Goal: Task Accomplishment & Management: Use online tool/utility

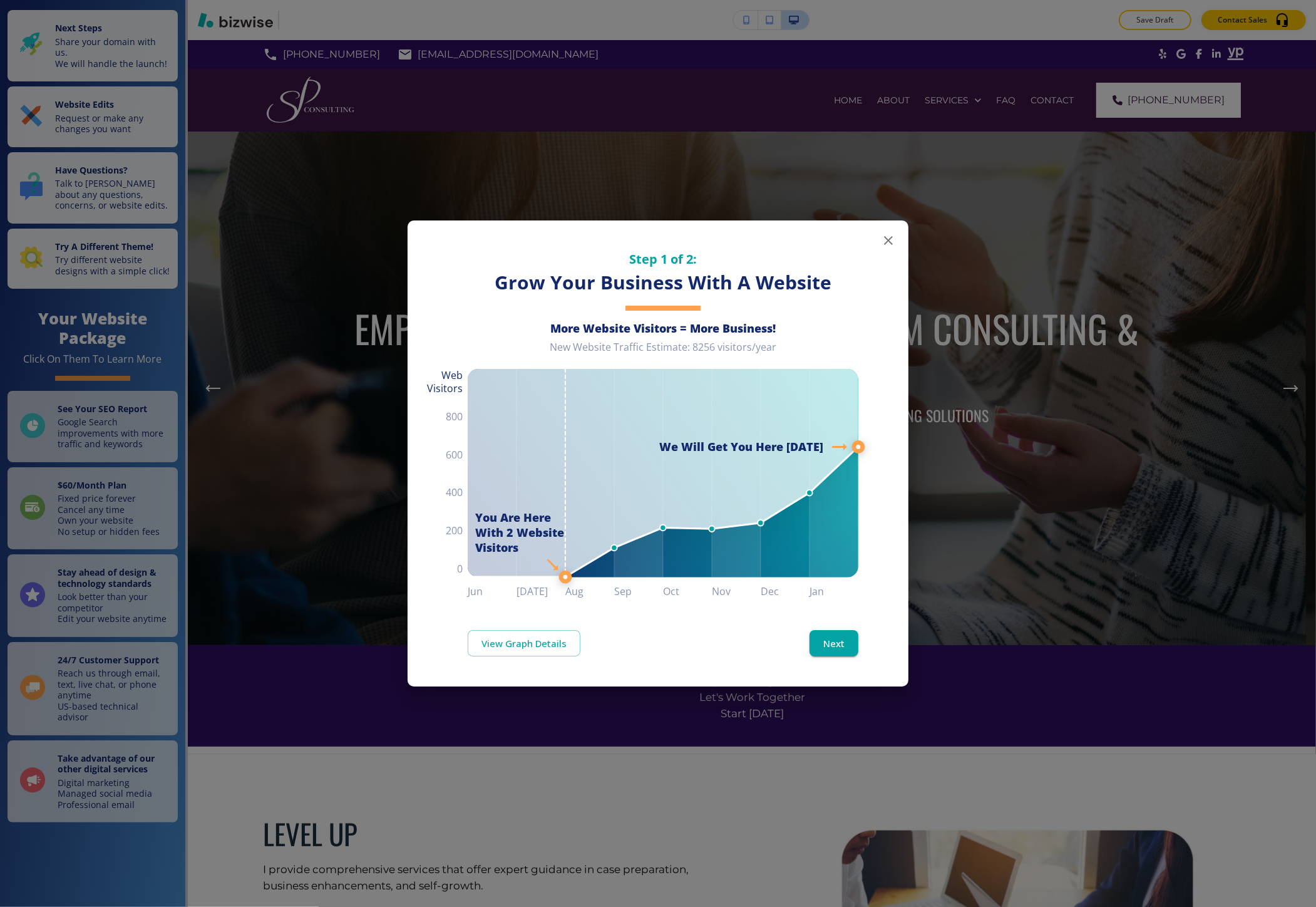
click at [329, 416] on div "Step 1 of 2: Grow Your Business With A Website More Website Visitors = More Bus…" at bounding box center [658, 453] width 1316 height 907
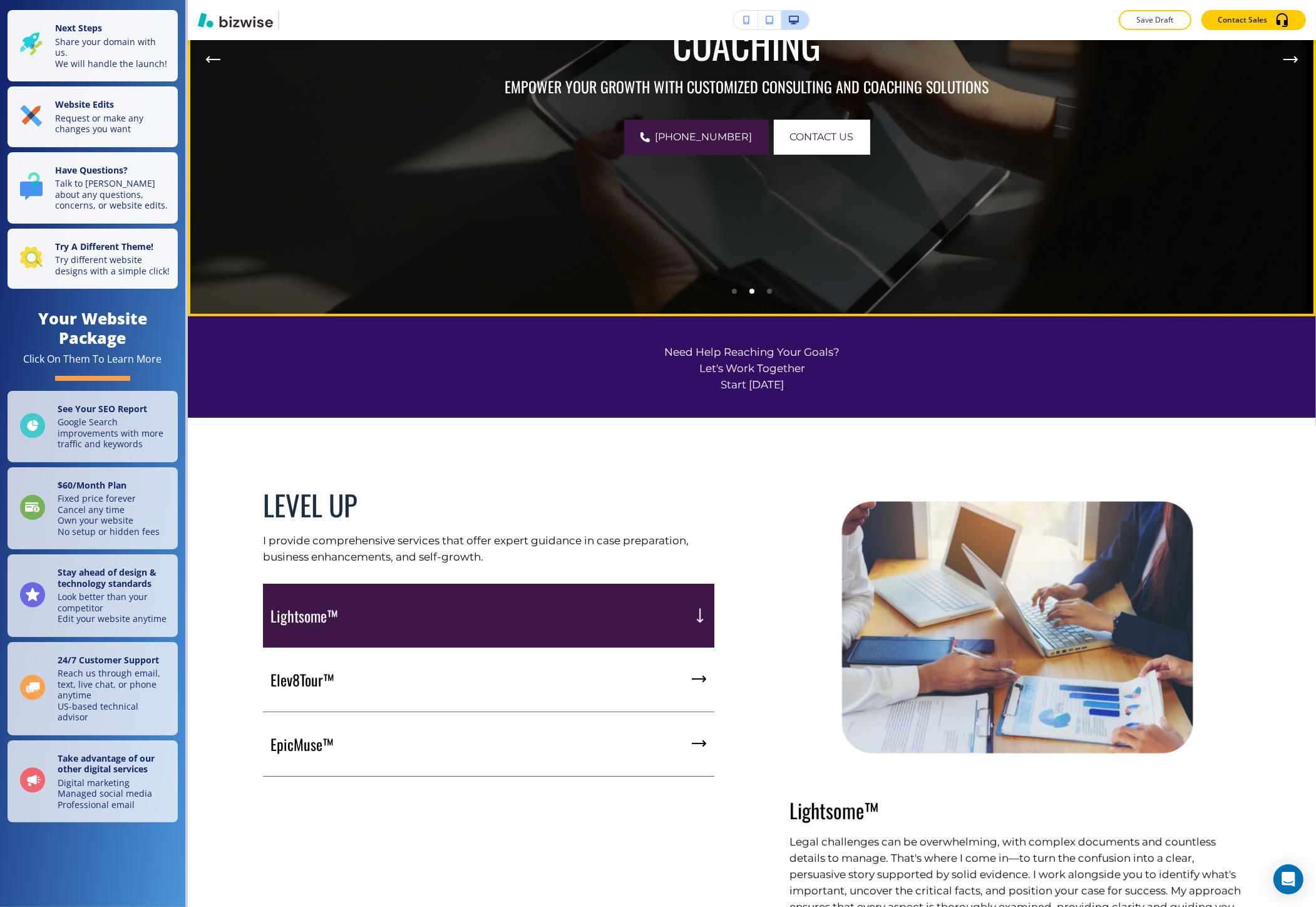
scroll to position [347, 0]
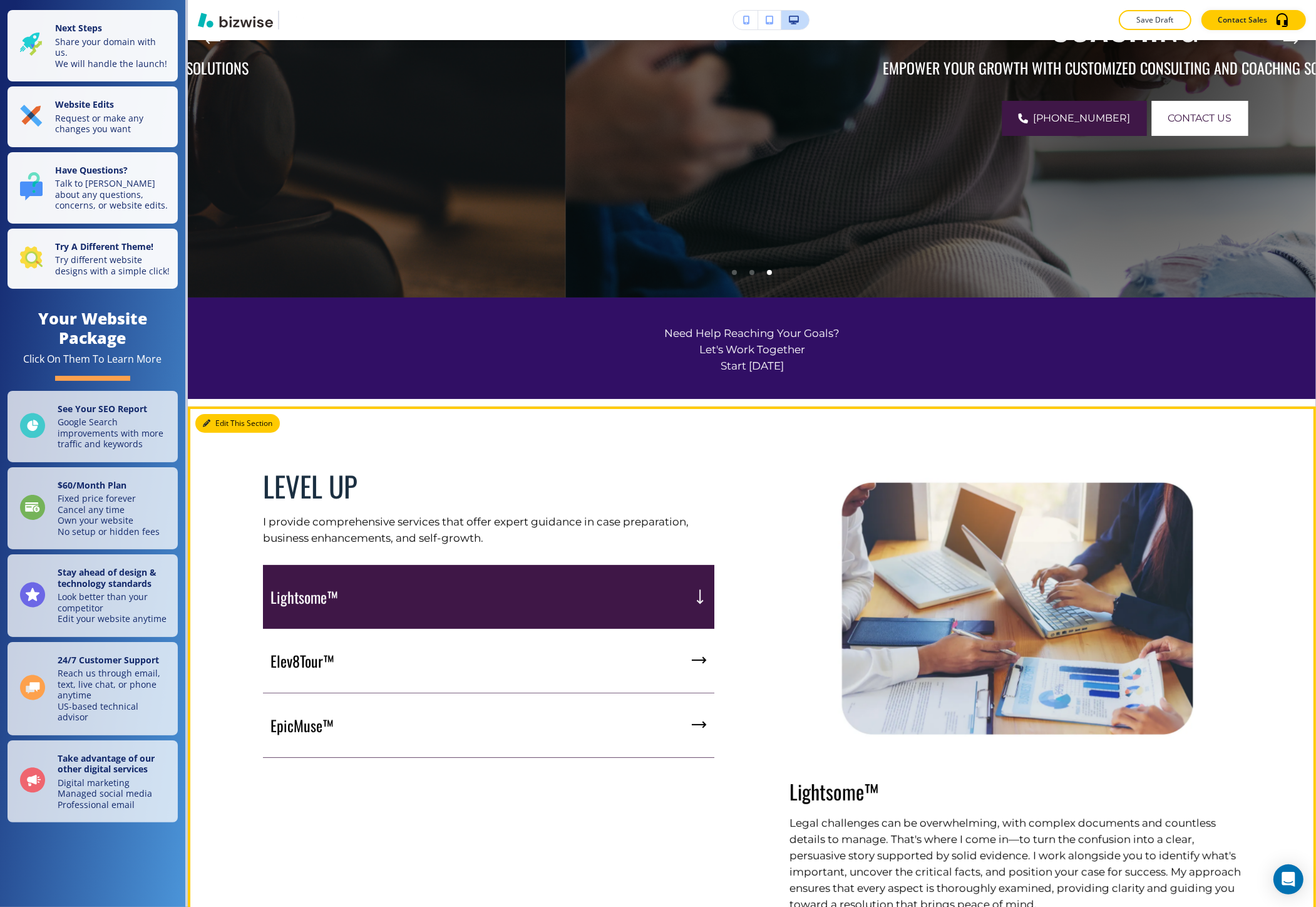
click at [210, 423] on icon "button" at bounding box center [207, 423] width 8 height 8
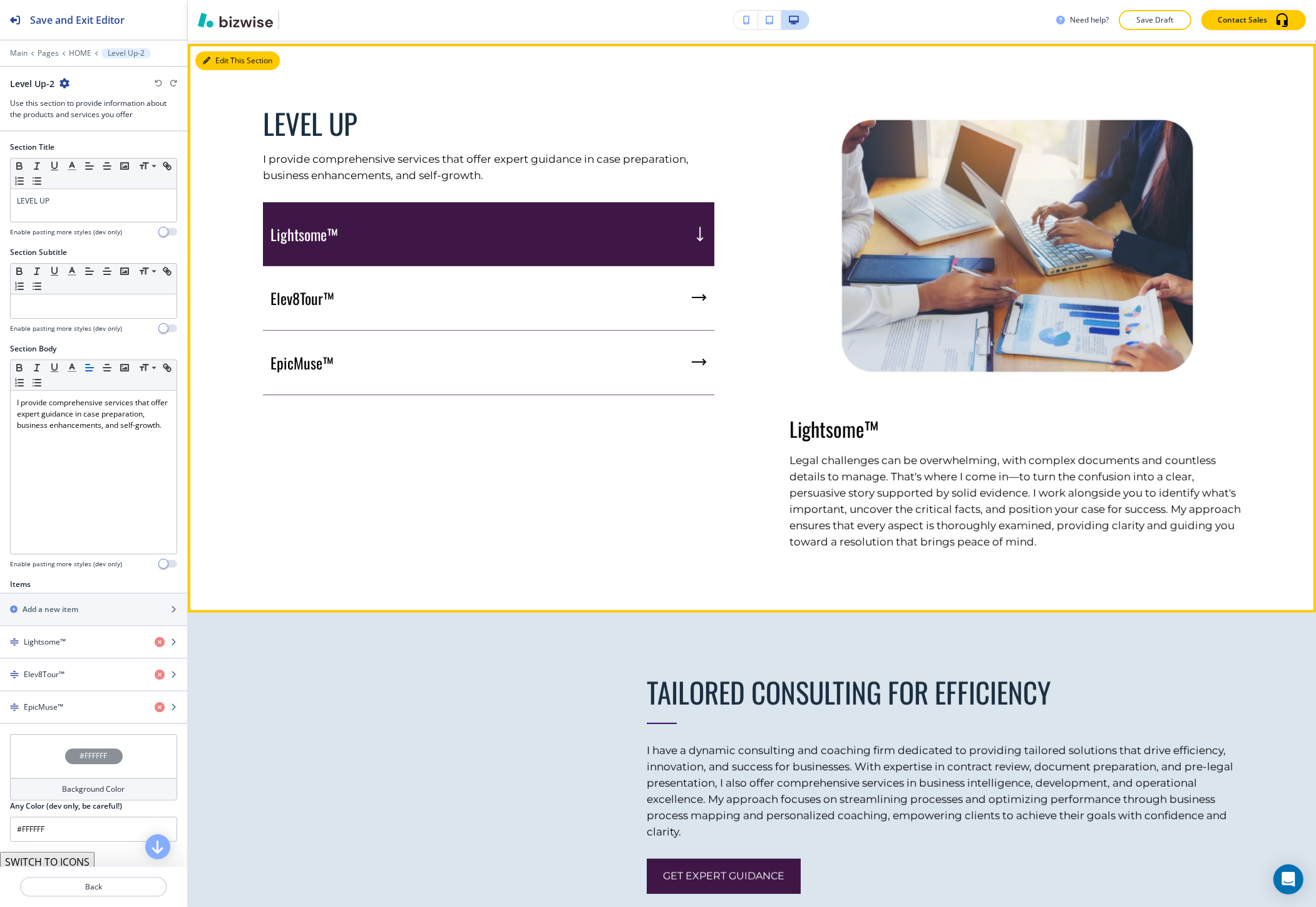
scroll to position [714, 0]
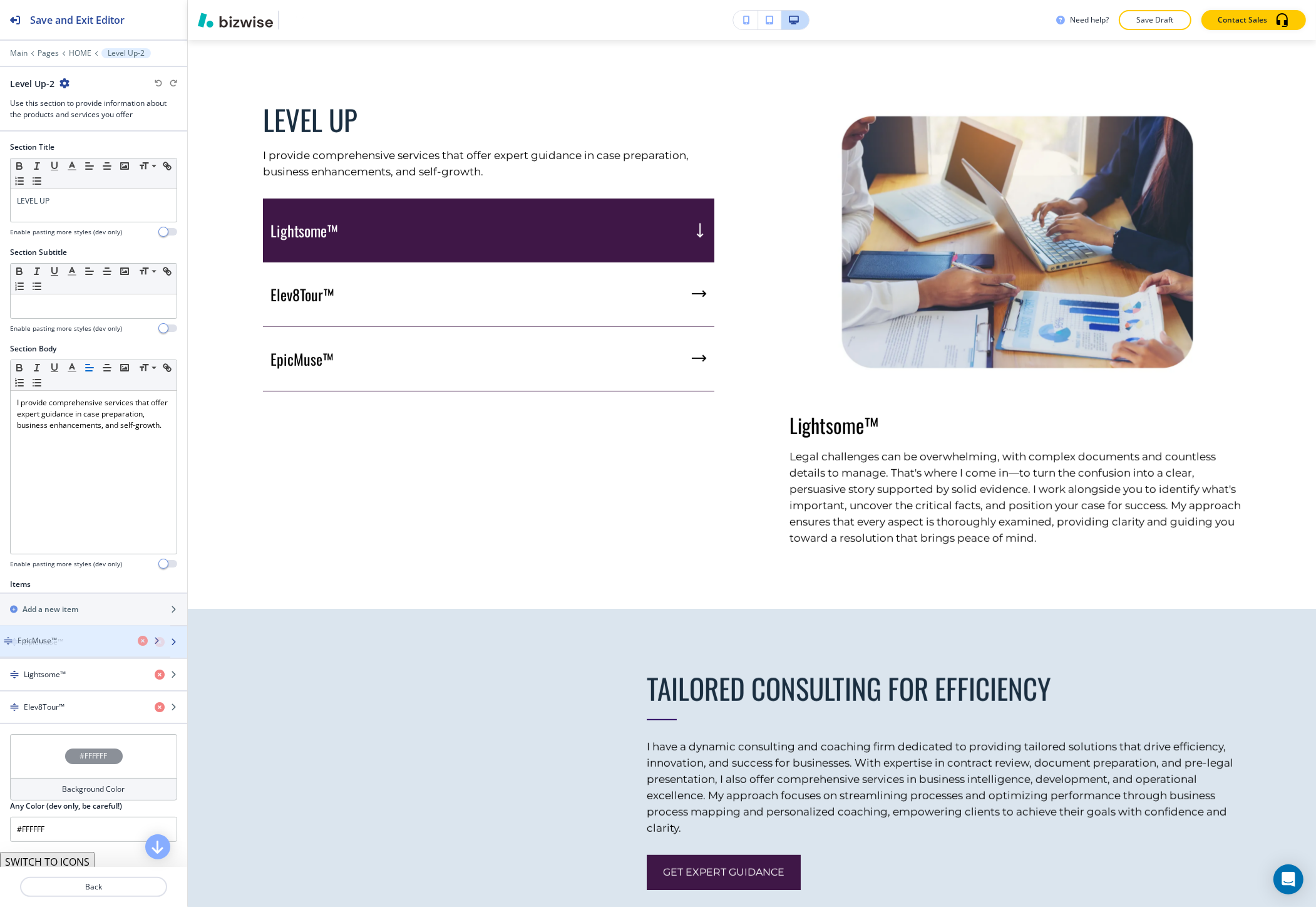
drag, startPoint x: 101, startPoint y: 706, endPoint x: 95, endPoint y: 638, distance: 68.3
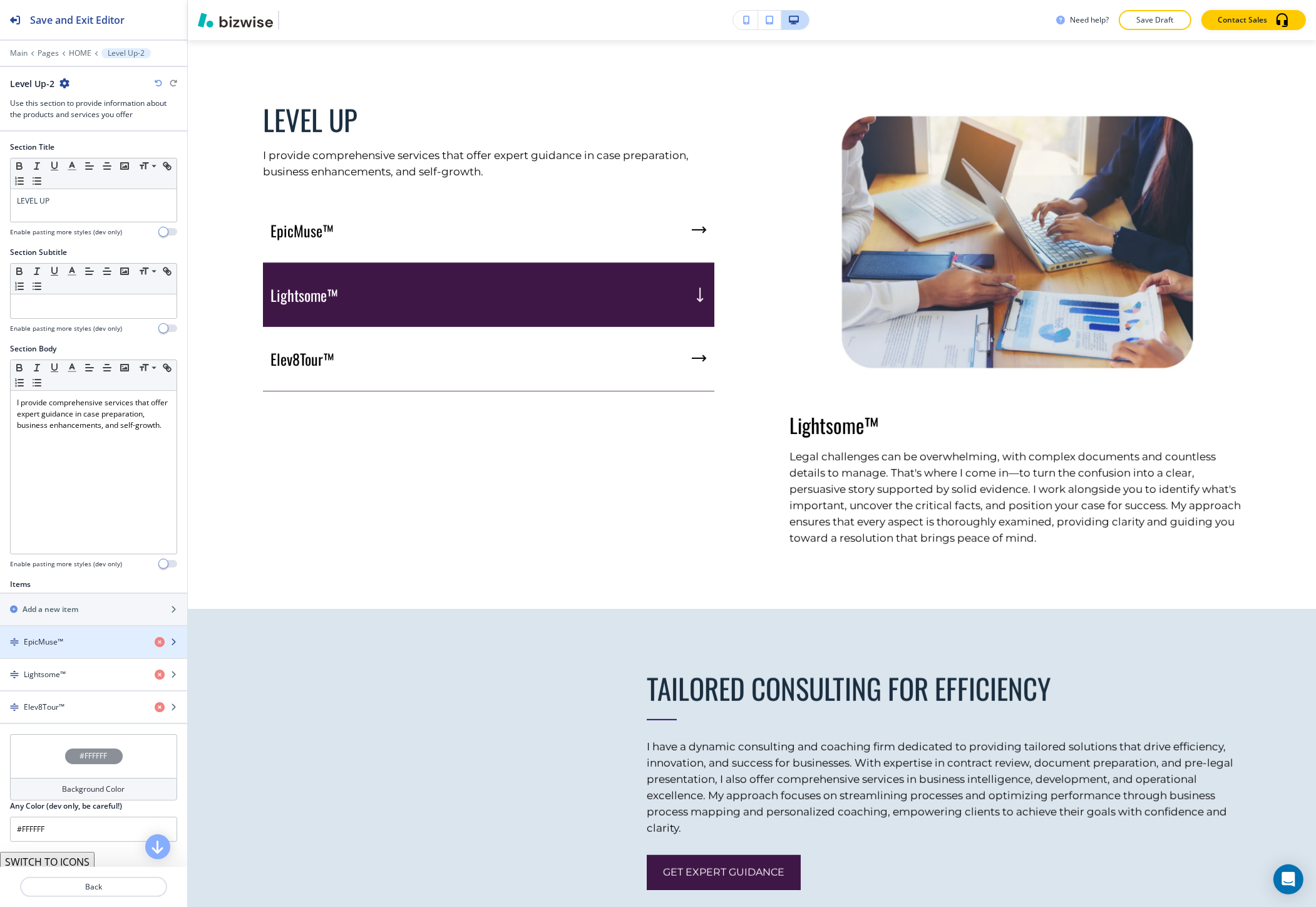
click at [95, 638] on div "EpicMuse™" at bounding box center [72, 641] width 144 height 11
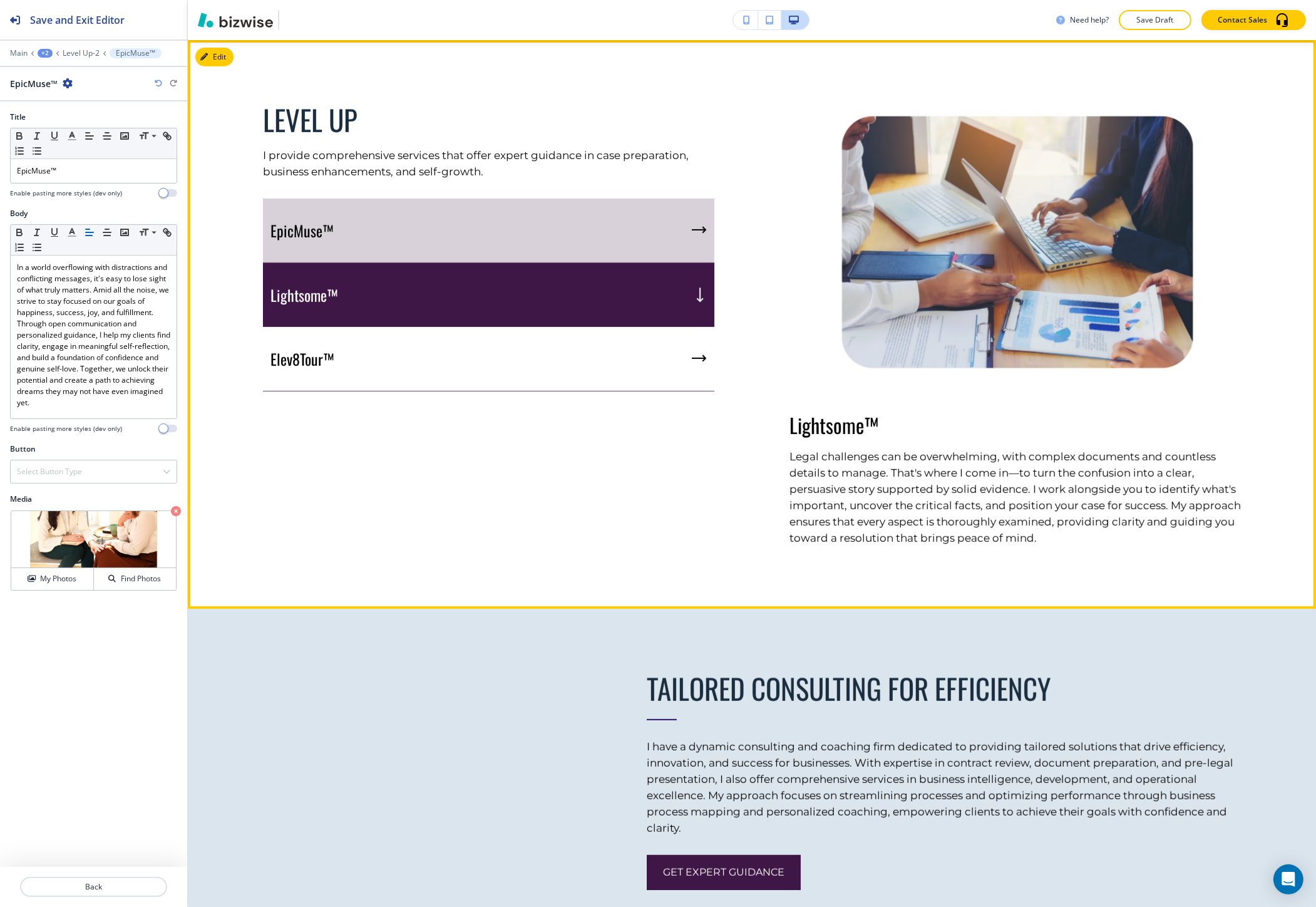
click at [484, 247] on div "EpicMuse™" at bounding box center [488, 230] width 451 height 65
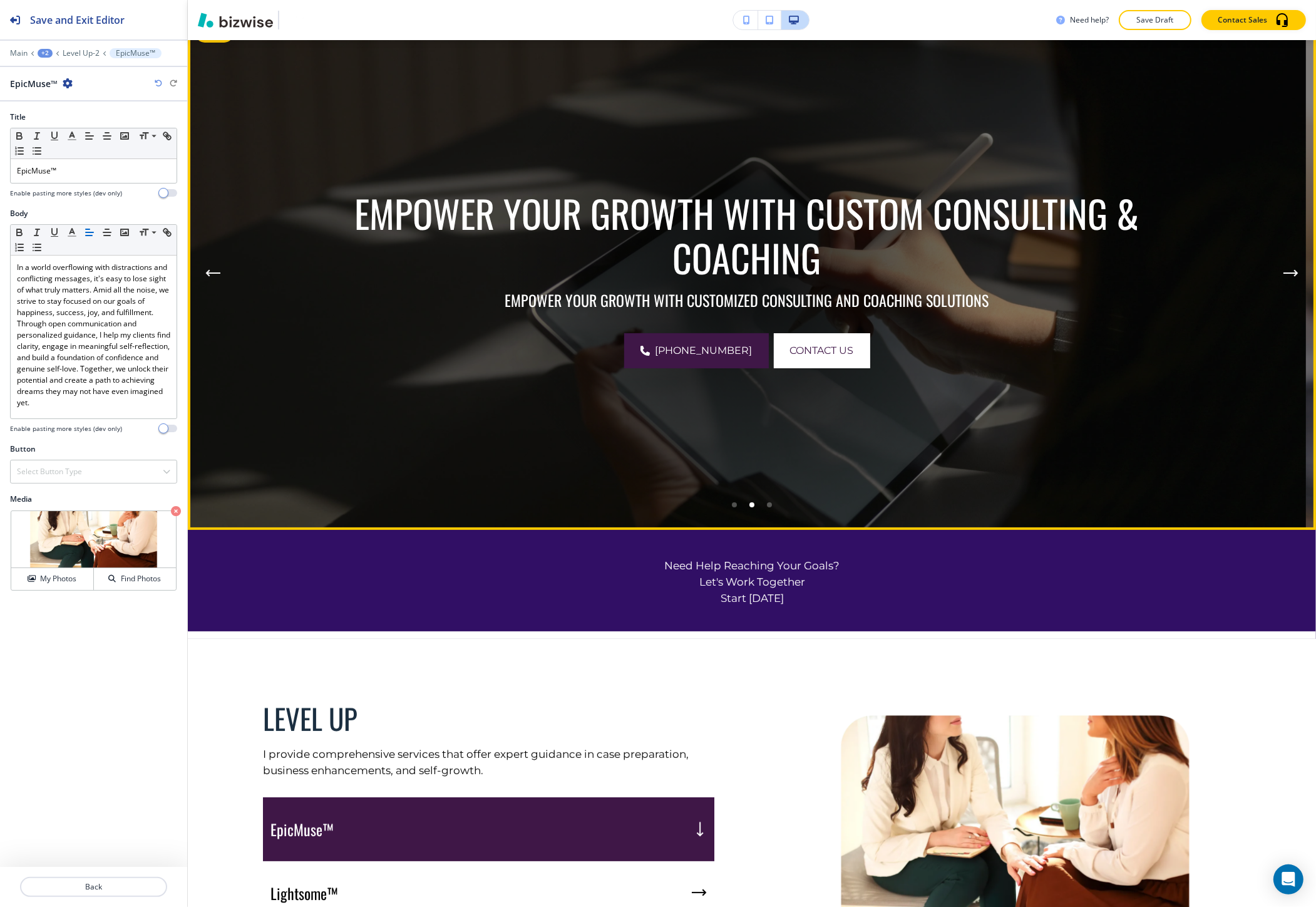
scroll to position [0, 0]
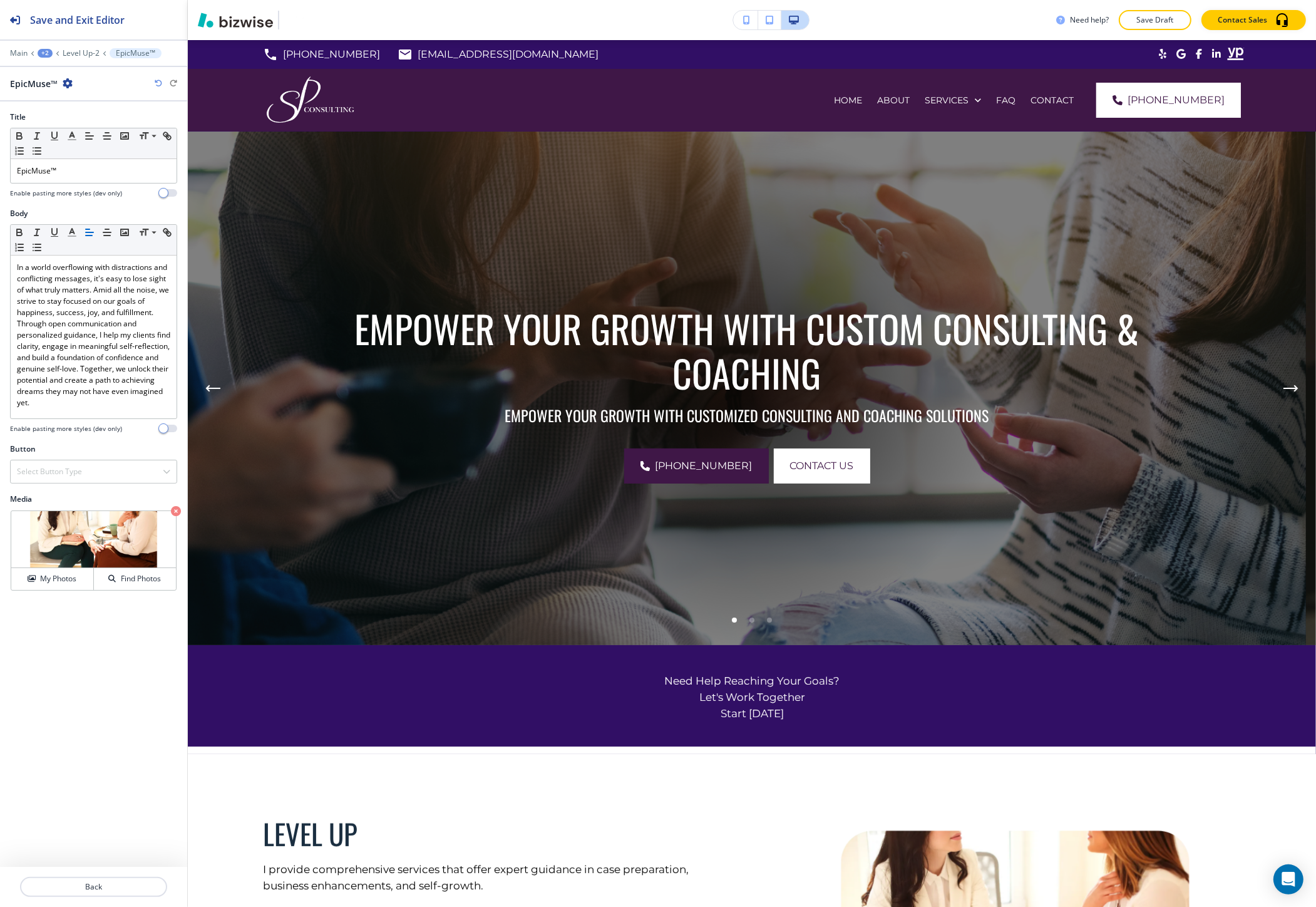
click at [581, 19] on div "Need help? Save Draft Contact Sales" at bounding box center [752, 20] width 1128 height 20
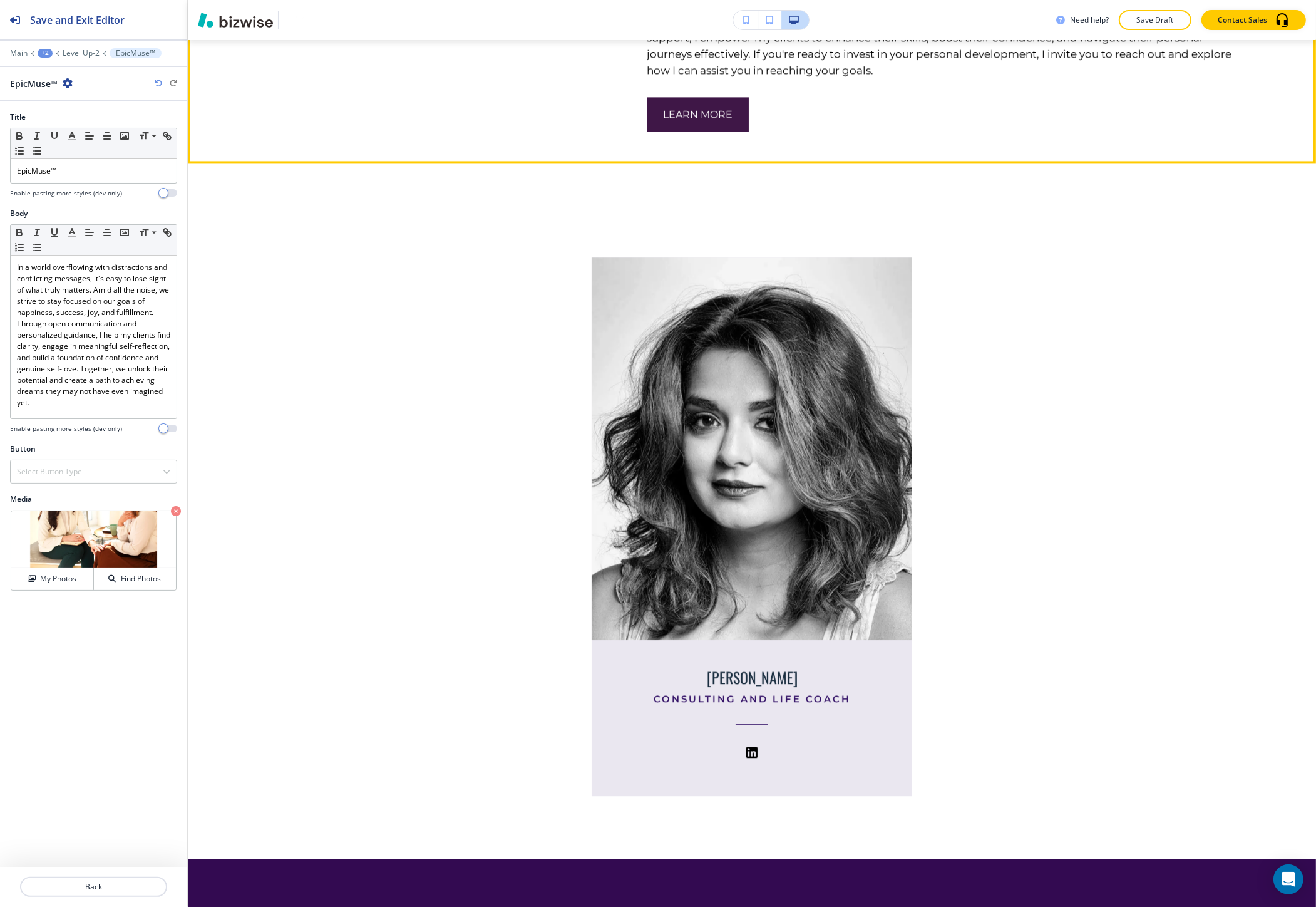
scroll to position [3826, 0]
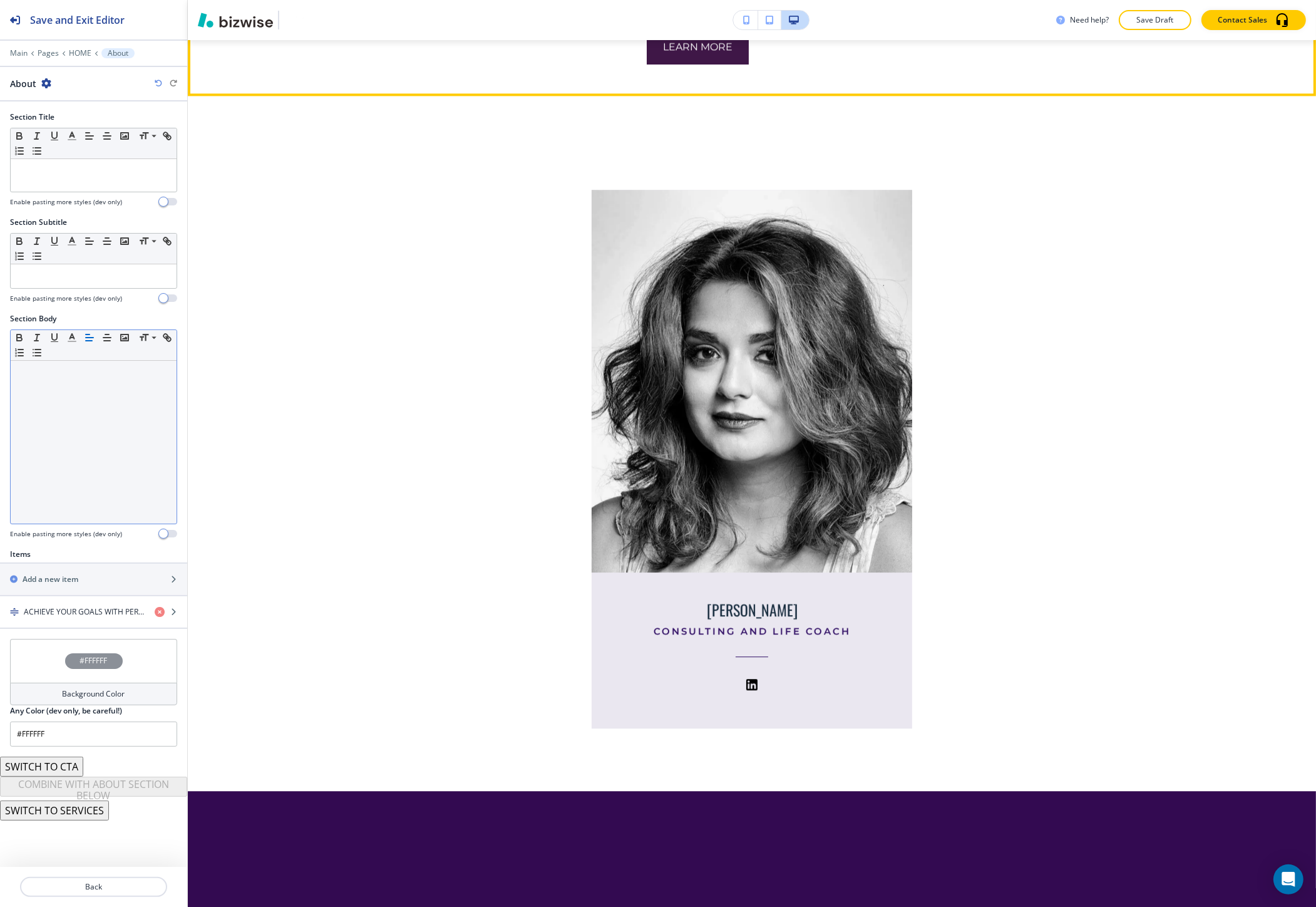
scroll to position [3973, 0]
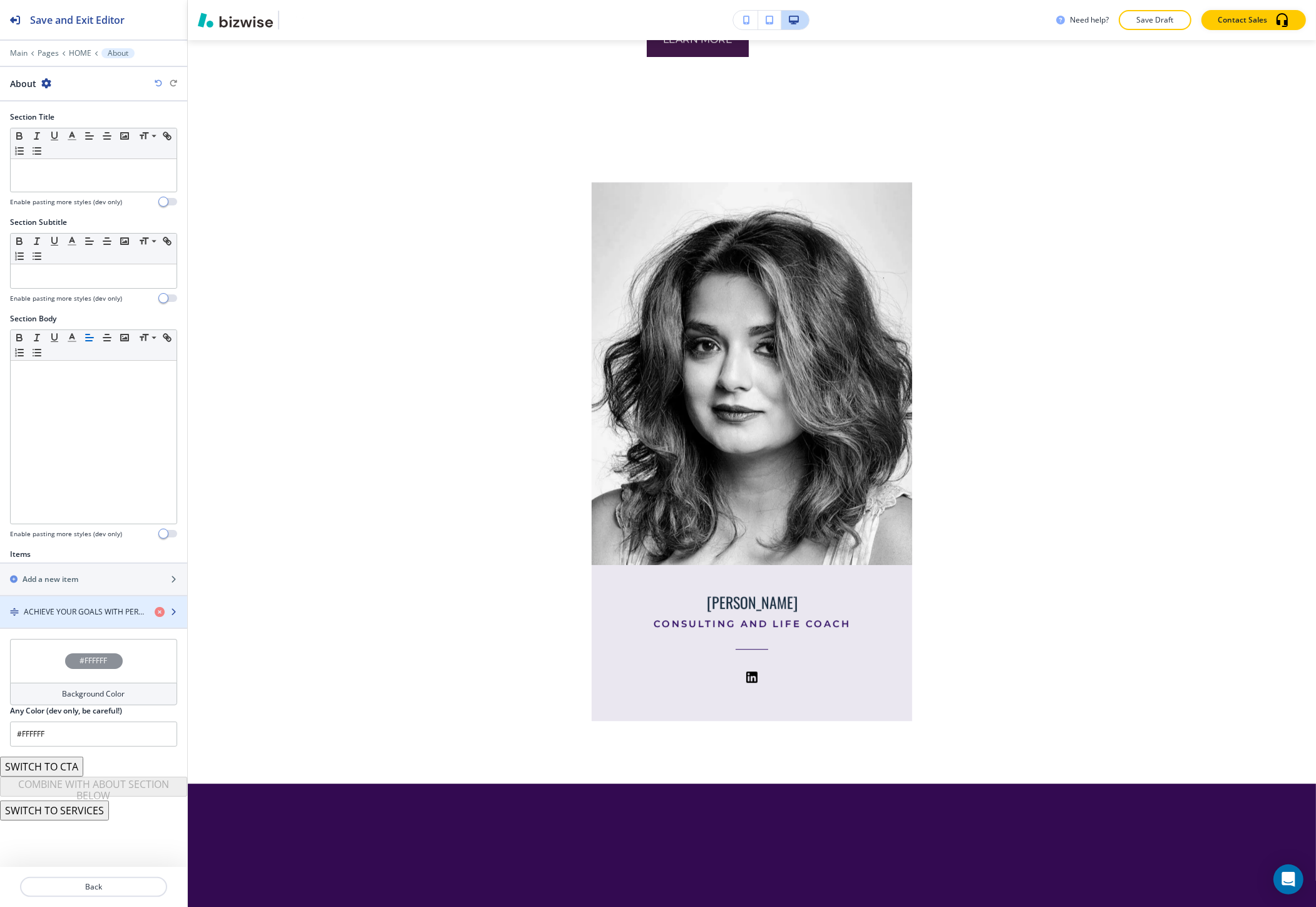
click at [61, 615] on h4 "ACHIEVE YOUR GOALS WITH PERSONAL DEVELOPMENT CONSULTING" at bounding box center [84, 611] width 120 height 11
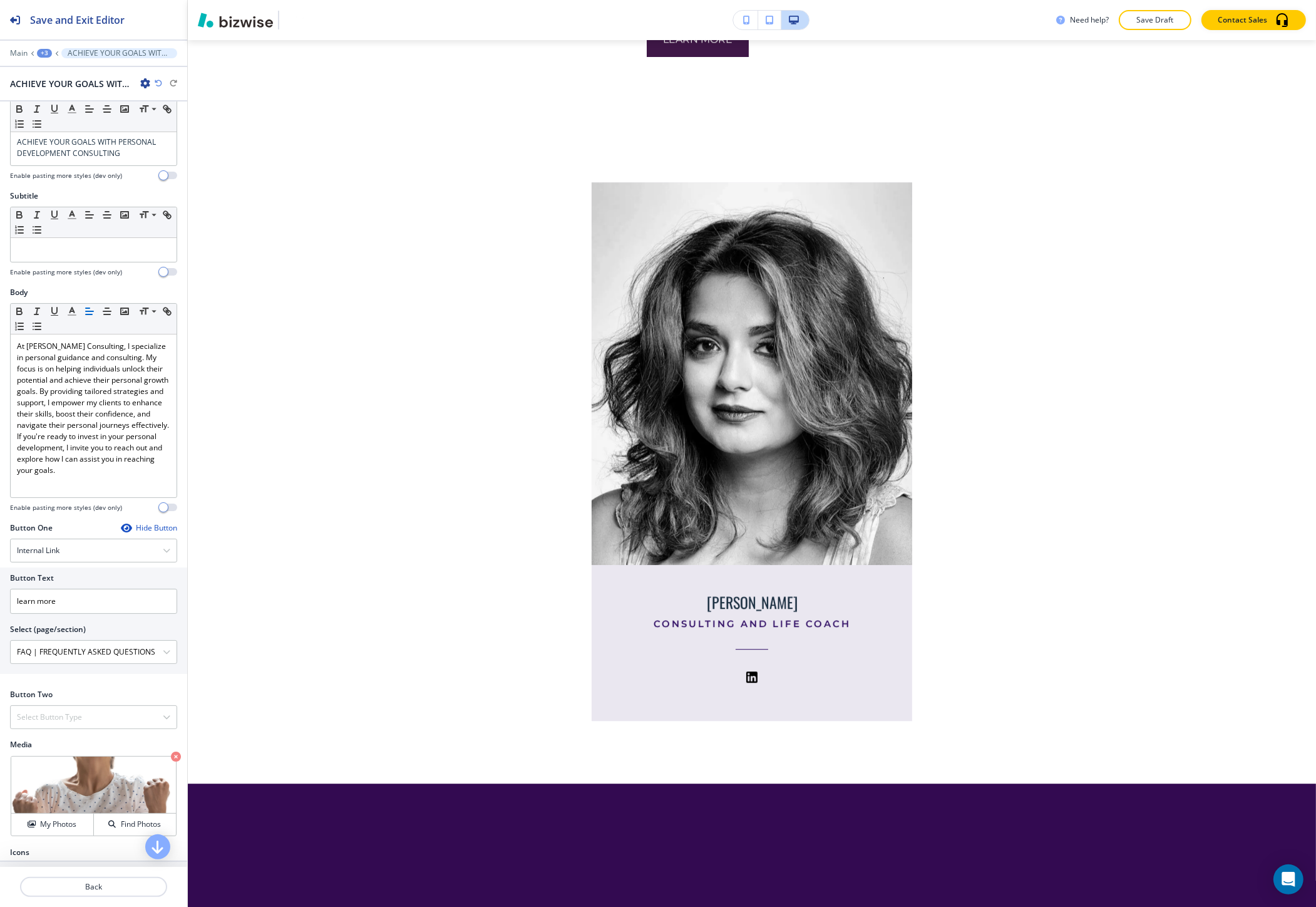
scroll to position [67, 0]
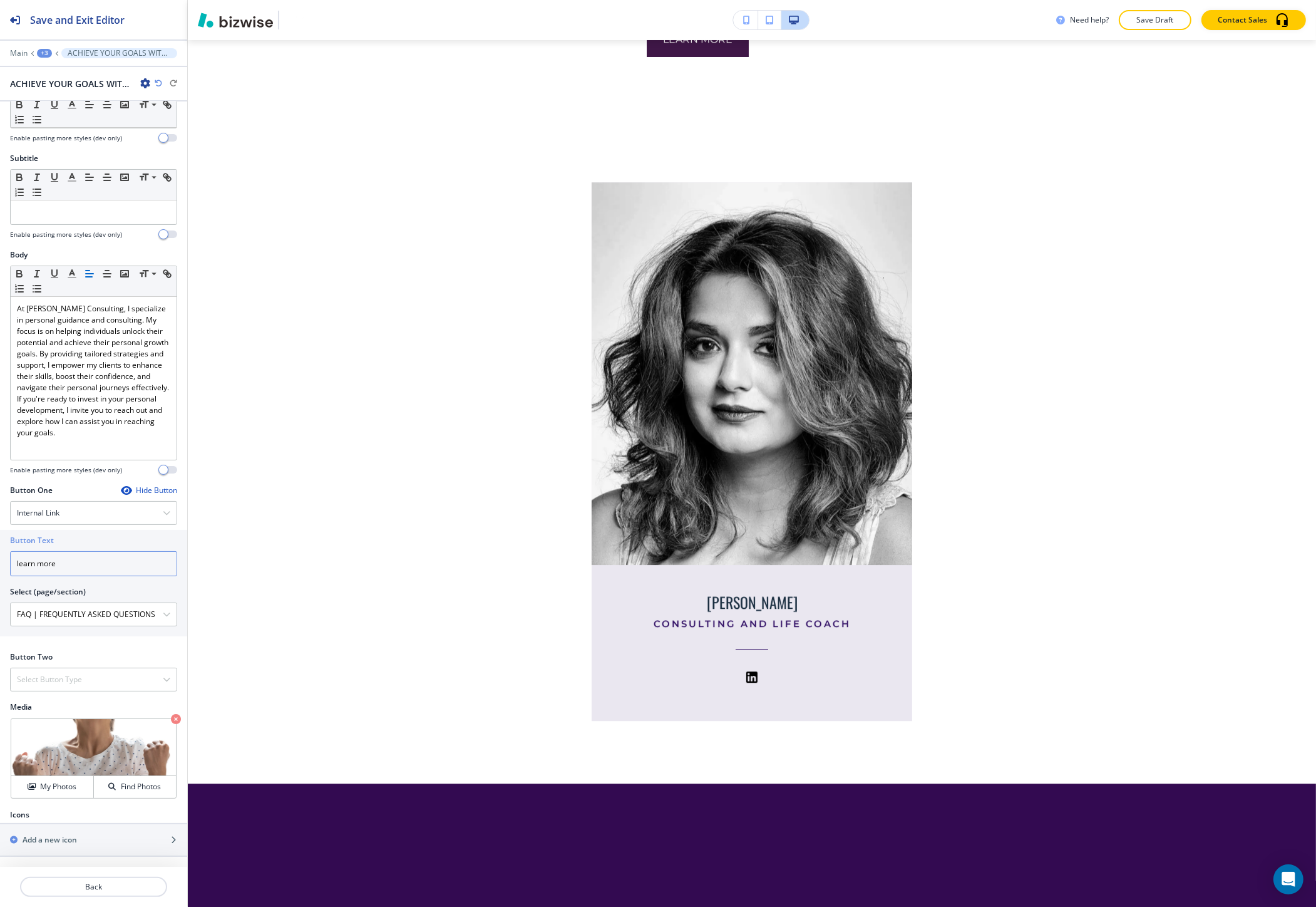
click at [48, 567] on input "learn more" at bounding box center [94, 563] width 167 height 25
paste input "Explore Your Path"
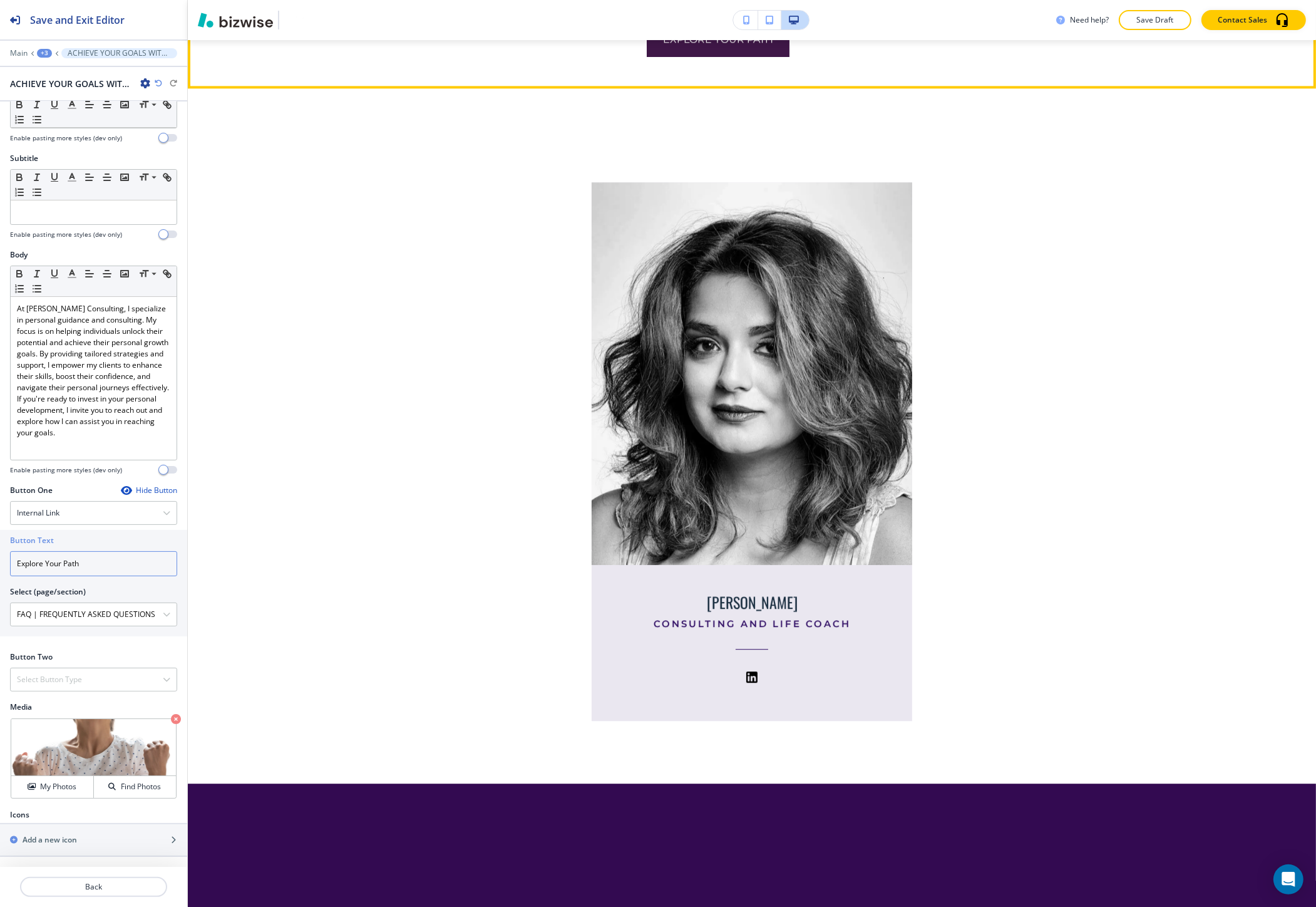
type input "learn more"
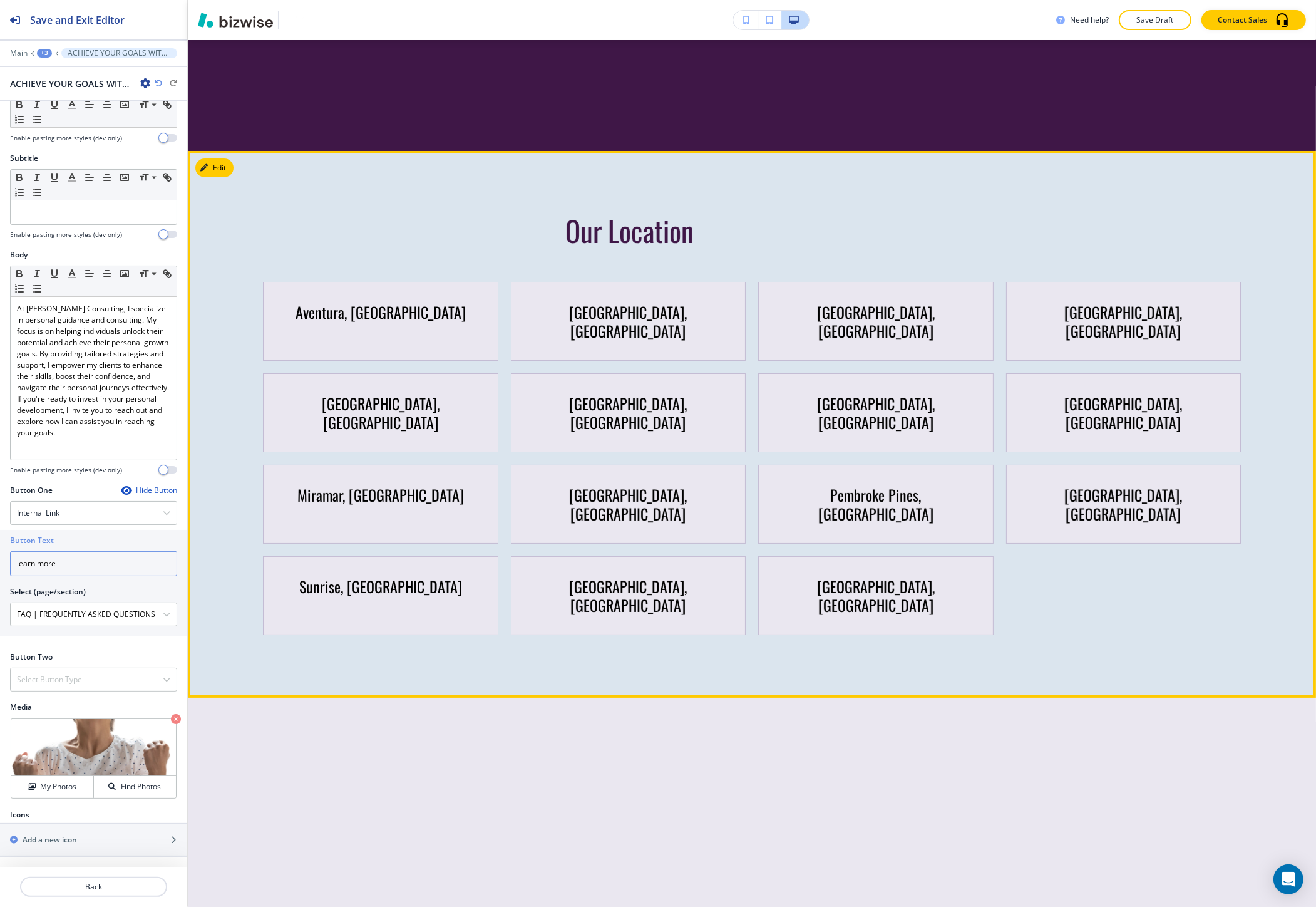
scroll to position [5851, 0]
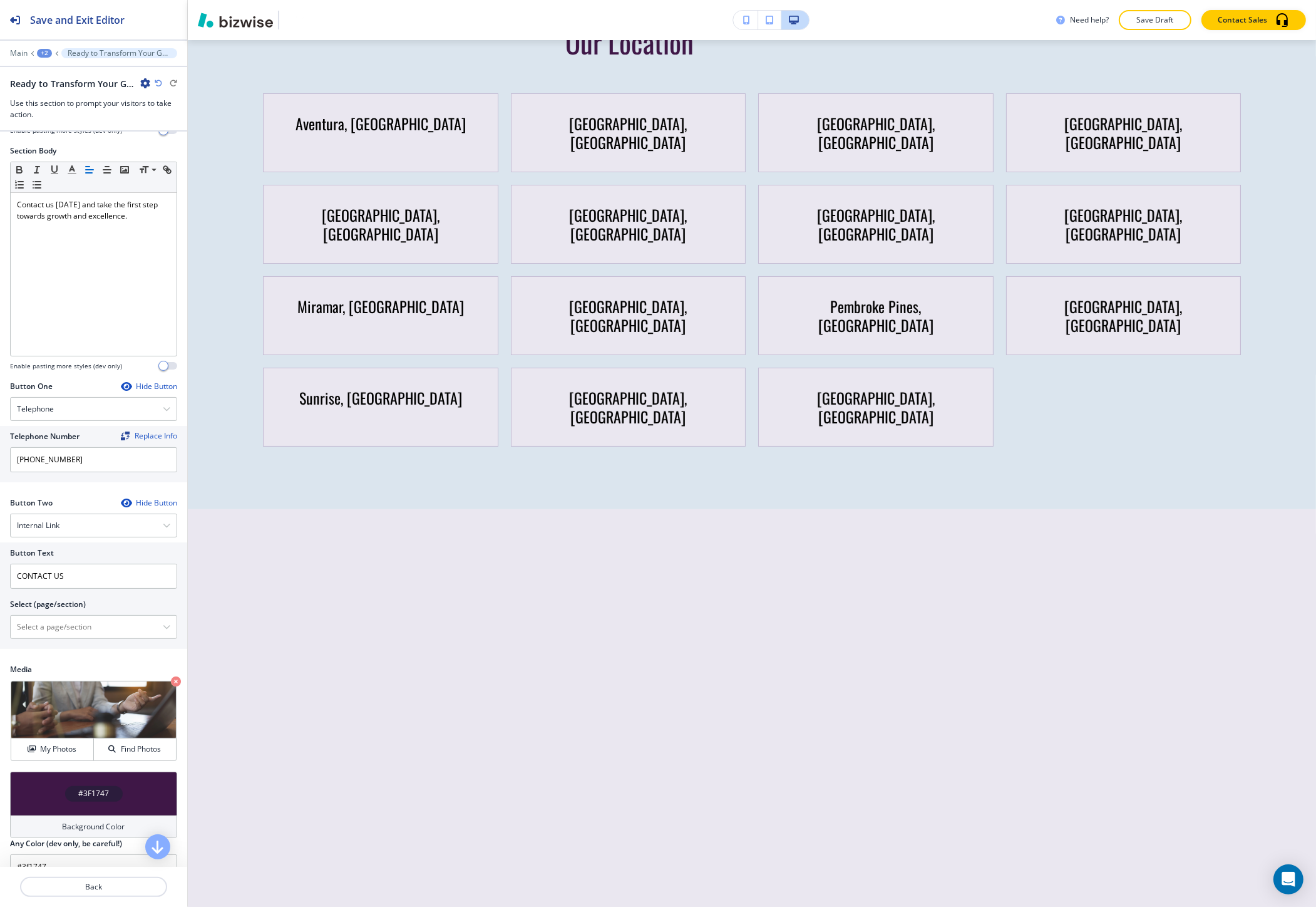
scroll to position [208, 0]
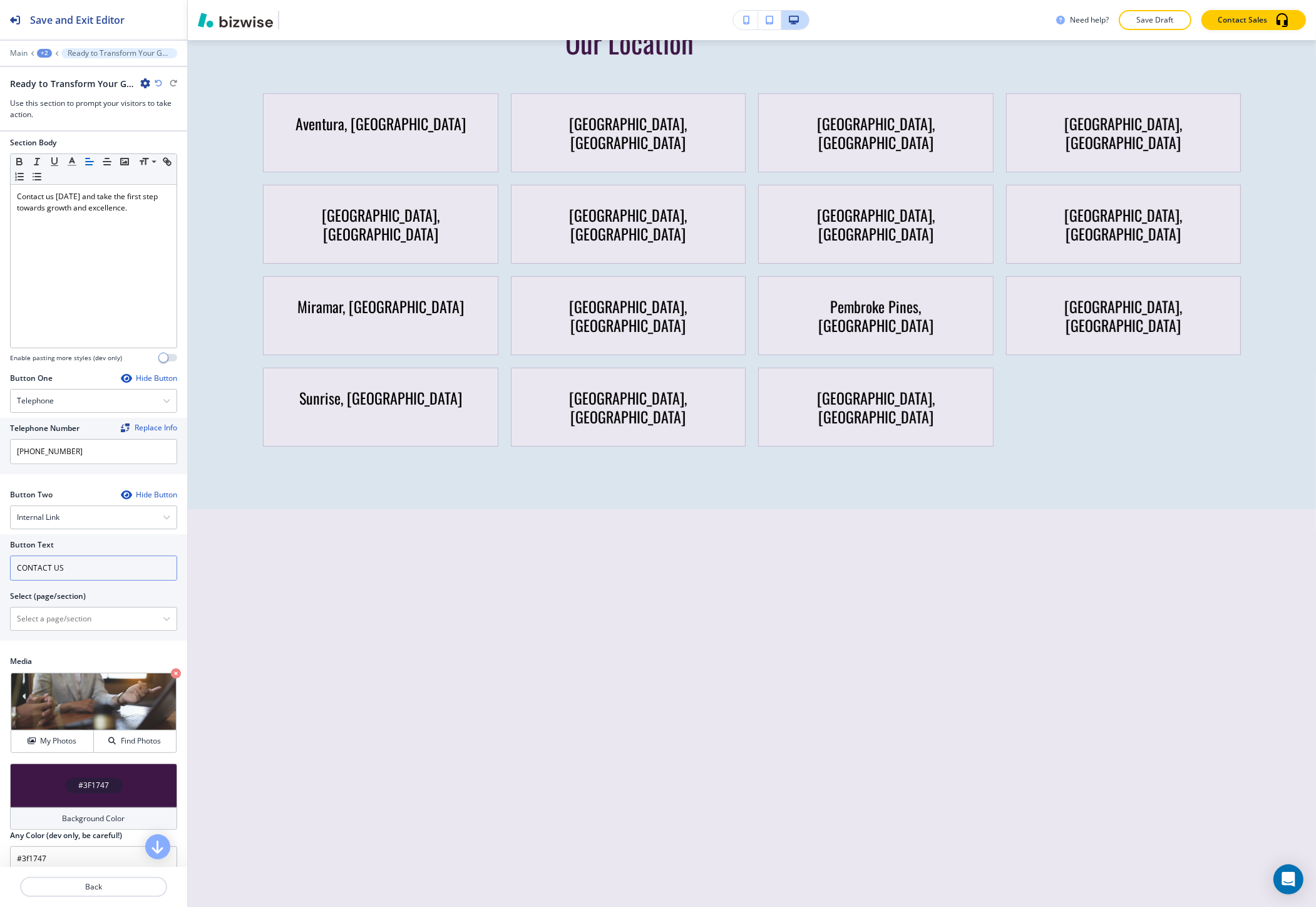
click at [50, 567] on input "CONTACT US" at bounding box center [94, 567] width 167 height 25
paste input "Explore Your Path"
type input "Explore Your Path"
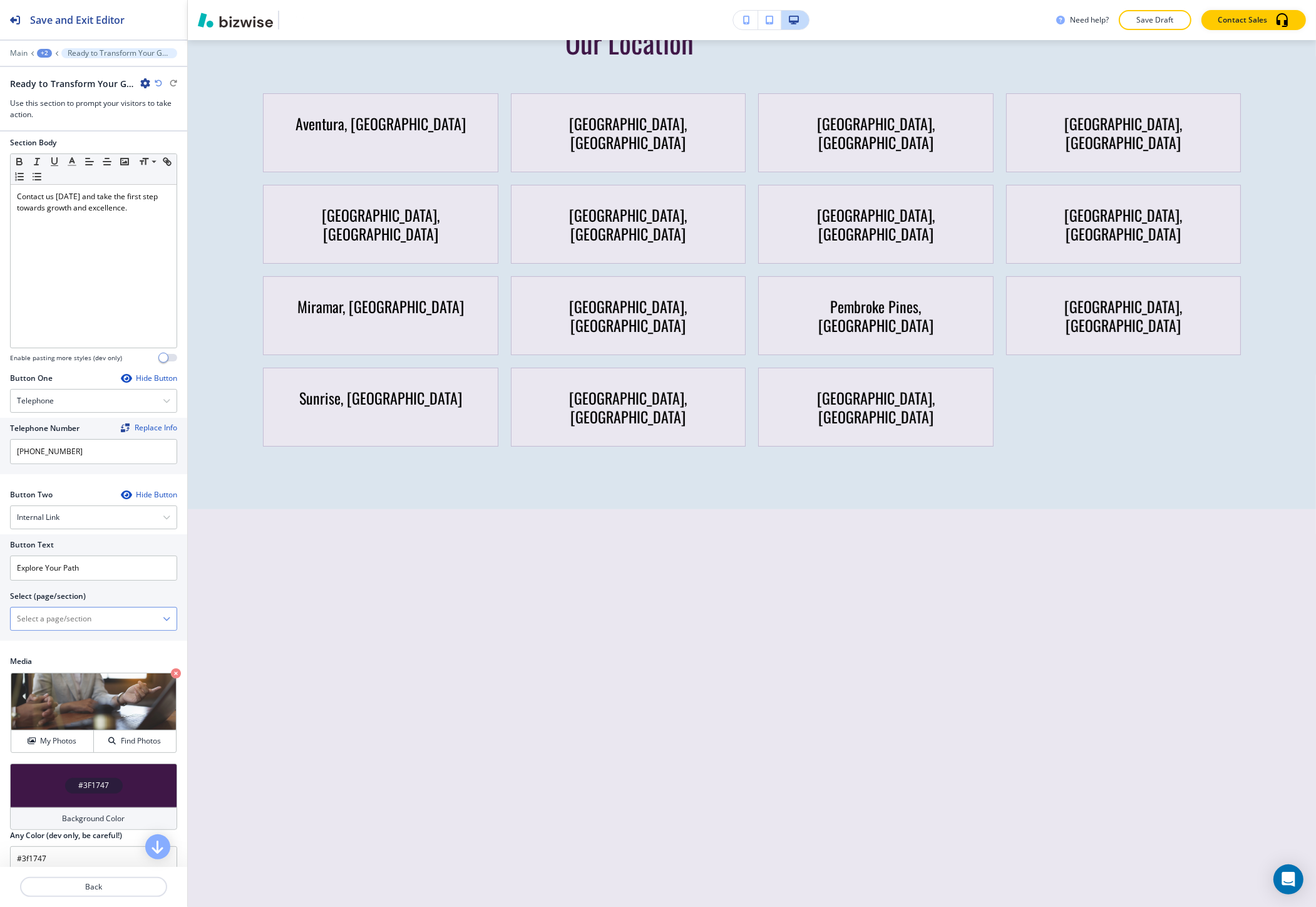
click at [162, 618] on icon "button" at bounding box center [166, 619] width 8 height 8
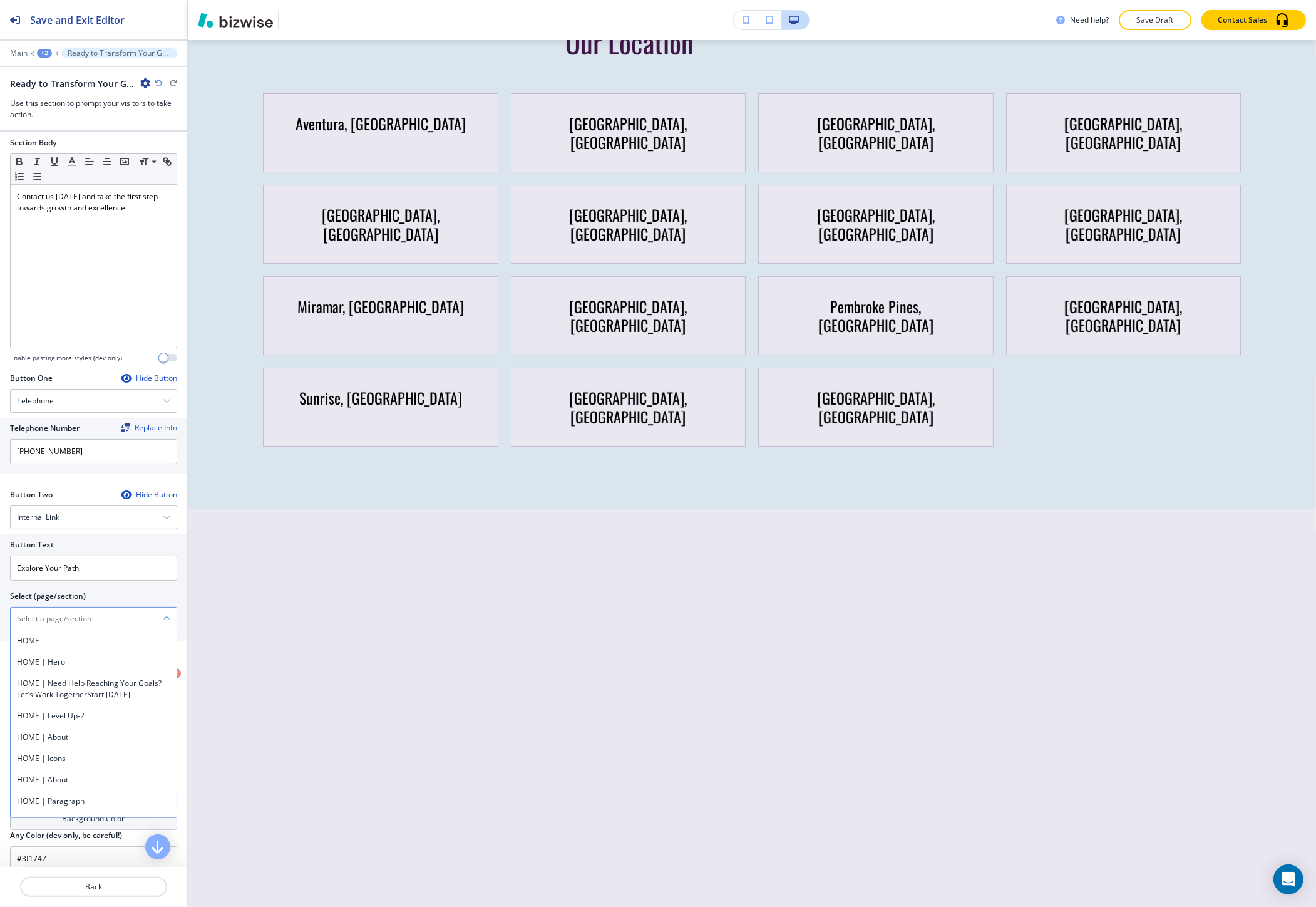
click at [107, 624] on \(page\/section\) "Manual Input" at bounding box center [87, 618] width 152 height 21
click at [32, 640] on h4 "CONTACT" at bounding box center [94, 640] width 153 height 11
type \(page\/section\) "CONTACT"
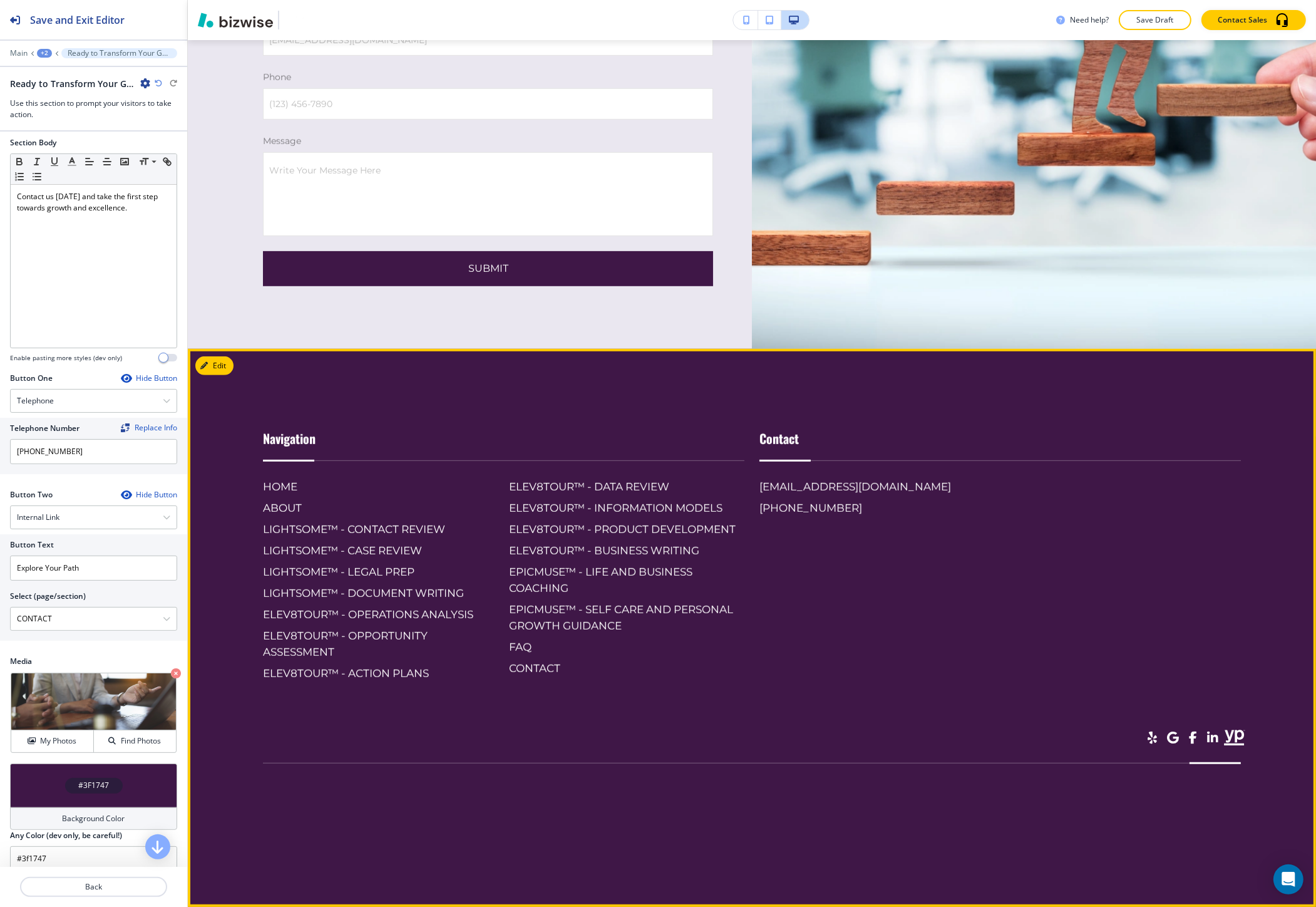
scroll to position [7246, 0]
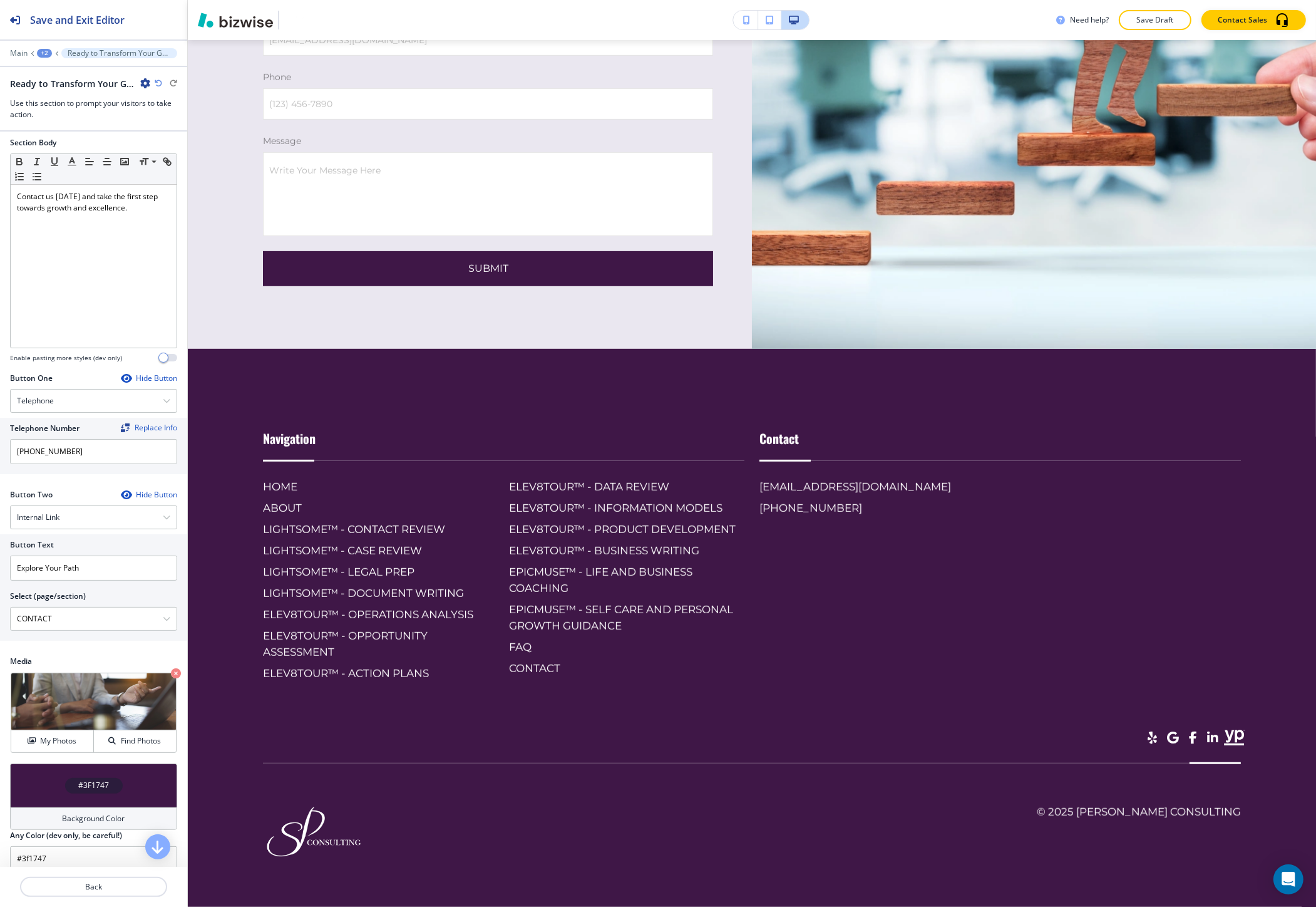
click at [45, 51] on div "+2" at bounding box center [44, 53] width 15 height 9
click at [50, 72] on p "Pages" at bounding box center [77, 74] width 64 height 11
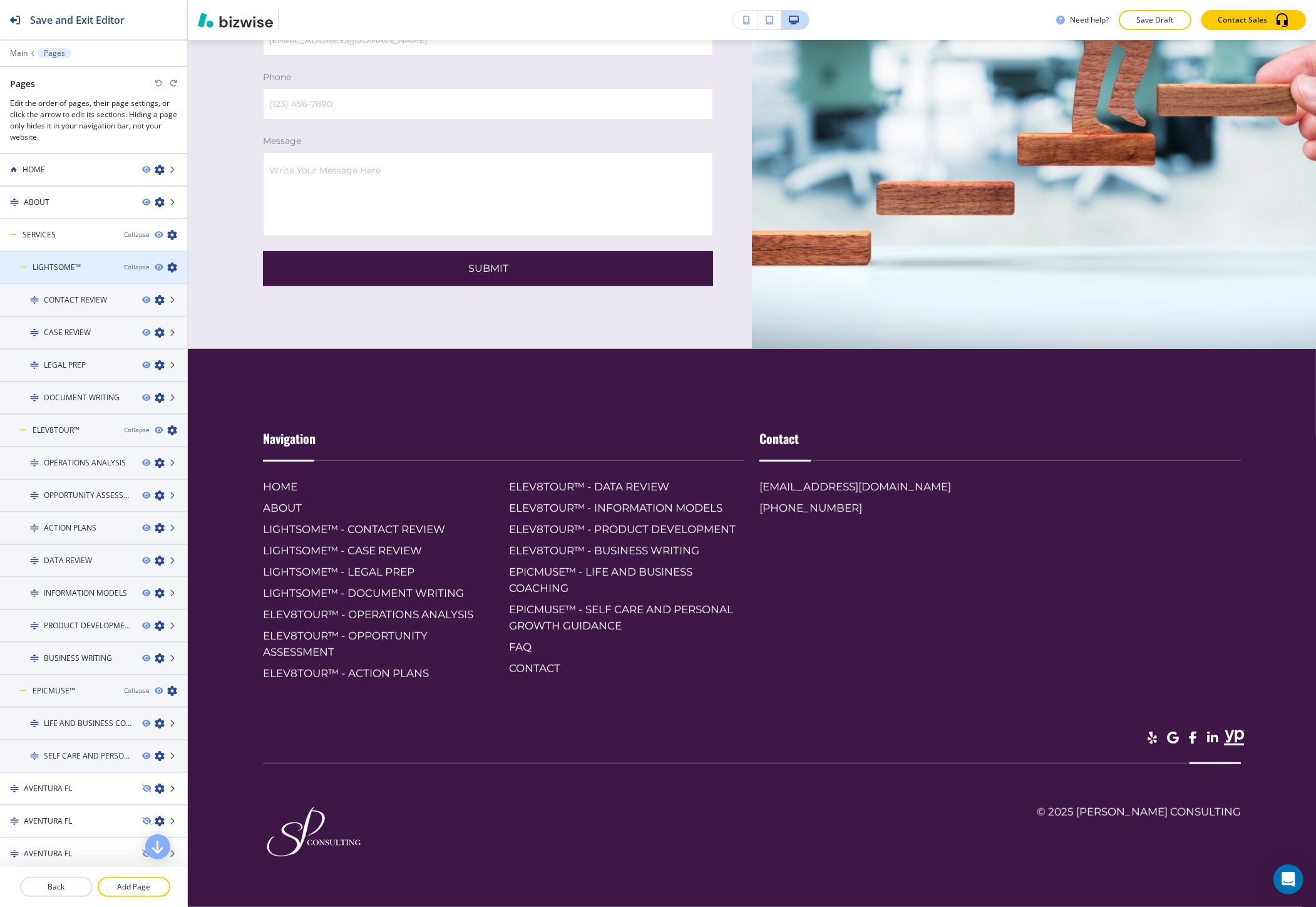
click at [23, 270] on div "LIGHTSOME™" at bounding box center [57, 267] width 113 height 11
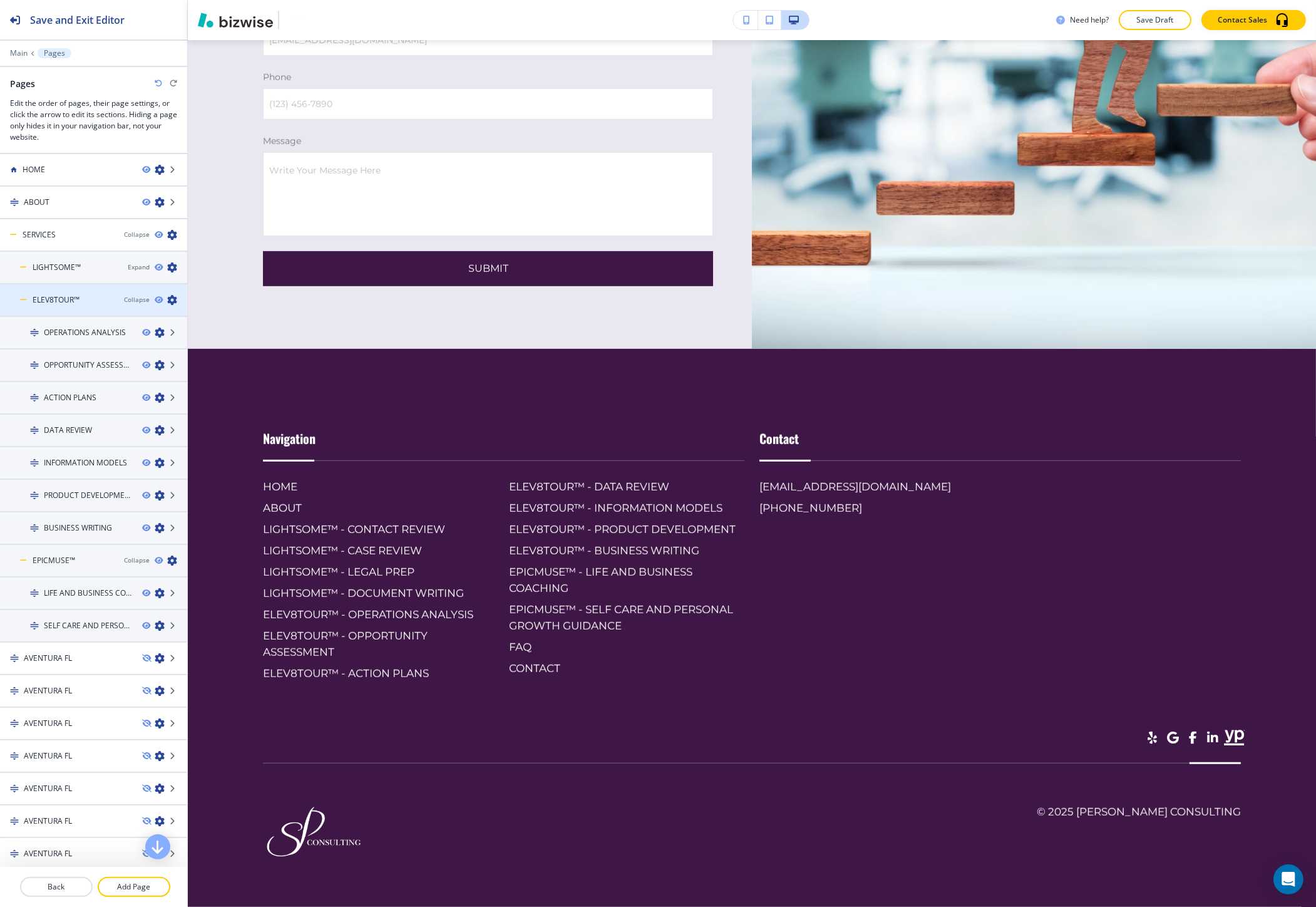
click at [24, 298] on icon at bounding box center [24, 300] width 8 height 8
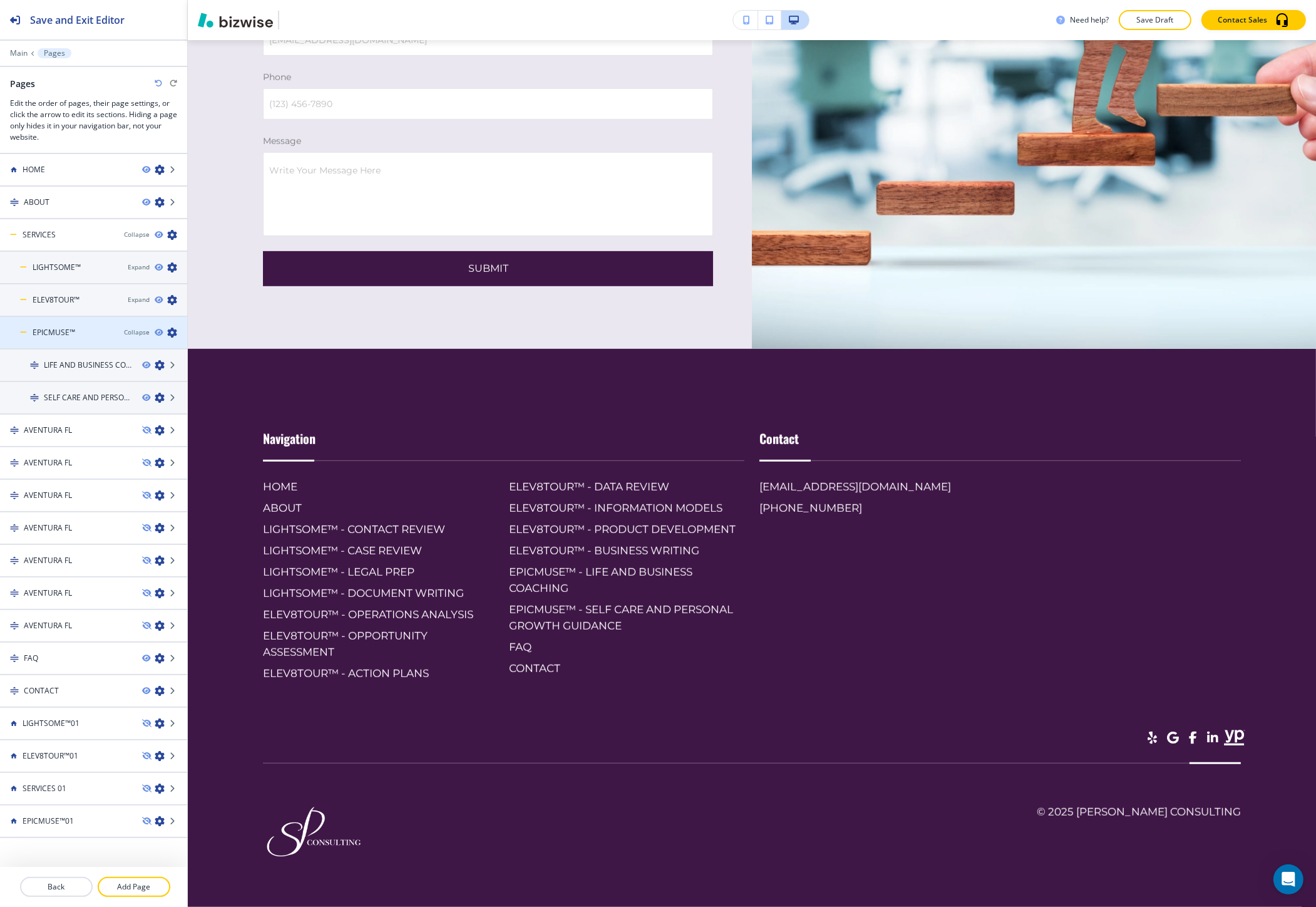
click at [23, 330] on icon at bounding box center [24, 333] width 8 height 8
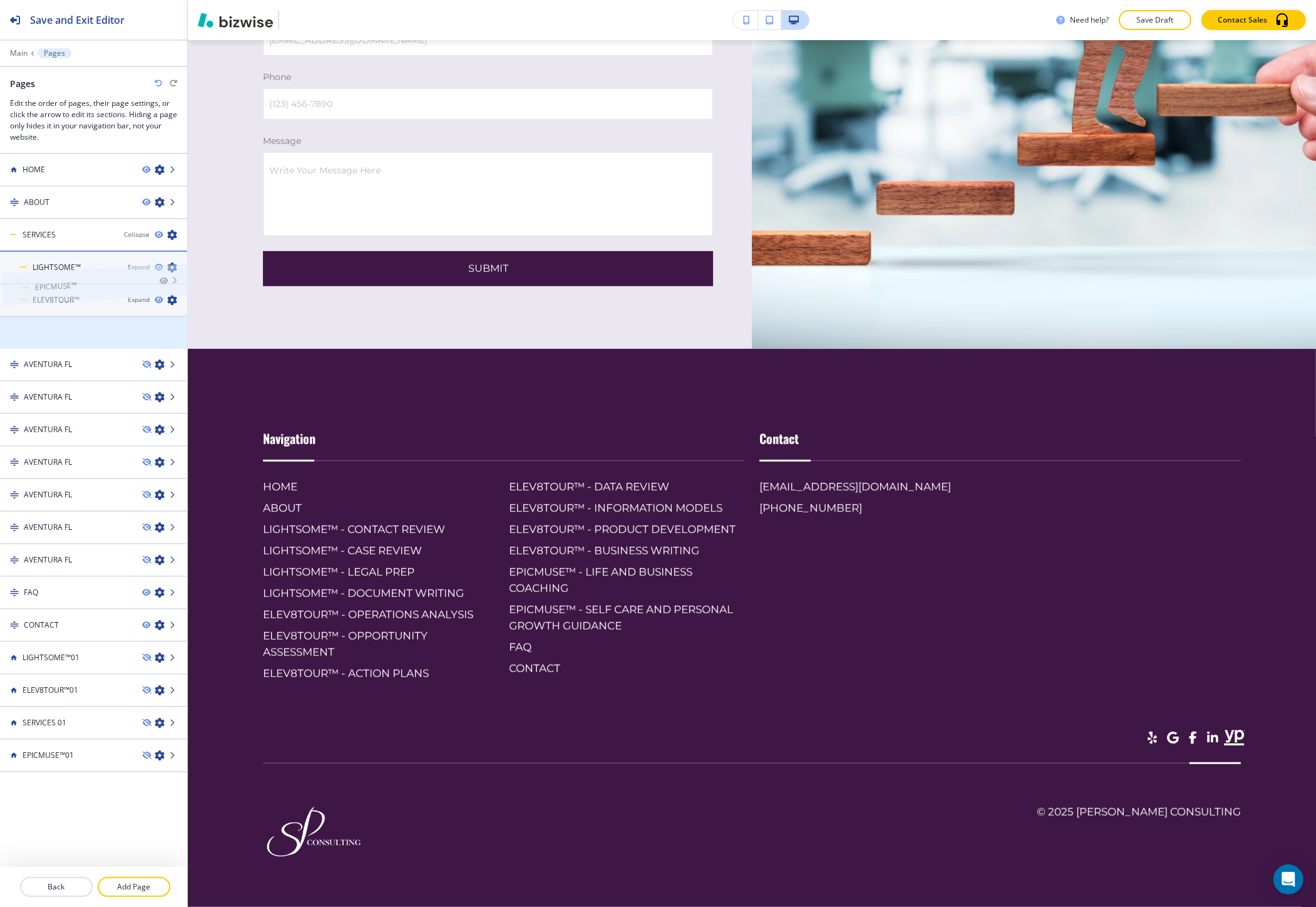
drag, startPoint x: 70, startPoint y: 324, endPoint x: 72, endPoint y: 249, distance: 75.0
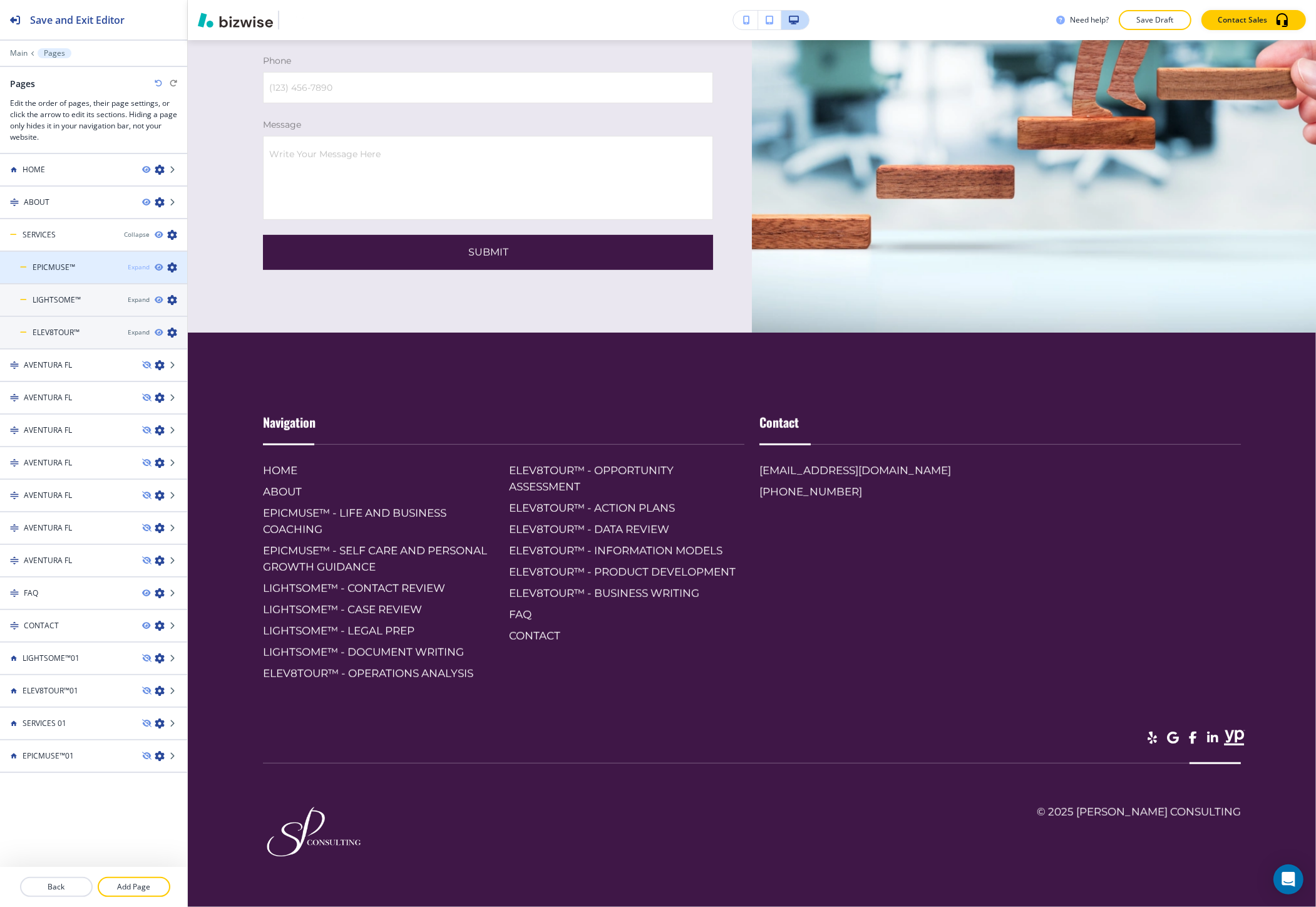
click at [140, 266] on div "Expand" at bounding box center [138, 266] width 22 height 9
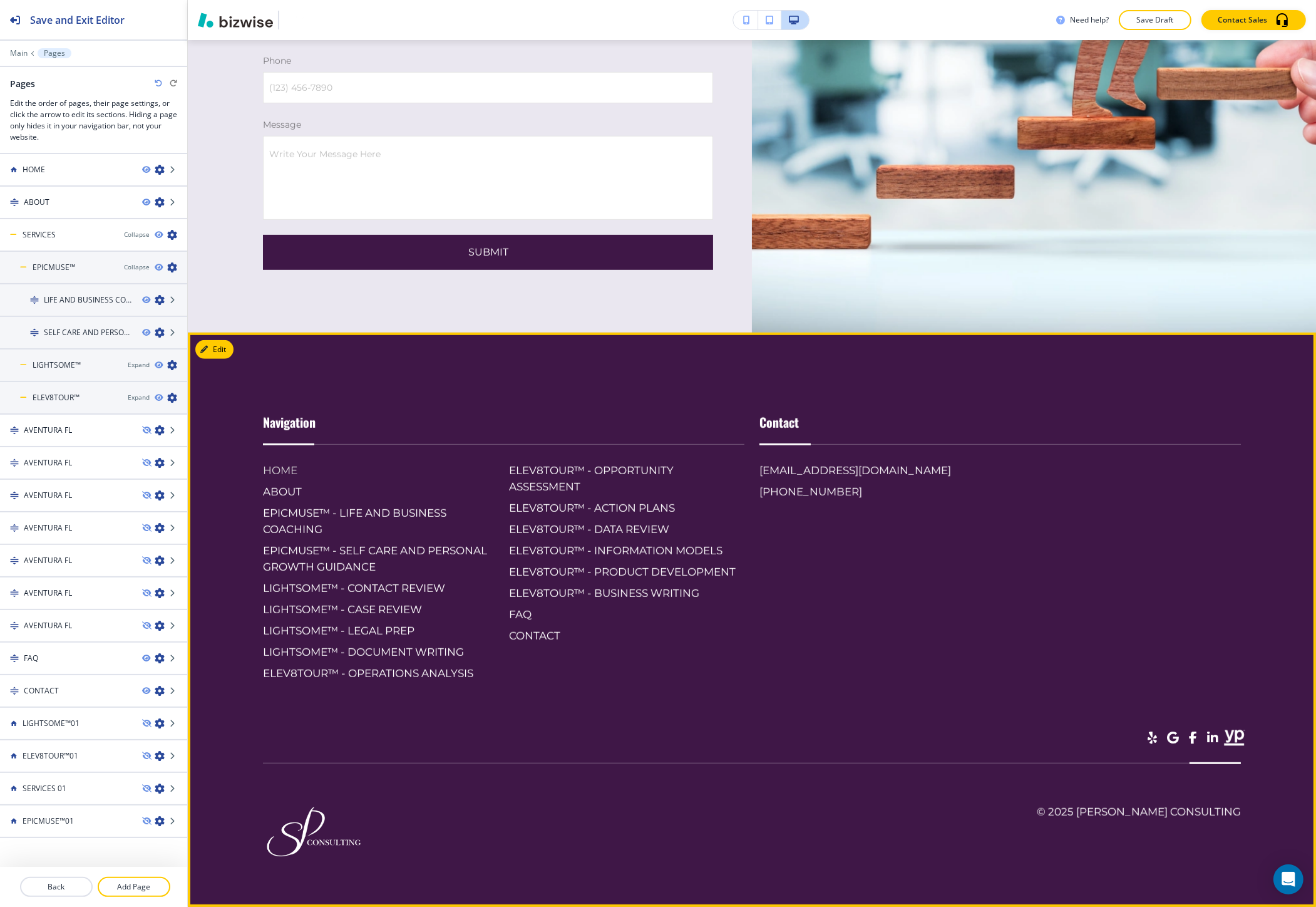
click at [280, 478] on h6 "HOME" at bounding box center [380, 470] width 236 height 16
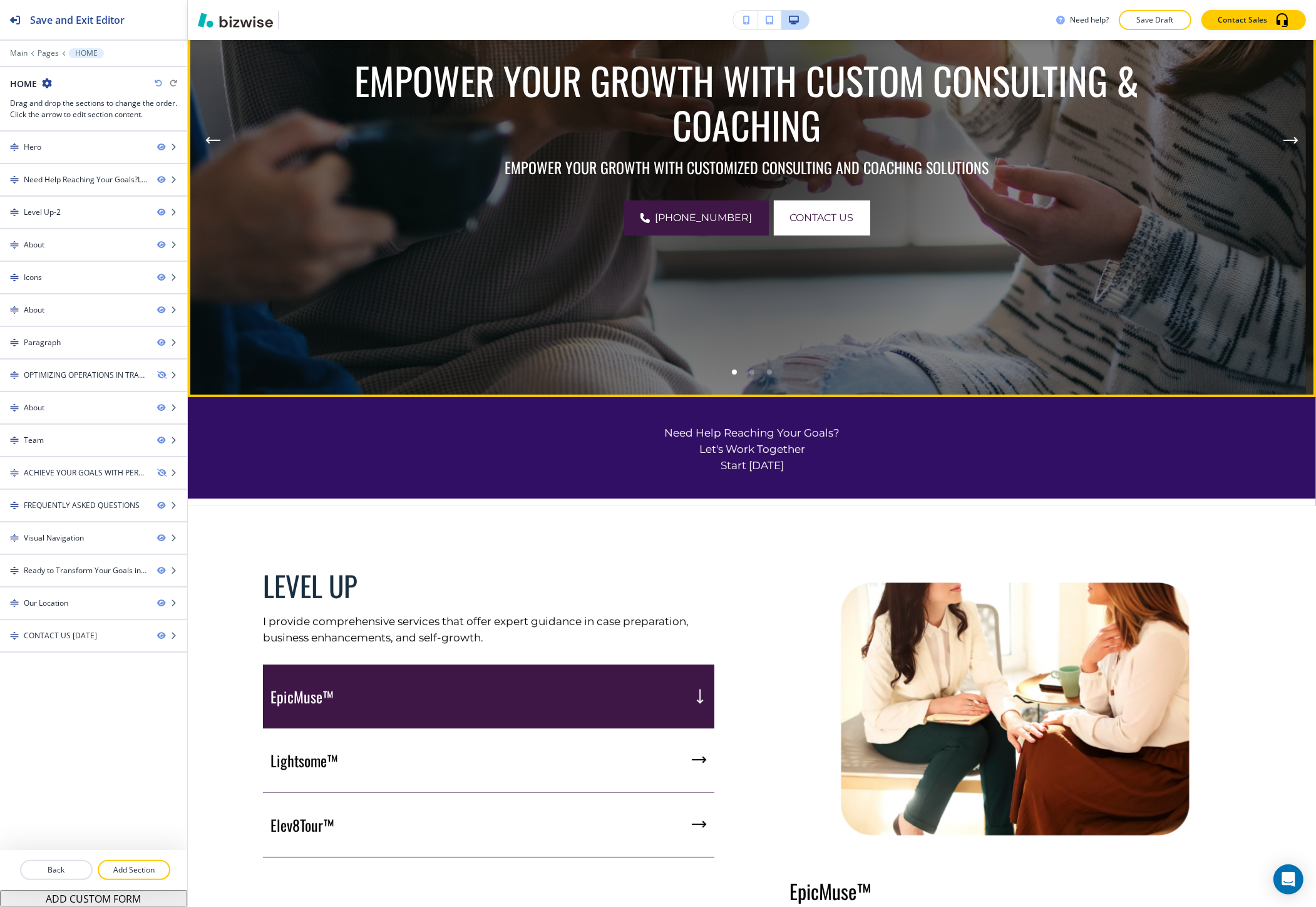
scroll to position [318, 0]
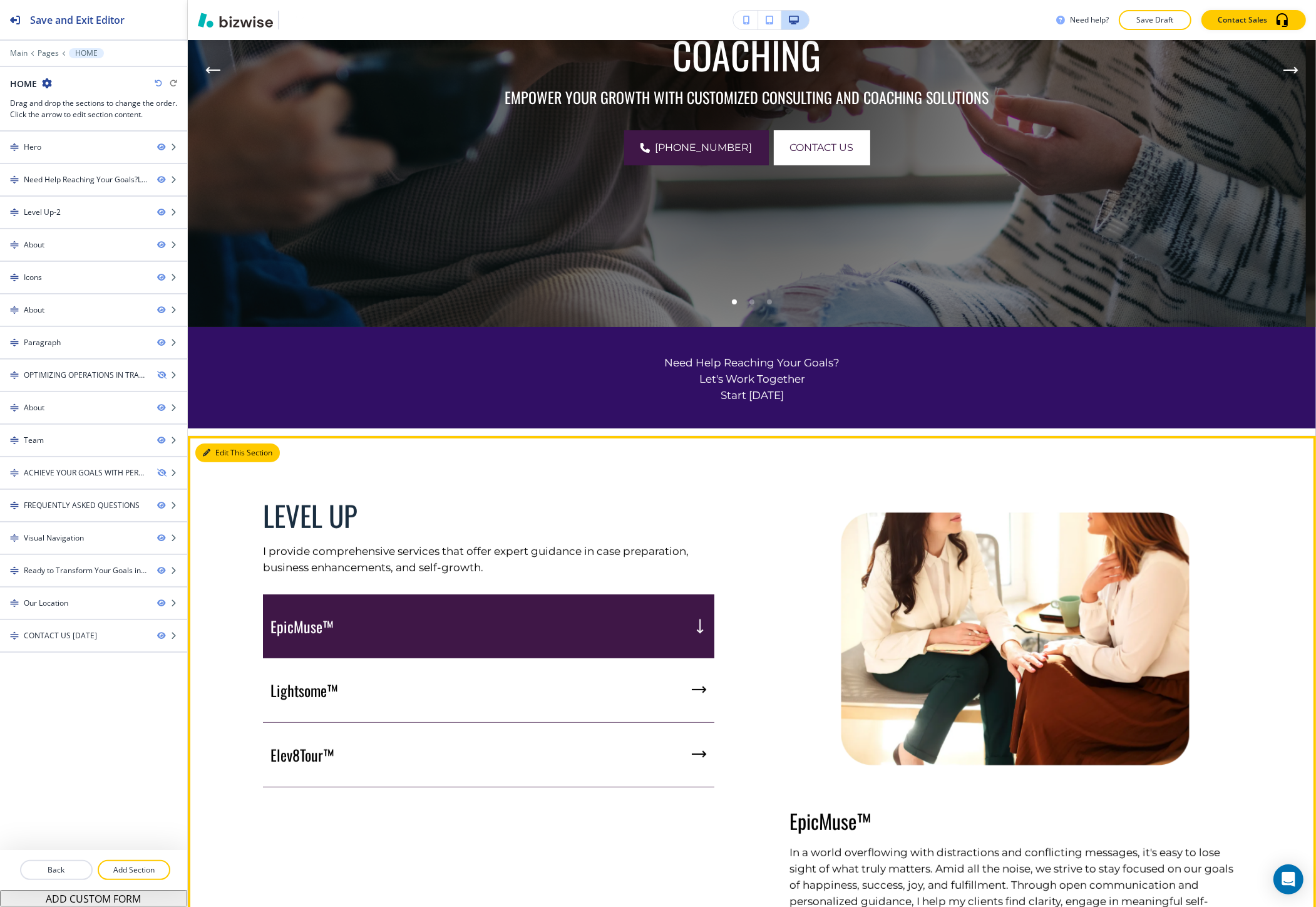
click at [224, 460] on button "Edit This Section" at bounding box center [237, 452] width 85 height 19
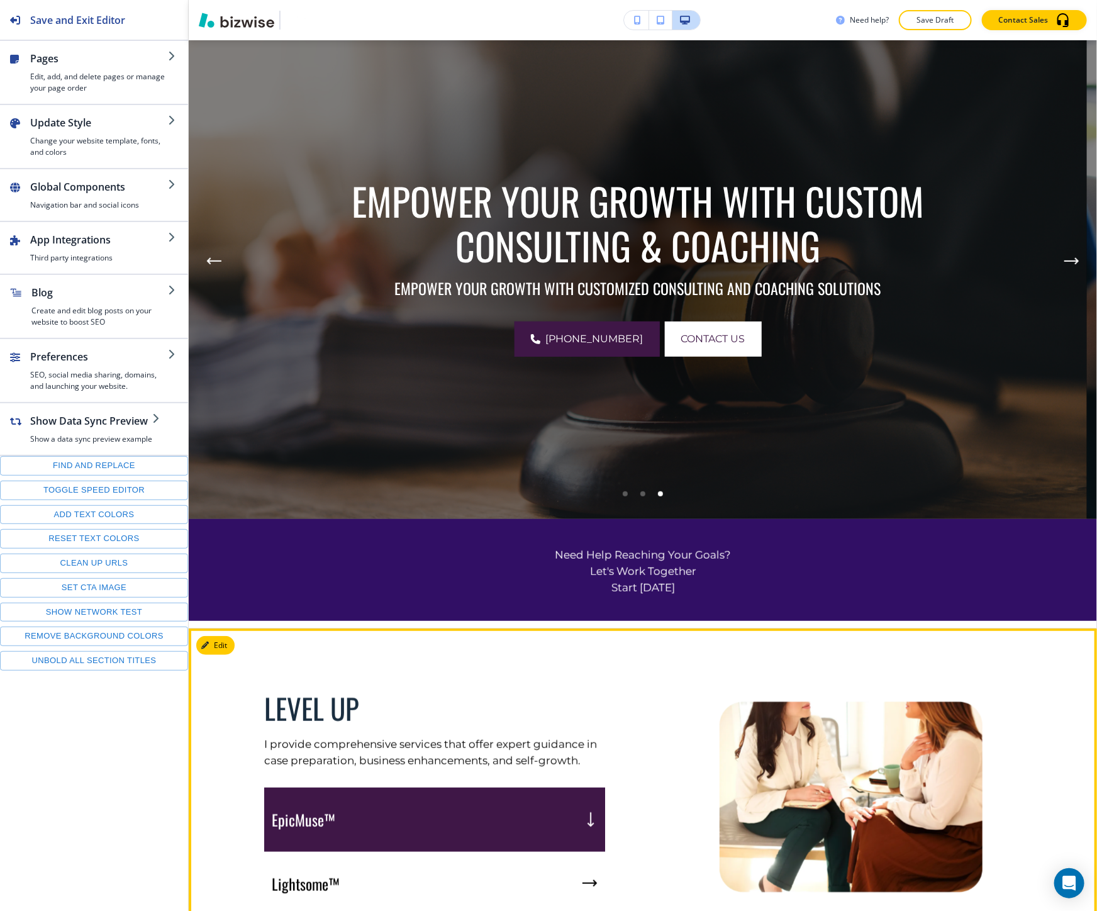
scroll to position [140, 0]
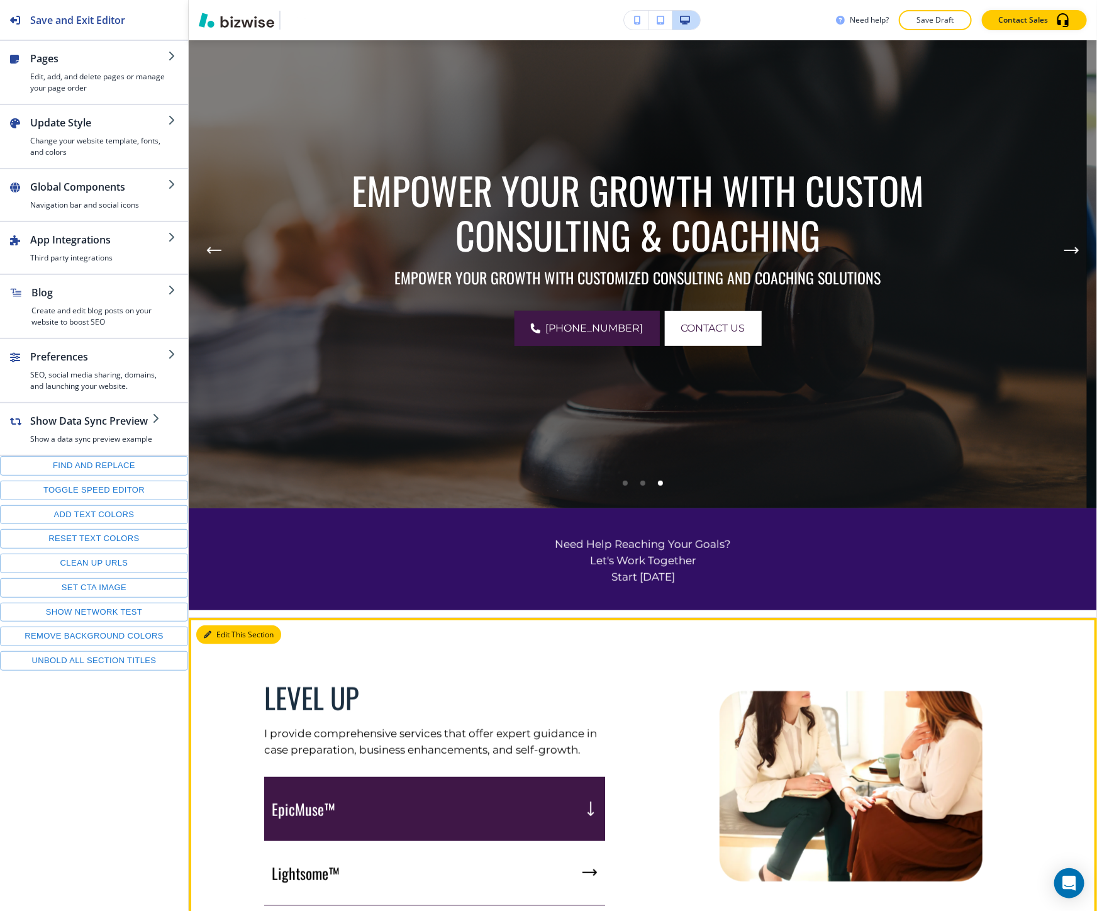
click at [224, 629] on button "Edit This Section" at bounding box center [238, 634] width 85 height 19
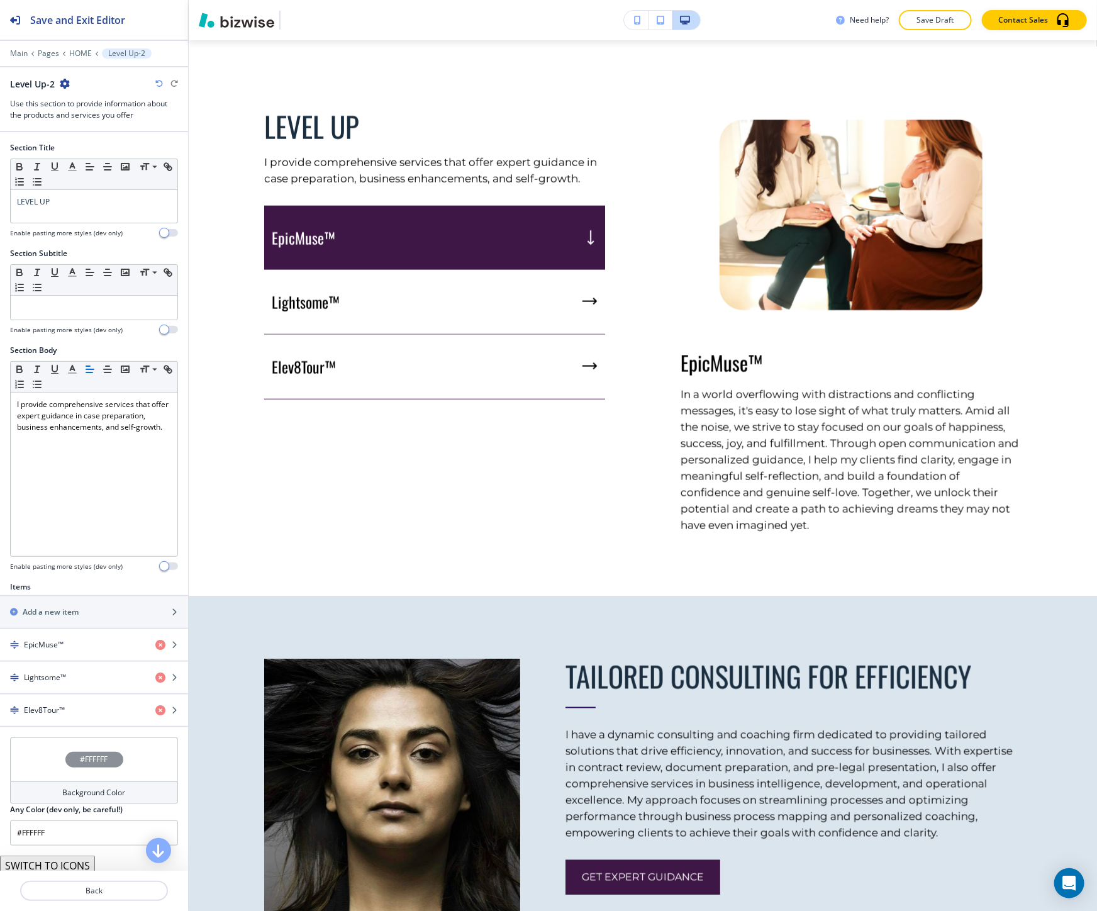
scroll to position [717, 0]
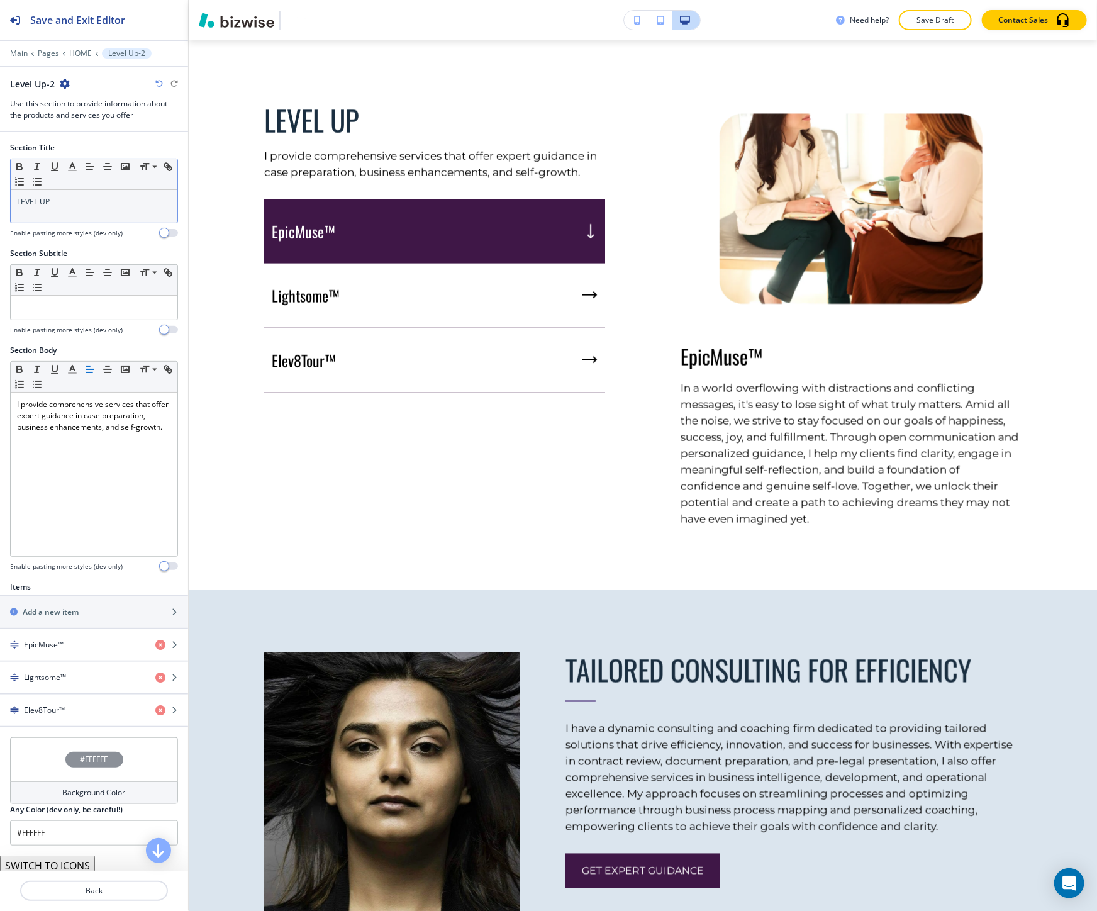
click at [70, 220] on div "LEVEL UP" at bounding box center [94, 206] width 167 height 33
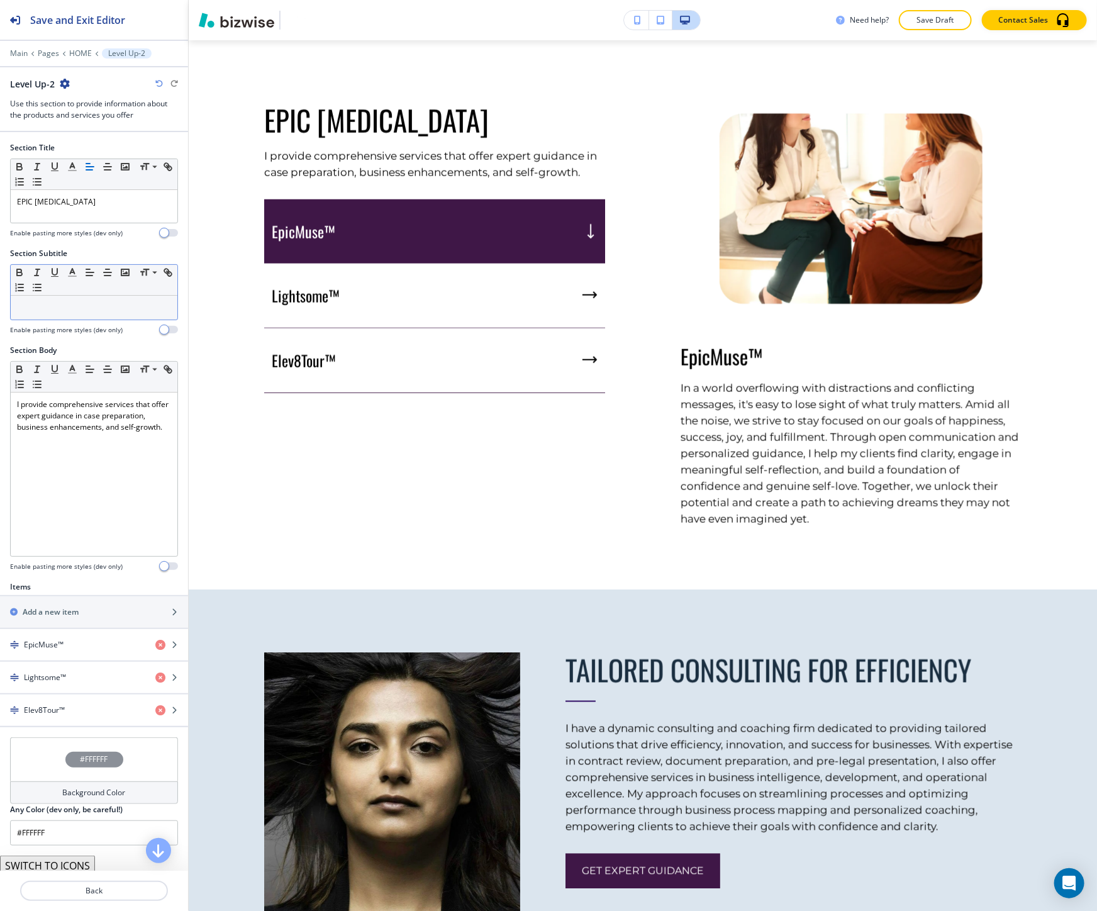
click at [148, 312] on p at bounding box center [94, 307] width 154 height 11
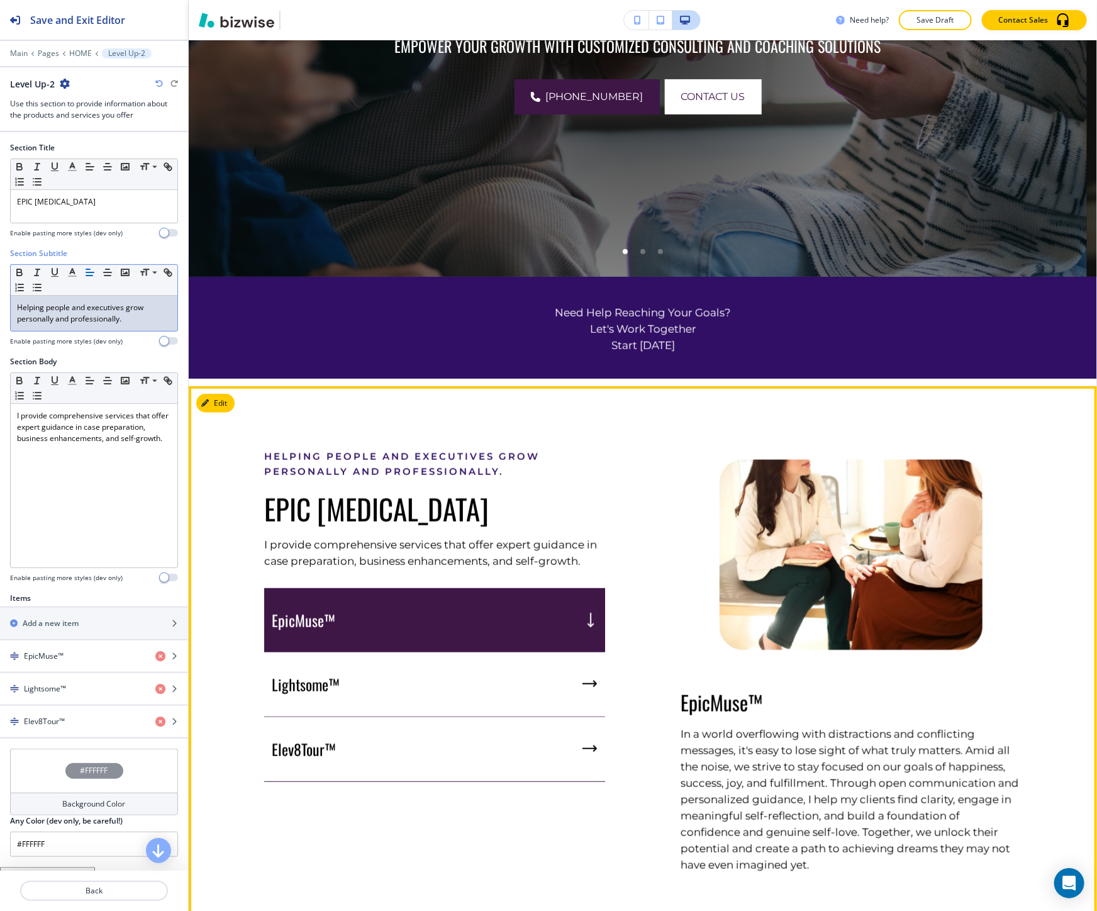
scroll to position [367, 0]
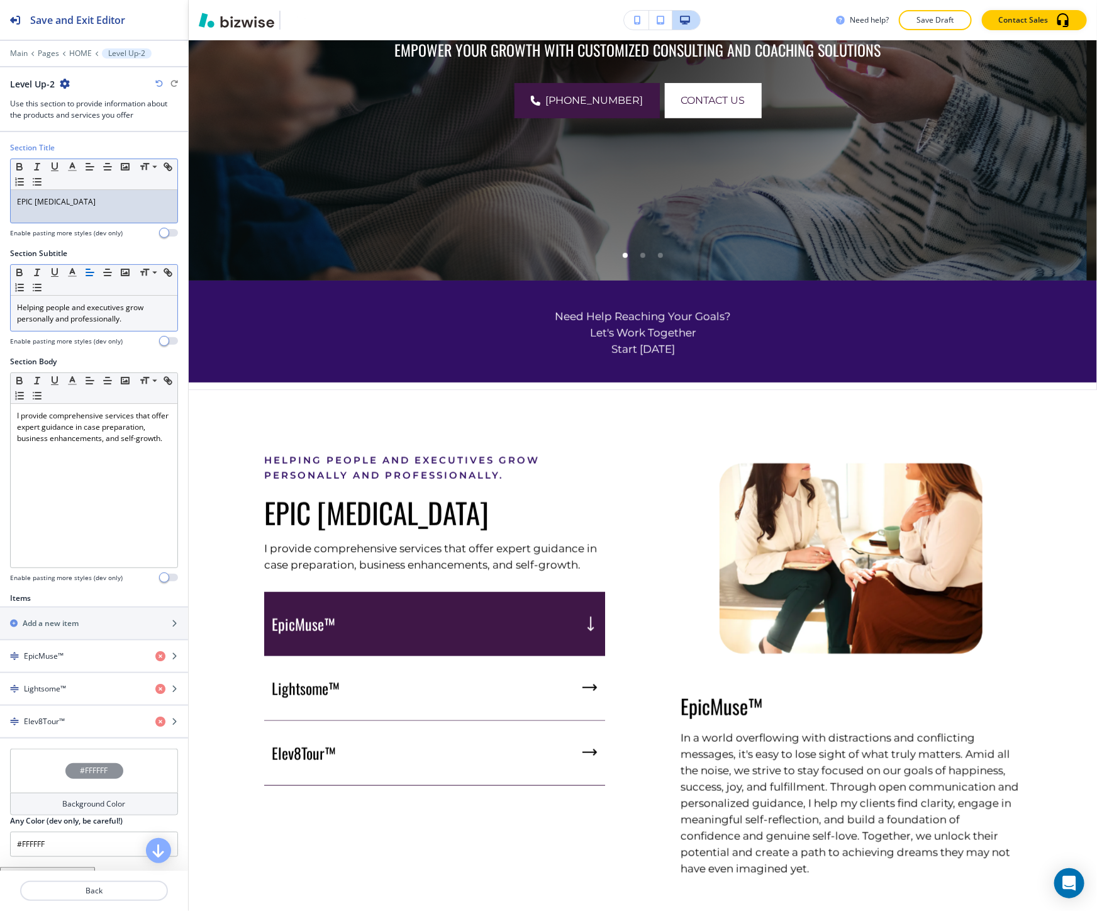
click at [70, 216] on div "EPIC MUSE" at bounding box center [94, 206] width 167 height 33
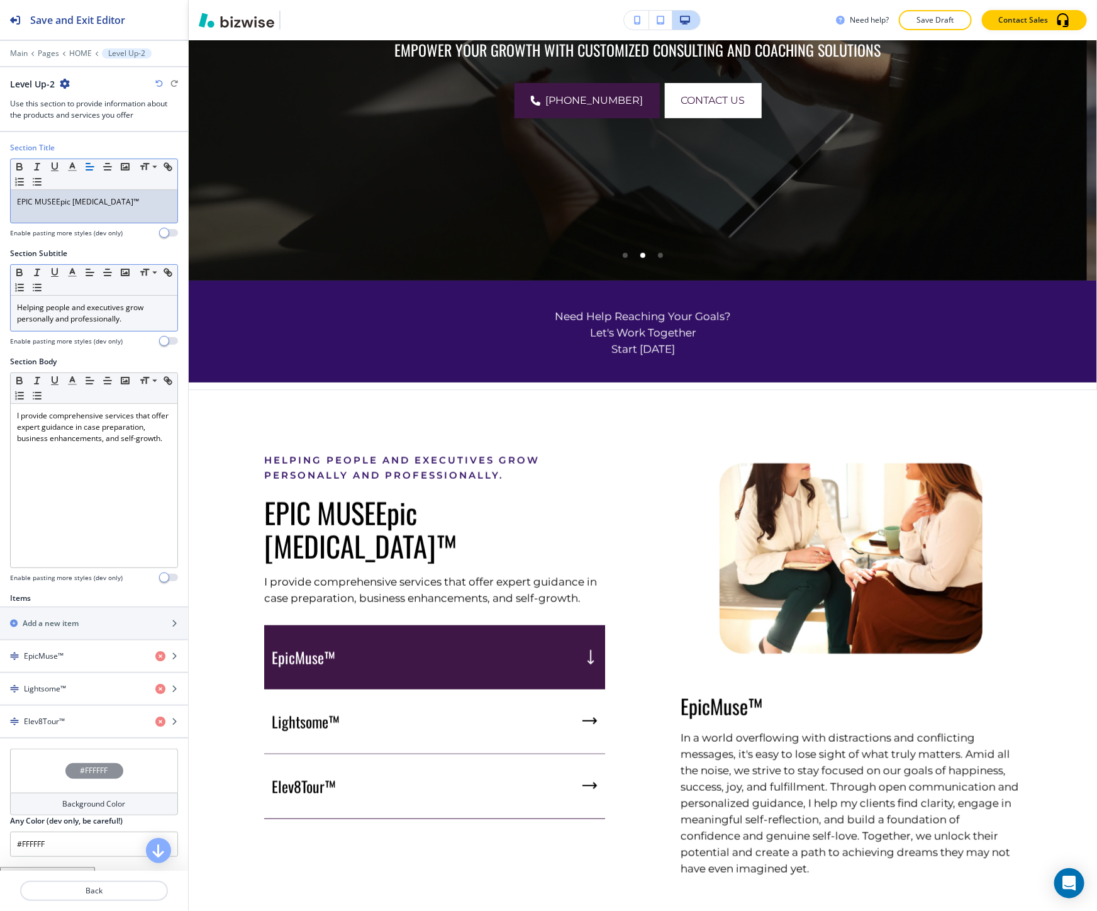
click at [89, 208] on p "EPIC MUSEEpic Muse™" at bounding box center [94, 201] width 154 height 11
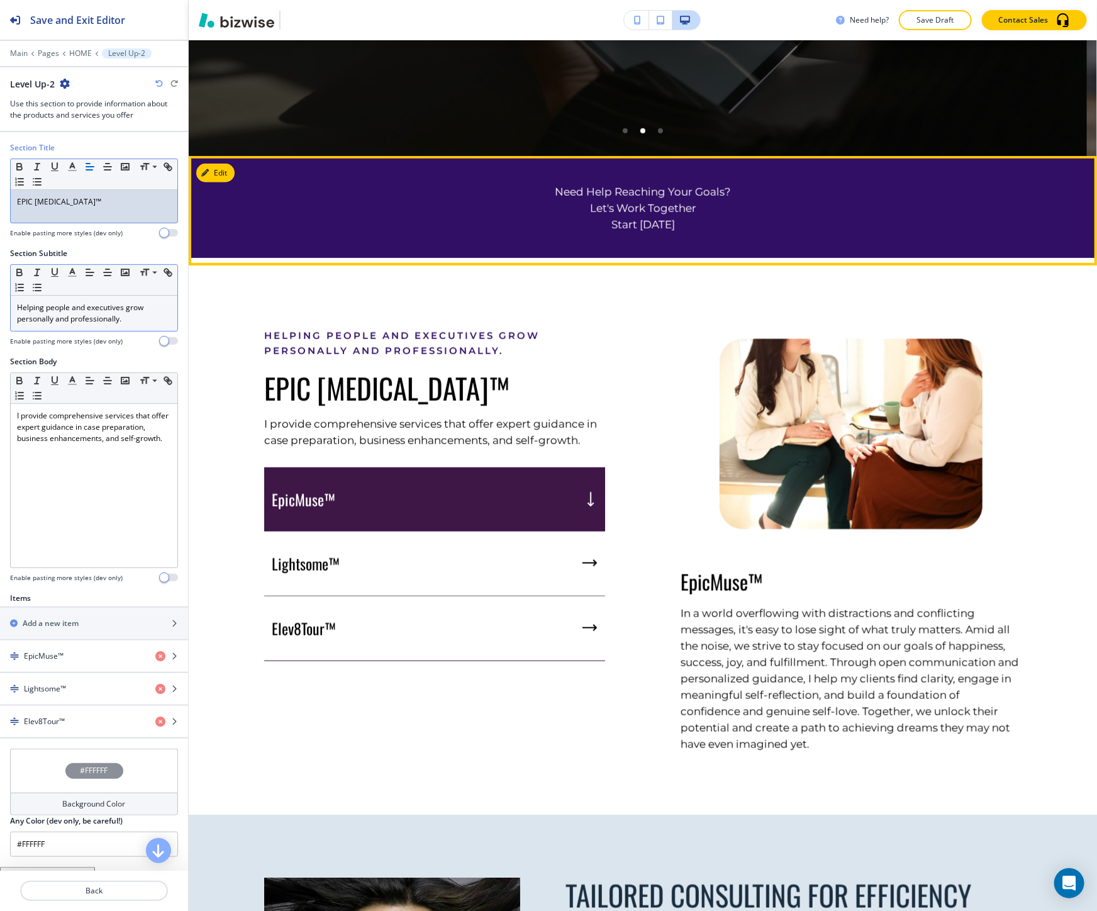
scroll to position [558, 0]
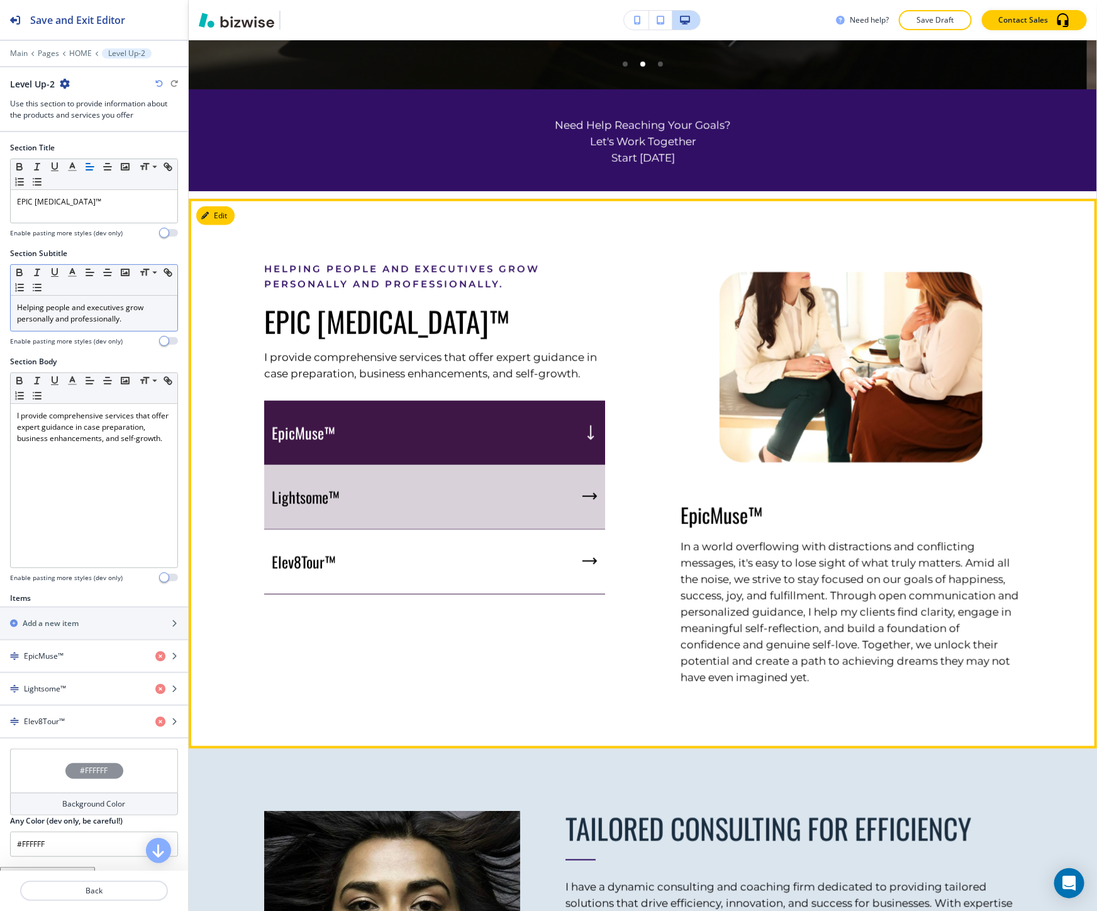
click at [500, 516] on div "Lightsome™" at bounding box center [434, 497] width 341 height 65
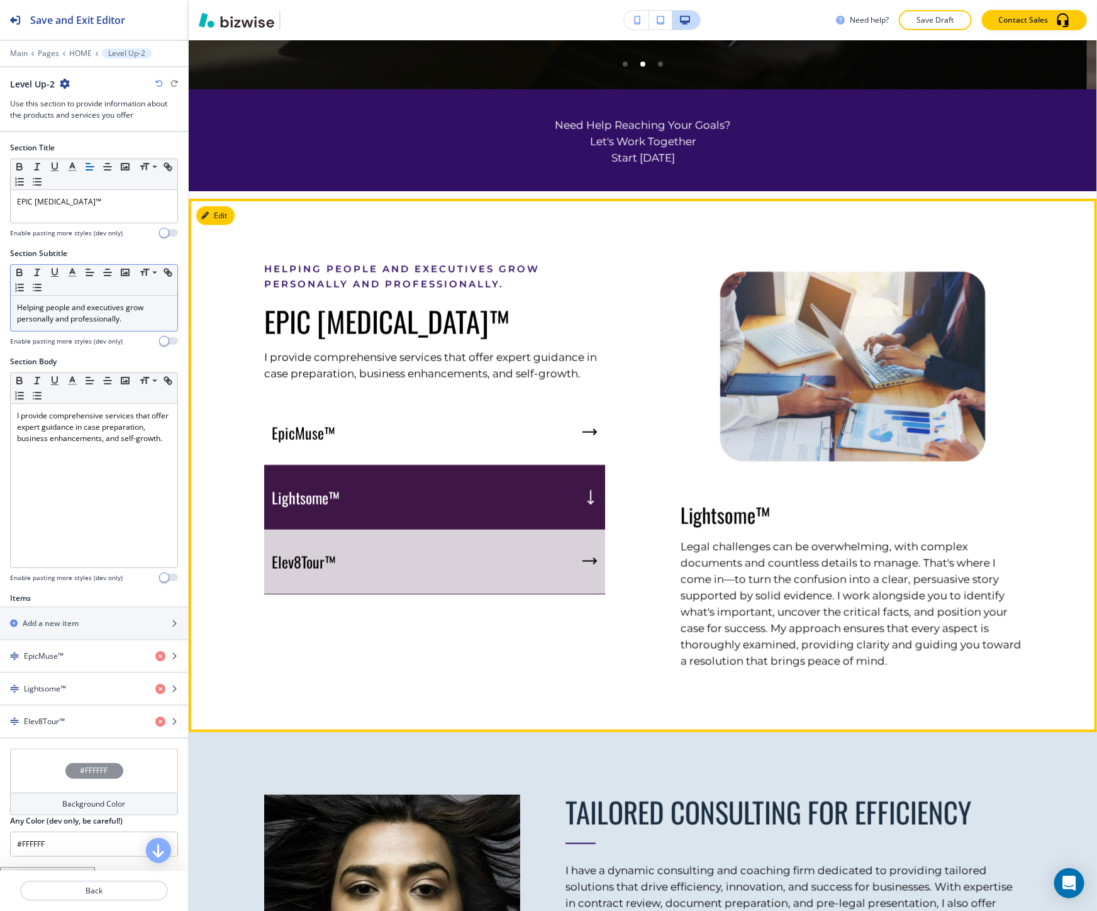
click at [492, 538] on div "Elev8Tour™" at bounding box center [434, 561] width 341 height 65
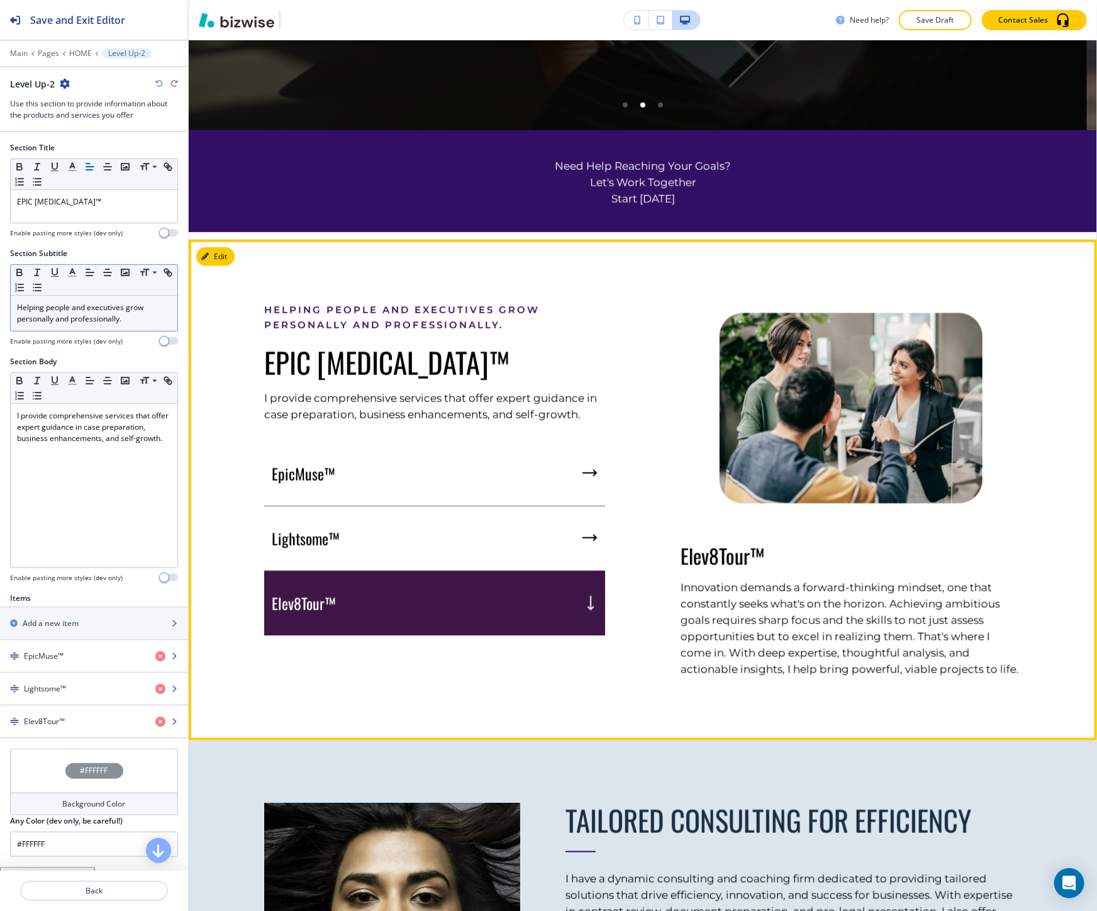
scroll to position [489, 0]
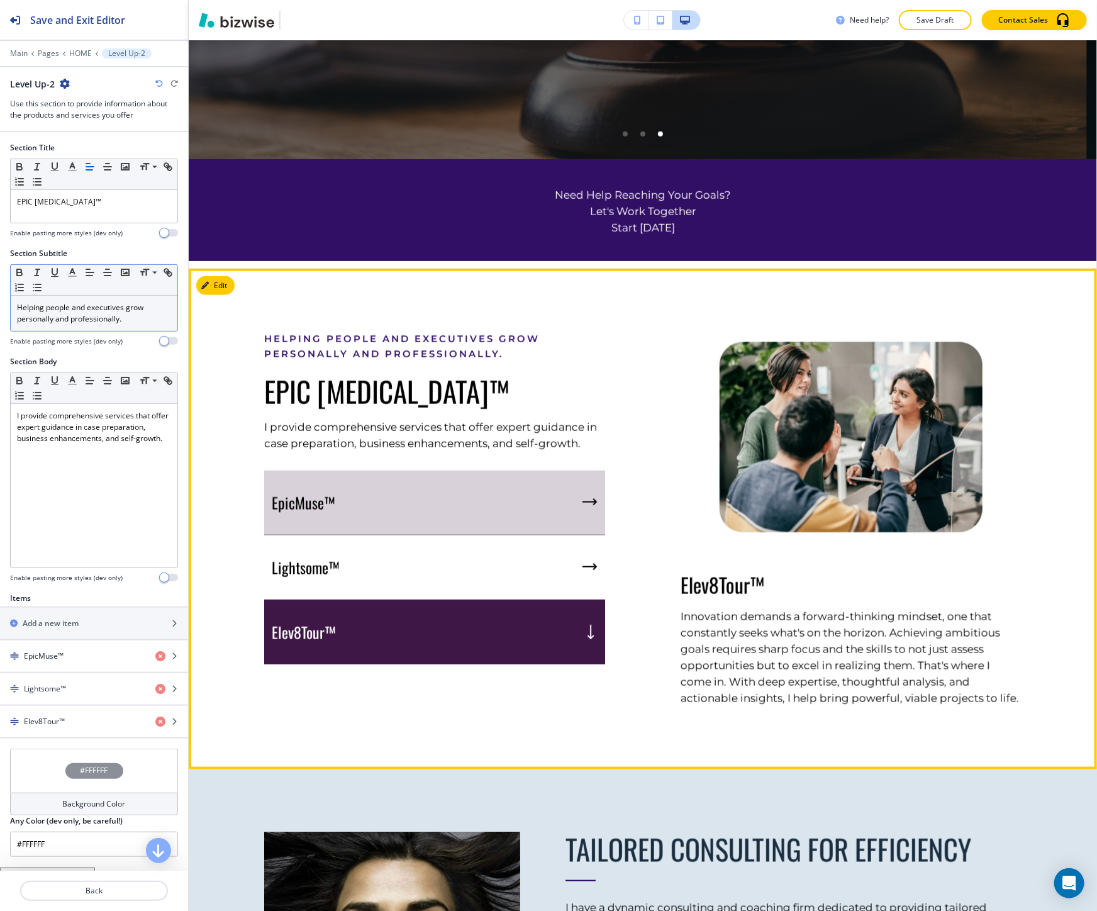
click at [404, 529] on div "EpicMuse™" at bounding box center [434, 502] width 341 height 65
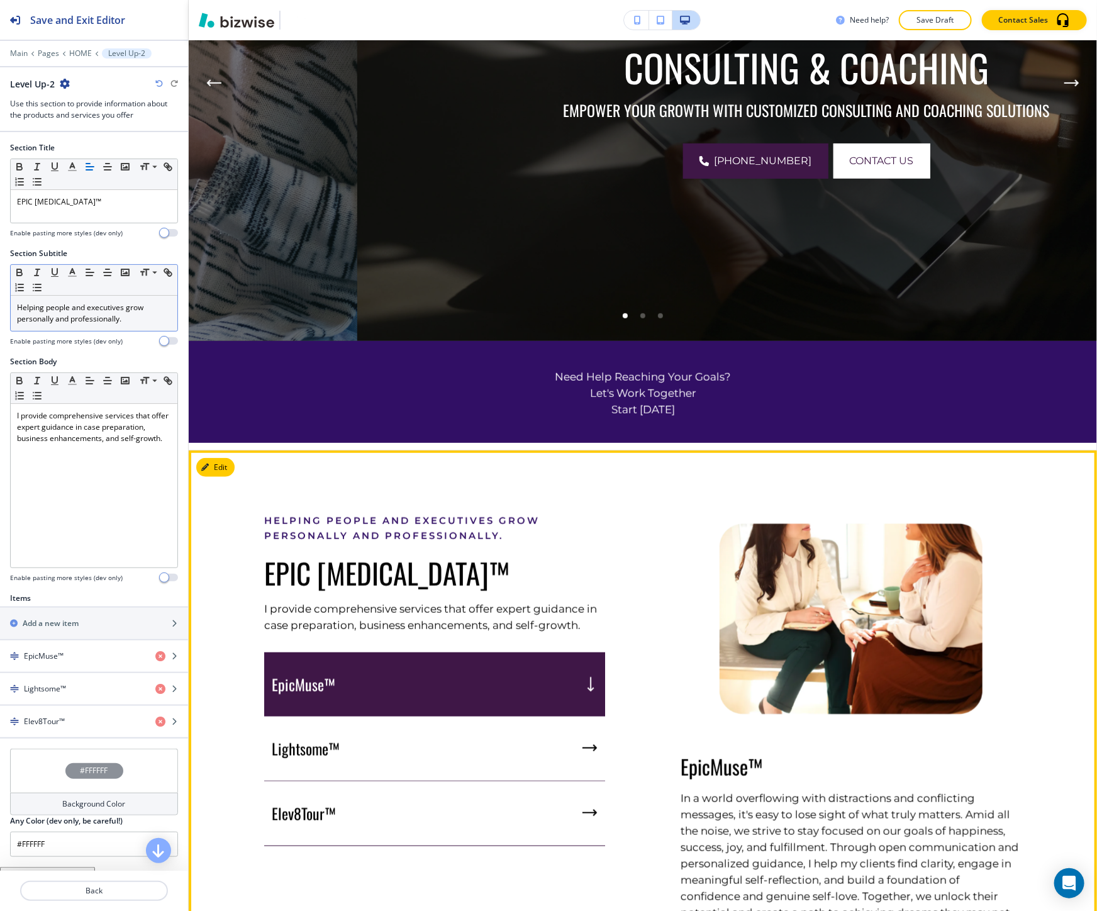
scroll to position [419, 0]
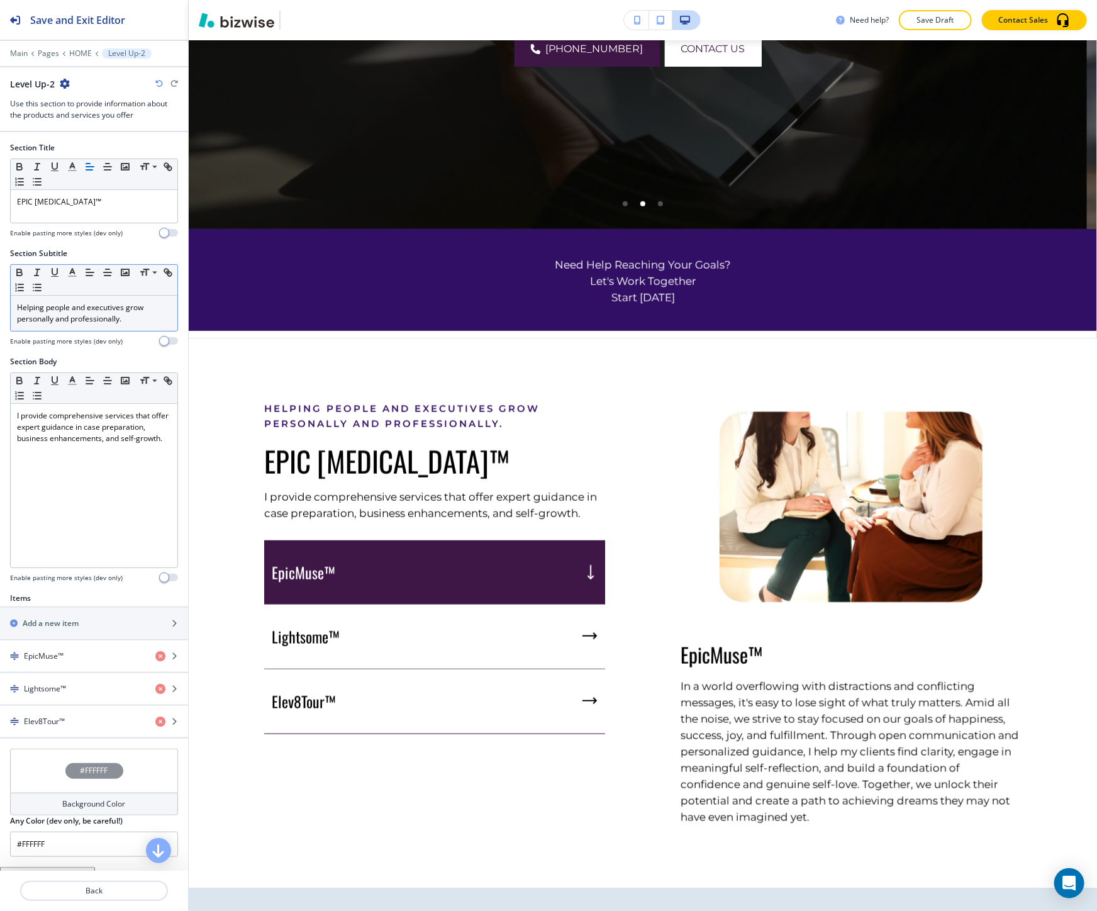
click at [67, 84] on icon "button" at bounding box center [65, 84] width 10 height 10
click at [93, 132] on p "Duplicate Section" at bounding box center [99, 127] width 64 height 11
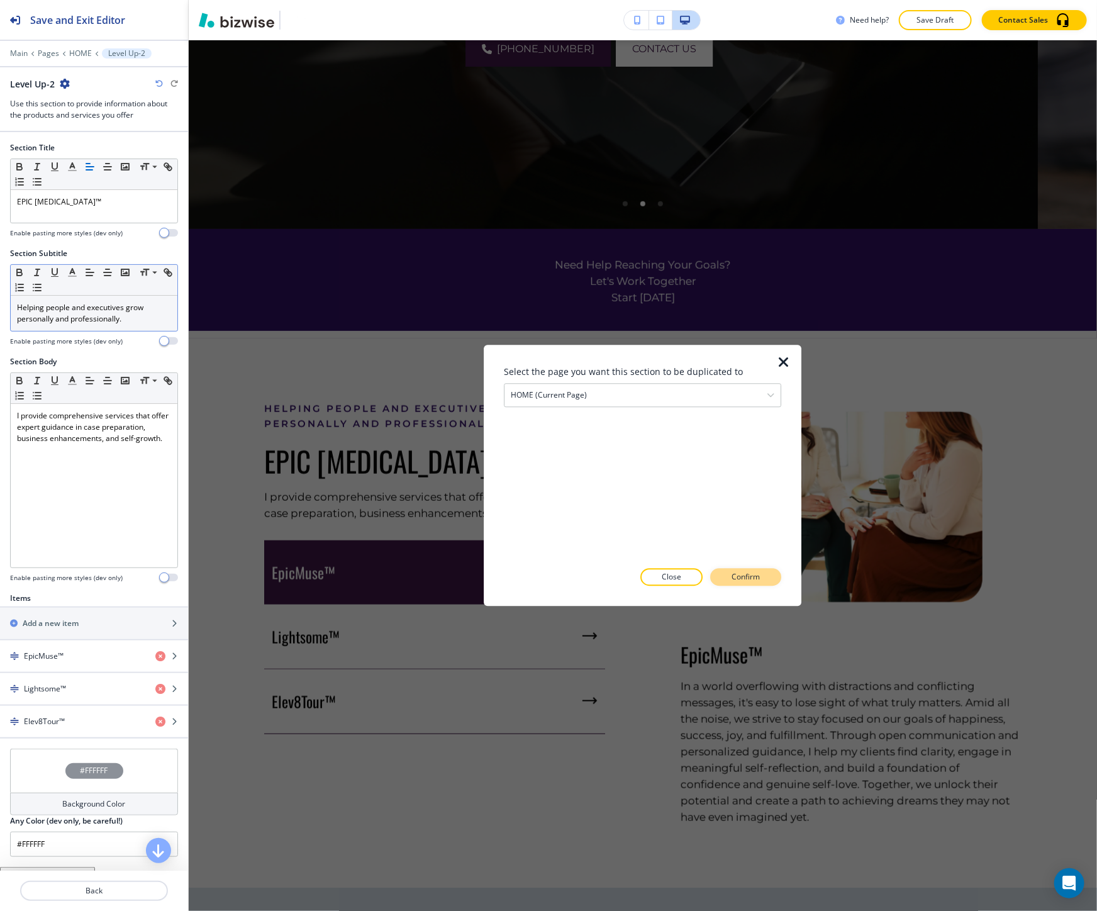
click at [738, 577] on p "Confirm" at bounding box center [746, 577] width 28 height 11
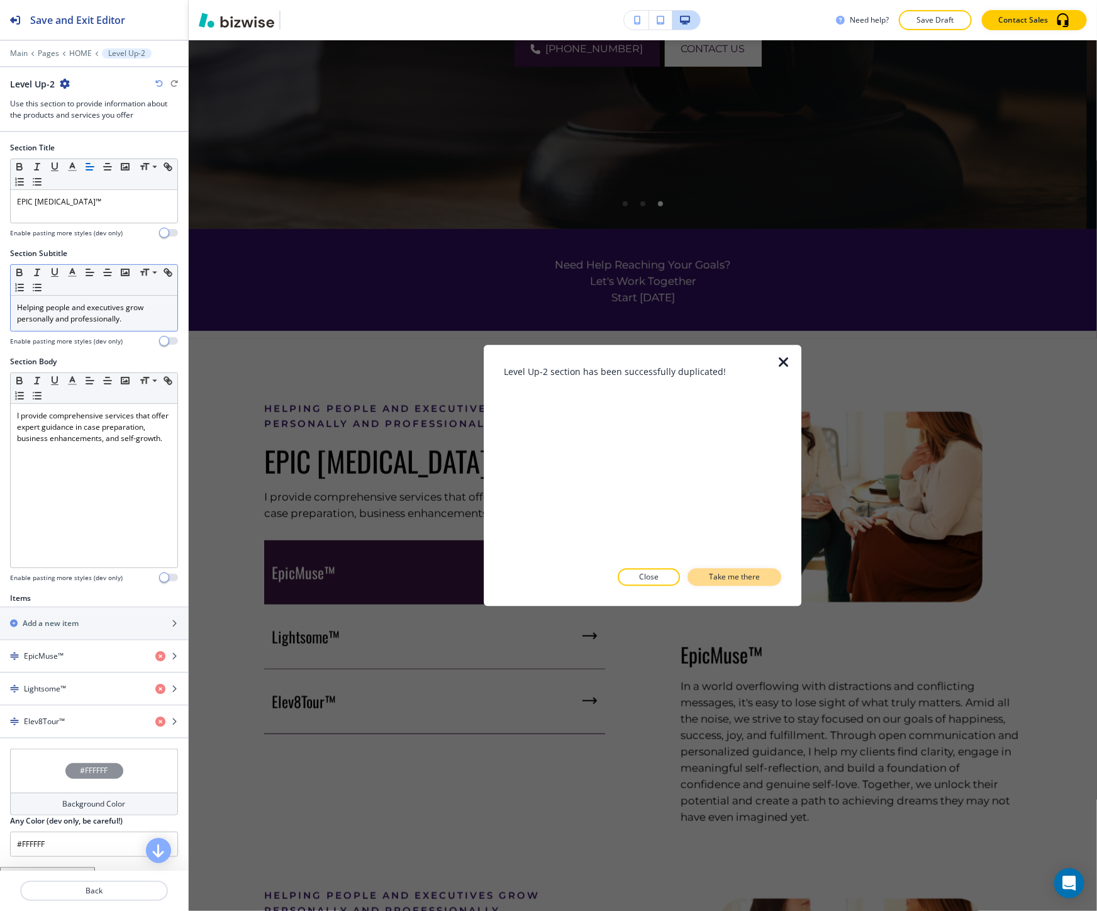
click at [738, 580] on p "Take me there" at bounding box center [734, 577] width 51 height 11
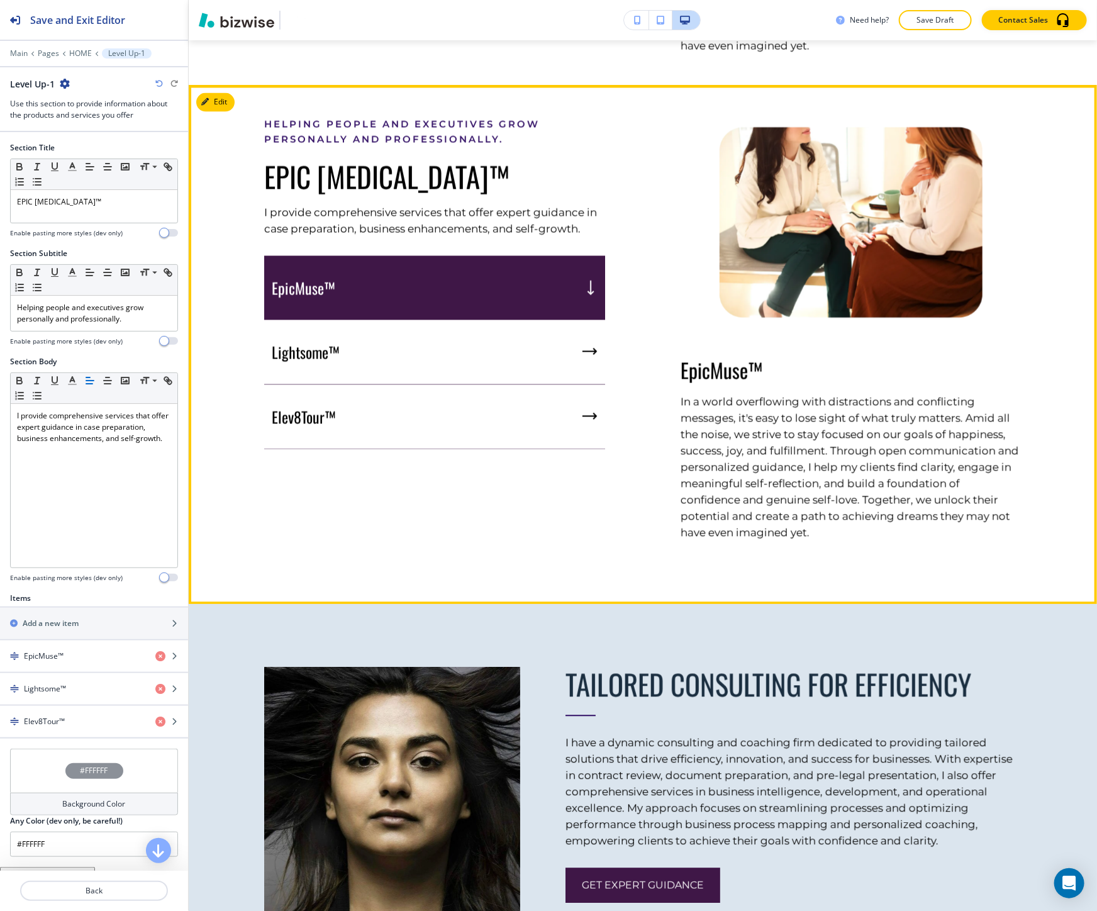
scroll to position [1092, 0]
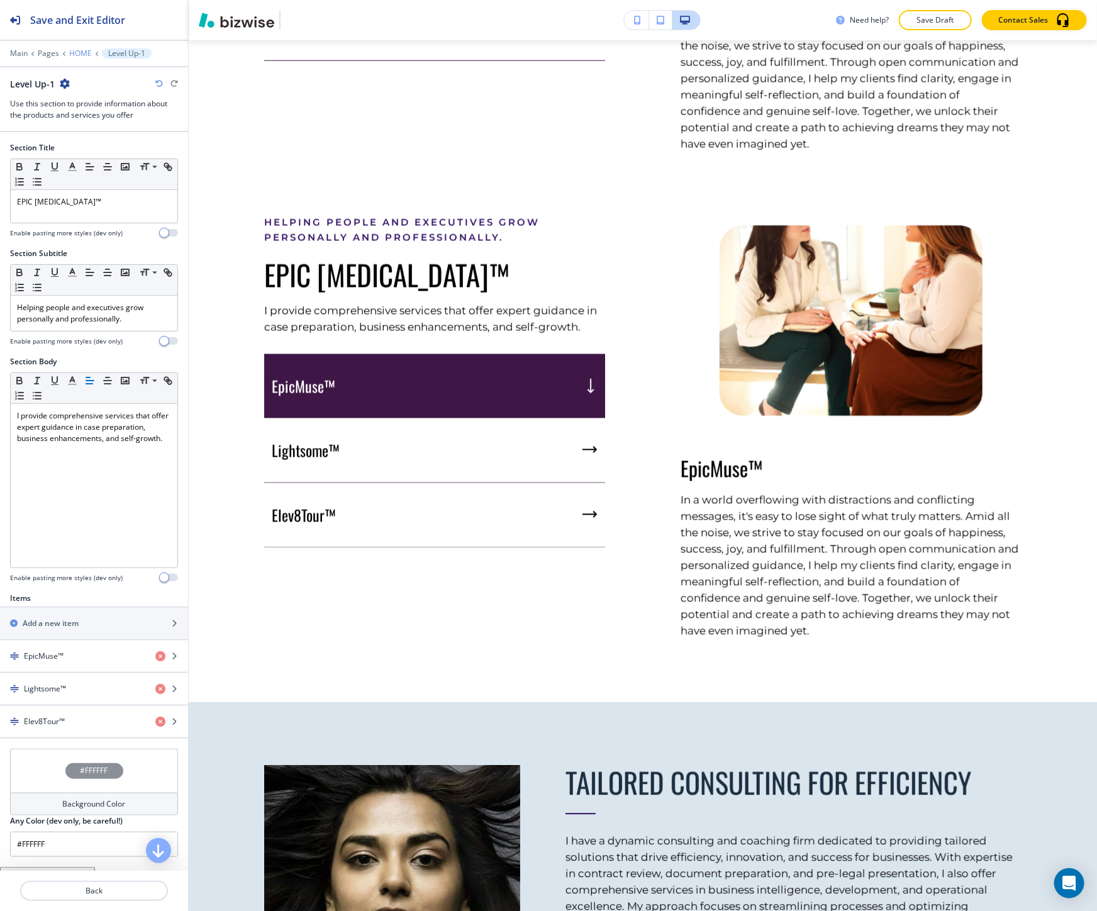
click at [86, 55] on p "HOME" at bounding box center [80, 53] width 23 height 9
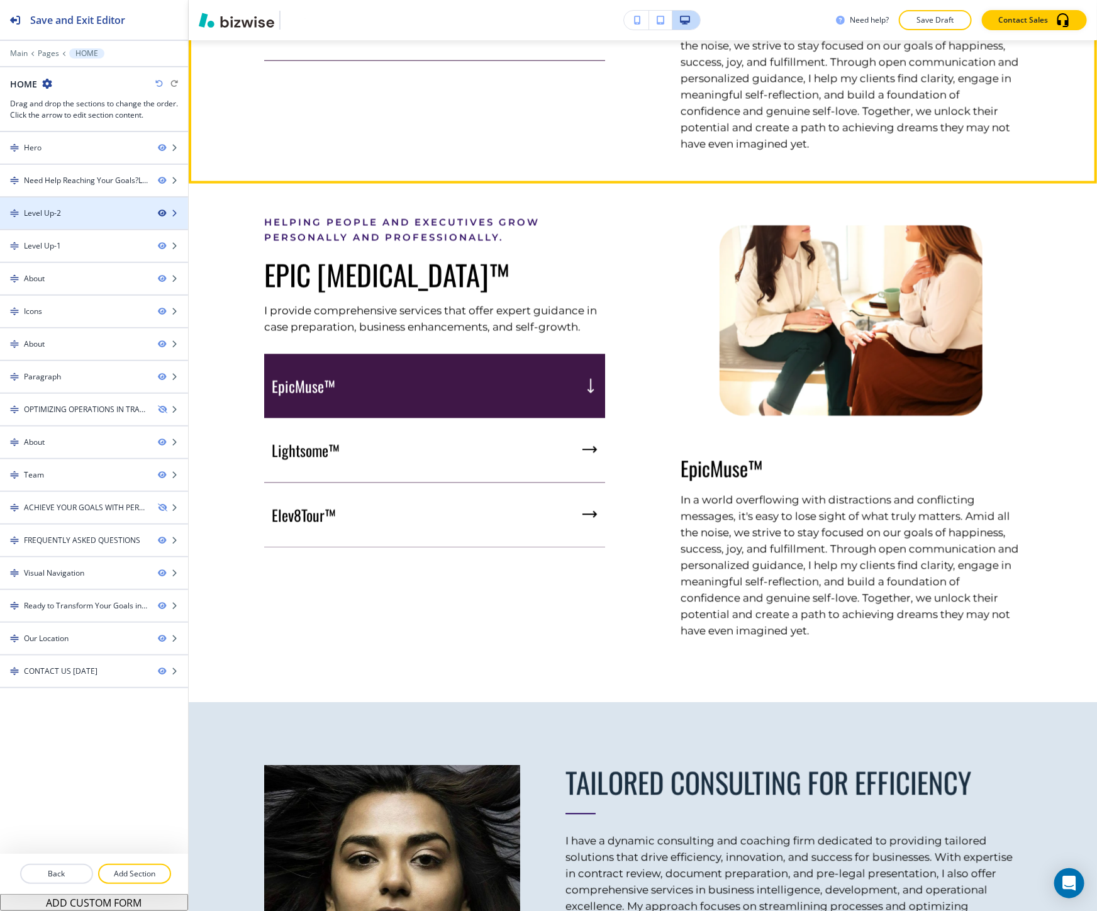
click at [158, 216] on icon "button" at bounding box center [162, 213] width 8 height 8
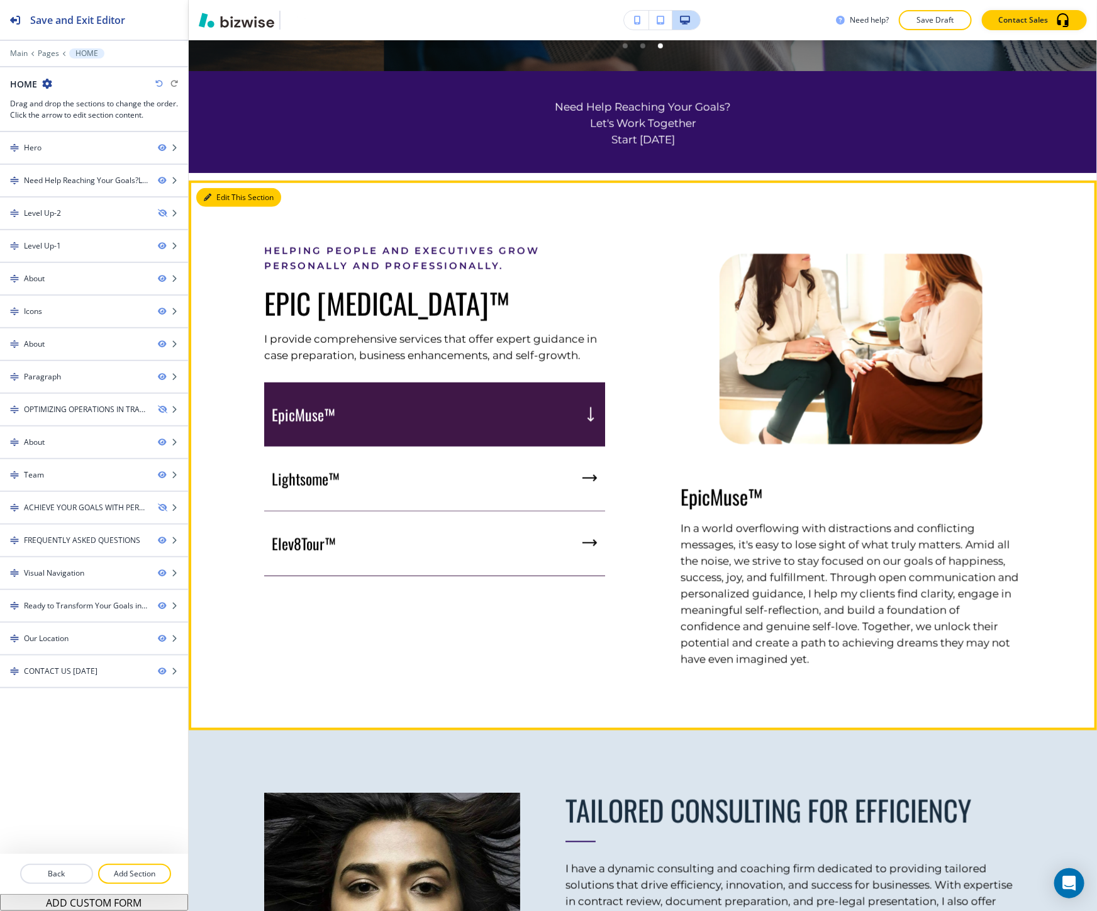
click at [220, 200] on button "Edit This Section" at bounding box center [238, 197] width 85 height 19
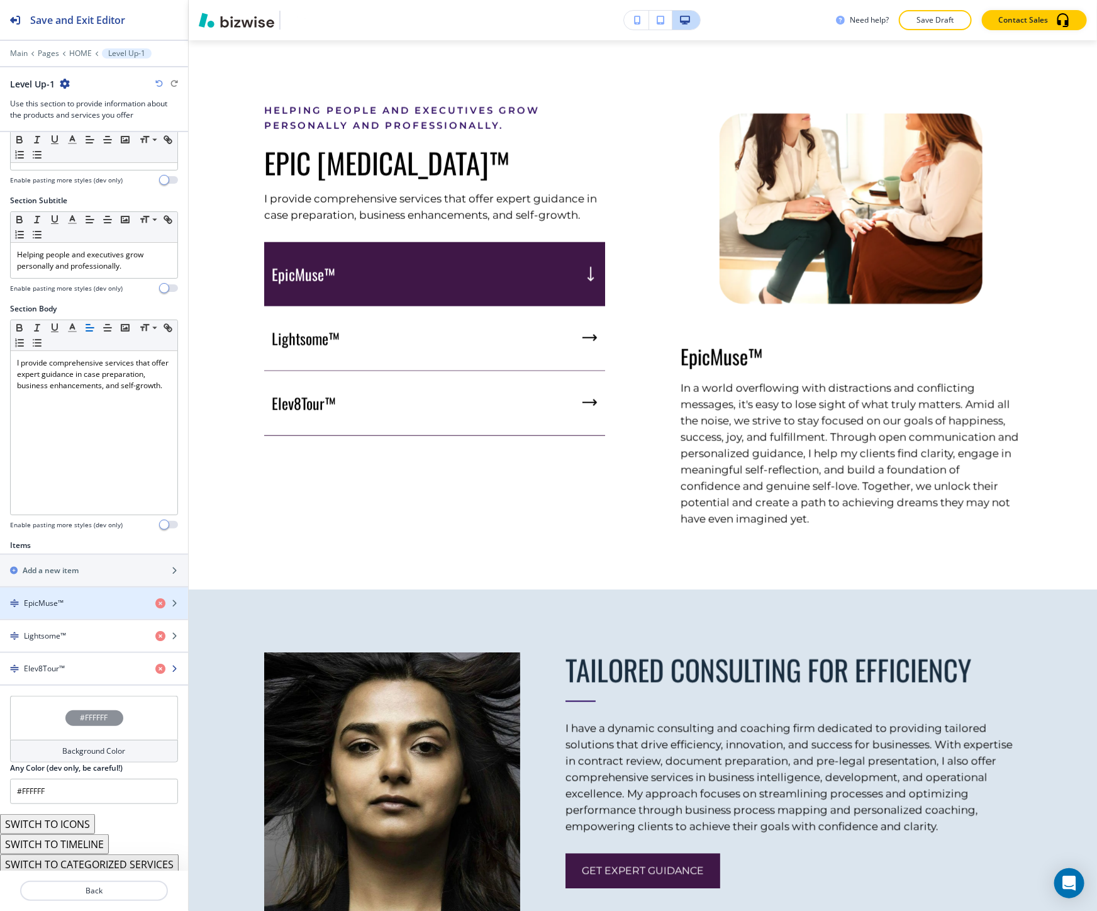
scroll to position [57, 0]
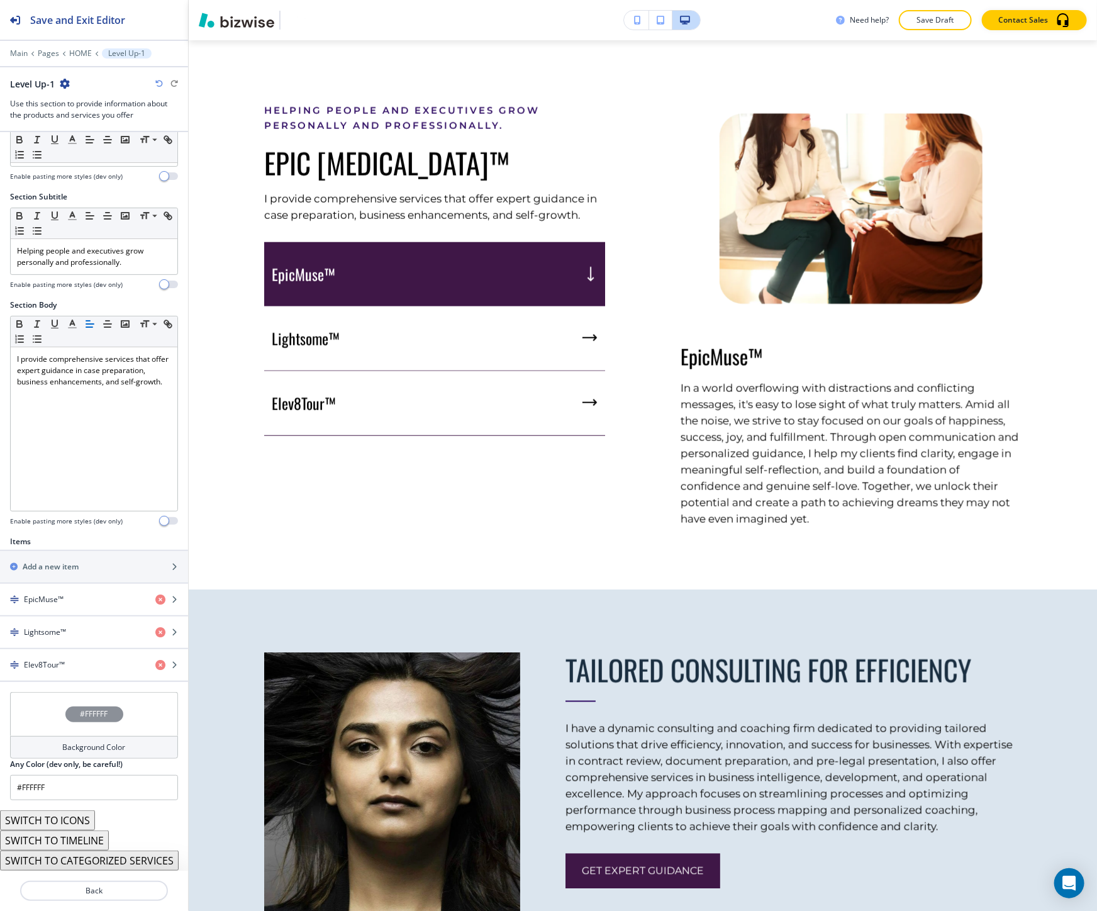
click at [86, 860] on button "SWITCH TO CATEGORIZED SERVICES" at bounding box center [89, 860] width 179 height 20
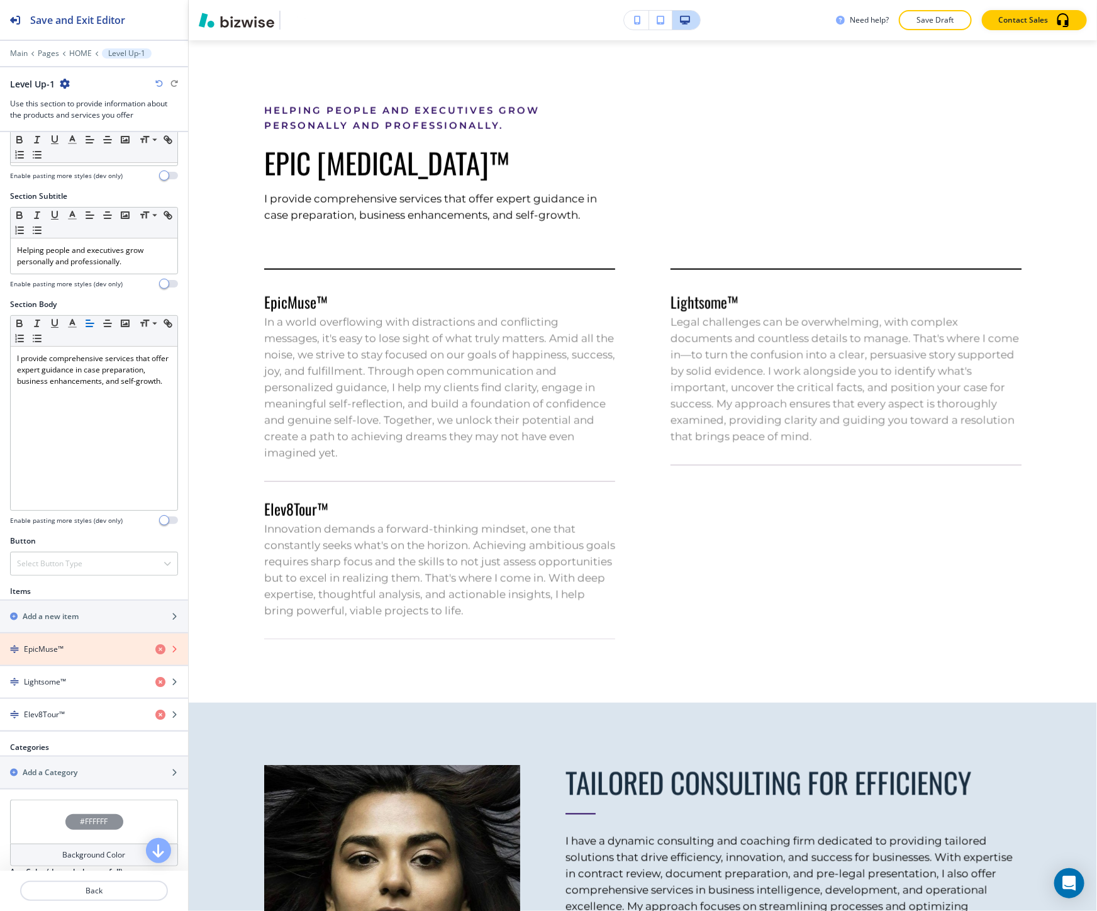
click at [155, 651] on icon "button" at bounding box center [160, 649] width 10 height 10
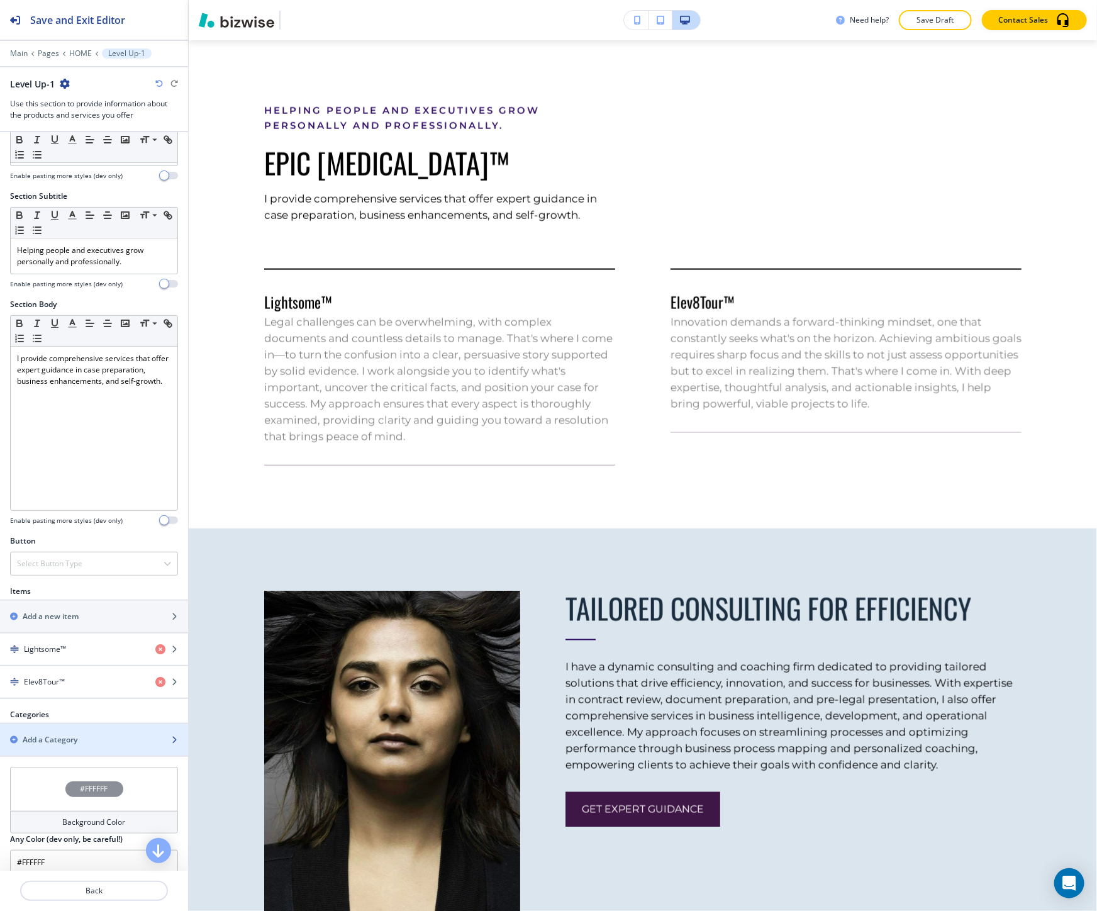
click at [74, 736] on h2 "Add a Category" at bounding box center [50, 739] width 55 height 11
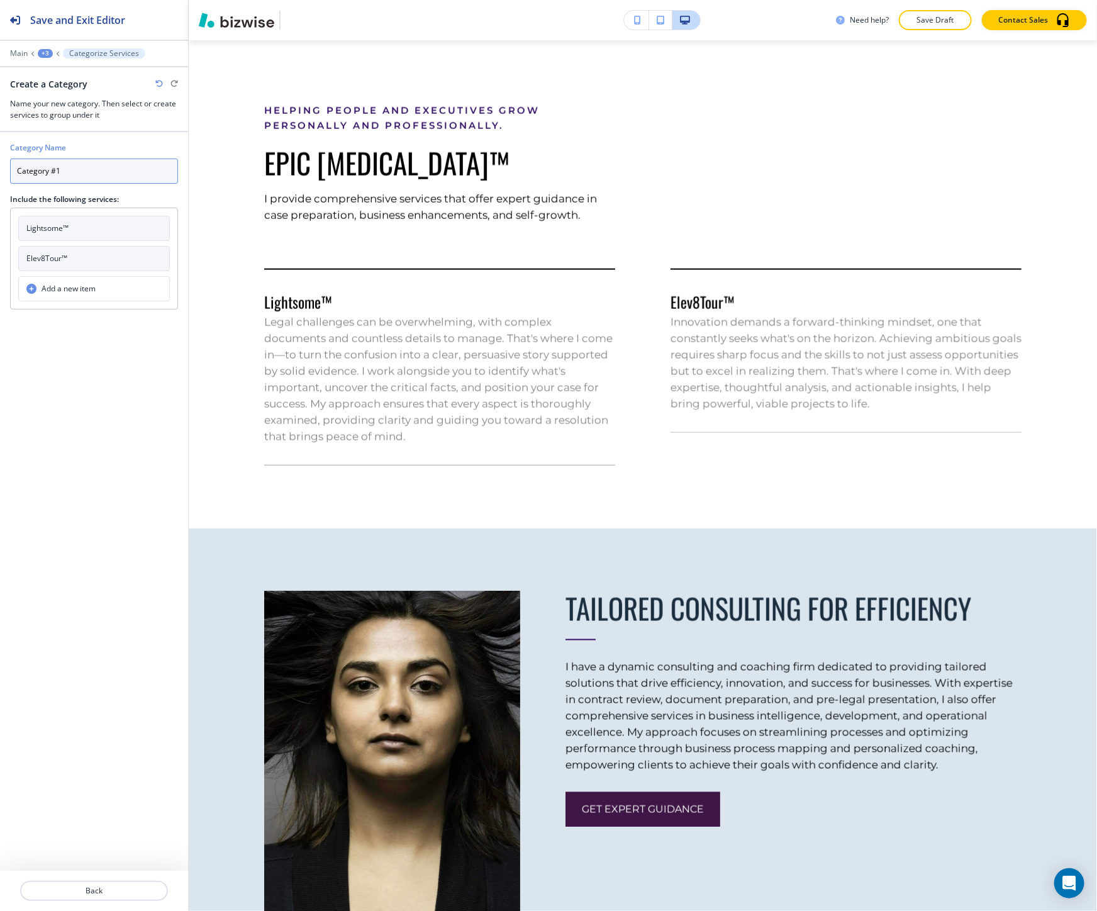
click at [79, 174] on input "Category #1" at bounding box center [94, 170] width 168 height 25
click at [79, 175] on input "Category #1" at bounding box center [94, 170] width 168 height 25
paste input "Executive & Personal Coaching"
type input "Executive & Personal Coaching"
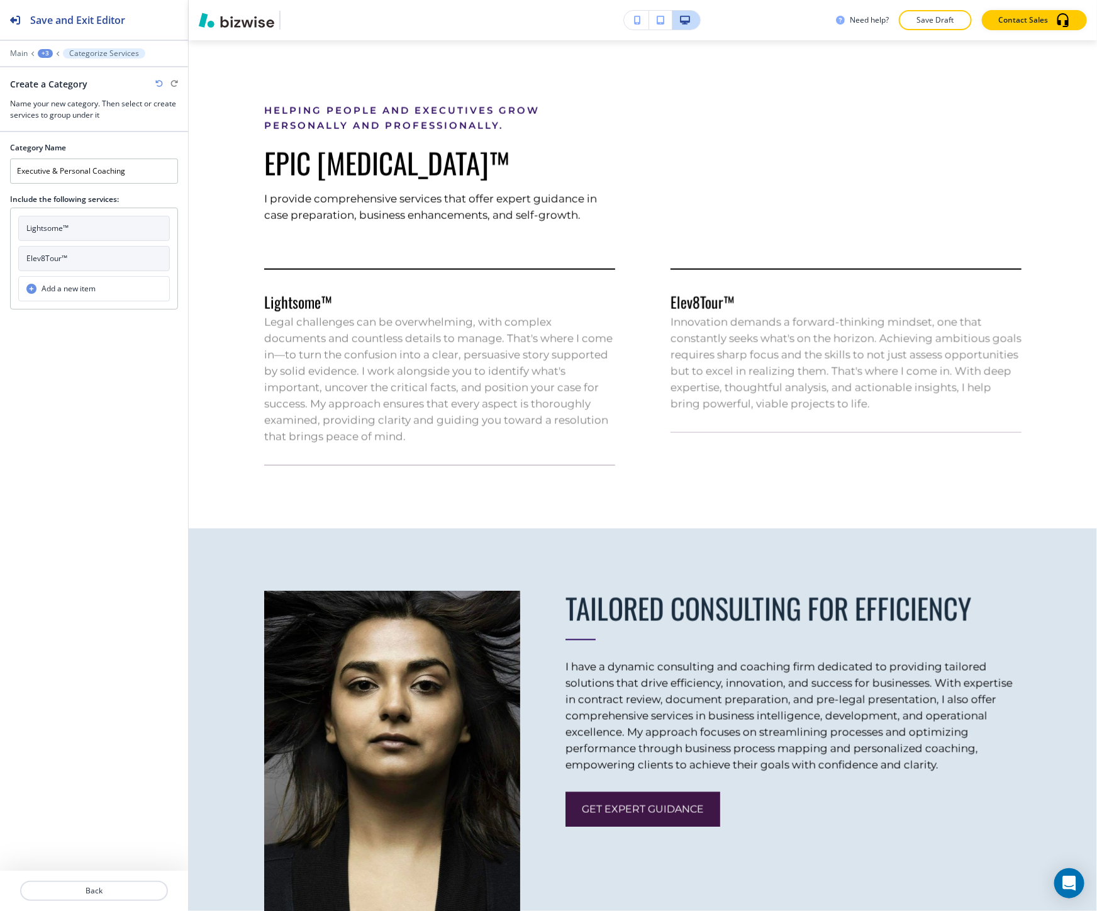
click at [124, 387] on div "Category Name Executive & Personal Coaching Include the following services: Lig…" at bounding box center [94, 501] width 188 height 738
click at [140, 890] on p "Back" at bounding box center [93, 890] width 145 height 11
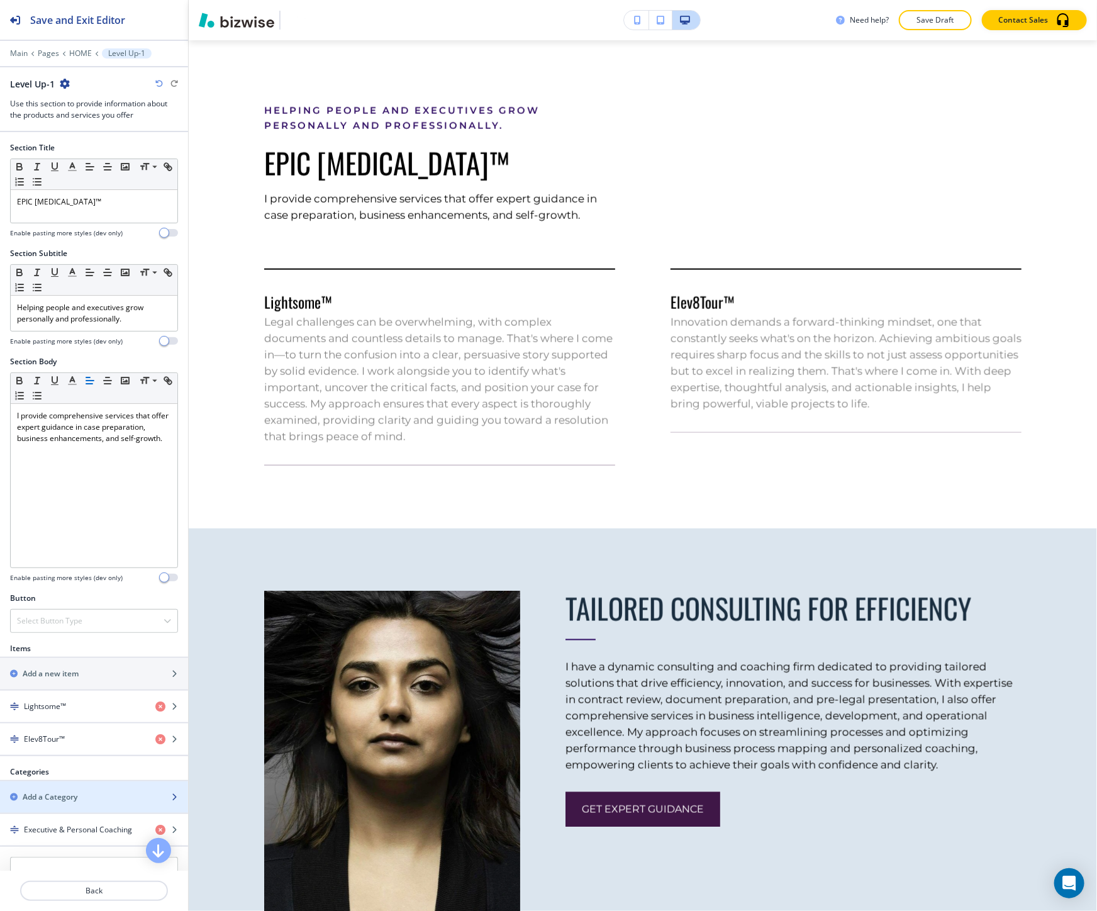
click at [91, 788] on div "button" at bounding box center [94, 786] width 188 height 10
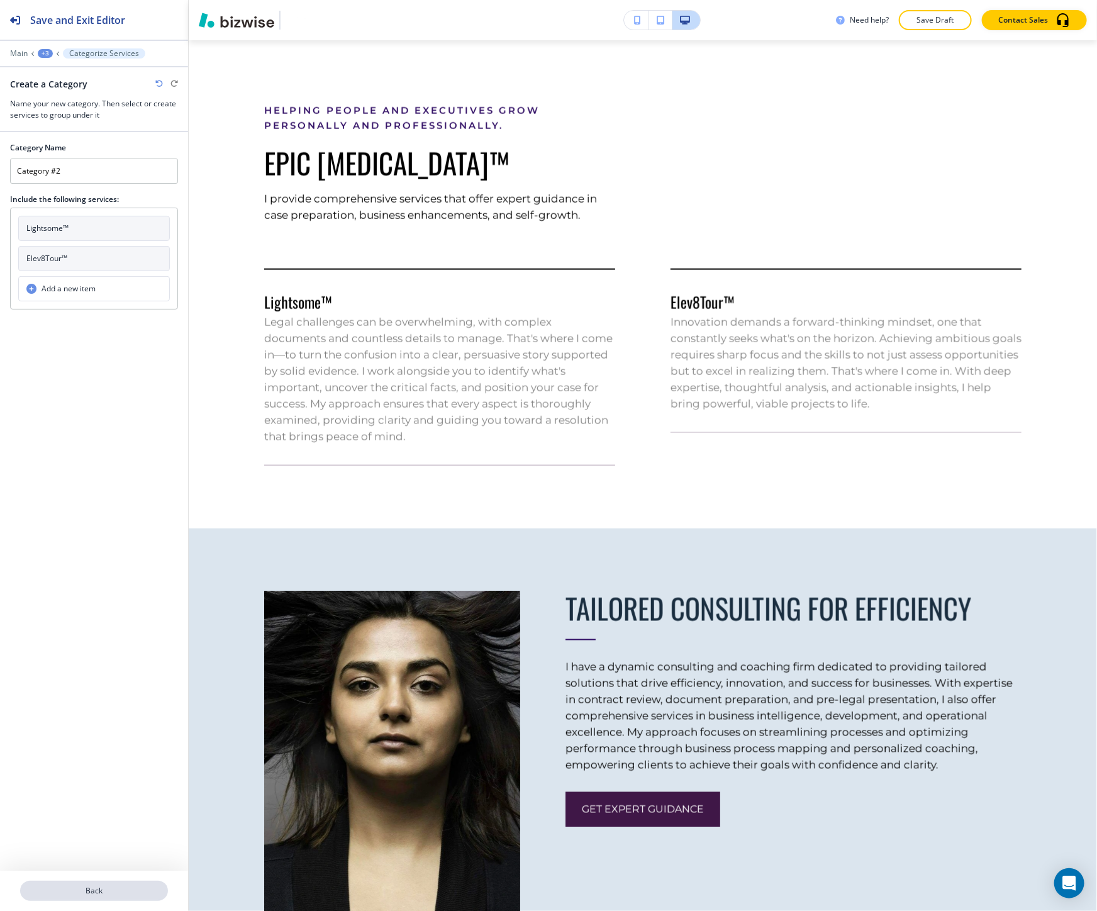
click at [125, 887] on p "Back" at bounding box center [93, 890] width 145 height 11
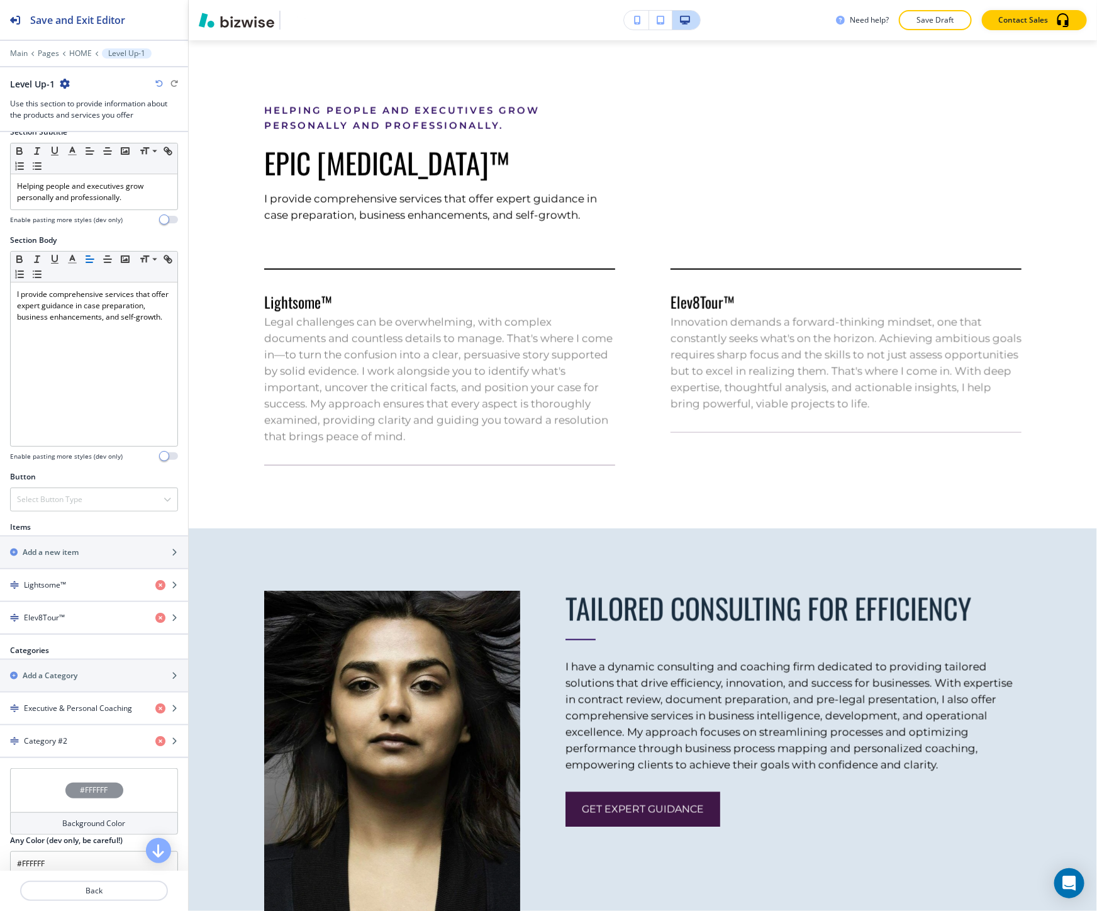
scroll to position [140, 0]
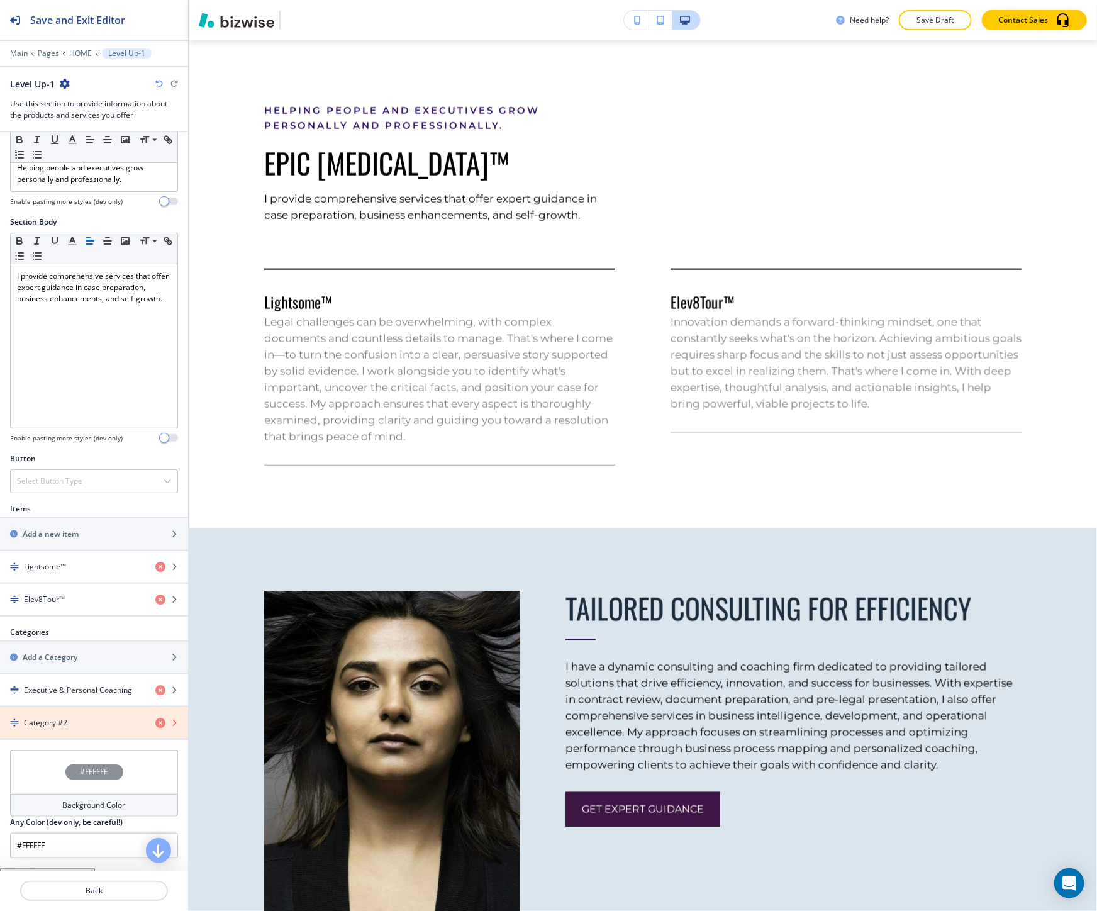
click at [155, 721] on icon "button" at bounding box center [160, 722] width 10 height 10
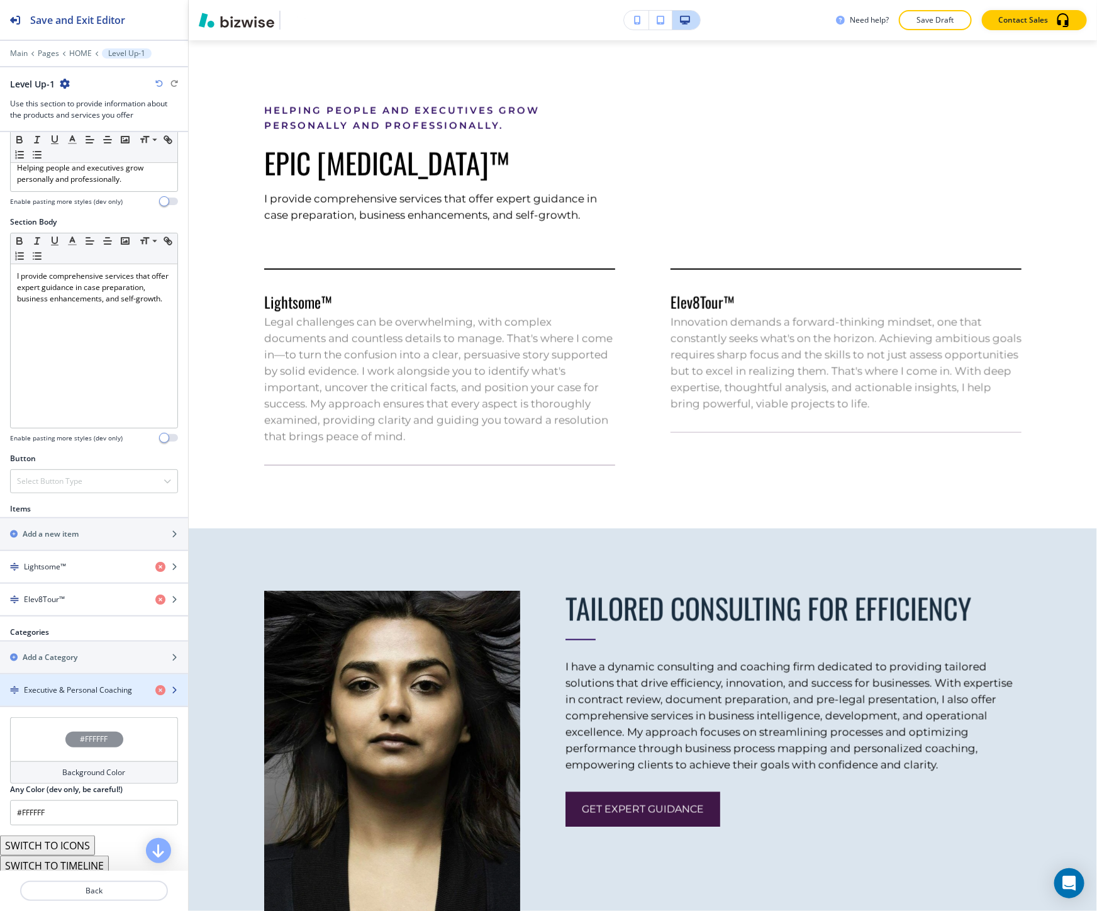
click at [113, 690] on h4 "Executive & Personal Coaching" at bounding box center [78, 689] width 108 height 11
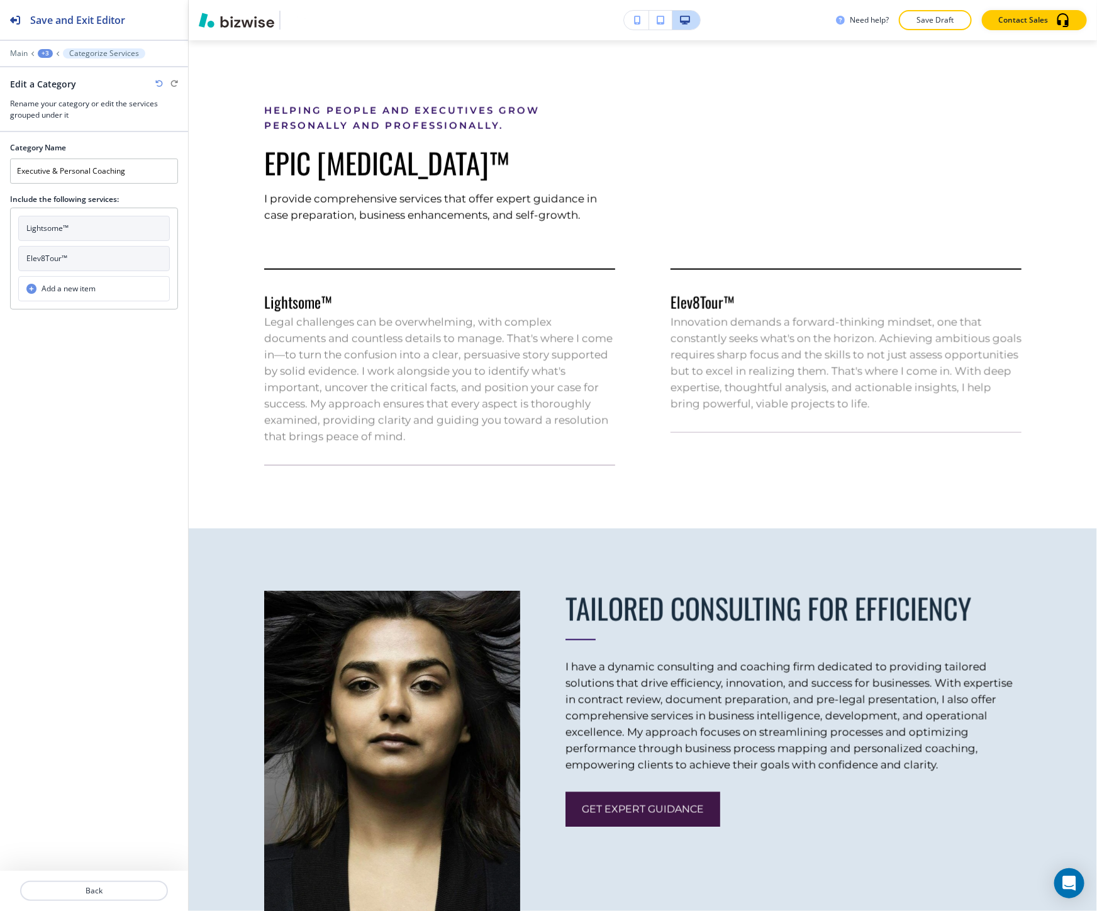
click at [74, 235] on button "Lightsome™" at bounding box center [94, 228] width 152 height 25
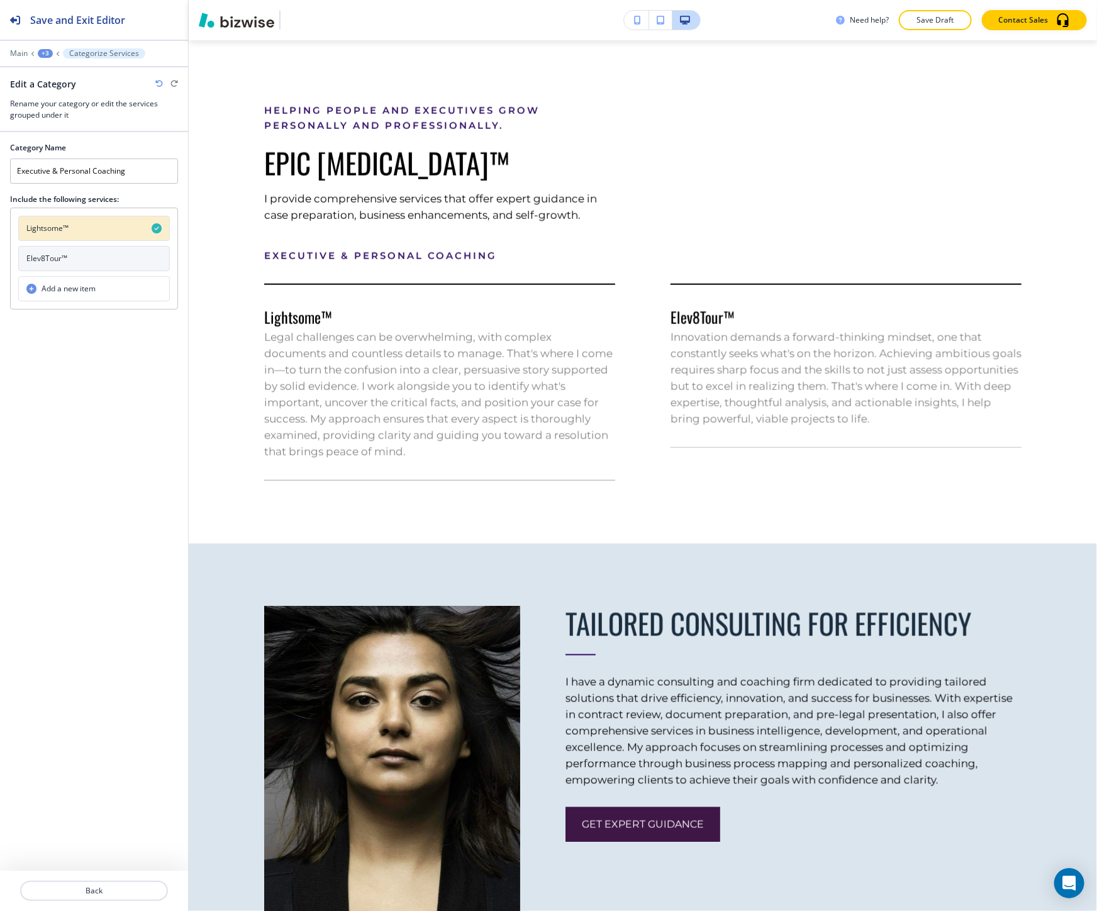
click at [74, 261] on button "Elev8Tour™" at bounding box center [94, 258] width 152 height 25
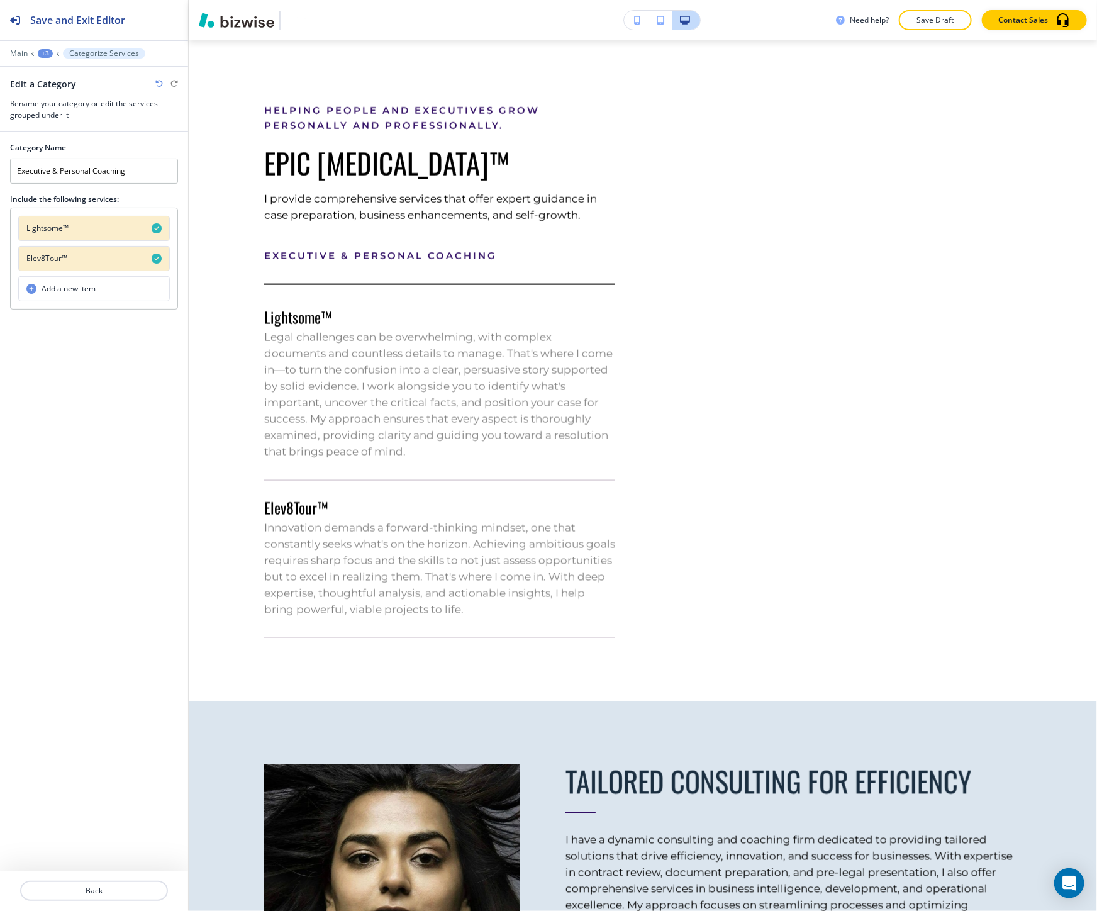
click at [135, 689] on div "Category Name Executive & Personal Coaching Include the following services: Lig…" at bounding box center [94, 501] width 188 height 738
click at [153, 892] on p "Back" at bounding box center [93, 890] width 145 height 11
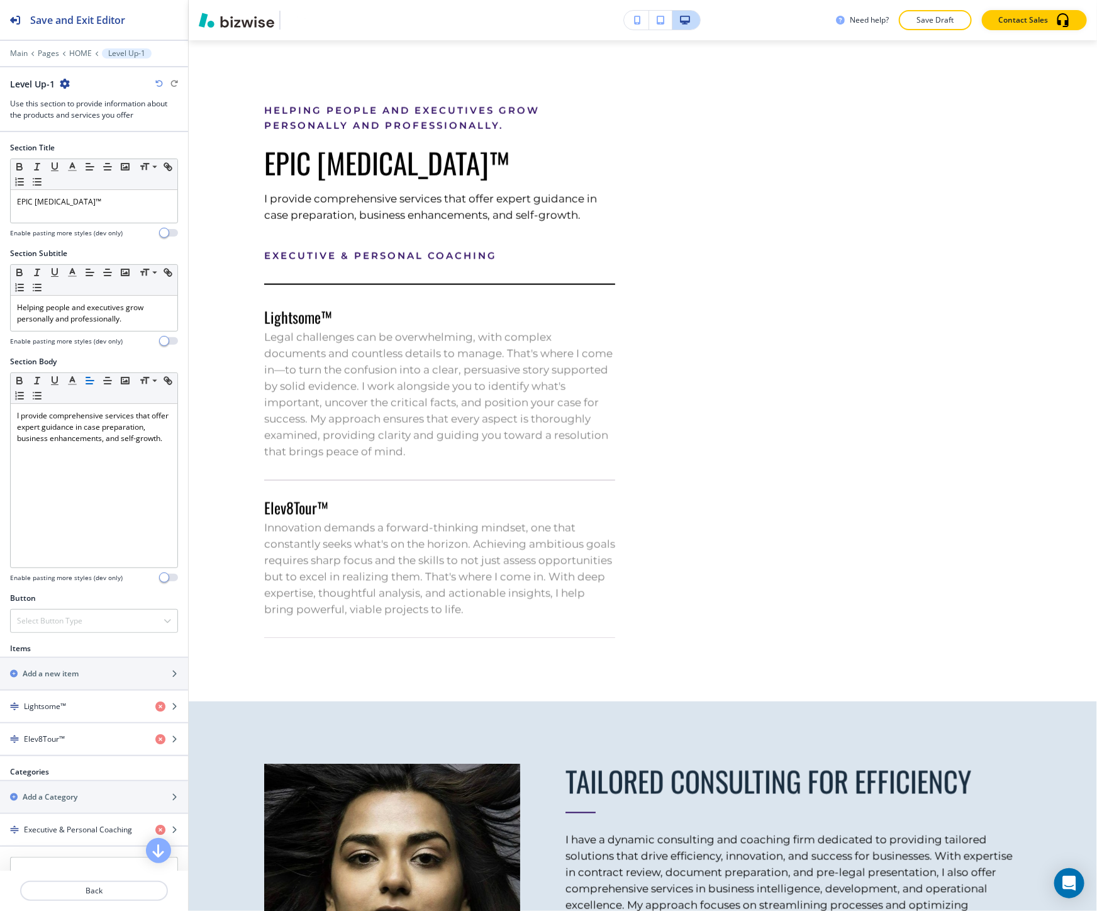
click at [159, 84] on icon "button" at bounding box center [159, 84] width 8 height 8
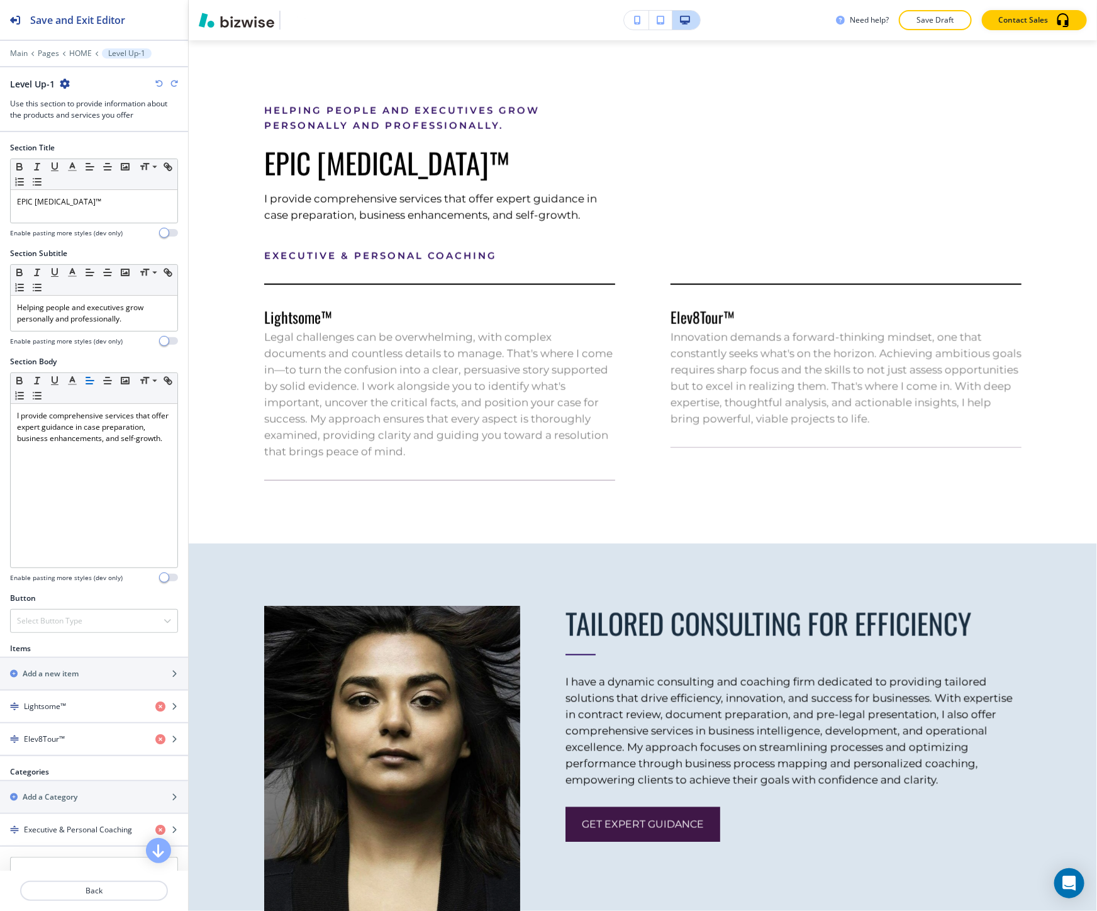
click at [159, 84] on icon "button" at bounding box center [159, 84] width 8 height 8
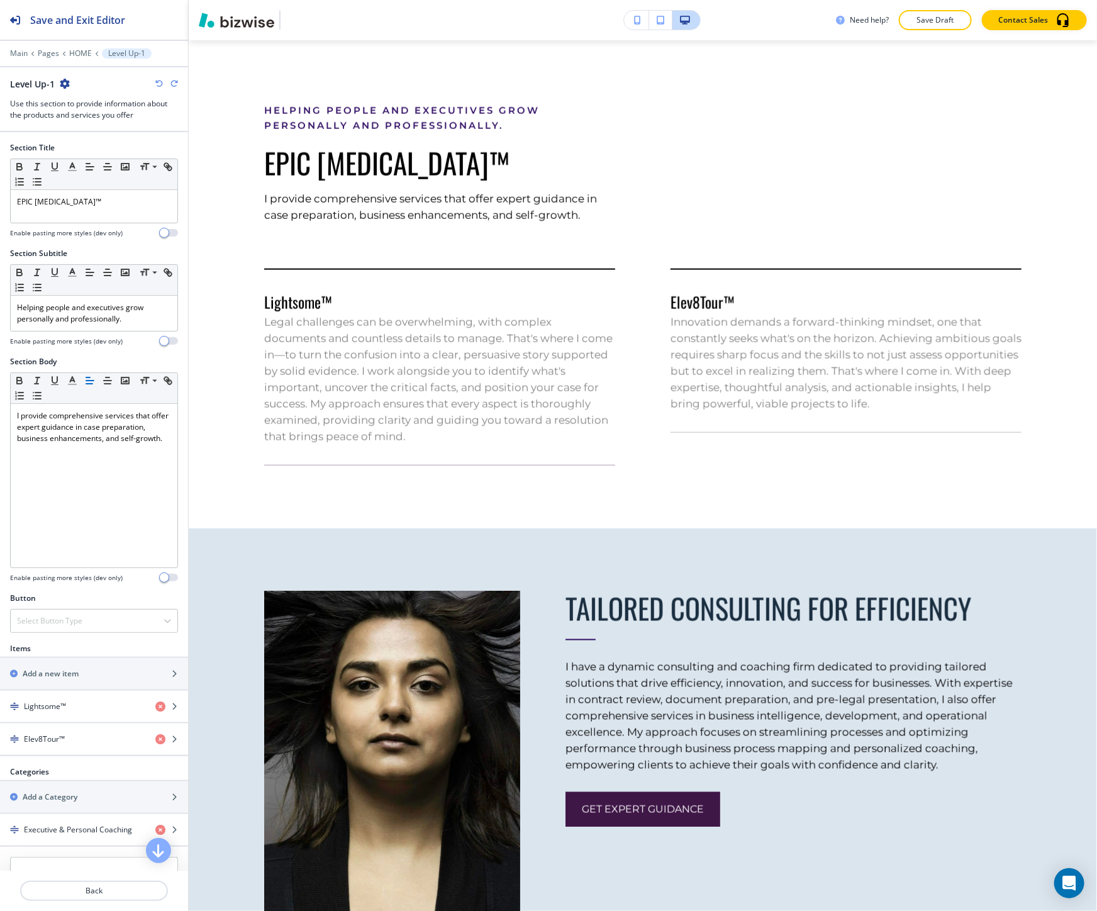
click at [159, 84] on icon "button" at bounding box center [159, 84] width 8 height 8
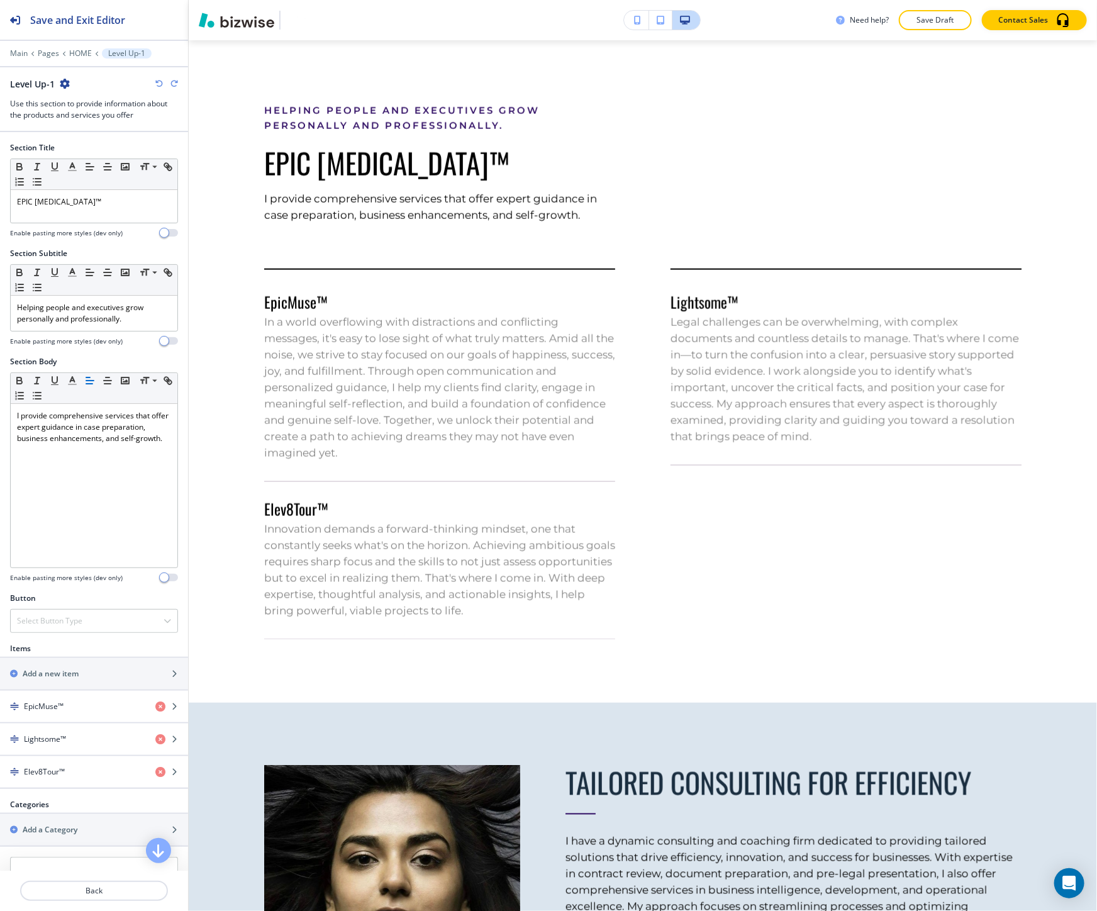
click at [159, 84] on icon "button" at bounding box center [159, 84] width 8 height 8
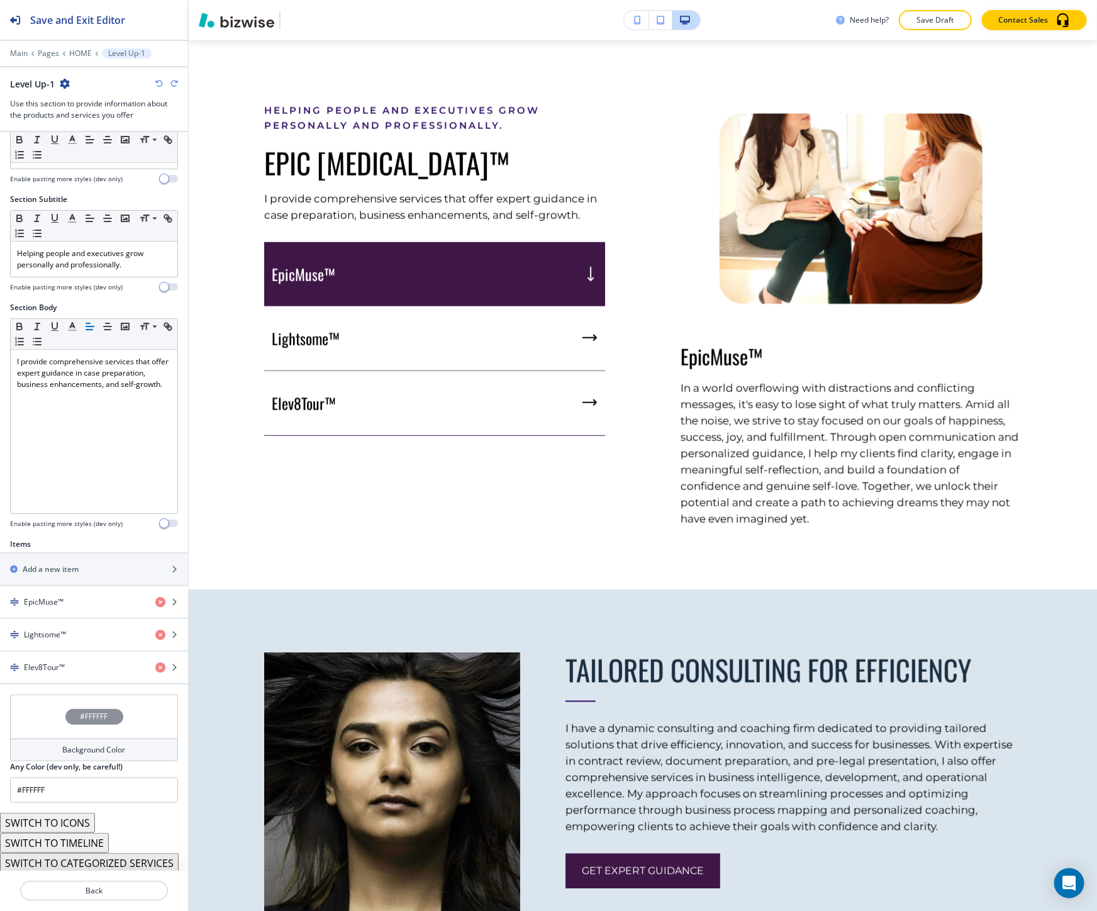
scroll to position [57, 0]
click at [96, 833] on button "SWITCH TO TIMELINE" at bounding box center [54, 840] width 109 height 20
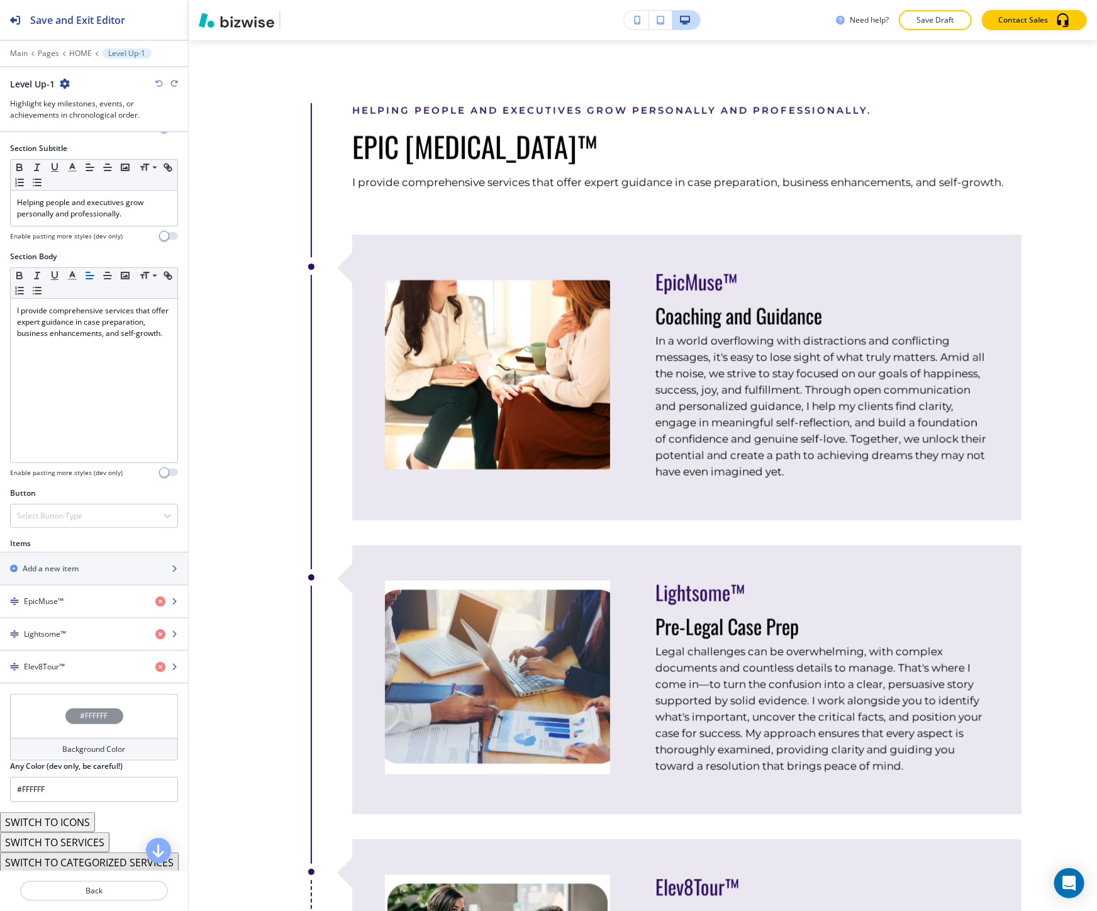
scroll to position [108, 0]
click at [91, 843] on button "SWITCH TO SERVICES" at bounding box center [54, 840] width 109 height 20
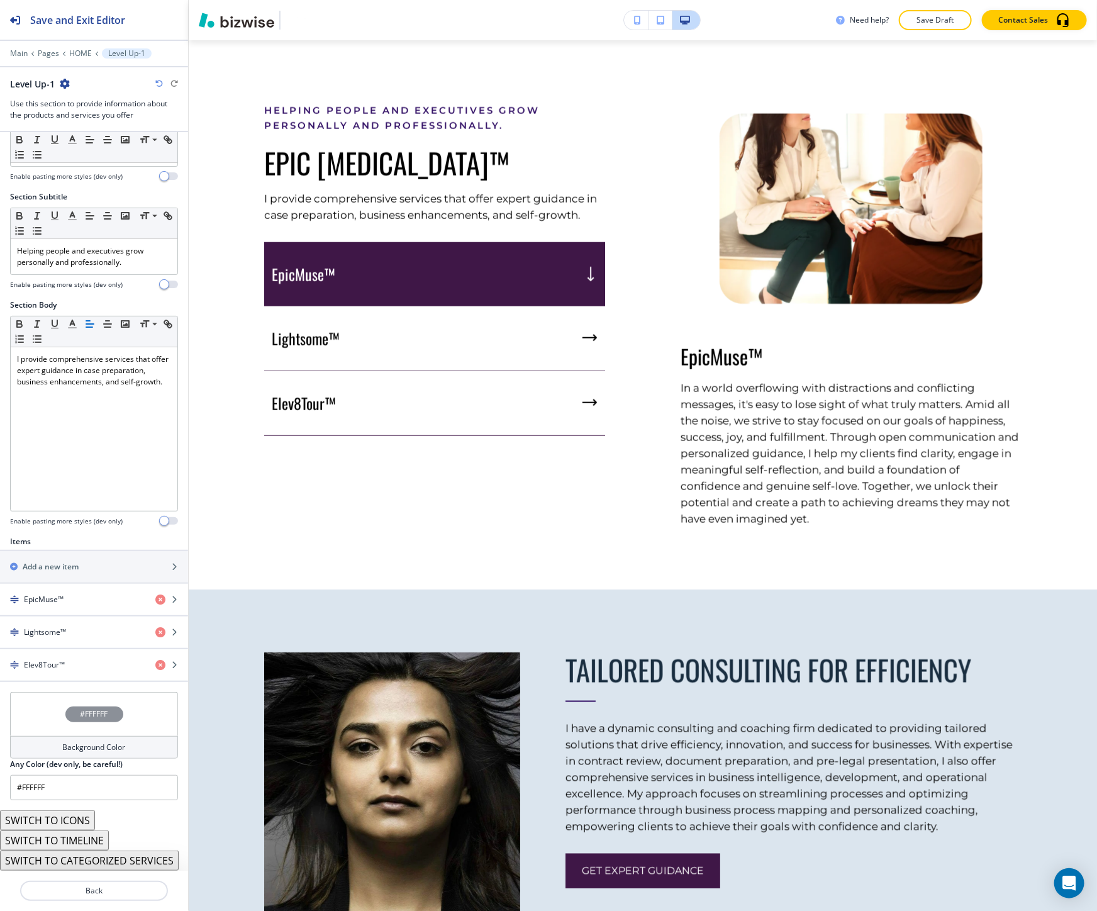
click at [83, 824] on button "SWITCH TO ICONS" at bounding box center [47, 820] width 95 height 20
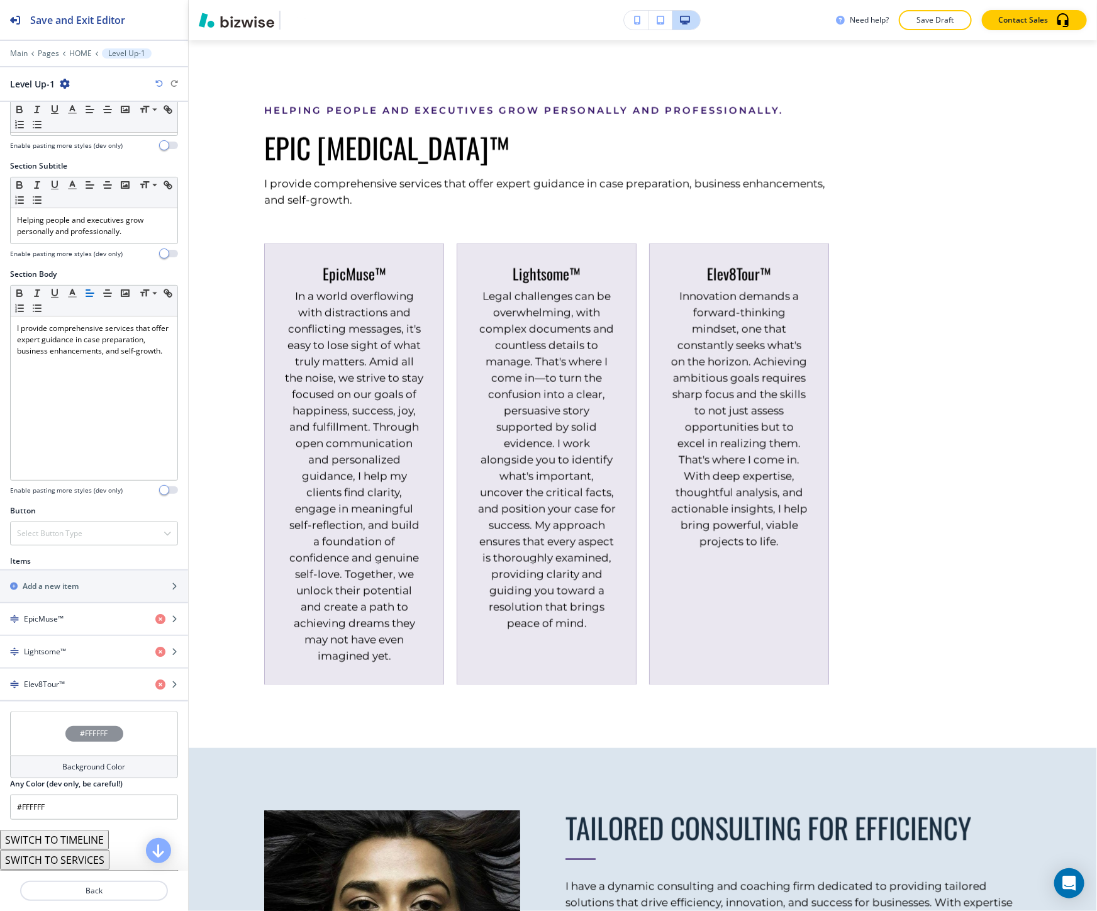
click at [84, 856] on button "SWITCH TO SERVICES" at bounding box center [54, 860] width 109 height 20
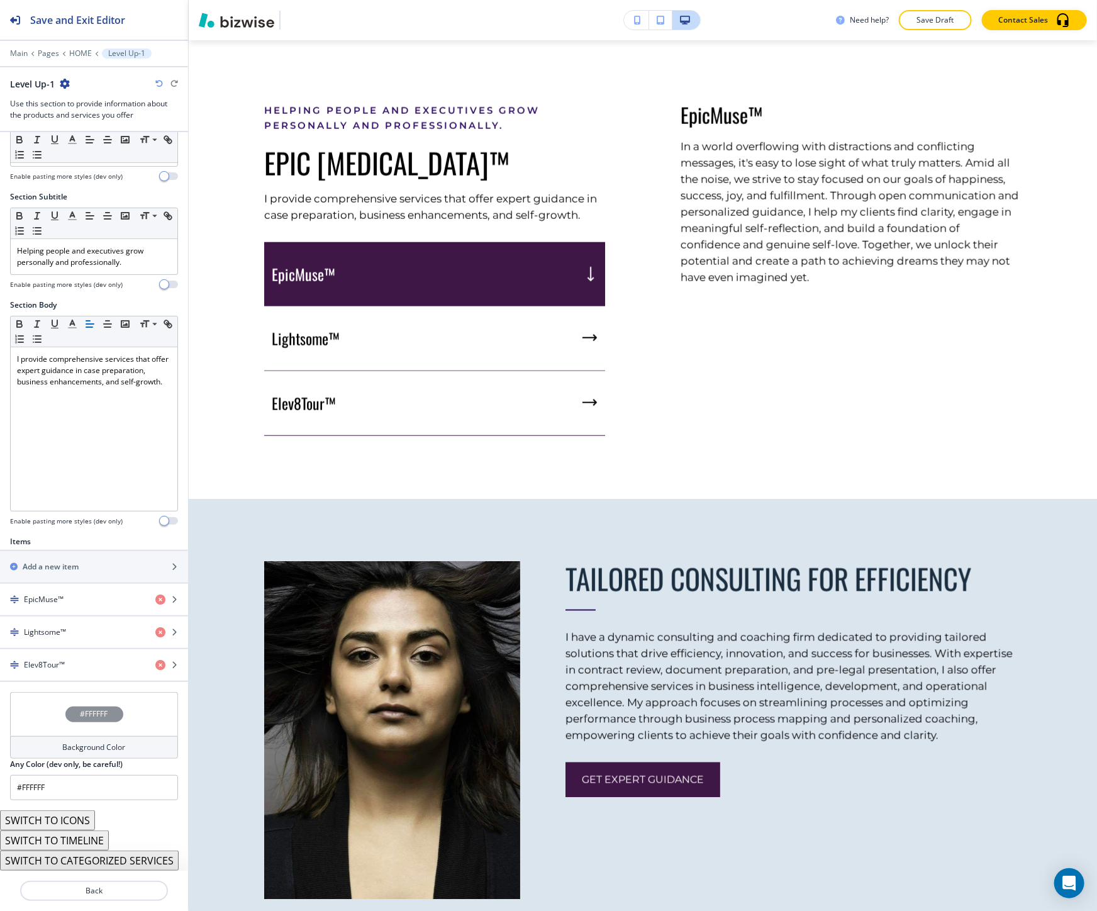
click at [155, 80] on icon "button" at bounding box center [159, 84] width 8 height 8
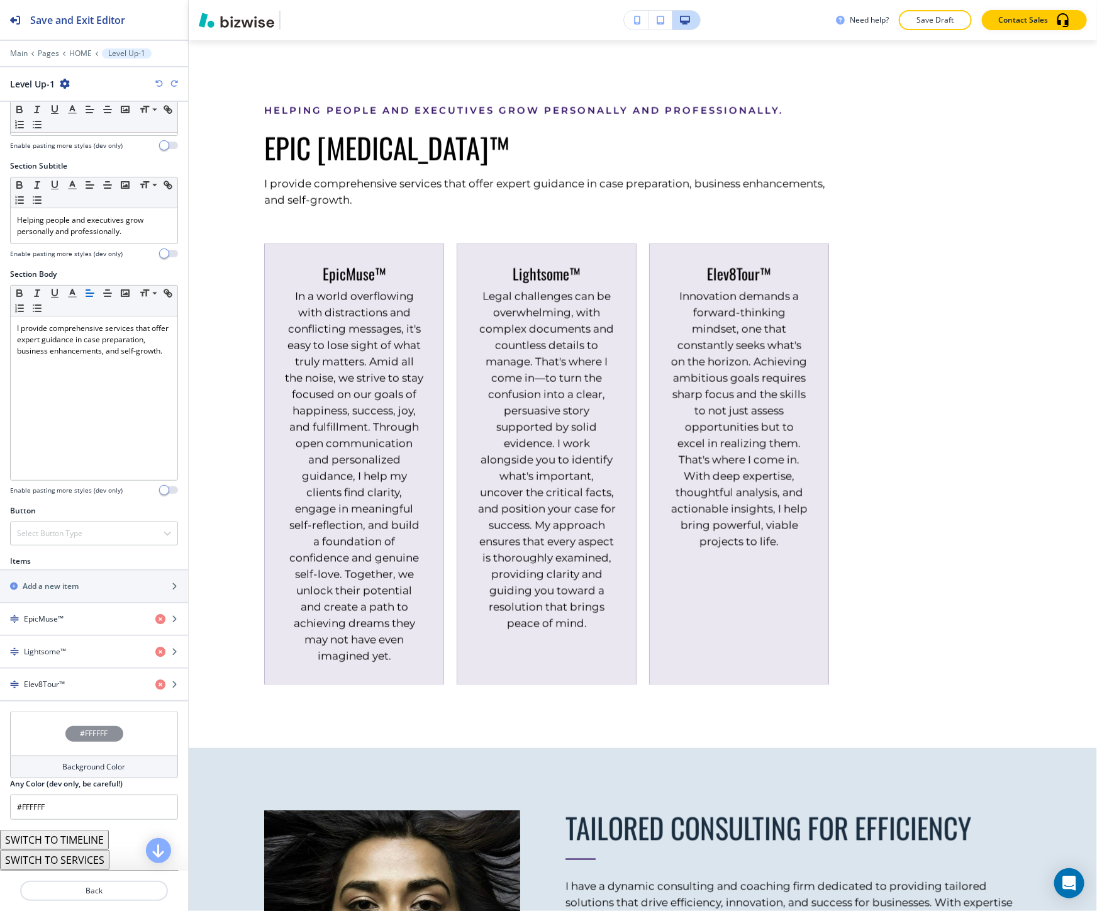
click at [155, 80] on icon "button" at bounding box center [159, 84] width 8 height 8
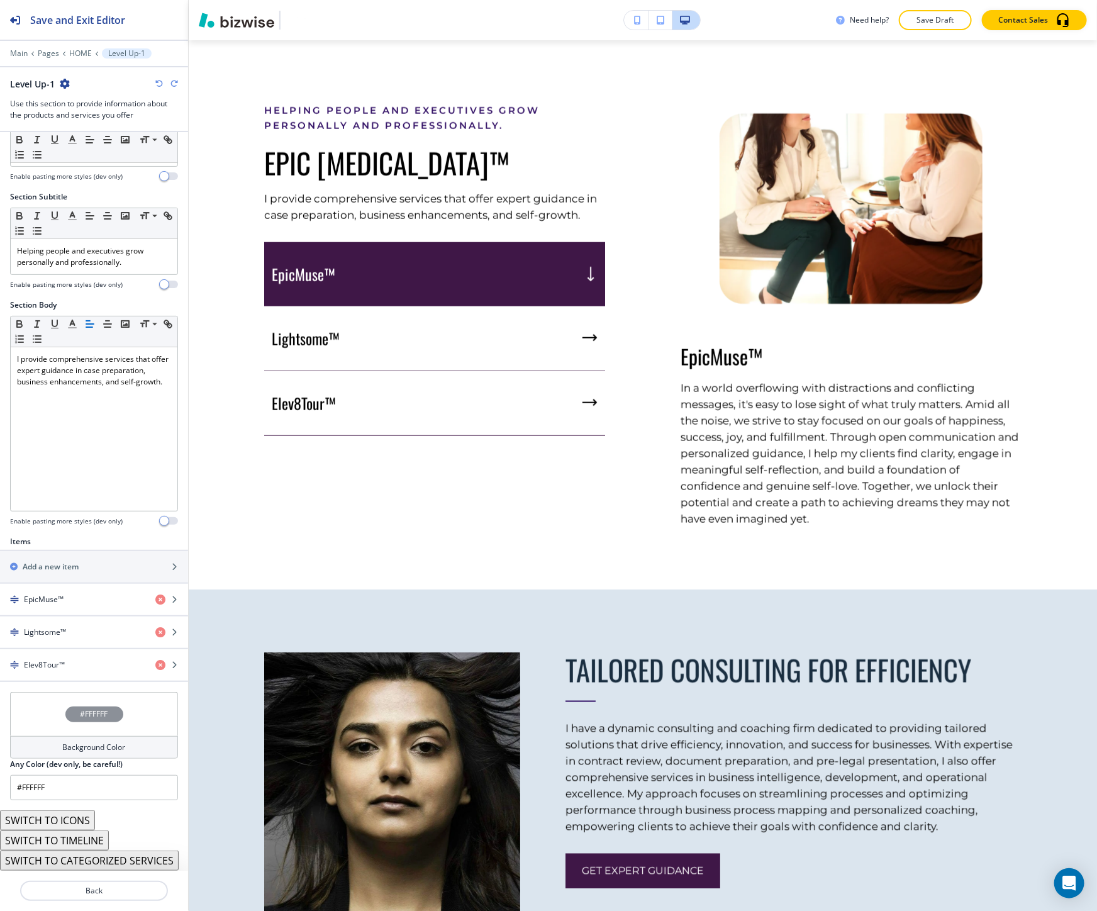
click at [155, 80] on icon "button" at bounding box center [159, 84] width 8 height 8
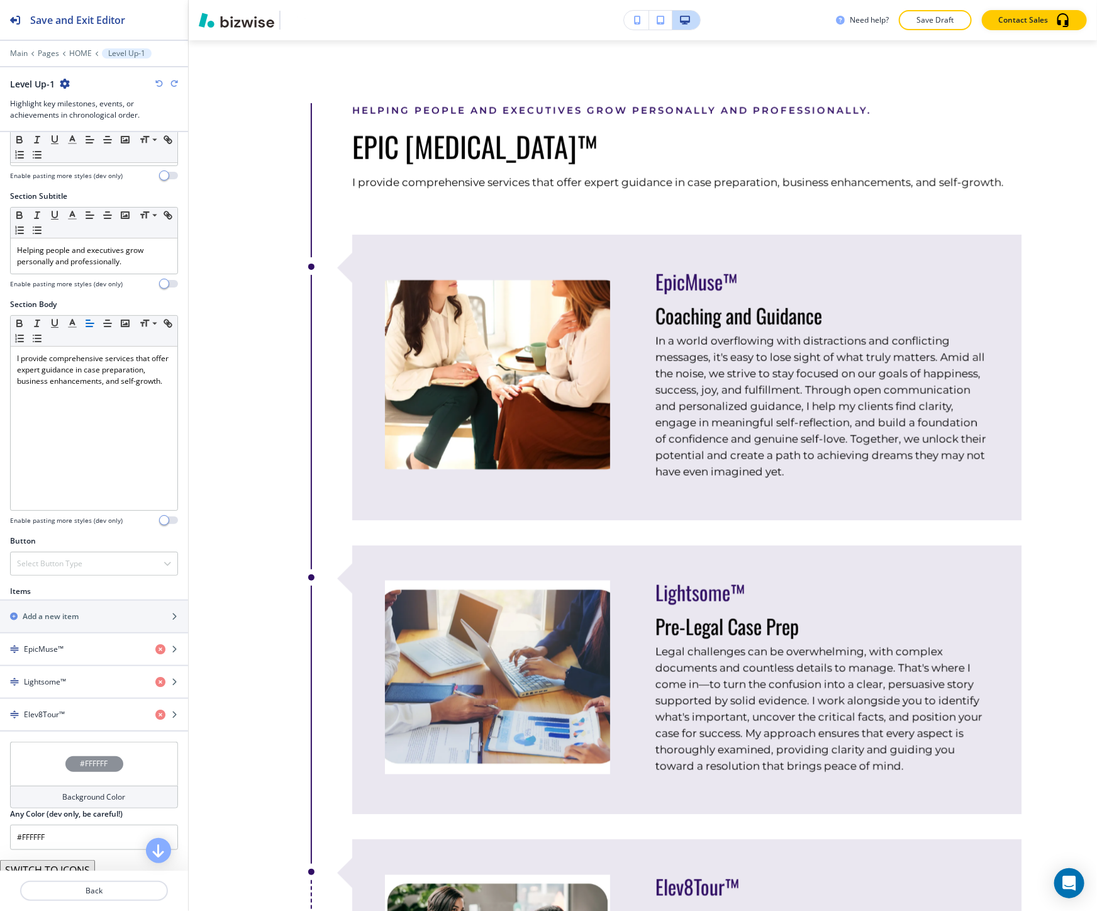
click at [155, 80] on icon "button" at bounding box center [159, 84] width 8 height 8
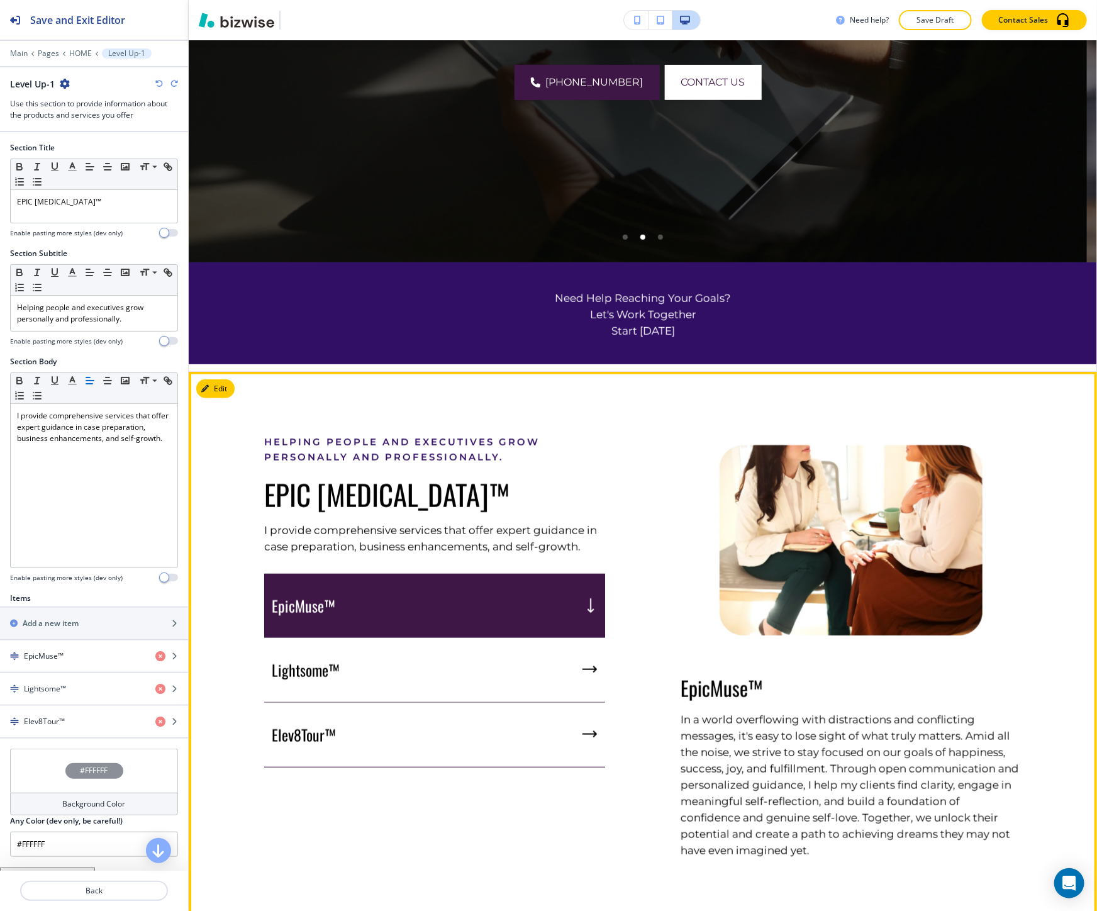
scroll to position [419, 0]
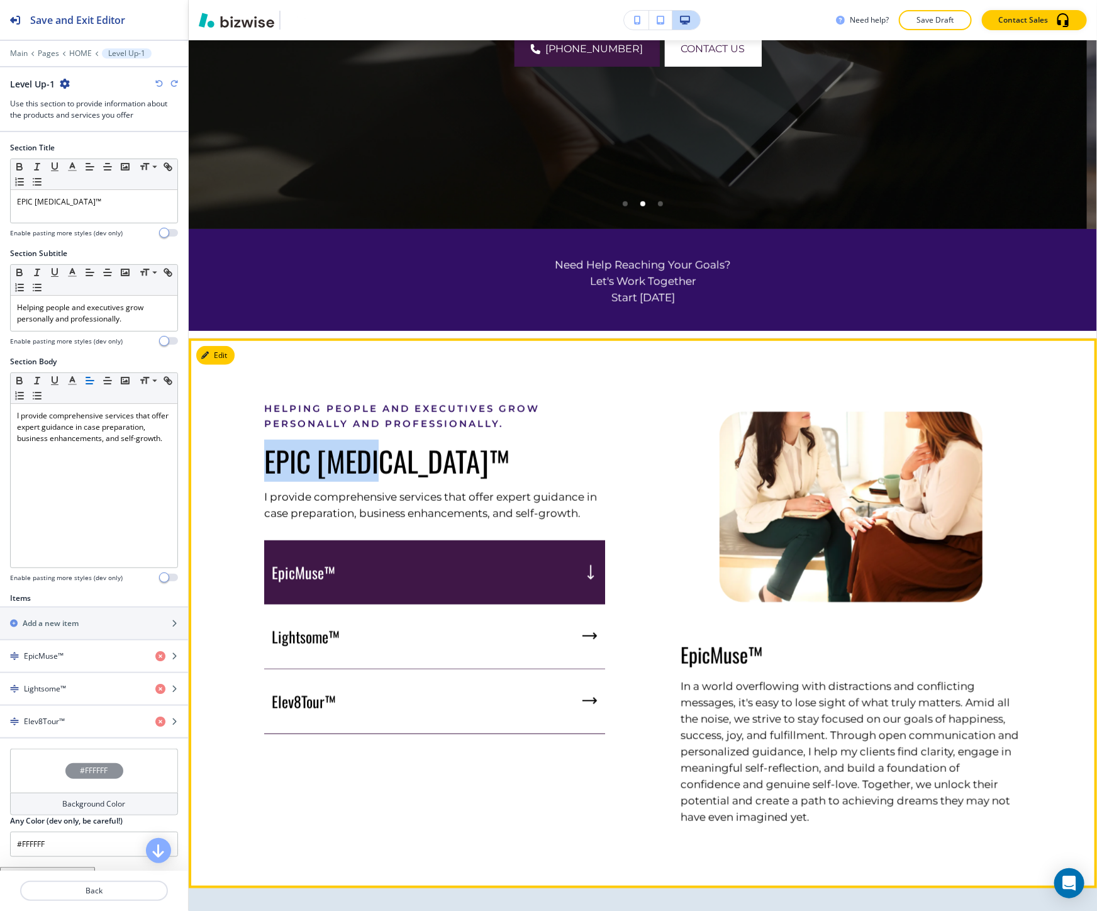
drag, startPoint x: 397, startPoint y: 461, endPoint x: 264, endPoint y: 470, distance: 133.6
click at [264, 470] on p "EPIC MUSE™" at bounding box center [434, 460] width 341 height 33
copy p "EPIC MUSE™"
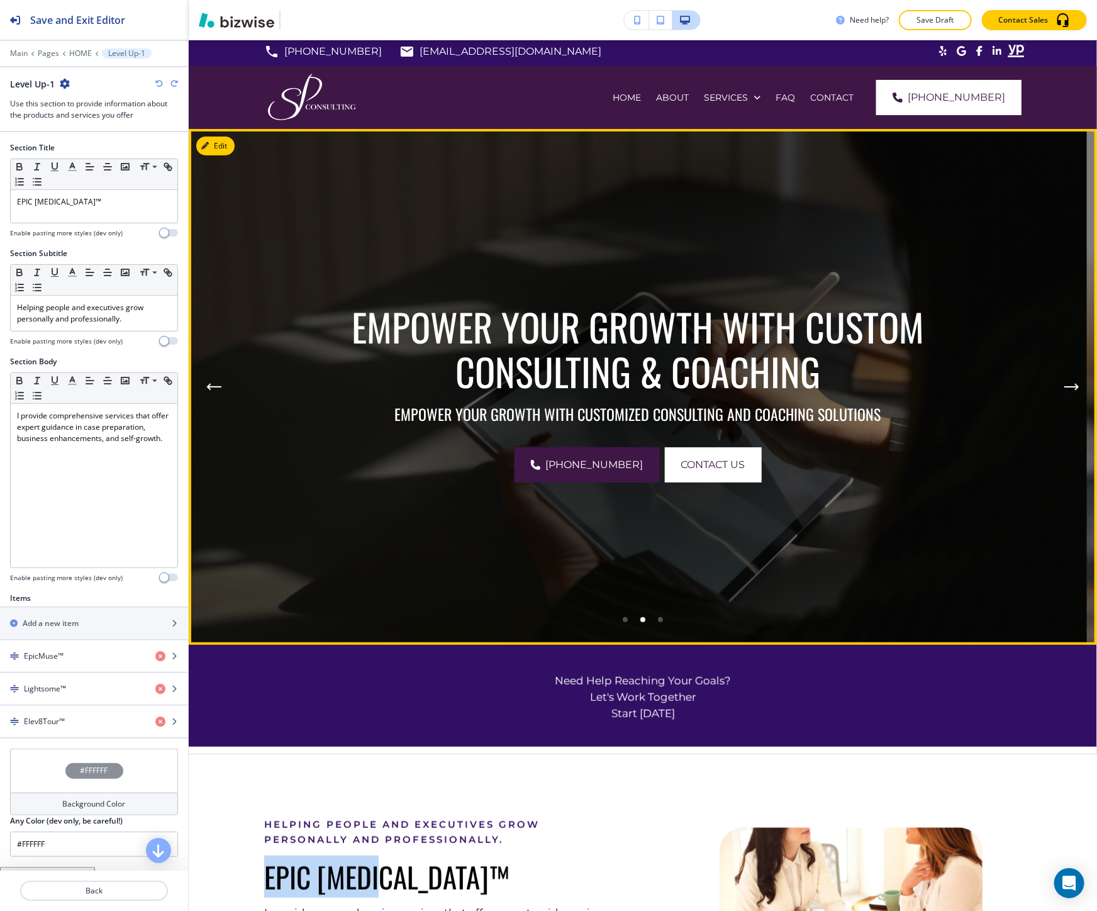
scroll to position [0, 0]
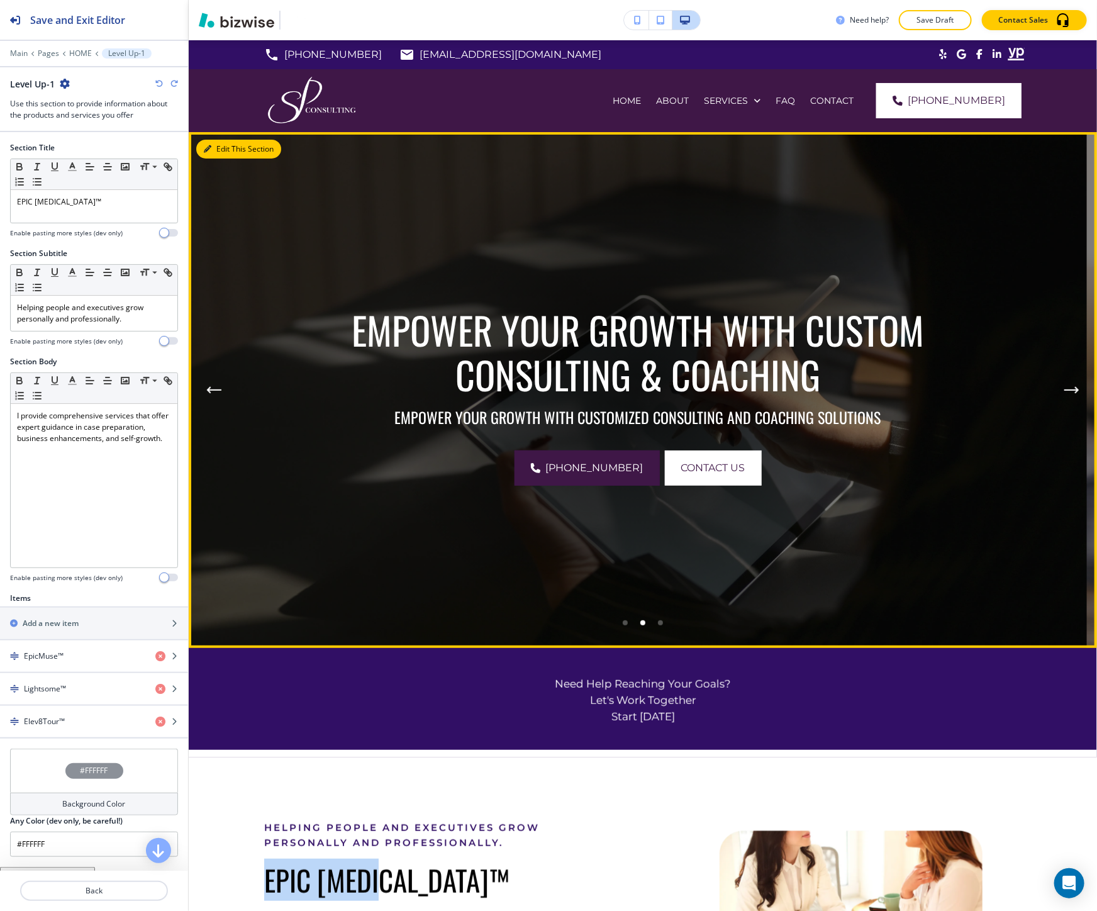
click at [218, 147] on button "Edit This Section" at bounding box center [238, 149] width 85 height 19
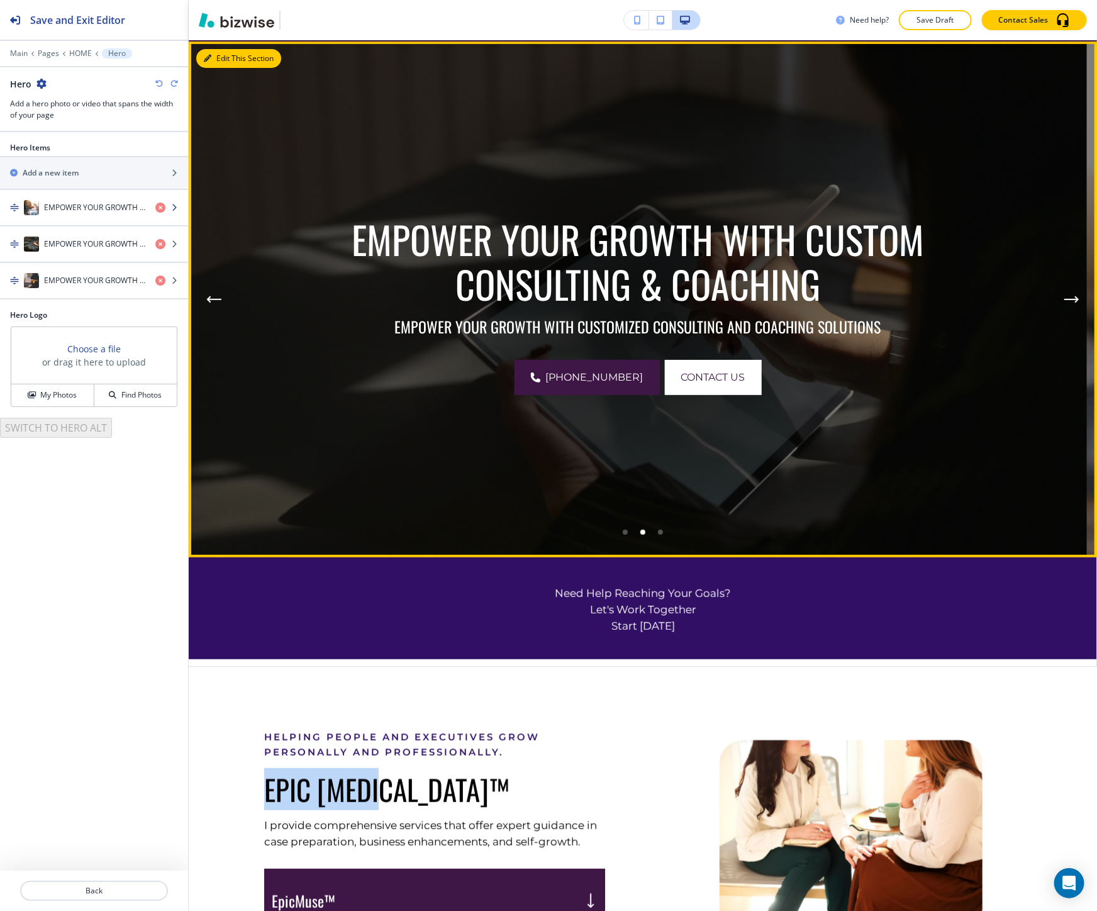
scroll to position [91, 0]
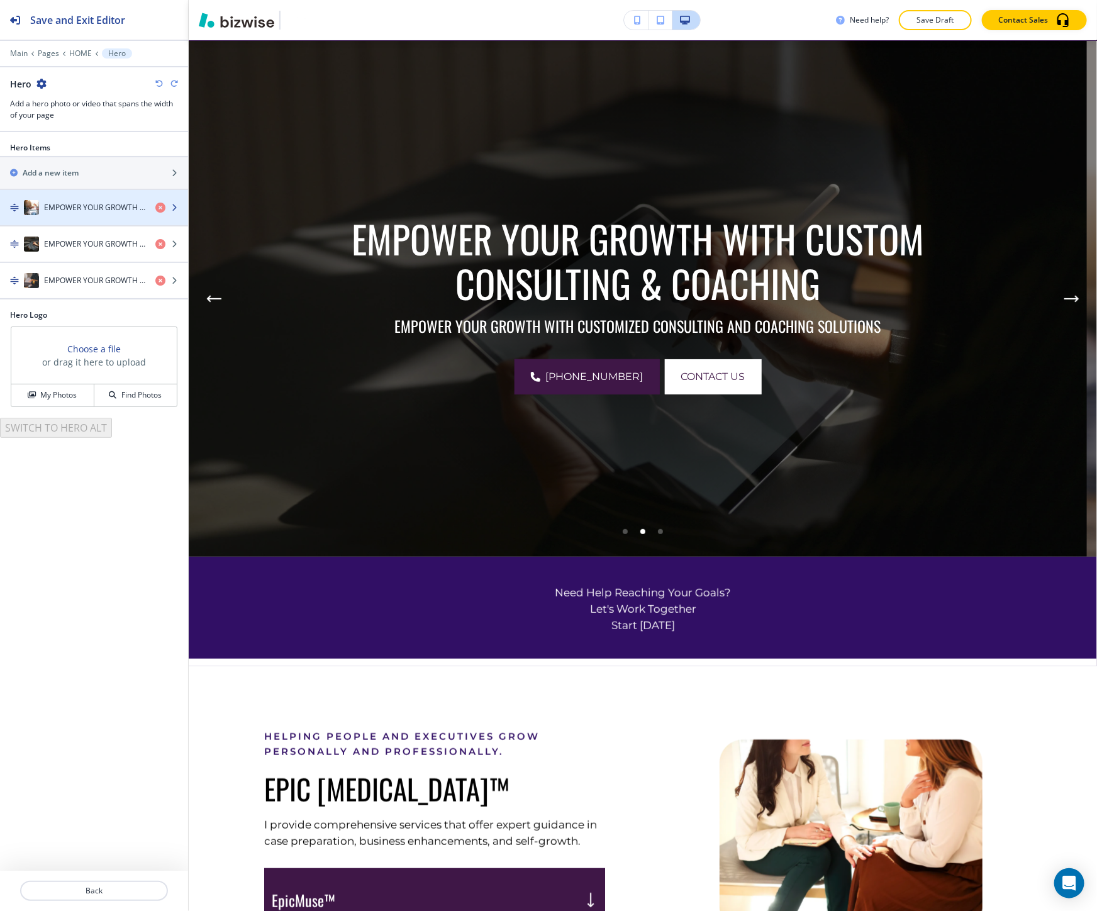
click at [119, 212] on h4 "EMPOWER YOUR GROWTH WITH CUSTOM CONSULTING & COACHING" at bounding box center [94, 207] width 101 height 11
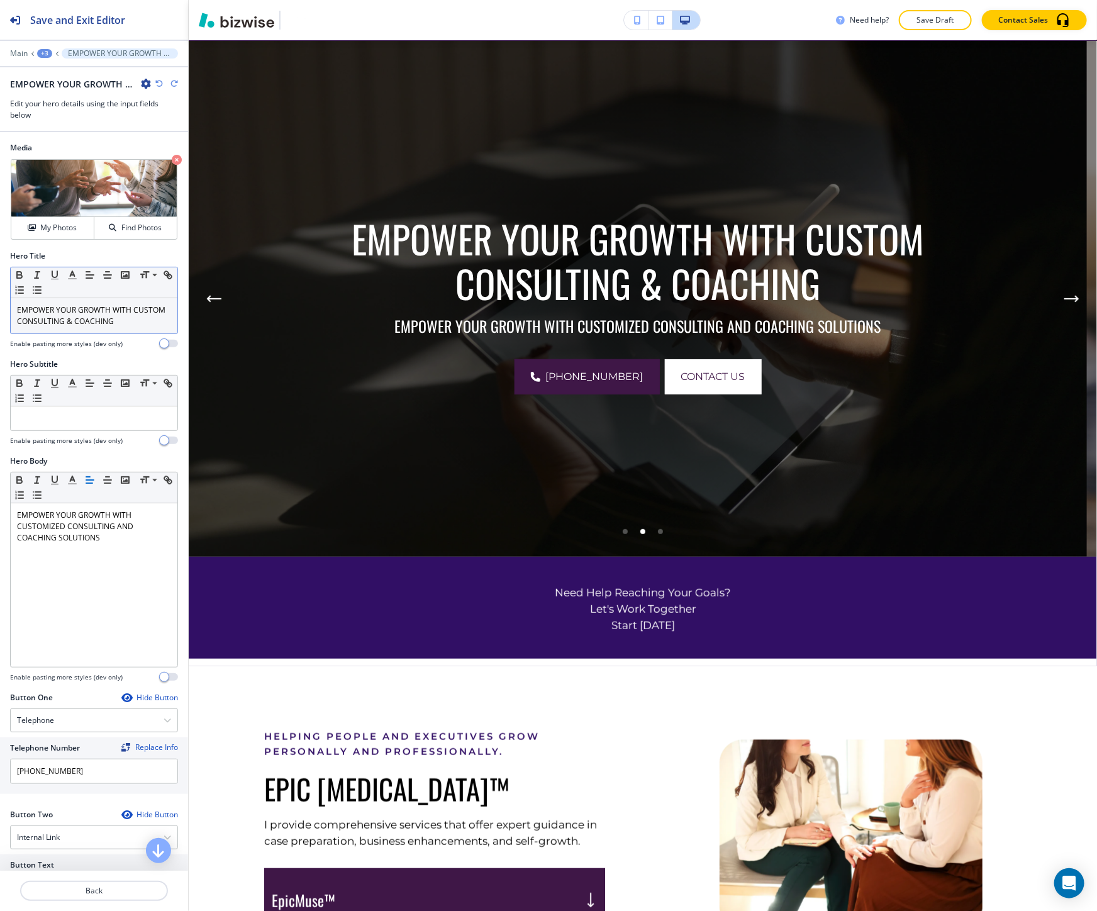
click at [75, 311] on p "EMPOWER YOUR GROWTH WITH CUSTOM CONSULTING & COACHING" at bounding box center [94, 315] width 154 height 23
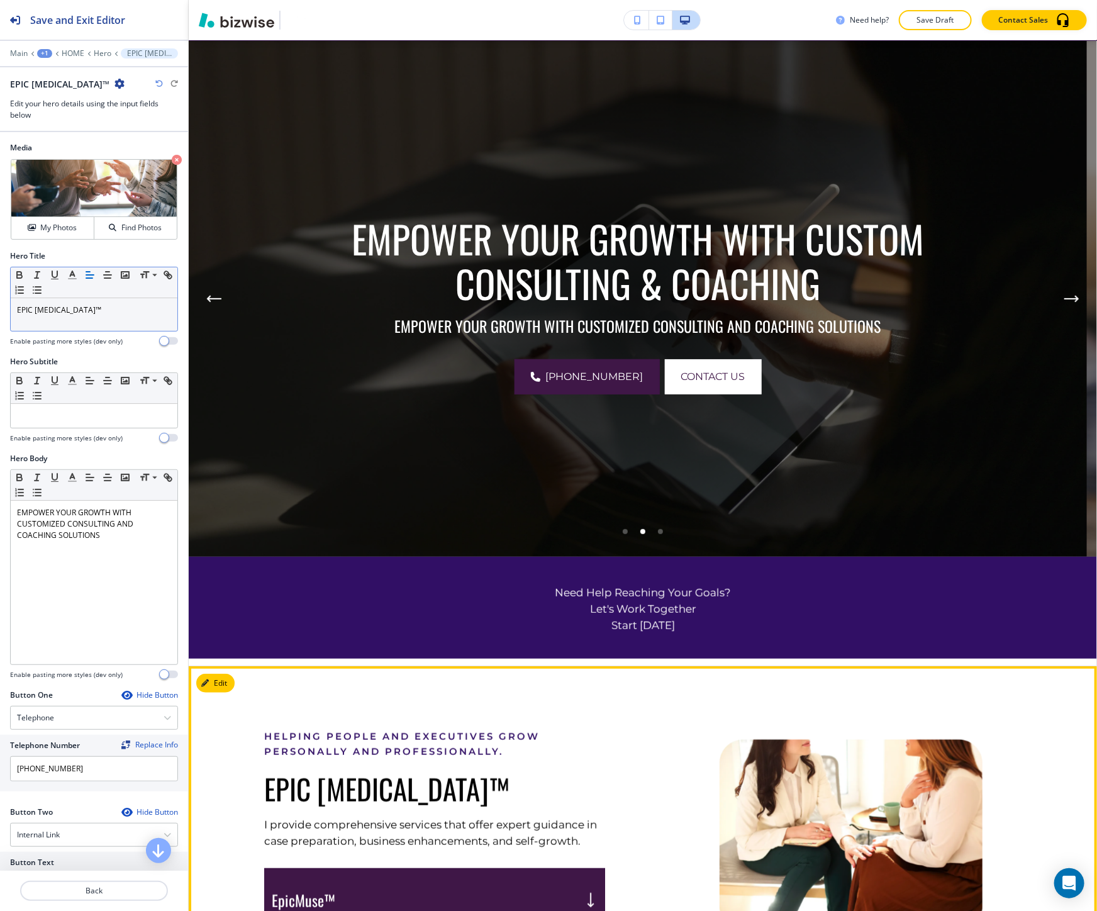
click at [305, 738] on p "Helping people and executives grow personally and professionally." at bounding box center [434, 744] width 341 height 30
copy p "Helping people and executives grow personally and professionally."
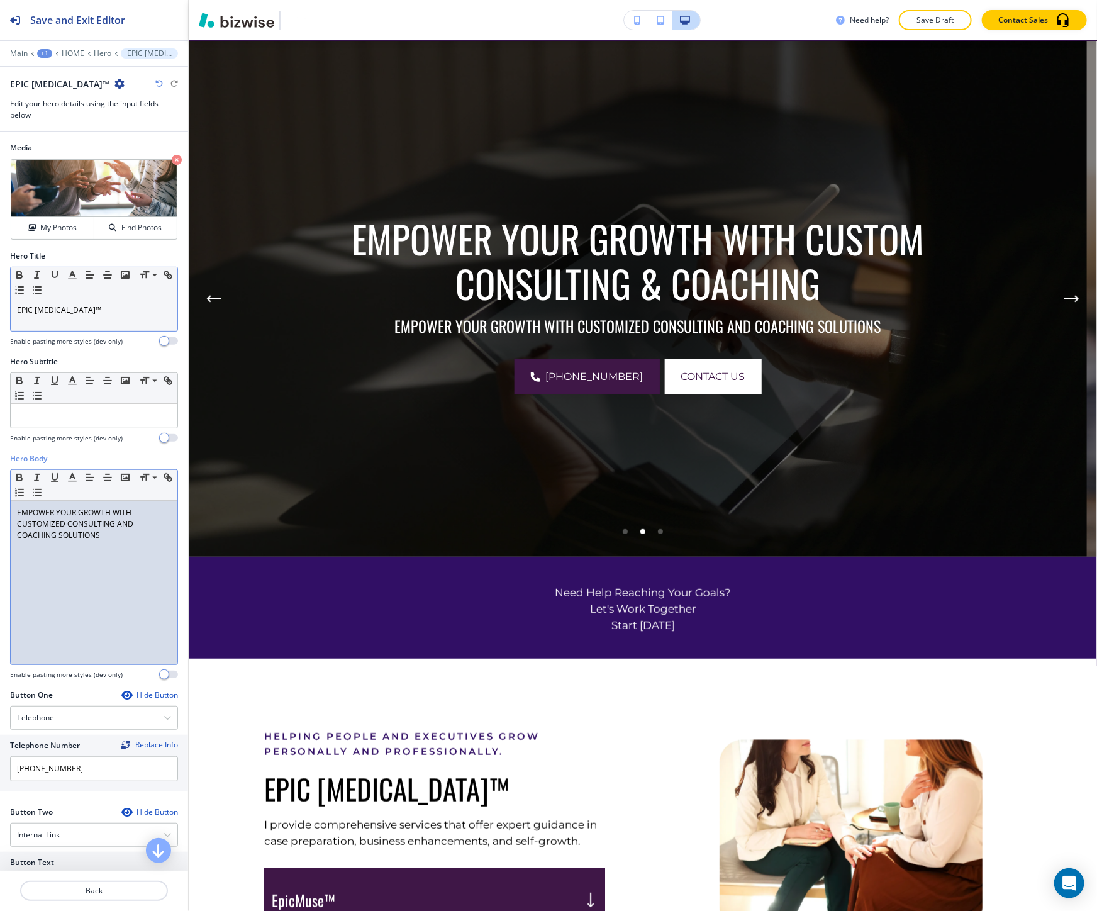
click at [121, 509] on p "EMPOWER YOUR GROWTH WITH CUSTOMIZED CONSULTING AND COACHING SOLUTIONS" at bounding box center [94, 524] width 154 height 34
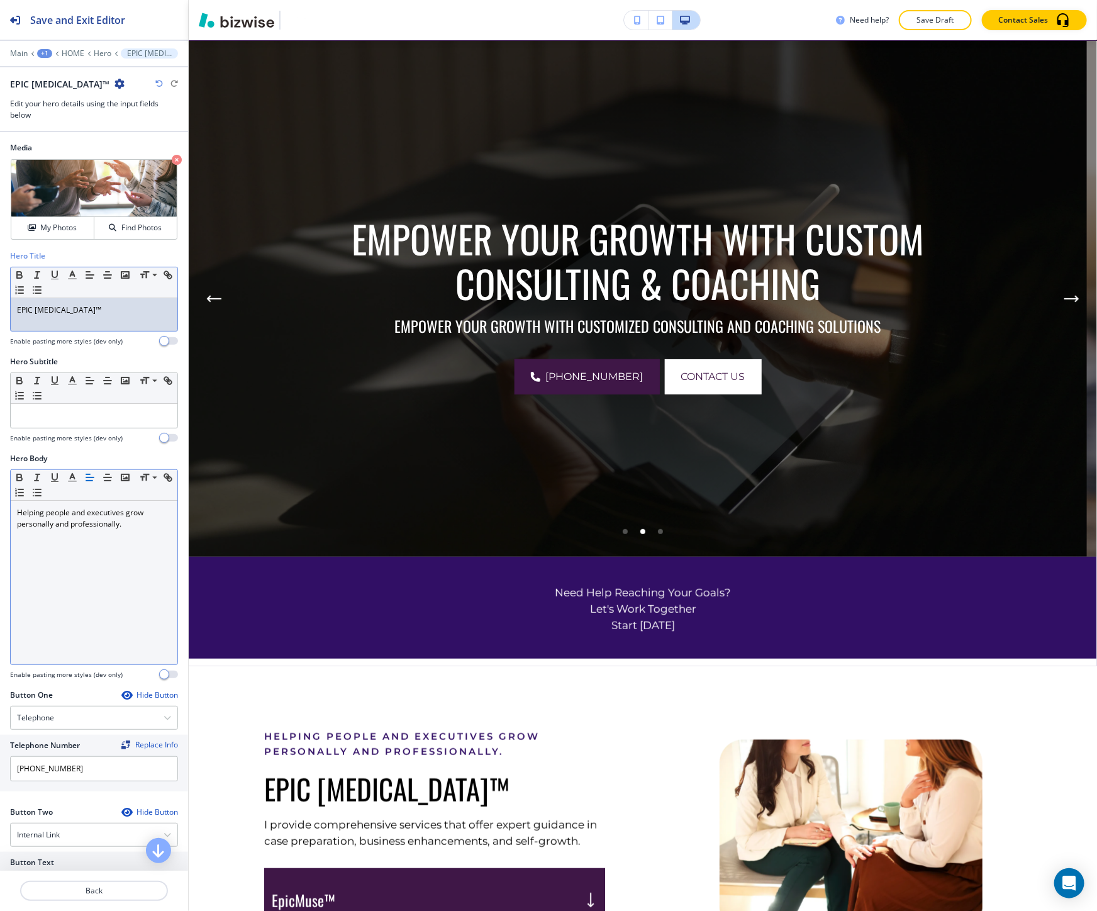
click at [90, 321] on div "EPIC MUSE™" at bounding box center [94, 314] width 167 height 33
click at [145, 898] on button "Back" at bounding box center [94, 890] width 148 height 20
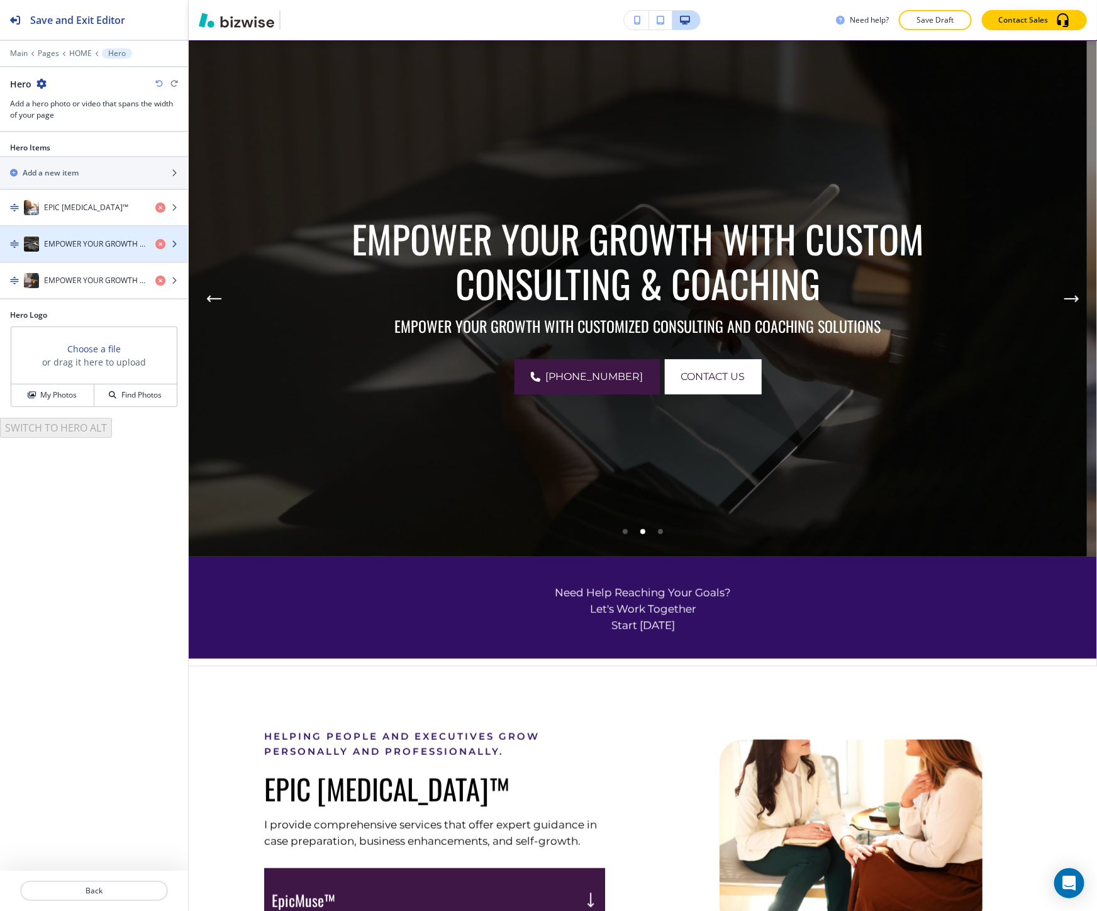
click at [92, 244] on h4 "EMPOWER YOUR GROWTH WITH CUSTOM CONSULTING & COACHING" at bounding box center [94, 243] width 101 height 11
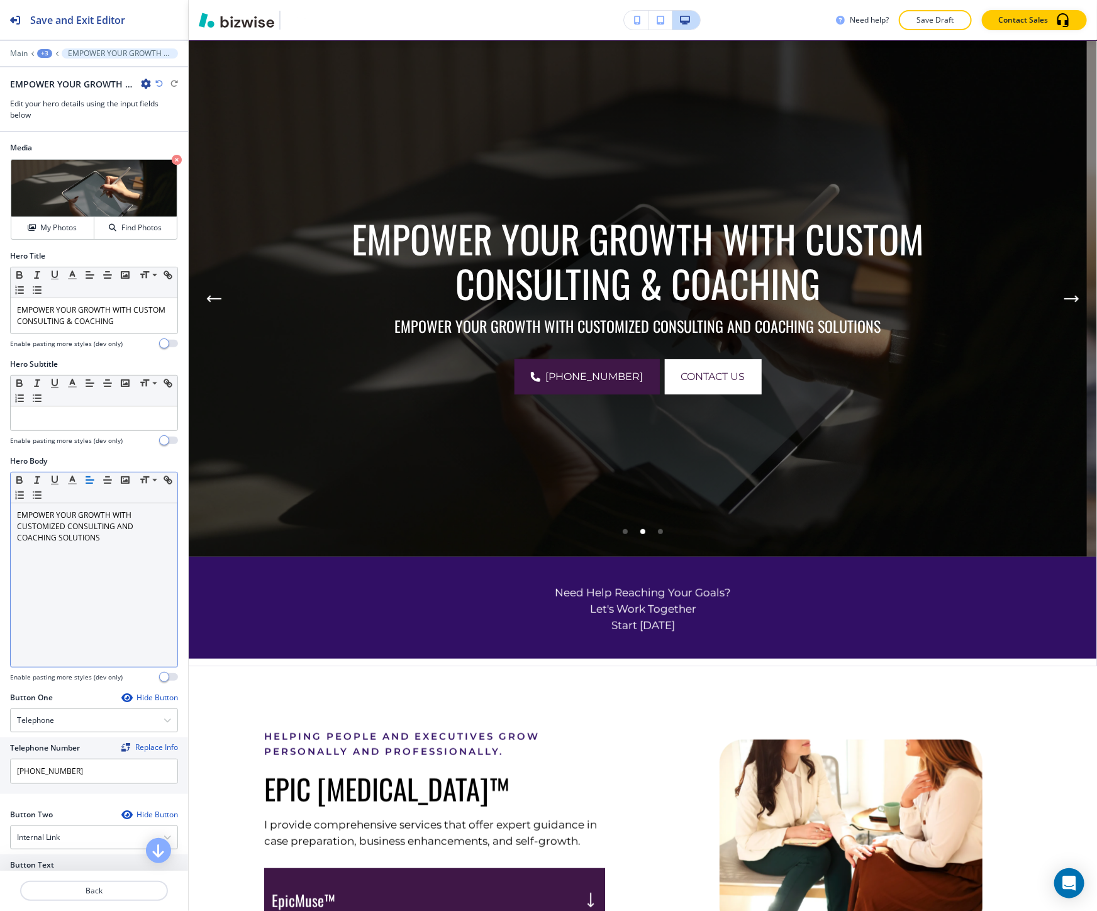
click at [96, 507] on div "EMPOWER YOUR GROWTH WITH CUSTOMIZED CONSULTING AND COACHING SOLUTIONS" at bounding box center [94, 584] width 167 height 163
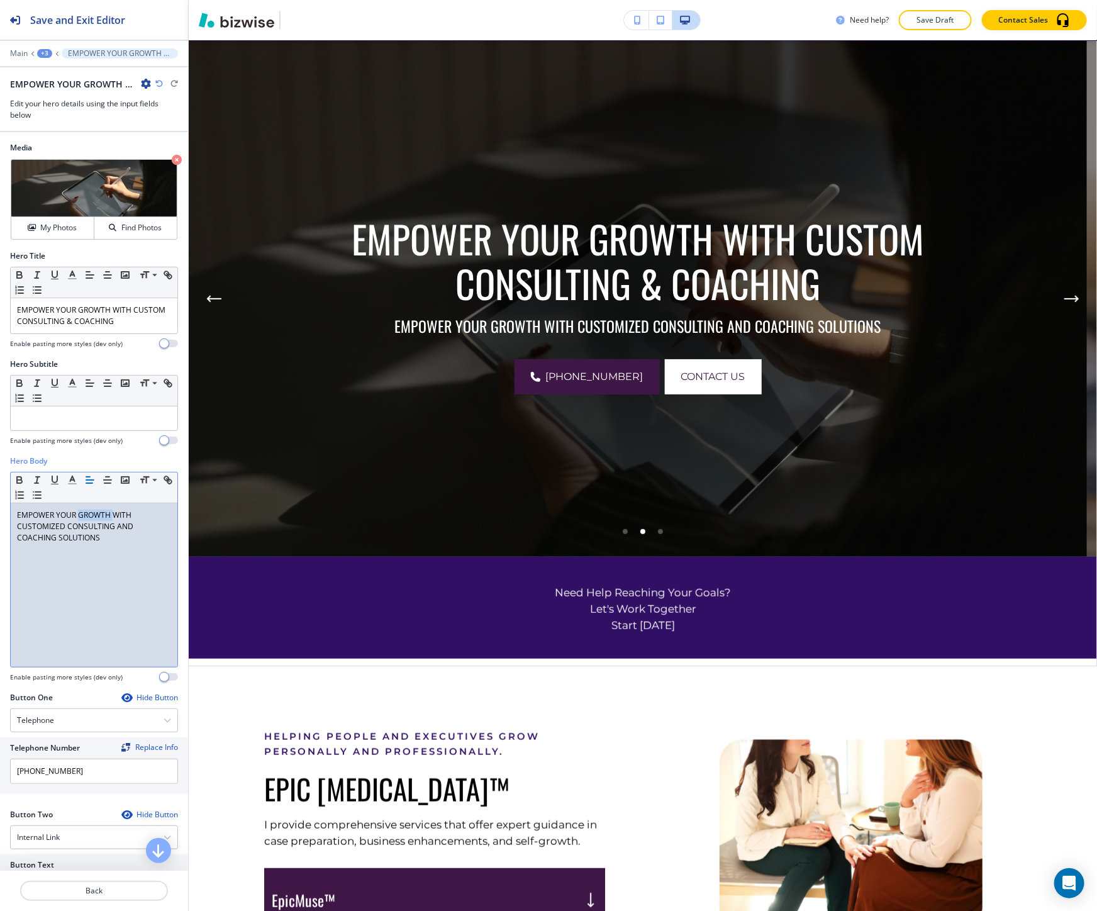
click at [96, 507] on div "EMPOWER YOUR GROWTH WITH CUSTOMIZED CONSULTING AND COACHING SOLUTIONS" at bounding box center [94, 584] width 167 height 163
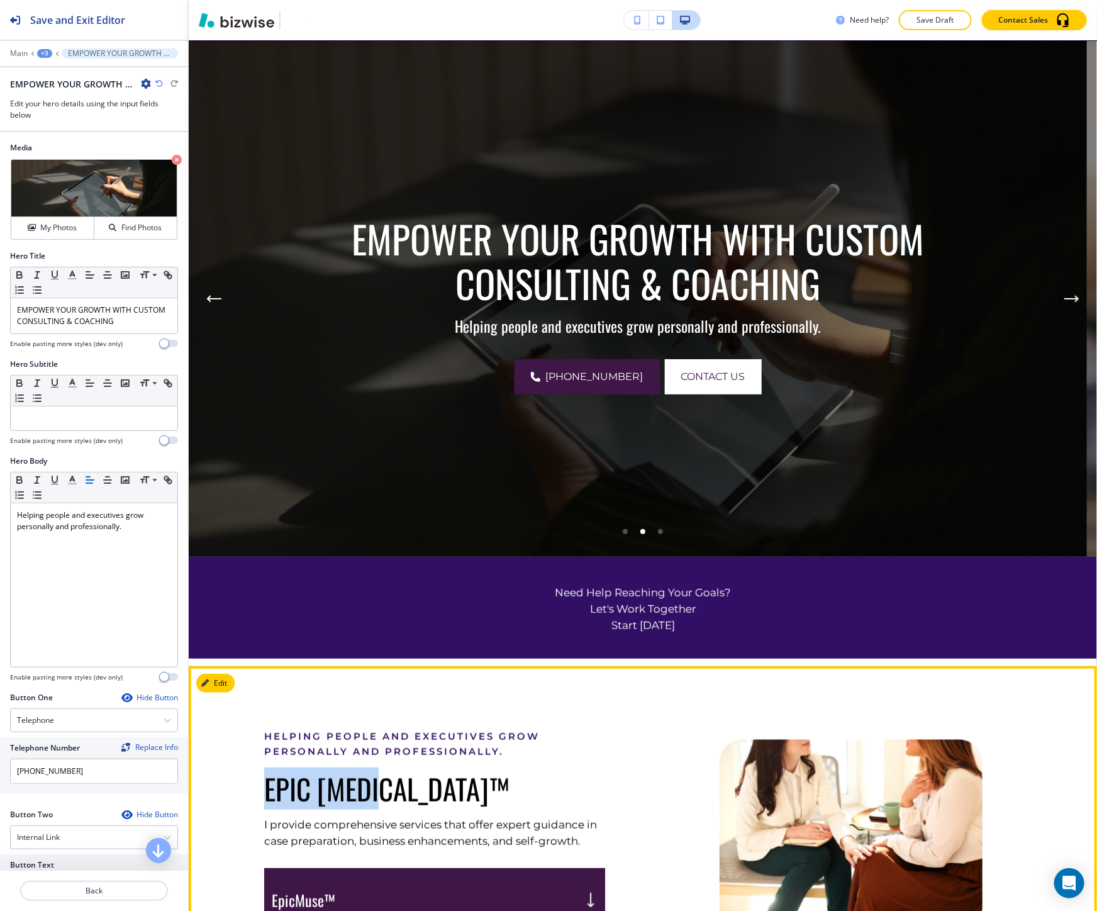
drag, startPoint x: 396, startPoint y: 788, endPoint x: 265, endPoint y: 792, distance: 130.9
click at [265, 792] on p "EPIC MUSE™" at bounding box center [434, 788] width 341 height 33
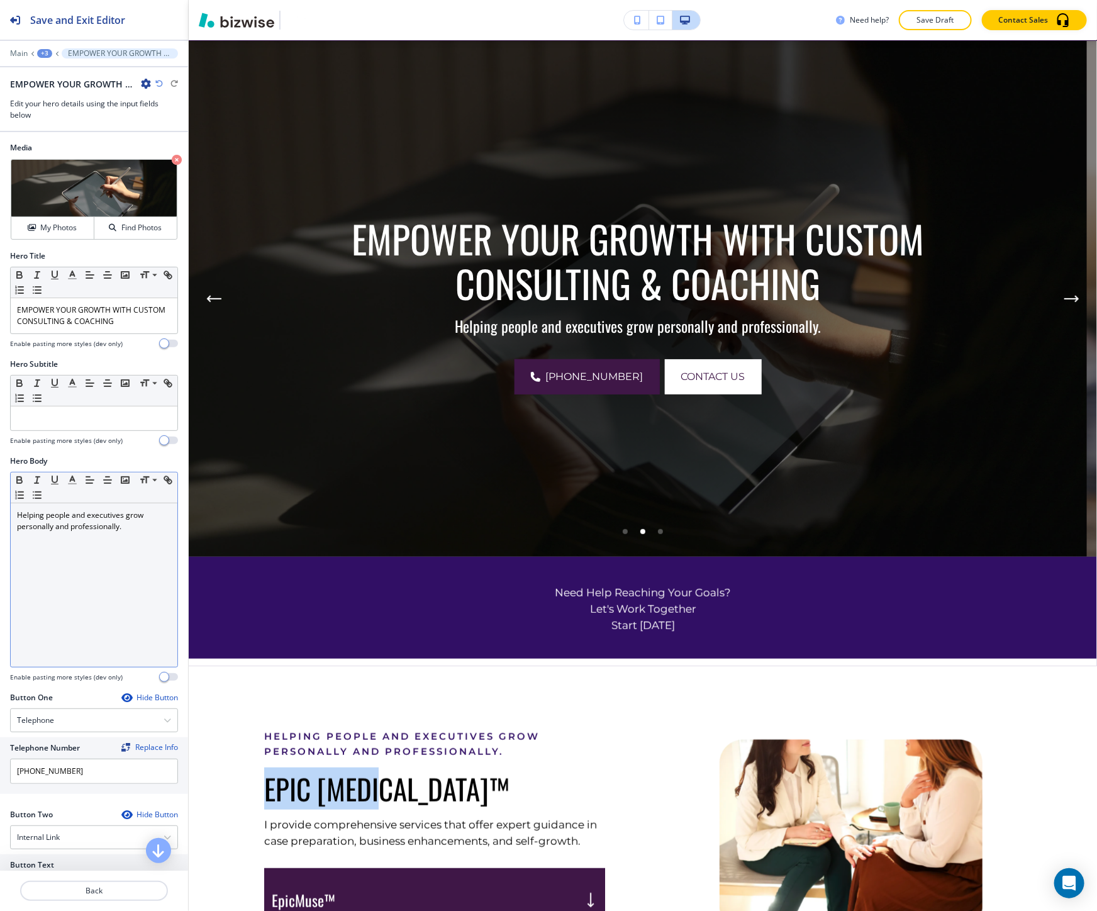
copy p "EPIC MUSE™"
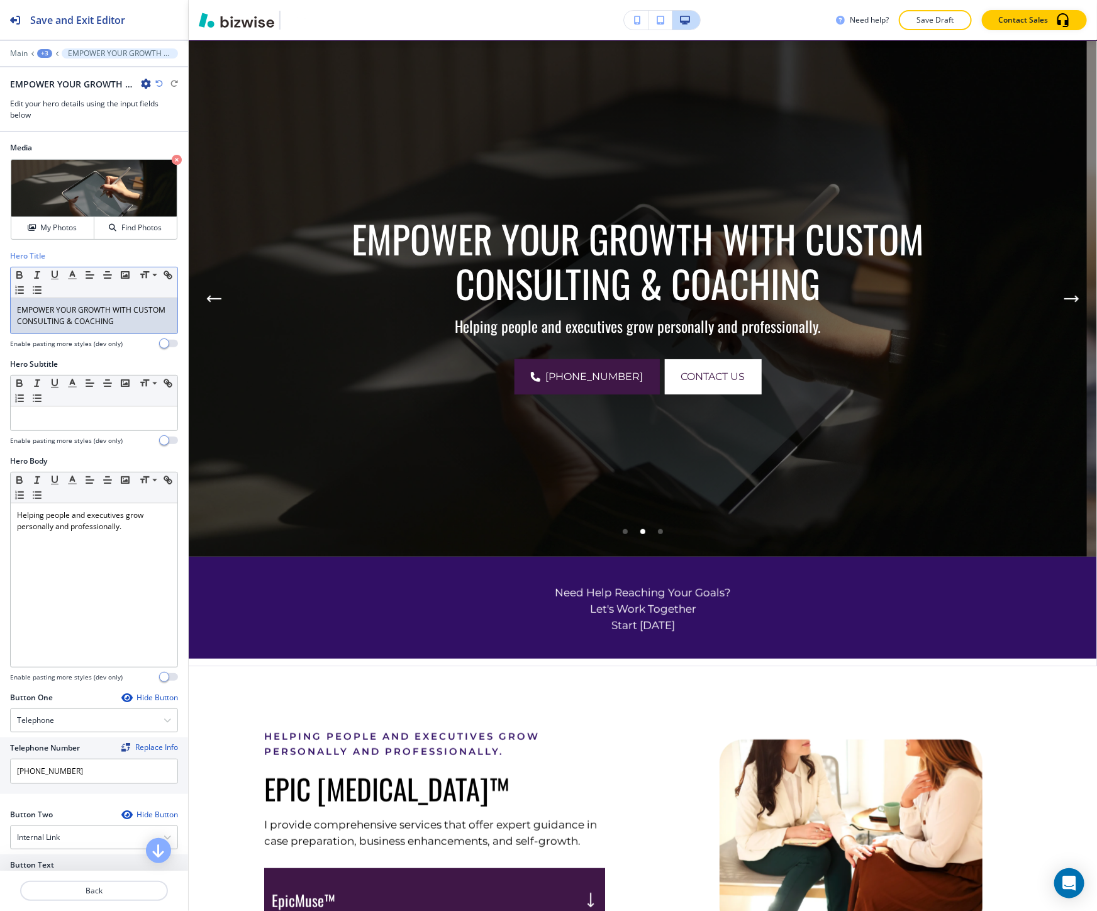
click at [70, 311] on p "EMPOWER YOUR GROWTH WITH CUSTOM CONSULTING & COACHING" at bounding box center [94, 315] width 154 height 23
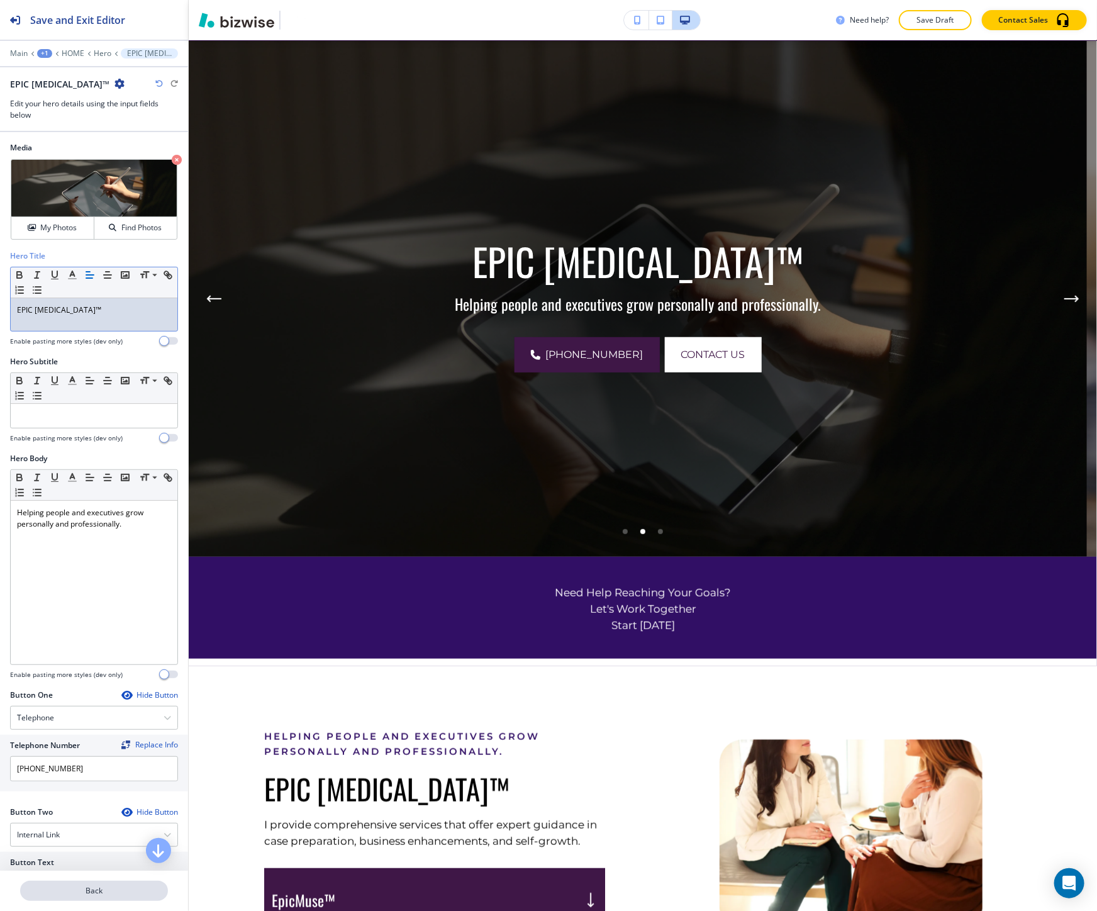
click at [108, 895] on p "Back" at bounding box center [93, 890] width 145 height 11
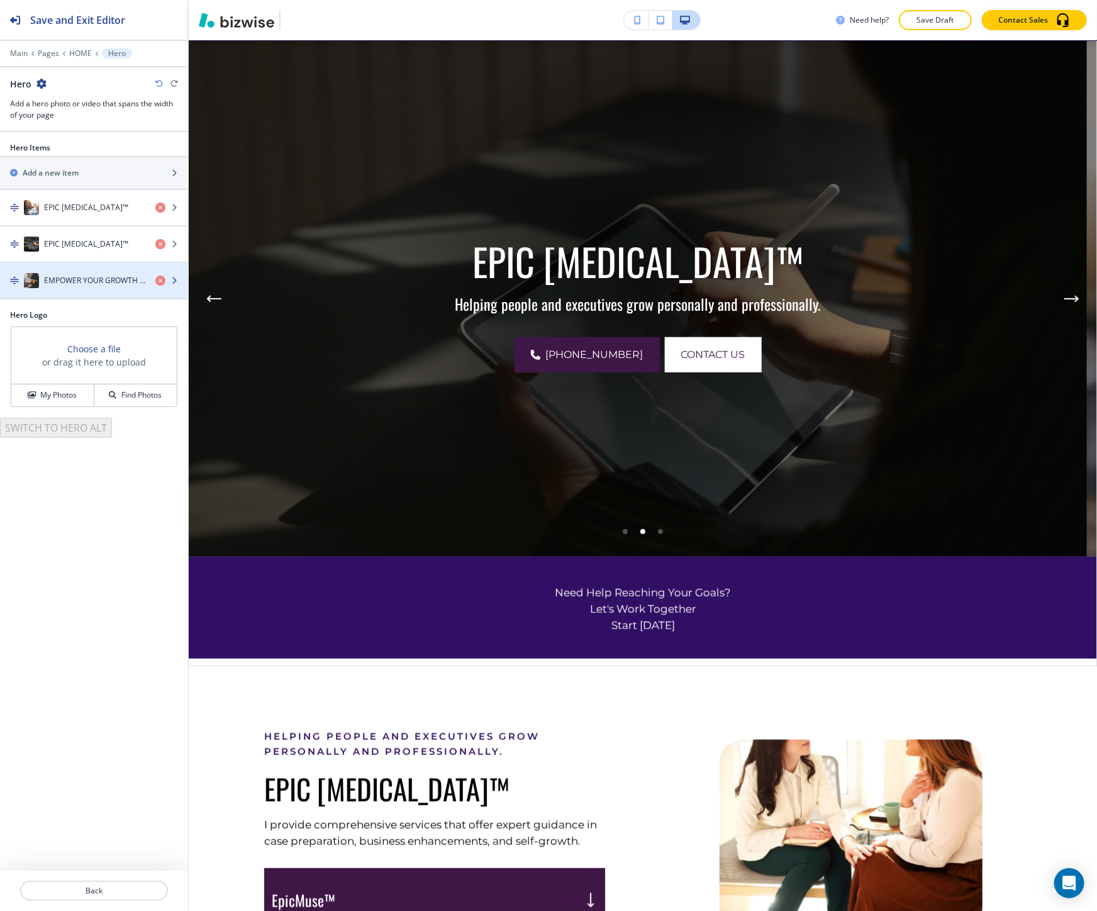
click at [58, 290] on div "button" at bounding box center [94, 293] width 188 height 10
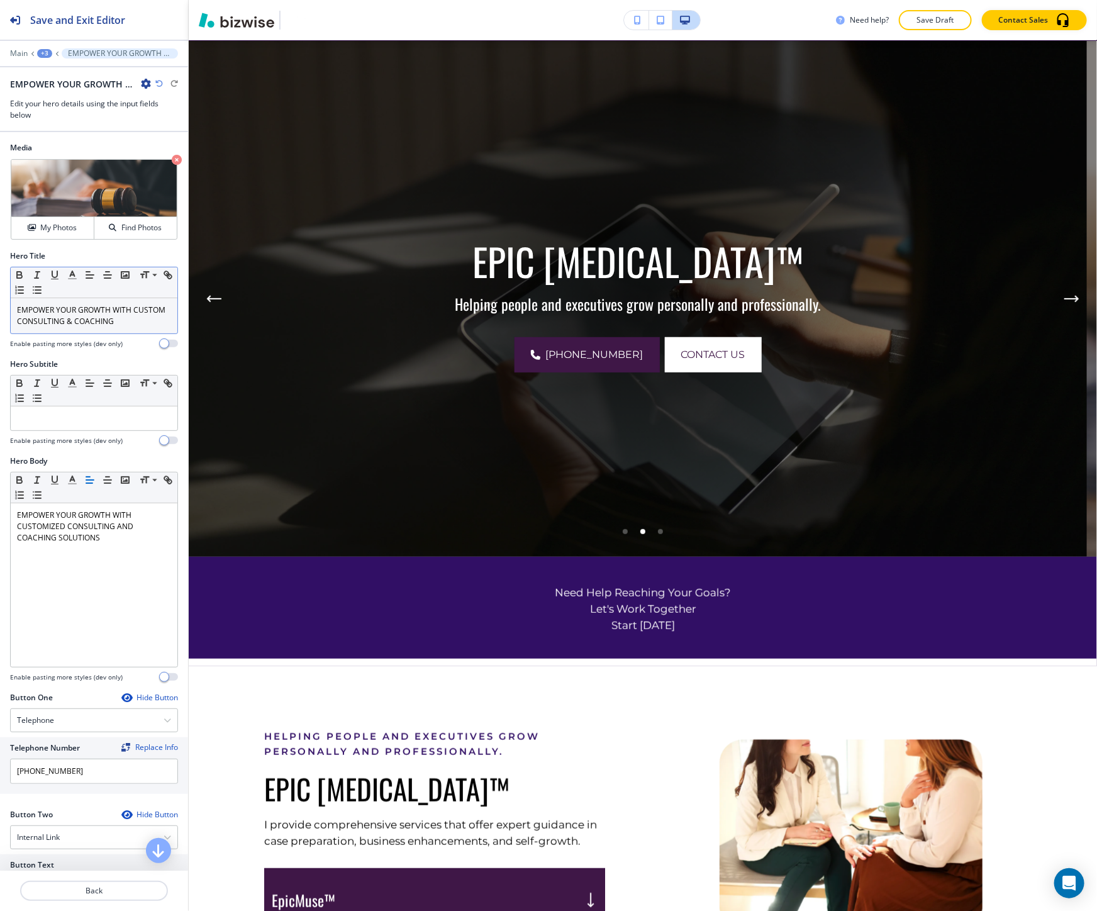
click at [89, 324] on p "EMPOWER YOUR GROWTH WITH CUSTOM CONSULTING & COACHING" at bounding box center [94, 315] width 154 height 23
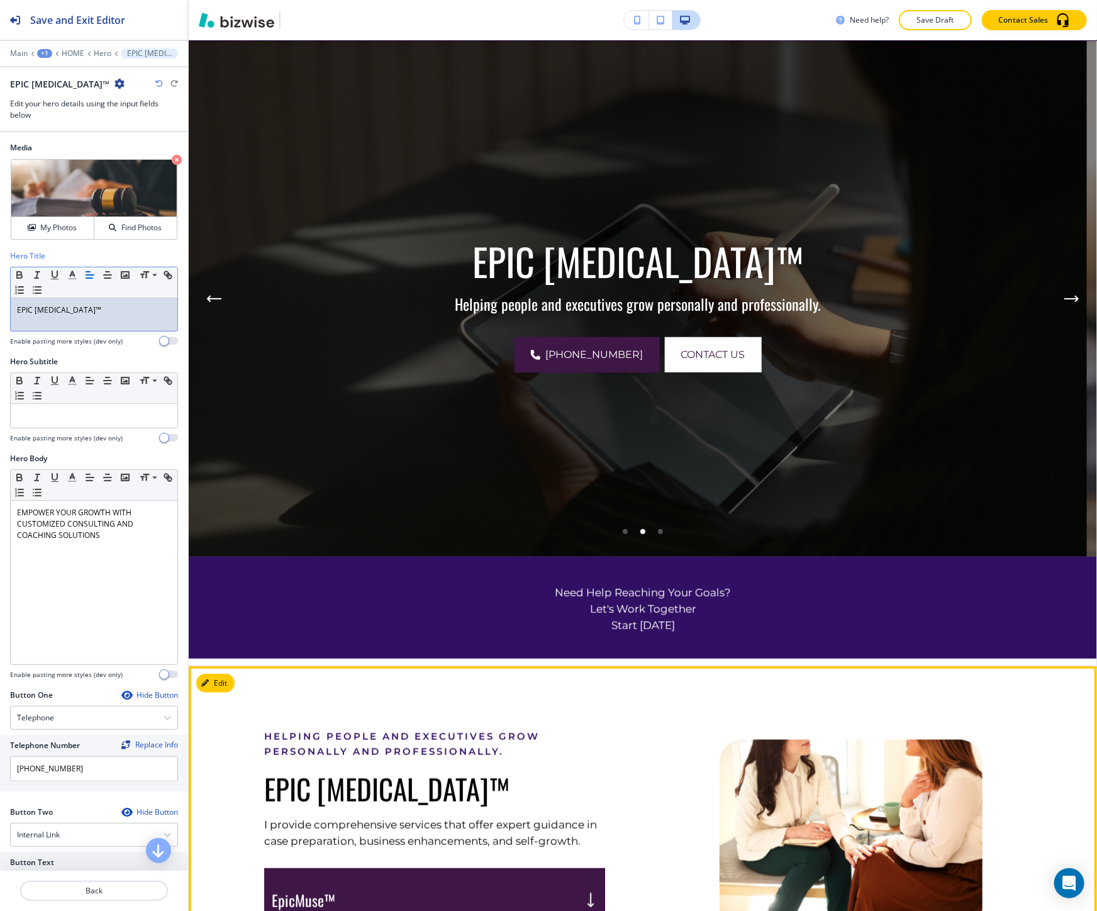
click at [318, 729] on div "Helping people and executives grow personally and professionally. EPIC MUSE™ I …" at bounding box center [434, 895] width 341 height 333
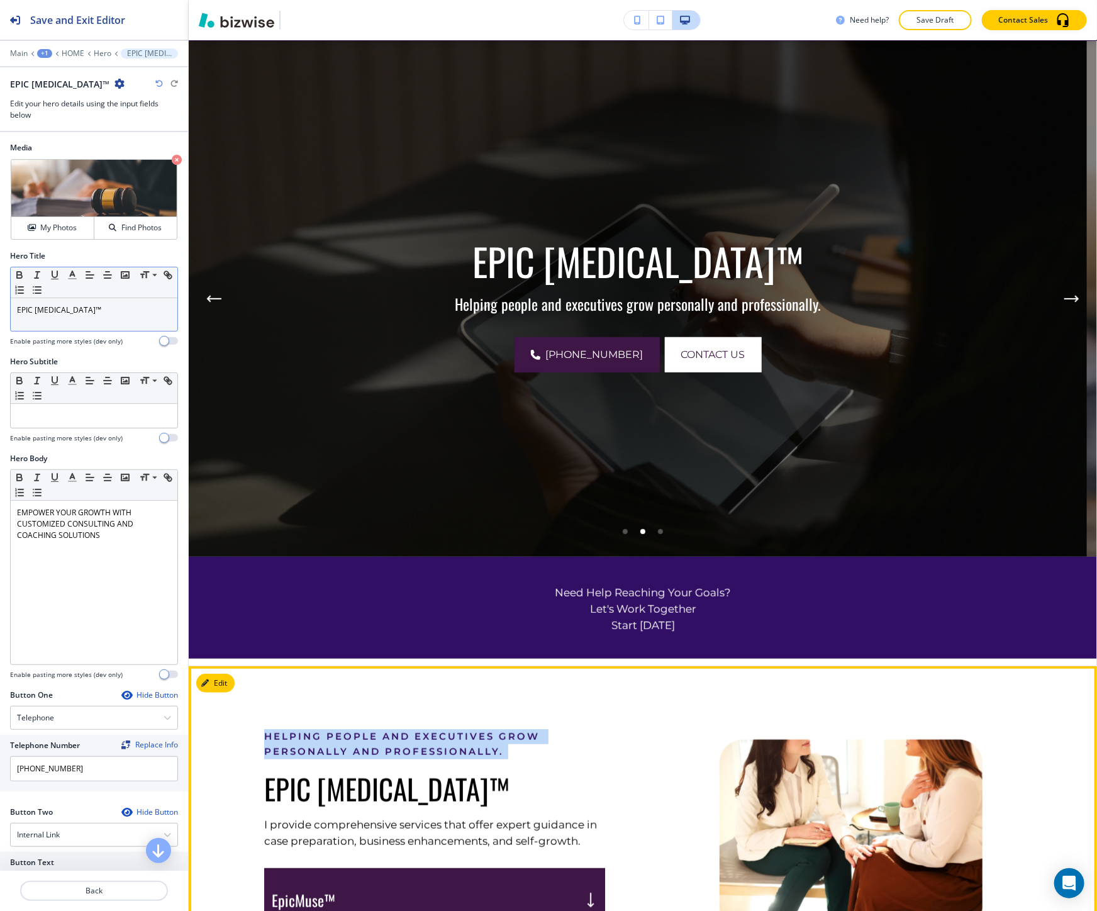
click at [318, 729] on div "Helping people and executives grow personally and professionally. EPIC MUSE™ I …" at bounding box center [434, 895] width 341 height 333
copy p "Helping people and executives grow personally and professionally."
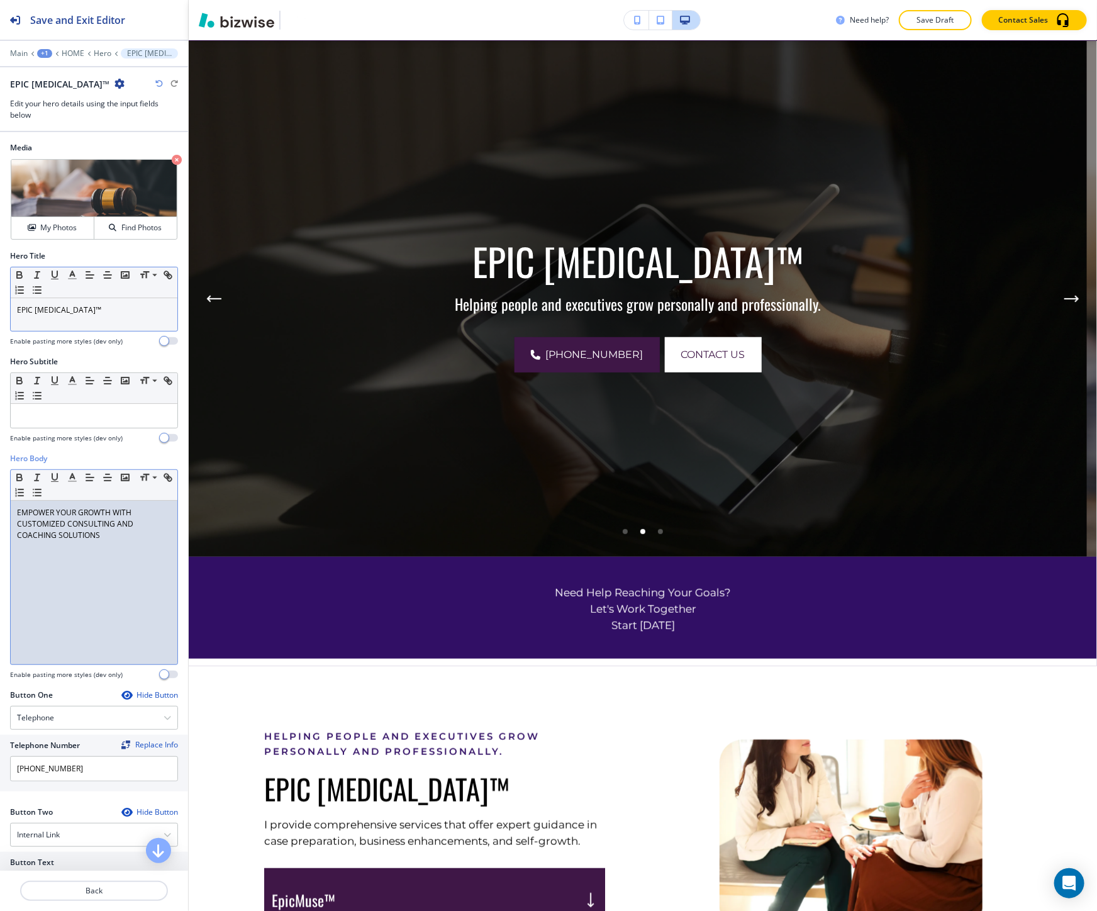
click at [89, 549] on div "EMPOWER YOUR GROWTH WITH CUSTOMIZED CONSULTING AND COACHING SOLUTIONS" at bounding box center [94, 582] width 167 height 163
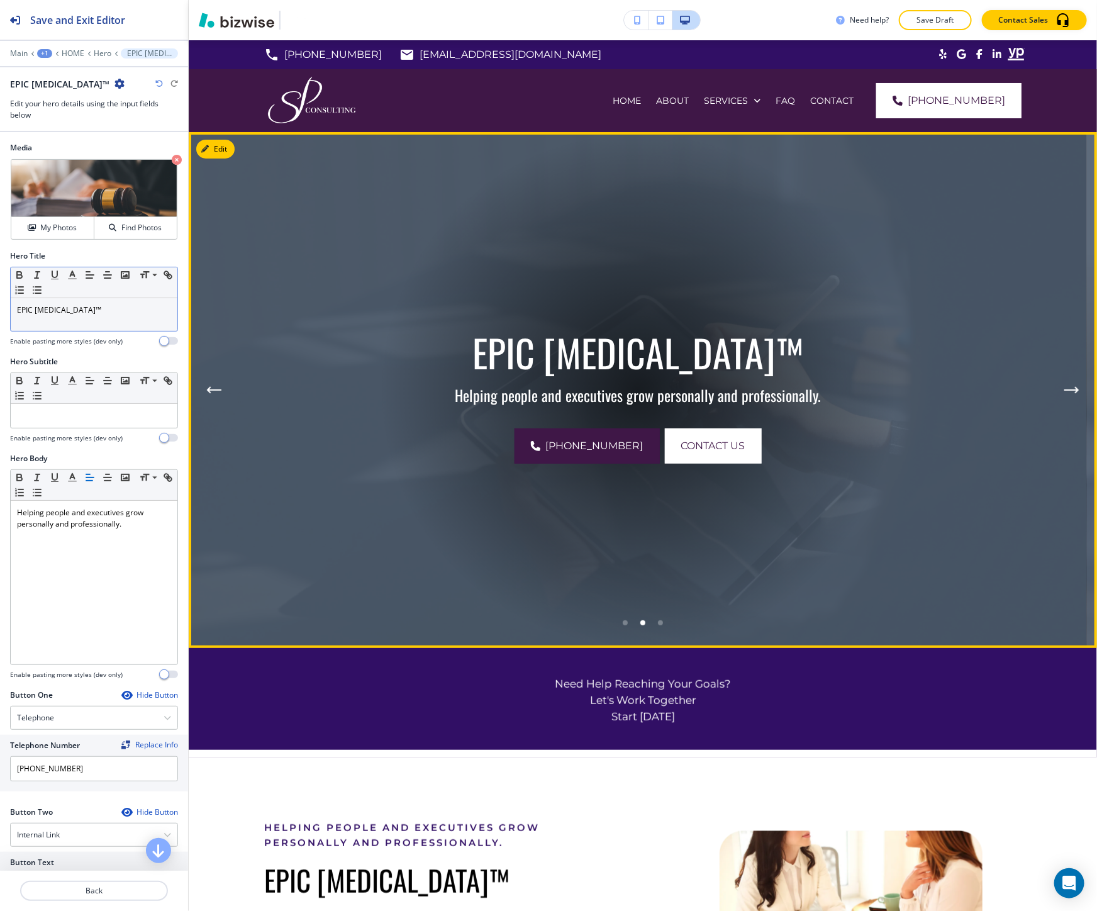
click at [1068, 402] on div "EPIC MUSE™ Helping people and executives grow personally and professionally. (6…" at bounding box center [643, 390] width 908 height 516
click at [1063, 397] on button "Next Hero Image" at bounding box center [1071, 389] width 25 height 25
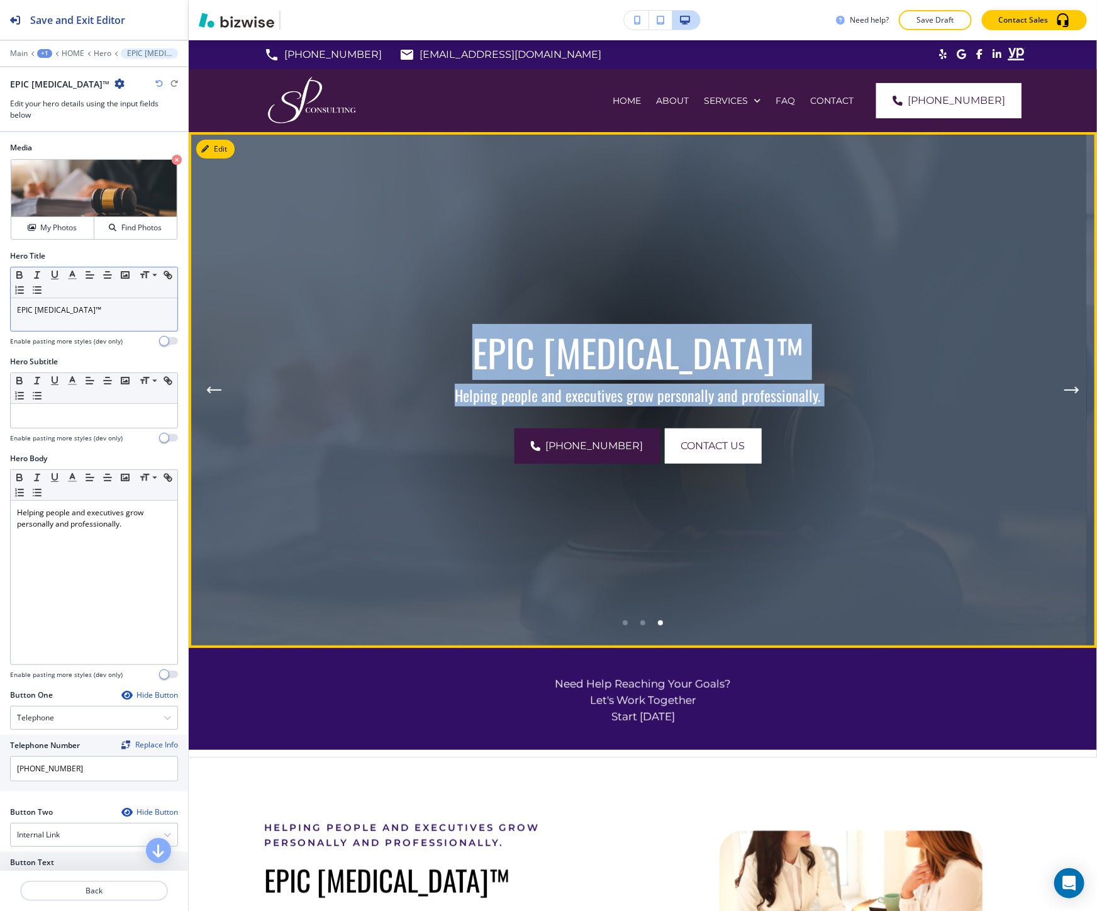
click at [1063, 397] on button "Next Hero Image" at bounding box center [1071, 389] width 25 height 25
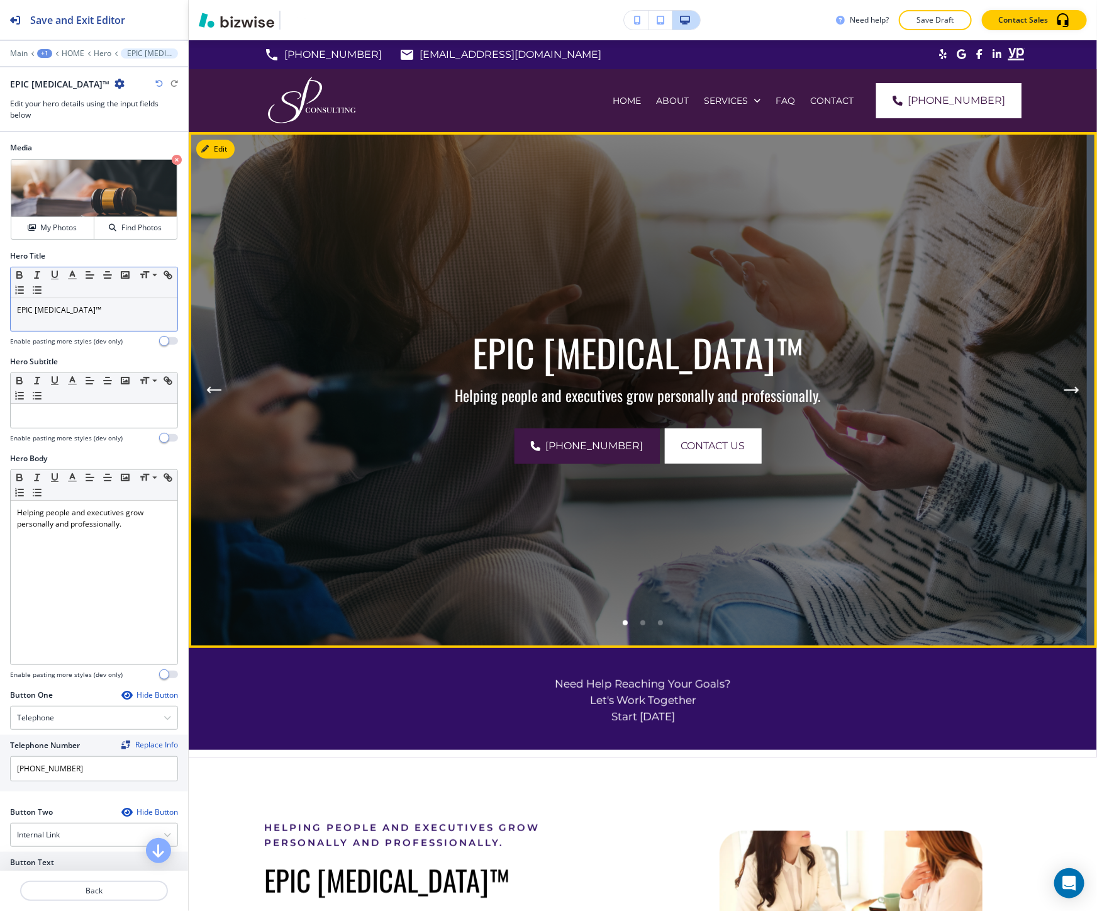
click at [1064, 393] on icon "Next Hero Image" at bounding box center [1071, 390] width 15 height 8
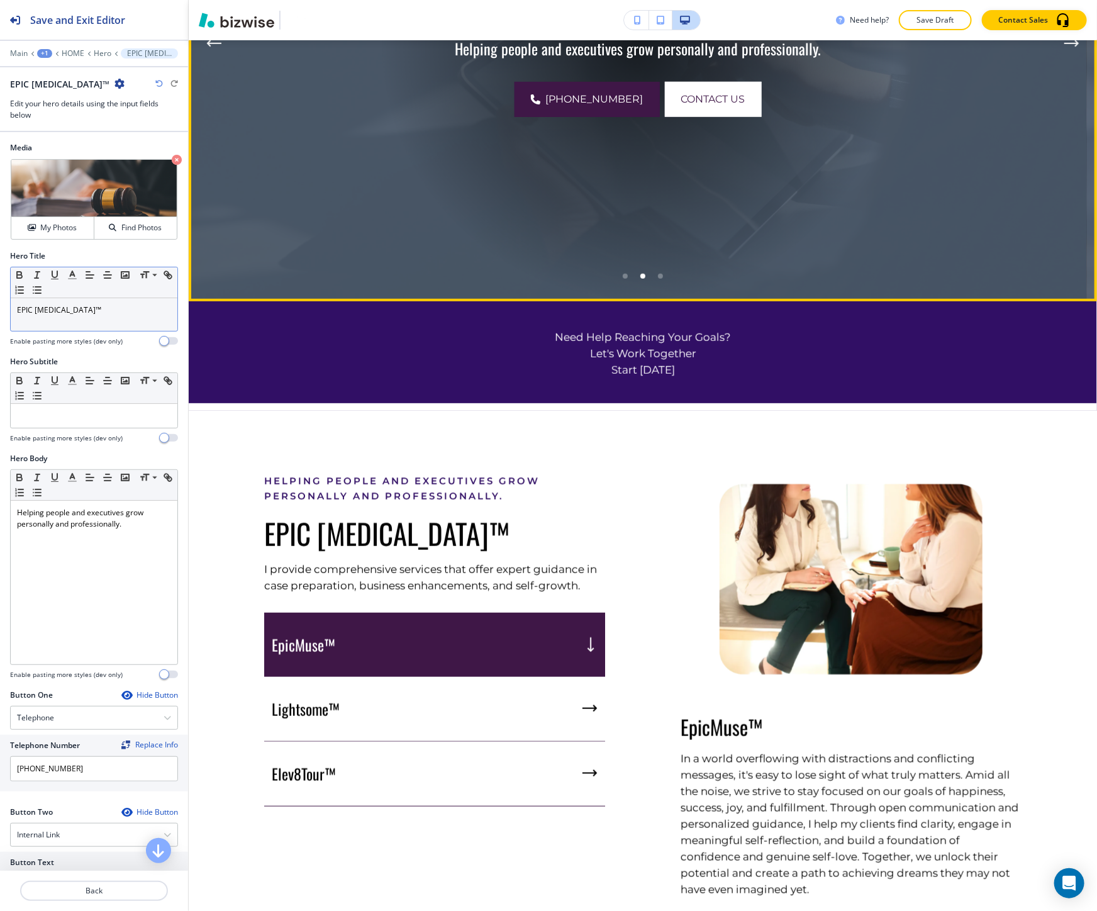
scroll to position [349, 0]
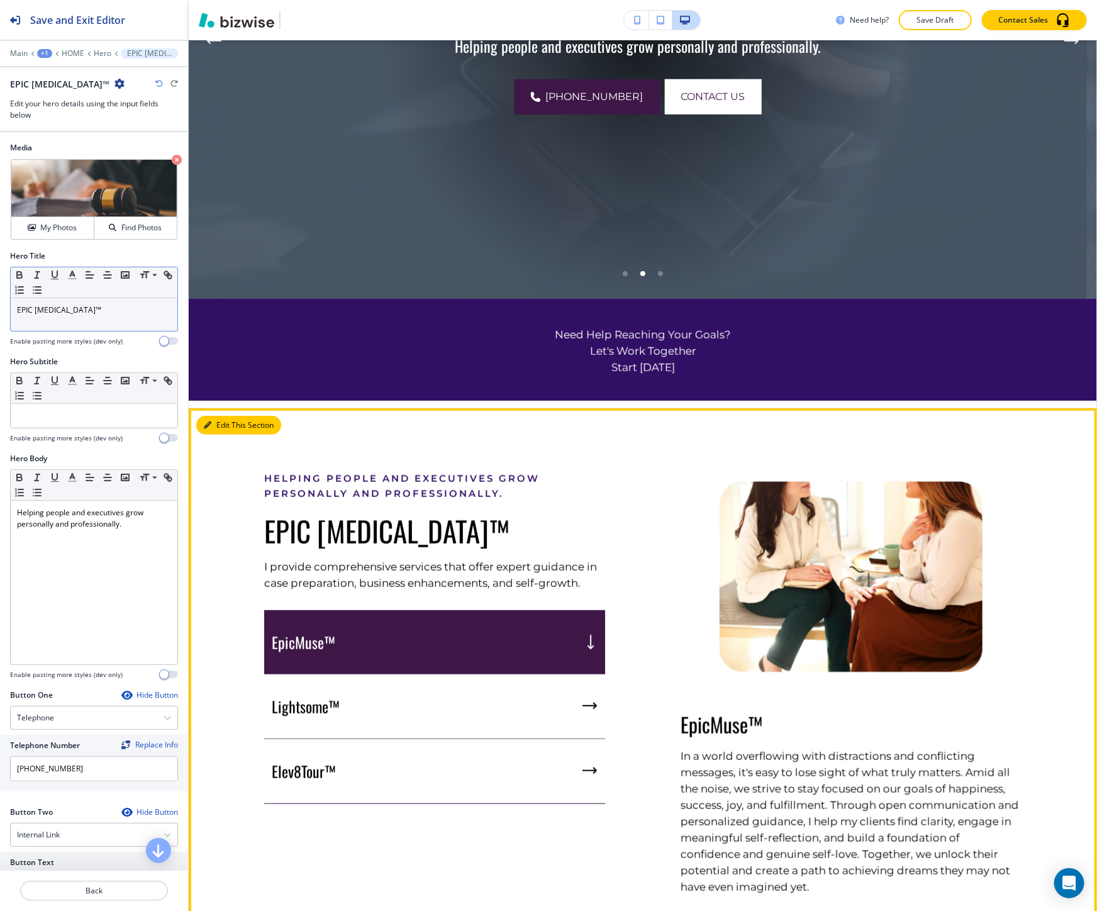
click at [217, 423] on button "Edit This Section" at bounding box center [238, 425] width 85 height 19
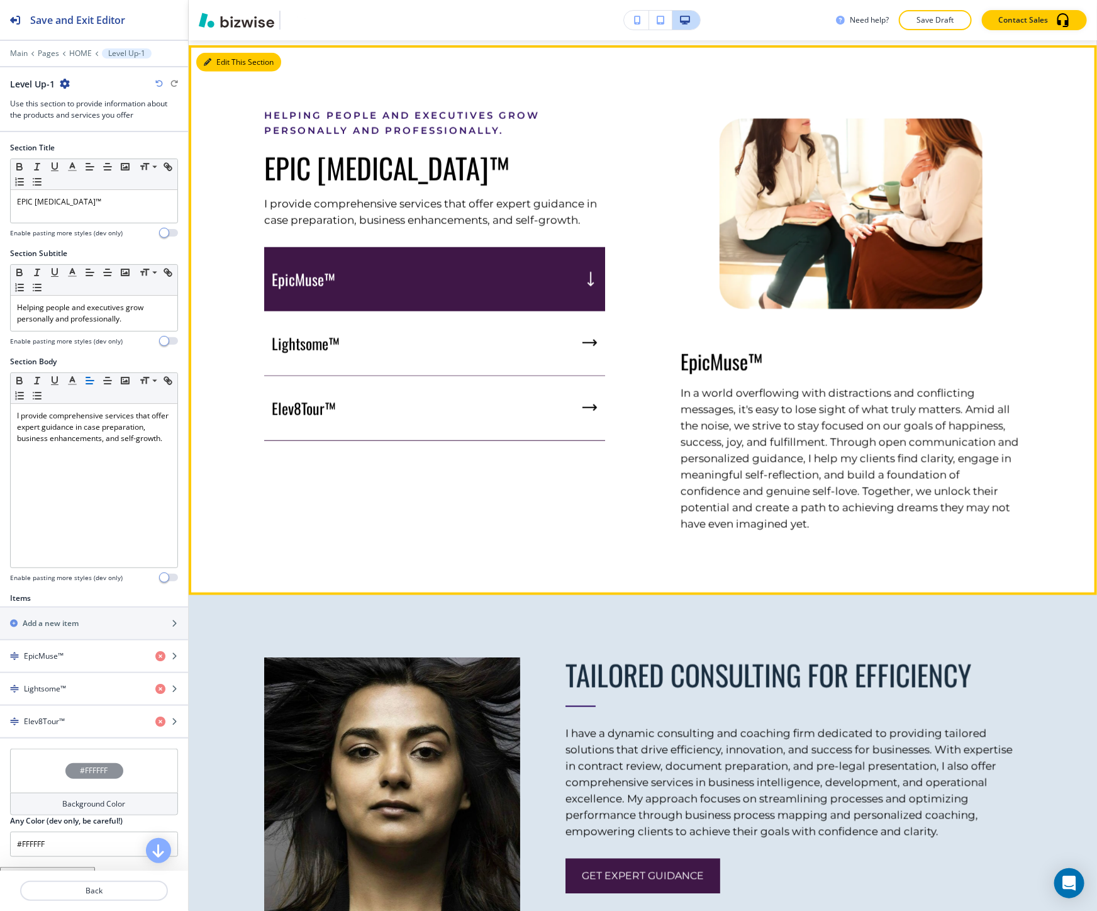
scroll to position [717, 0]
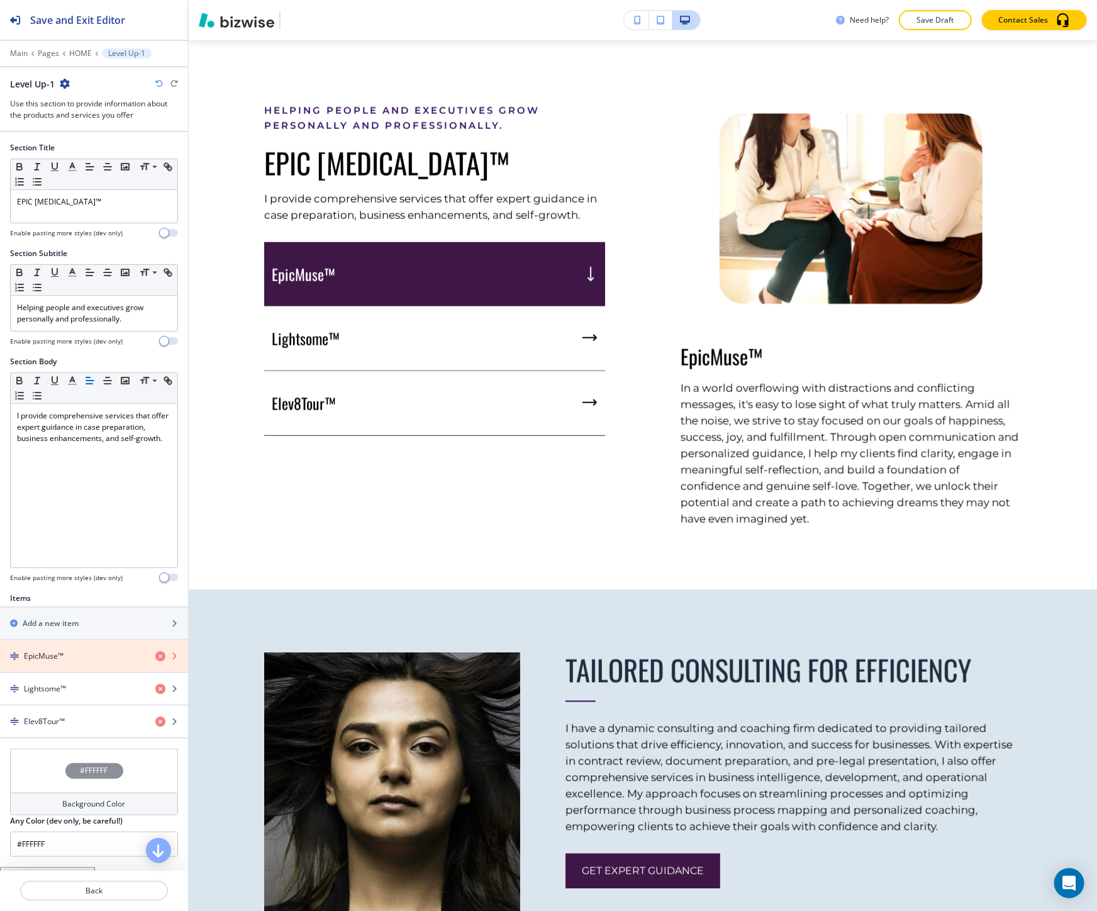
click at [155, 658] on icon "button" at bounding box center [160, 656] width 10 height 10
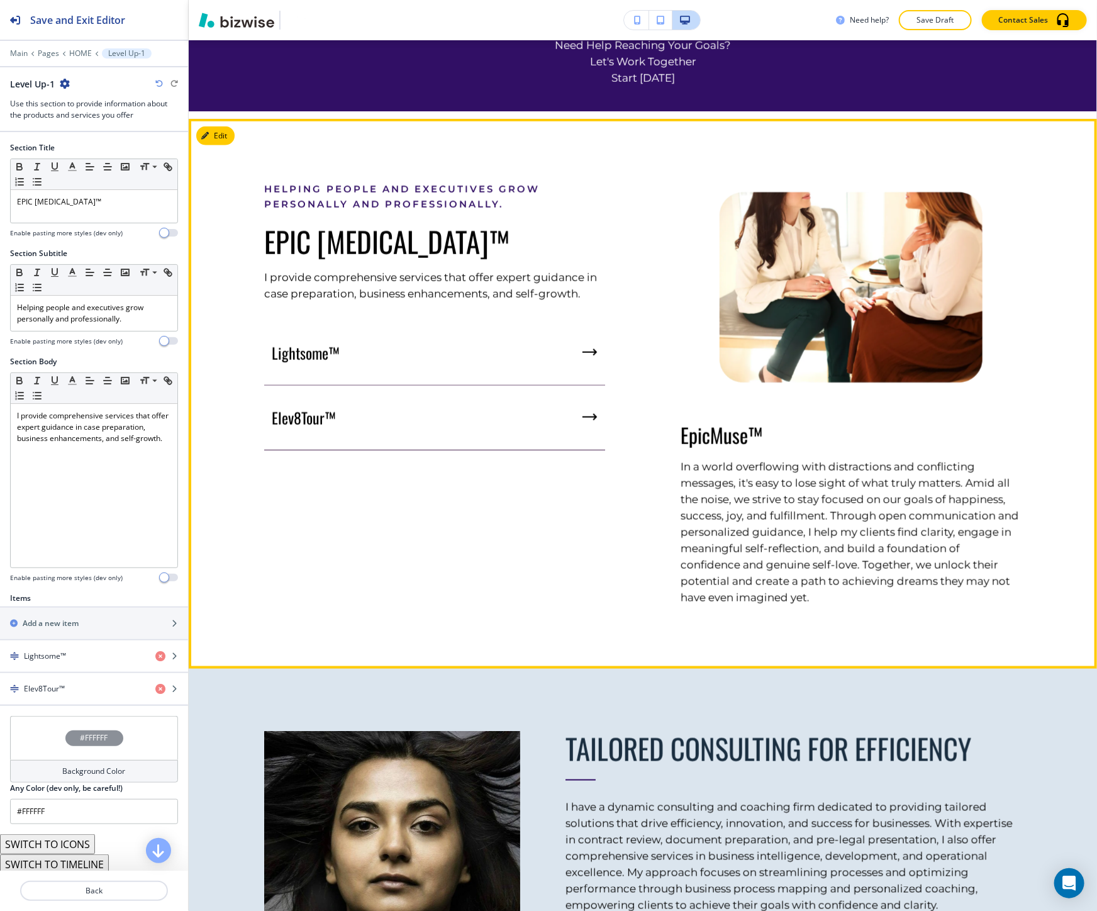
scroll to position [577, 0]
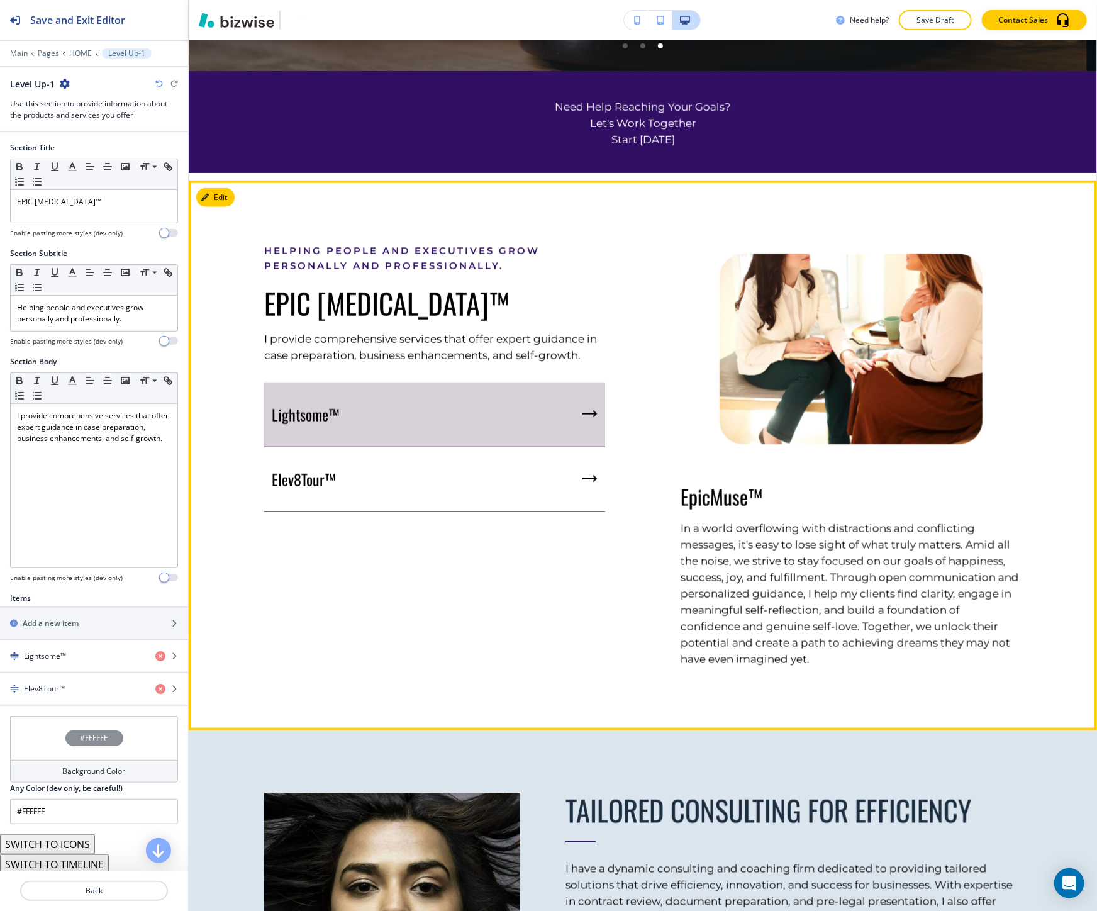
click at [512, 401] on div "Lightsome™" at bounding box center [434, 414] width 341 height 65
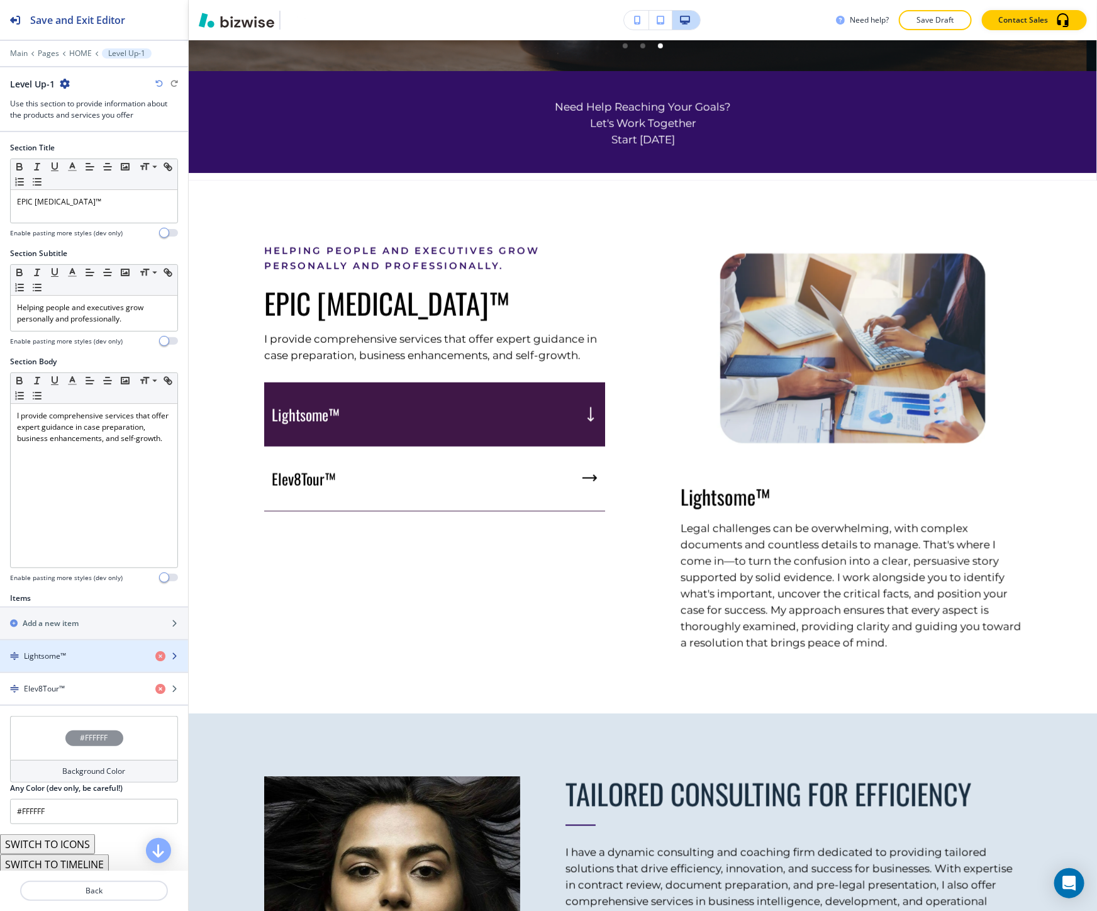
click at [89, 656] on div "Lightsome™" at bounding box center [72, 655] width 145 height 11
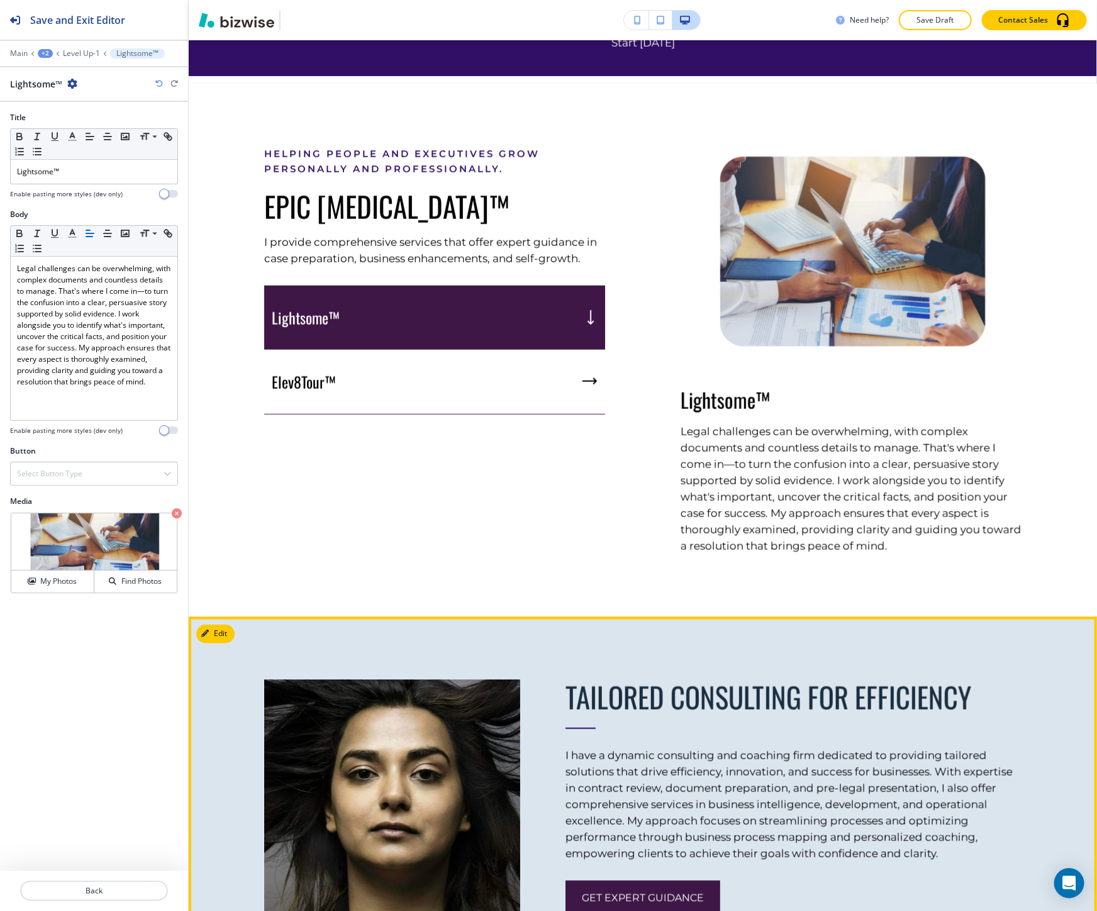
scroll to position [640, 0]
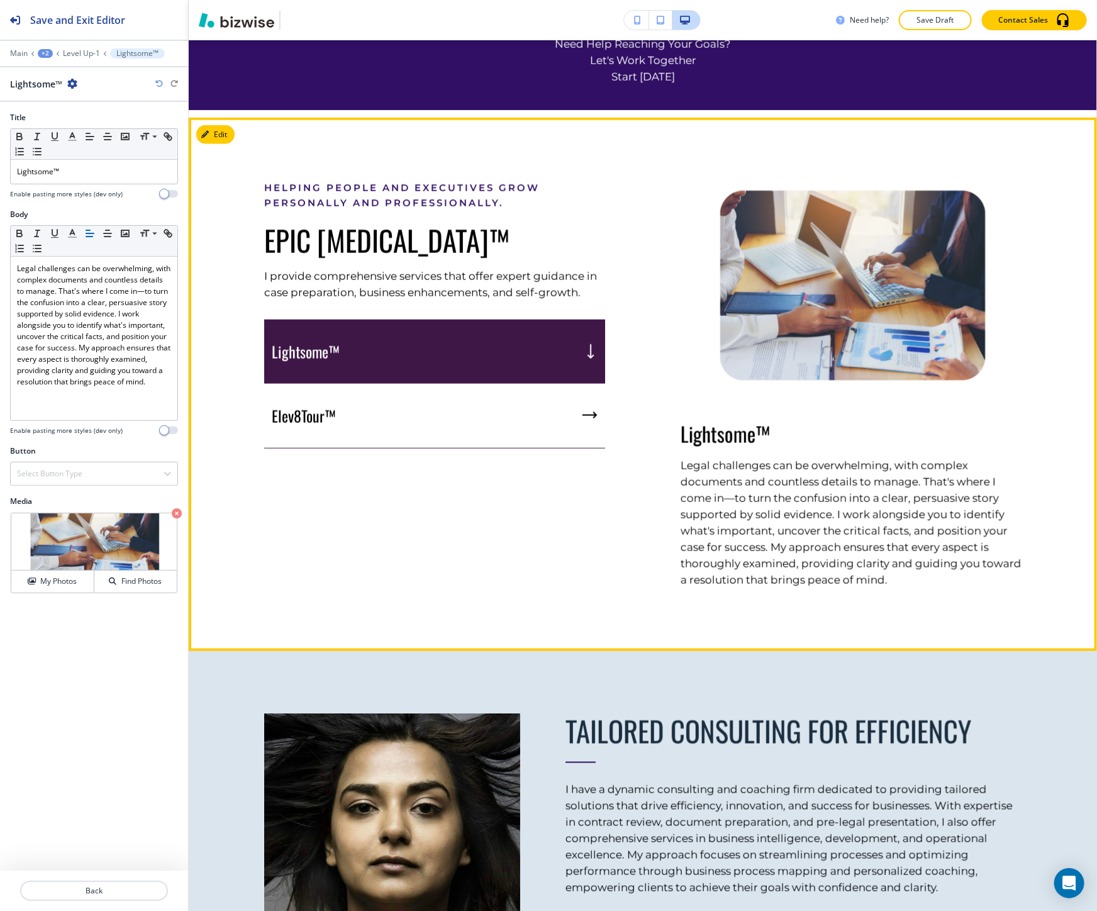
click at [631, 501] on div "Lightsome™ Legal challenges can be overwhelming, with complex documents and cou…" at bounding box center [813, 383] width 416 height 407
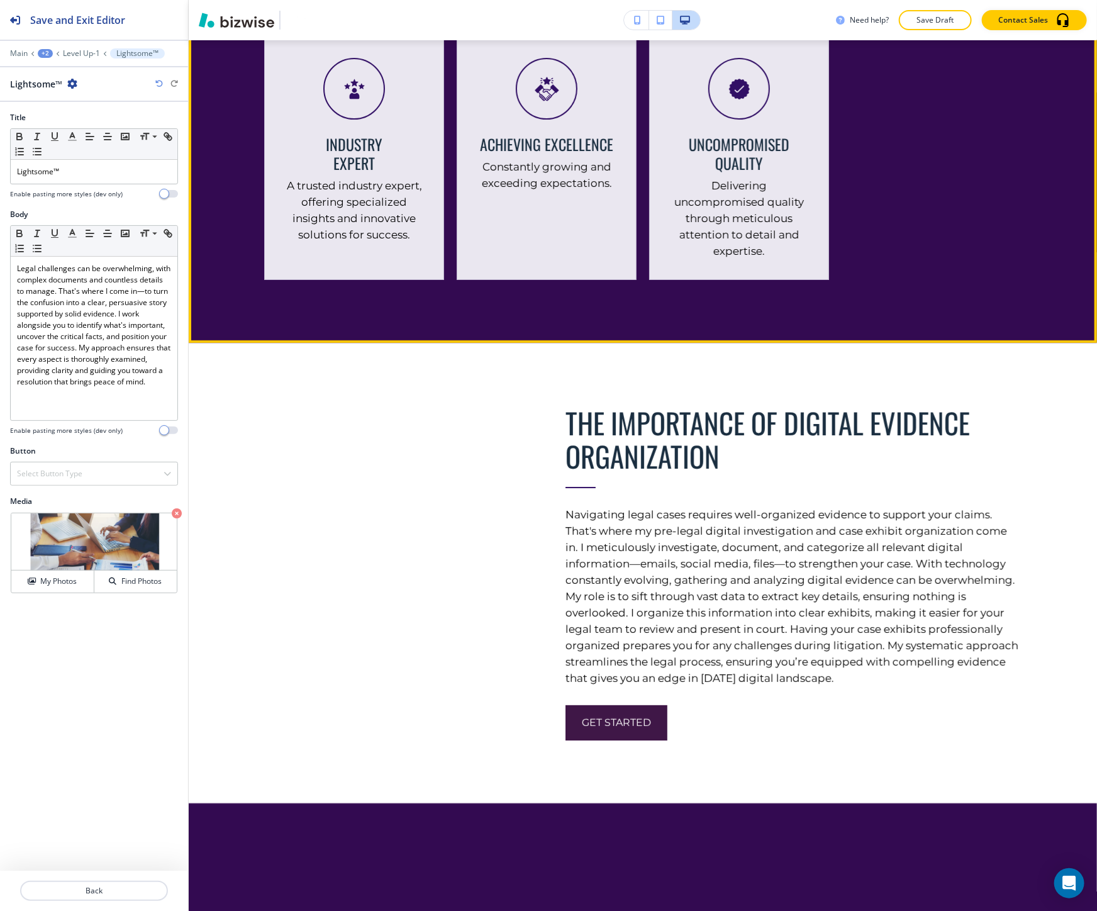
scroll to position [2386, 0]
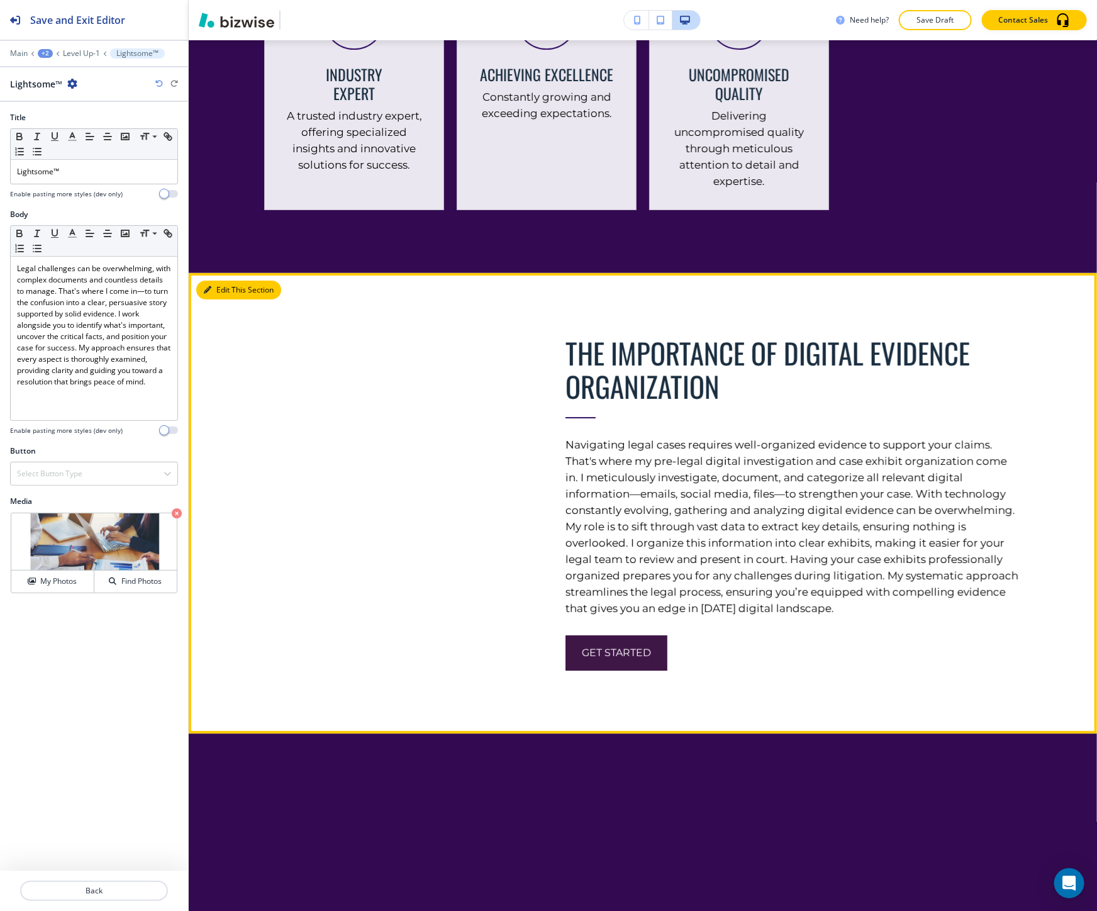
click at [198, 280] on button "Edit This Section" at bounding box center [238, 289] width 85 height 19
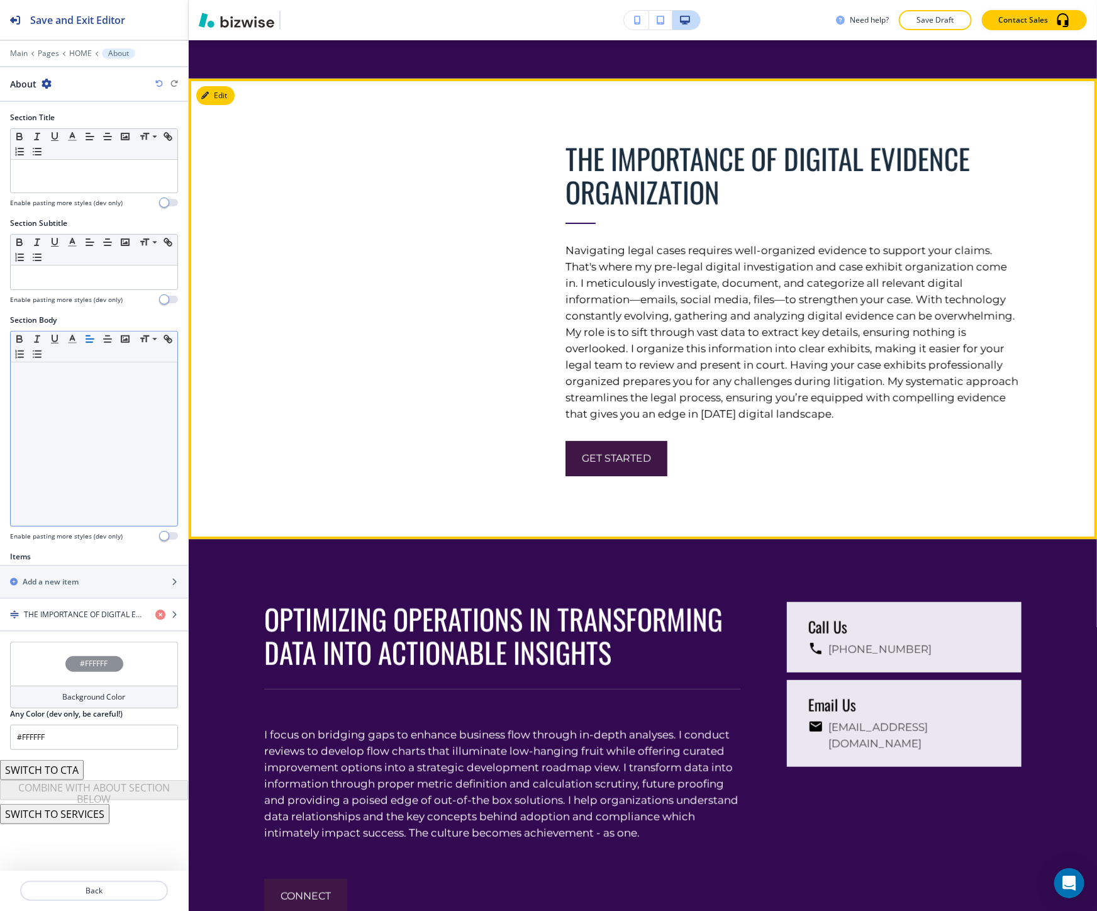
scroll to position [2605, 0]
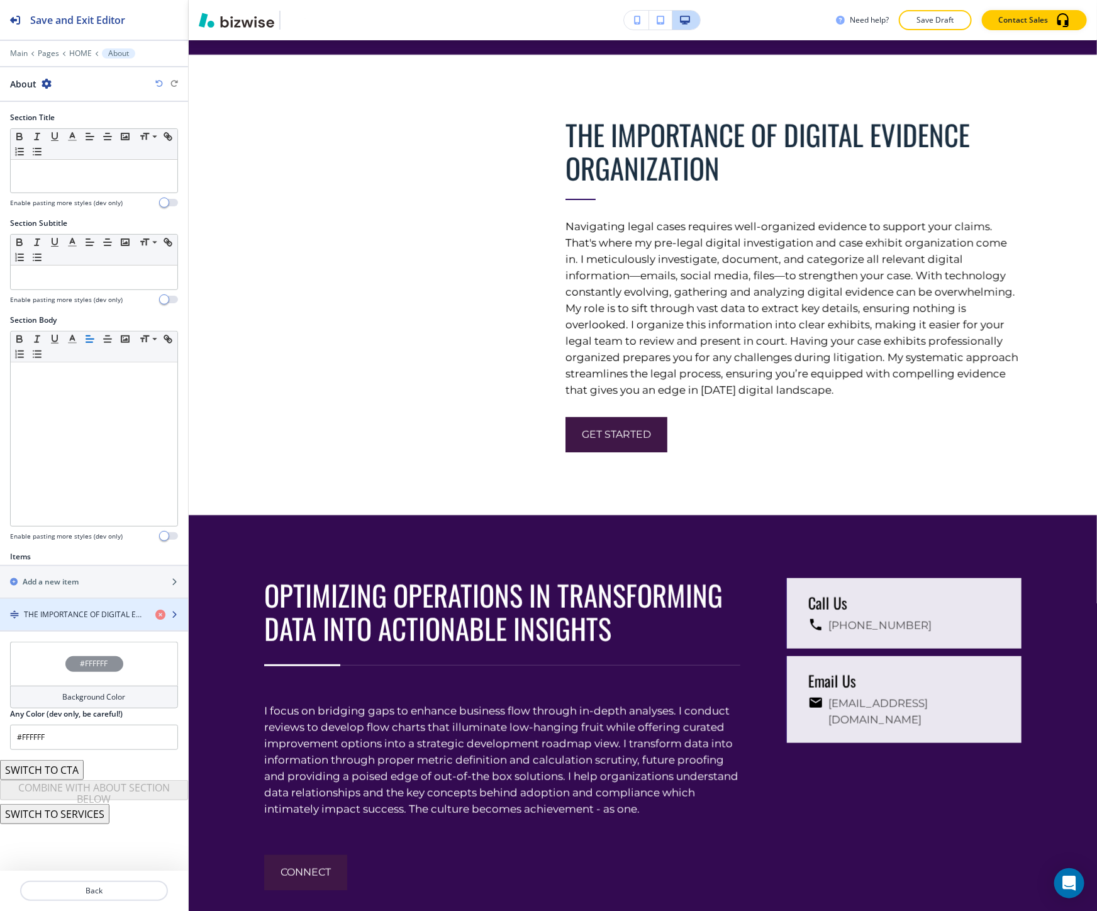
click at [87, 605] on div "button" at bounding box center [94, 604] width 188 height 10
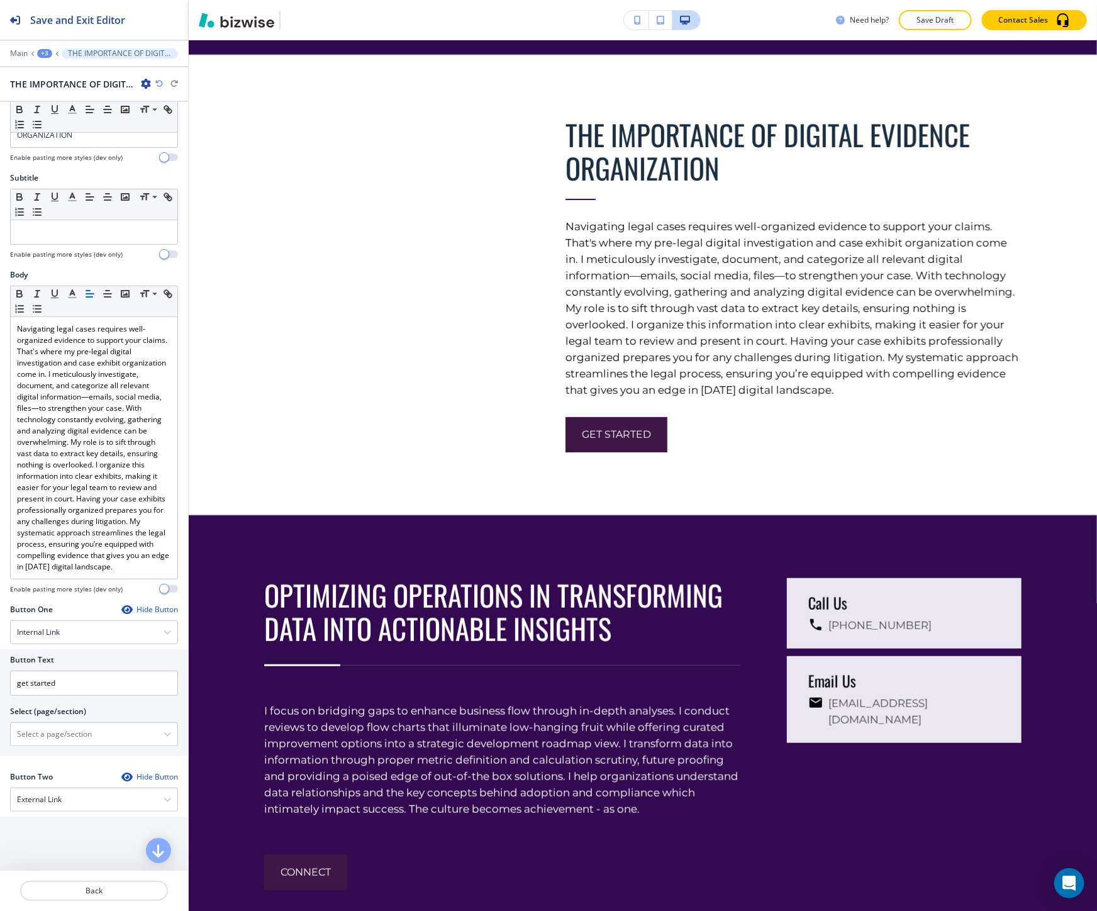
scroll to position [0, 0]
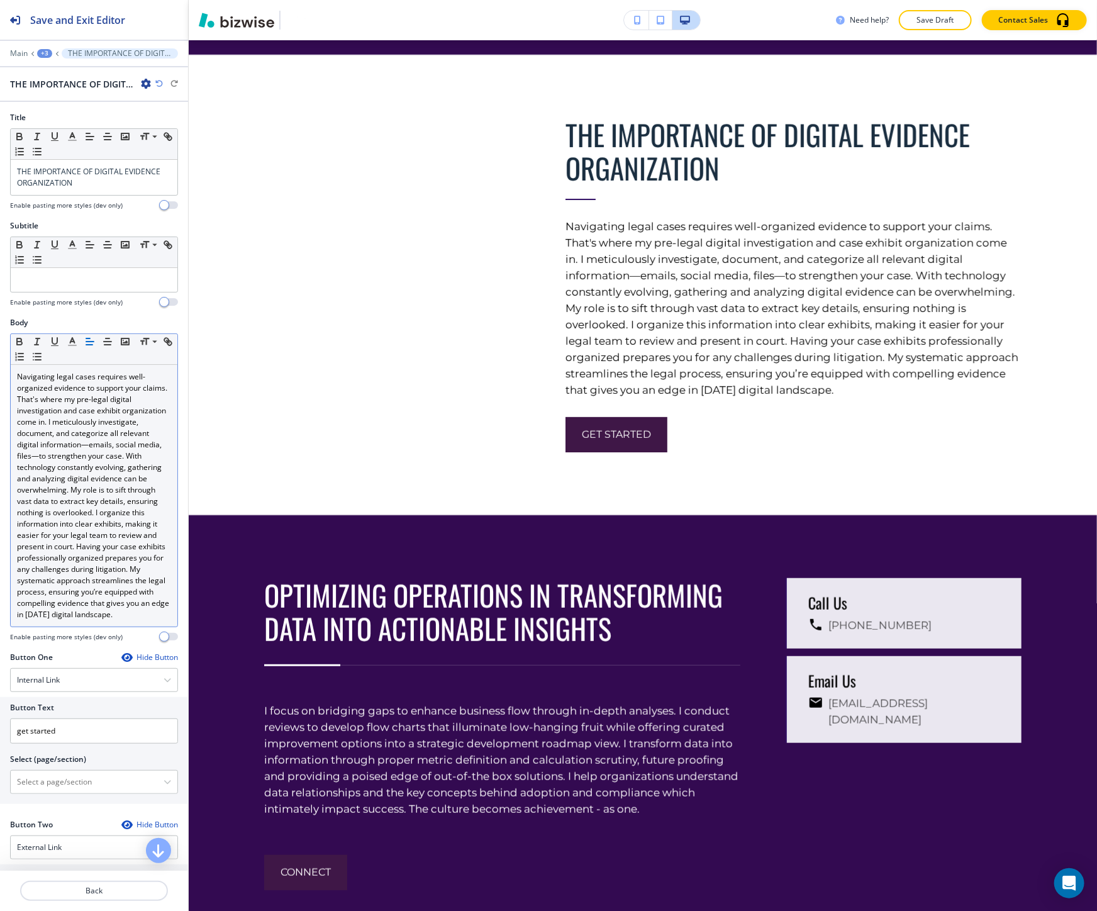
click at [19, 558] on p "Navigating legal cases requires well-organized evidence to support your claims.…" at bounding box center [94, 495] width 154 height 249
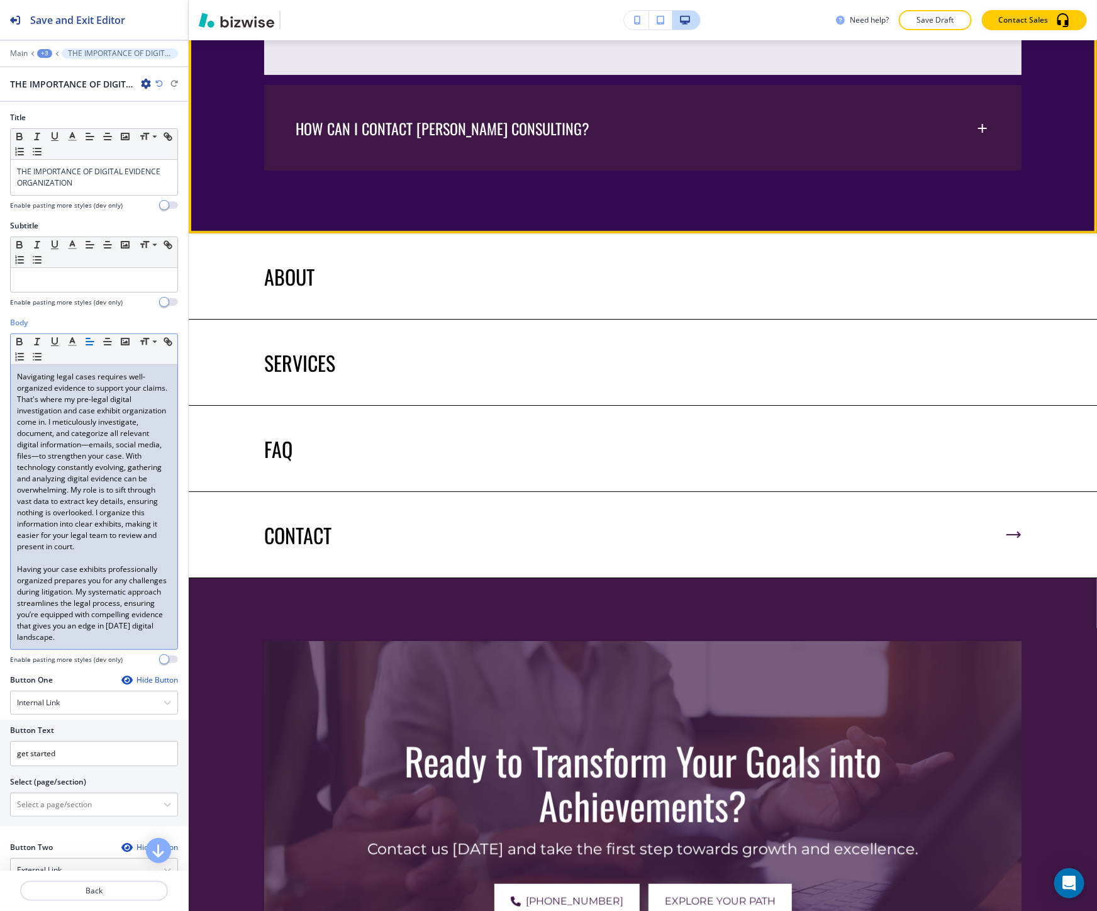
scroll to position [4910, 0]
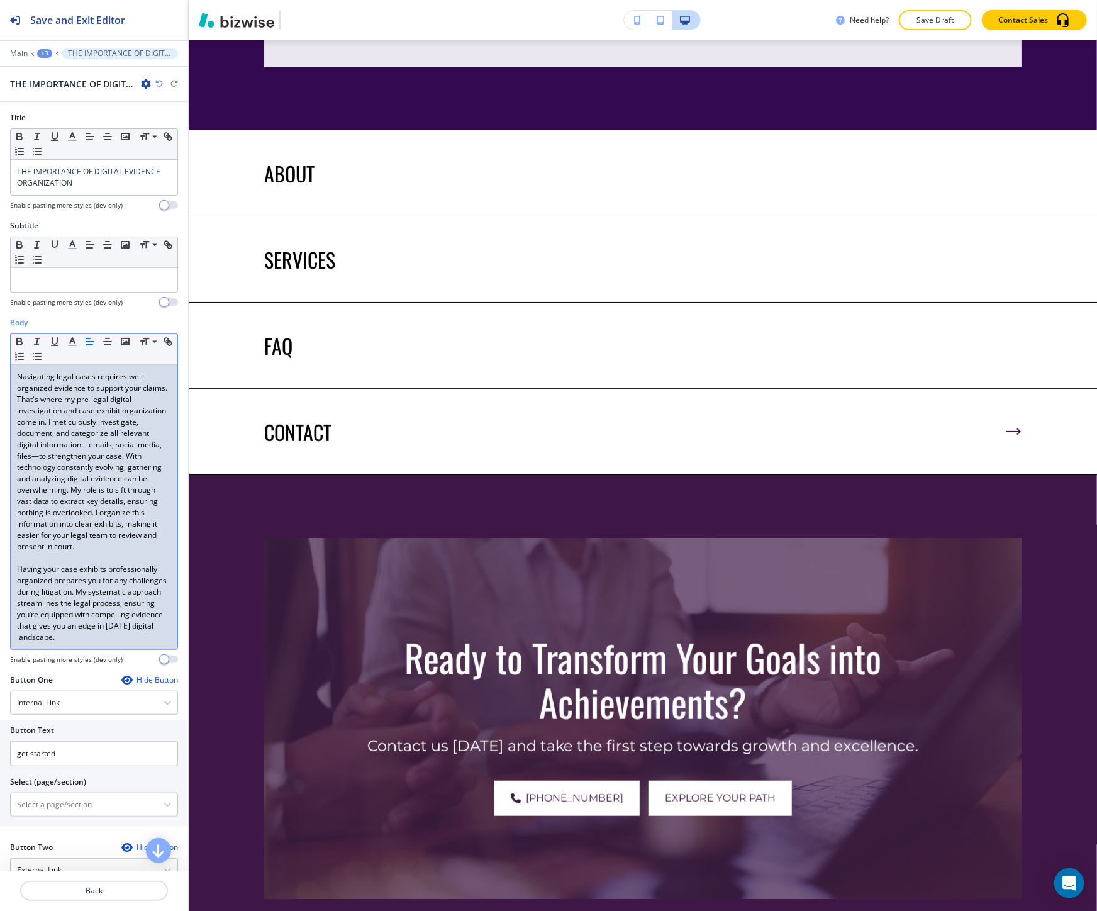
click at [47, 54] on div "+3" at bounding box center [44, 53] width 15 height 9
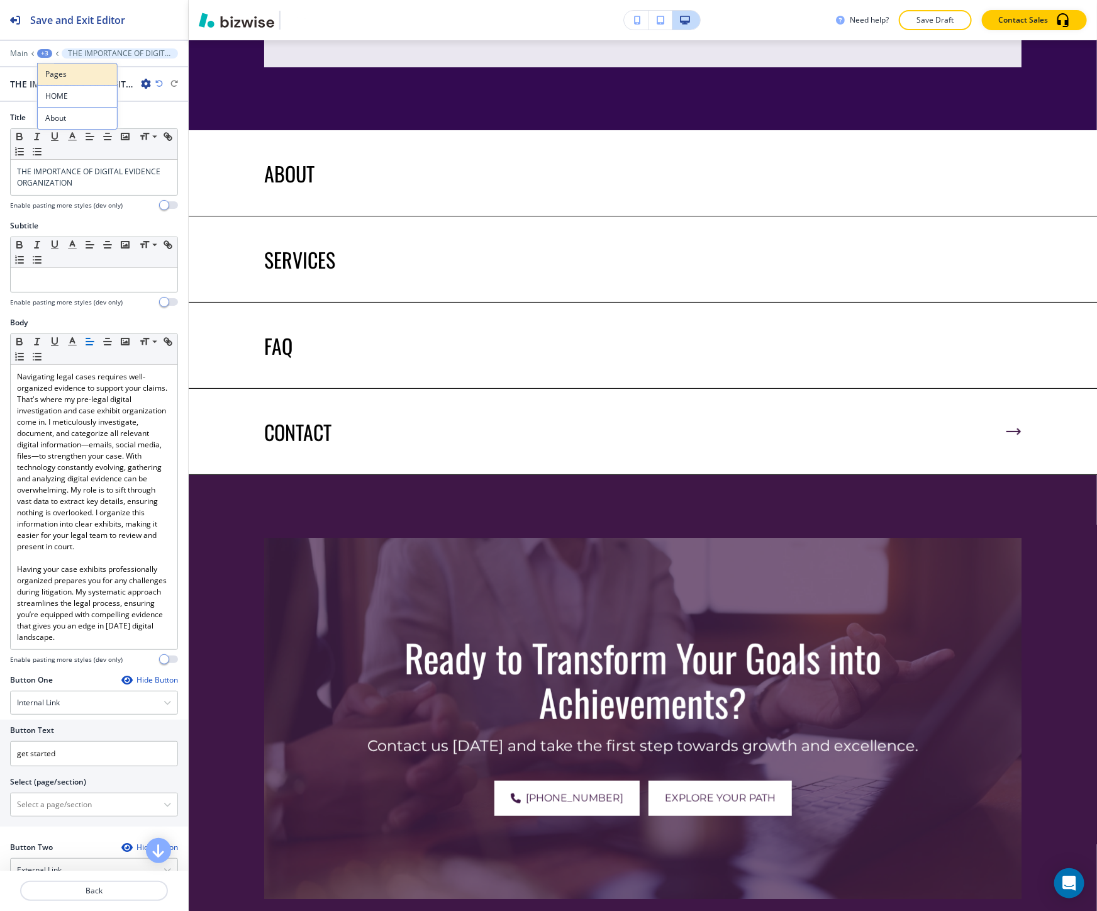
click at [59, 79] on p "Pages" at bounding box center [77, 74] width 64 height 11
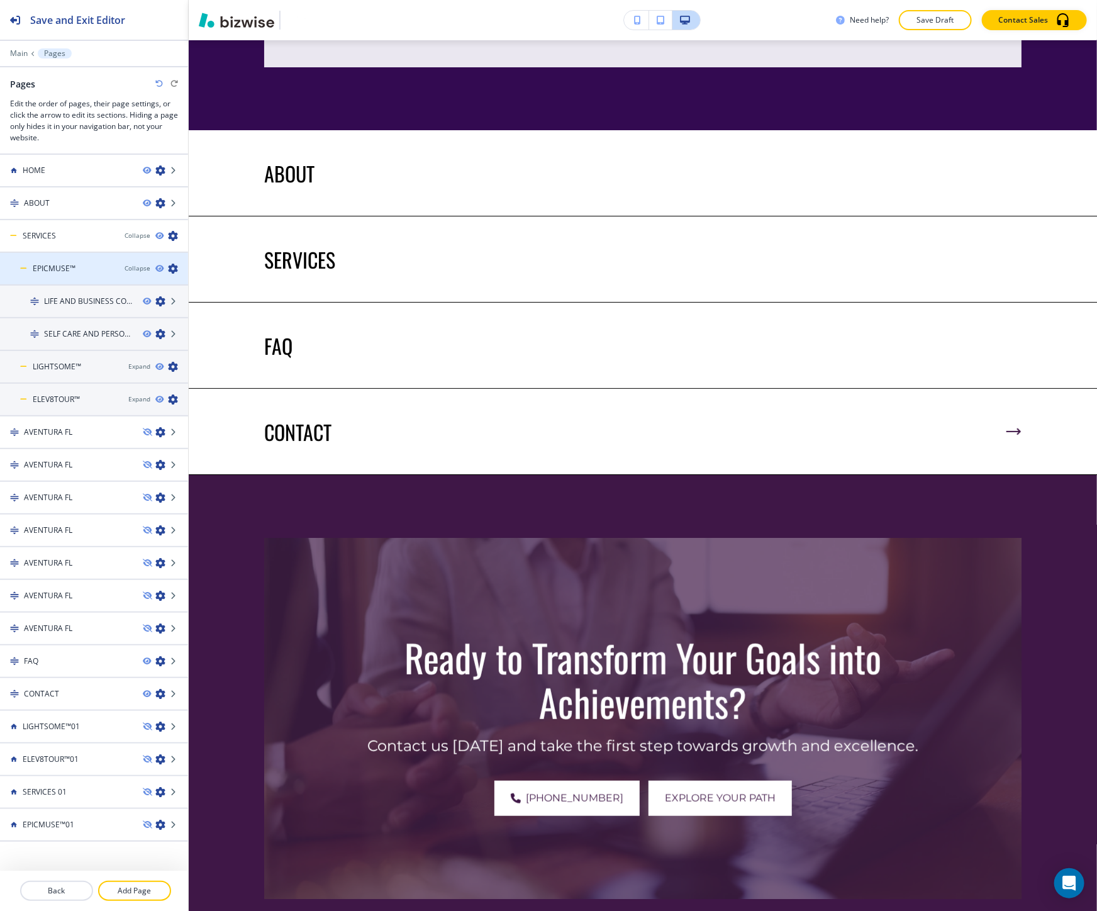
click at [67, 258] on div at bounding box center [94, 258] width 188 height 10
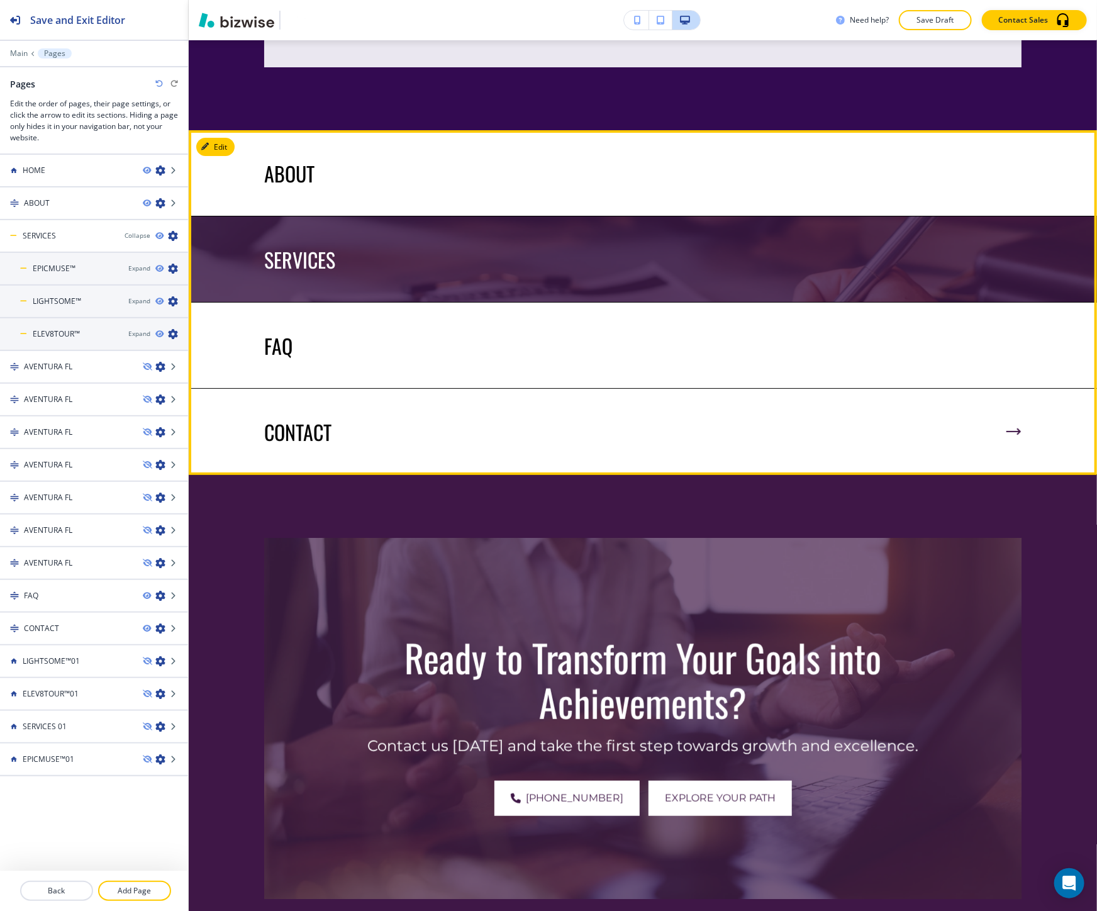
click at [284, 272] on p "SERVICES" at bounding box center [299, 260] width 71 height 24
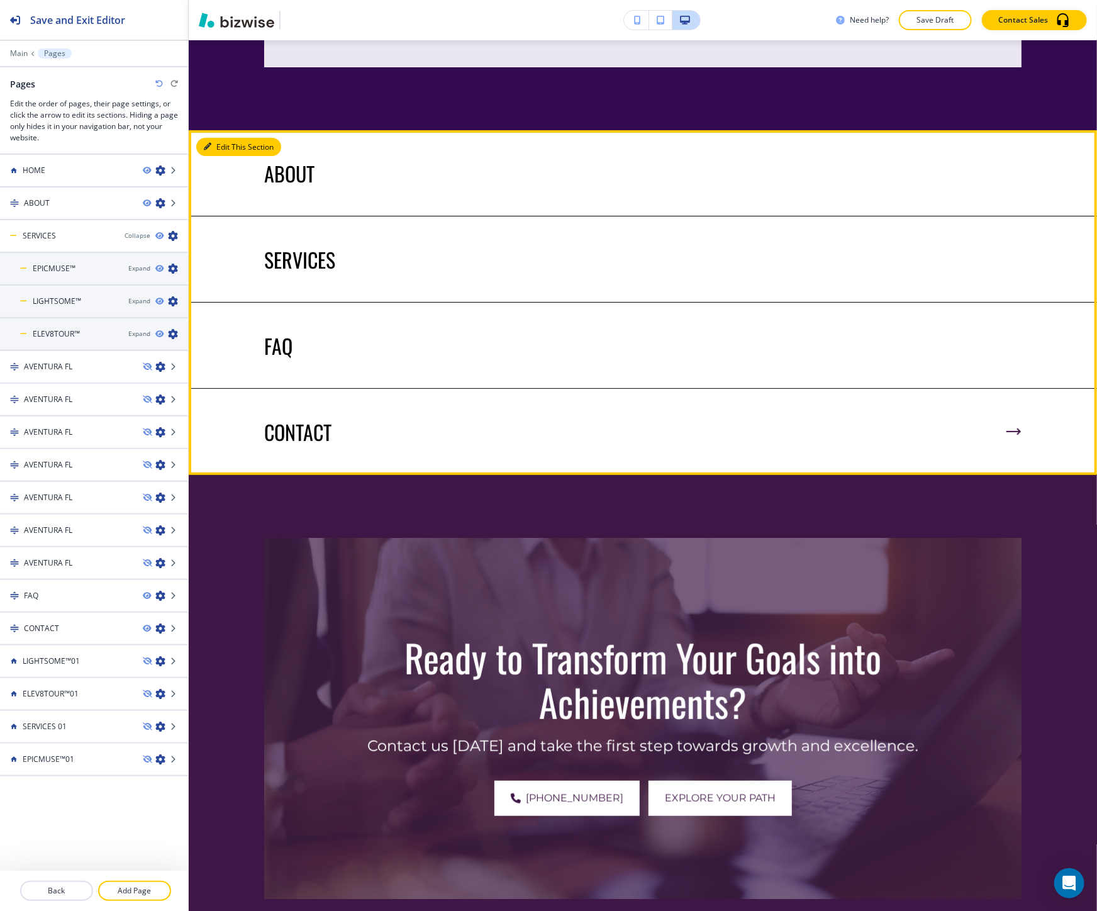
click at [208, 150] on icon "button" at bounding box center [208, 147] width 8 height 8
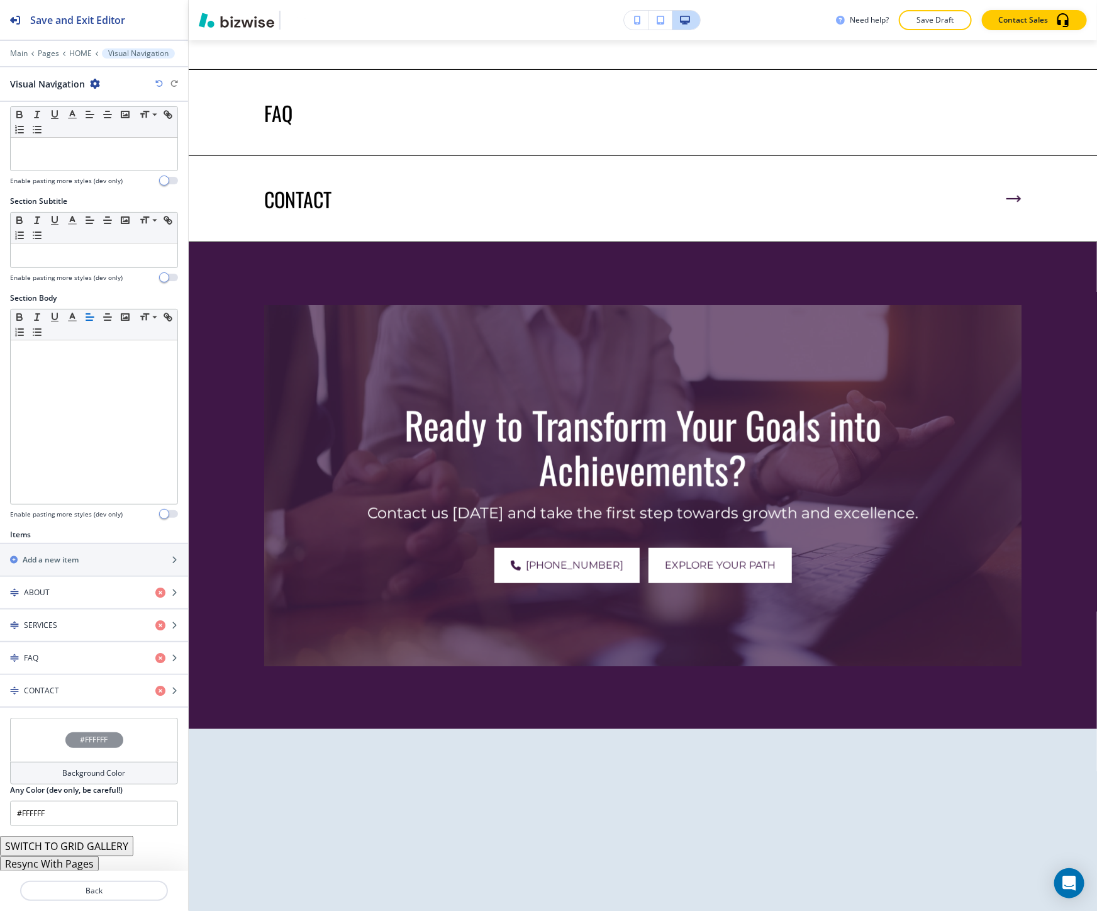
scroll to position [23, 0]
click at [79, 863] on button "Resync With Pages" at bounding box center [49, 862] width 99 height 15
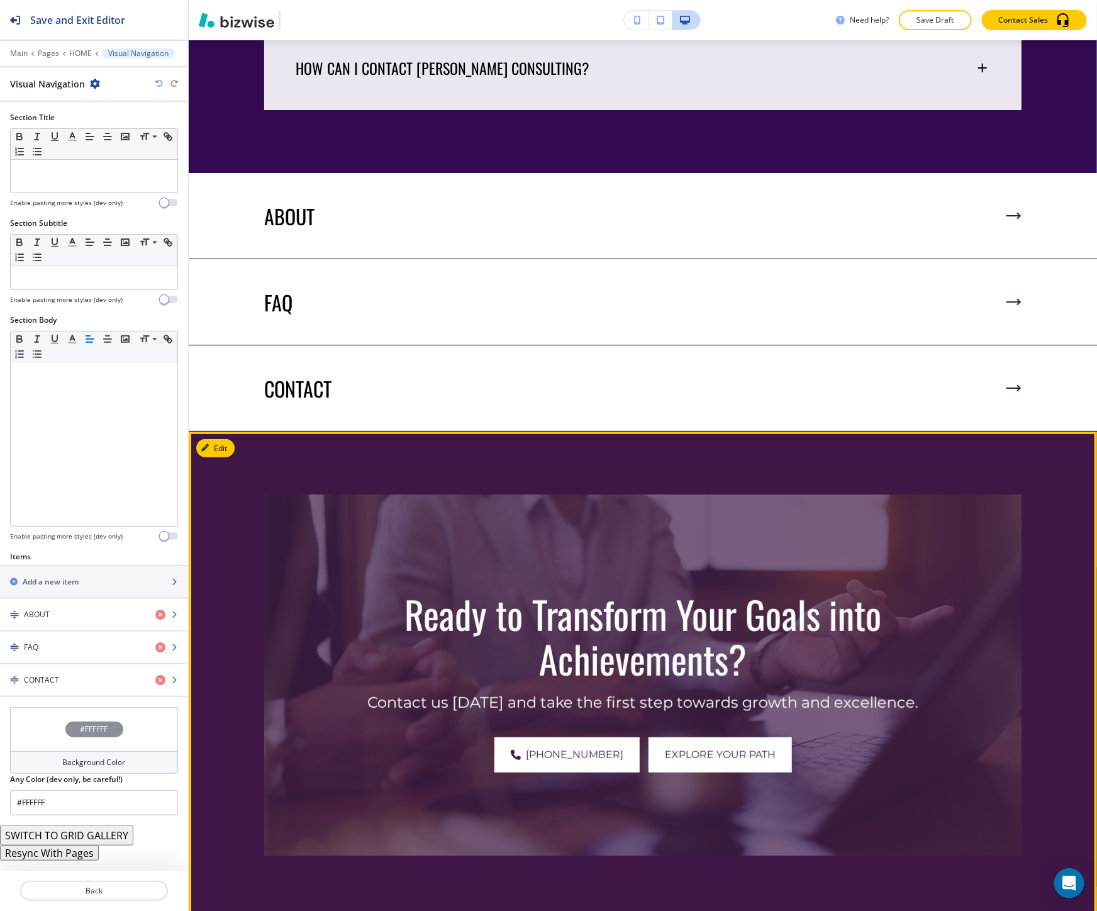
scroll to position [4863, 0]
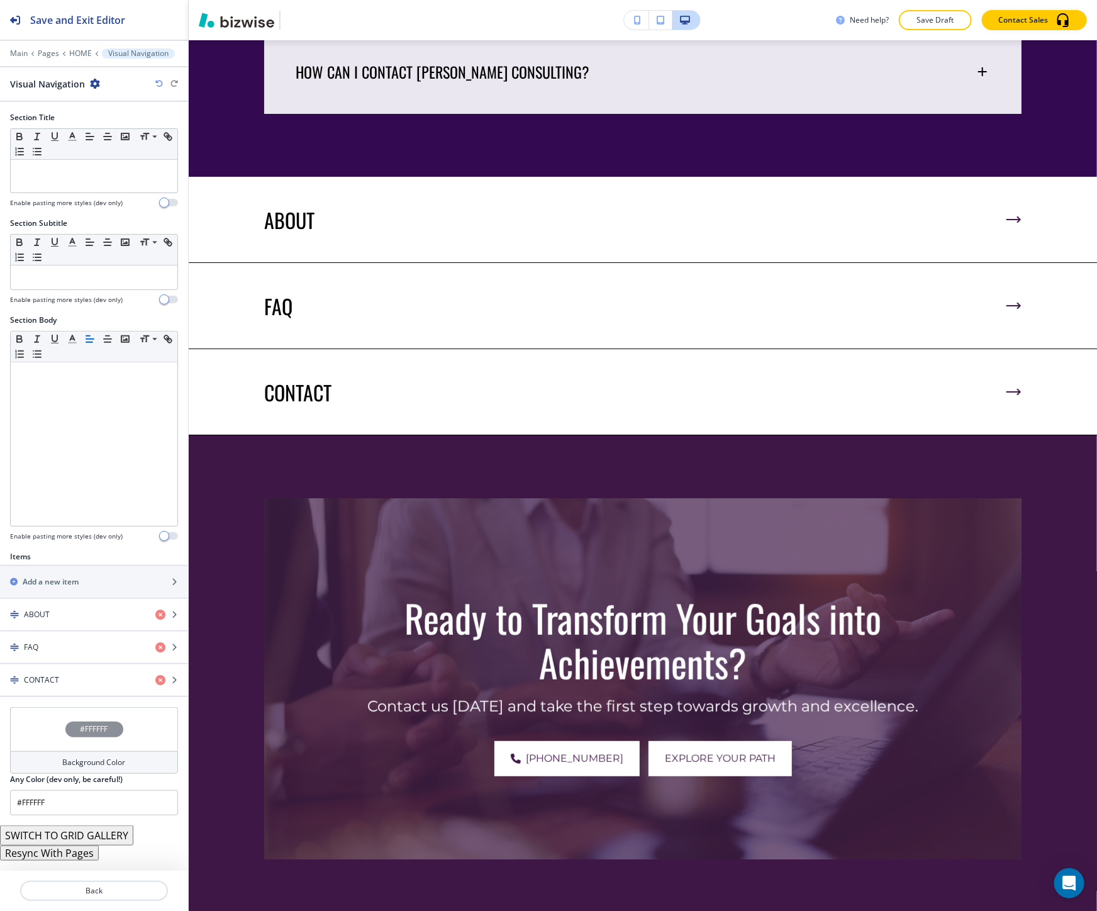
click at [159, 87] on icon "button" at bounding box center [159, 84] width 8 height 8
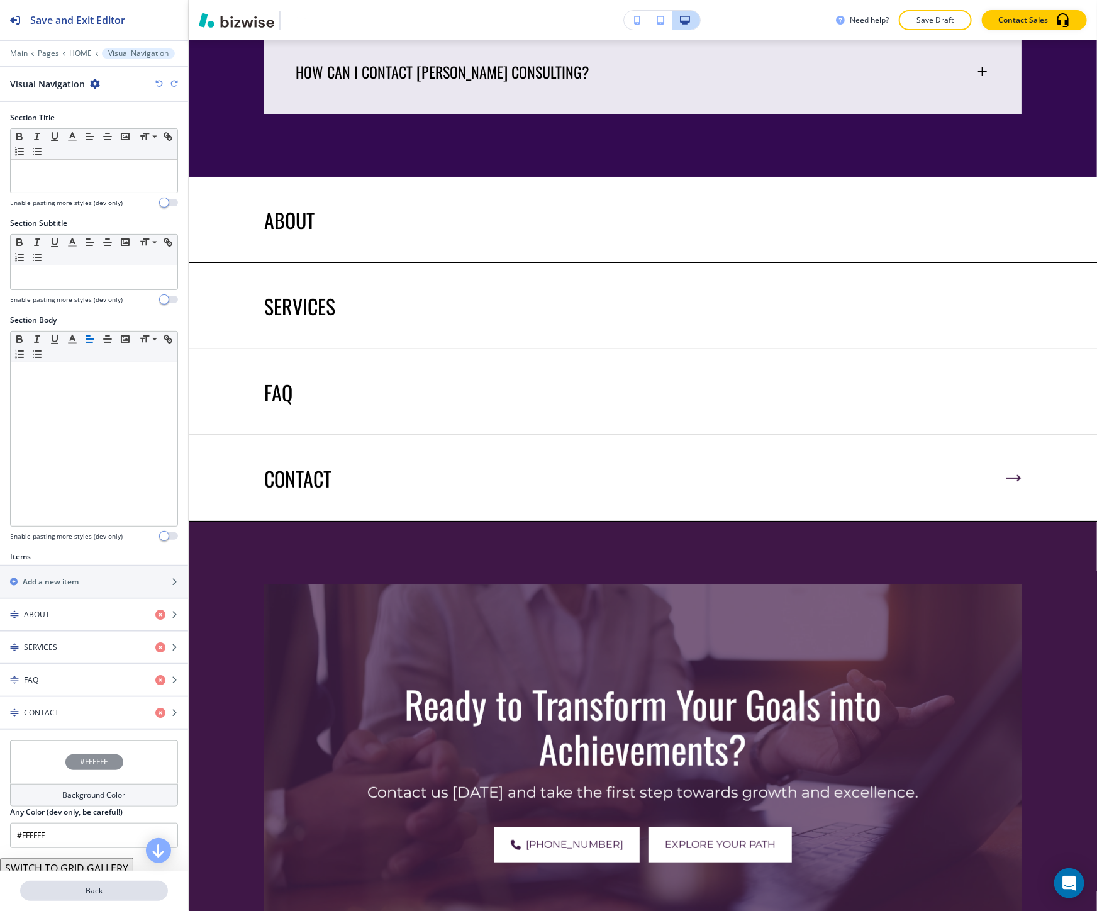
click at [92, 893] on p "Back" at bounding box center [93, 890] width 145 height 11
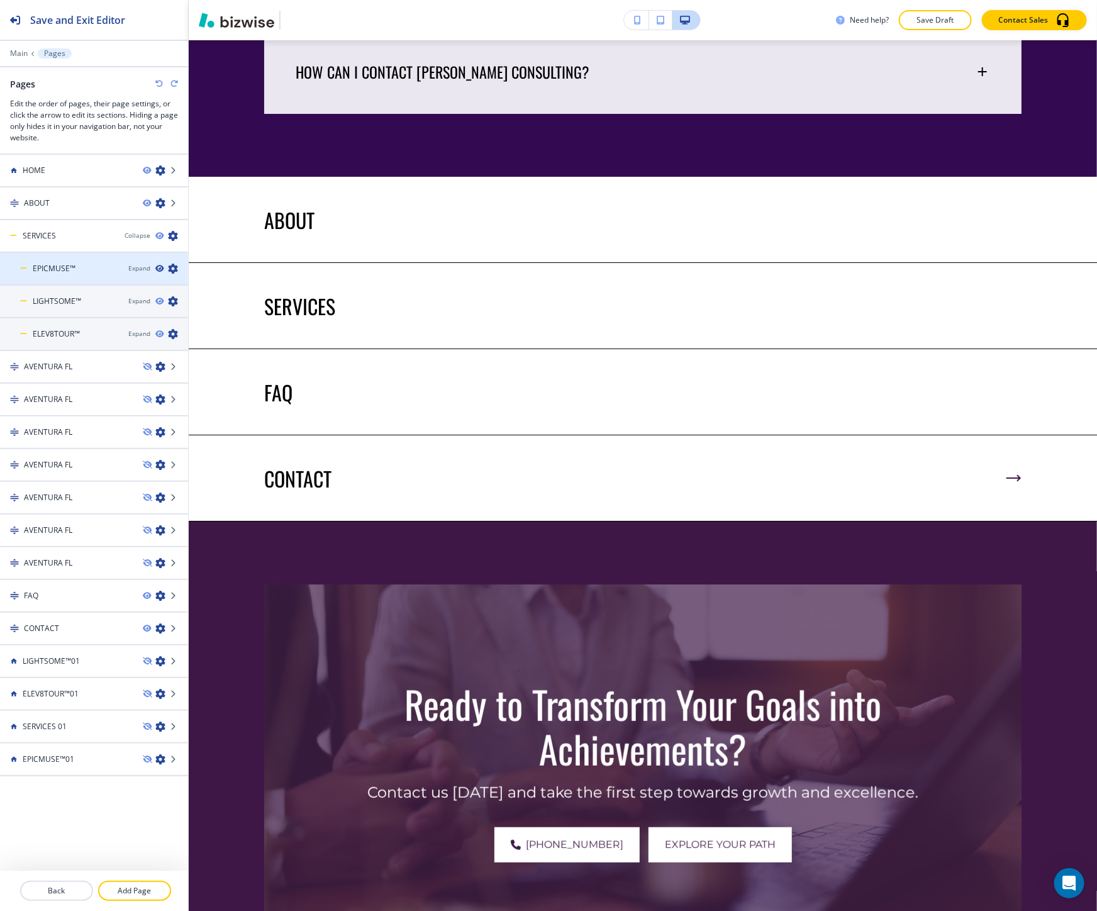
click at [162, 268] on icon "button" at bounding box center [159, 269] width 8 height 8
click at [174, 298] on icon "button" at bounding box center [173, 301] width 10 height 10
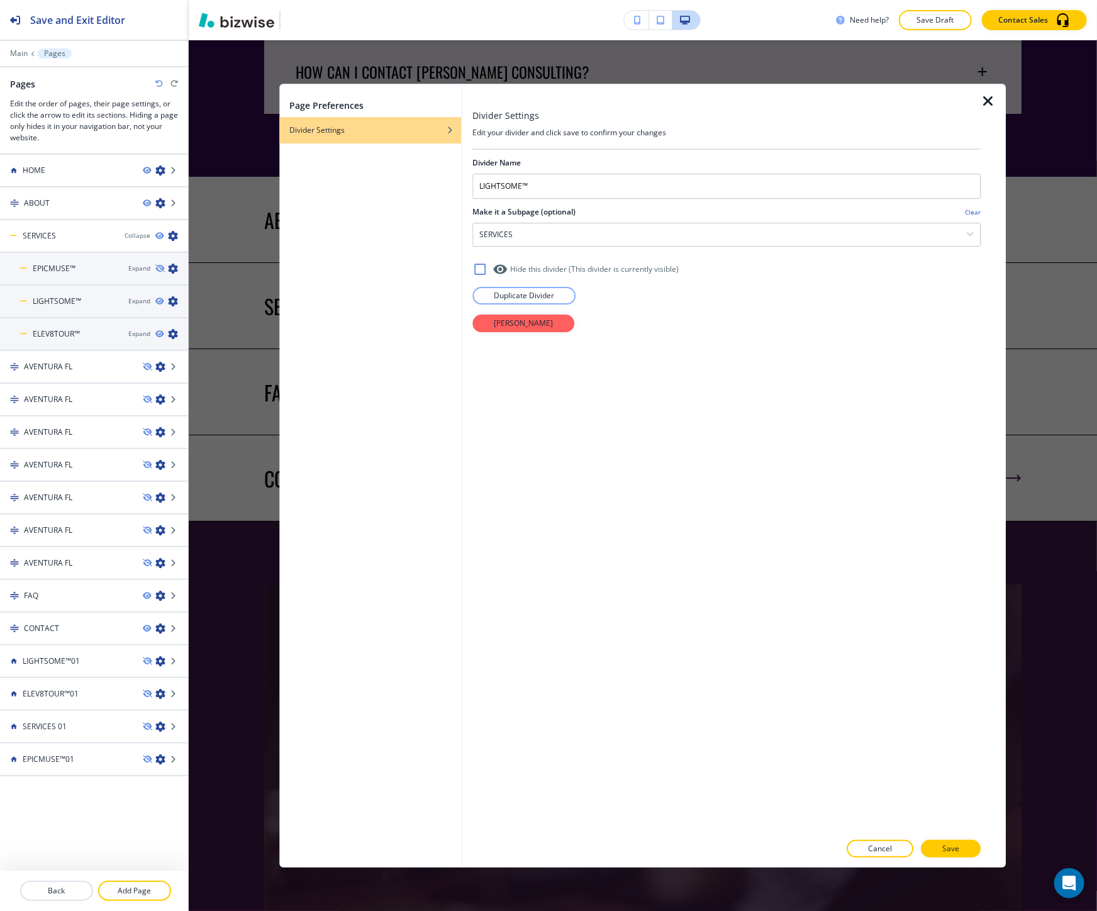
click at [870, 838] on div at bounding box center [726, 836] width 508 height 8
click at [125, 892] on p "Add Page" at bounding box center [134, 890] width 70 height 11
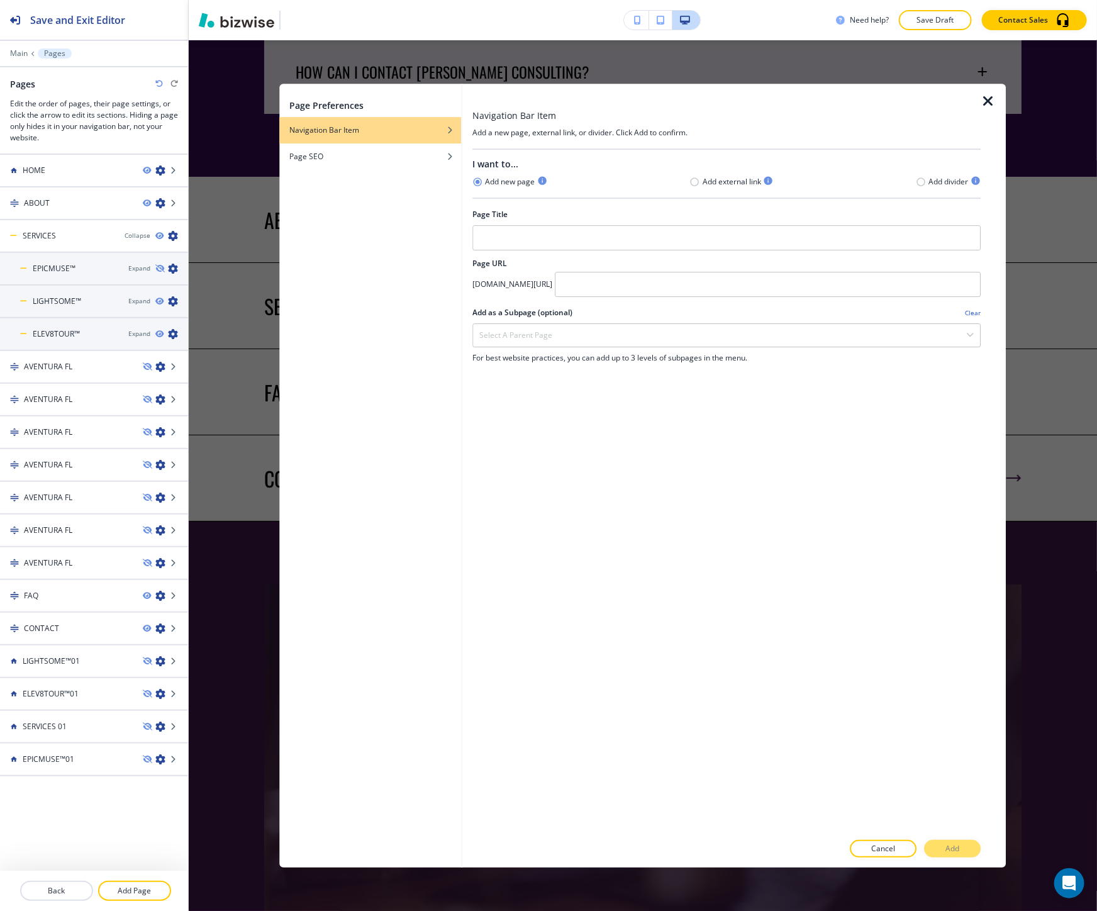
click at [931, 184] on h4 "Add divider" at bounding box center [949, 181] width 40 height 11
click at [924, 181] on icon "button" at bounding box center [921, 181] width 8 height 8
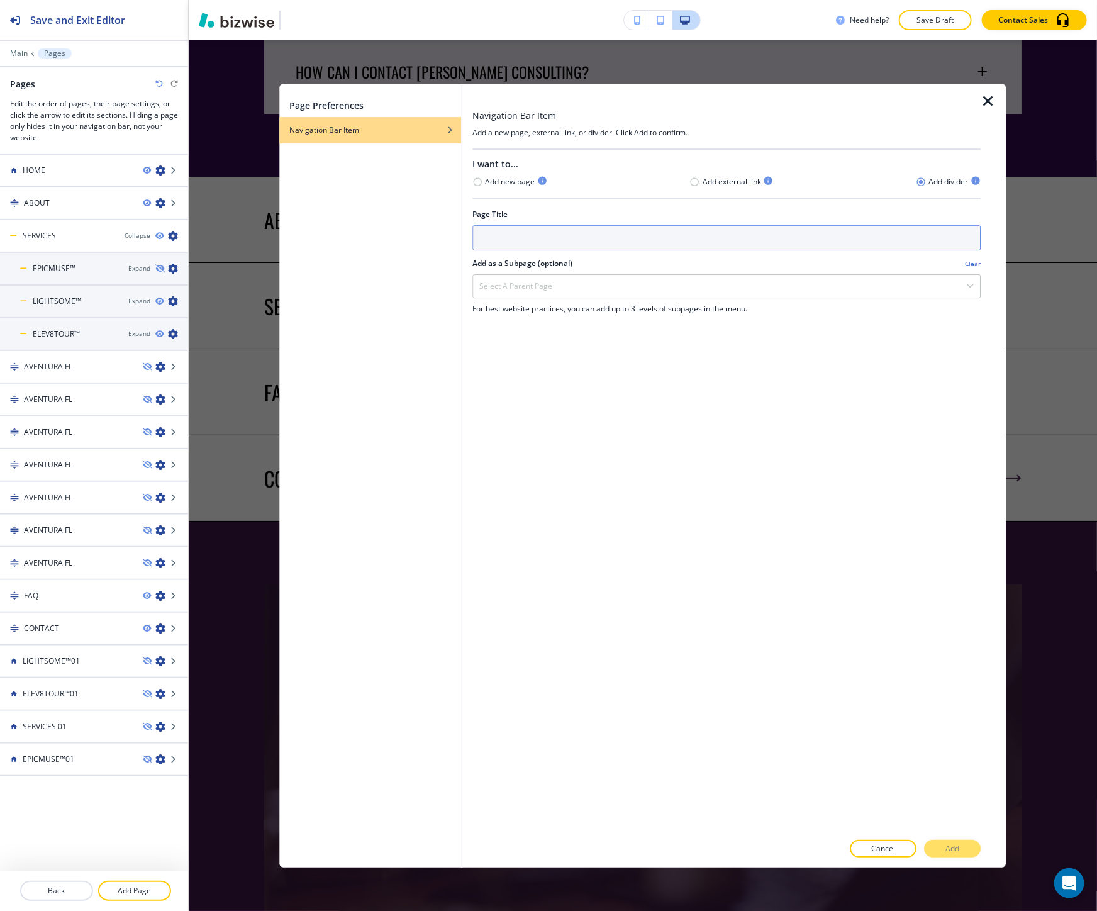
click at [623, 240] on input "text" at bounding box center [726, 237] width 508 height 25
paste input "Executive & Personal Coaching"
drag, startPoint x: 589, startPoint y: 245, endPoint x: 453, endPoint y: 223, distance: 137.6
click at [453, 223] on div "Page Preferences Navigation Bar Item Navigation Bar Item Add a new page, extern…" at bounding box center [642, 476] width 726 height 784
type input "EXECUTIVE & PERSONAL COACHING"
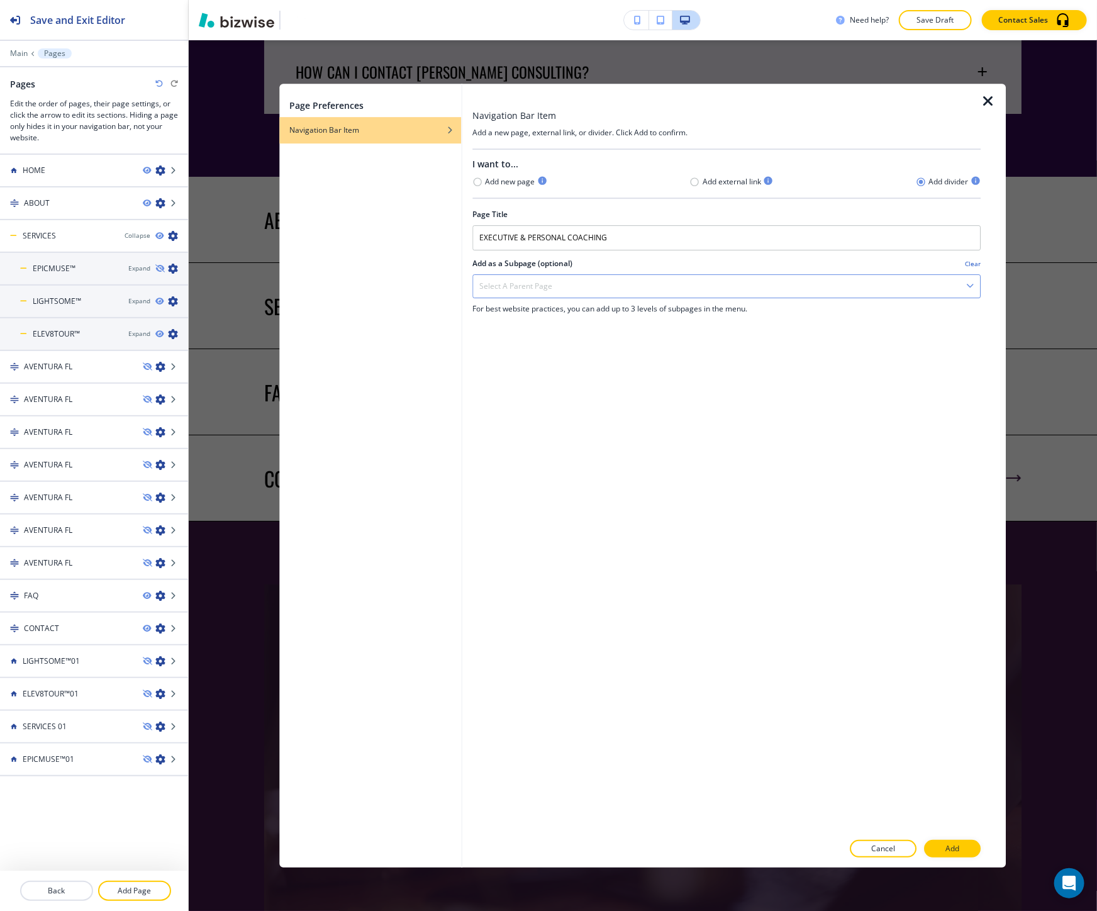
click at [582, 282] on div "Select a parent page" at bounding box center [726, 286] width 507 height 23
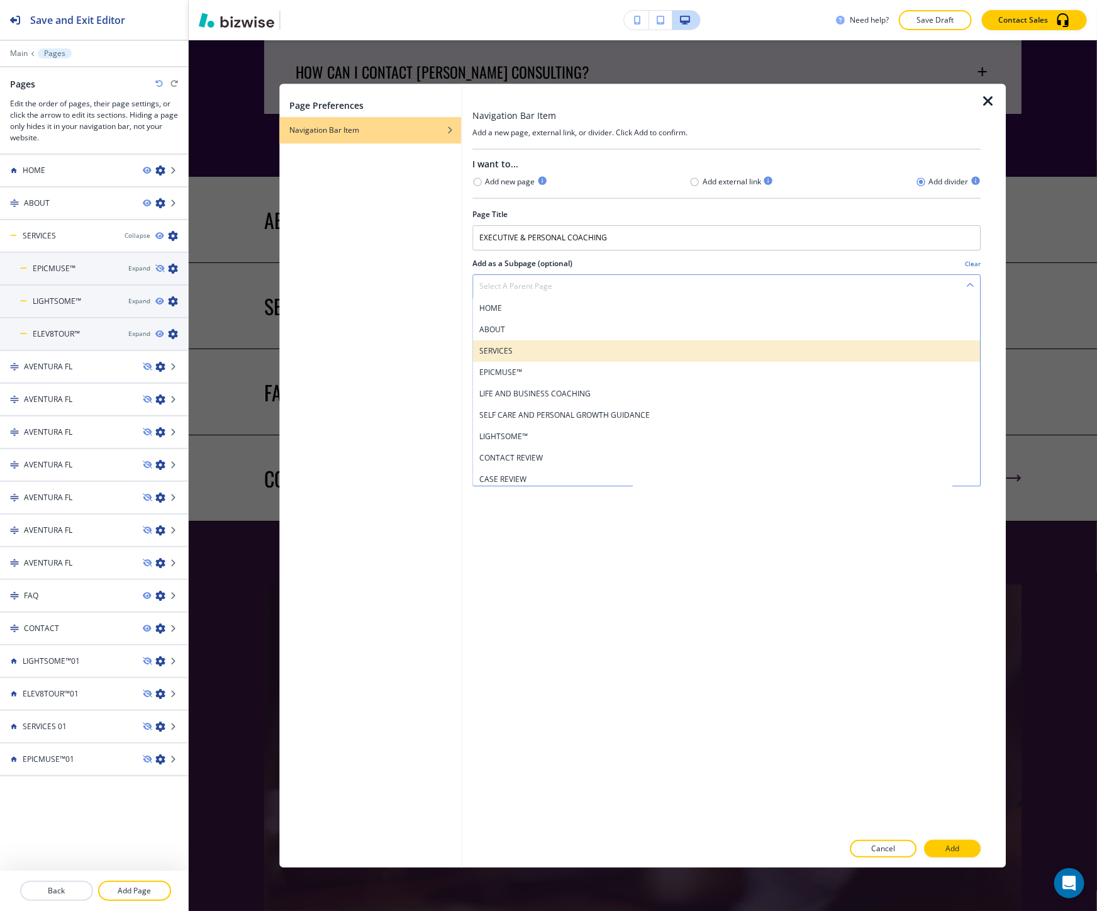
click at [557, 349] on h4 "SERVICES" at bounding box center [726, 350] width 494 height 11
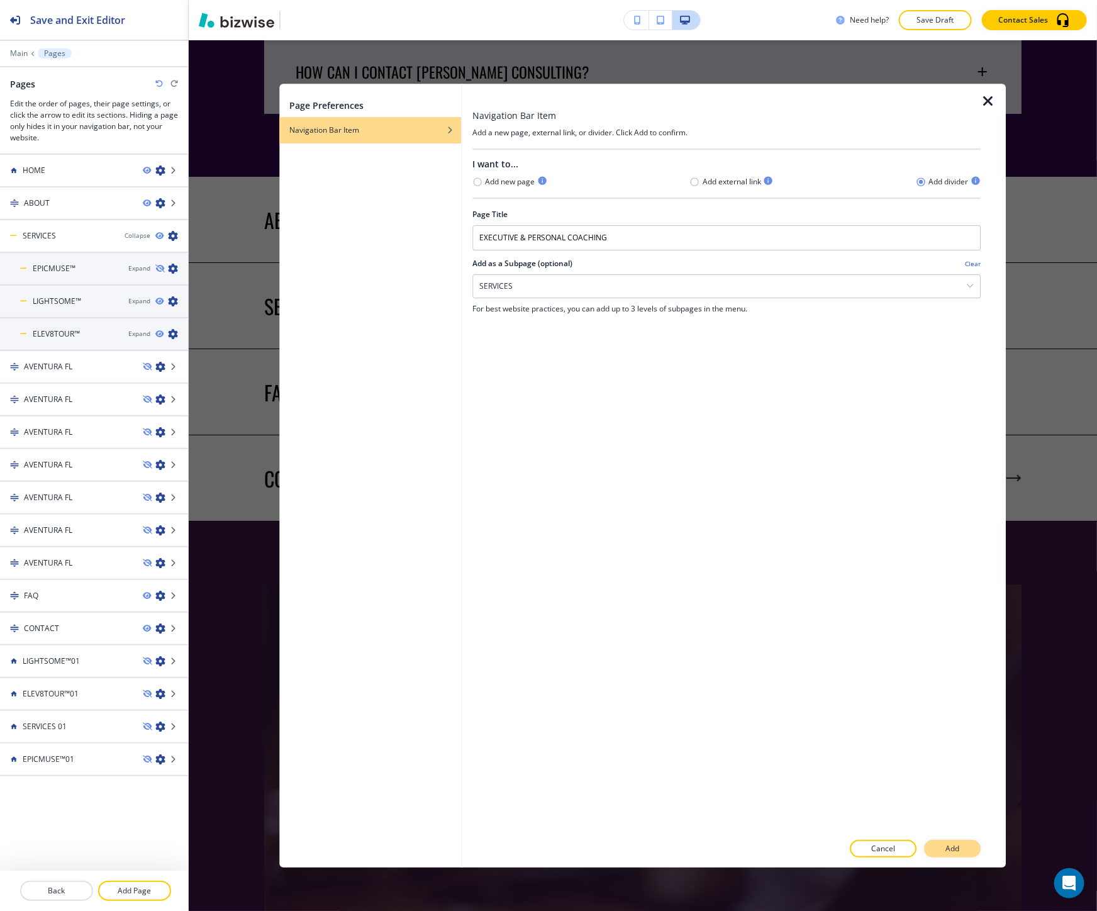
click at [936, 841] on button "Add" at bounding box center [952, 848] width 57 height 18
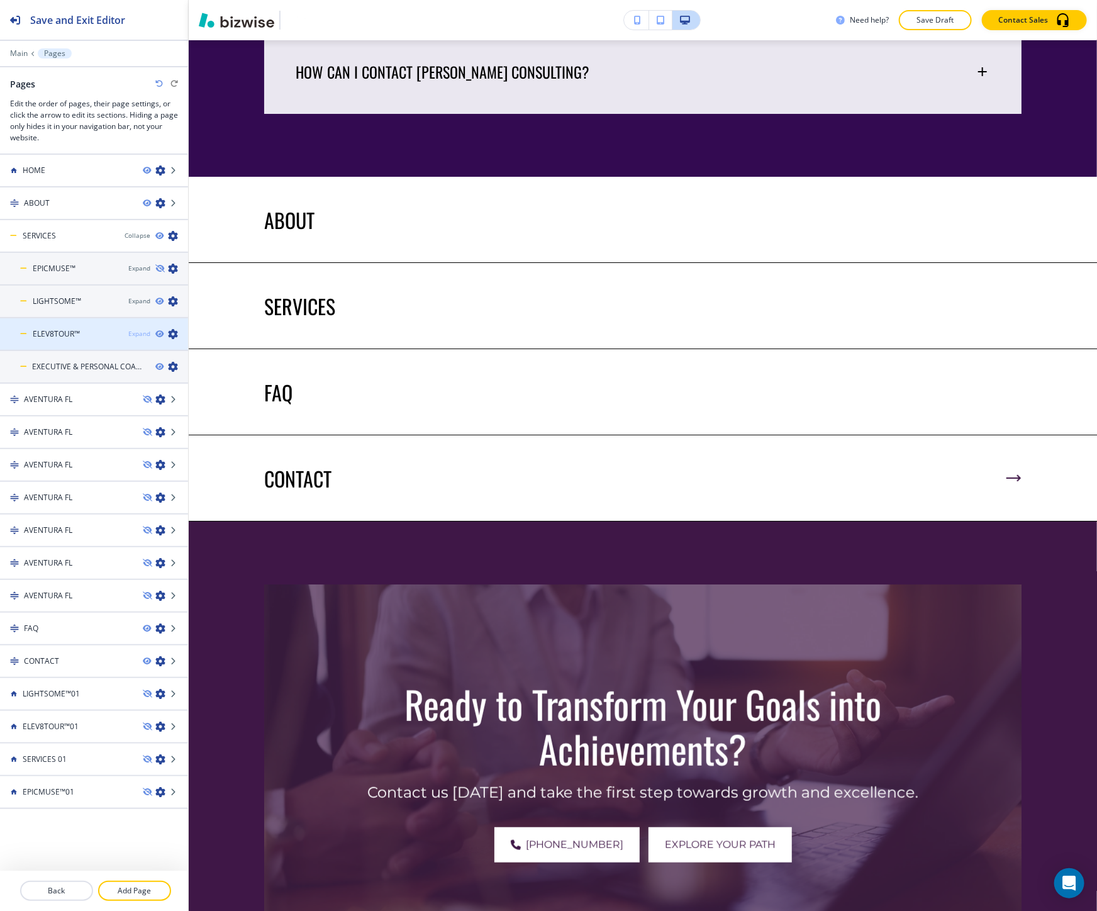
click at [143, 329] on div "Expand" at bounding box center [139, 333] width 22 height 9
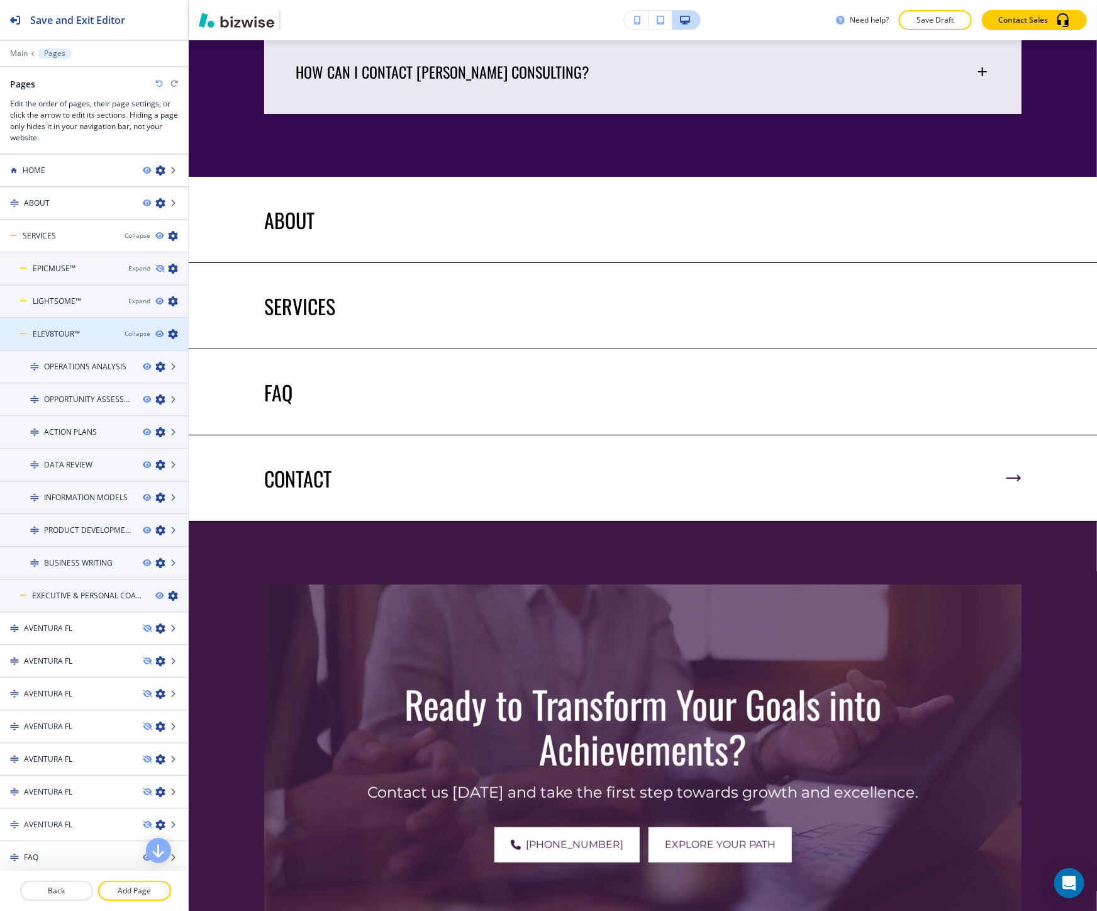
click at [48, 335] on h4 "ELEV8TOUR™" at bounding box center [56, 333] width 47 height 11
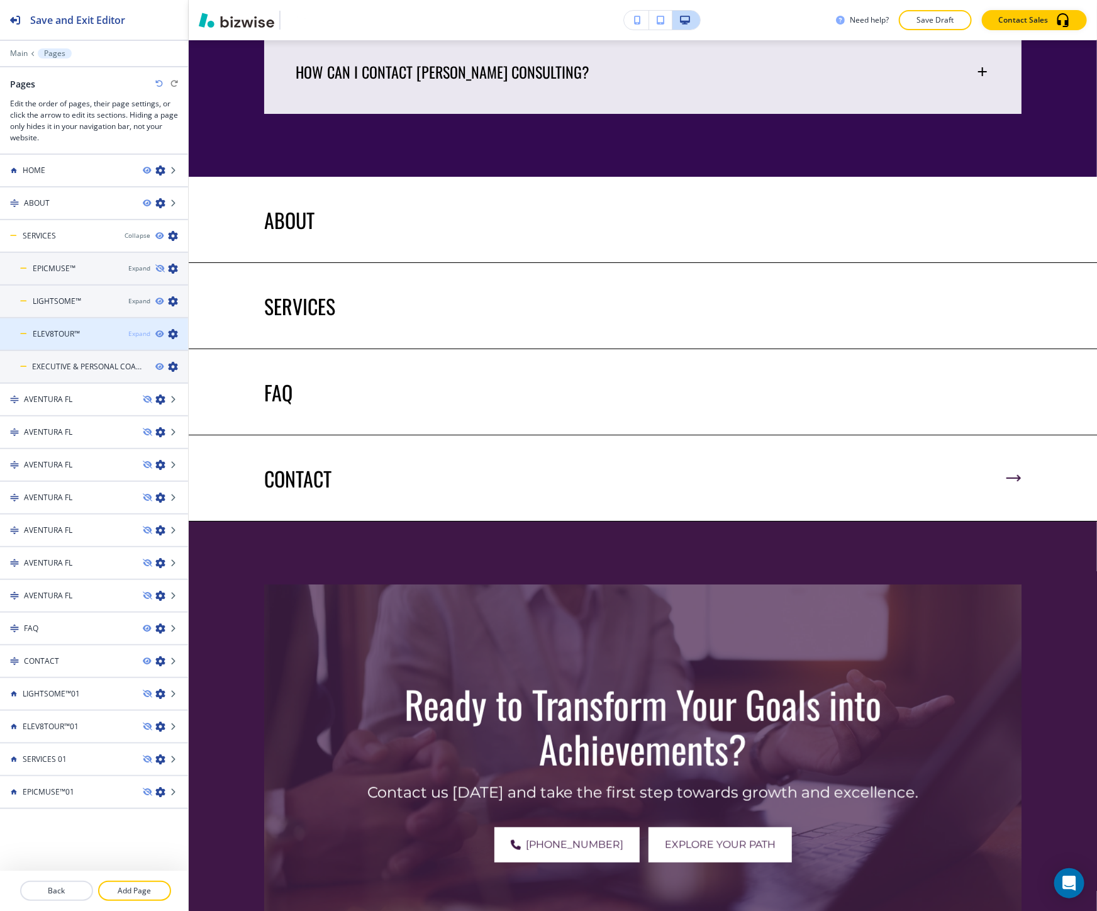
click at [134, 334] on div "Expand" at bounding box center [139, 333] width 22 height 9
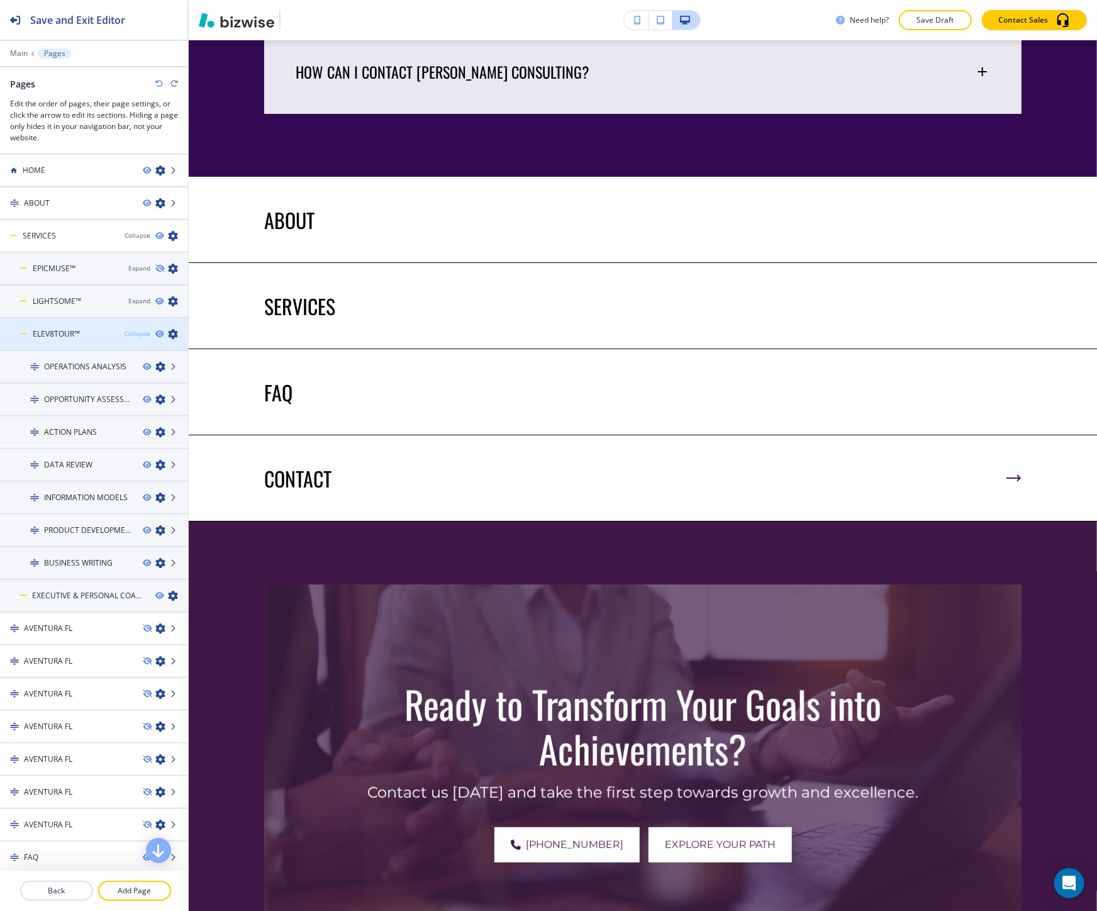
click at [130, 333] on div "Collapse" at bounding box center [138, 333] width 26 height 9
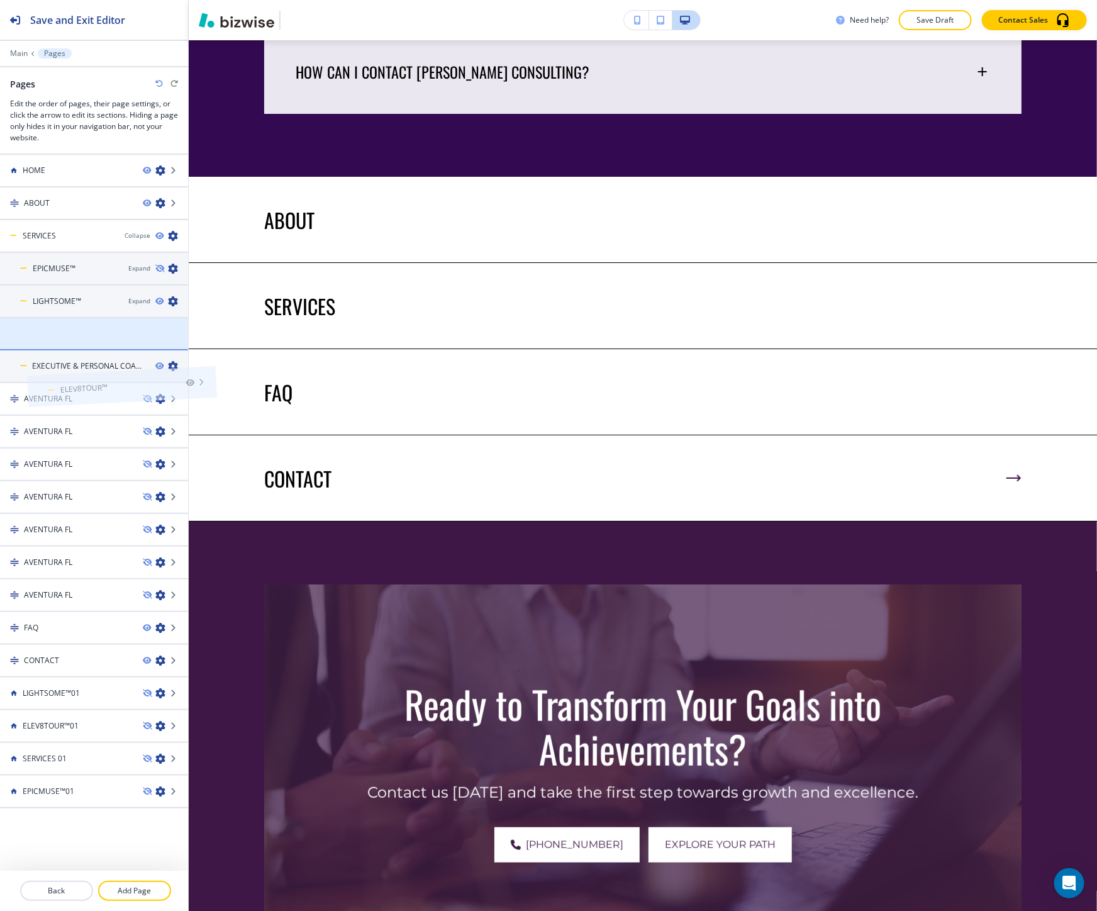
drag, startPoint x: 31, startPoint y: 330, endPoint x: 58, endPoint y: 360, distance: 41.0
drag, startPoint x: 29, startPoint y: 362, endPoint x: 47, endPoint y: 351, distance: 21.5
click at [73, 336] on h4 "ELEV8TOUR™" at bounding box center [56, 333] width 47 height 11
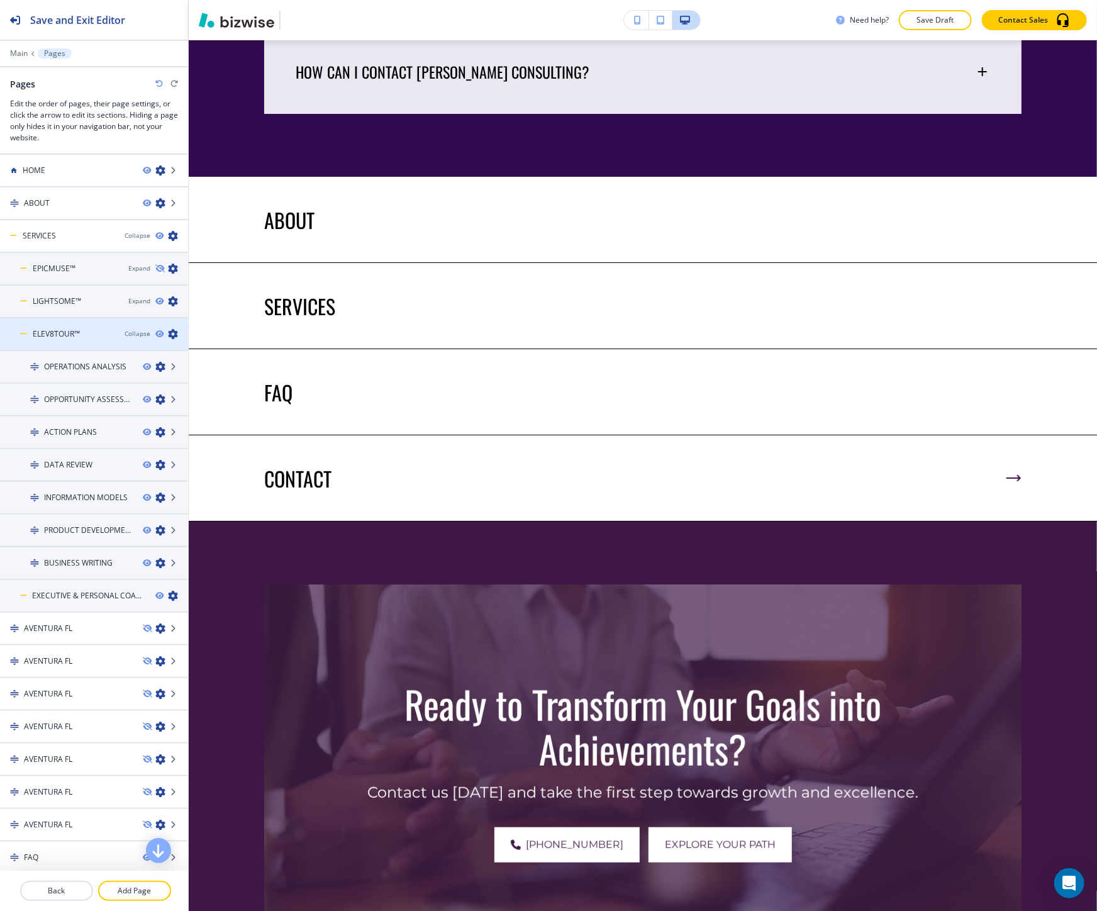
click at [168, 331] on icon "button" at bounding box center [173, 334] width 10 height 10
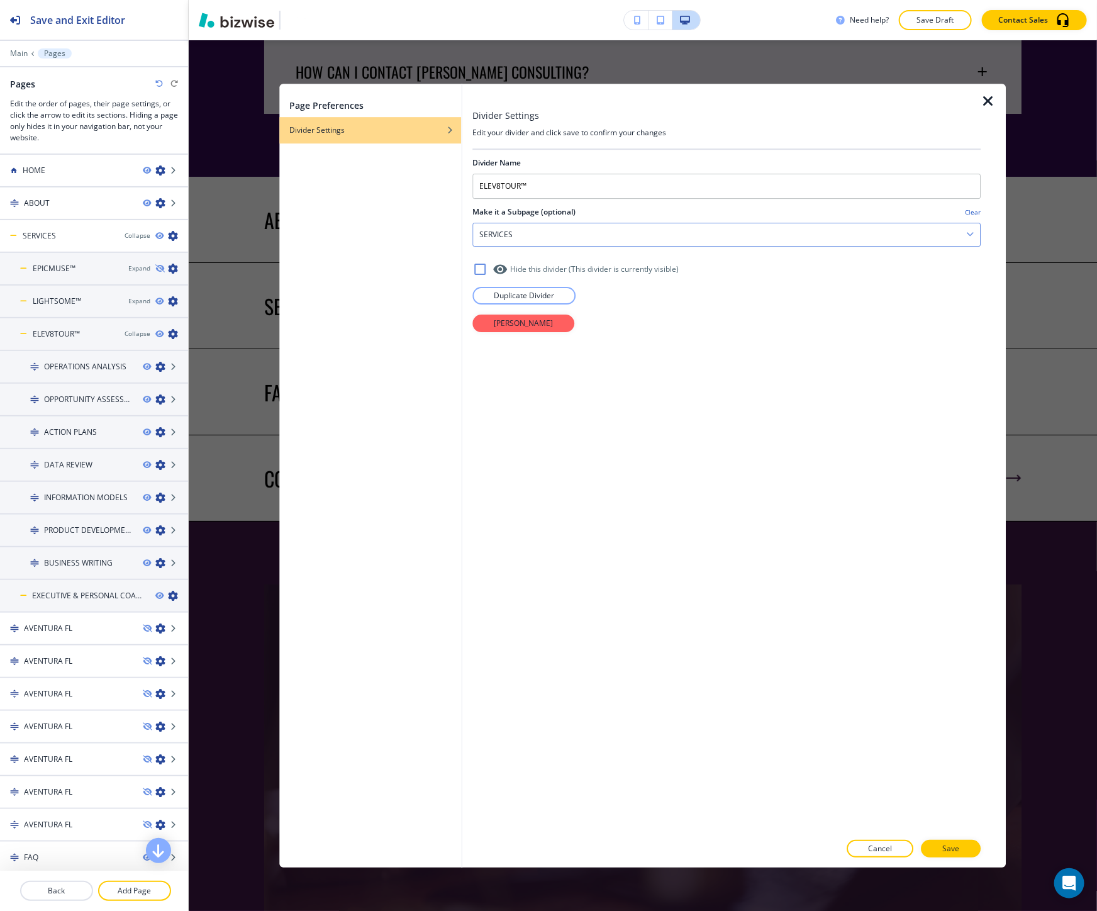
click at [535, 240] on div "SERVICES" at bounding box center [726, 234] width 507 height 23
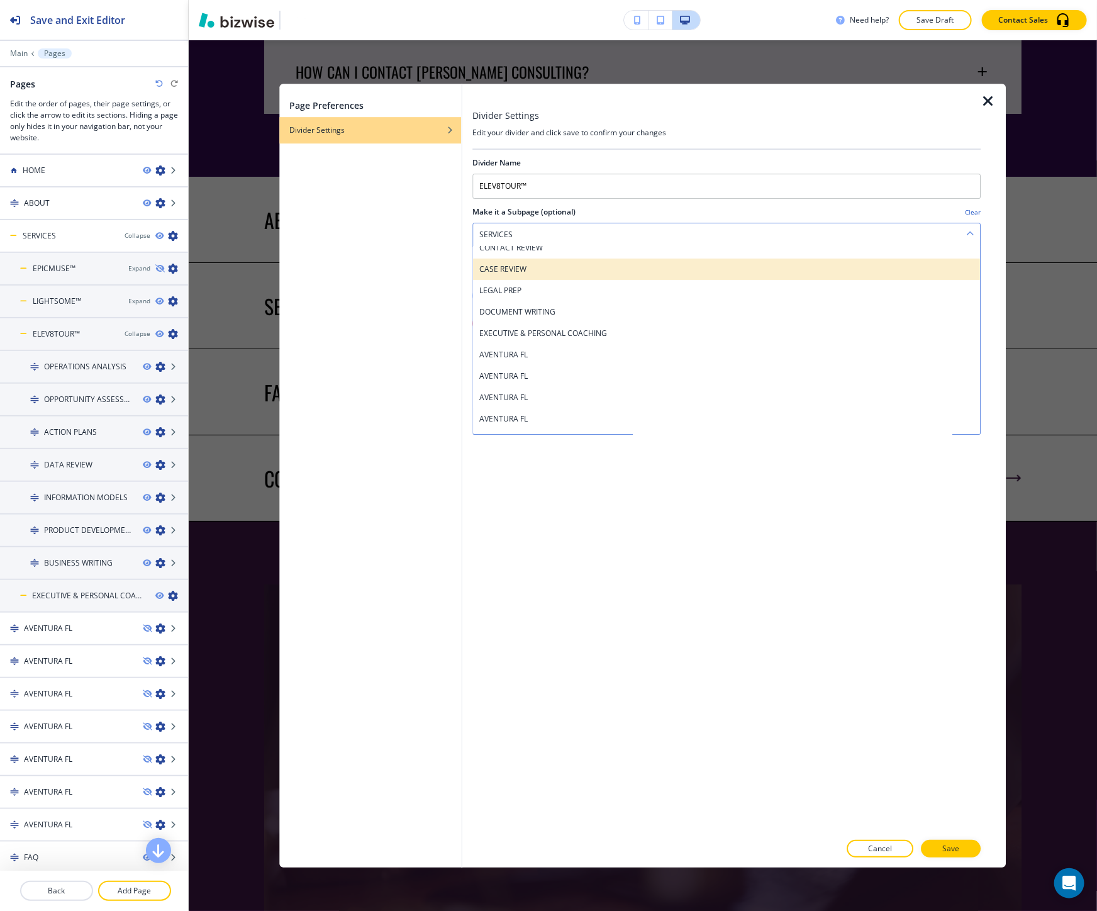
scroll to position [140, 0]
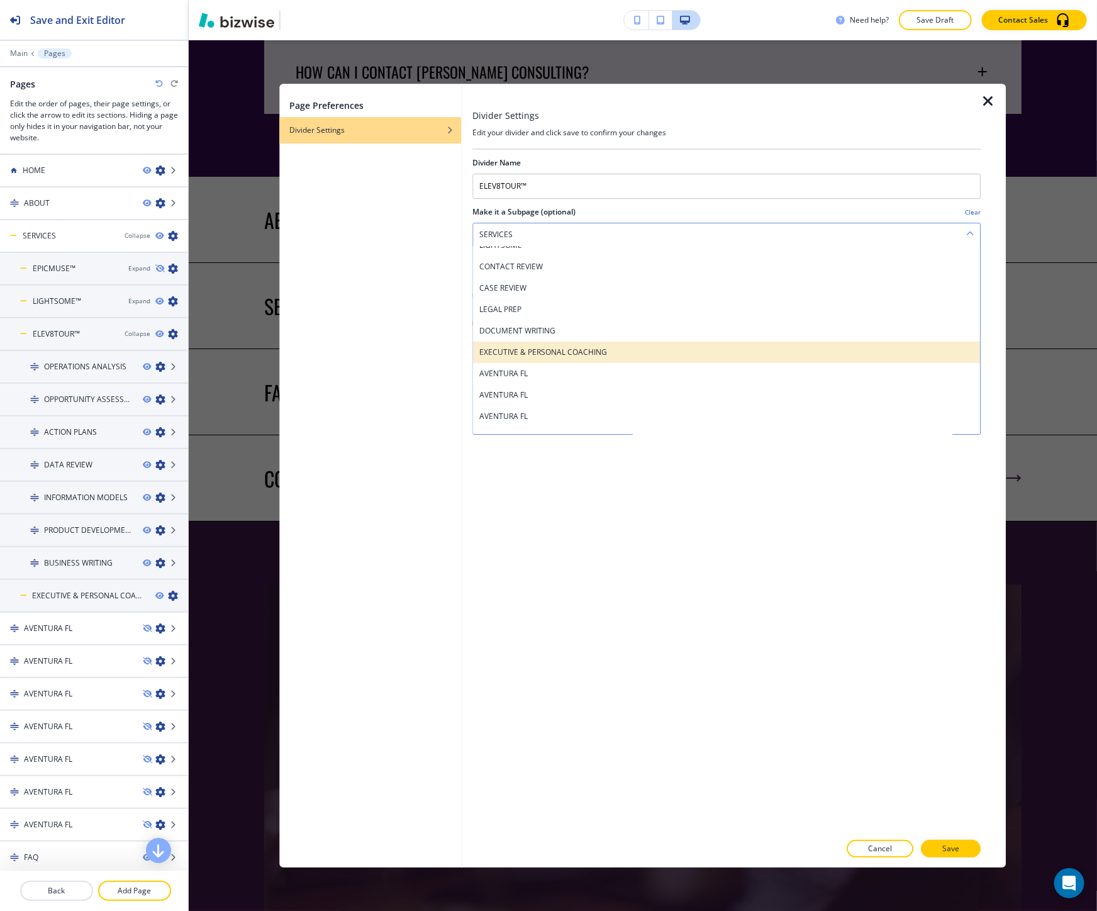
click at [587, 360] on div "EXECUTIVE & PERSONAL COACHING" at bounding box center [726, 351] width 507 height 21
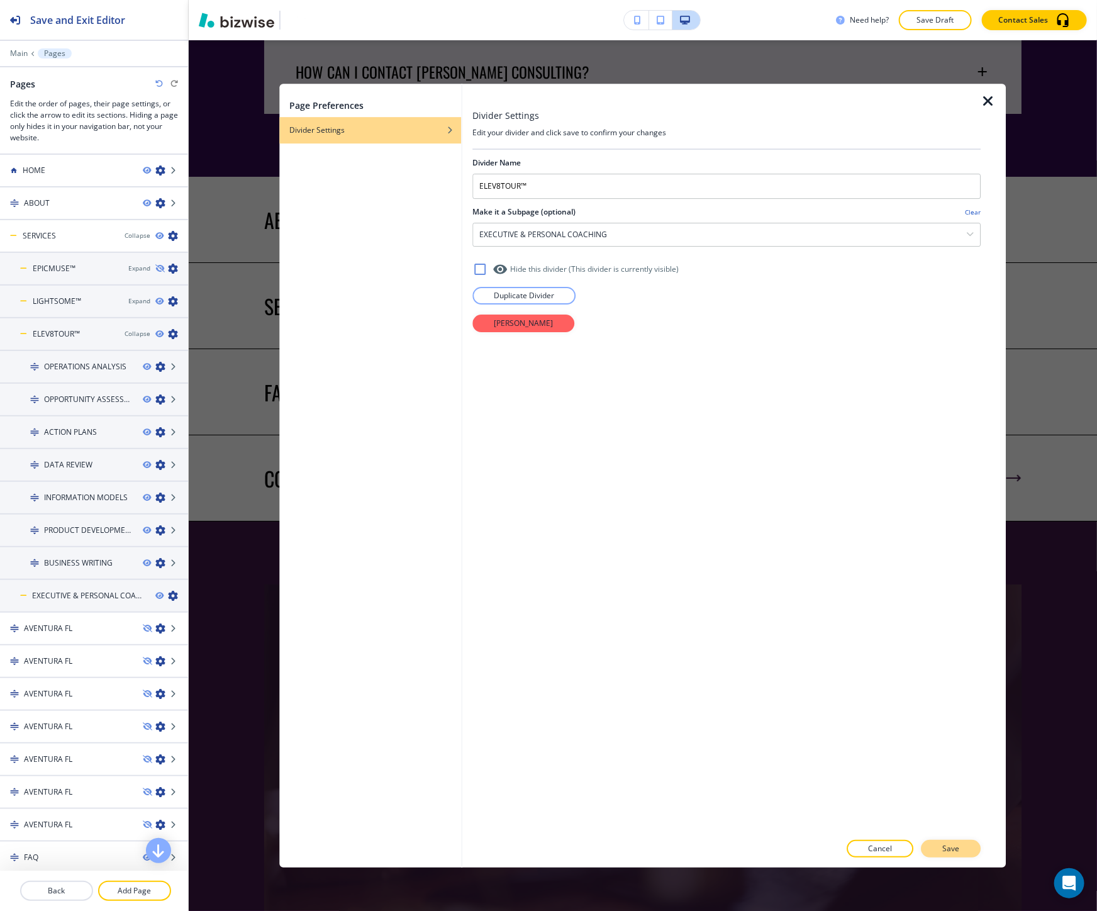
click at [950, 850] on p "Save" at bounding box center [951, 848] width 17 height 11
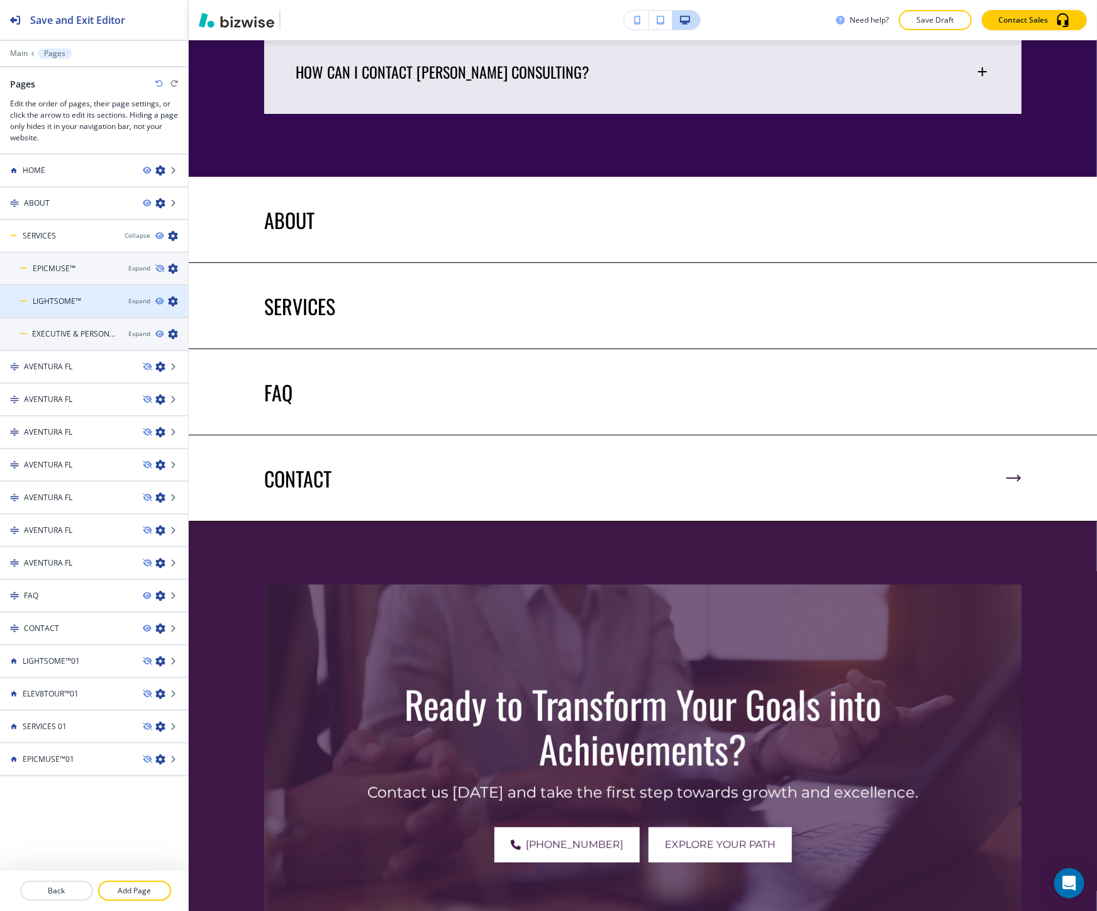
click at [172, 297] on icon "button" at bounding box center [173, 301] width 10 height 10
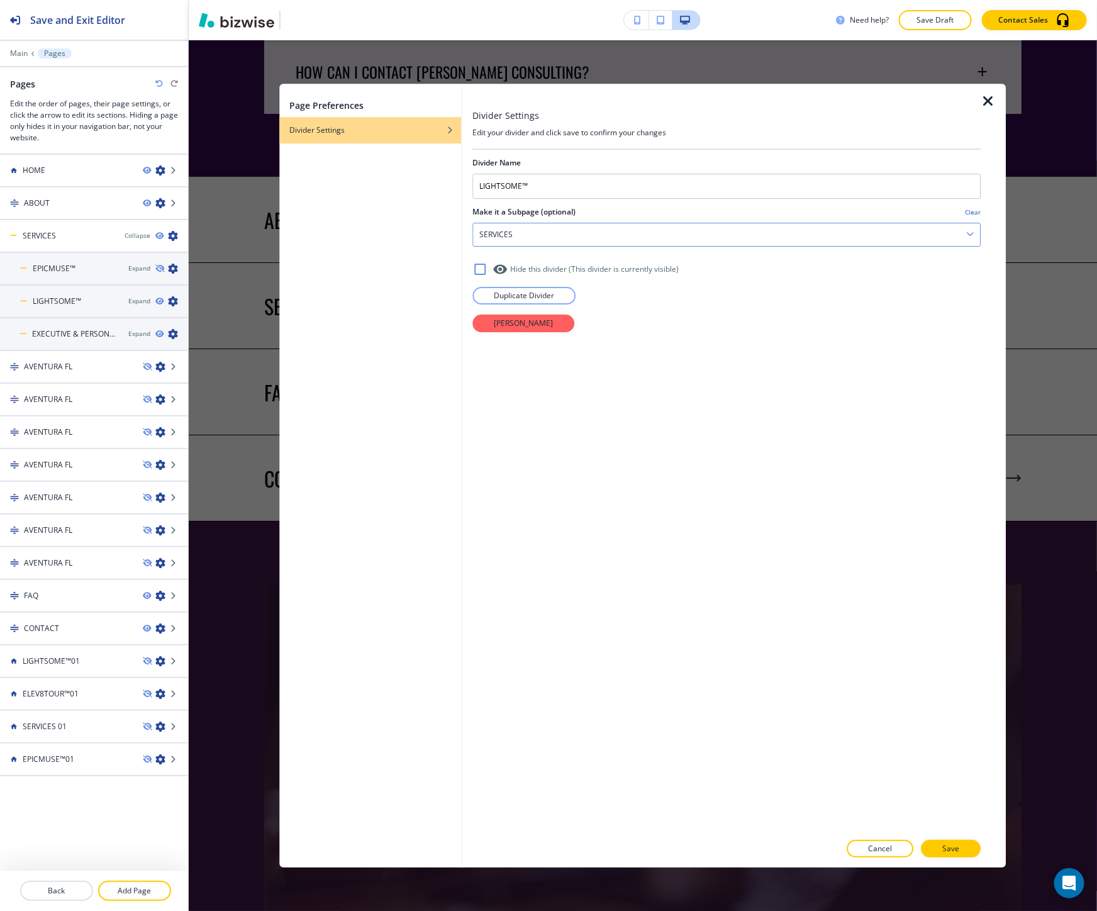
click at [563, 239] on div "SERVICES" at bounding box center [726, 234] width 507 height 23
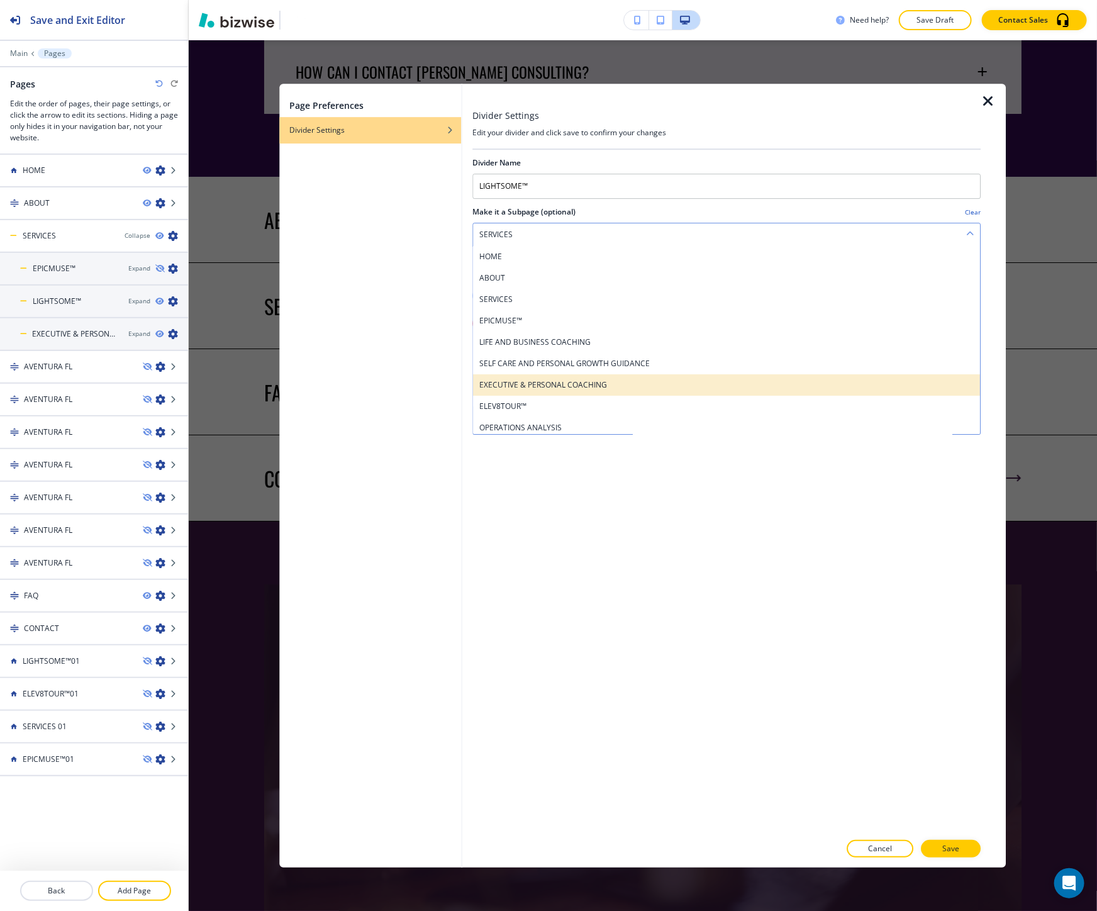
click at [585, 382] on h4 "EXECUTIVE & PERSONAL COACHING" at bounding box center [726, 384] width 494 height 11
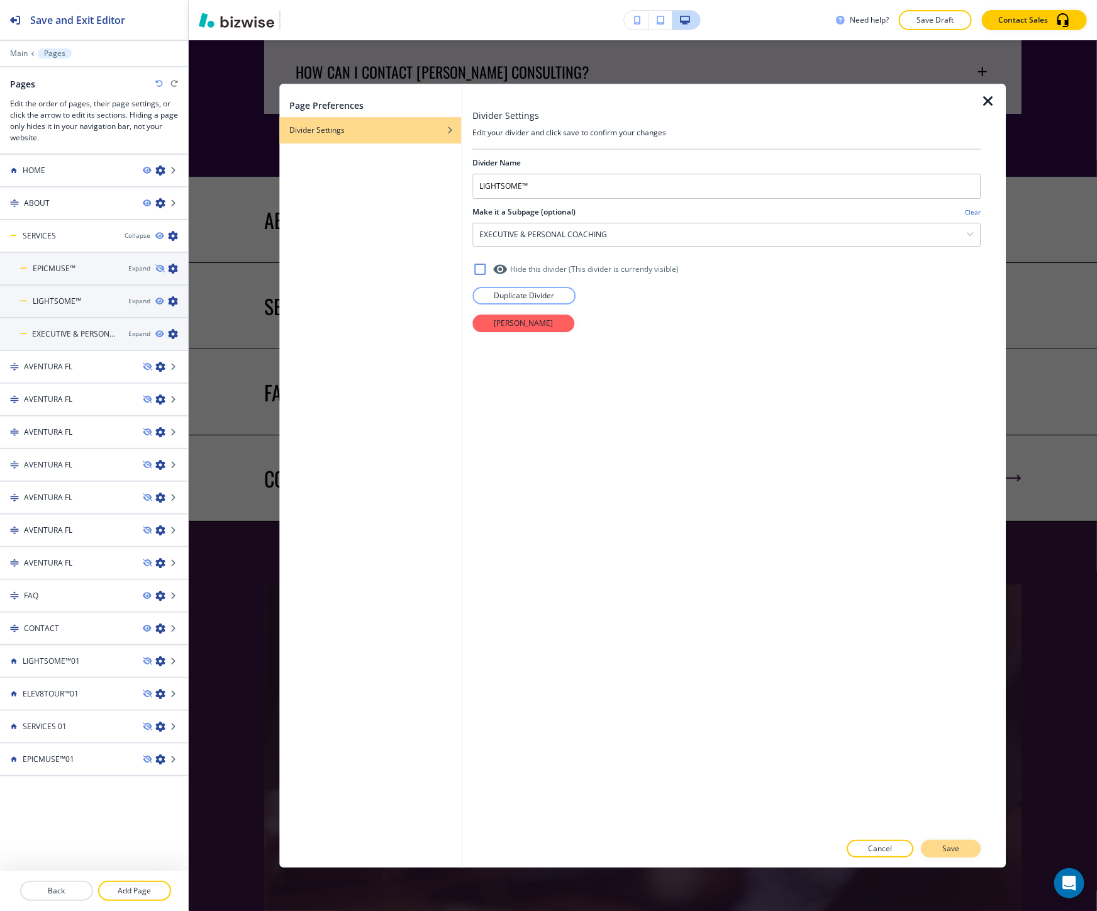
click at [933, 848] on button "Save" at bounding box center [951, 848] width 60 height 18
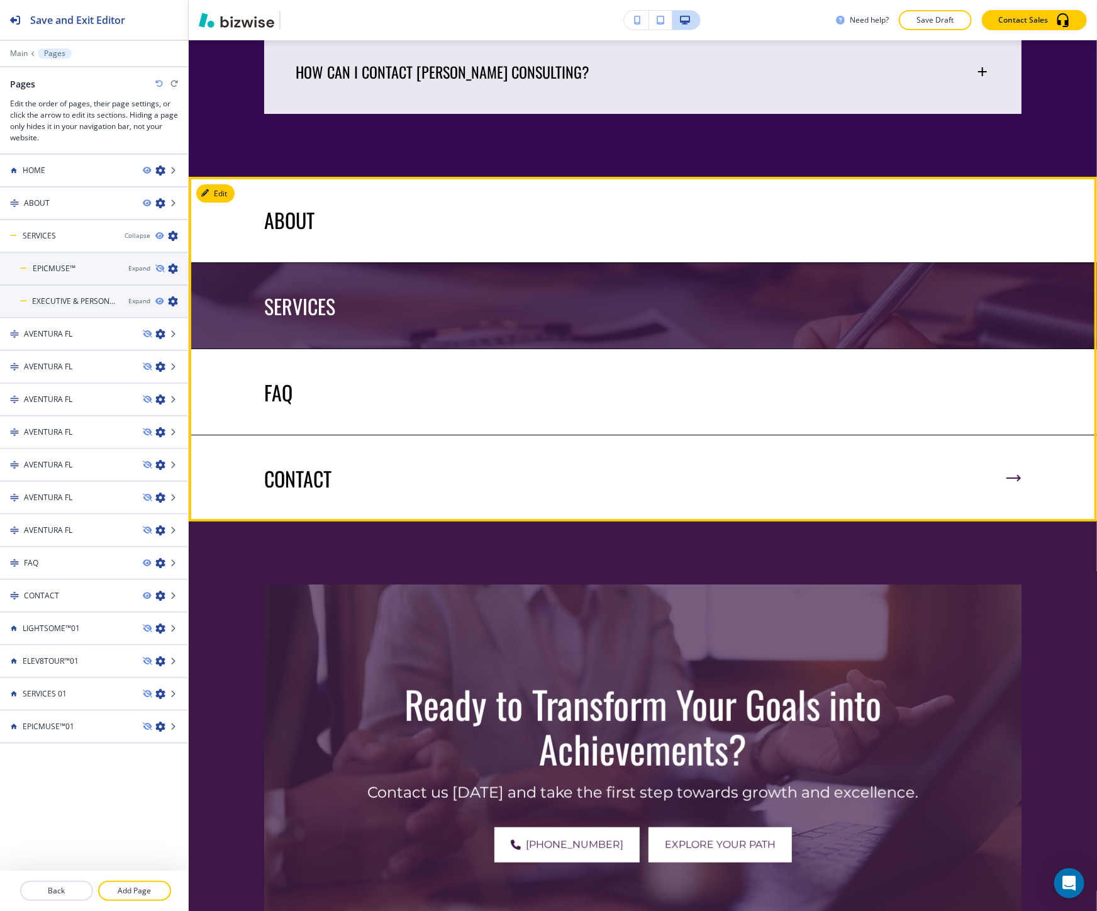
click at [352, 318] on div "SERVICES" at bounding box center [642, 306] width 757 height 24
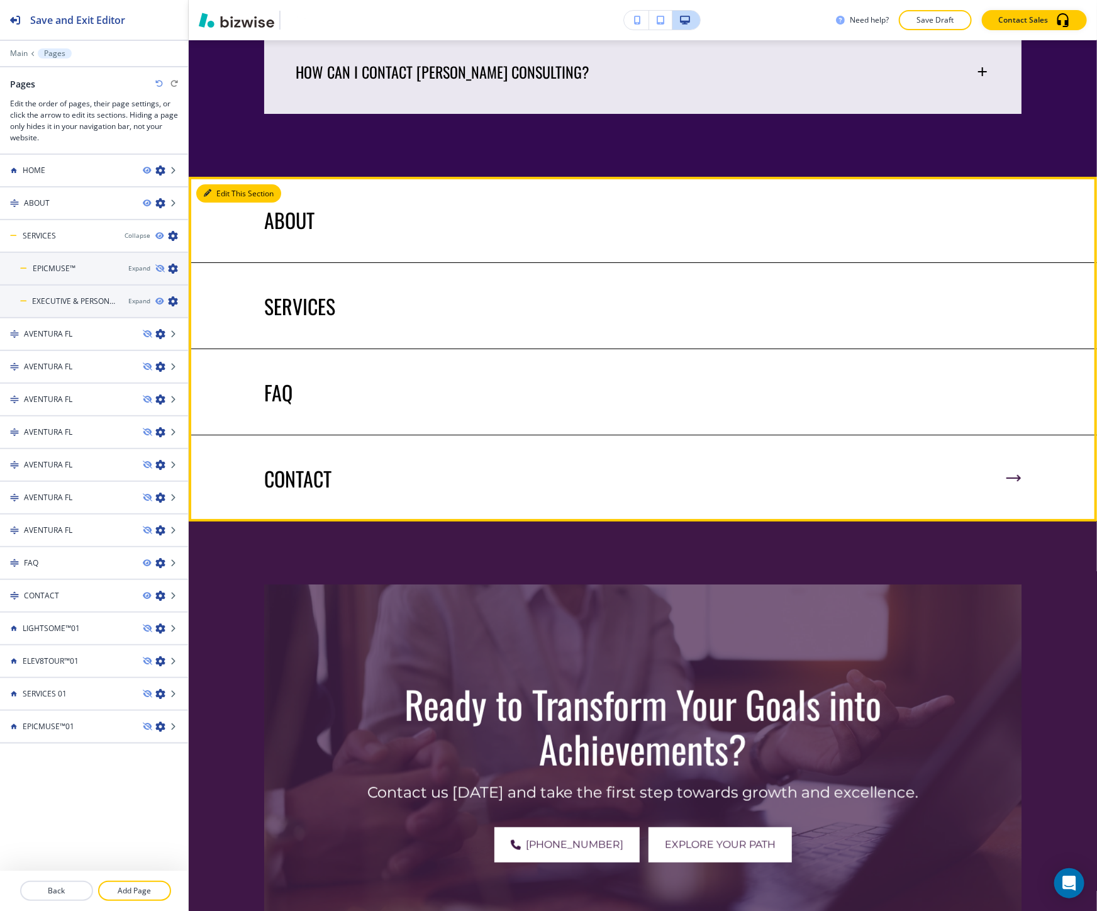
click at [221, 203] on button "Edit This Section" at bounding box center [238, 193] width 85 height 19
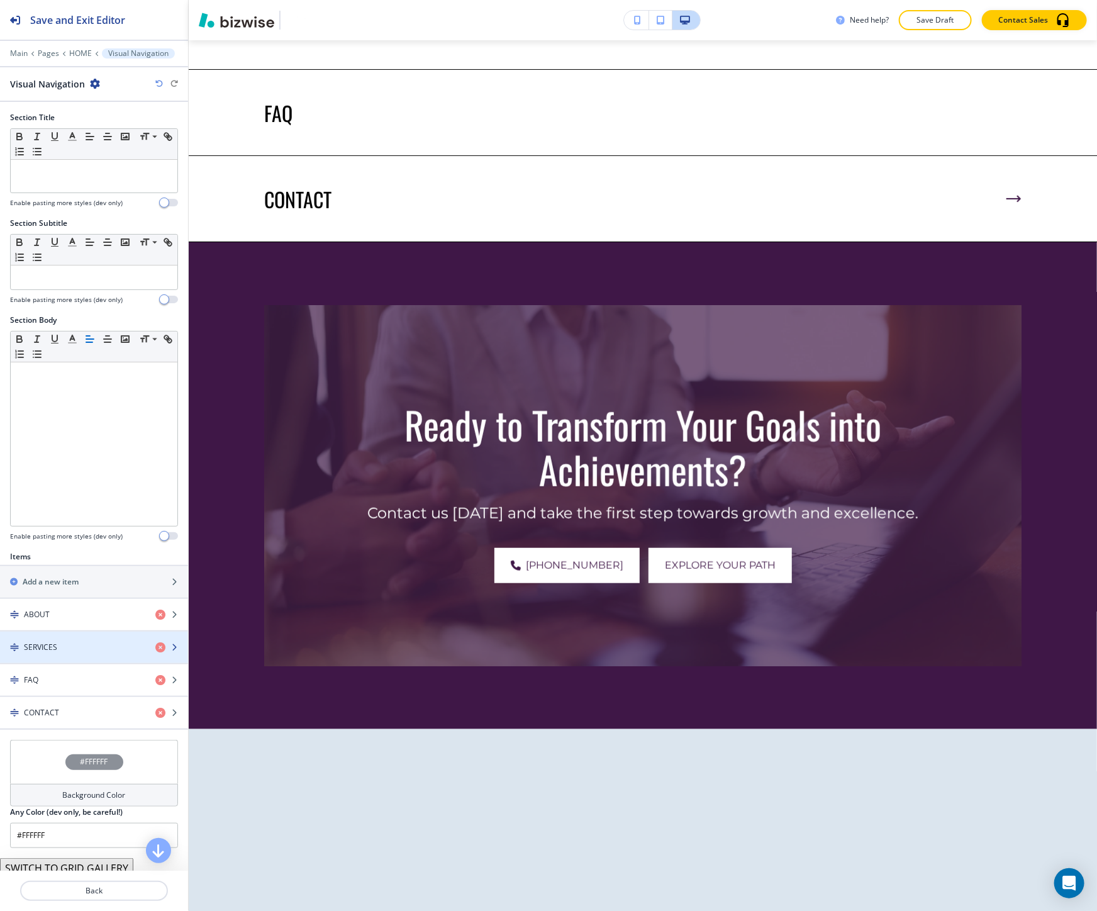
click at [99, 648] on div "SERVICES" at bounding box center [72, 646] width 145 height 11
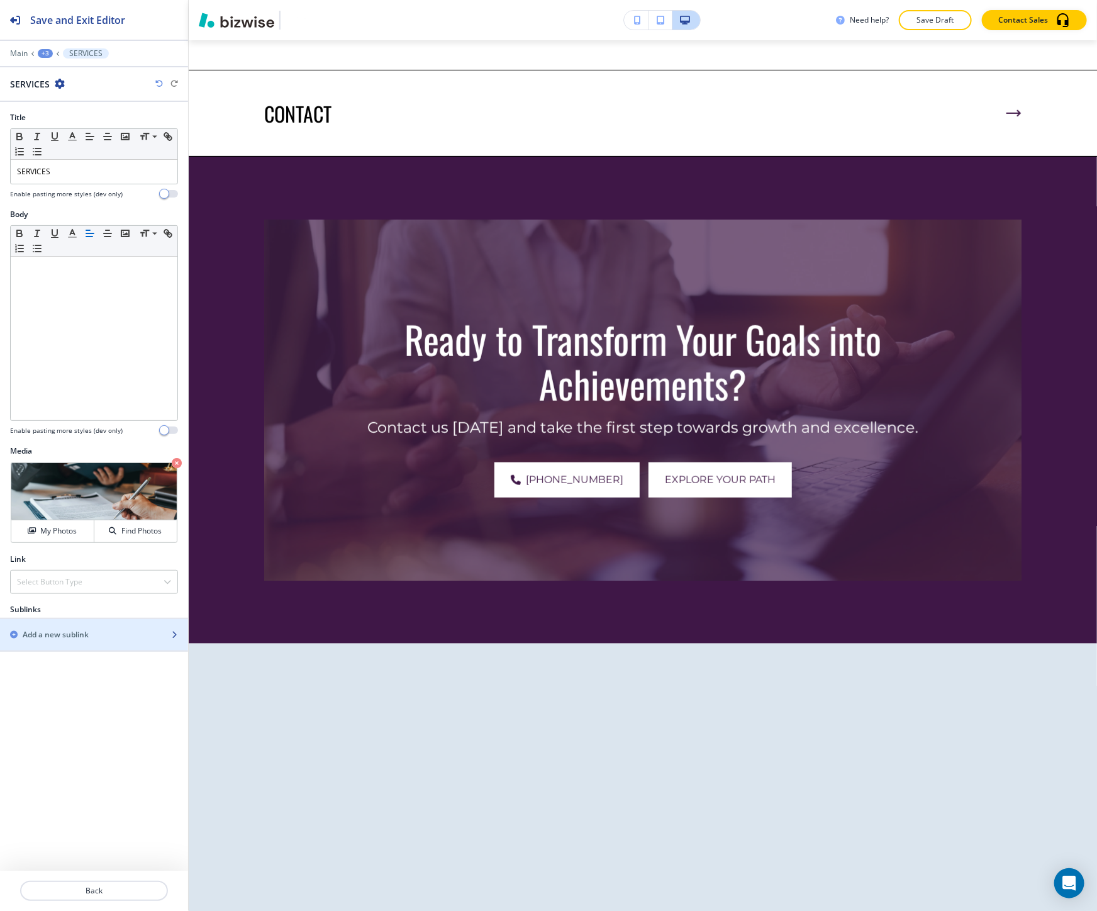
scroll to position [5229, 0]
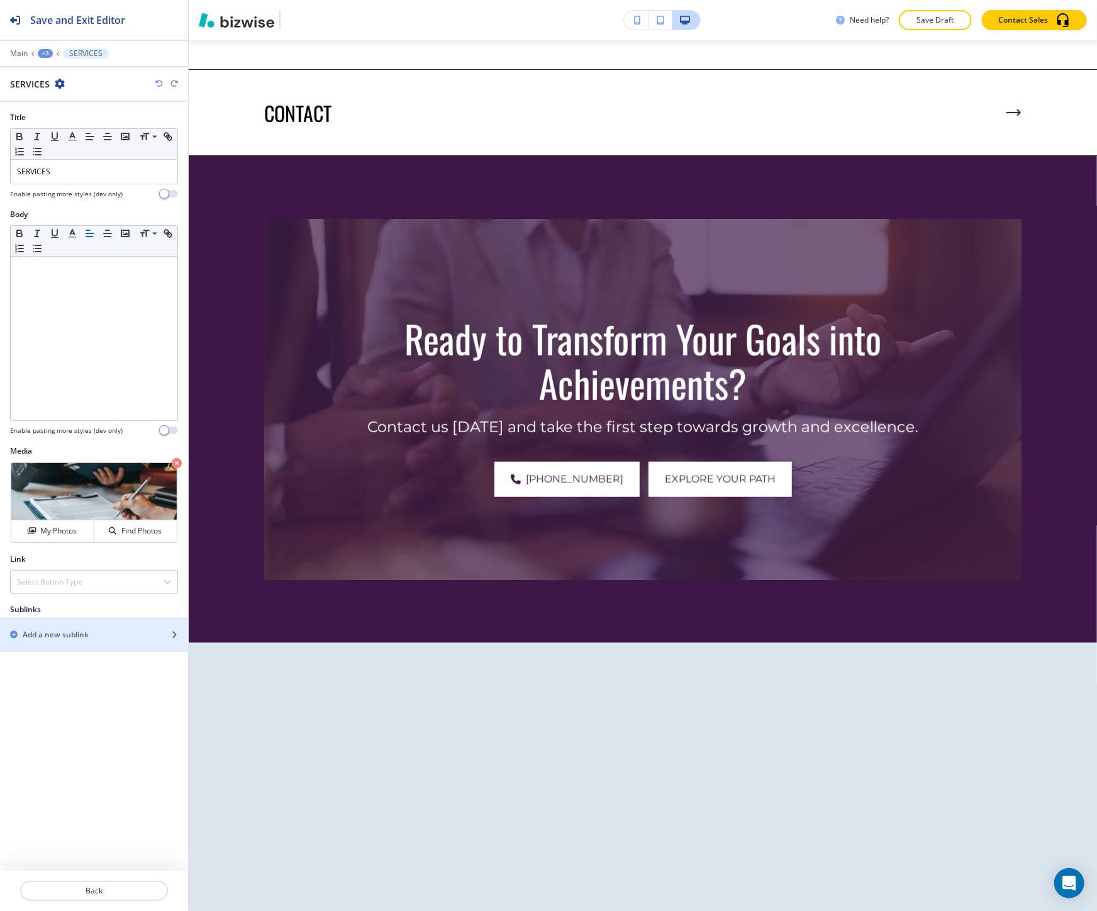
click at [104, 635] on div "Add a new sublink" at bounding box center [80, 634] width 160 height 11
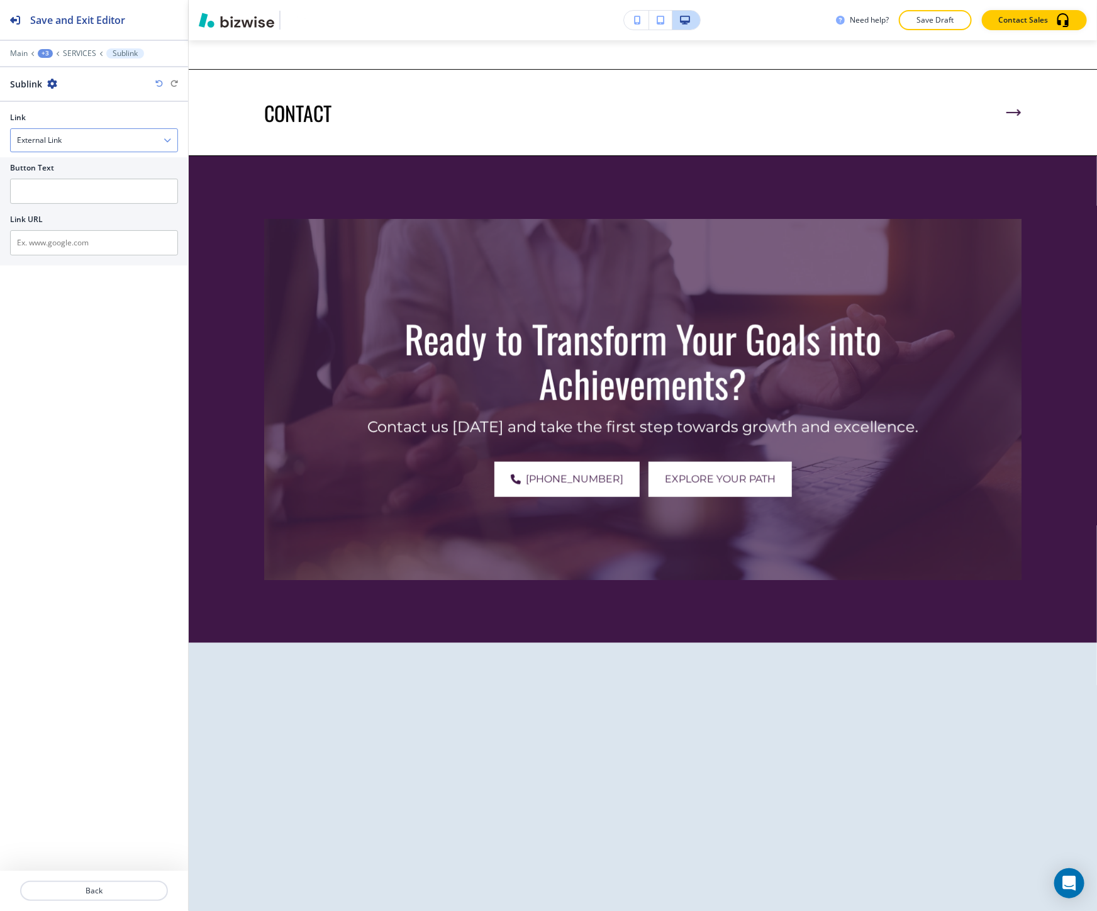
click at [84, 135] on div "External Link" at bounding box center [94, 140] width 167 height 23
click at [79, 185] on h4 "Internal Link" at bounding box center [94, 183] width 154 height 11
click at [71, 184] on input "text" at bounding box center [94, 191] width 168 height 25
paste input "Executive & Personal Coaching"
type input "Executive & Personal Coaching"
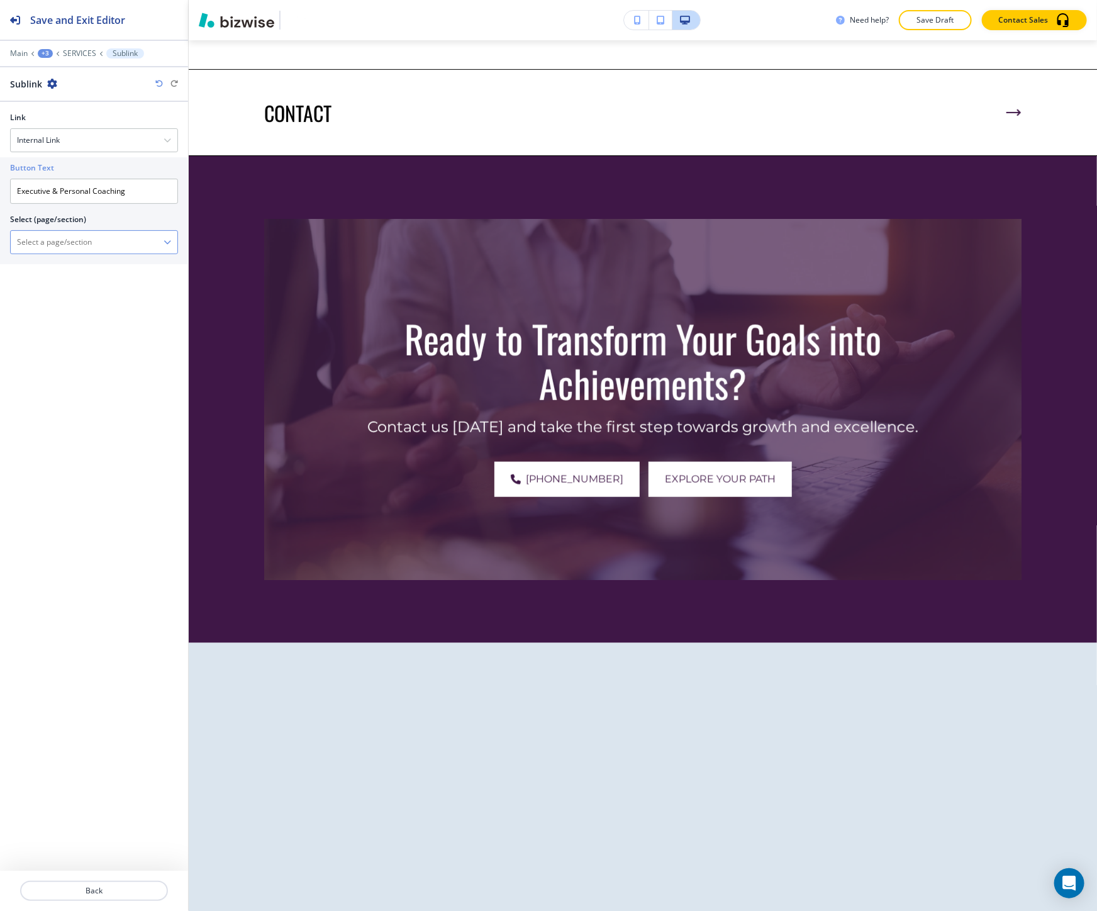
click at [169, 247] on div at bounding box center [94, 242] width 167 height 23
click at [143, 237] on \(page\/section\) "Manual Input" at bounding box center [87, 241] width 153 height 21
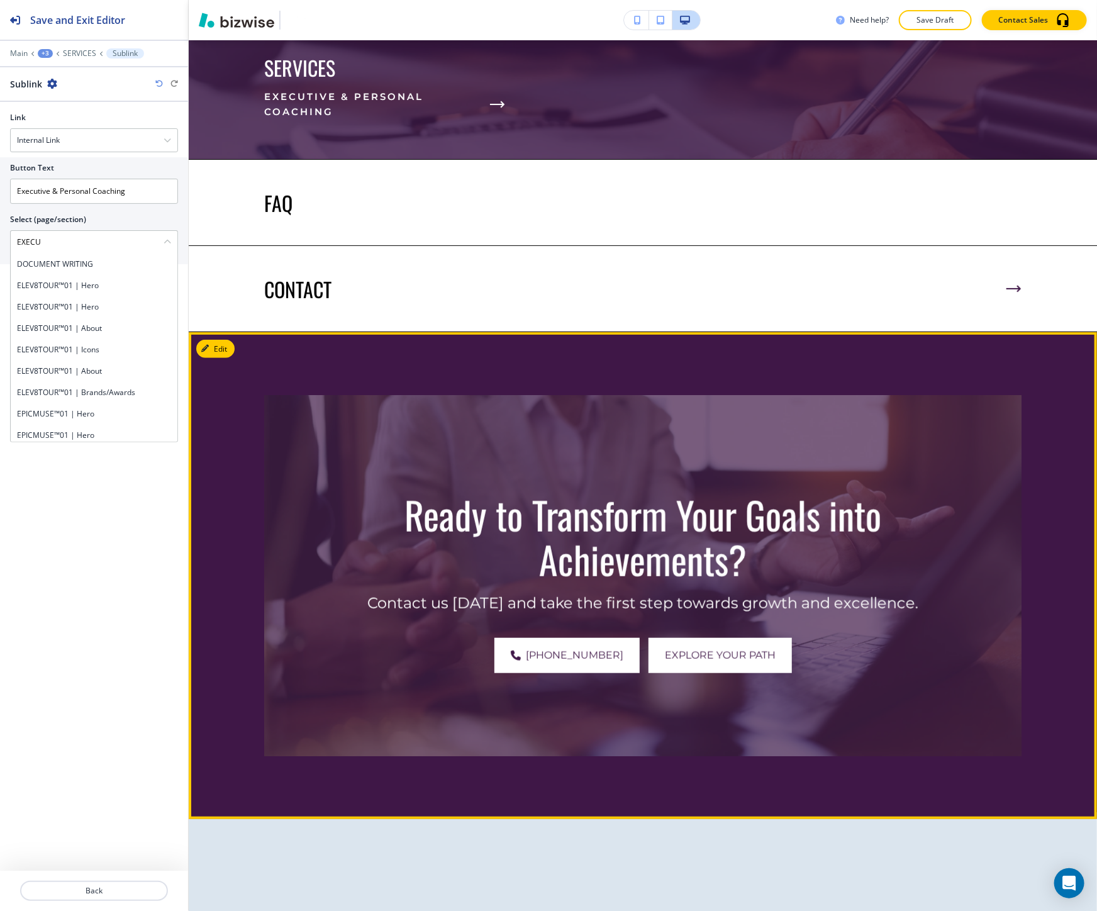
scroll to position [5019, 0]
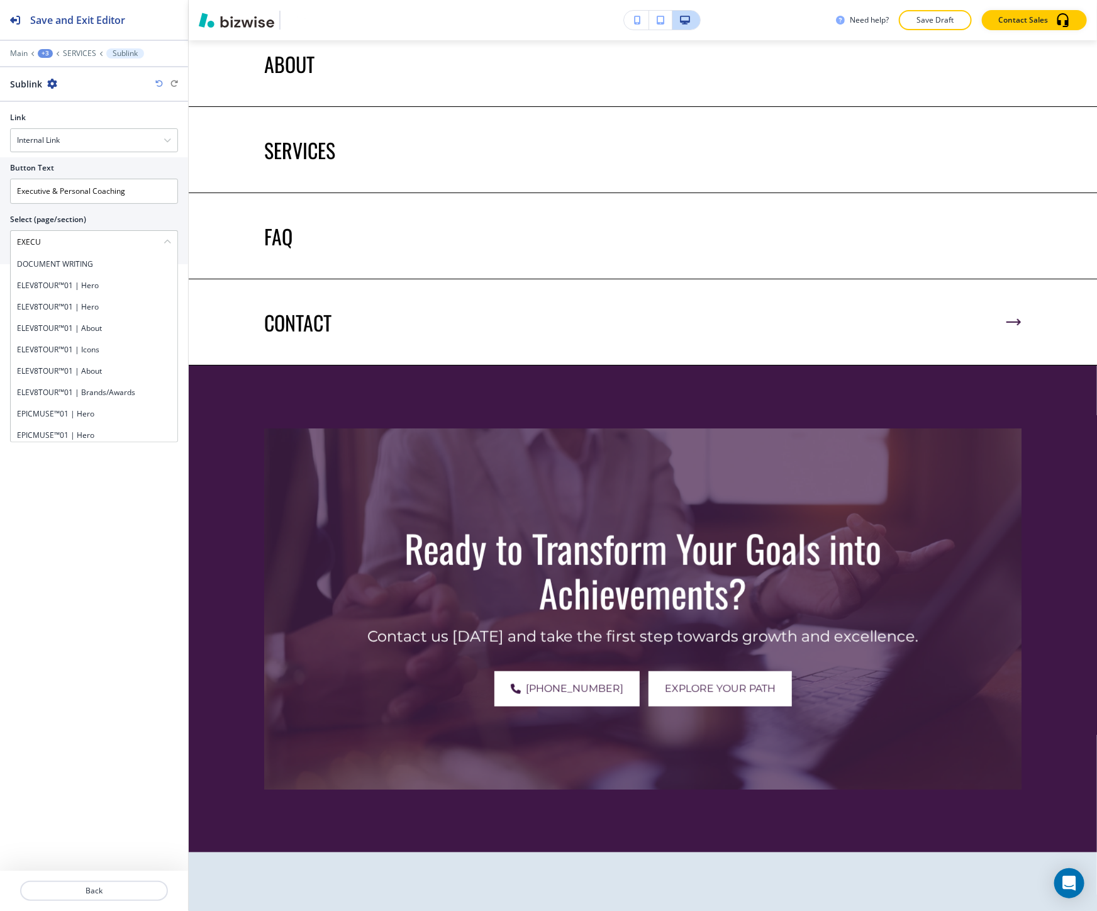
type \(page\/section\) "EXECU"
click at [122, 187] on input "Executive & Personal Coaching" at bounding box center [94, 191] width 168 height 25
paste input "Lightsome™"
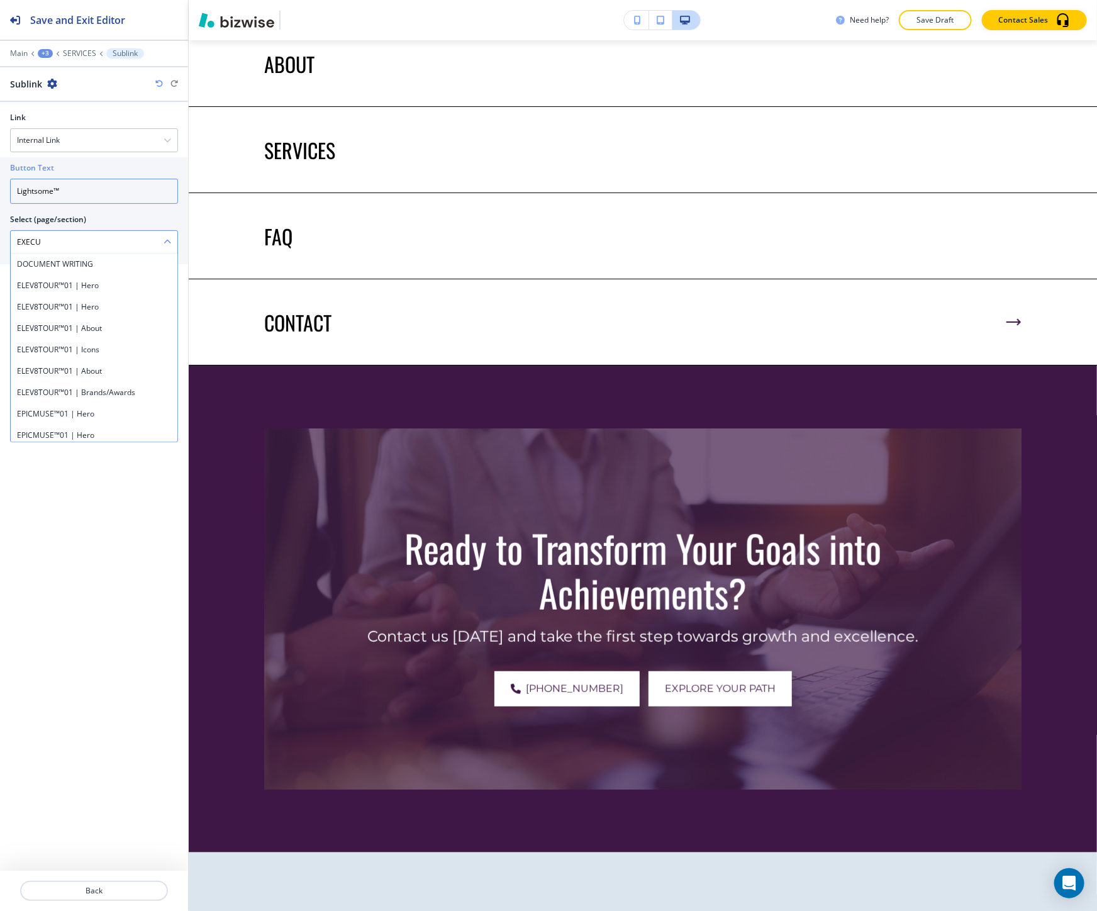
type input "Lightsome™"
click at [126, 241] on \(page\/section\) "EXECU" at bounding box center [87, 241] width 153 height 21
click at [41, 265] on h4 "LIGHTSOME™01 | Hero" at bounding box center [94, 263] width 154 height 11
type \(page\/section\) "LIGHTSOME™01 | Hero"
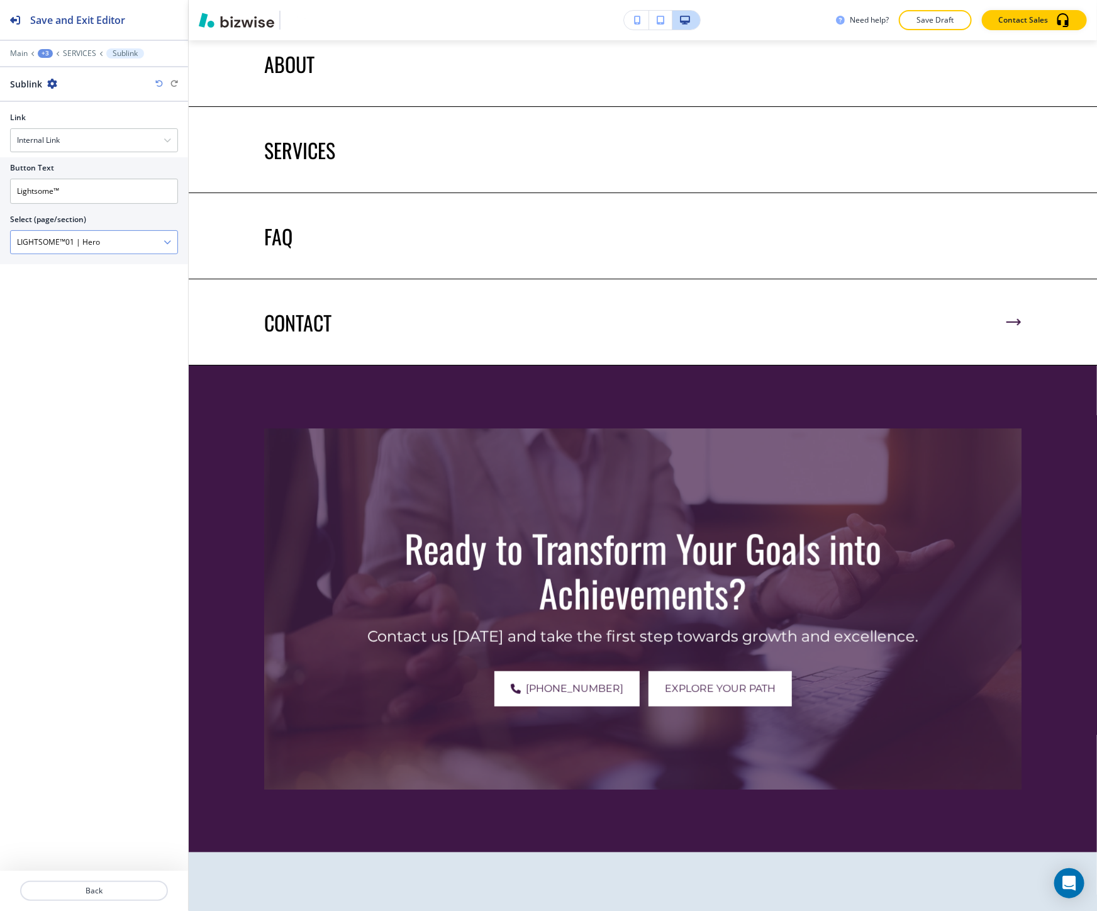
click at [169, 247] on button "button" at bounding box center [167, 242] width 8 height 9
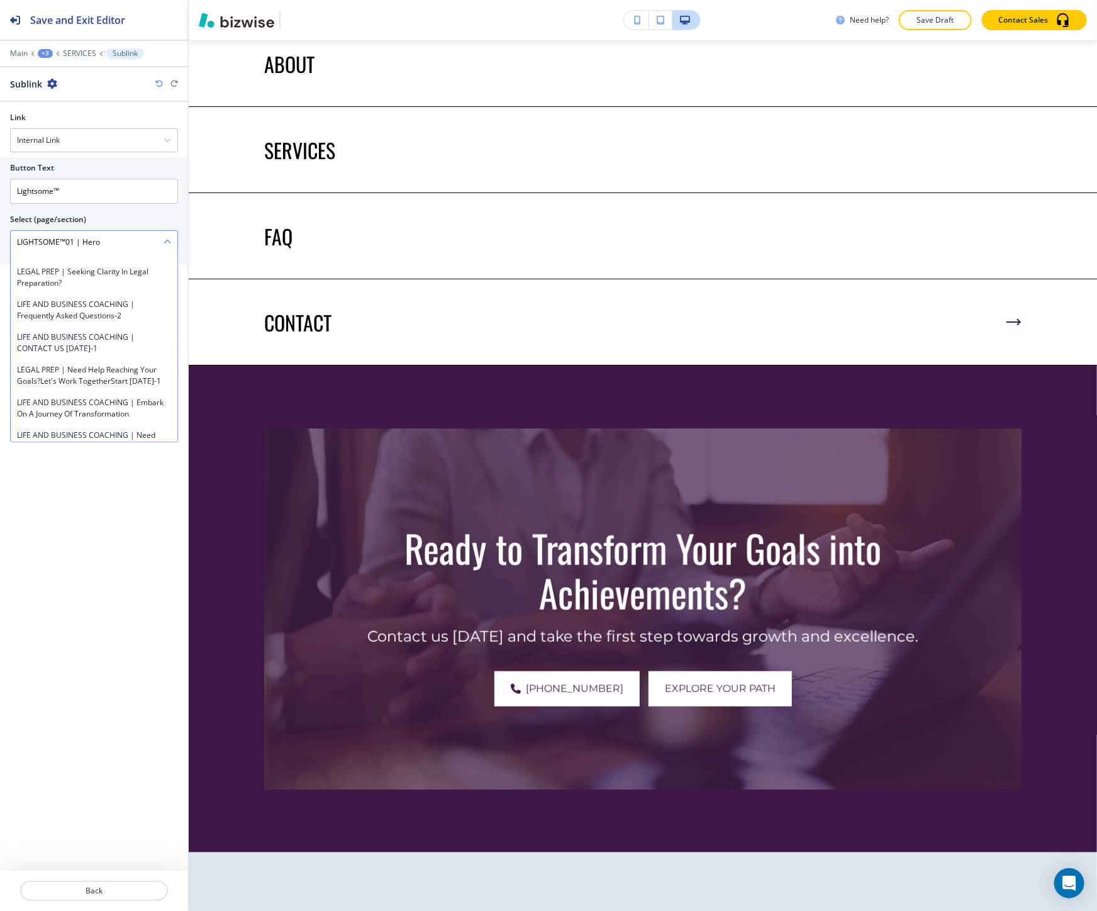
scroll to position [1041, 0]
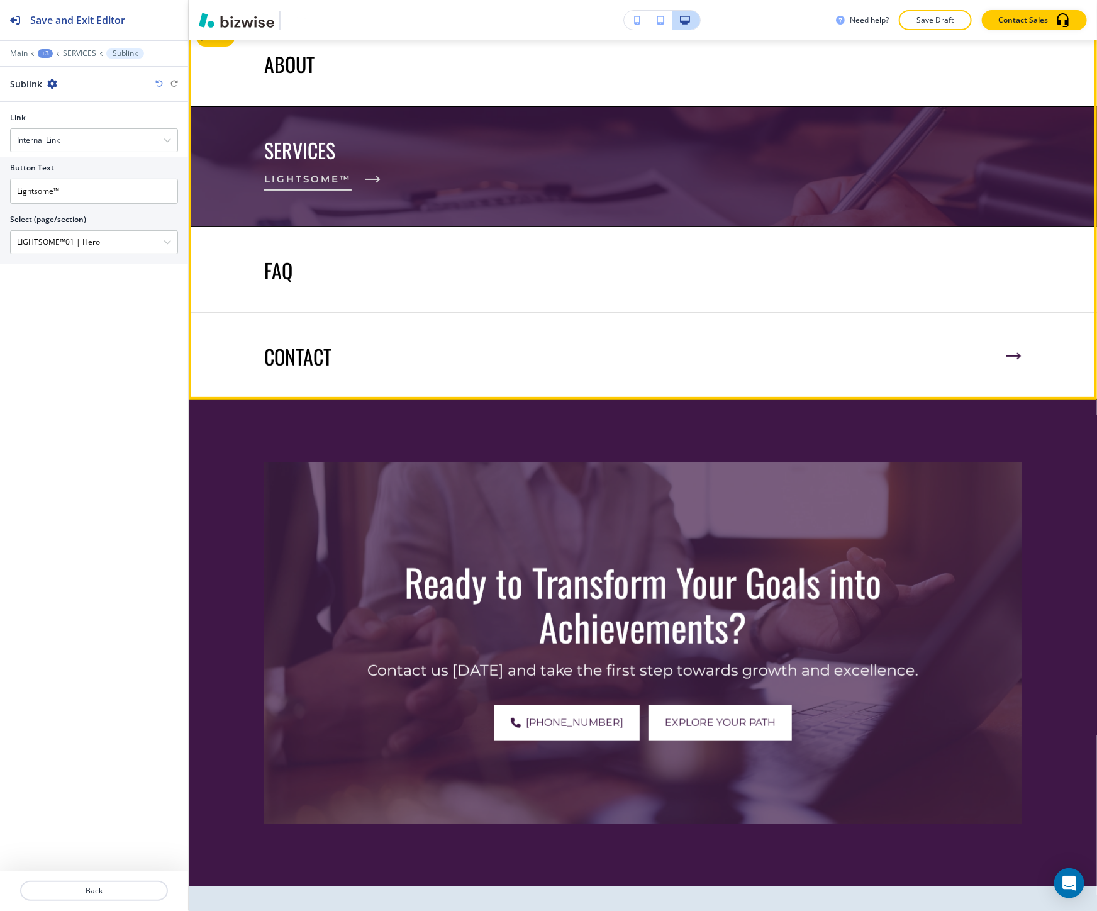
click at [304, 187] on span "Lightsome™" at bounding box center [307, 179] width 87 height 15
click at [335, 187] on span "Lightsome™" at bounding box center [307, 179] width 87 height 15
click at [302, 196] on button "Lightsome™" at bounding box center [319, 179] width 110 height 34
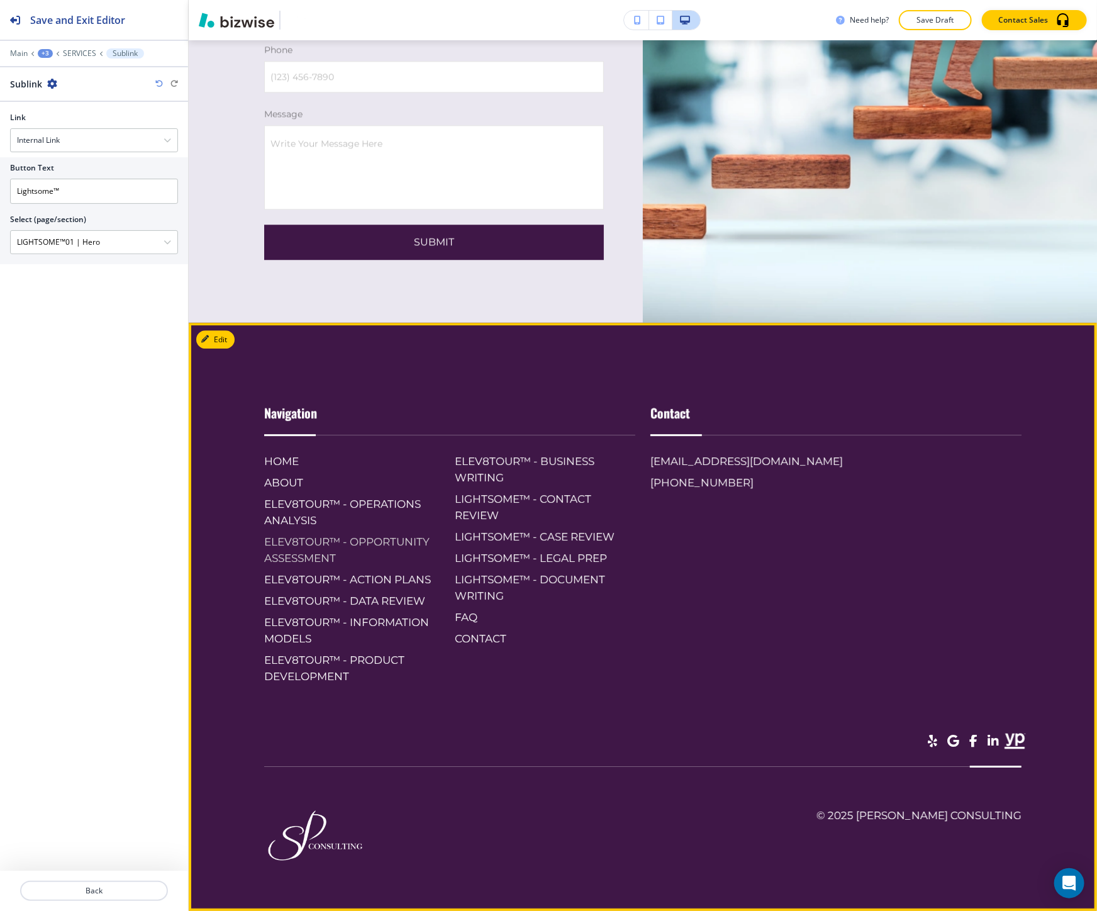
scroll to position [6742, 0]
click at [507, 514] on h6 "LIGHTSOME™ - CONTACT REVIEW" at bounding box center [545, 506] width 180 height 33
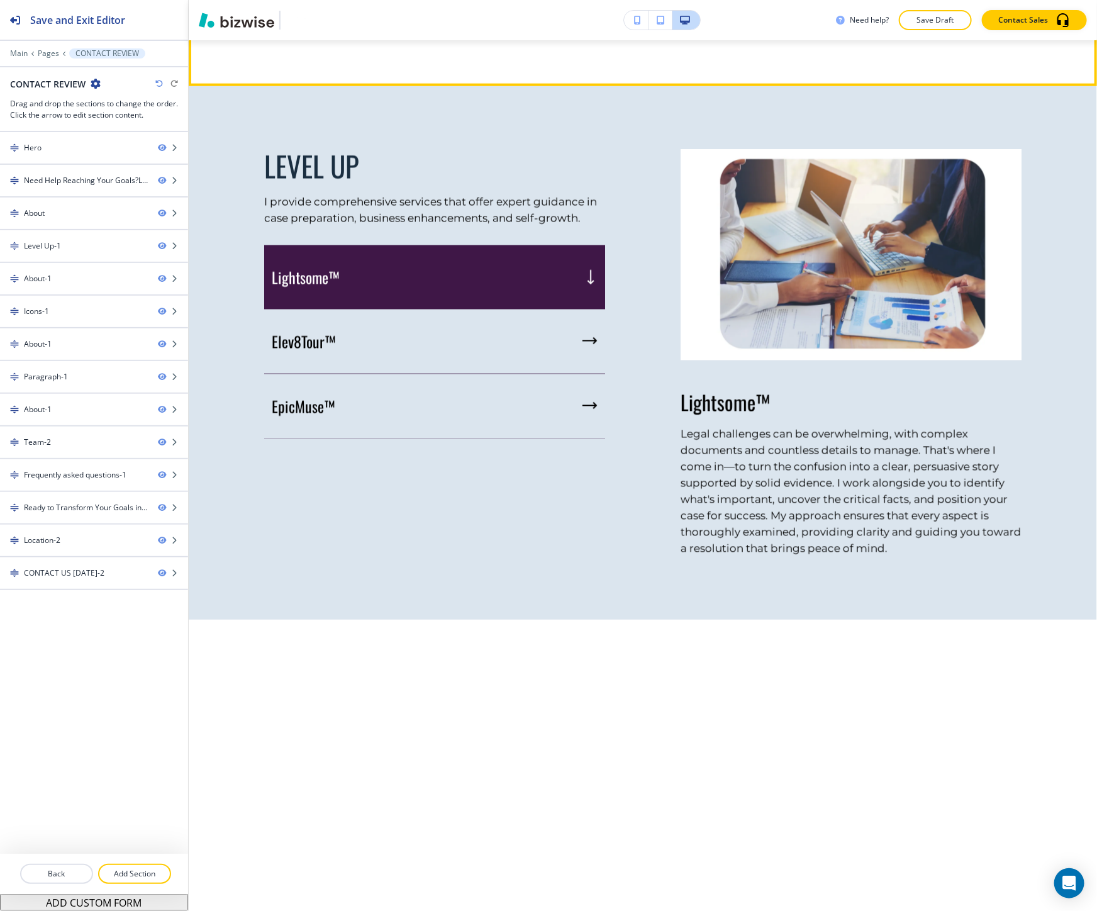
scroll to position [1187, 0]
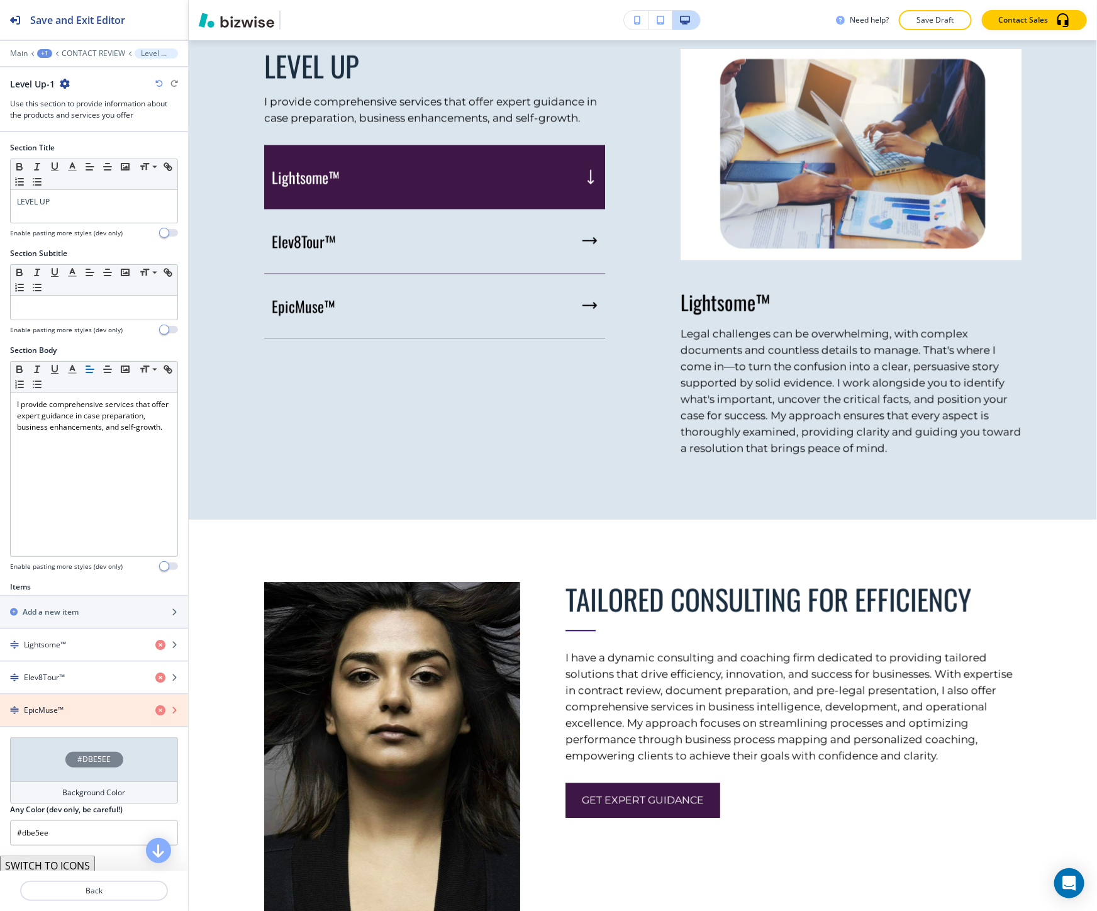
click at [155, 712] on icon "button" at bounding box center [160, 710] width 10 height 10
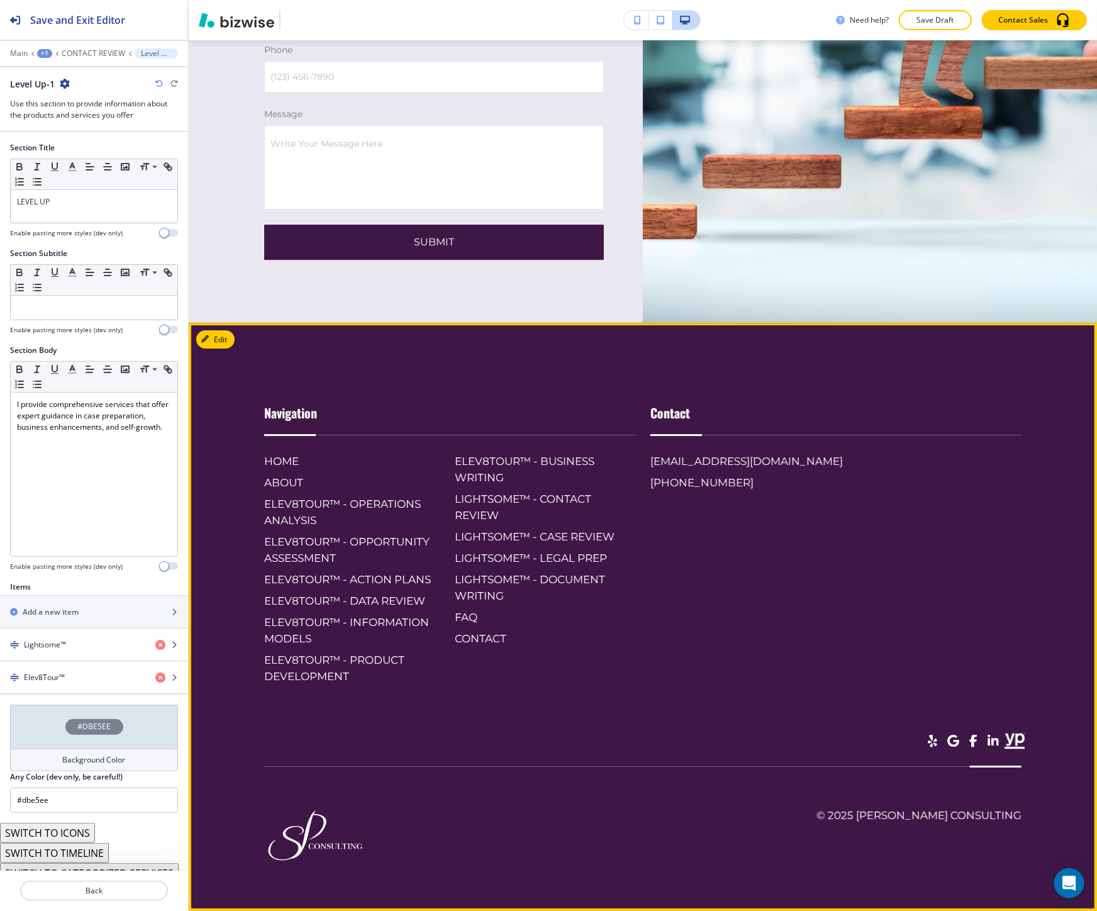
scroll to position [7122, 0]
click at [538, 545] on h6 "LIGHTSOME™ - CASE REVIEW" at bounding box center [545, 536] width 180 height 16
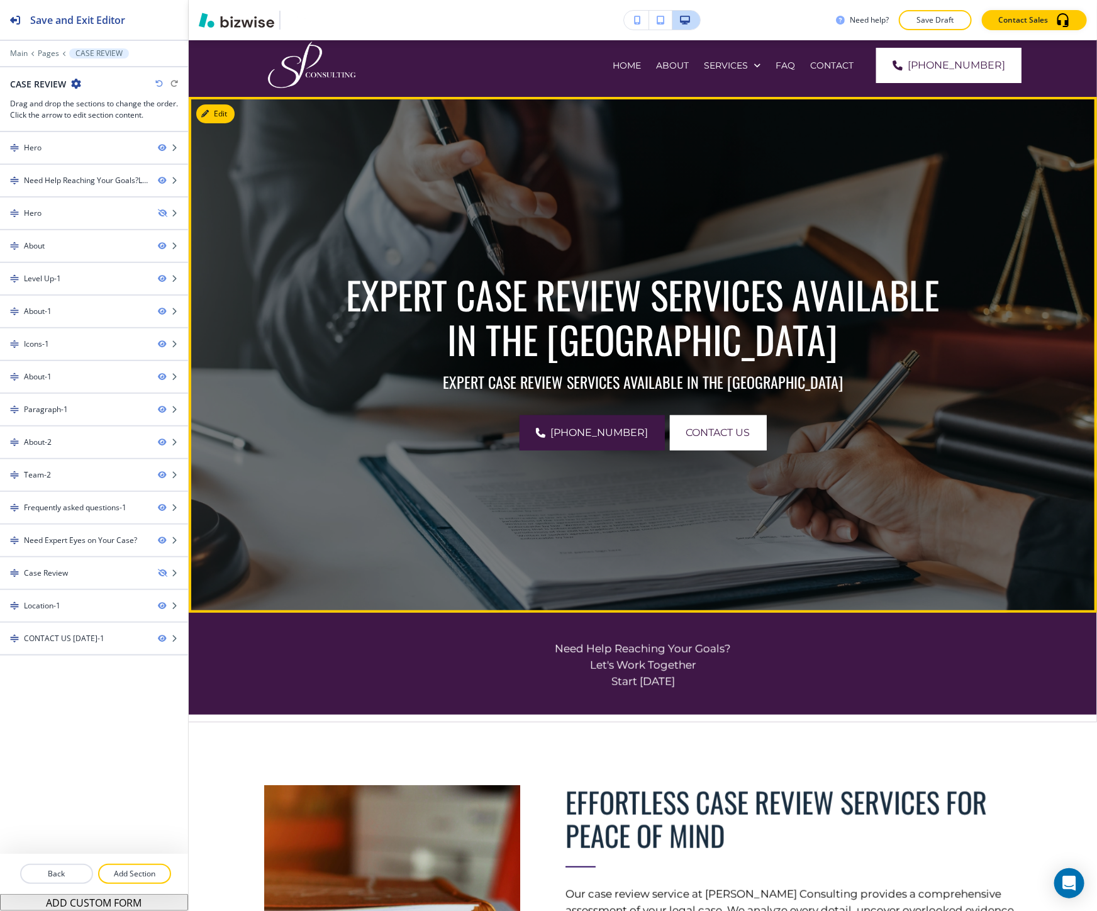
scroll to position [0, 0]
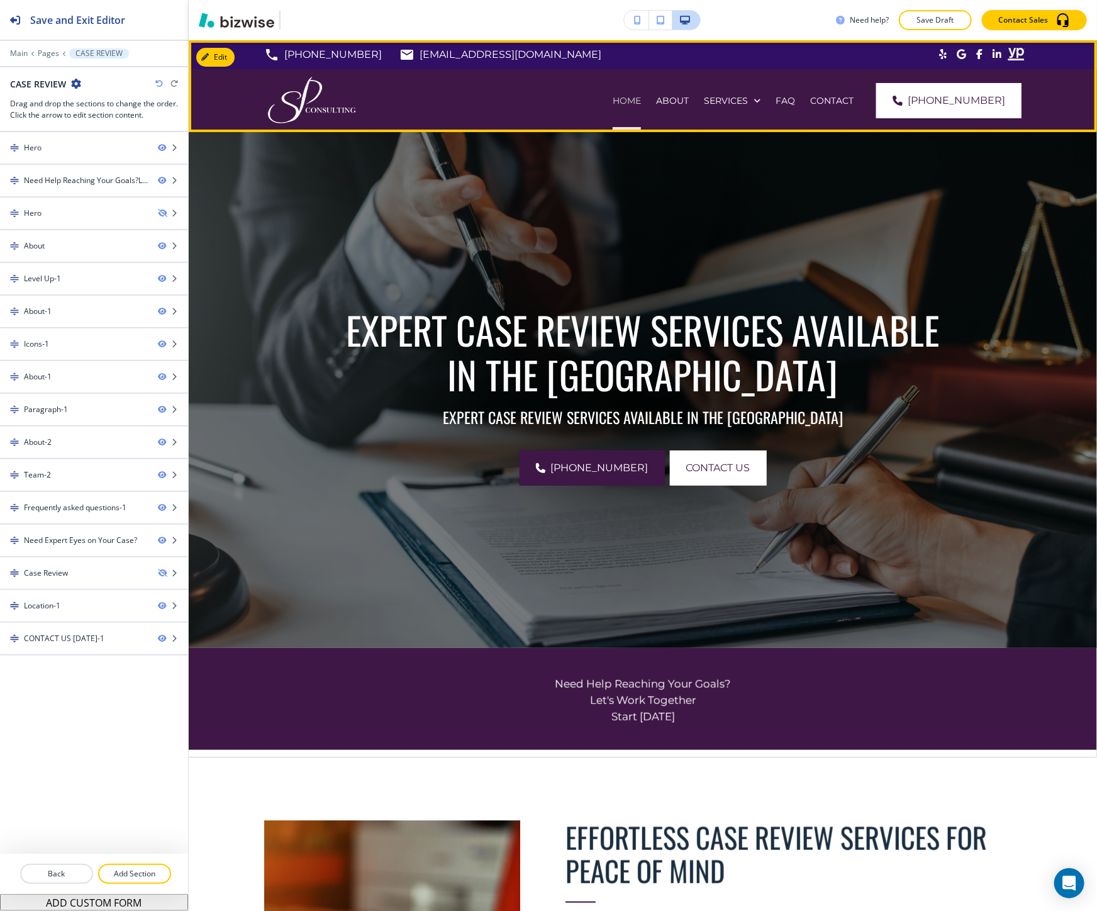
click at [641, 96] on p "HOME" at bounding box center [626, 100] width 28 height 13
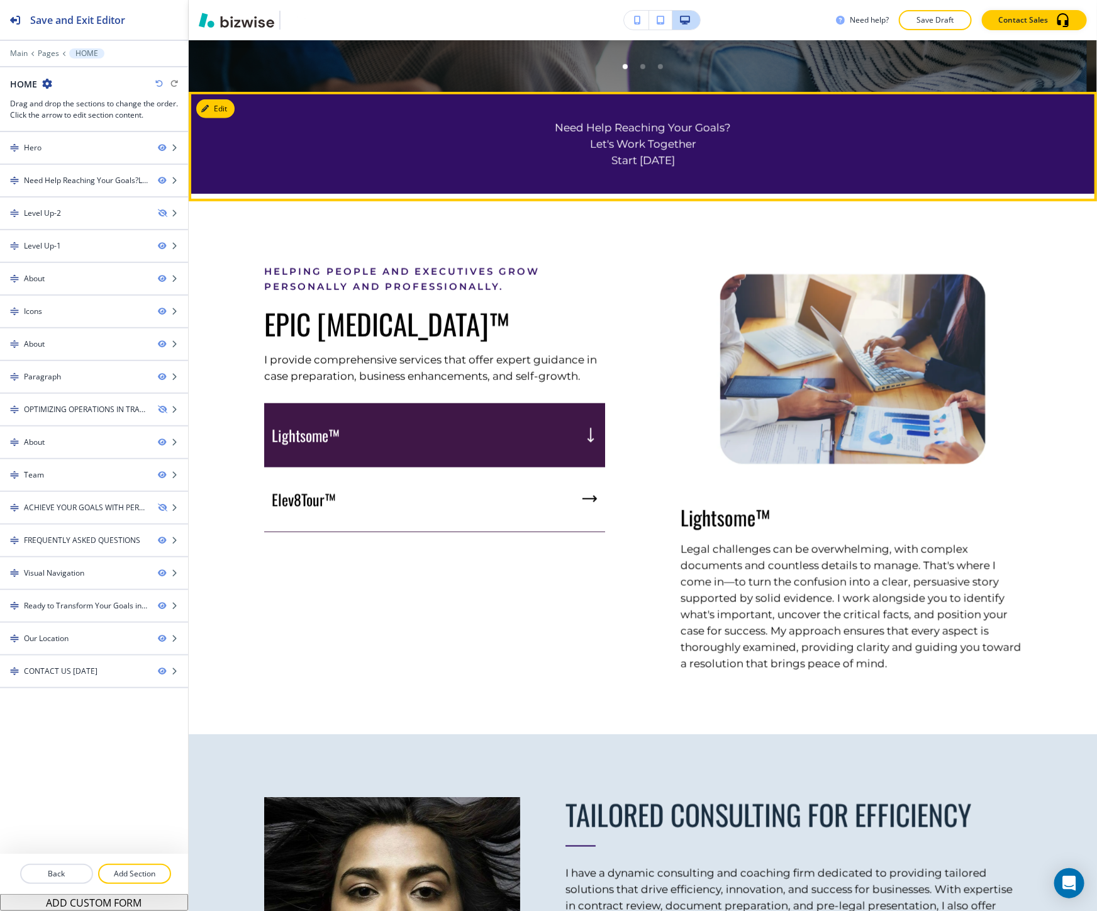
scroll to position [558, 0]
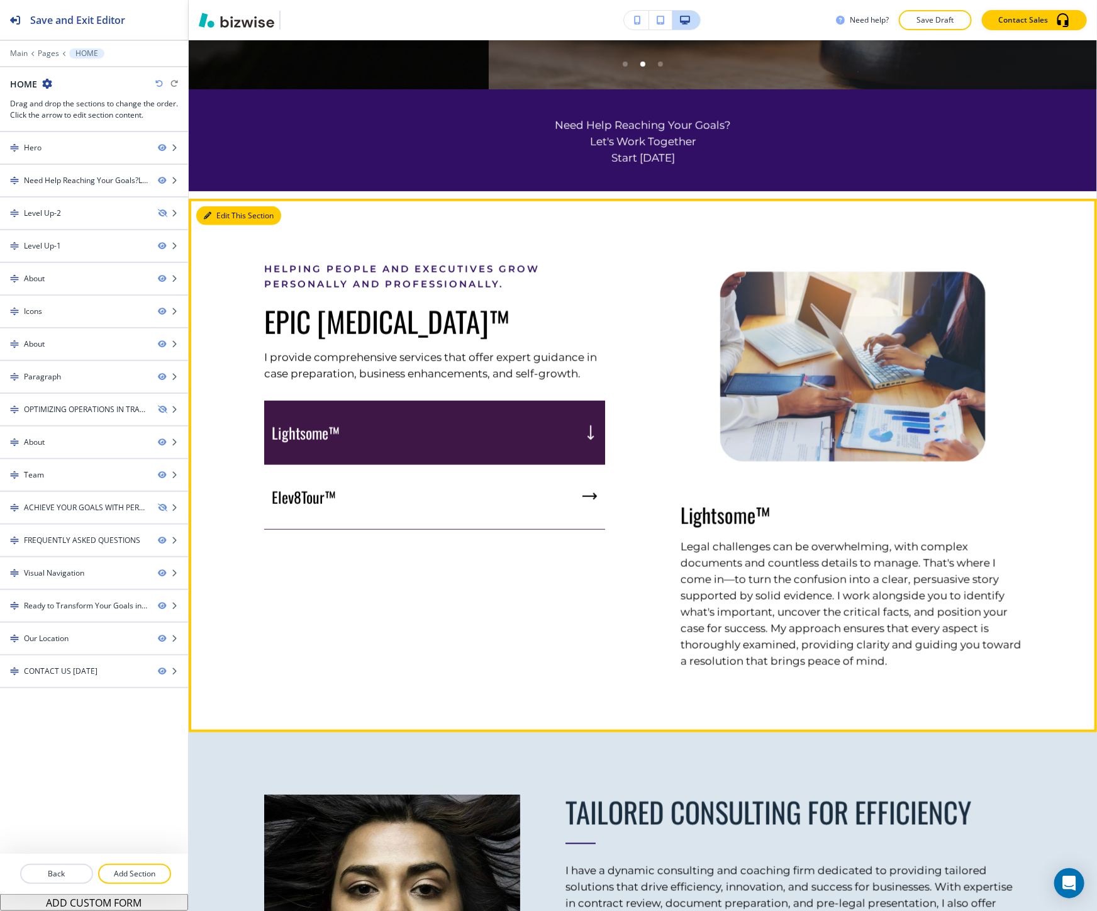
click at [225, 221] on button "Edit This Section" at bounding box center [238, 215] width 85 height 19
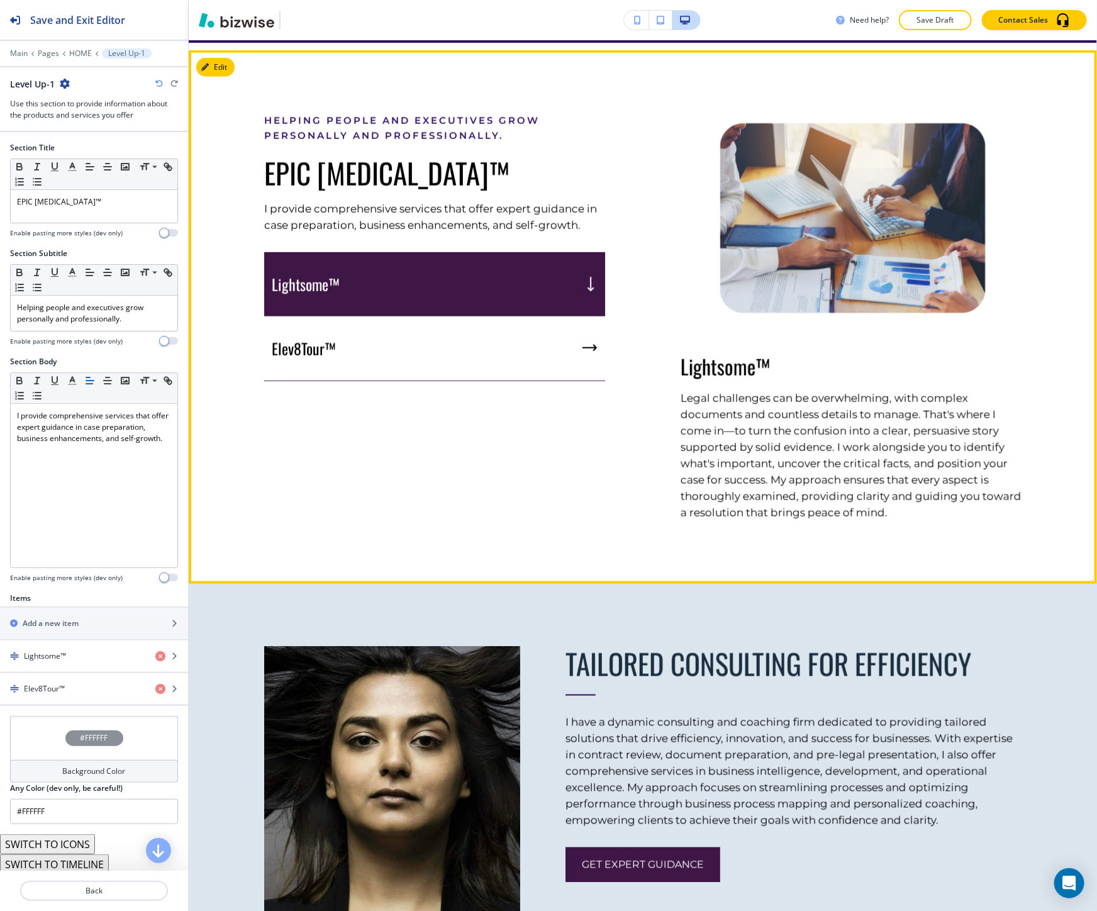
scroll to position [717, 0]
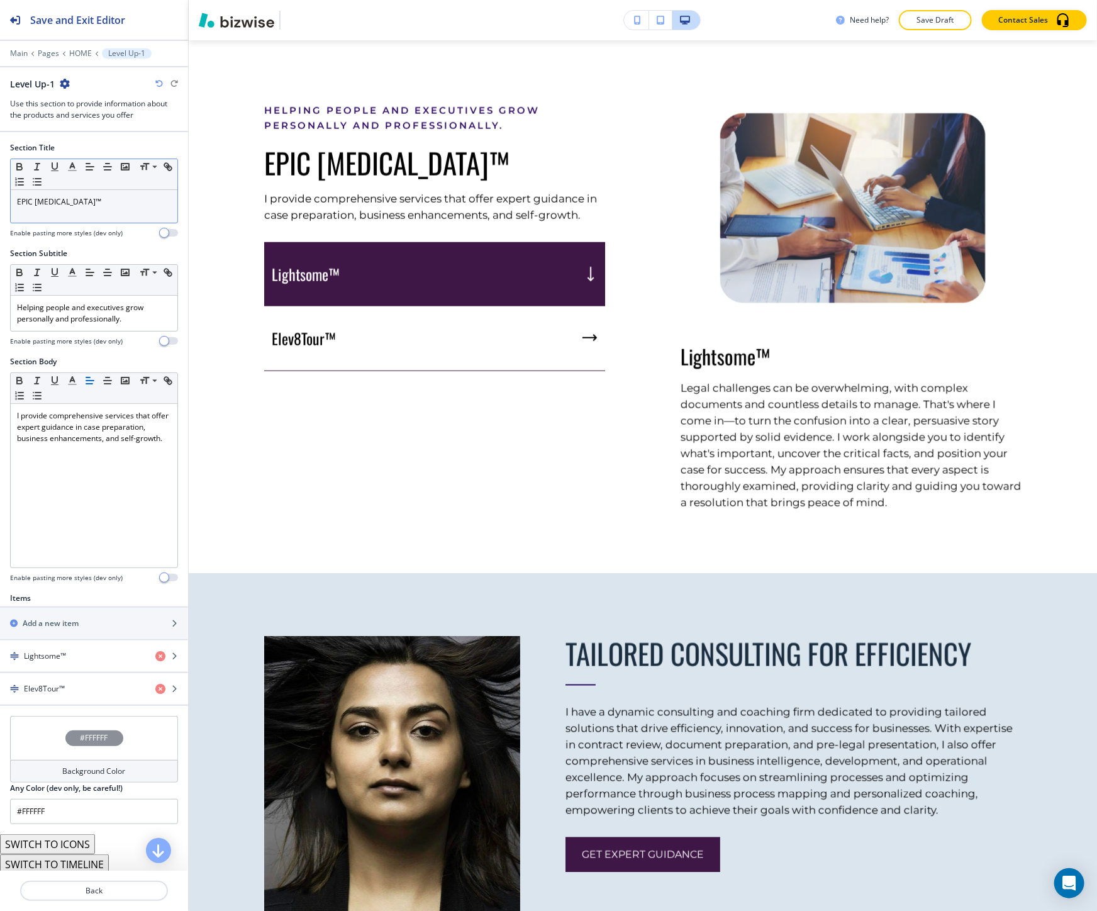
click at [60, 214] on div "EPIC MUSE™" at bounding box center [94, 206] width 167 height 33
click at [60, 215] on div "EPIC MUSE™" at bounding box center [94, 206] width 167 height 33
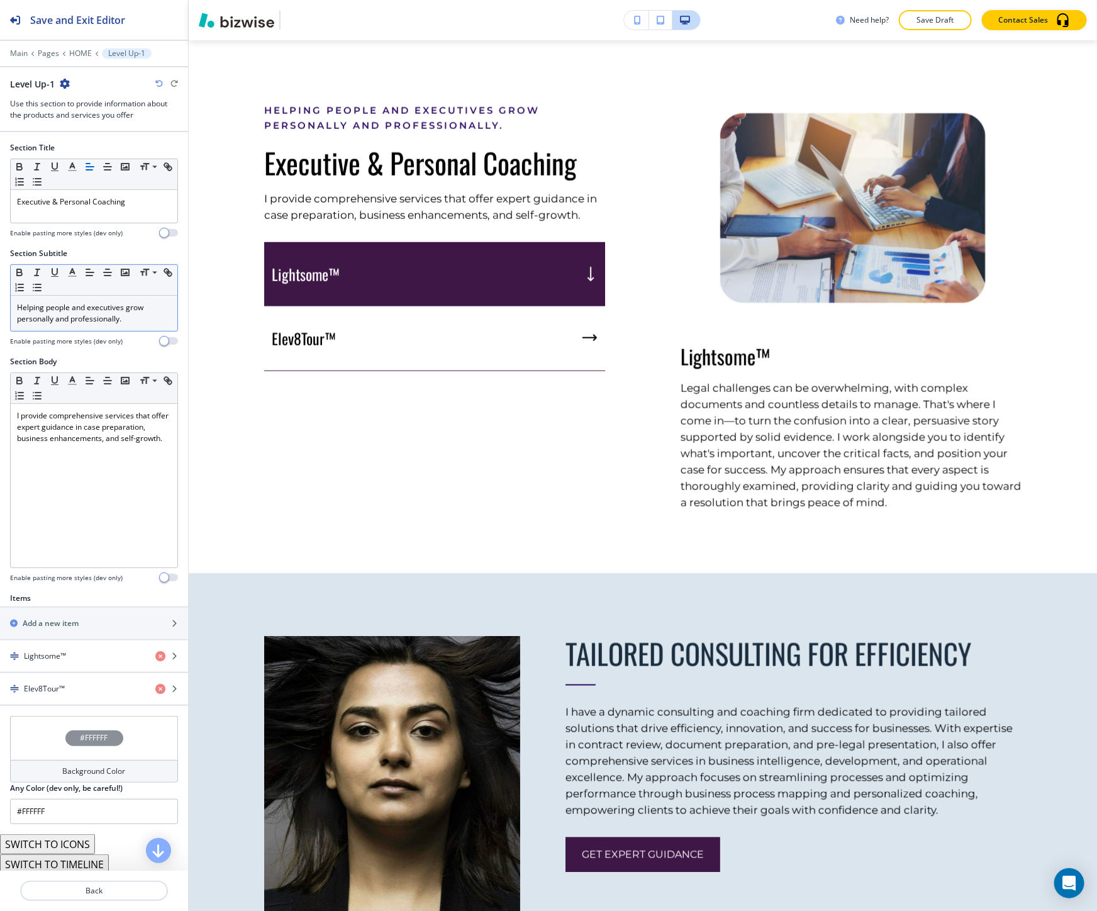
click at [92, 318] on p "Helping people and executives grow personally and professionally." at bounding box center [94, 313] width 154 height 23
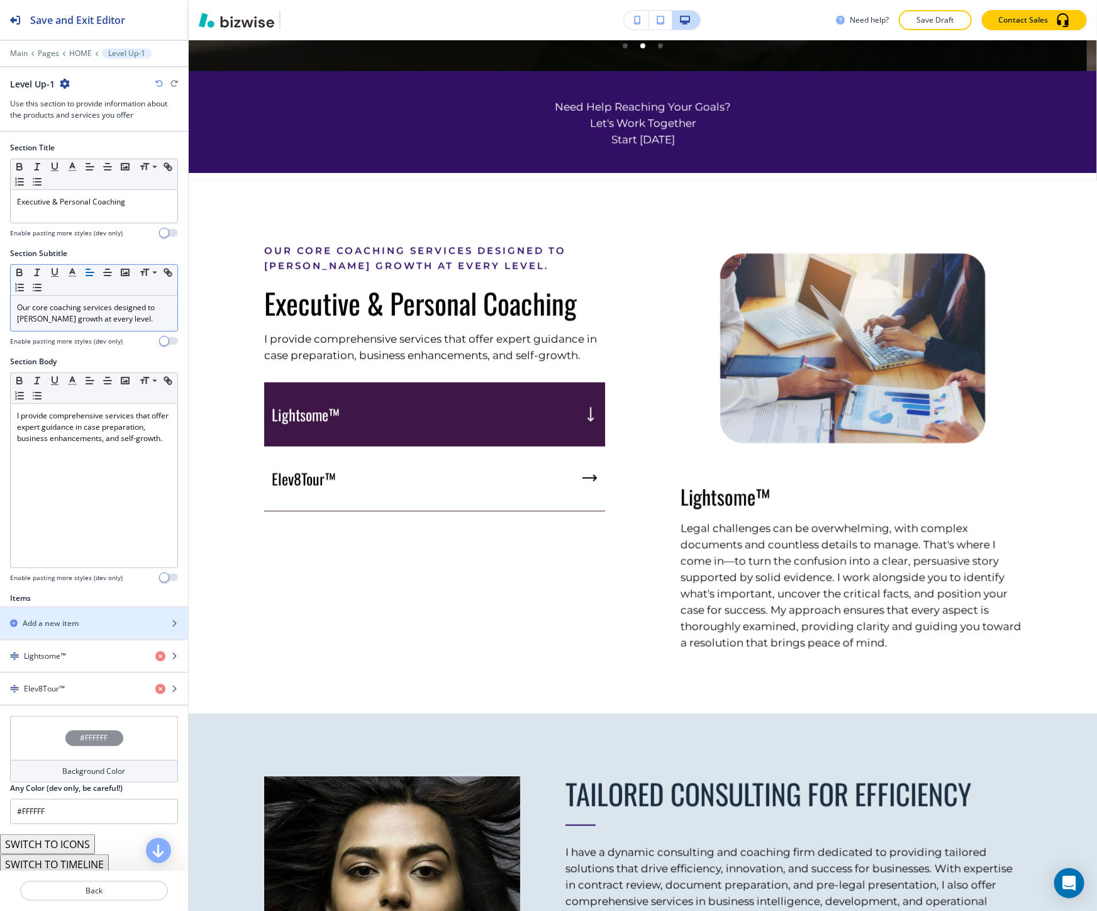
scroll to position [24, 0]
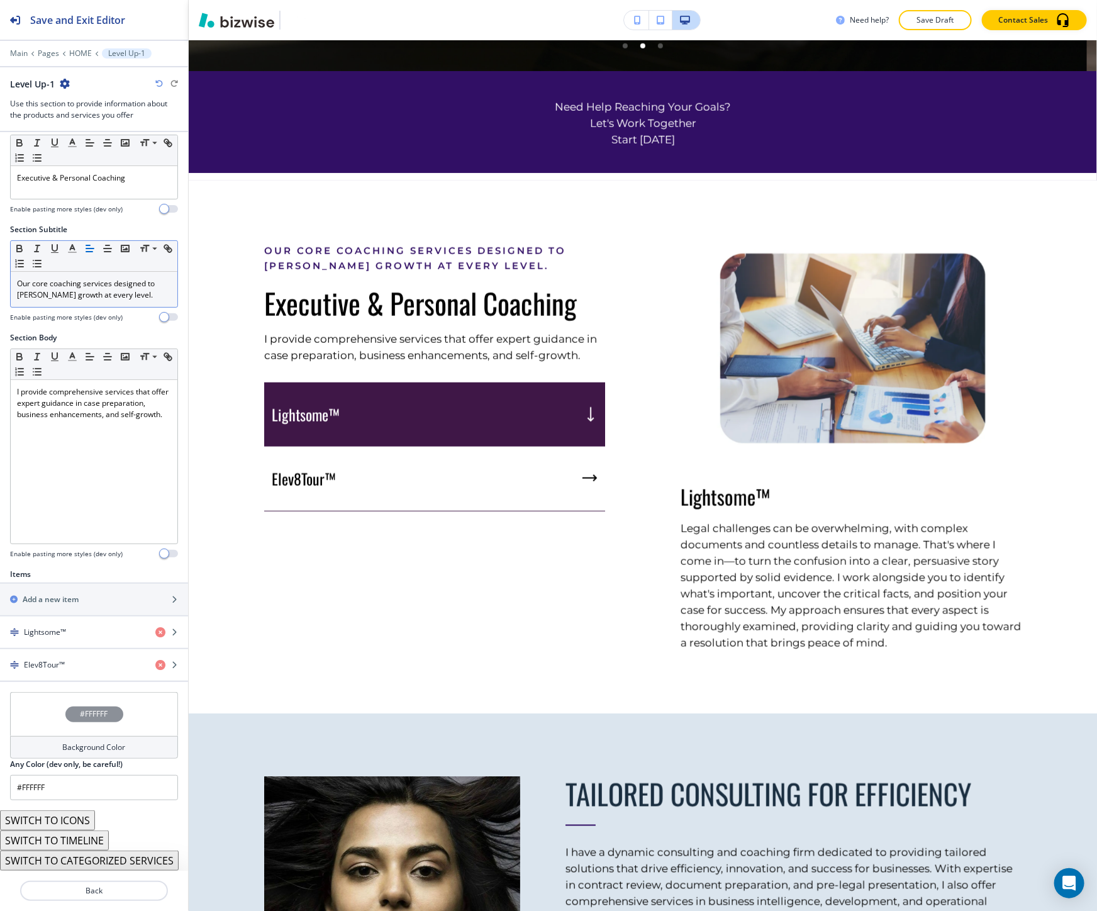
click at [83, 859] on button "SWITCH TO CATEGORIZED SERVICES" at bounding box center [89, 860] width 179 height 20
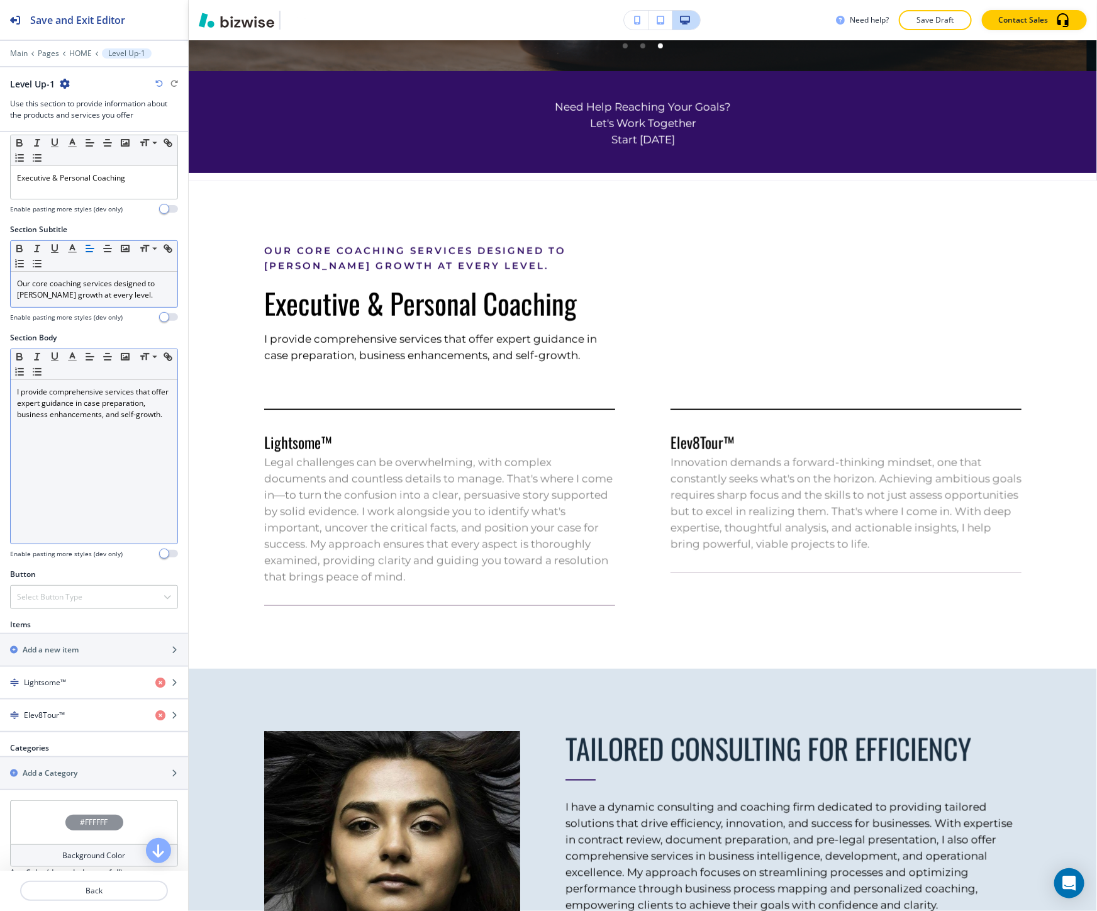
click at [102, 462] on div "I provide comprehensive services that offer expert guidance in case preparation…" at bounding box center [94, 461] width 167 height 163
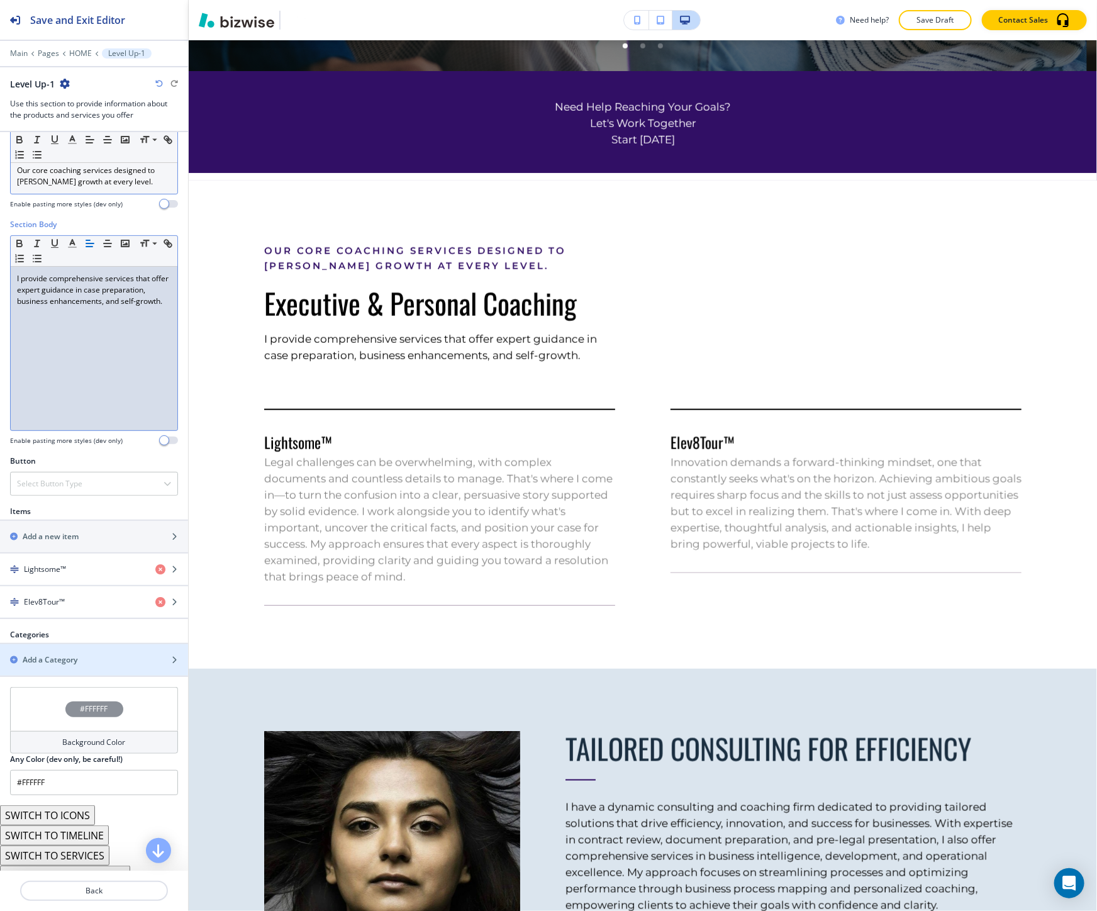
scroll to position [193, 0]
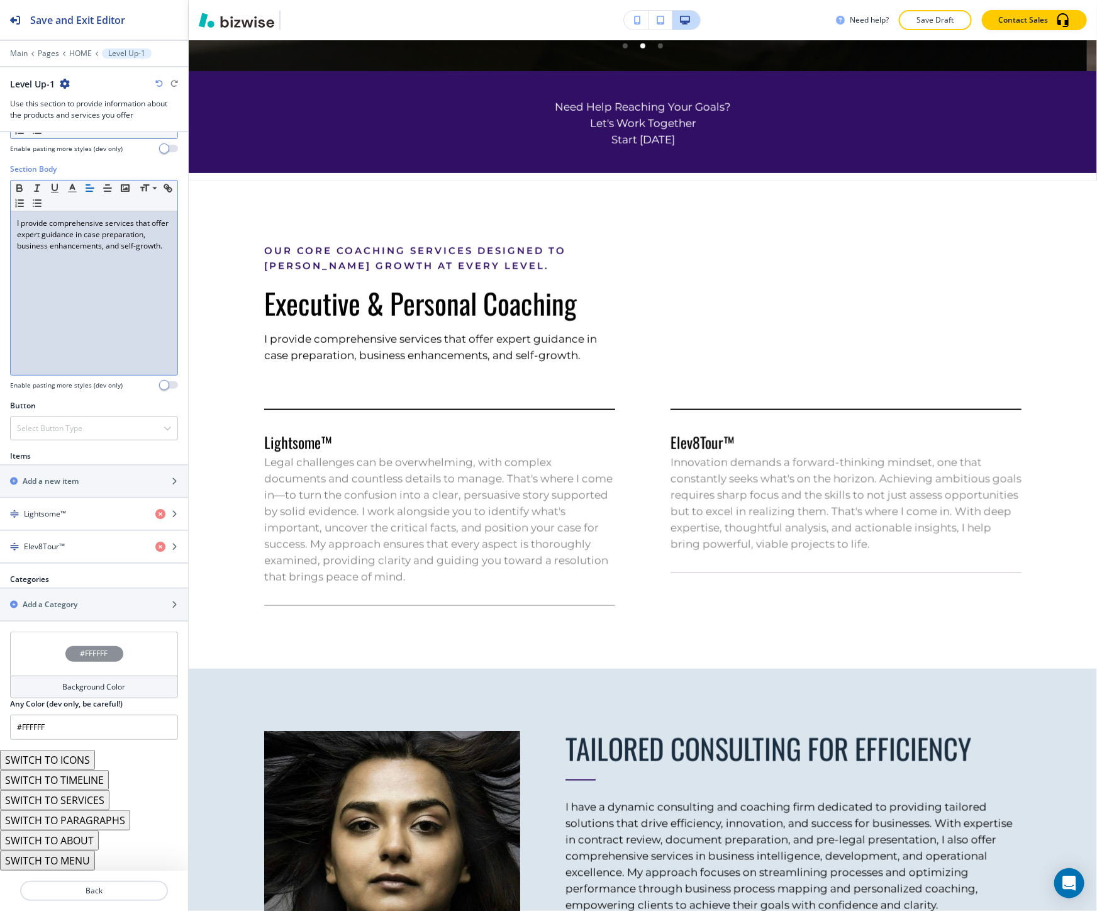
click at [82, 860] on button "SWITCH TO MENU" at bounding box center [47, 860] width 95 height 20
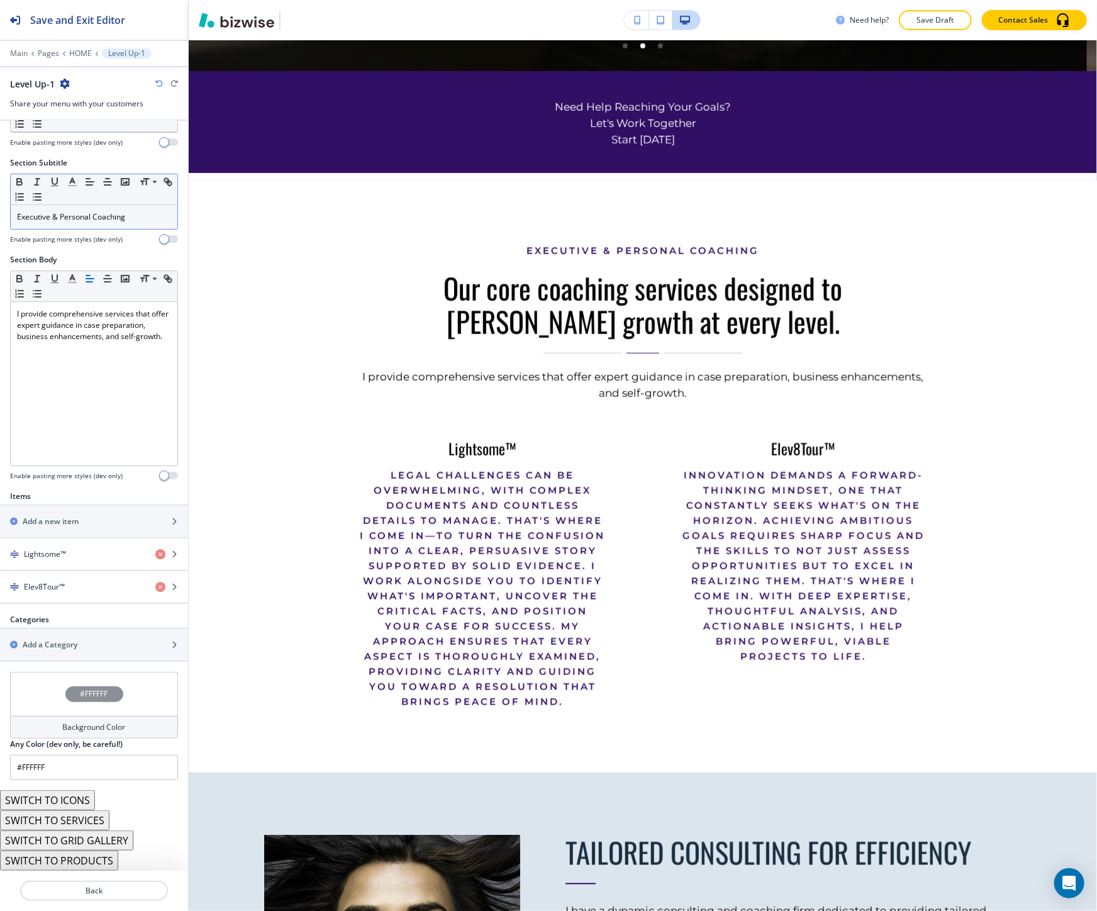
scroll to position [83, 0]
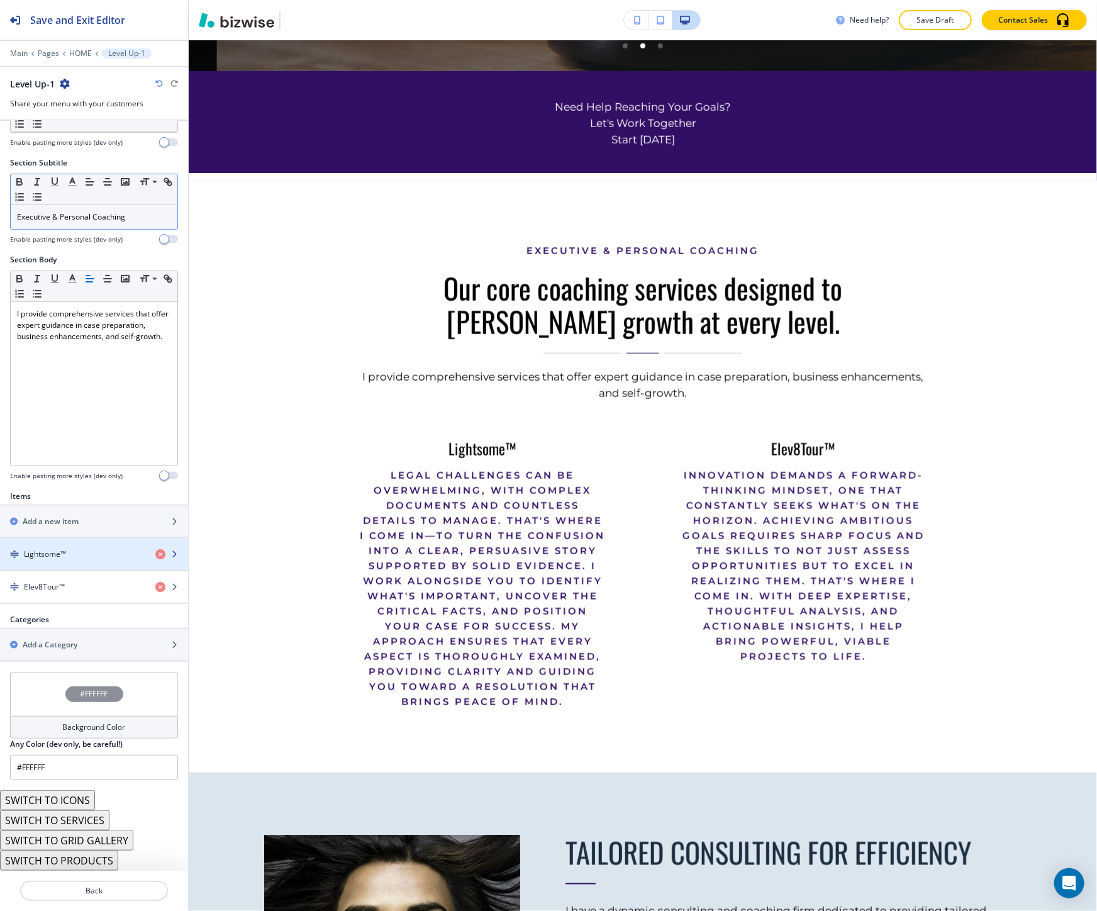
click at [65, 551] on h4 "Lightsome™" at bounding box center [45, 553] width 42 height 11
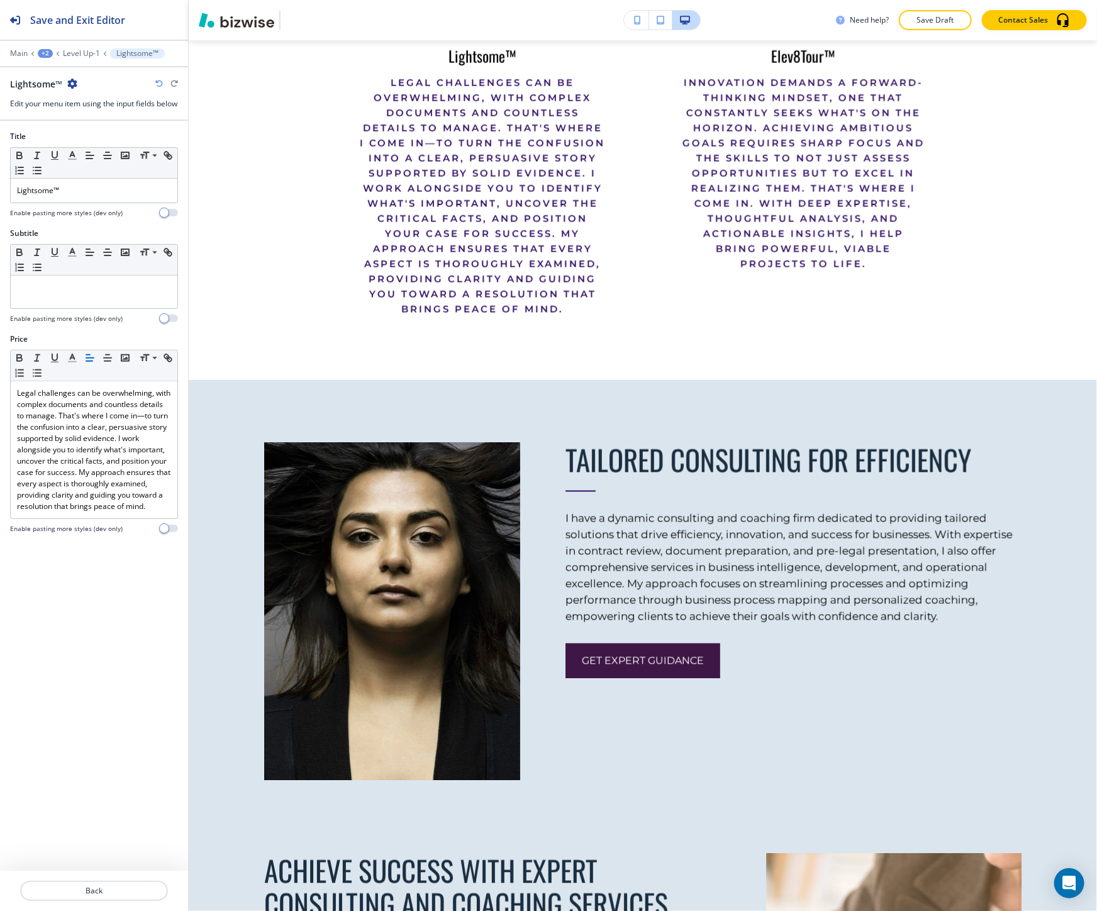
scroll to position [975, 0]
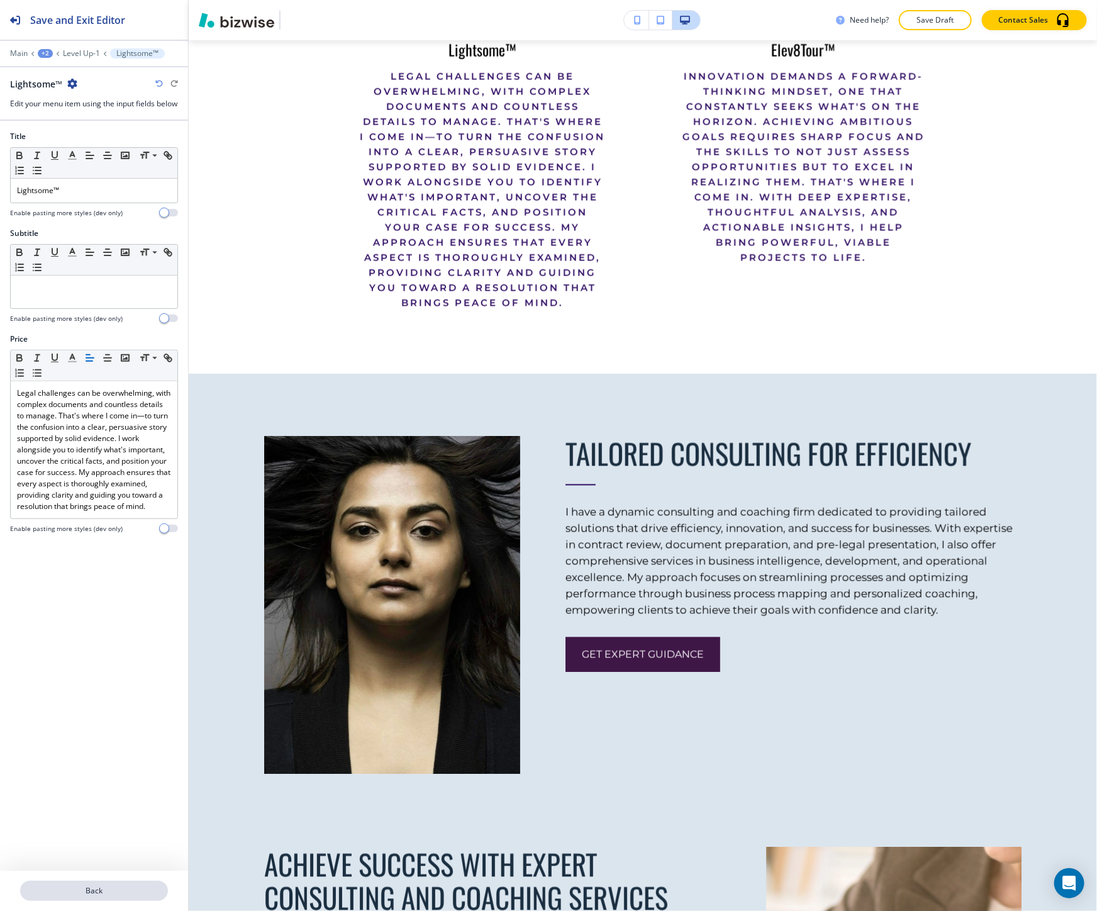
click at [69, 887] on p "Back" at bounding box center [93, 890] width 145 height 11
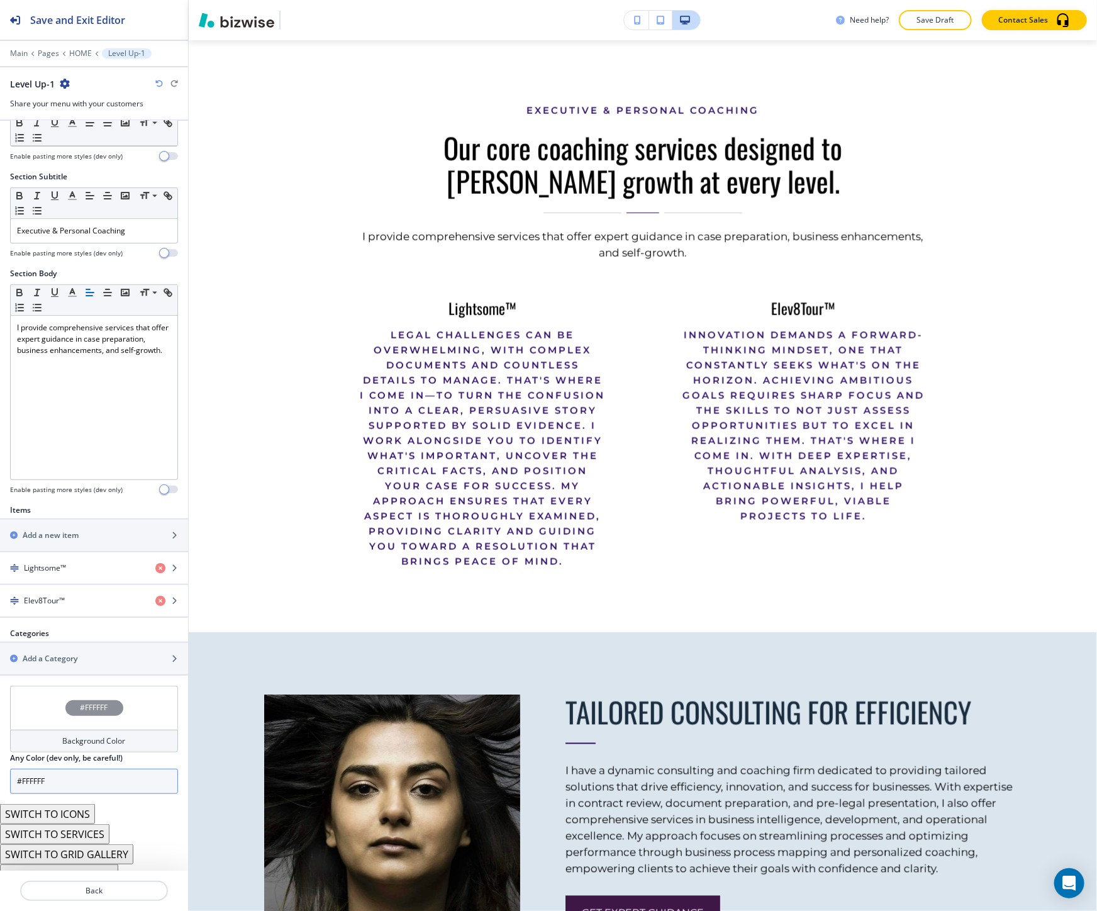
scroll to position [83, 0]
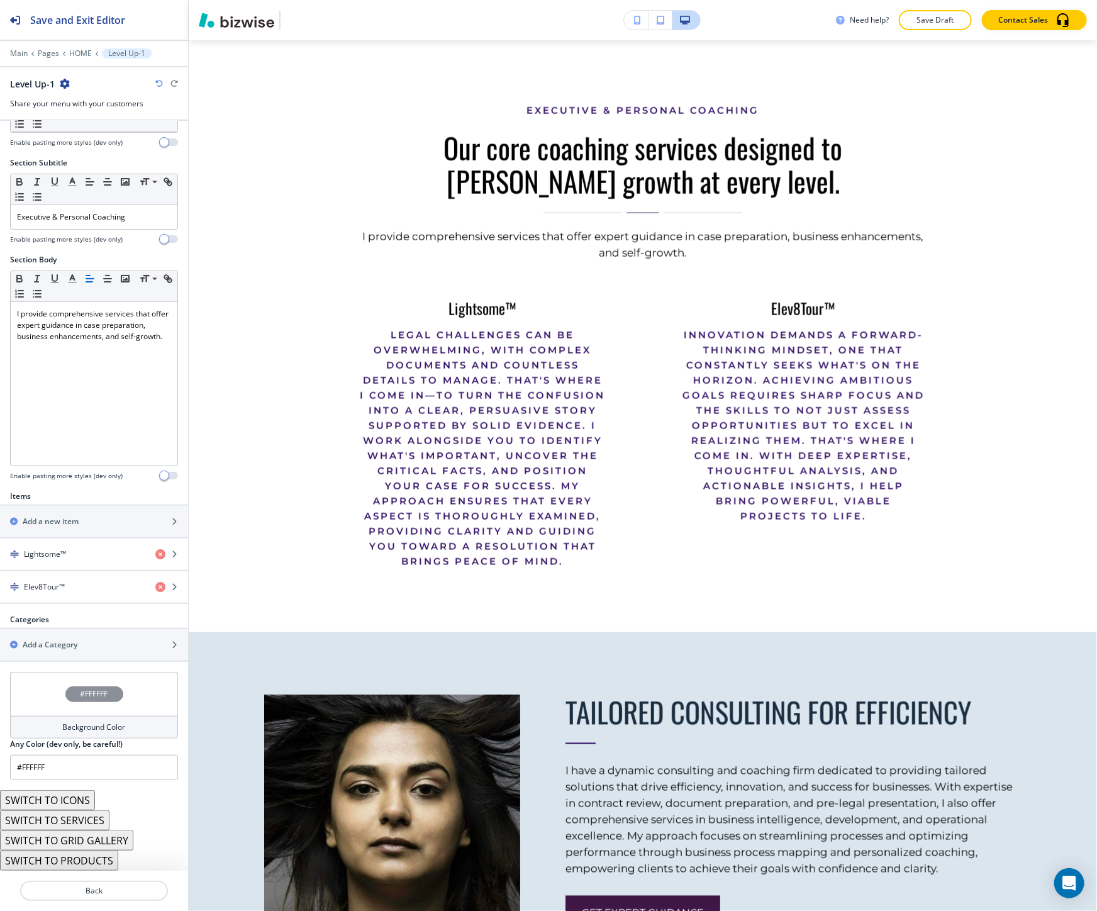
click at [89, 865] on button "SWITCH TO PRODUCTS" at bounding box center [59, 860] width 118 height 20
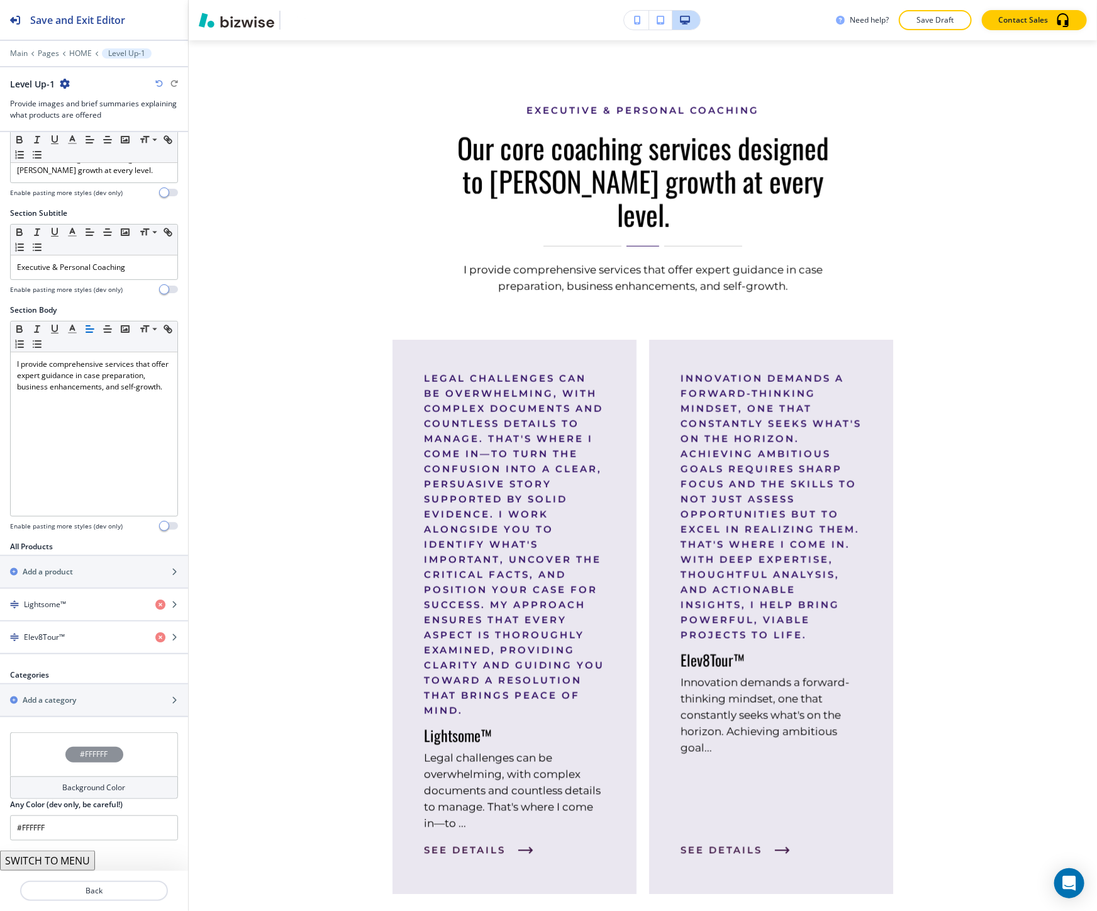
click at [158, 83] on icon "button" at bounding box center [159, 84] width 8 height 8
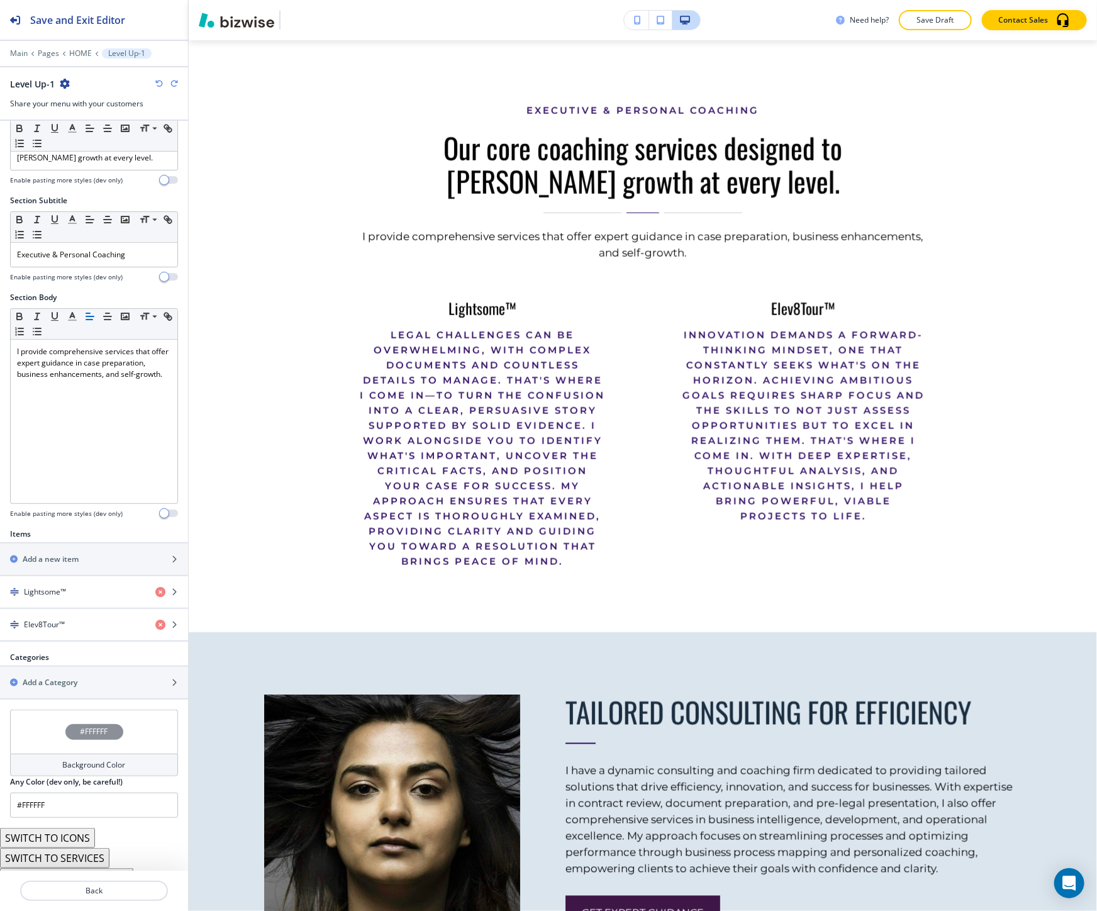
scroll to position [83, 0]
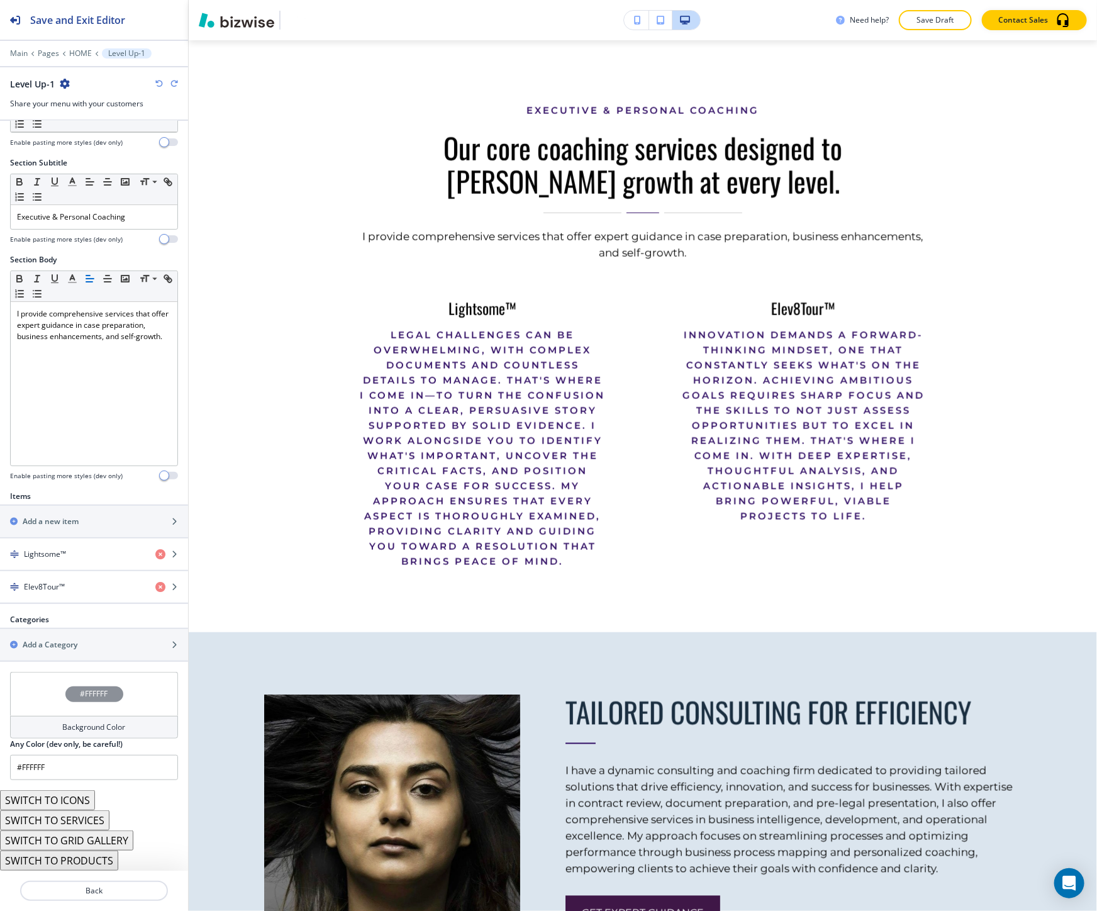
click at [87, 837] on button "SWITCH TO GRID GALLERY" at bounding box center [66, 840] width 133 height 20
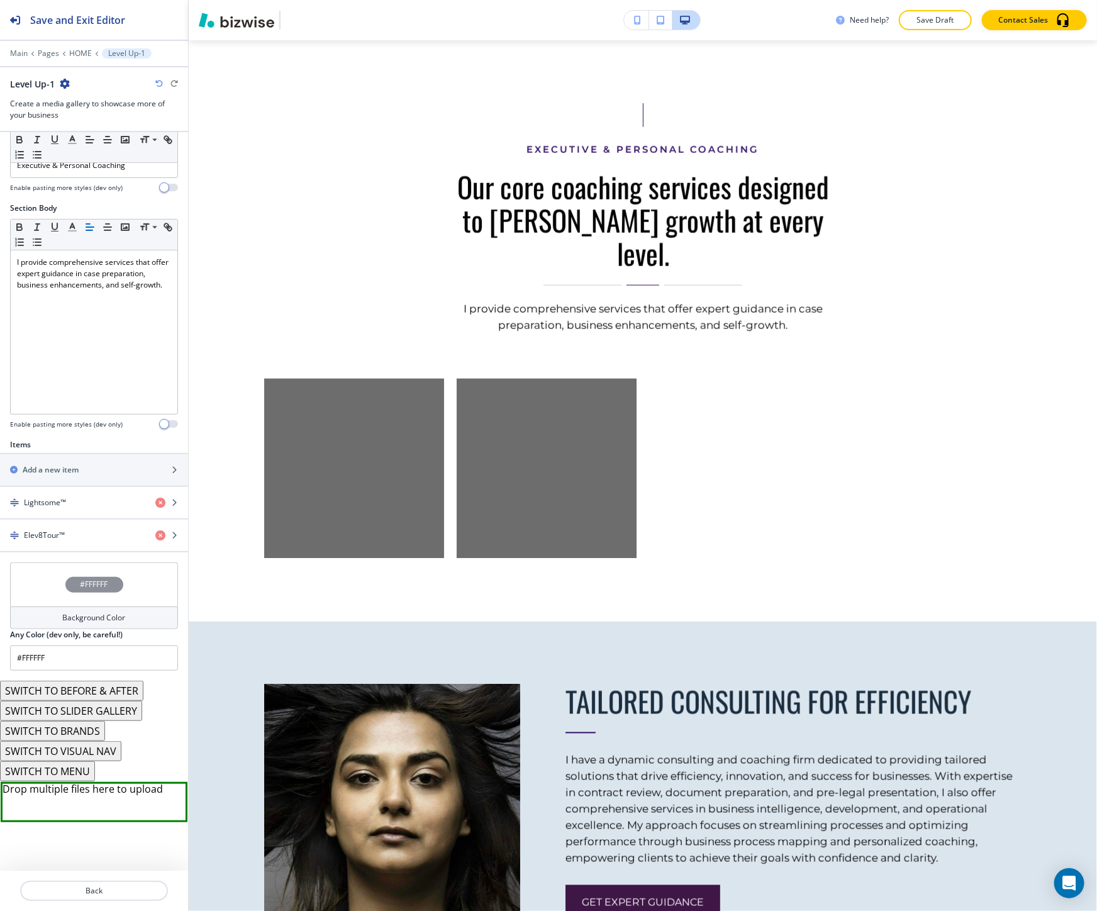
scroll to position [153, 0]
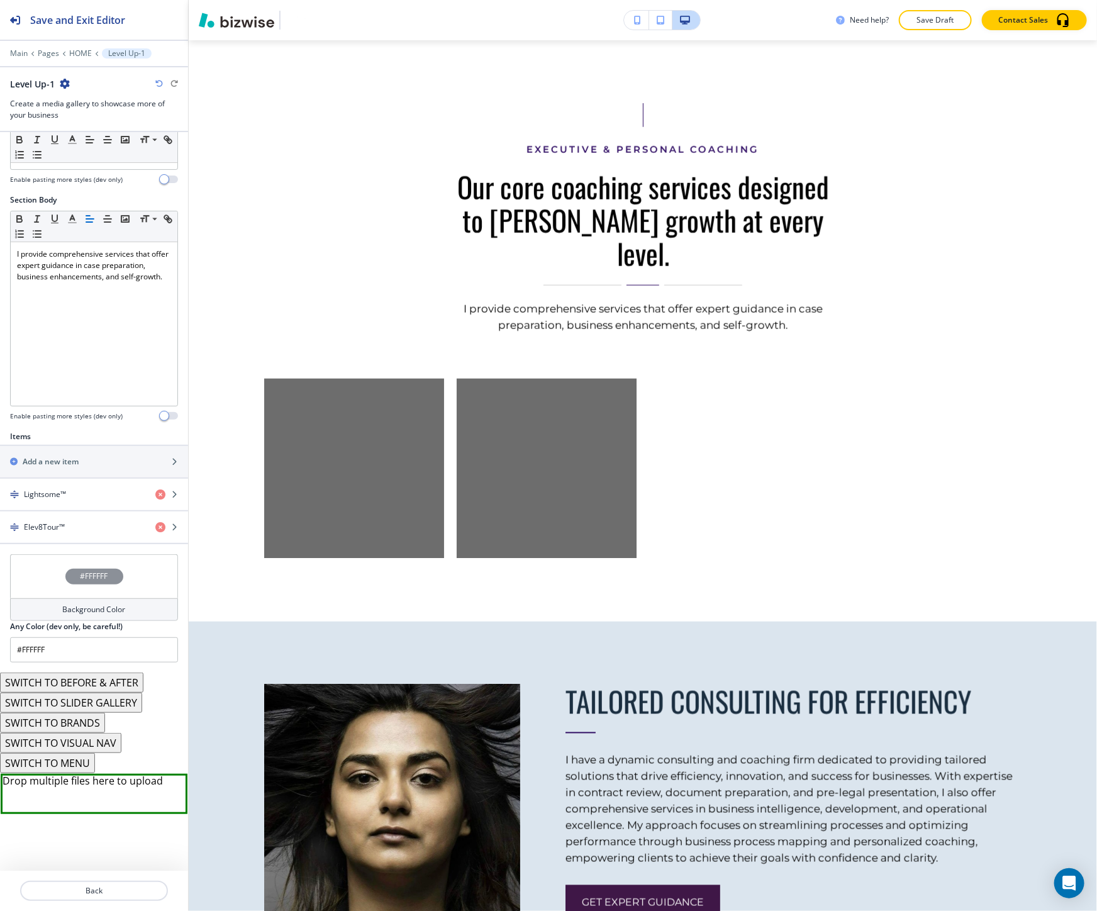
click at [86, 726] on button "SWITCH TO BRANDS" at bounding box center [52, 722] width 105 height 20
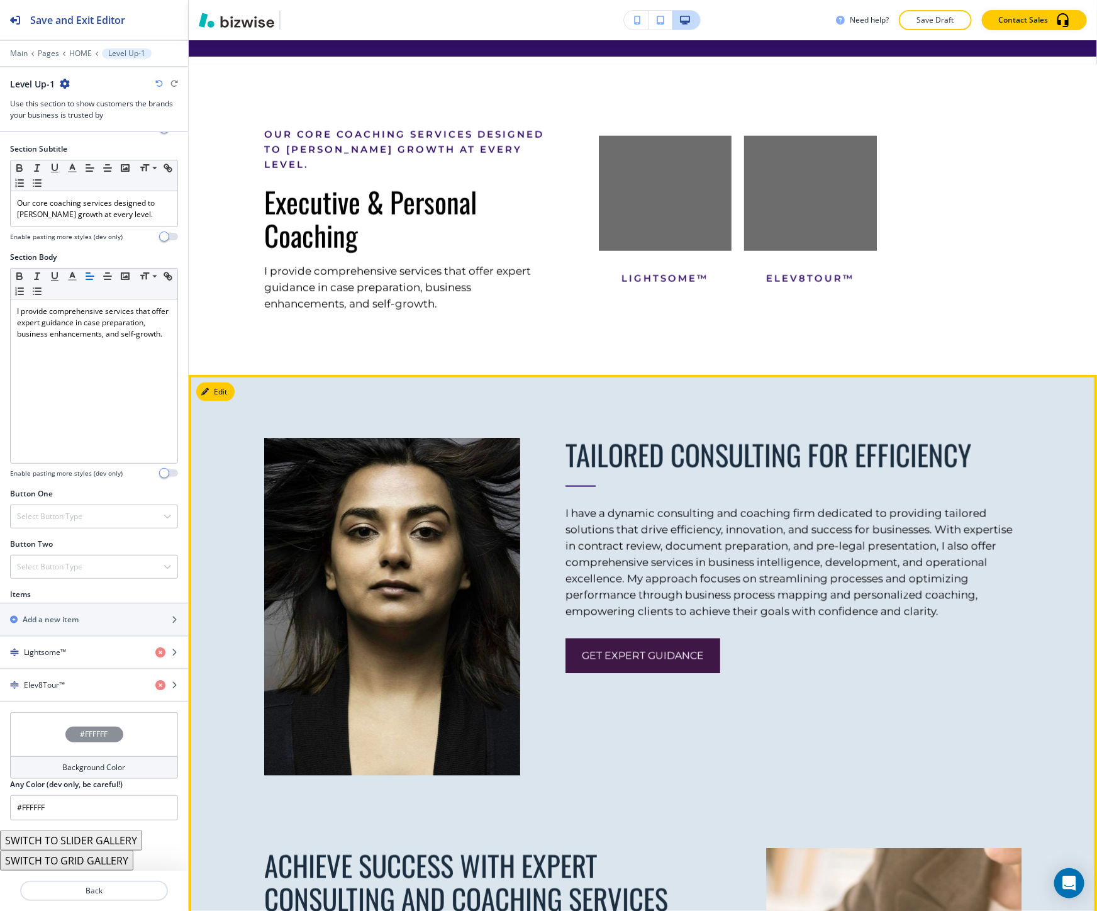
scroll to position [577, 0]
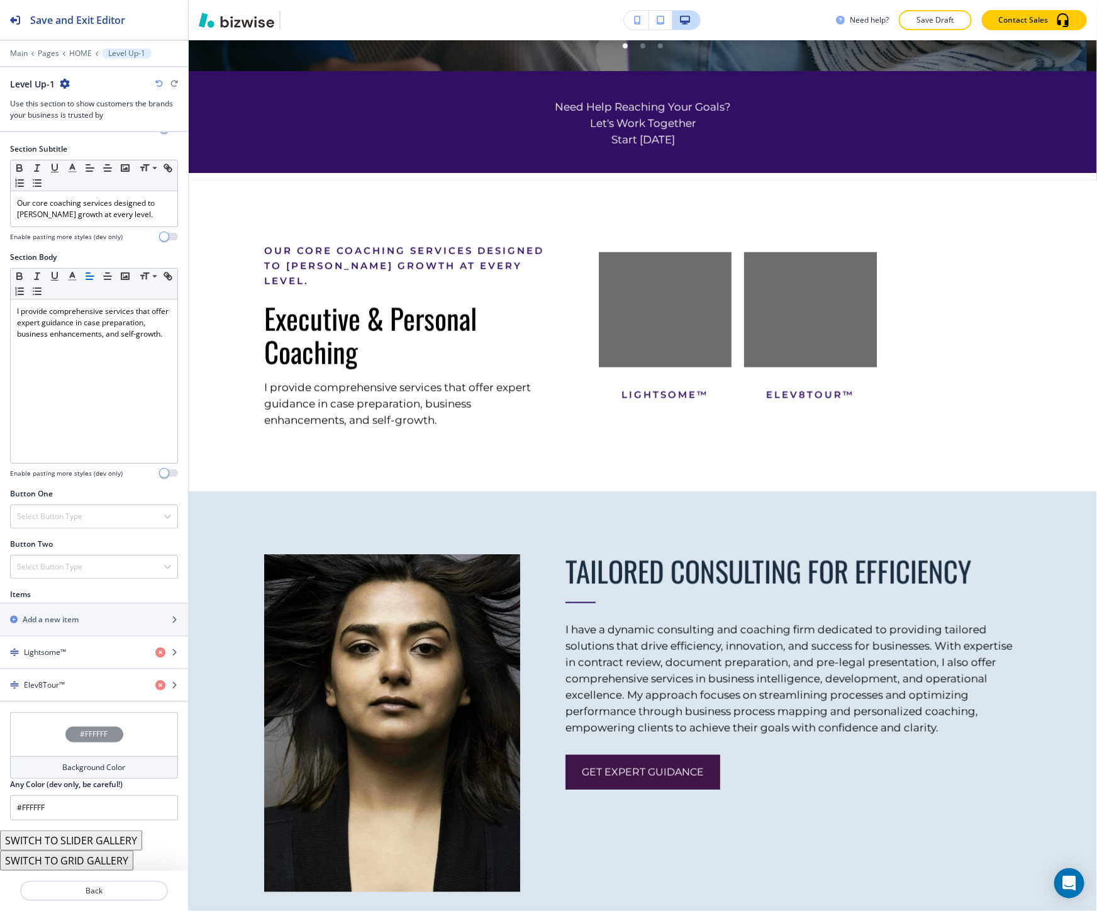
click at [157, 86] on icon "button" at bounding box center [159, 84] width 8 height 8
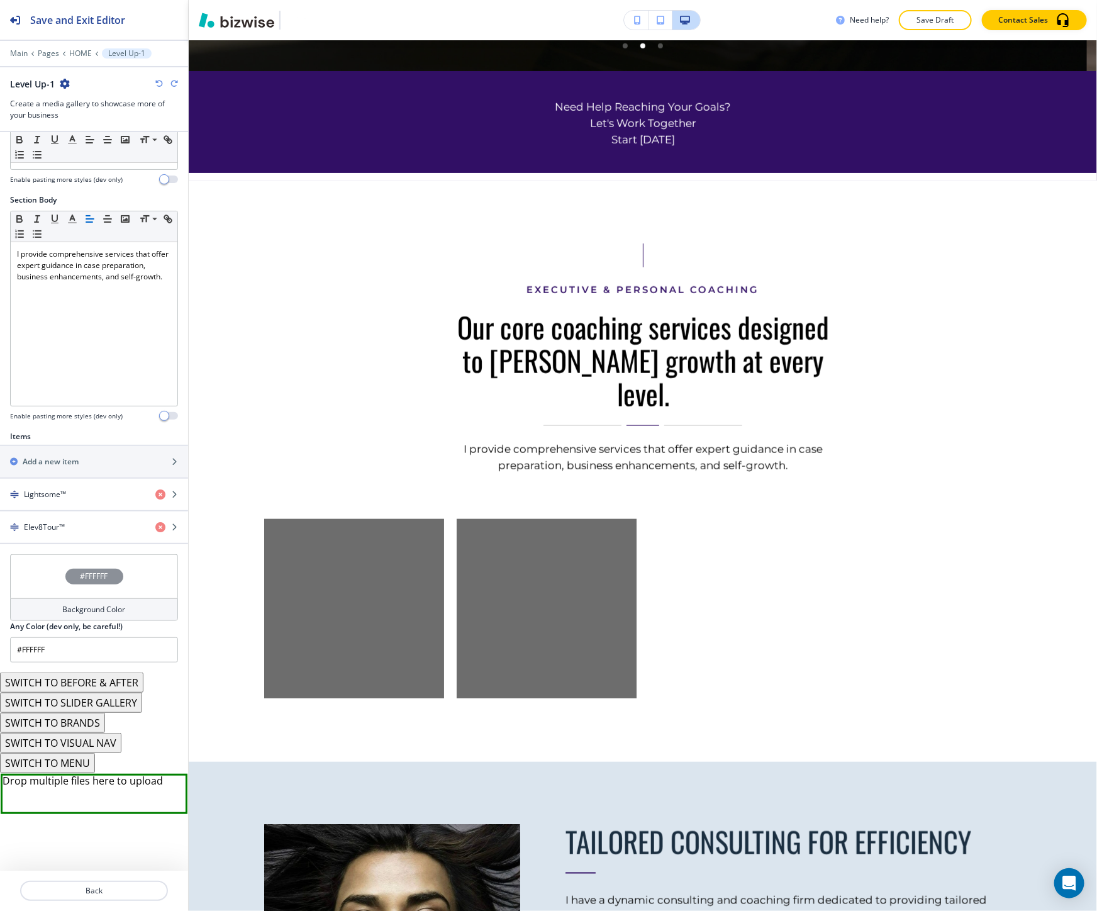
click at [159, 82] on icon "button" at bounding box center [159, 84] width 8 height 8
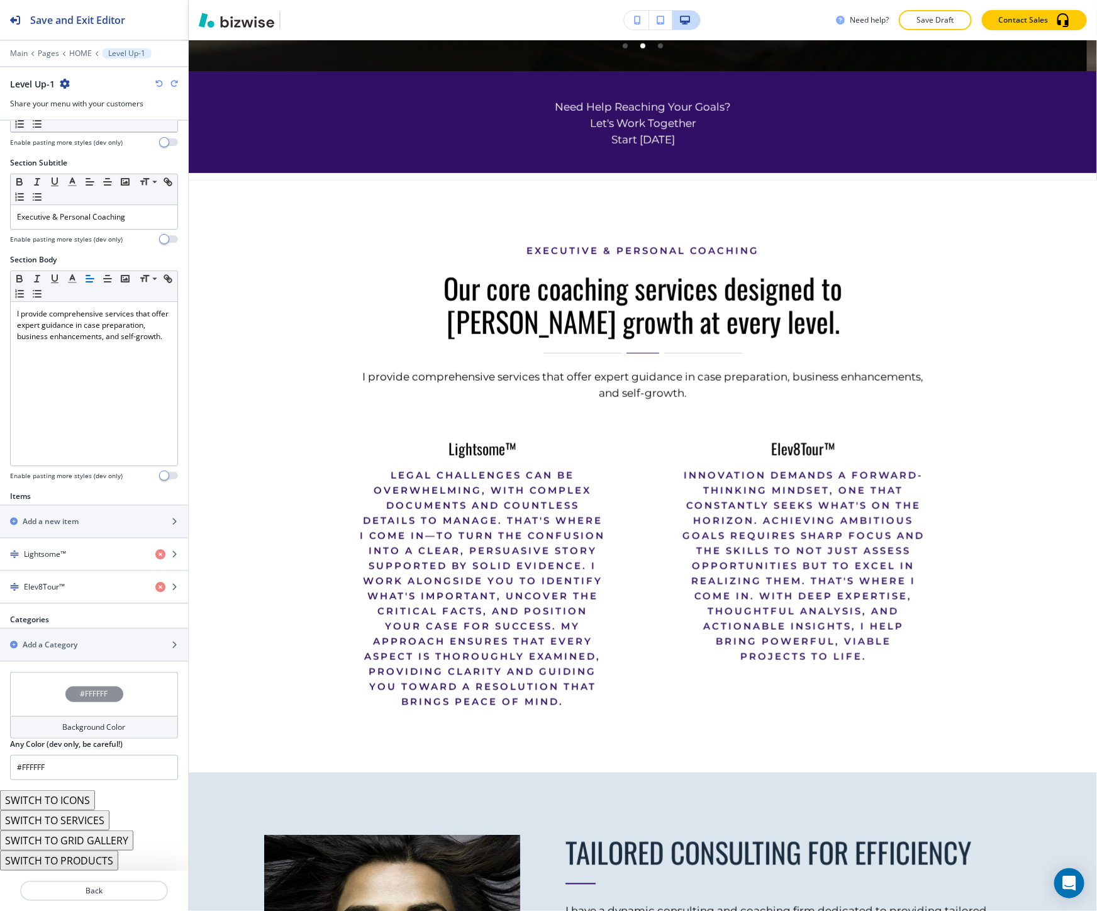
click at [86, 800] on button "SWITCH TO ICONS" at bounding box center [47, 800] width 95 height 20
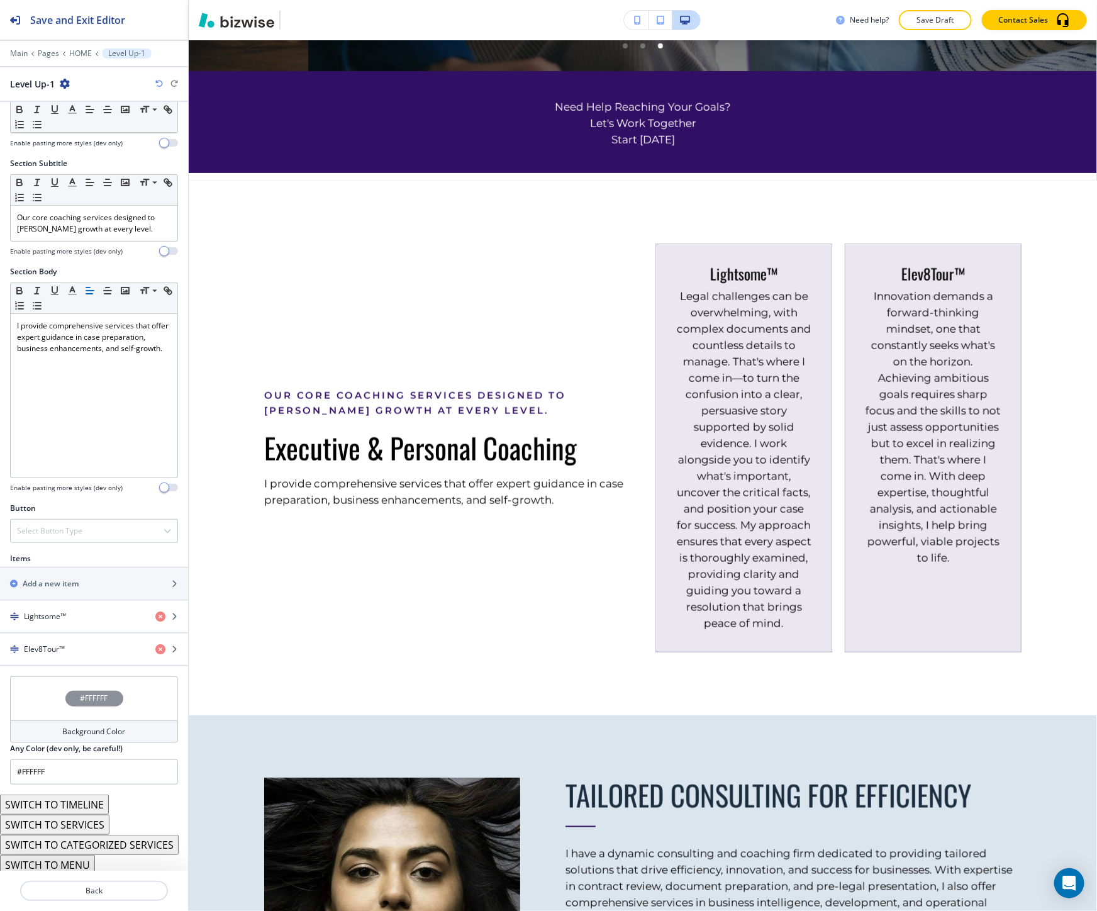
scroll to position [65, 0]
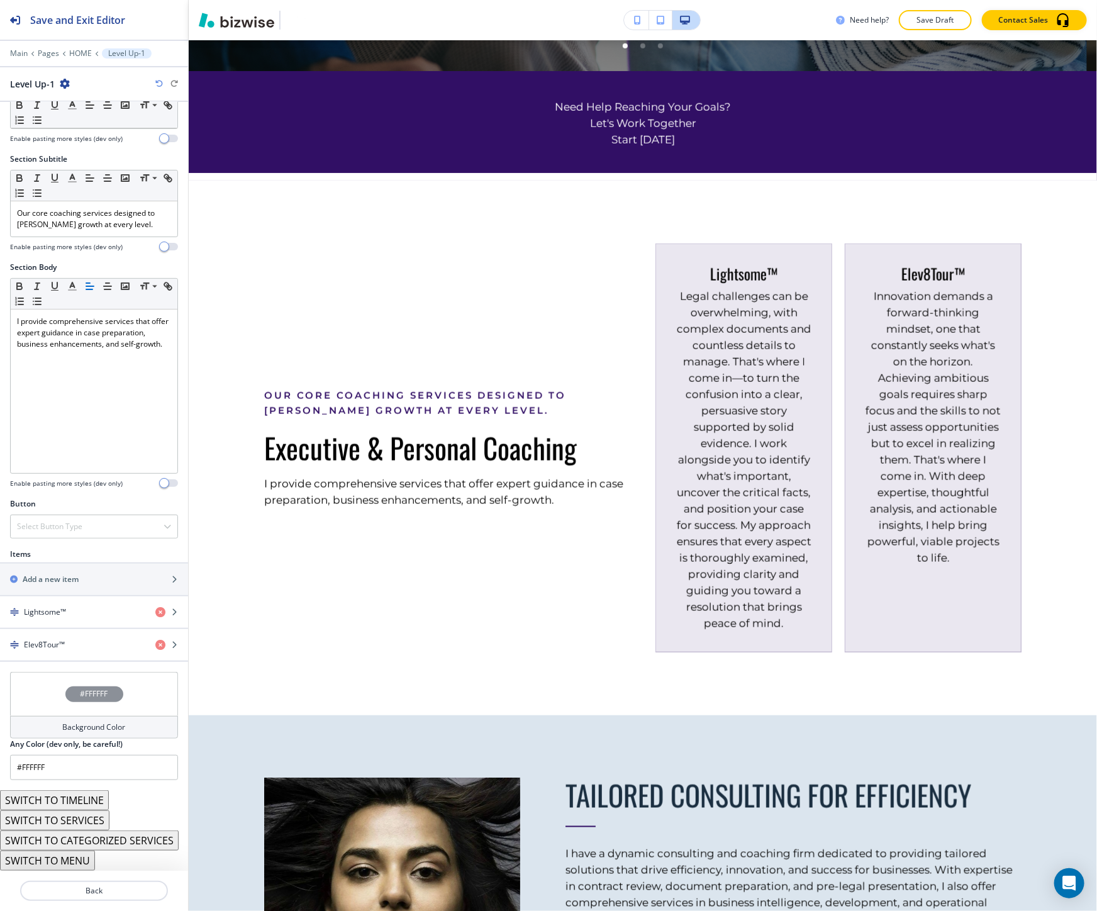
click at [92, 841] on button "SWITCH TO CATEGORIZED SERVICES" at bounding box center [89, 840] width 179 height 20
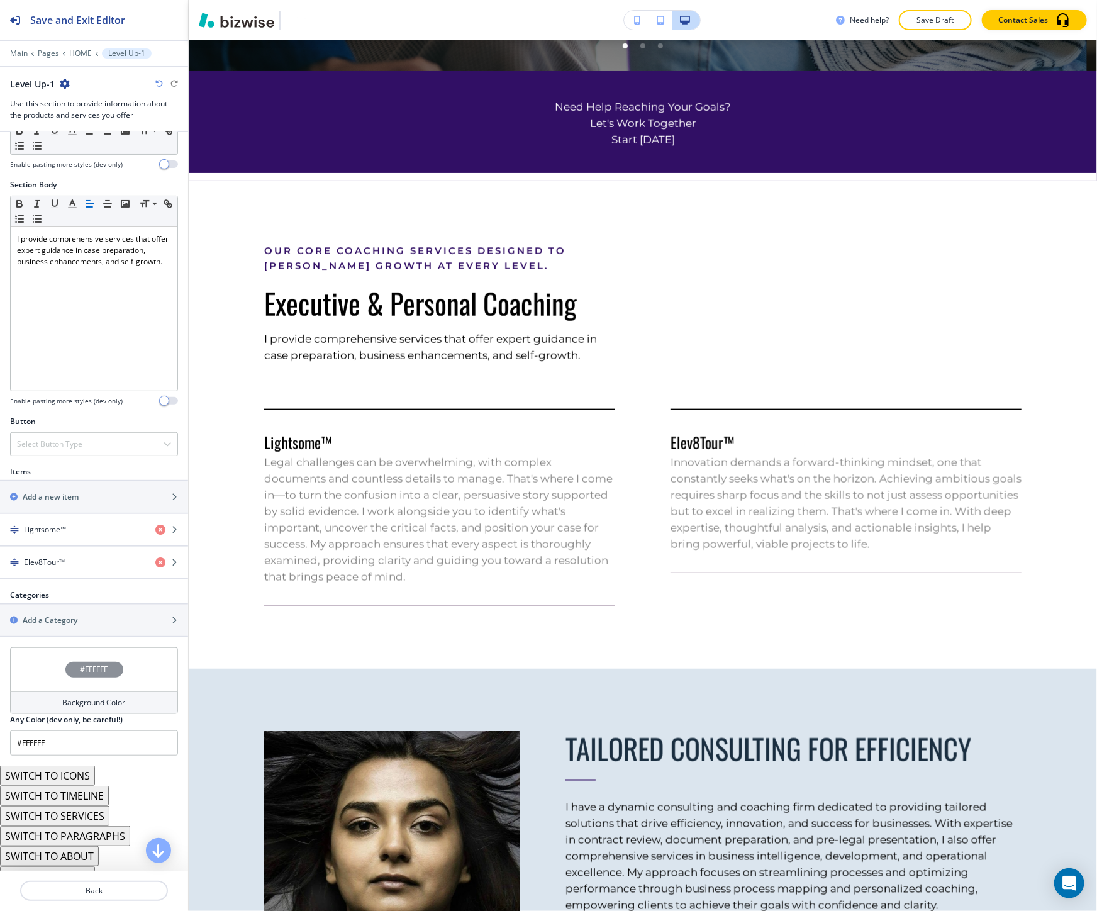
scroll to position [193, 0]
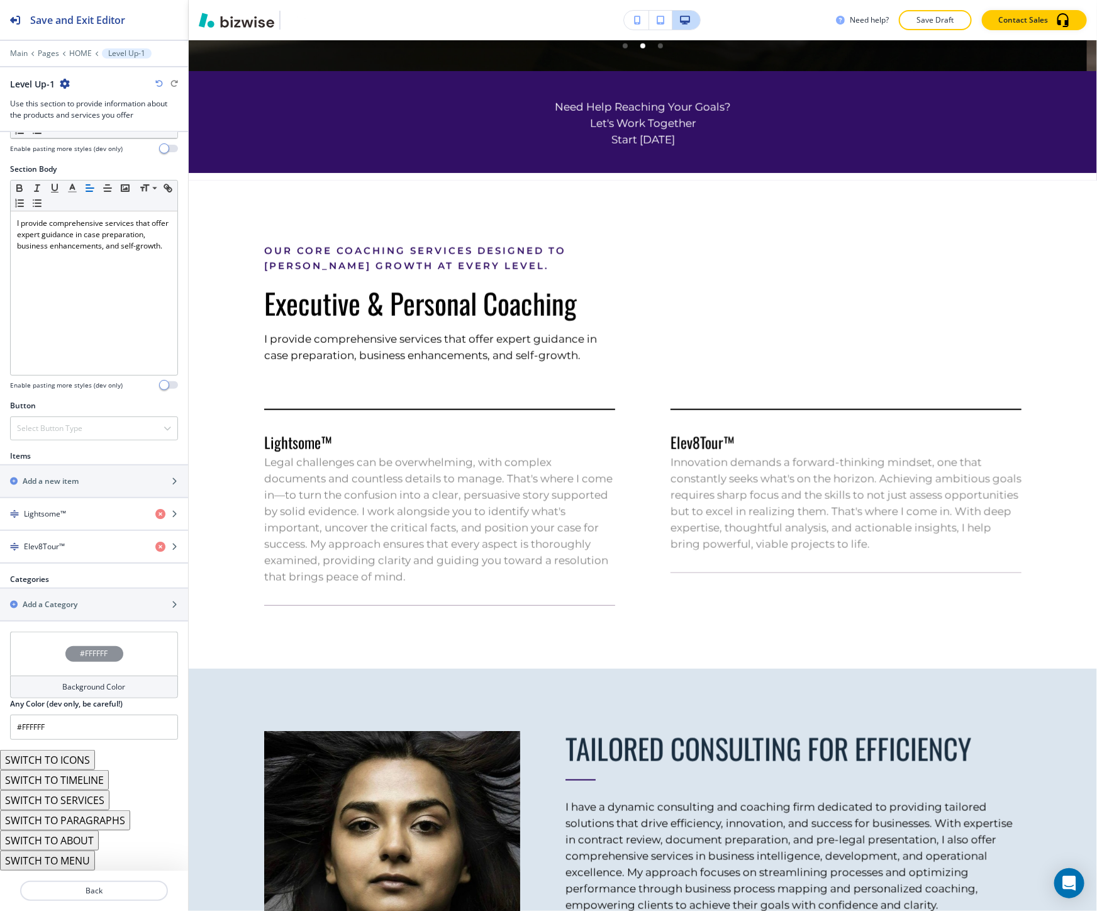
click at [101, 825] on button "SWITCH TO PARAGRAPHS" at bounding box center [65, 820] width 130 height 20
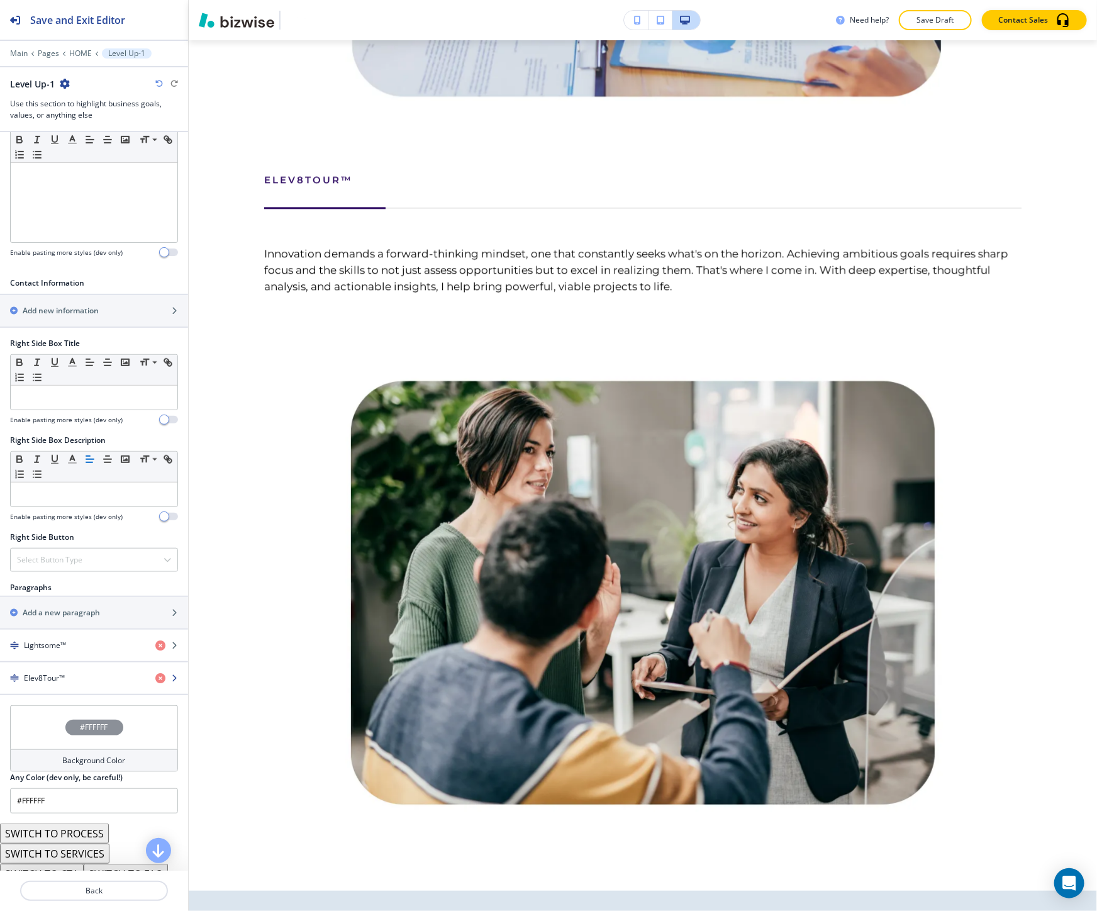
scroll to position [360, 0]
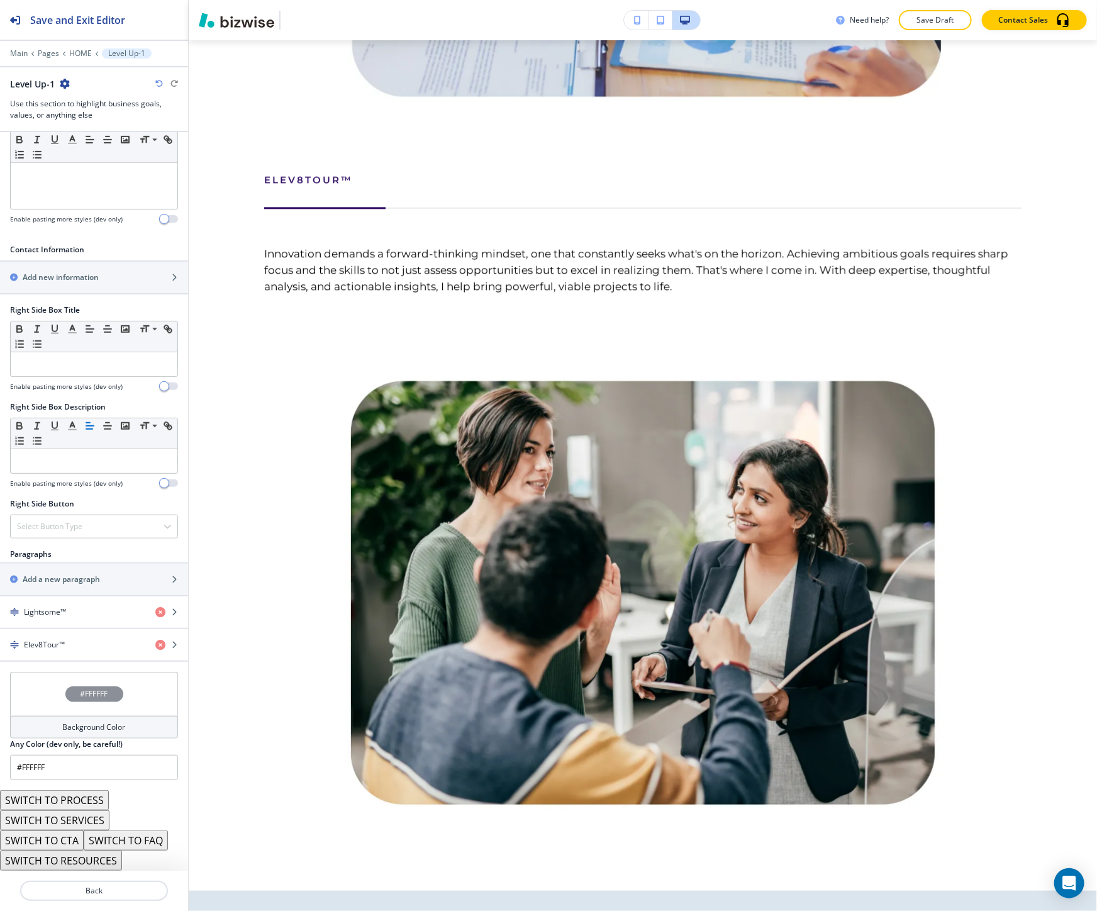
click at [105, 806] on button "SWITCH TO PROCESS" at bounding box center [54, 800] width 109 height 20
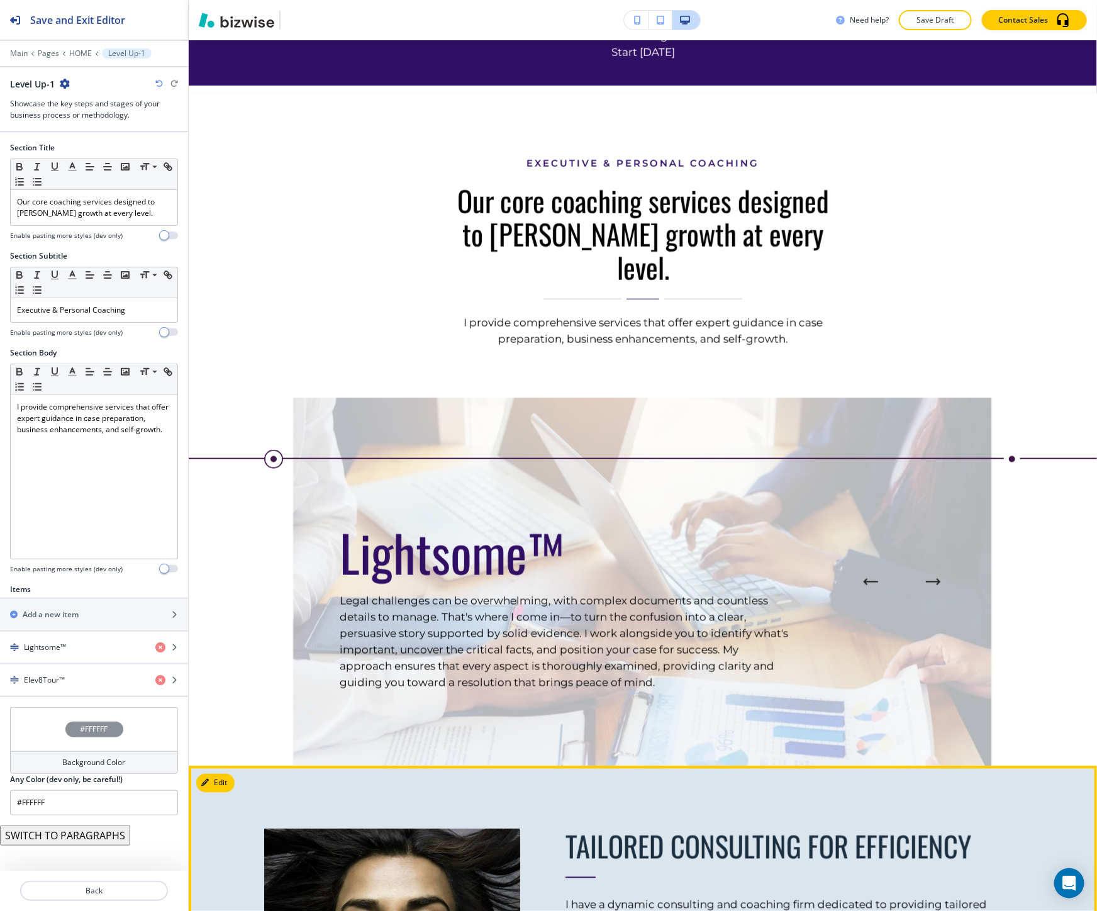
scroll to position [577, 0]
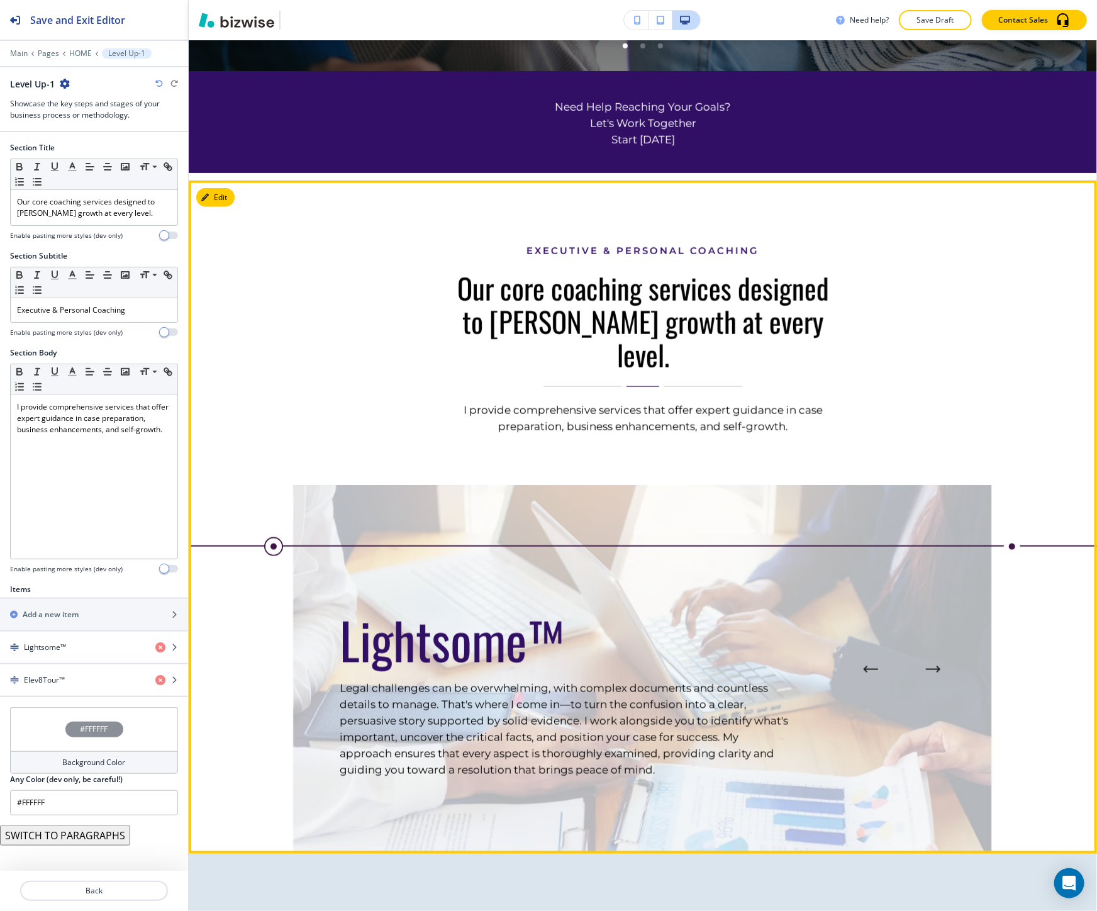
click at [926, 665] on icon "Next Process Step" at bounding box center [933, 669] width 15 height 8
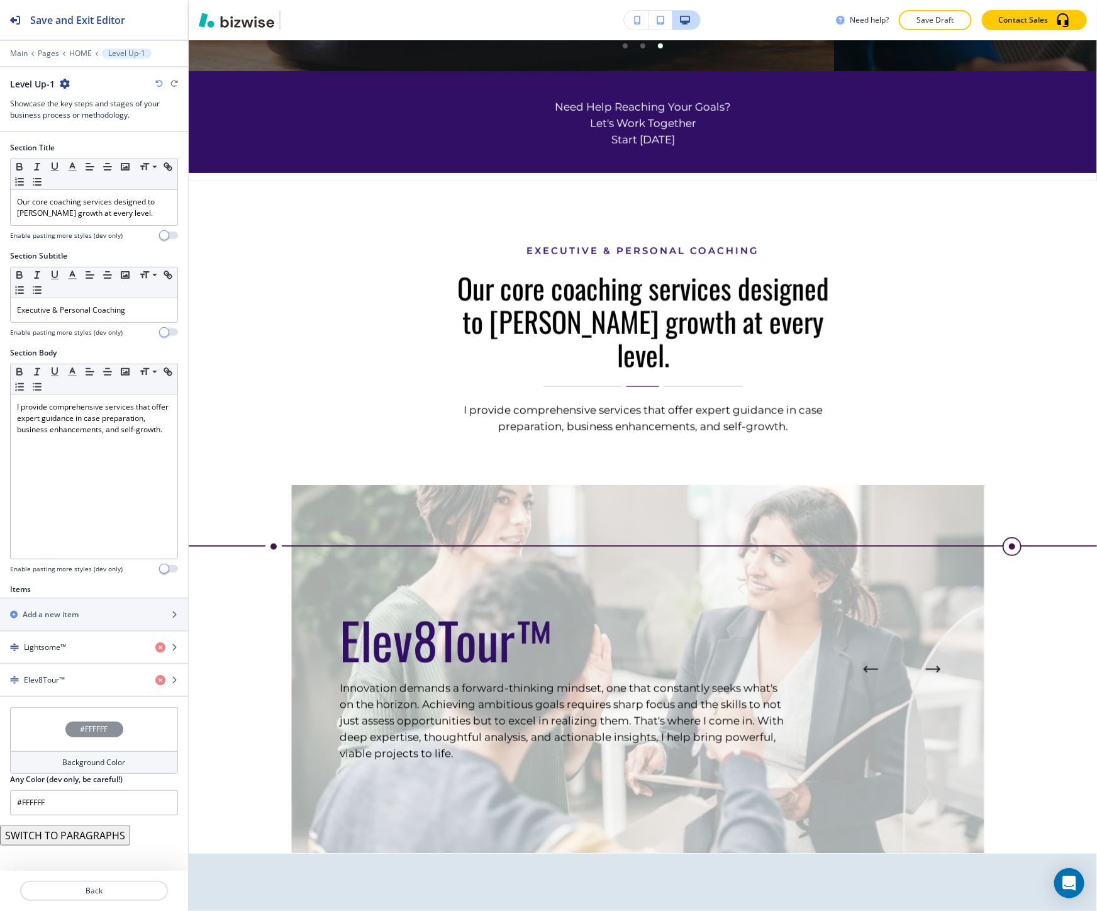
click at [160, 91] on div at bounding box center [94, 95] width 168 height 8
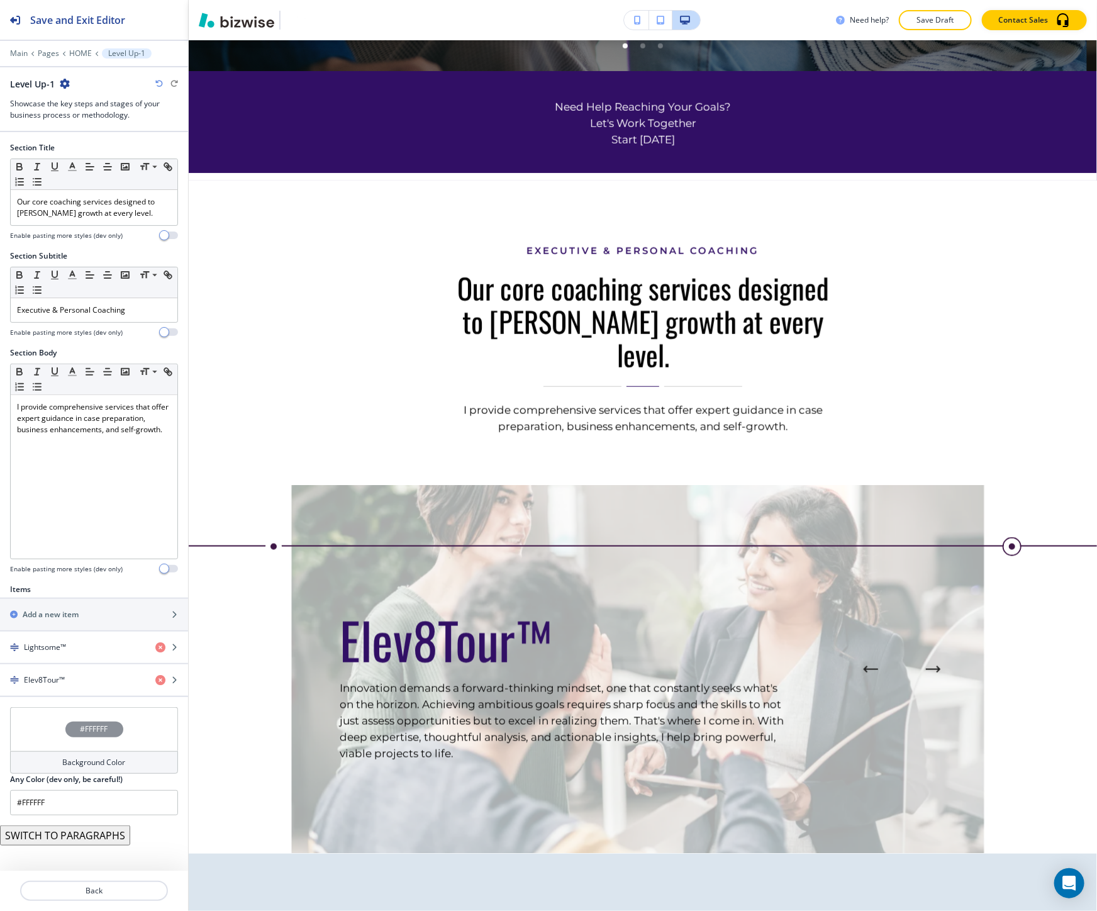
click at [158, 83] on icon "button" at bounding box center [159, 84] width 8 height 8
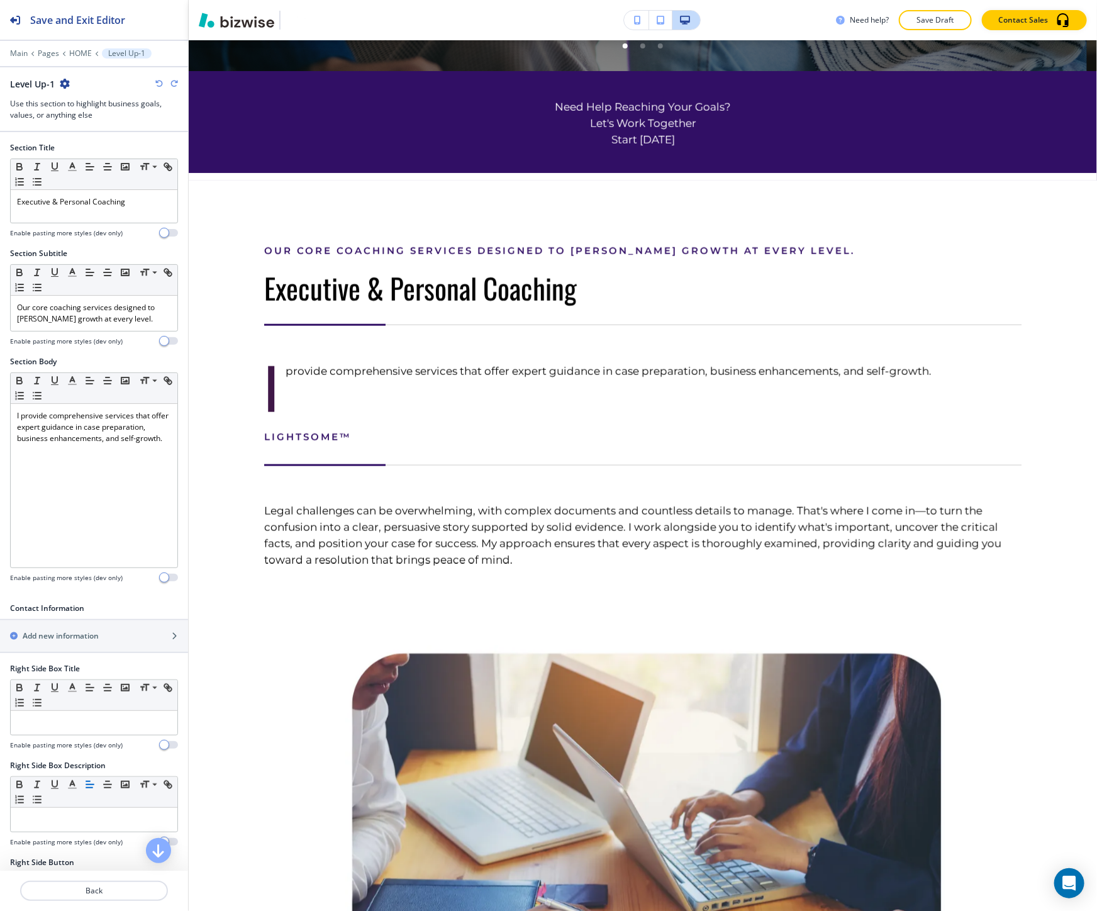
click at [158, 83] on icon "button" at bounding box center [159, 84] width 8 height 8
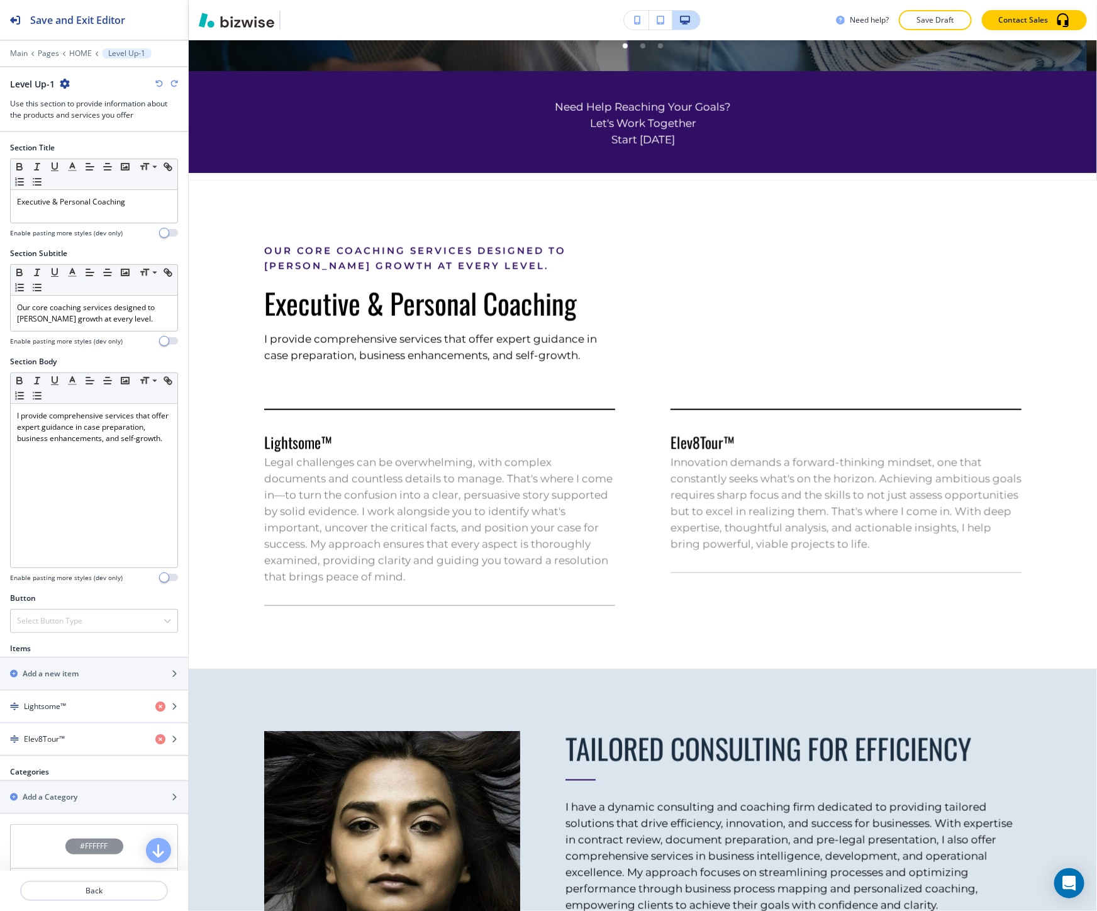
click at [158, 83] on icon "button" at bounding box center [159, 84] width 8 height 8
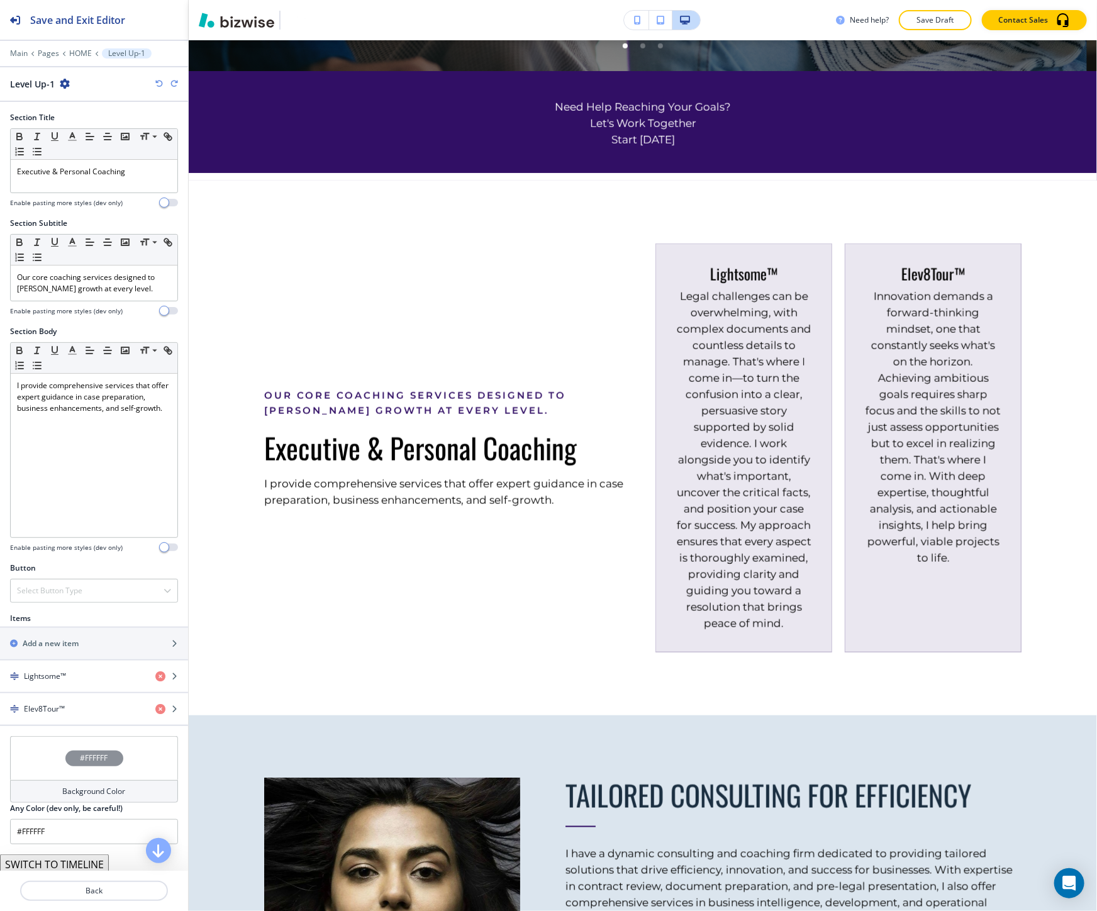
click at [158, 83] on icon "button" at bounding box center [159, 84] width 8 height 8
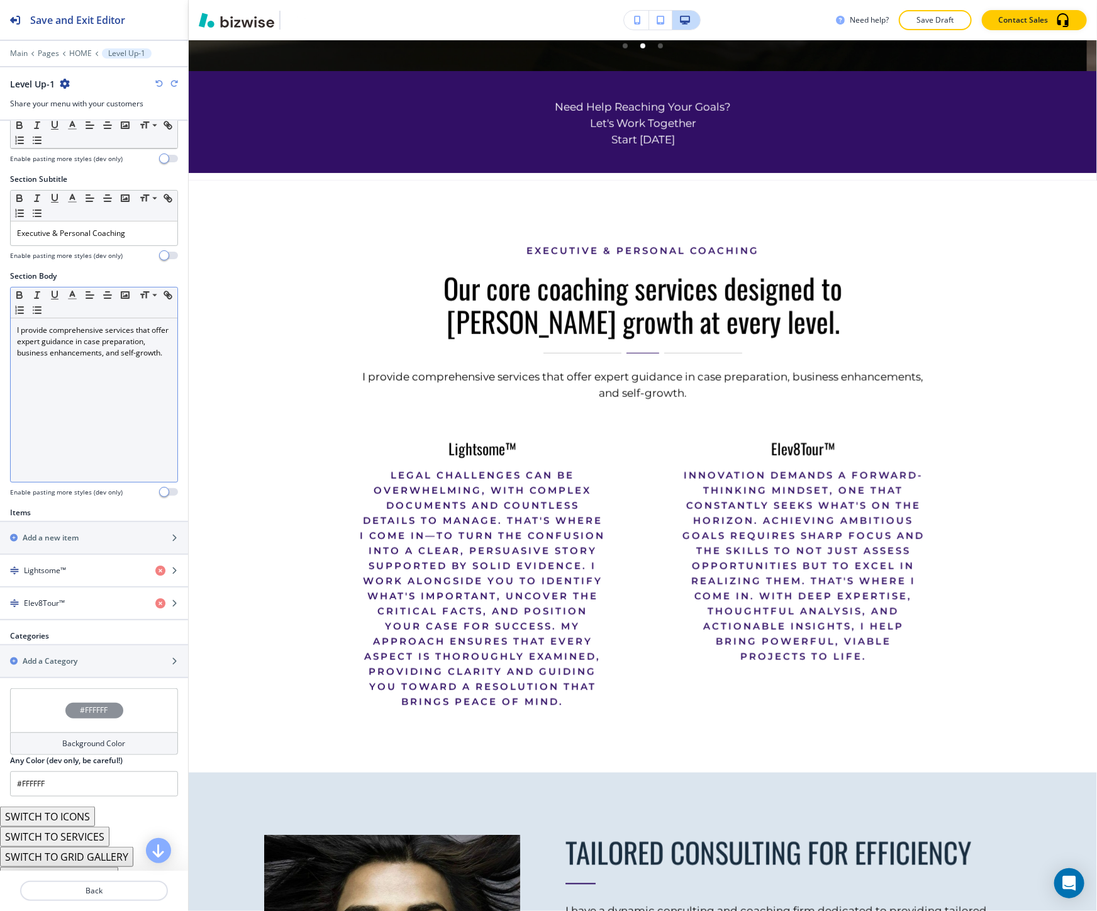
scroll to position [83, 0]
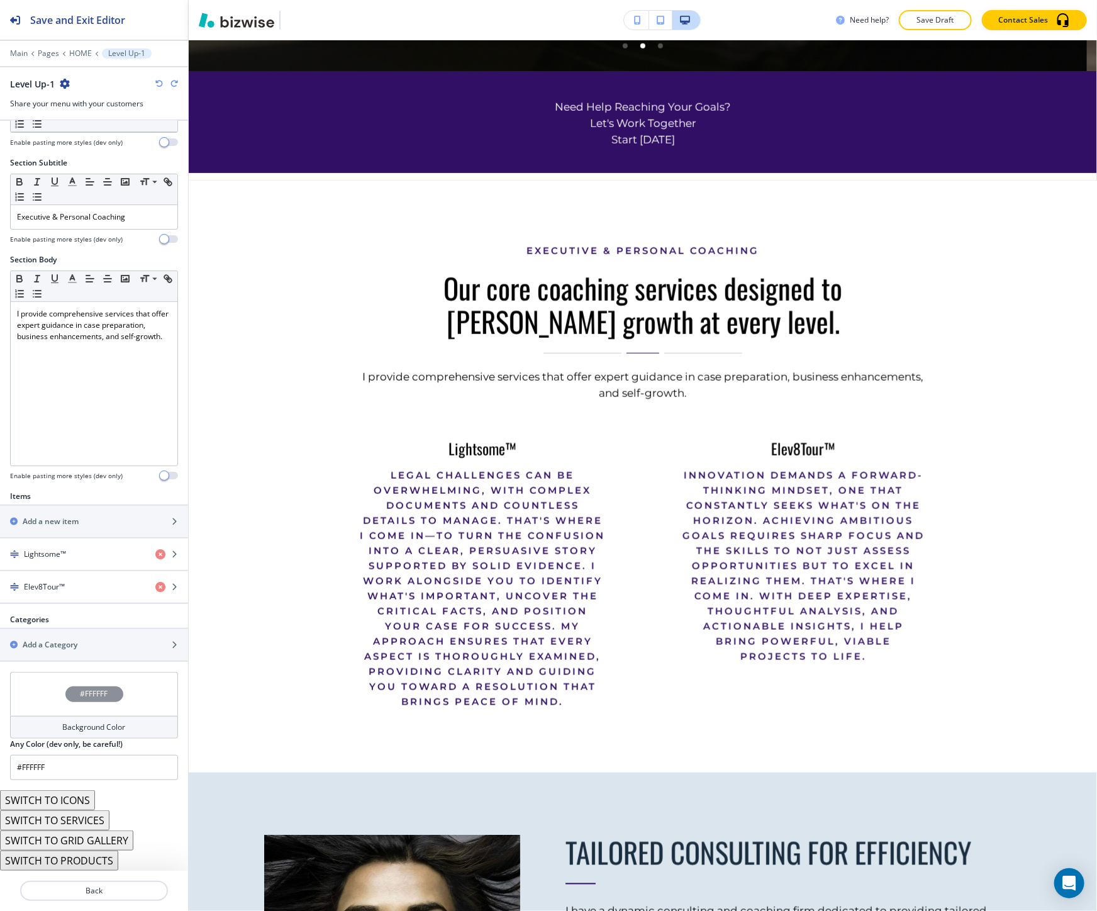
click at [158, 80] on icon "button" at bounding box center [159, 84] width 8 height 8
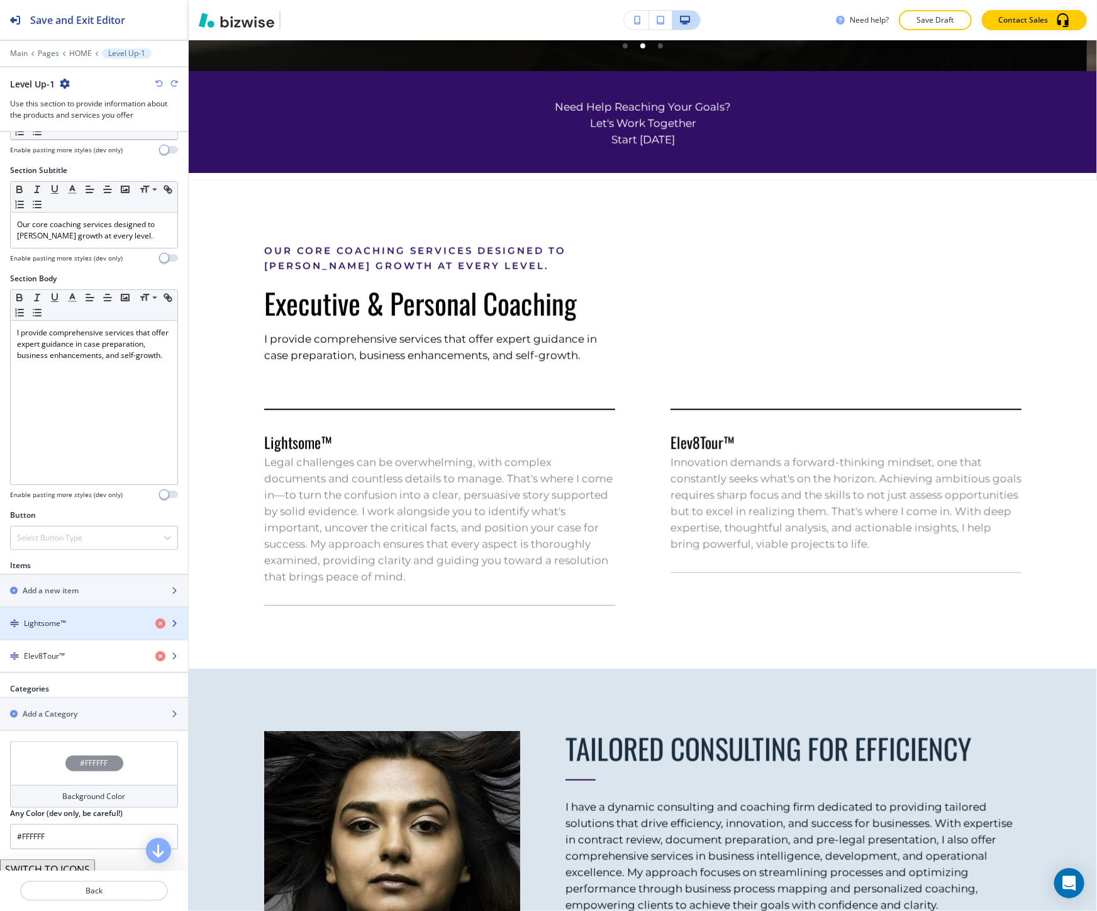
click at [97, 630] on div "button" at bounding box center [94, 634] width 188 height 10
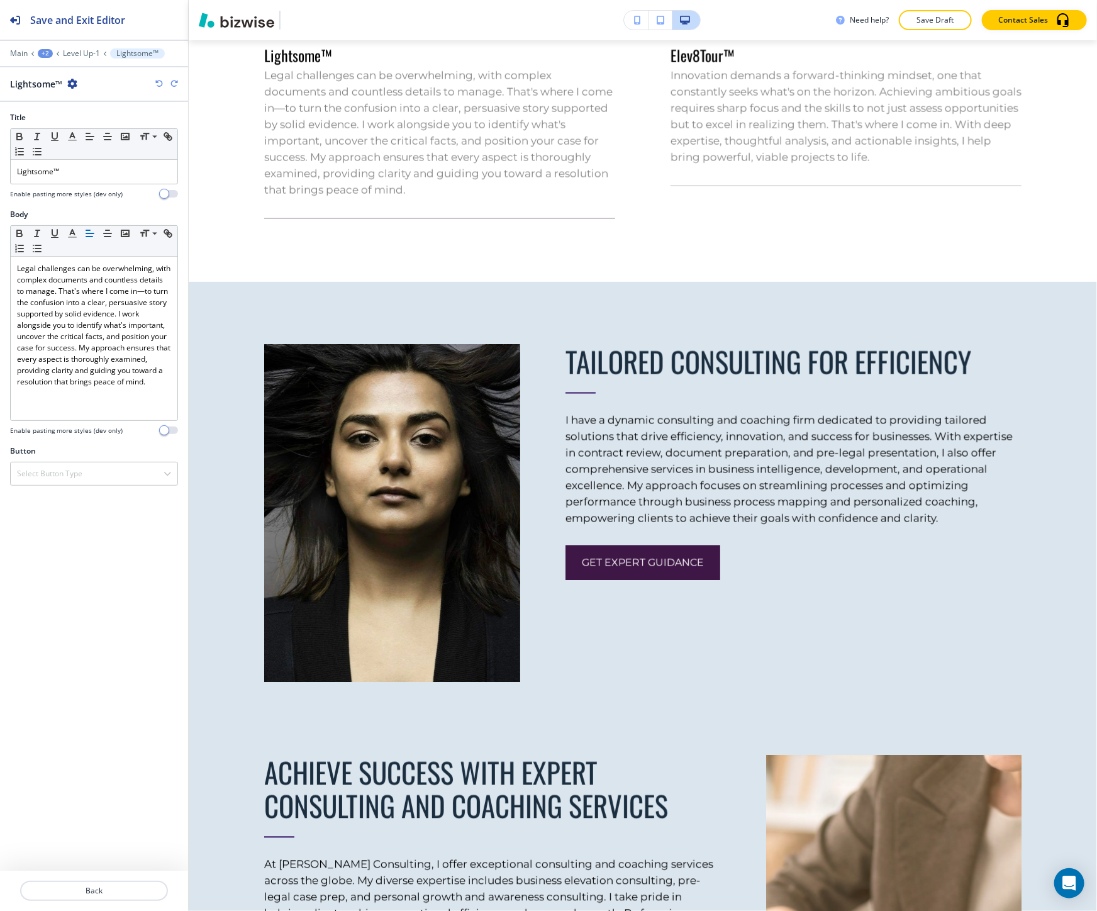
scroll to position [968, 0]
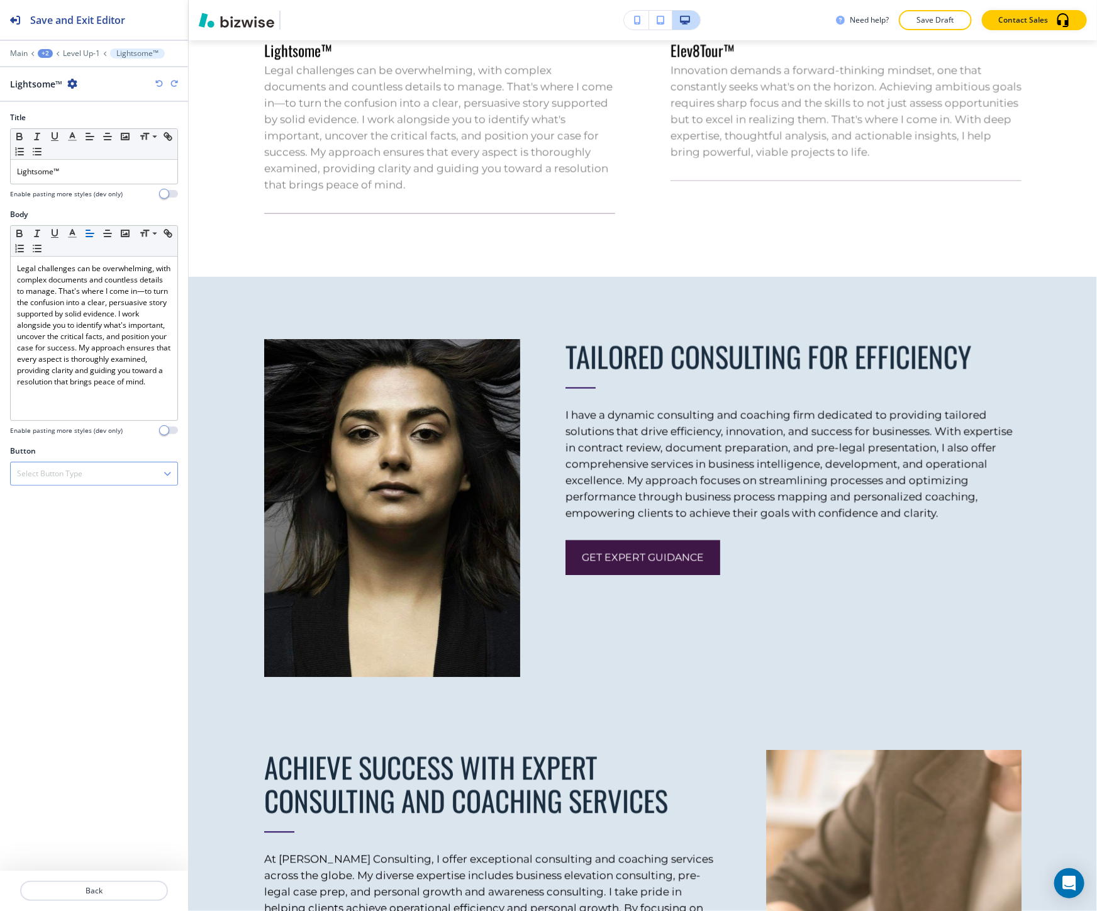
click at [105, 464] on div "Select Button Type" at bounding box center [94, 473] width 167 height 23
click at [91, 597] on h4 "Internal Link" at bounding box center [94, 602] width 154 height 11
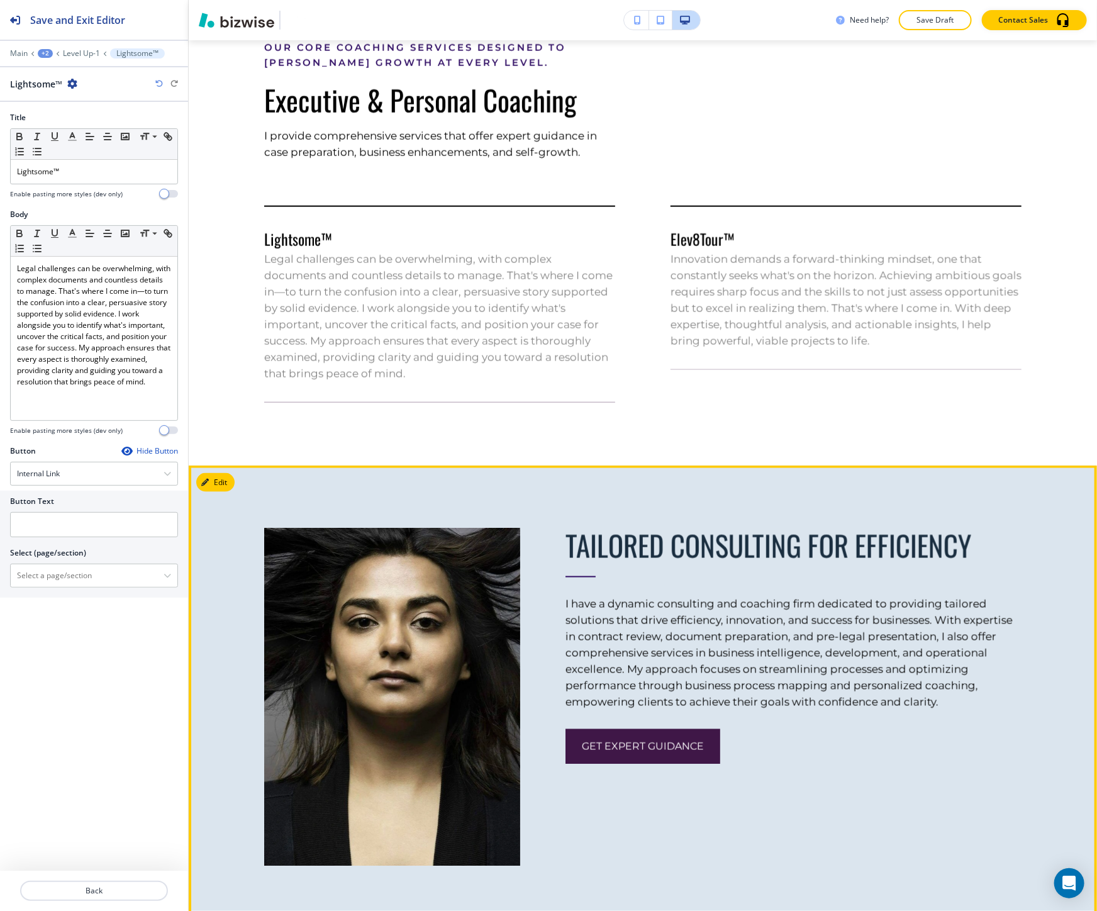
scroll to position [619, 0]
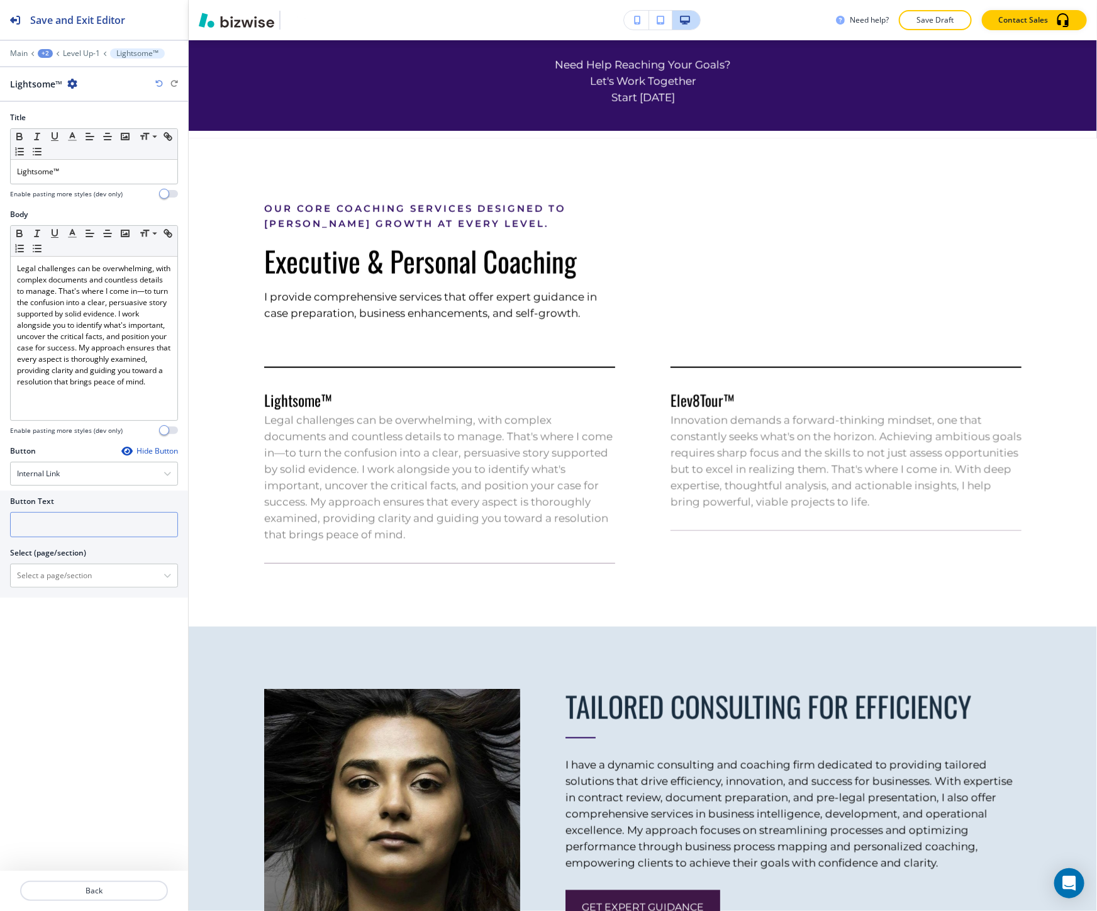
click at [162, 531] on input "text" at bounding box center [94, 524] width 168 height 25
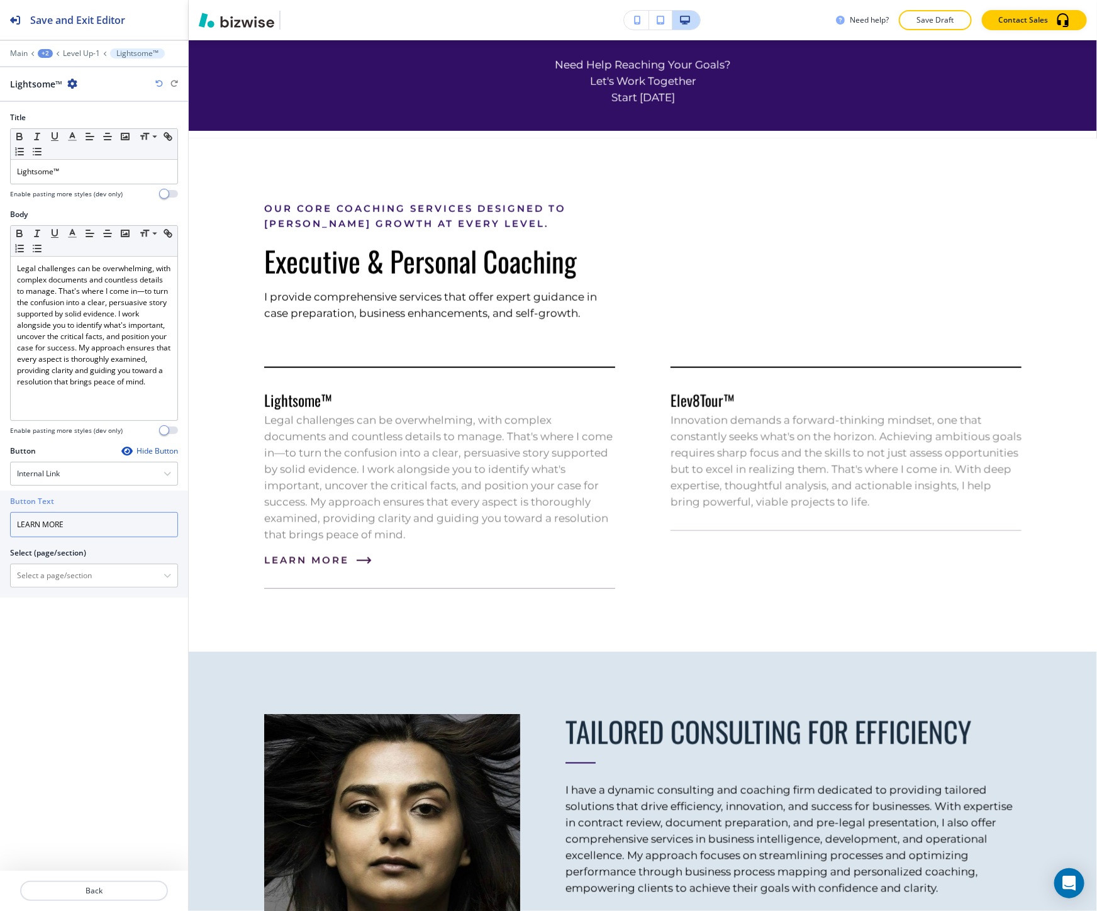
type input "LEARN MORE"
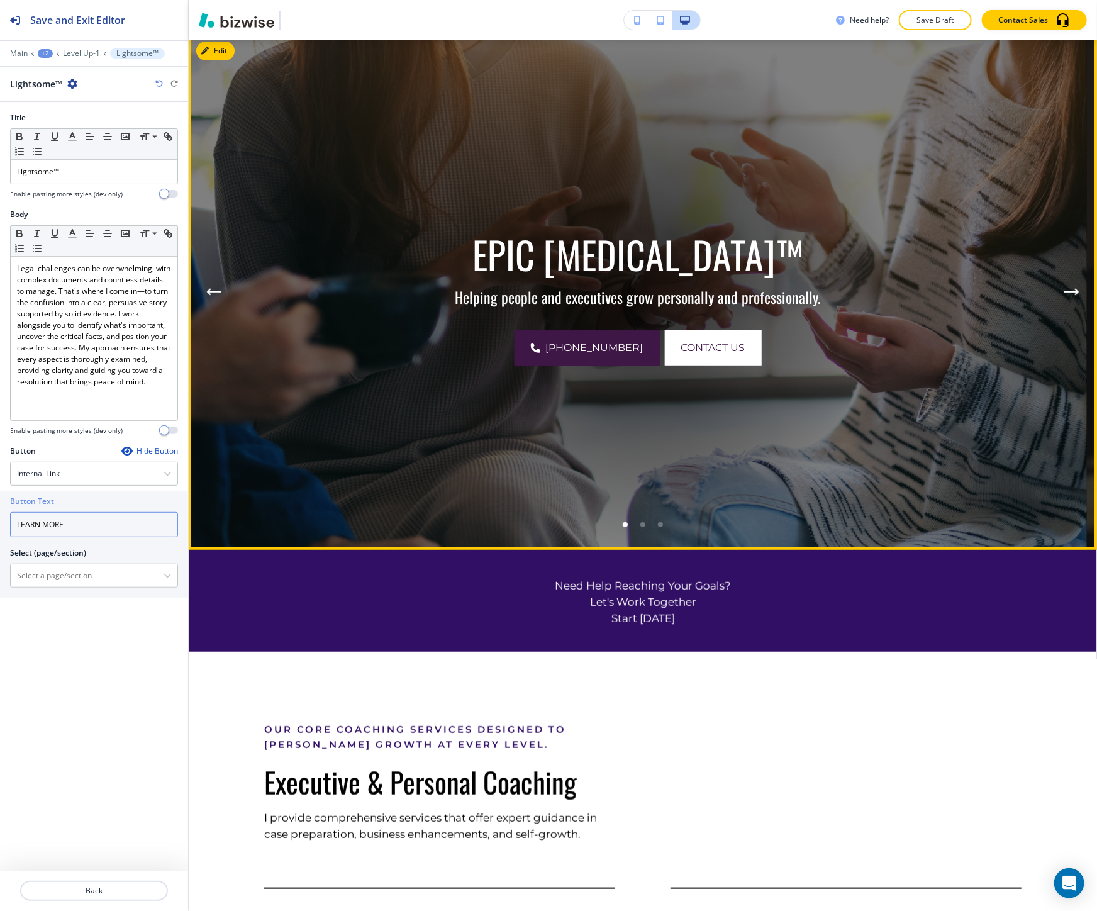
scroll to position [0, 0]
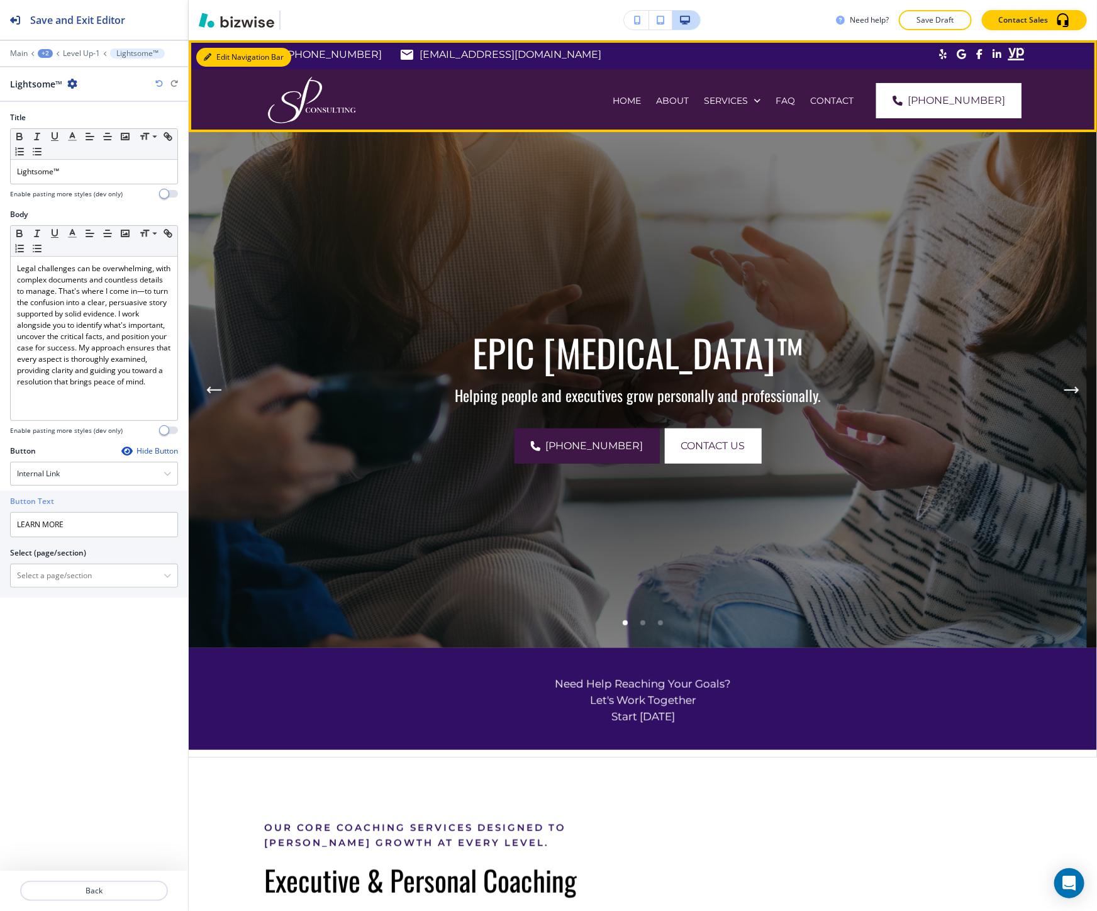
click at [225, 54] on button "Edit Navigation Bar" at bounding box center [243, 57] width 95 height 19
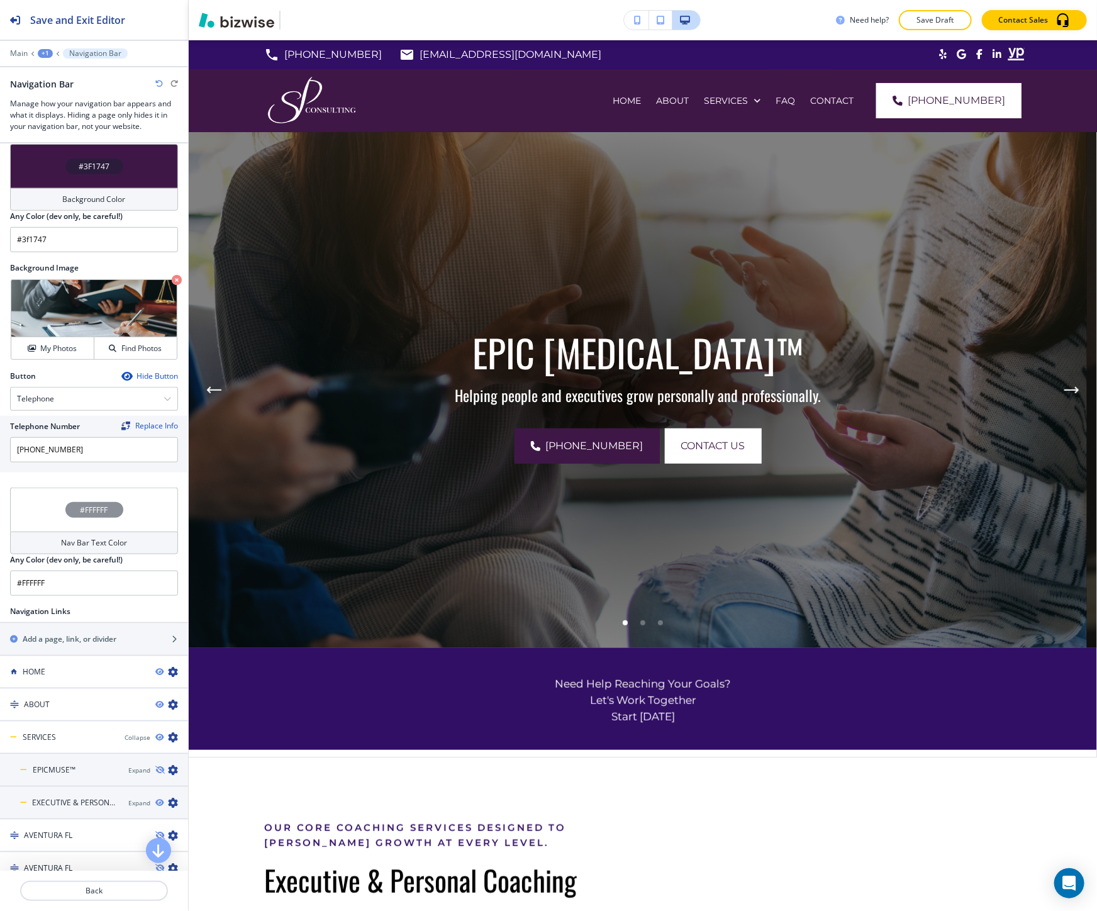
scroll to position [419, 0]
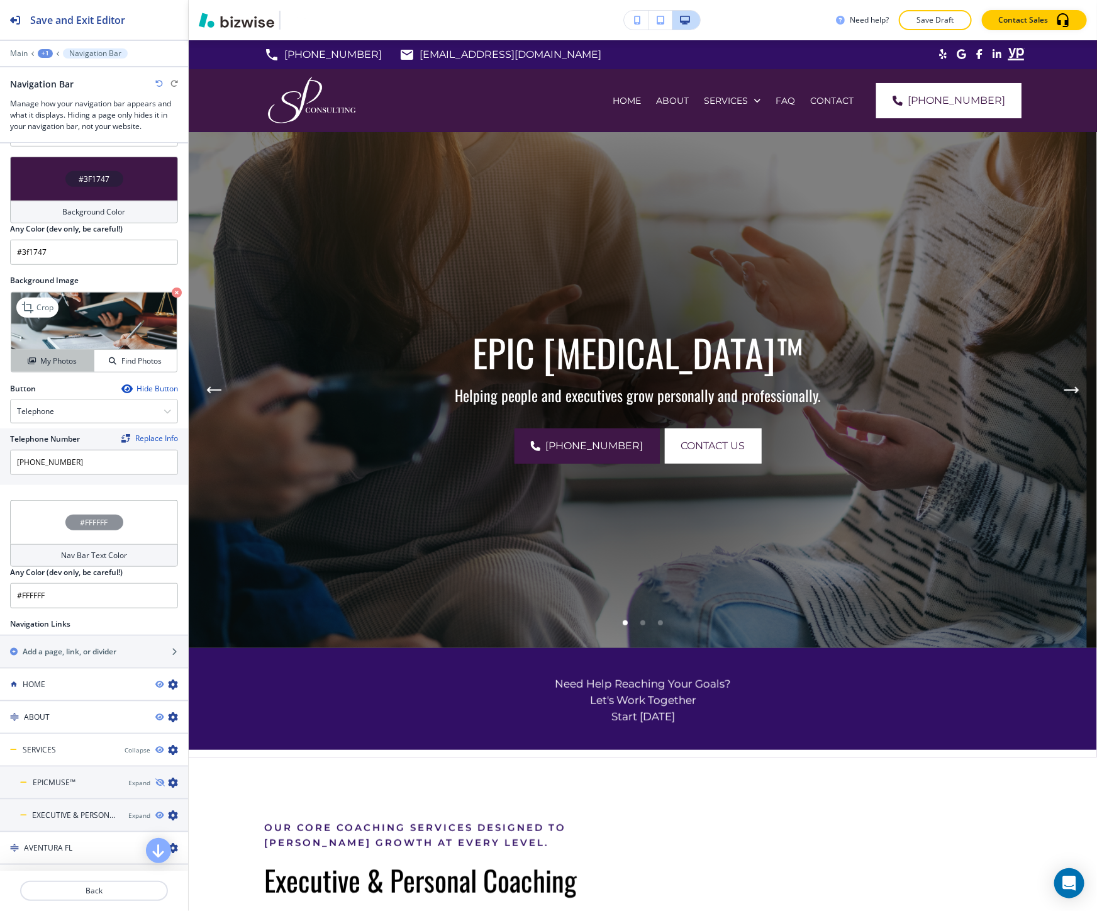
click at [52, 355] on h4 "My Photos" at bounding box center [58, 360] width 36 height 11
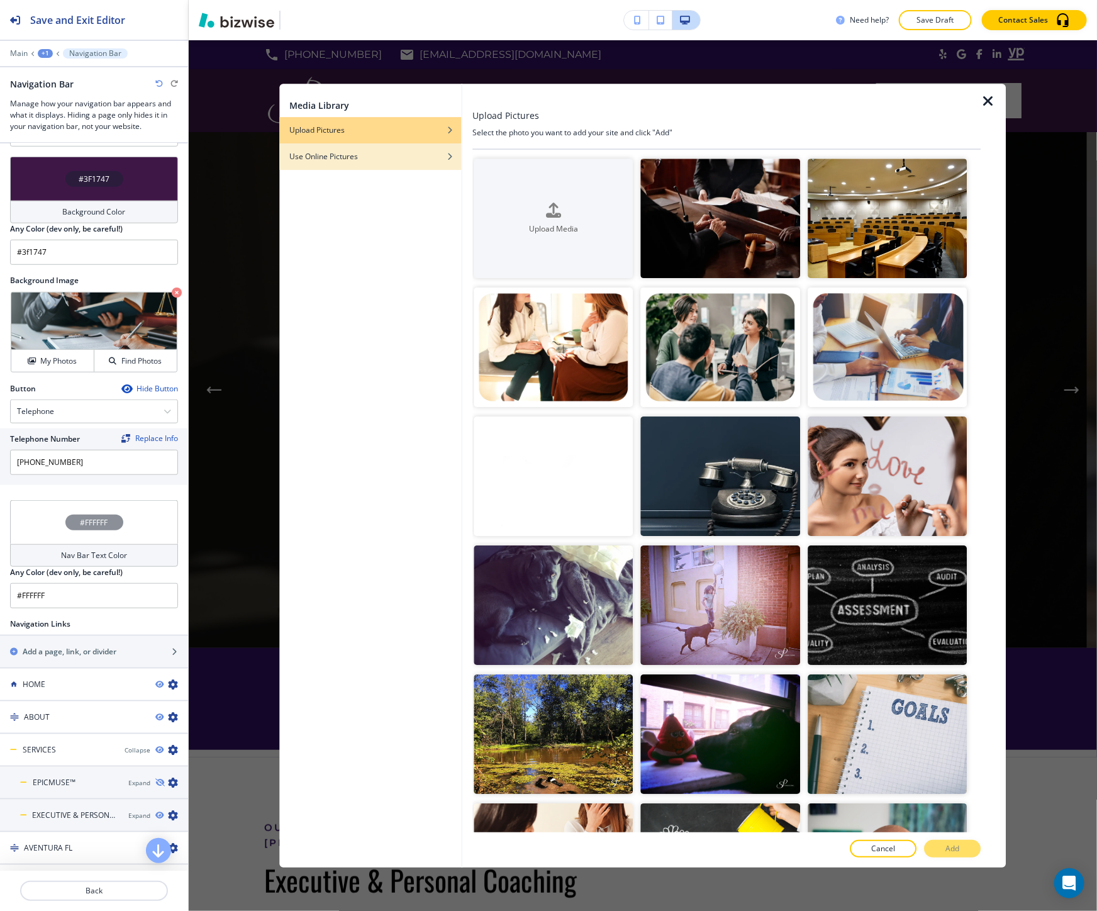
click at [313, 160] on h4 "Use Online Pictures" at bounding box center [323, 156] width 69 height 11
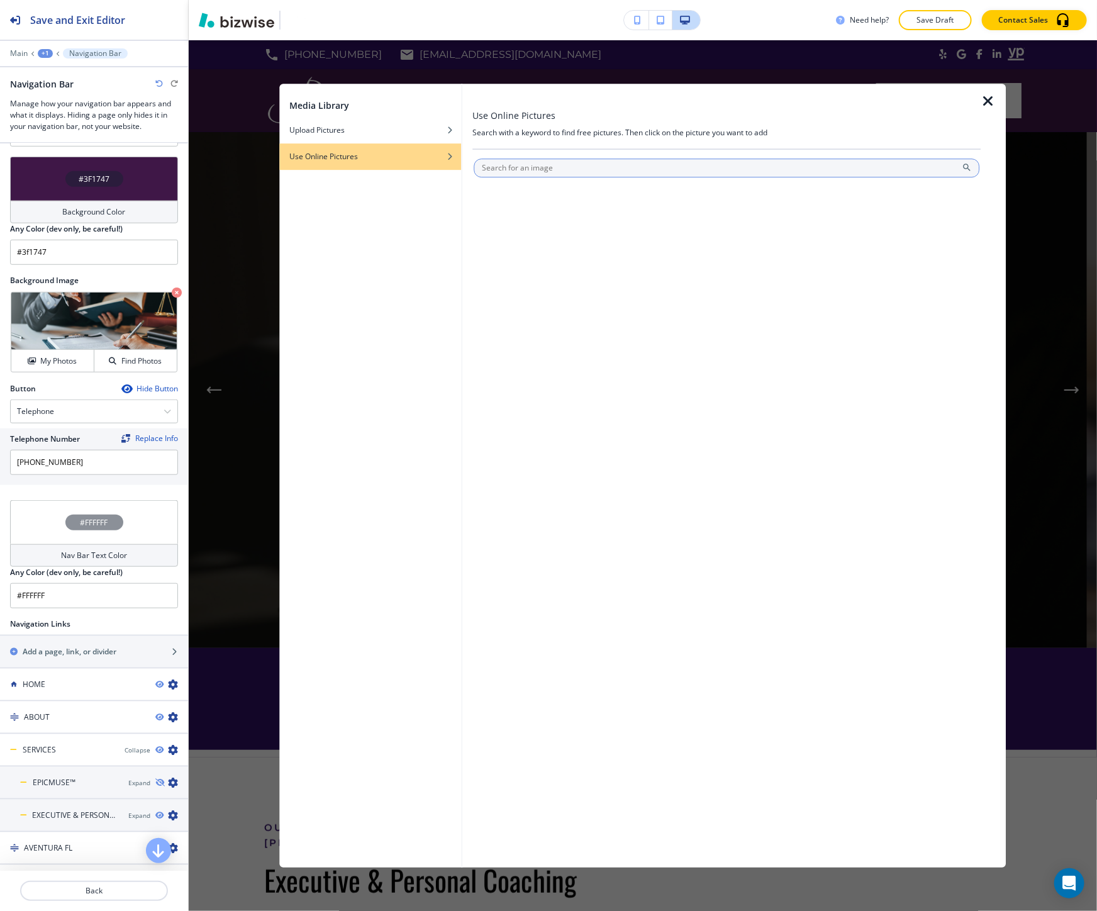
click at [535, 161] on input "text" at bounding box center [727, 167] width 506 height 19
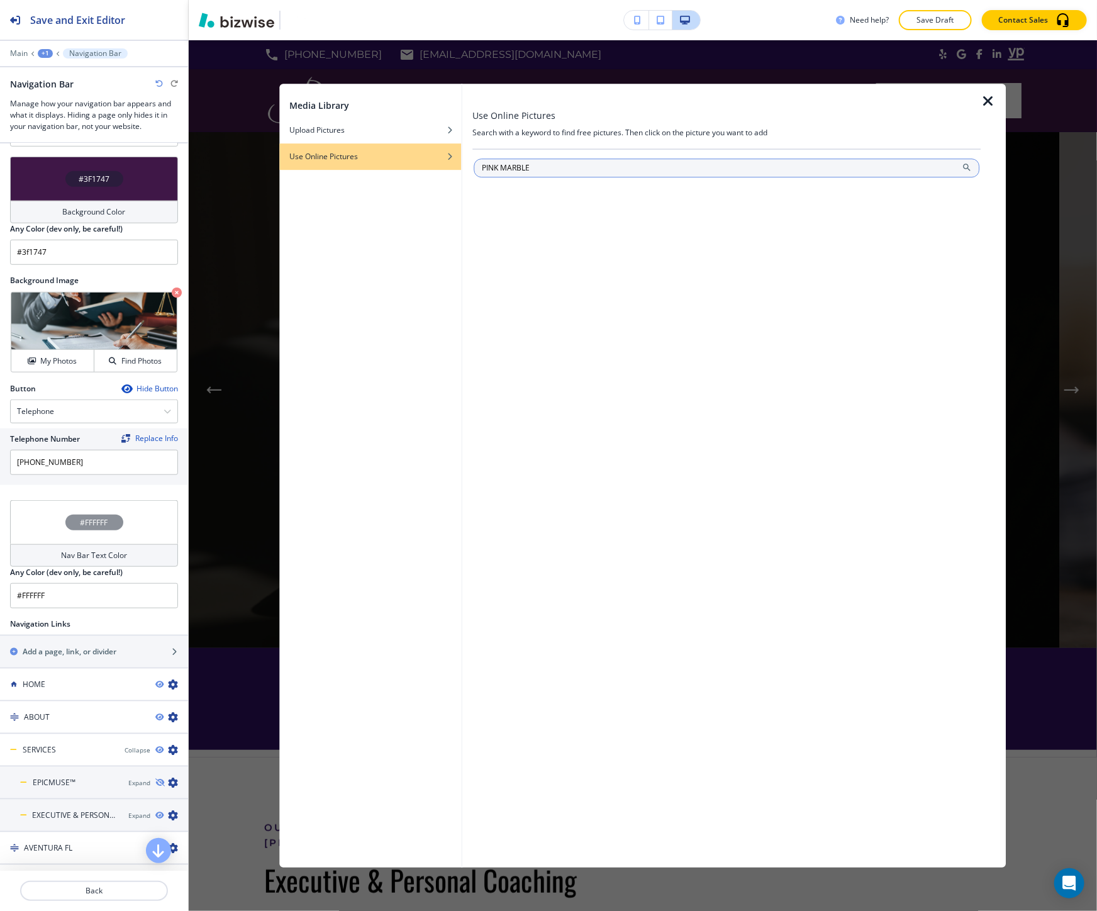
type input "PINK MARBLE"
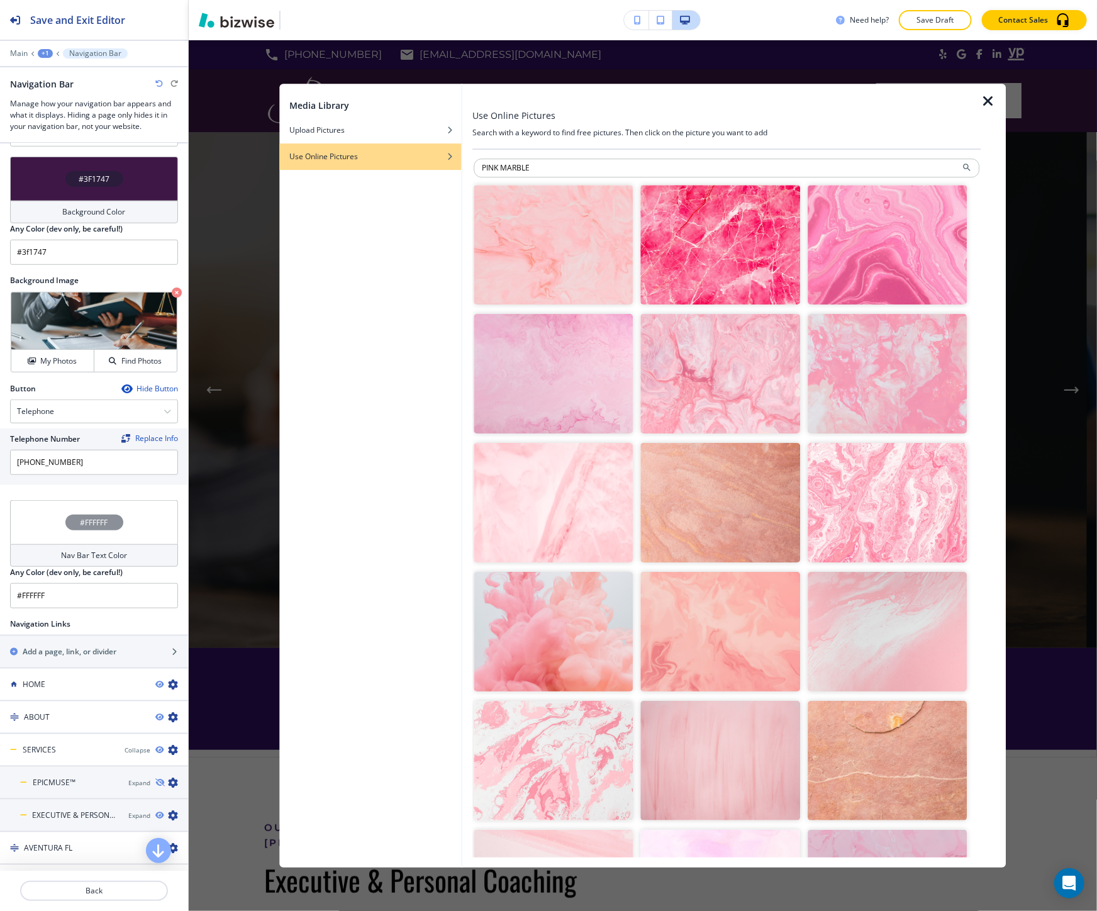
click at [671, 243] on img "button" at bounding box center [720, 244] width 159 height 119
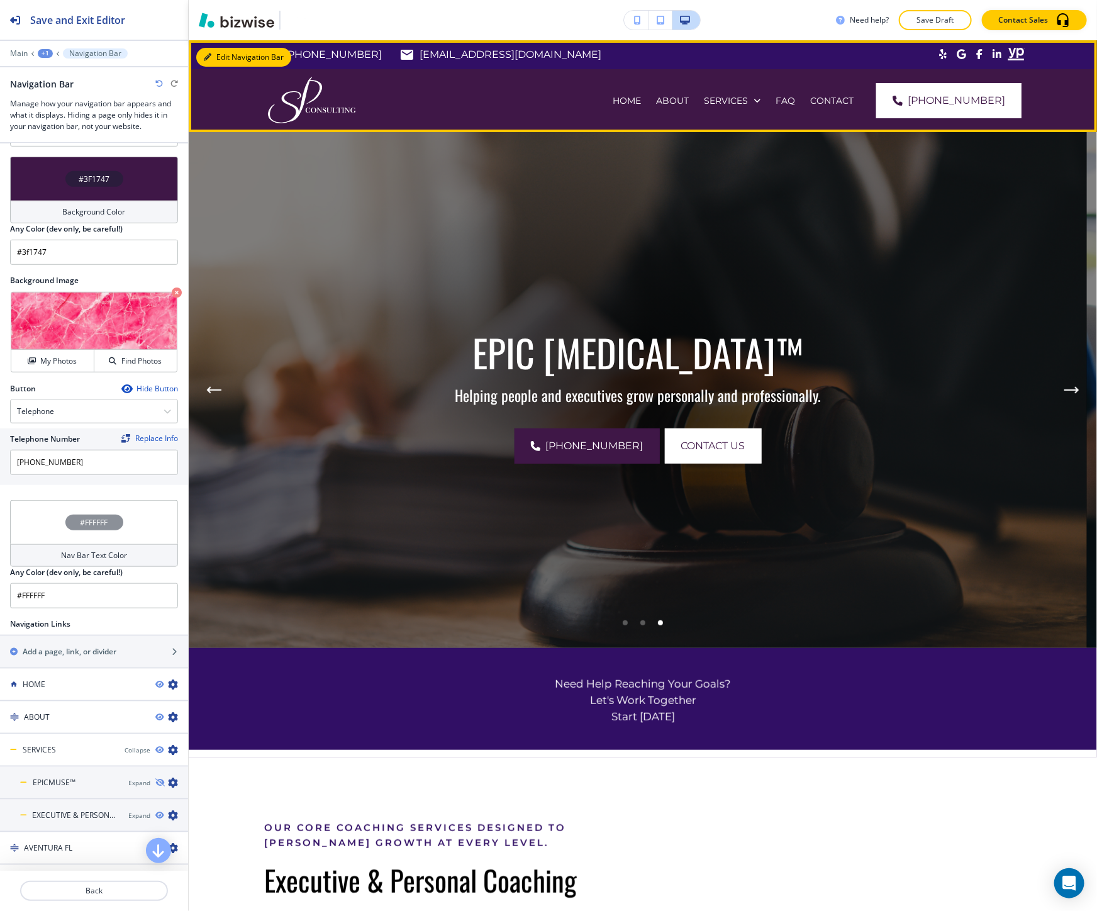
click at [228, 54] on button "Edit Navigation Bar" at bounding box center [243, 57] width 95 height 19
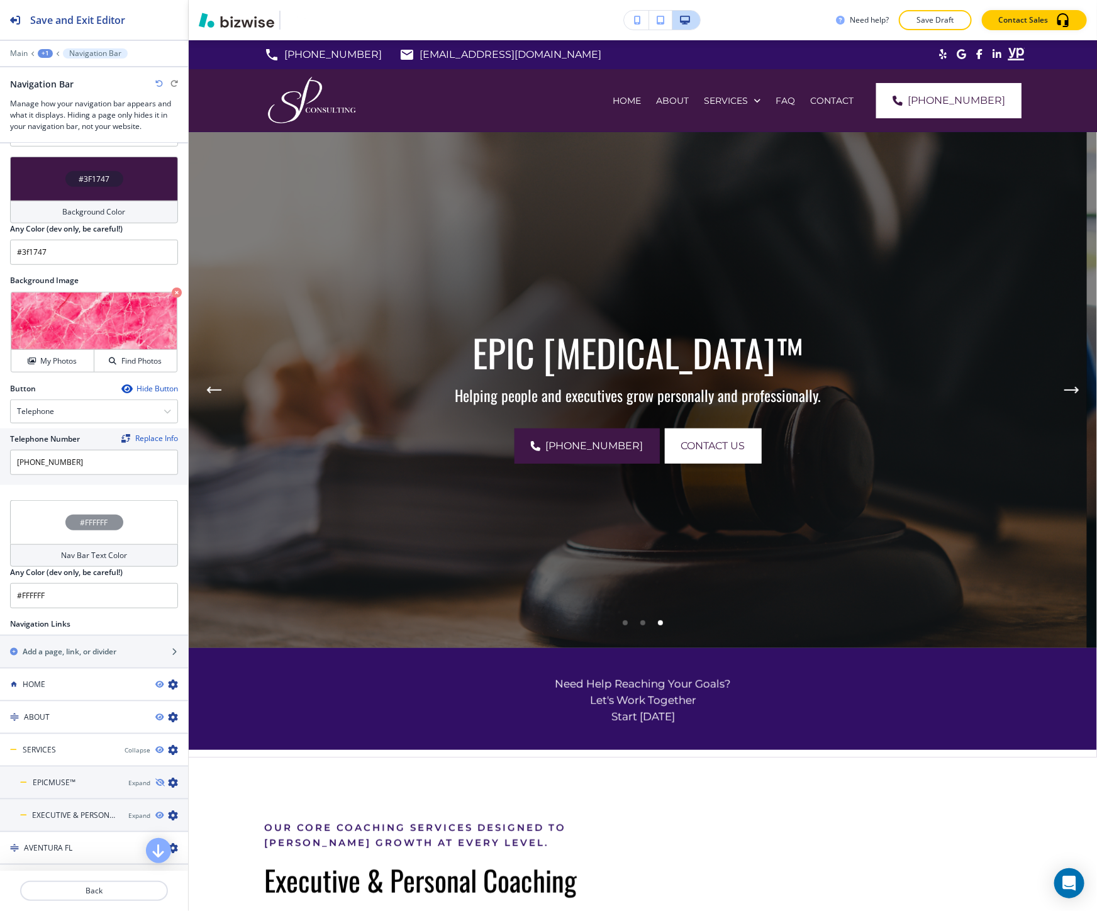
click at [105, 179] on div "#3F1747" at bounding box center [94, 179] width 58 height 16
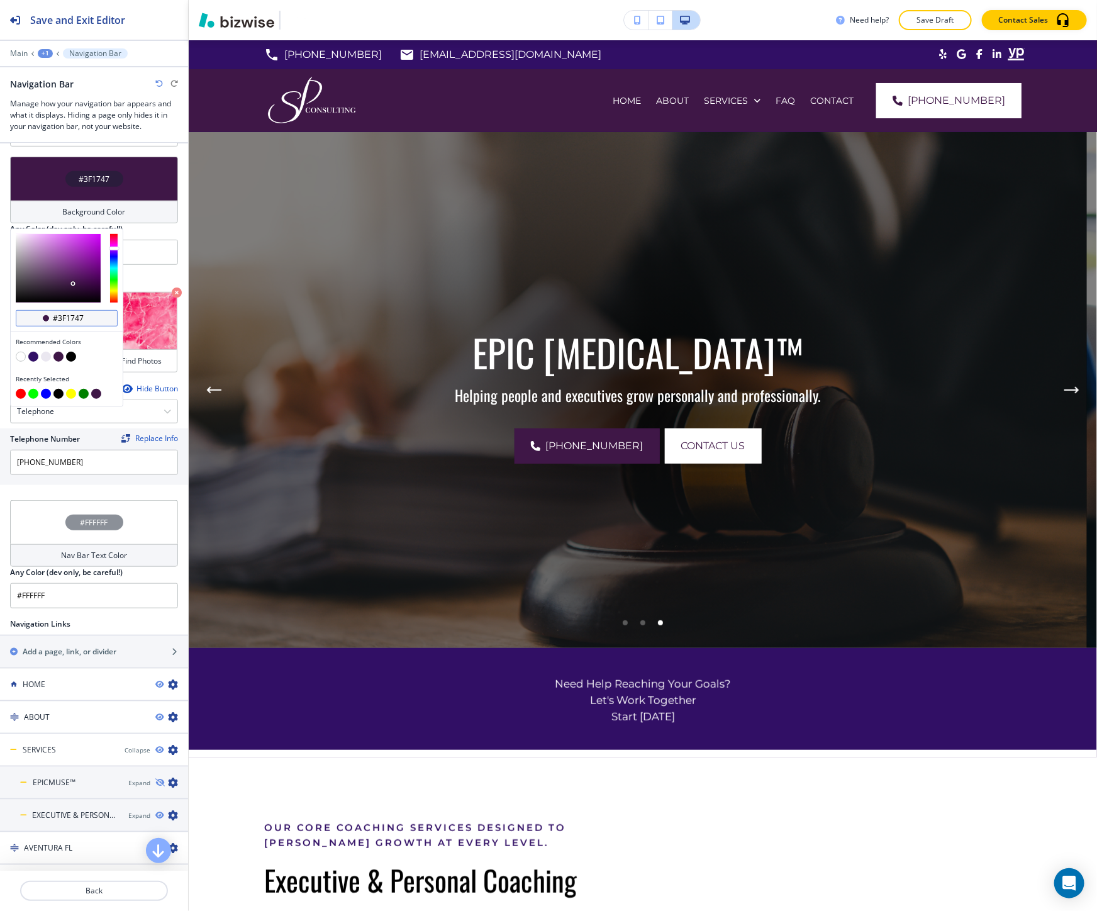
click at [63, 313] on input "#3f1747" at bounding box center [74, 318] width 44 height 10
paste input "CF9299"
type input "#CF9299"
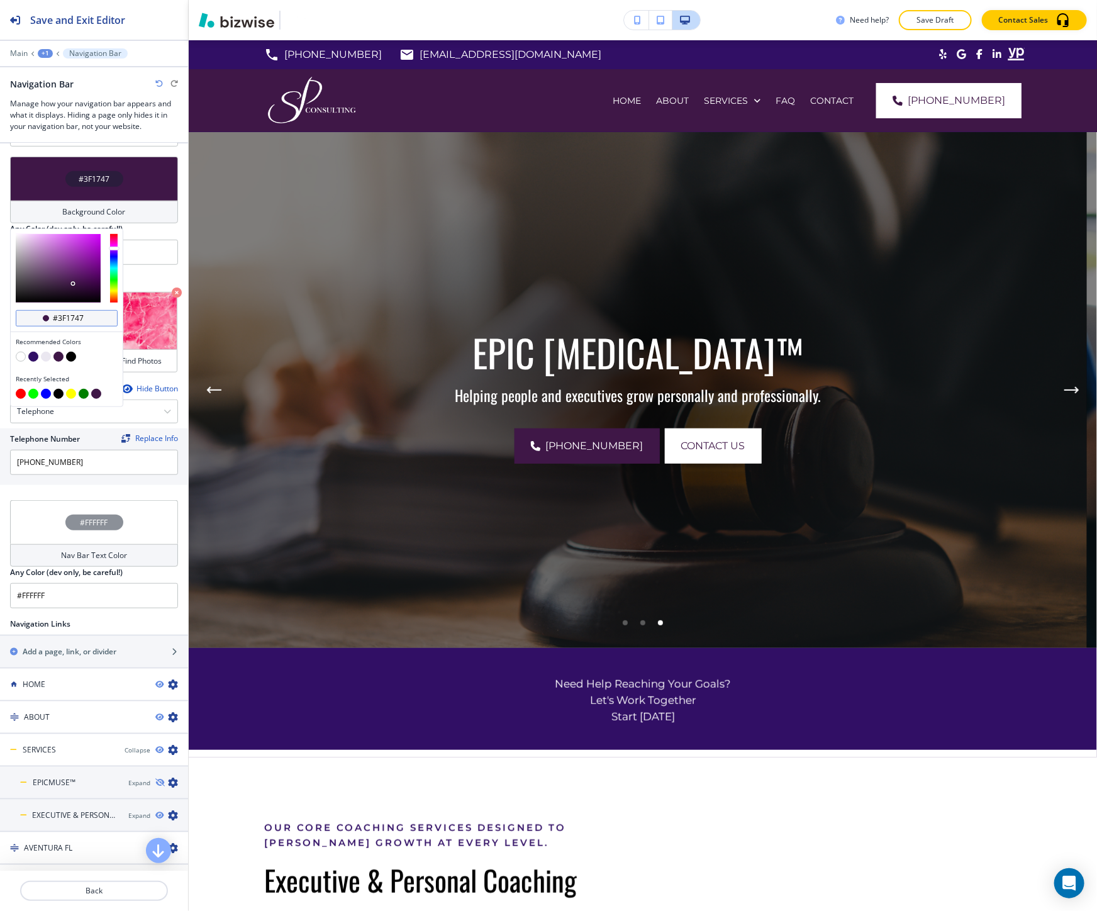
type input "#CF9299"
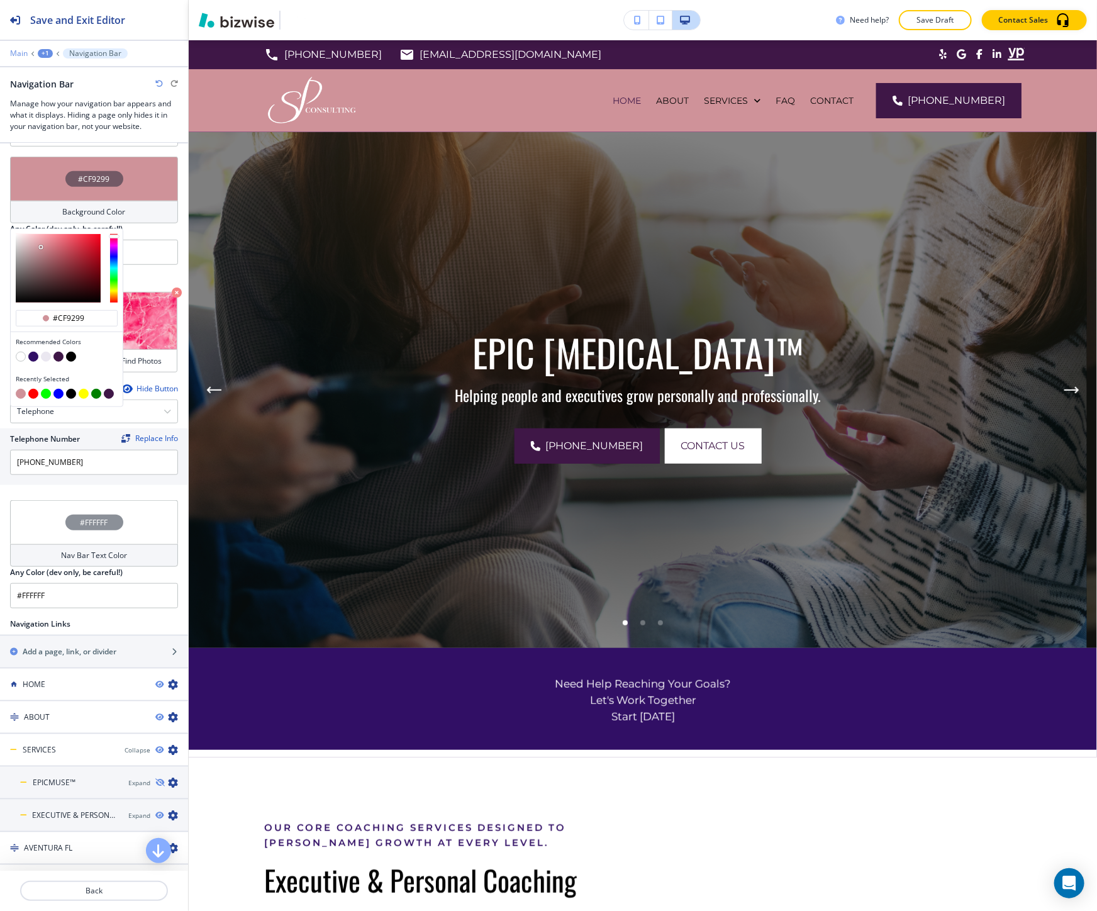
type input "#cf9299"
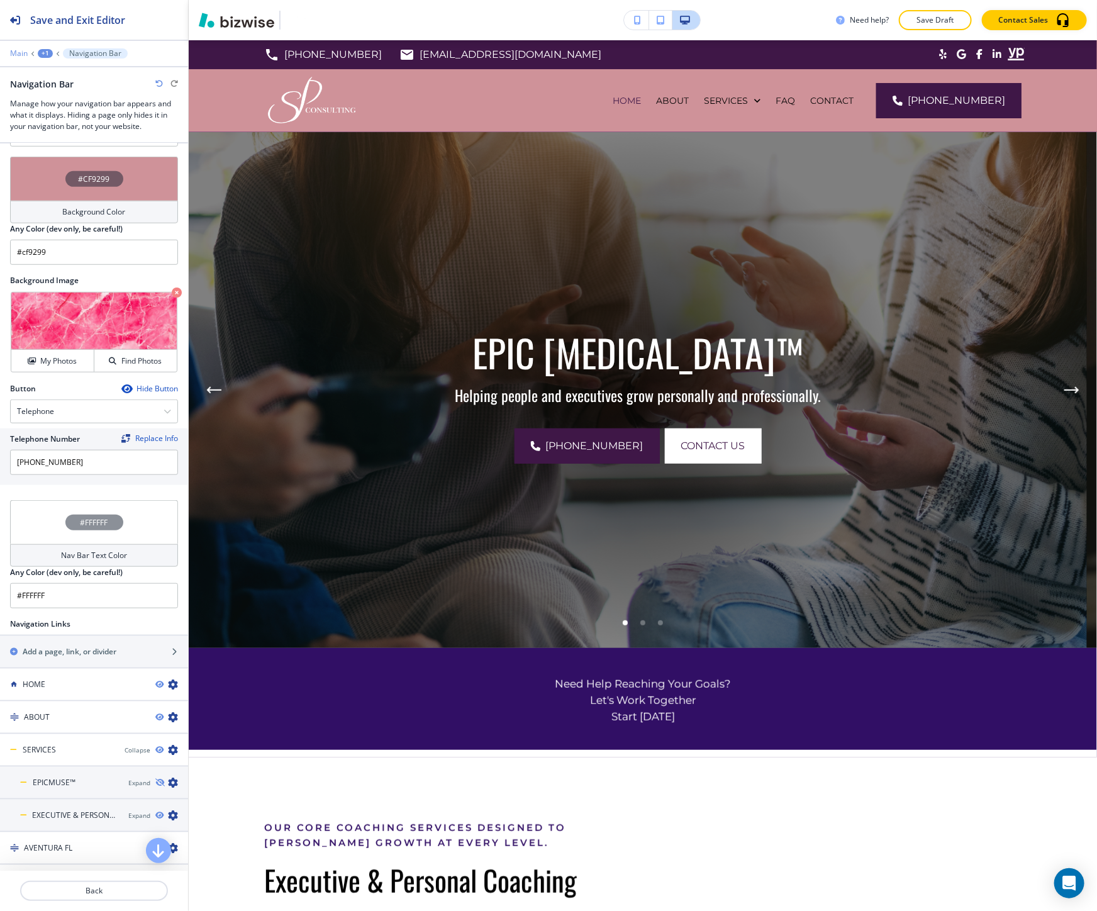
click at [19, 51] on p "Main" at bounding box center [19, 53] width 18 height 9
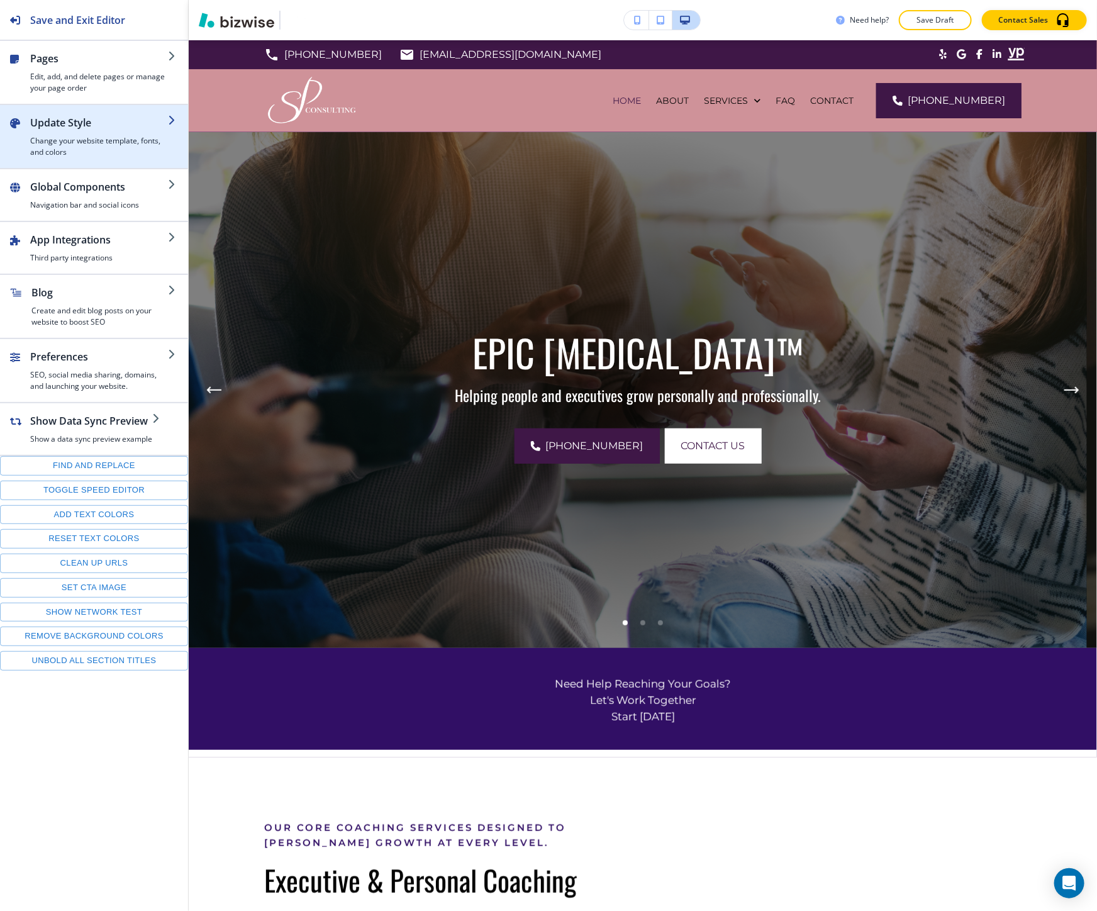
click at [94, 140] on h4 "Change your website template, fonts, and colors" at bounding box center [99, 146] width 138 height 23
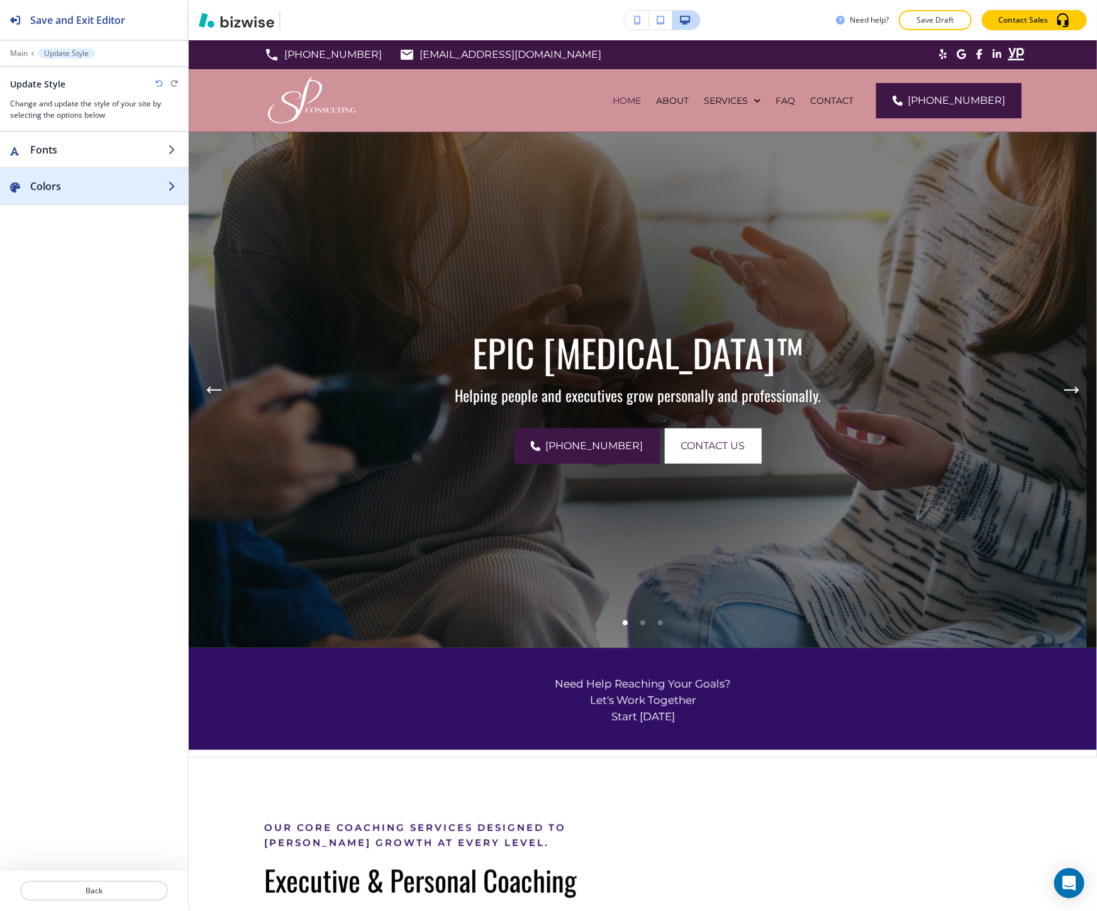
click at [96, 181] on h2 "Colors" at bounding box center [99, 186] width 138 height 15
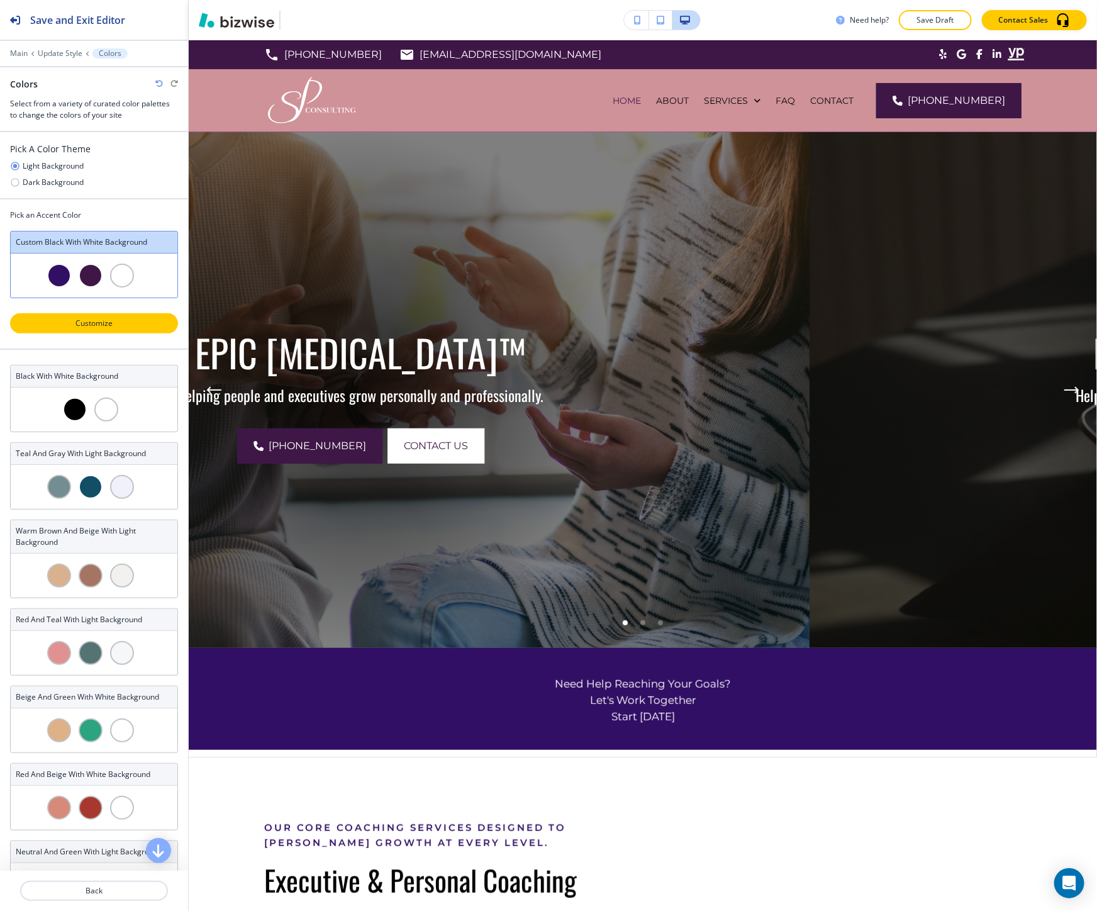
click at [91, 324] on p "Customize" at bounding box center [93, 323] width 135 height 11
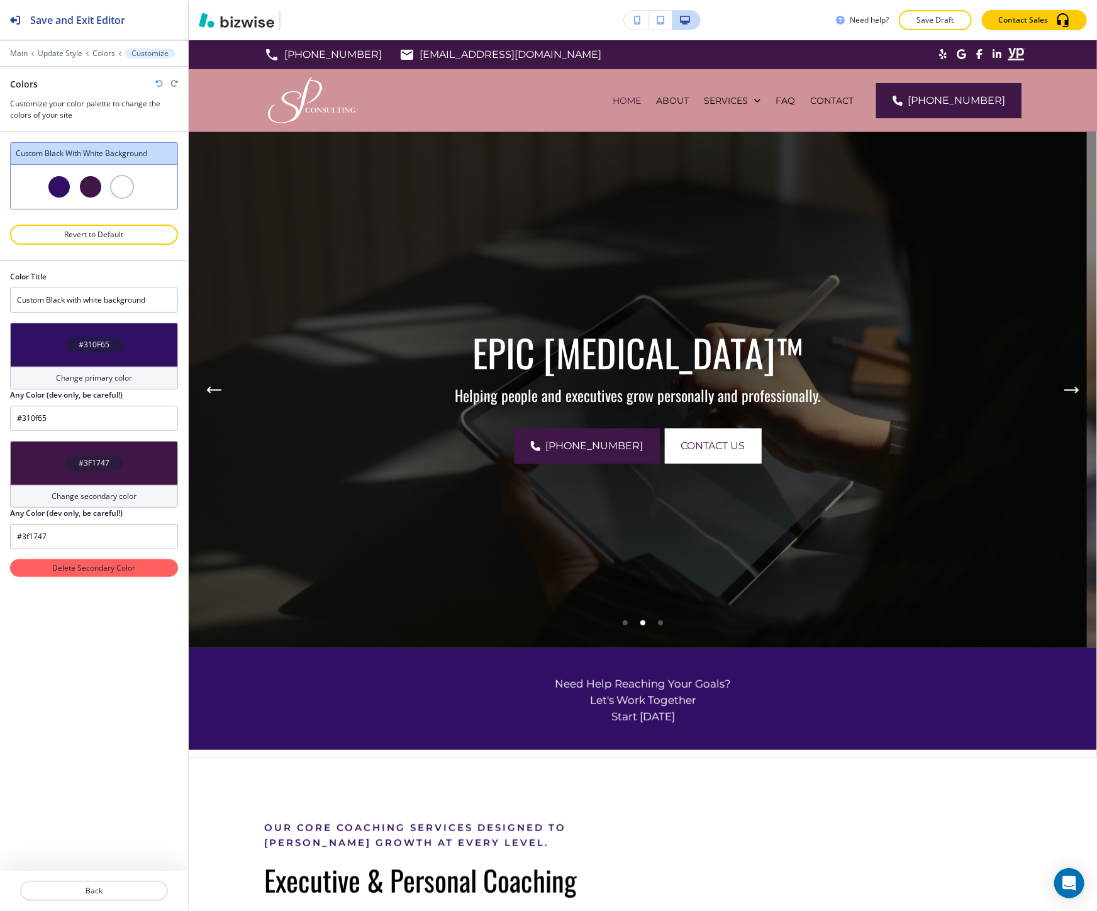
click at [82, 354] on div "#310F65" at bounding box center [94, 345] width 168 height 44
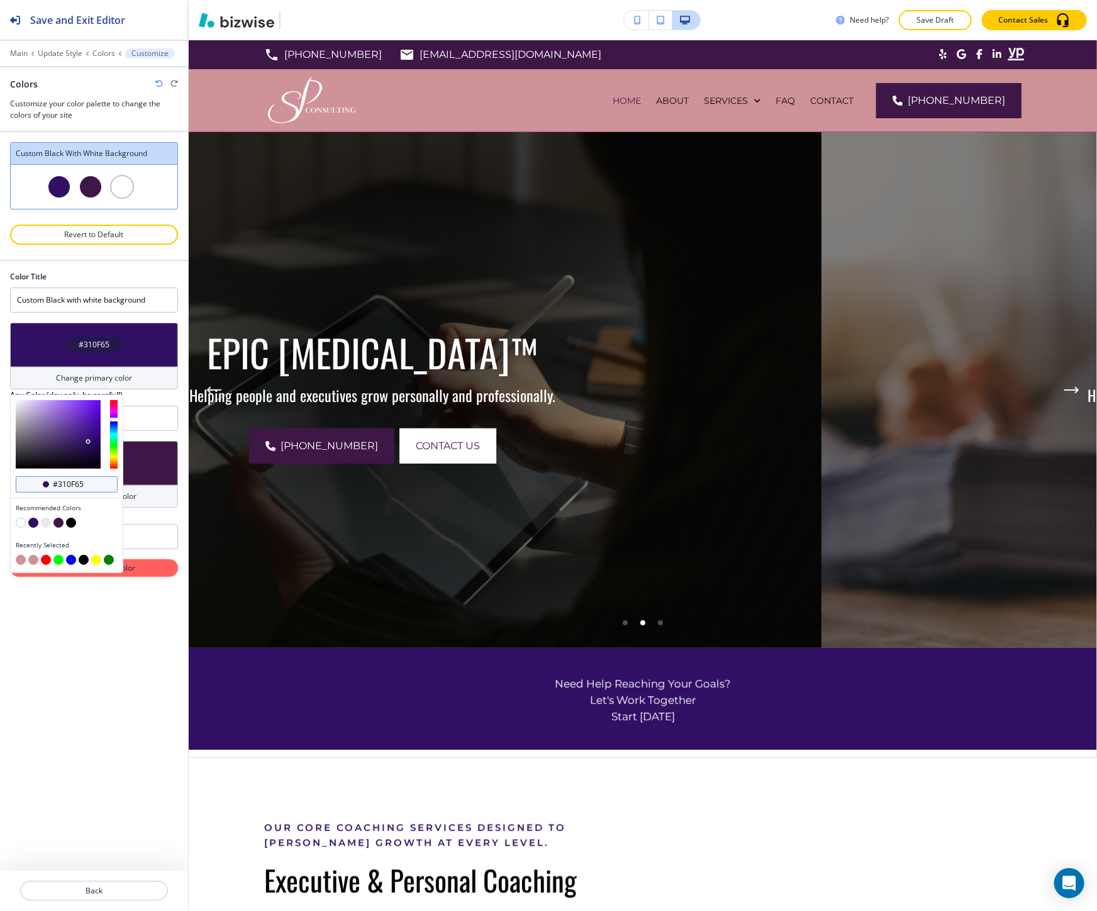
click at [82, 484] on input "#310f65" at bounding box center [74, 484] width 44 height 10
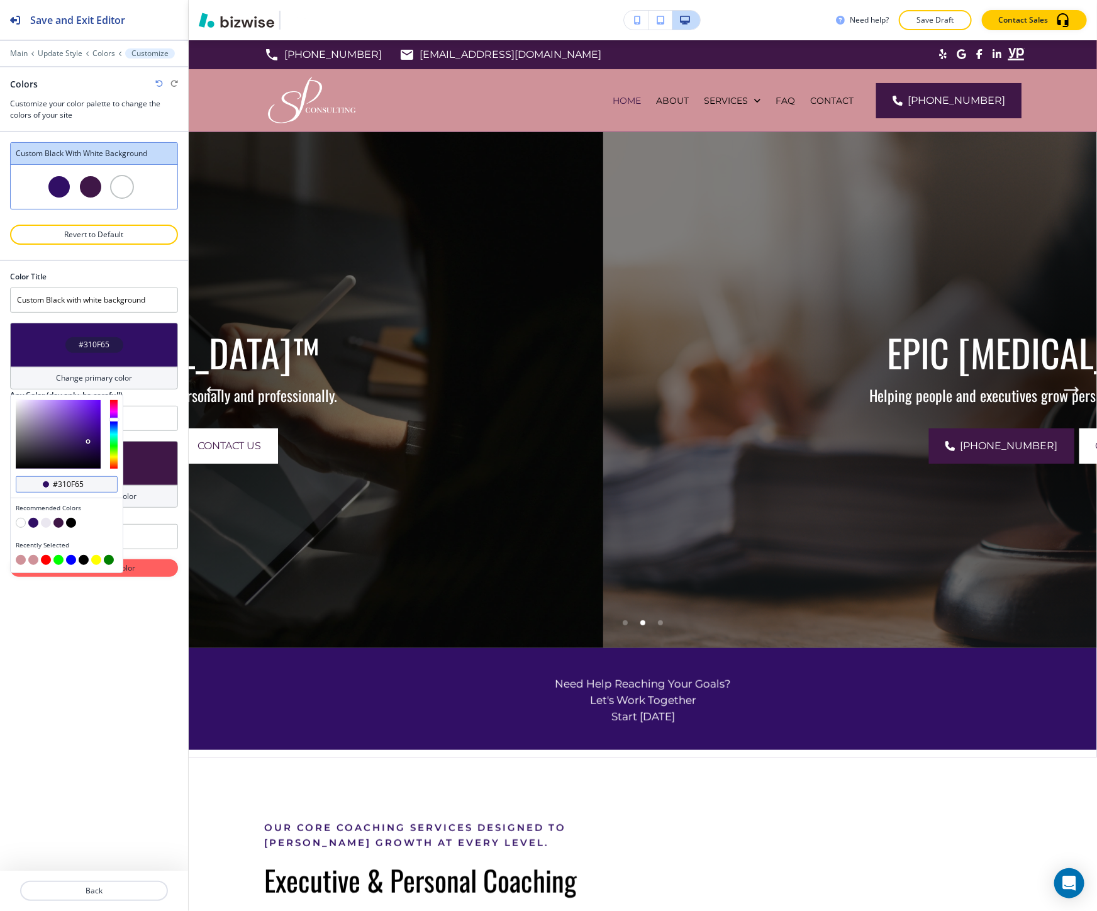
click at [82, 484] on input "#310f65" at bounding box center [74, 484] width 44 height 10
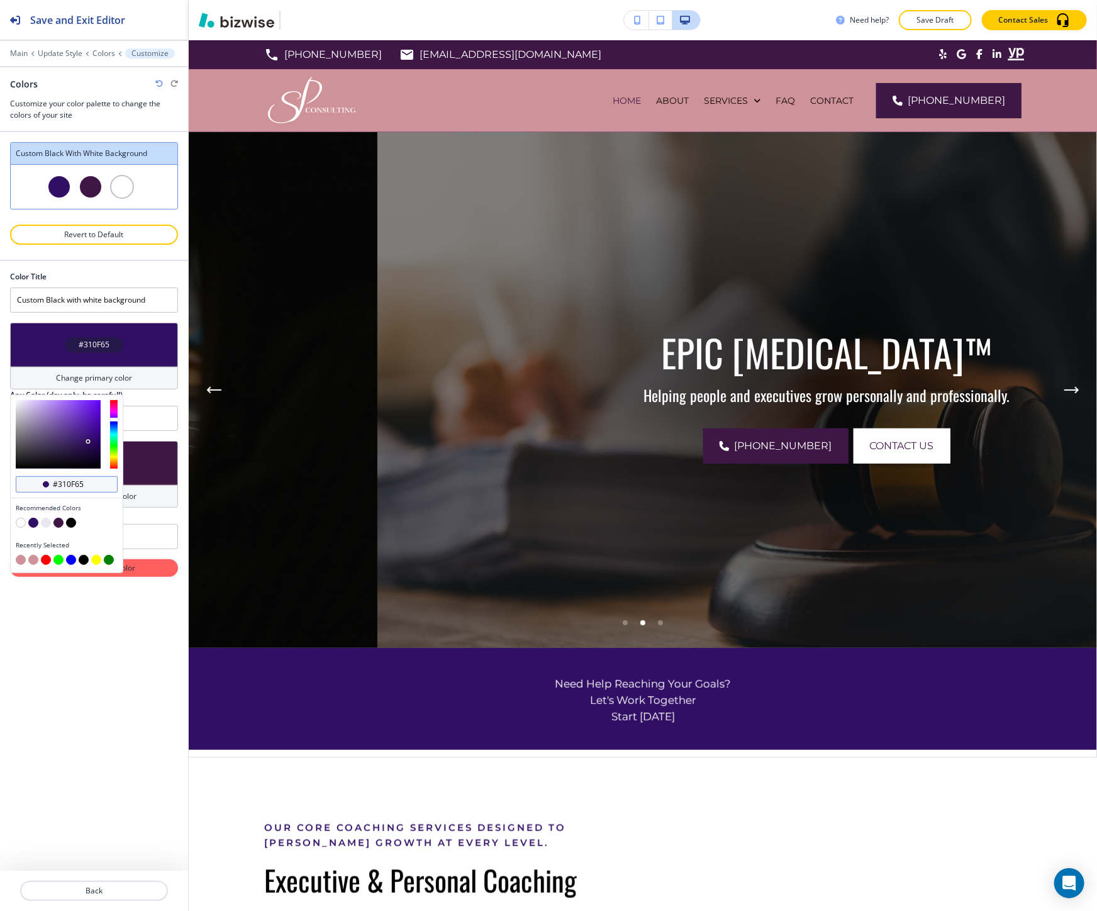
click at [82, 484] on input "#310f65" at bounding box center [74, 484] width 44 height 10
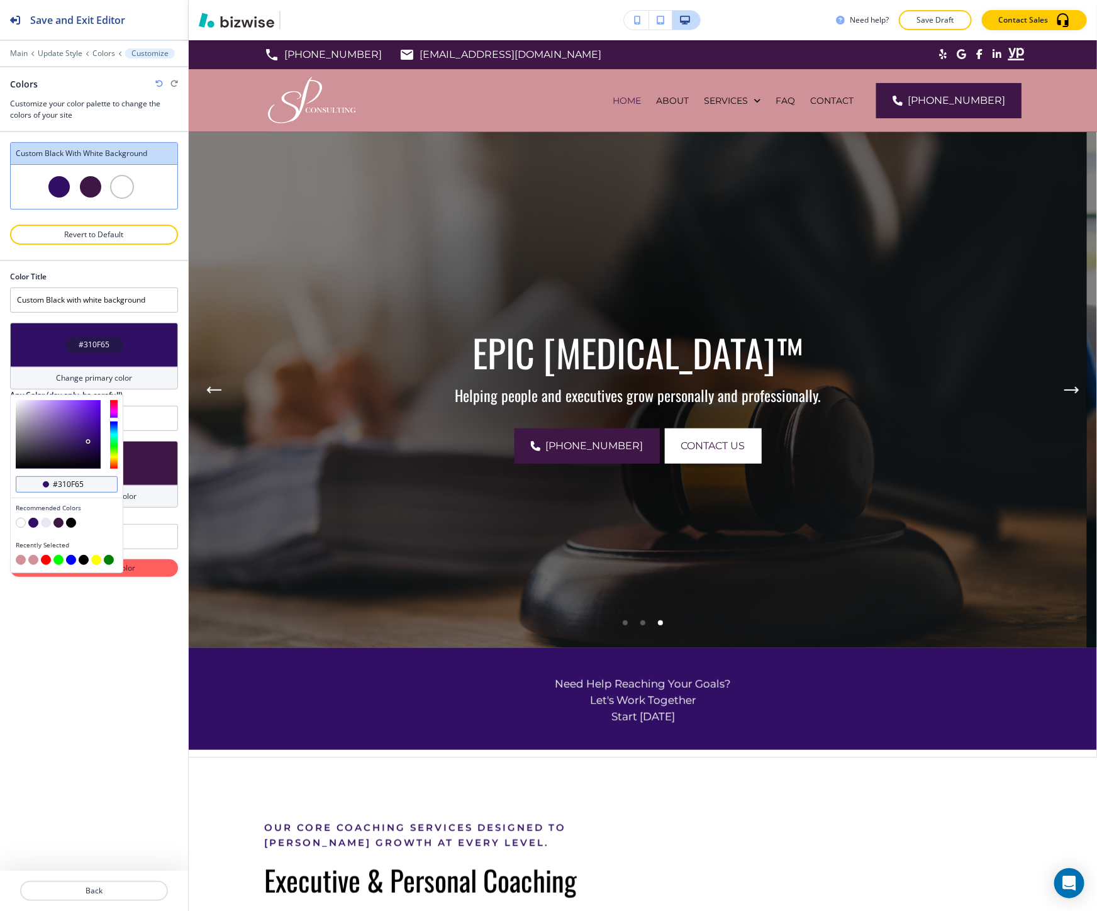
paste input "CF9299"
type input "#CF9299"
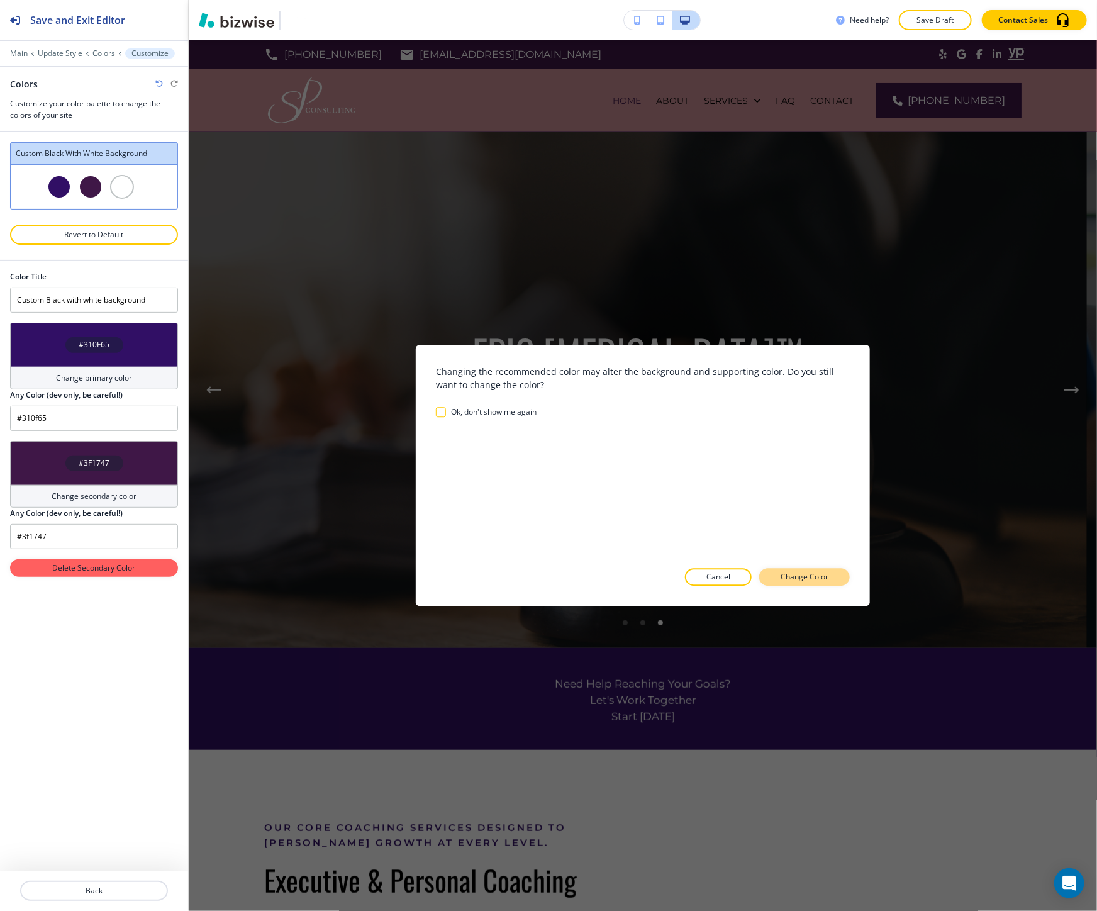
click at [789, 584] on button "Change Color" at bounding box center [804, 577] width 91 height 18
type input "#cf9299"
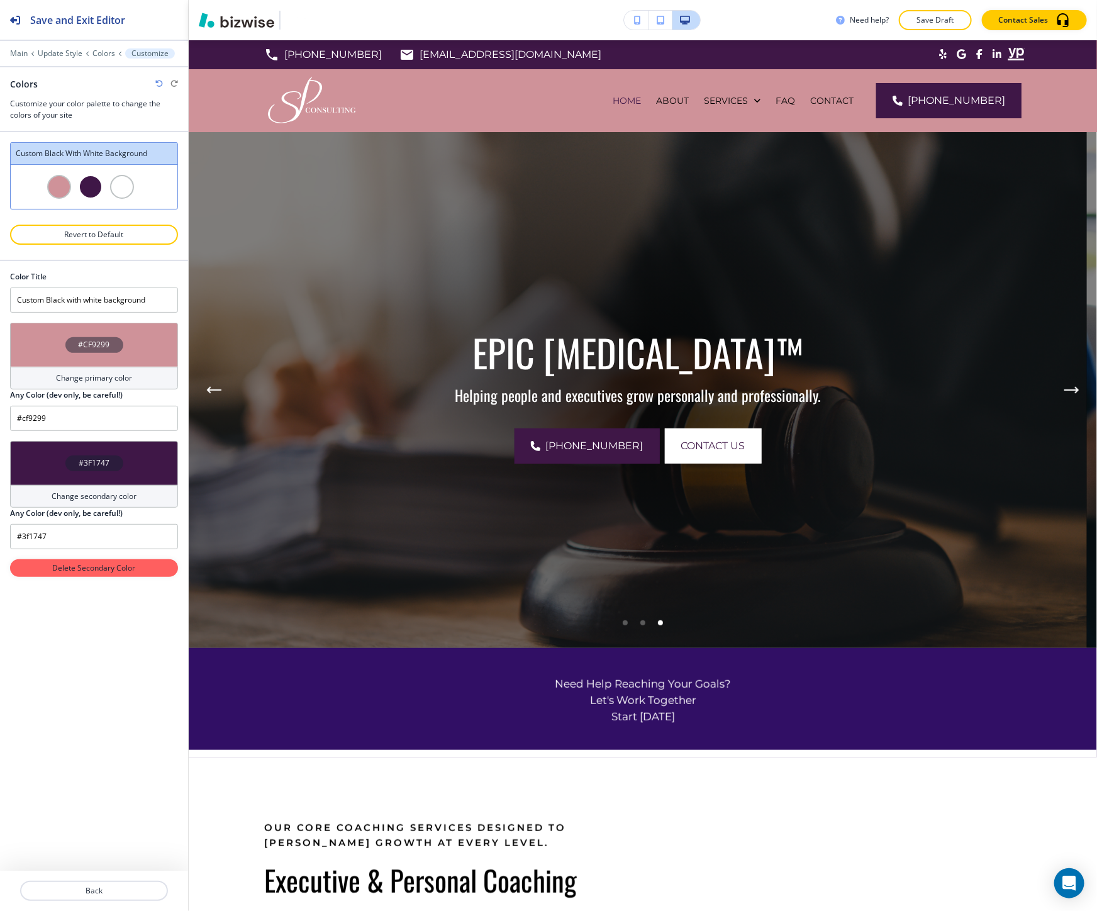
click at [137, 458] on div "#3F1747" at bounding box center [94, 463] width 168 height 44
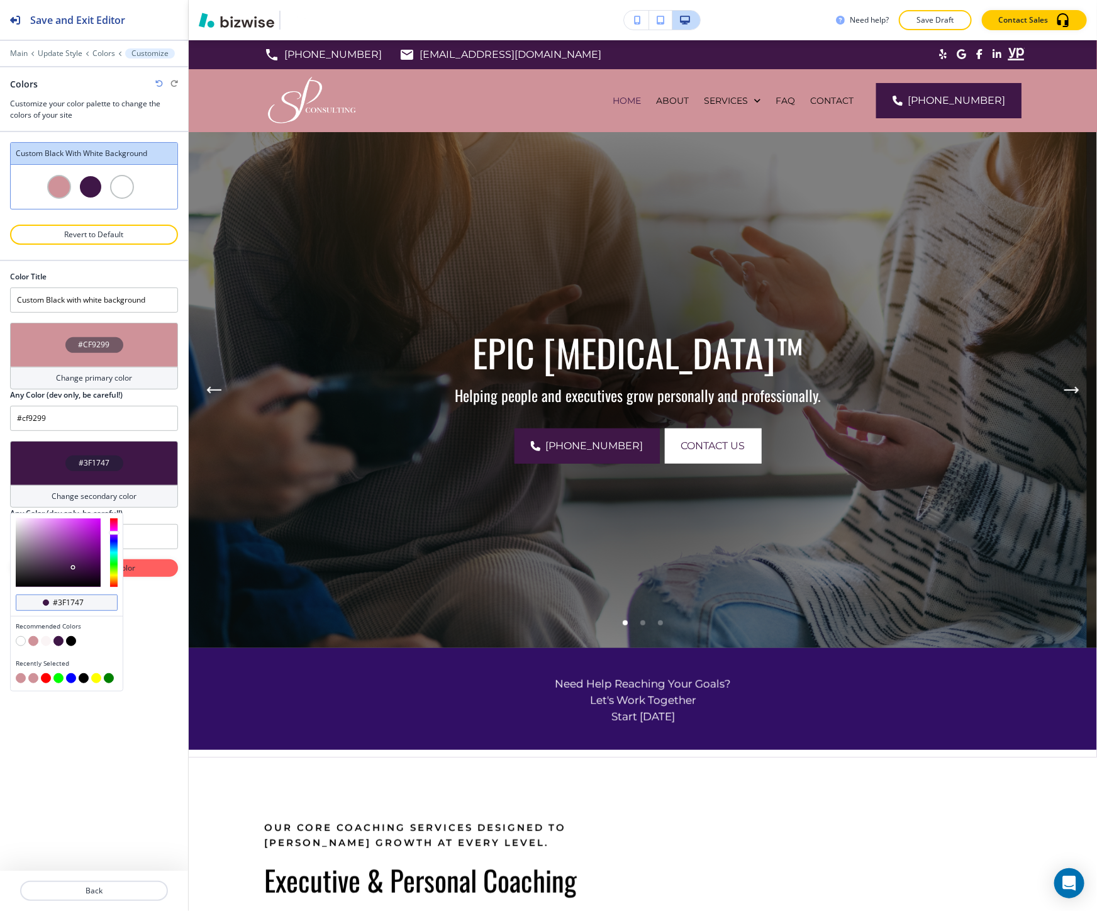
click at [64, 602] on input "#3f1747" at bounding box center [74, 602] width 44 height 10
paste input "C66D6A"
type input "#C66D6A"
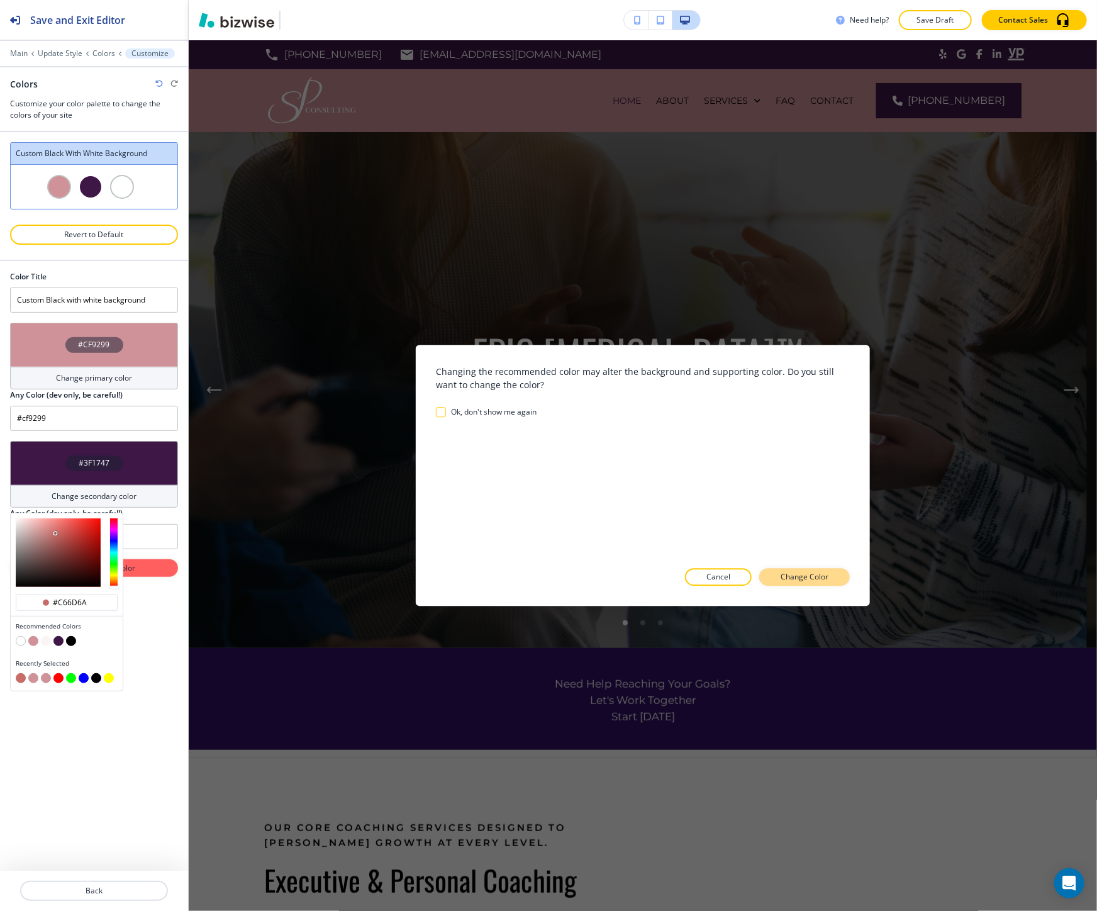
click at [776, 580] on button "Change Color" at bounding box center [804, 577] width 91 height 18
type input "#c66d6a"
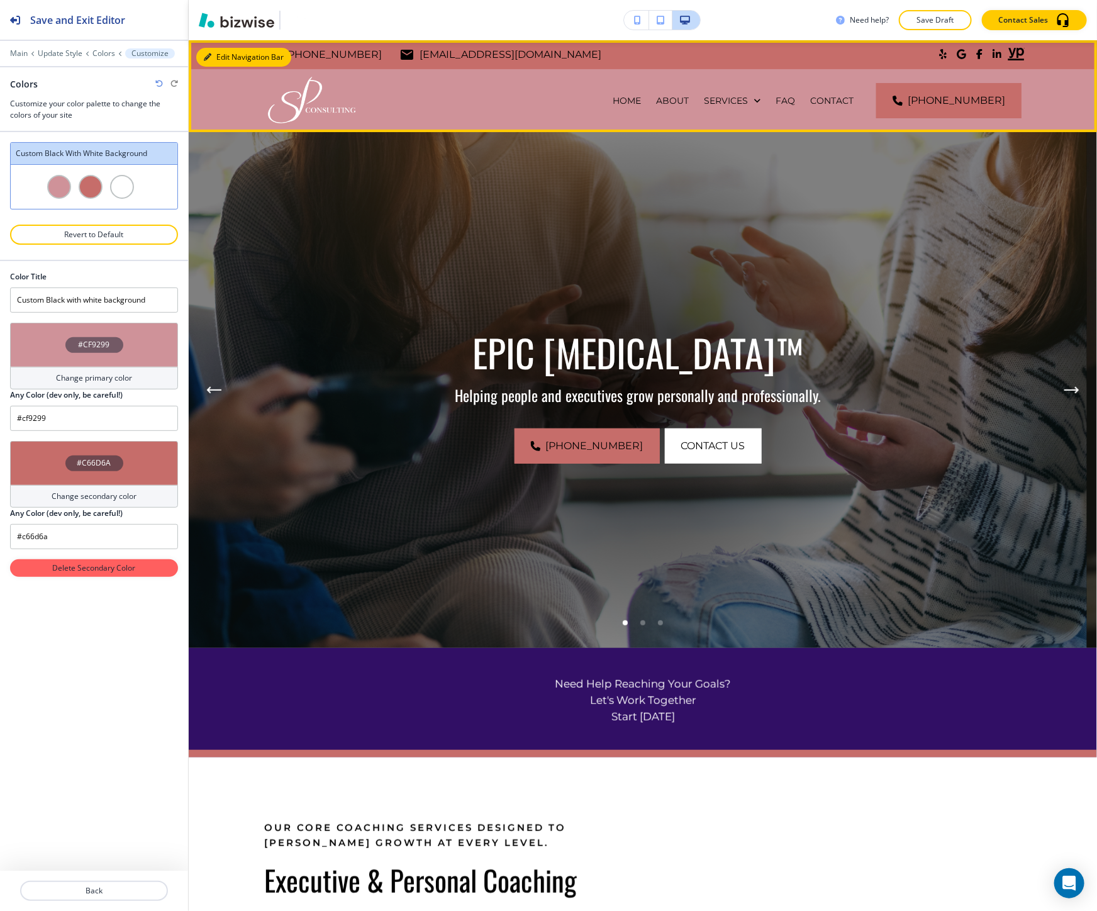
click at [230, 50] on button "Edit Navigation Bar" at bounding box center [243, 57] width 95 height 19
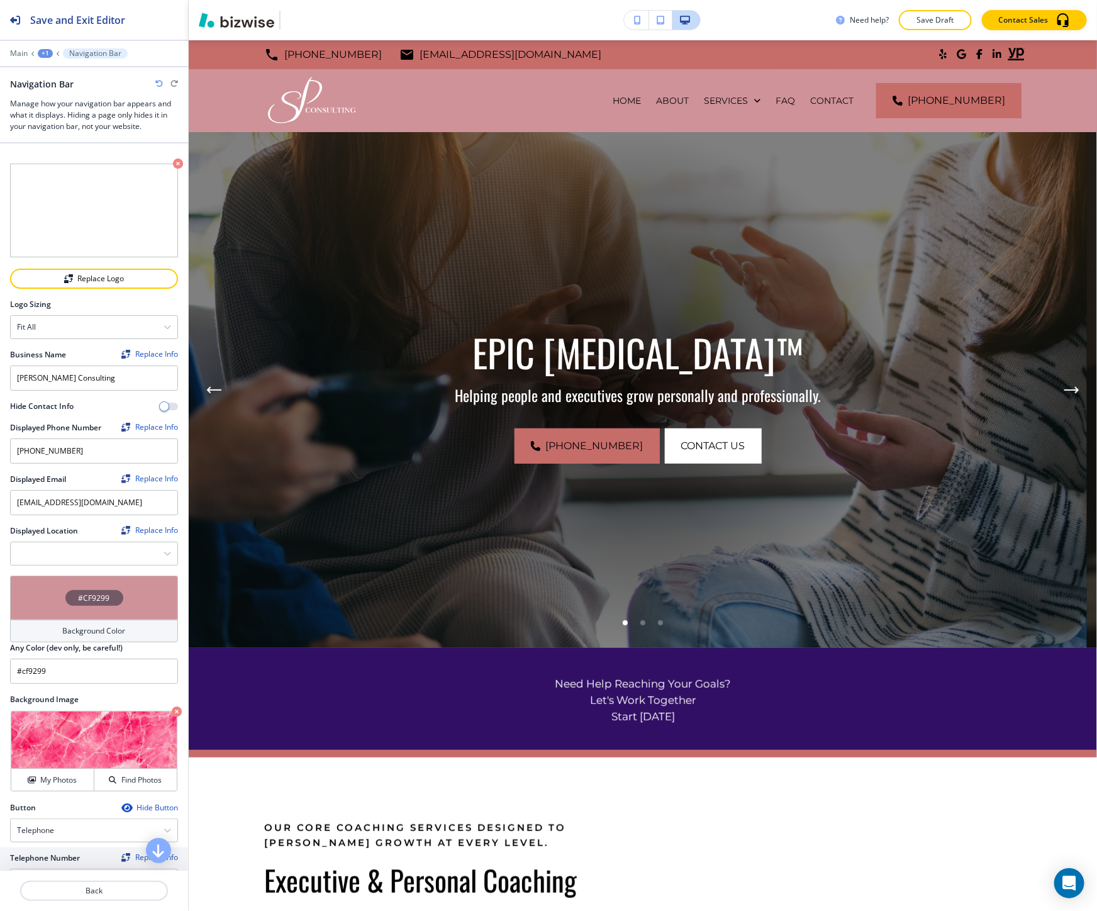
click at [74, 604] on div "#CF9299" at bounding box center [94, 597] width 168 height 44
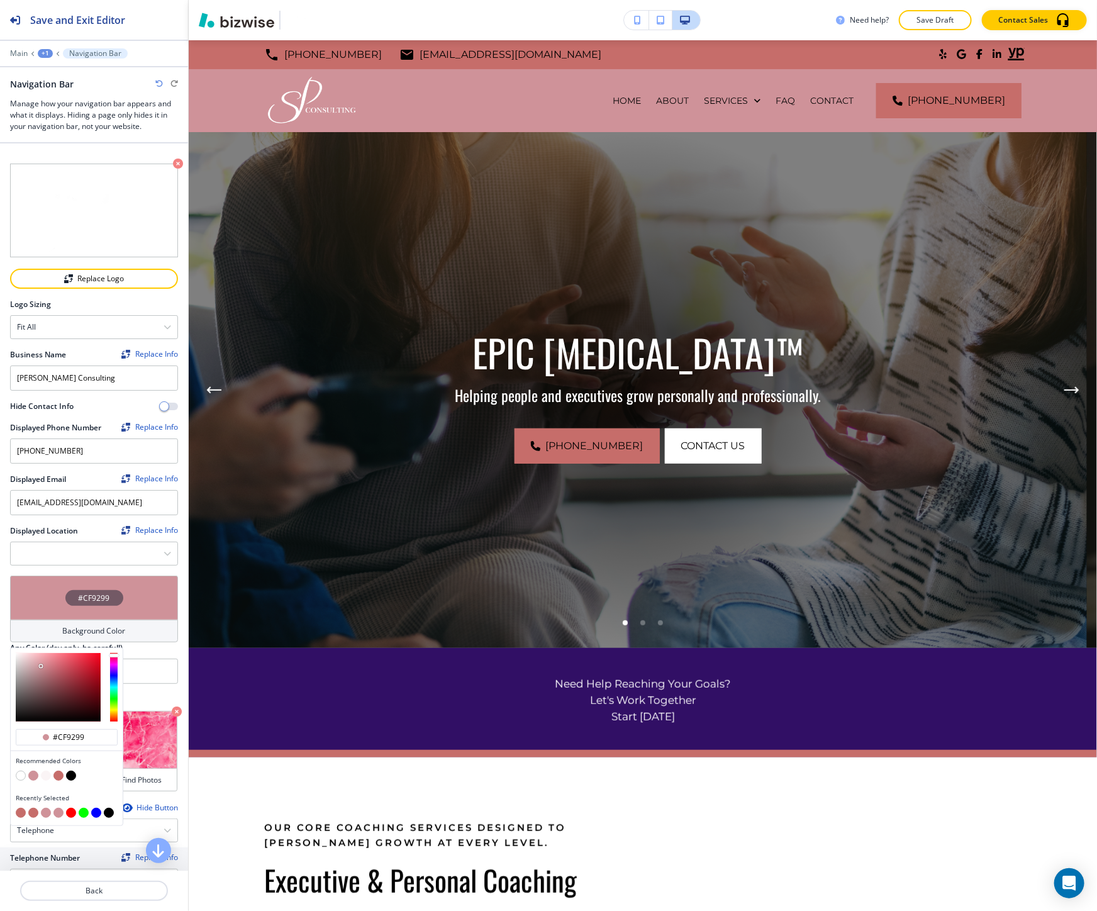
click at [60, 770] on button "button" at bounding box center [58, 775] width 10 height 10
type input "#c66d6a"
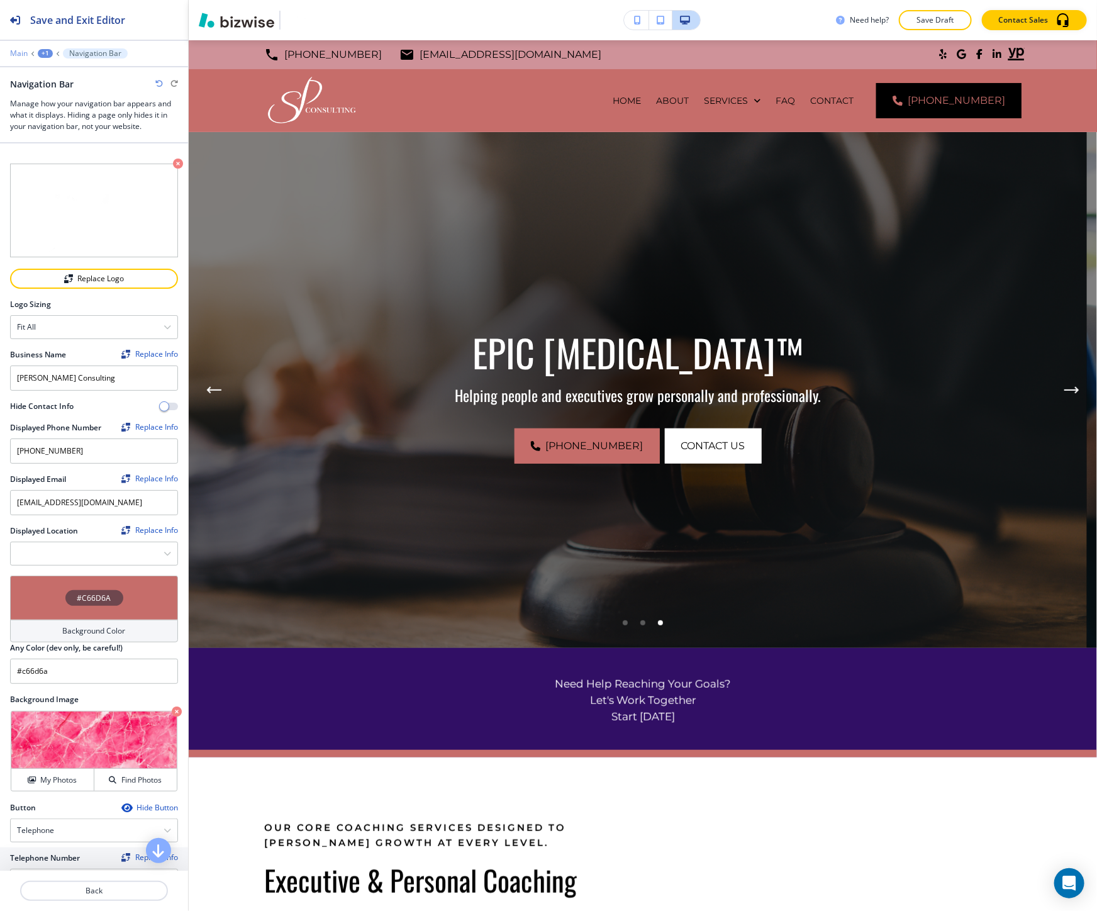
click at [19, 53] on p "Main" at bounding box center [19, 53] width 18 height 9
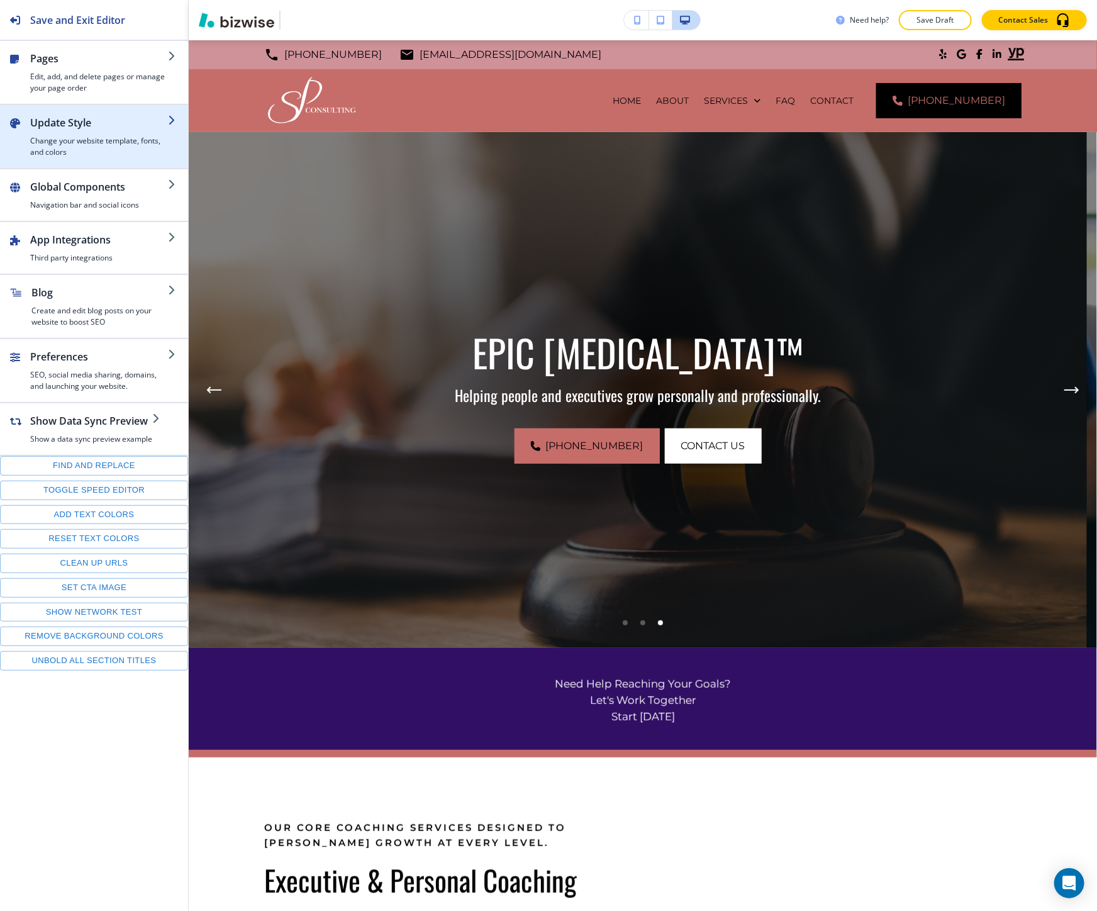
click at [80, 161] on div "button" at bounding box center [94, 163] width 188 height 10
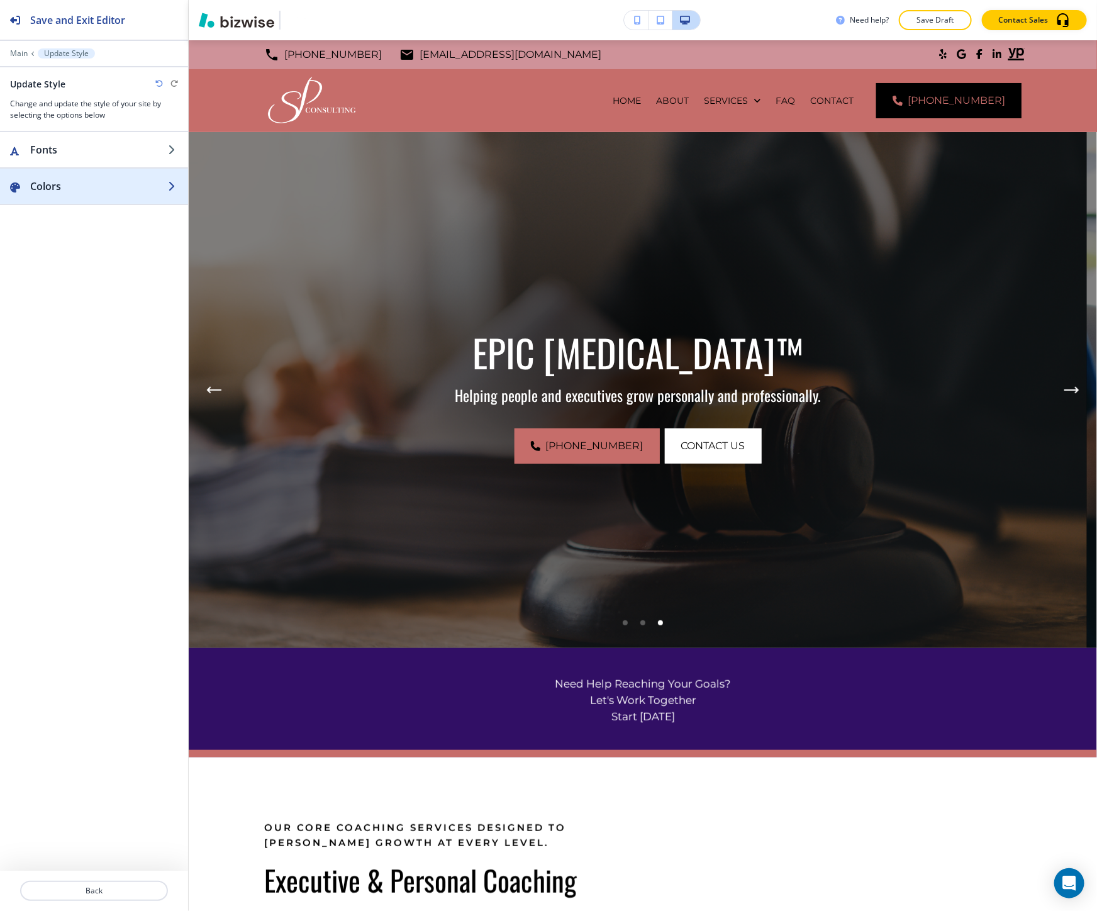
click at [84, 195] on button "Colors" at bounding box center [94, 186] width 188 height 35
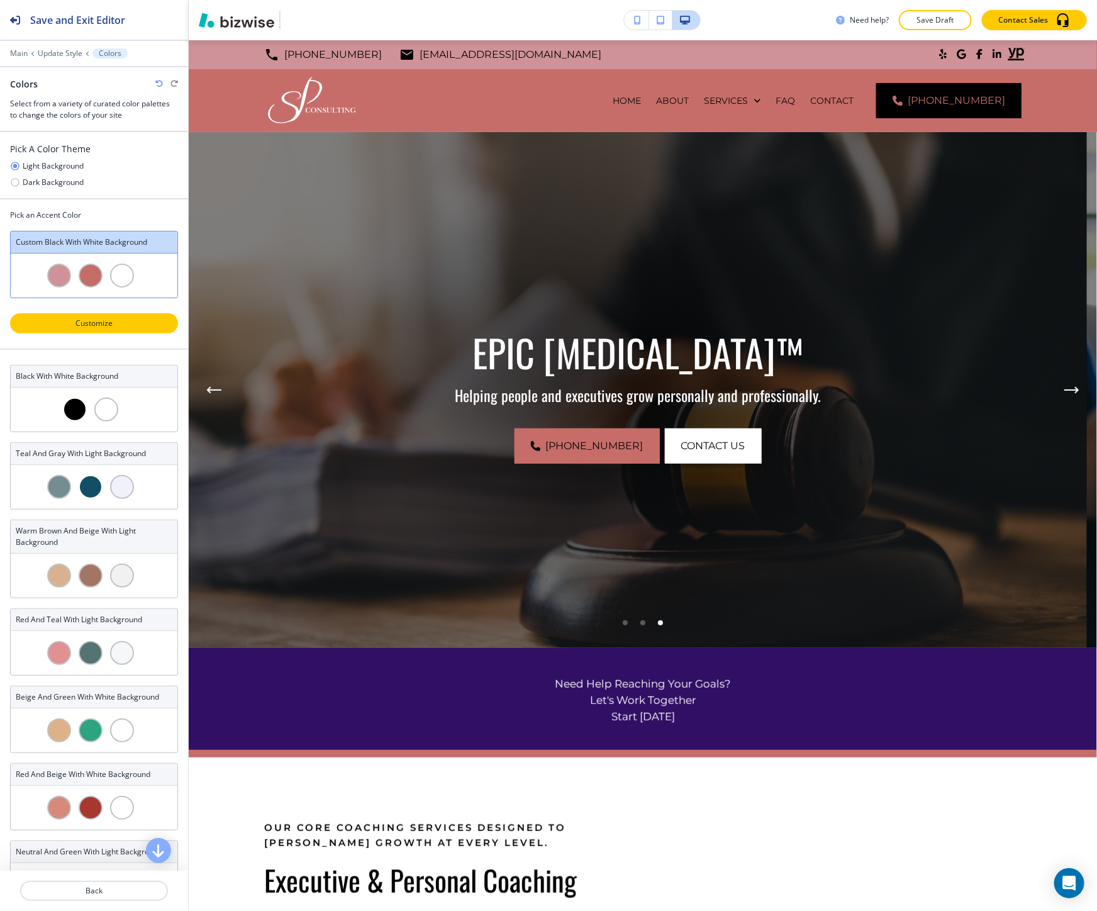
click at [102, 318] on p "Customize" at bounding box center [93, 323] width 135 height 11
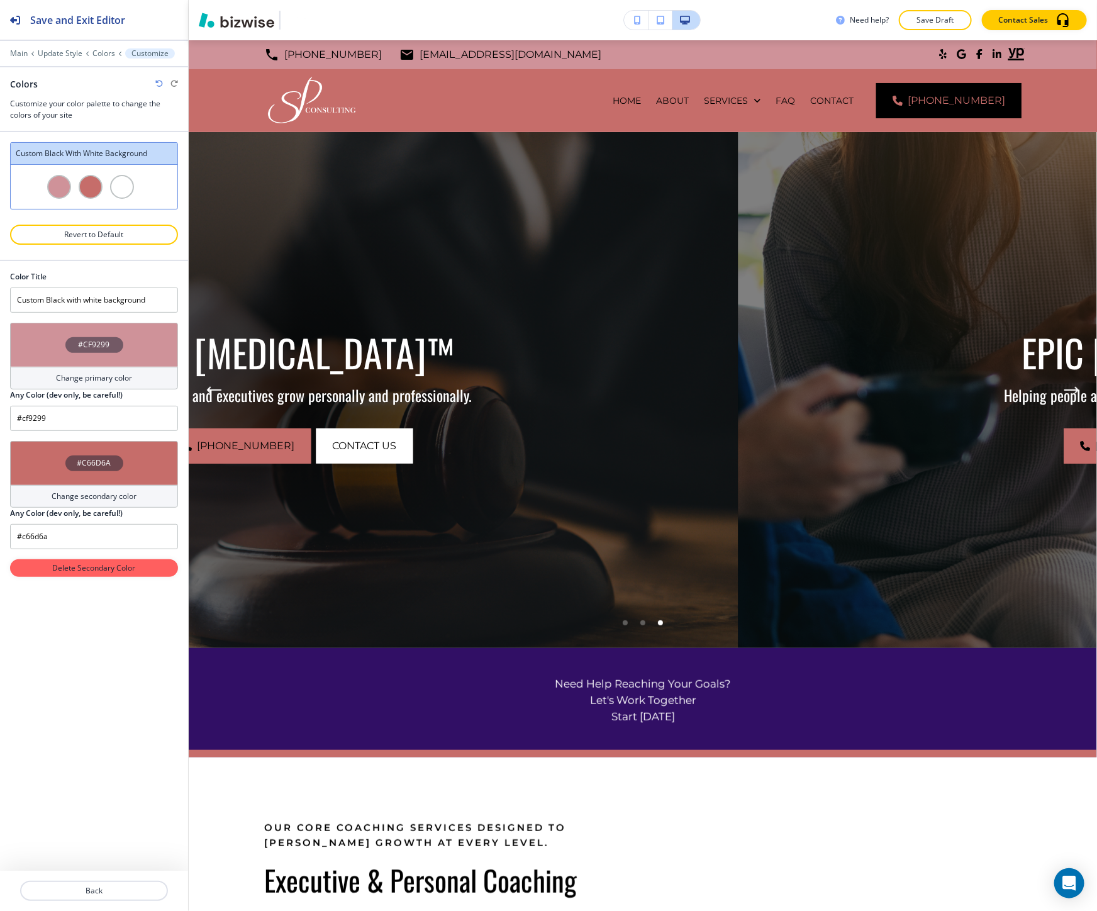
click at [96, 349] on h4 "#CF9299" at bounding box center [94, 344] width 31 height 11
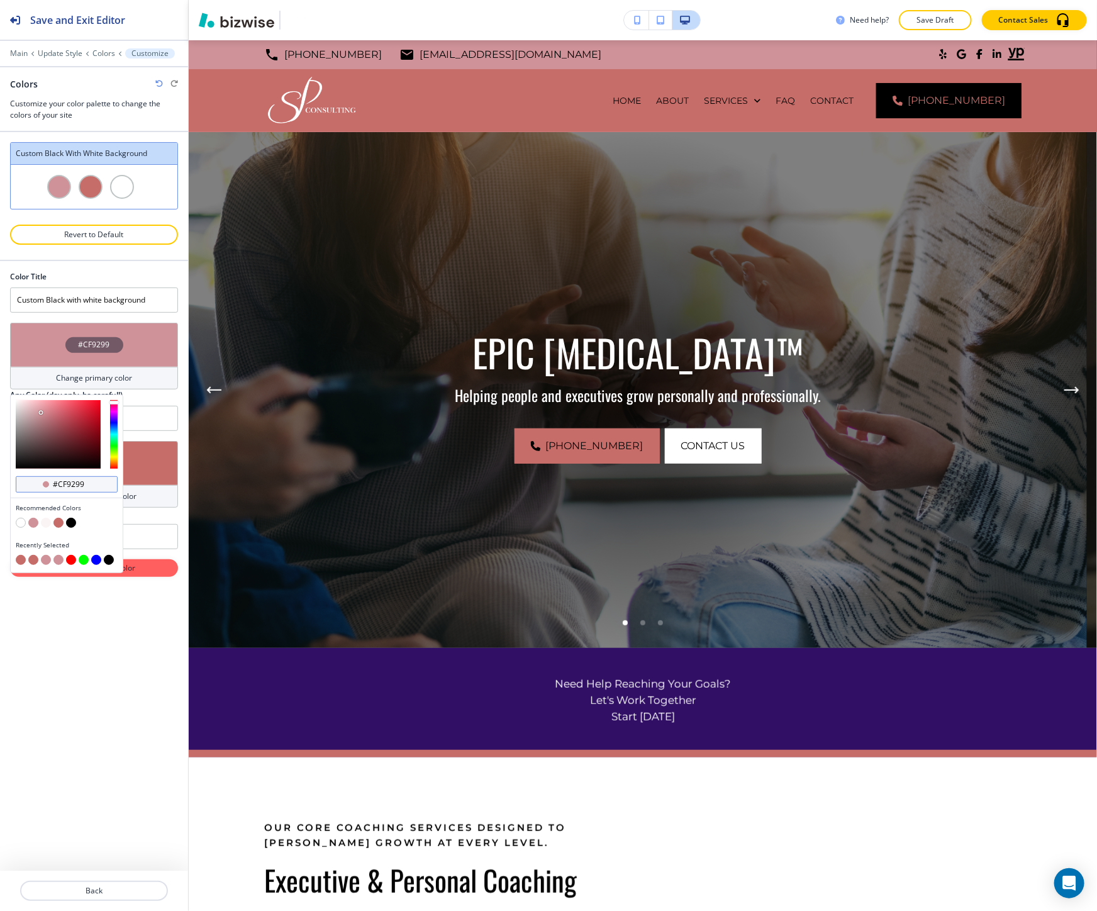
click at [77, 480] on input "#cf9299" at bounding box center [74, 484] width 44 height 10
click at [76, 480] on input "#cf9299" at bounding box center [74, 484] width 44 height 10
click at [75, 479] on div "#cf9299" at bounding box center [67, 484] width 102 height 16
click at [70, 482] on input "#cf9299" at bounding box center [74, 484] width 44 height 10
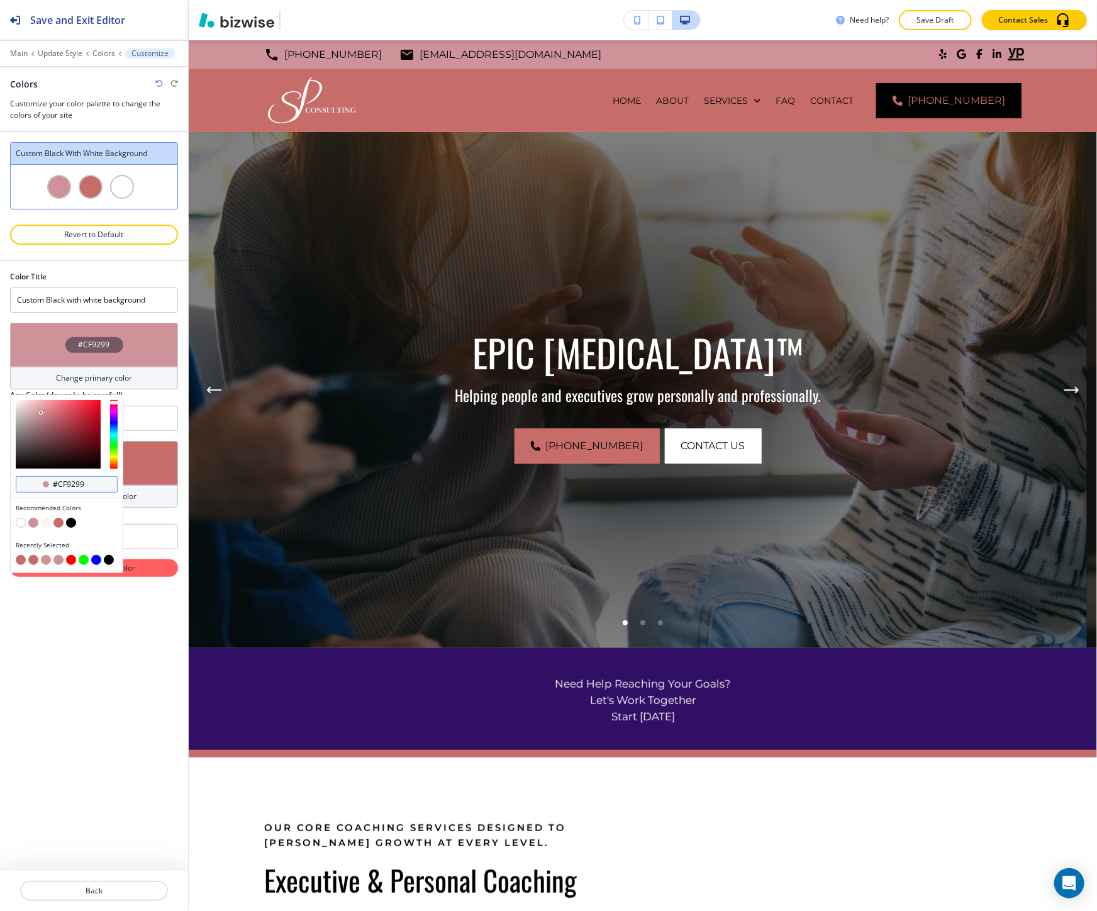
click at [70, 482] on input "#cf9299" at bounding box center [74, 484] width 44 height 10
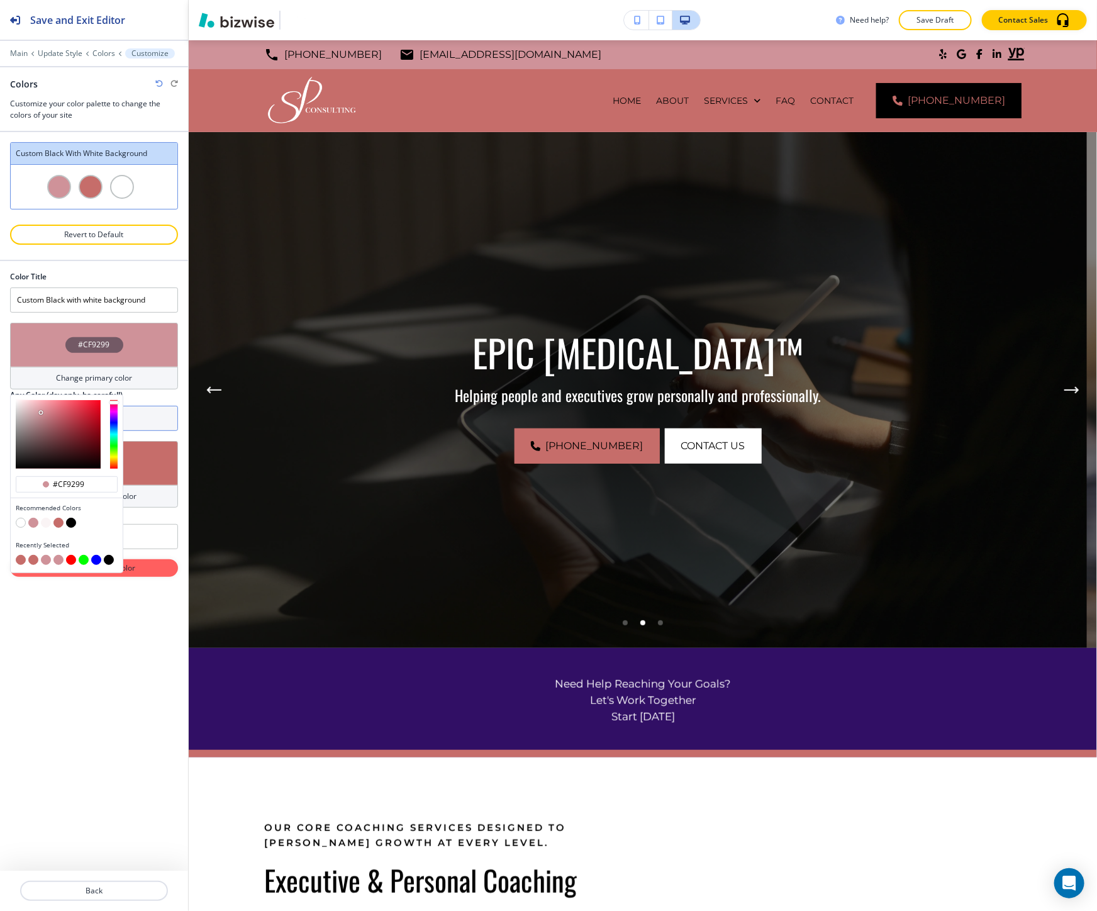
paste input "F1E1E2"
type input "#F1E1E2"
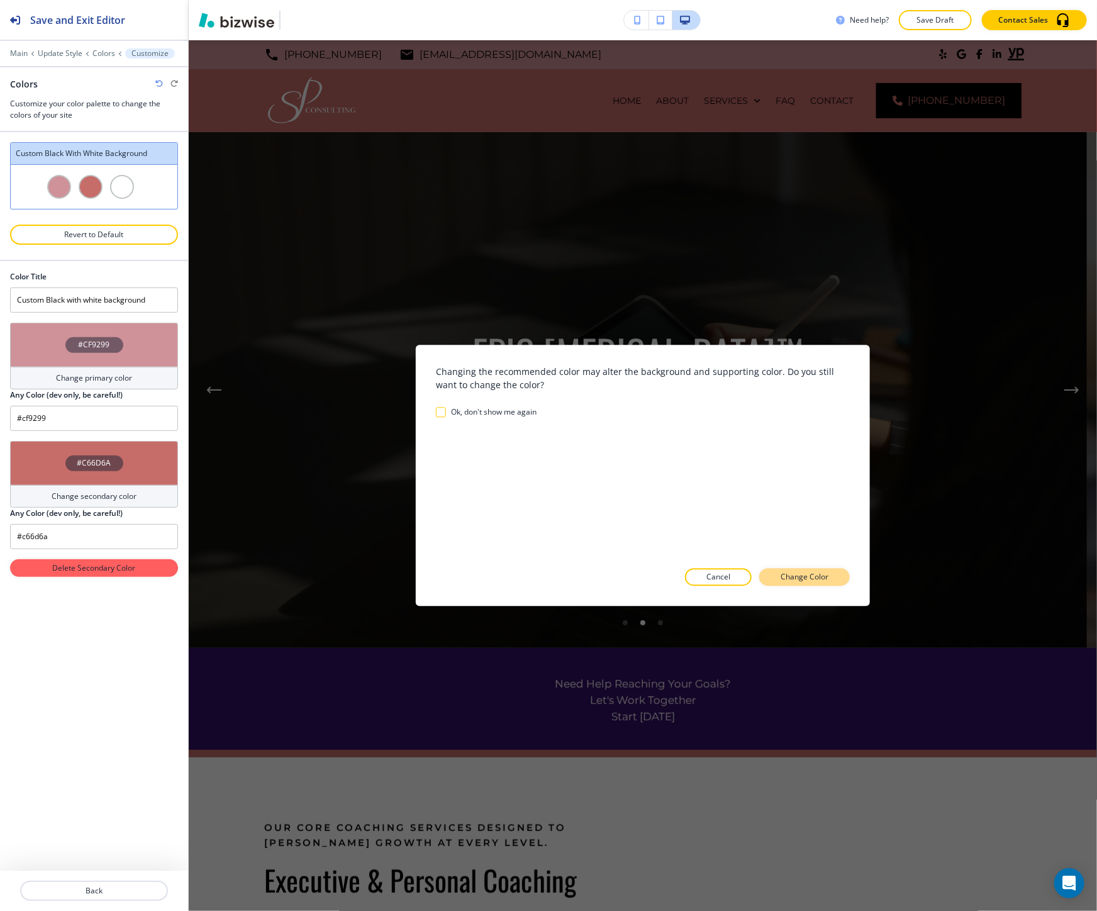
click at [803, 573] on p "Change Color" at bounding box center [804, 577] width 48 height 11
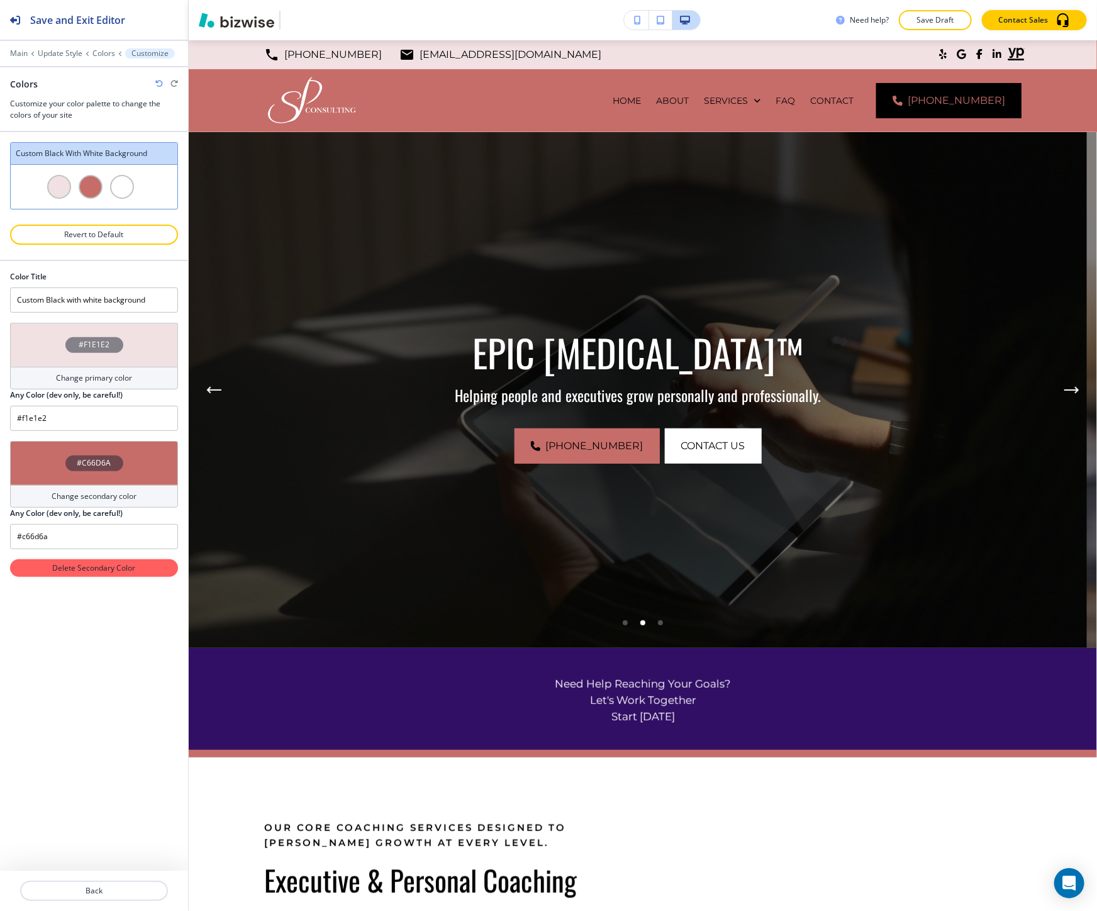
click at [159, 83] on icon "button" at bounding box center [159, 84] width 8 height 8
type input "#cf9299"
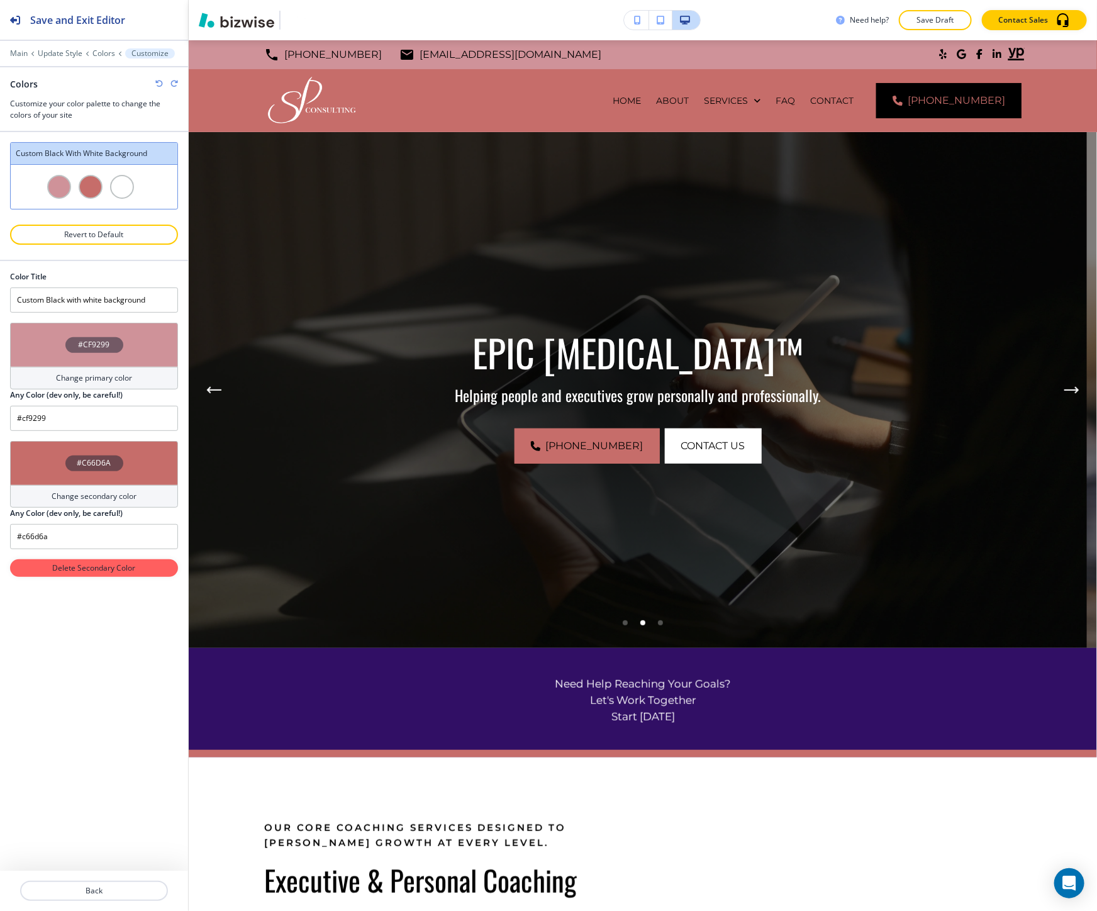
click at [80, 350] on h4 "#CF9299" at bounding box center [94, 344] width 31 height 11
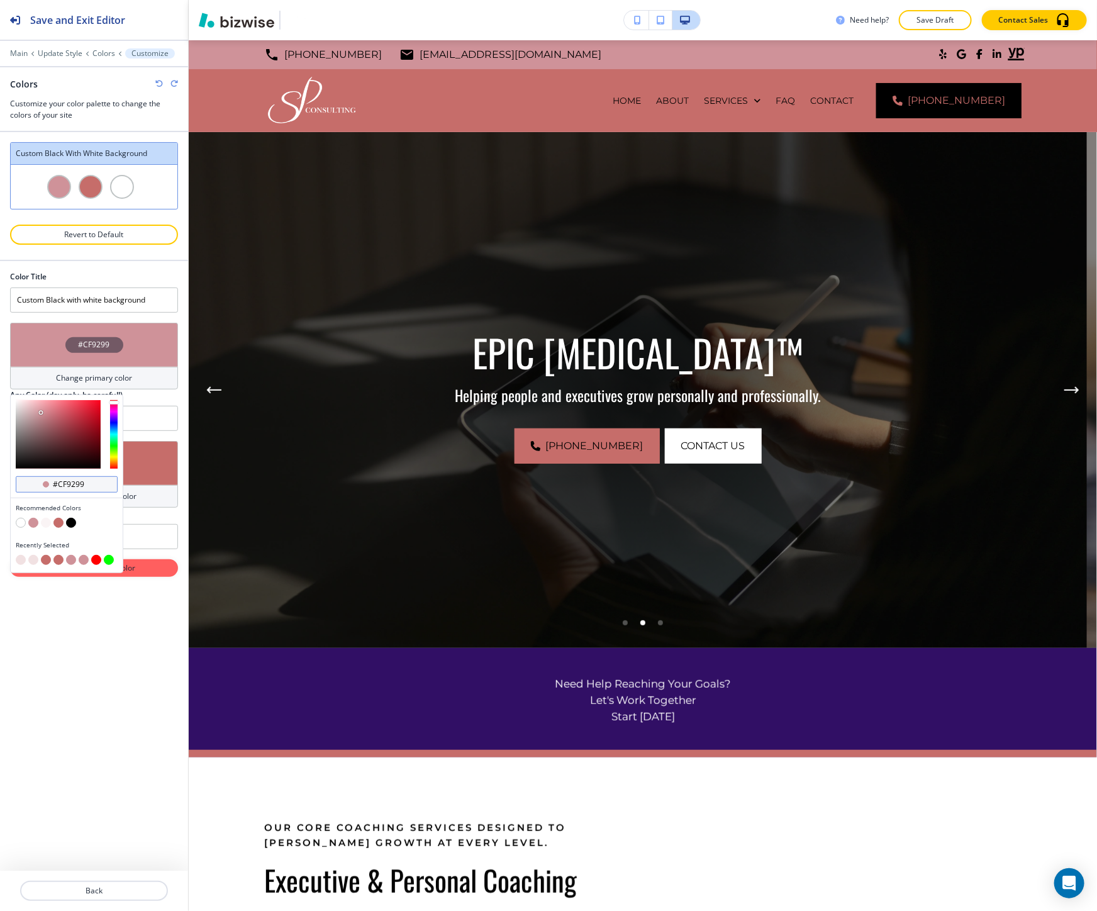
click at [79, 481] on input "#cf9299" at bounding box center [74, 484] width 44 height 10
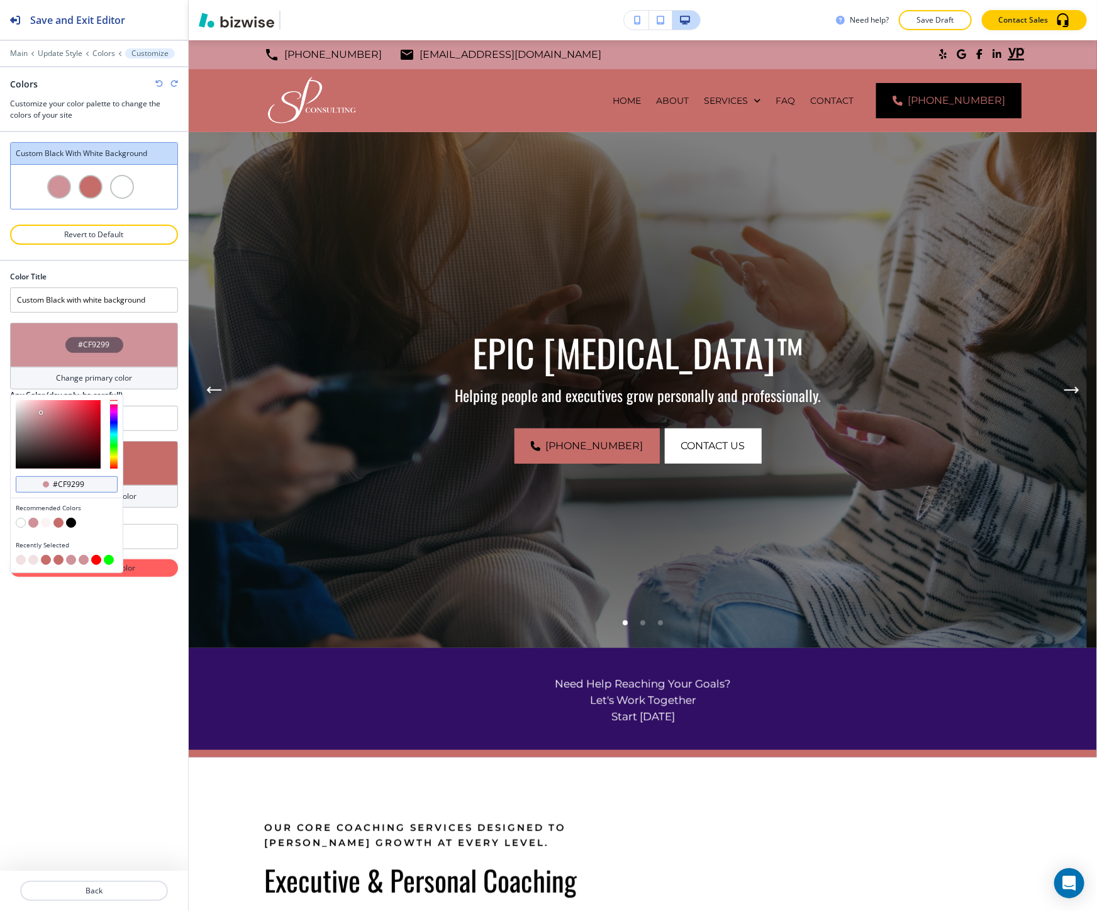
click at [71, 487] on input "#cf9299" at bounding box center [74, 484] width 44 height 10
click at [71, 486] on input "#cf9299" at bounding box center [74, 484] width 44 height 10
paste input "F1E1E2"
type input "#F1E1E2"
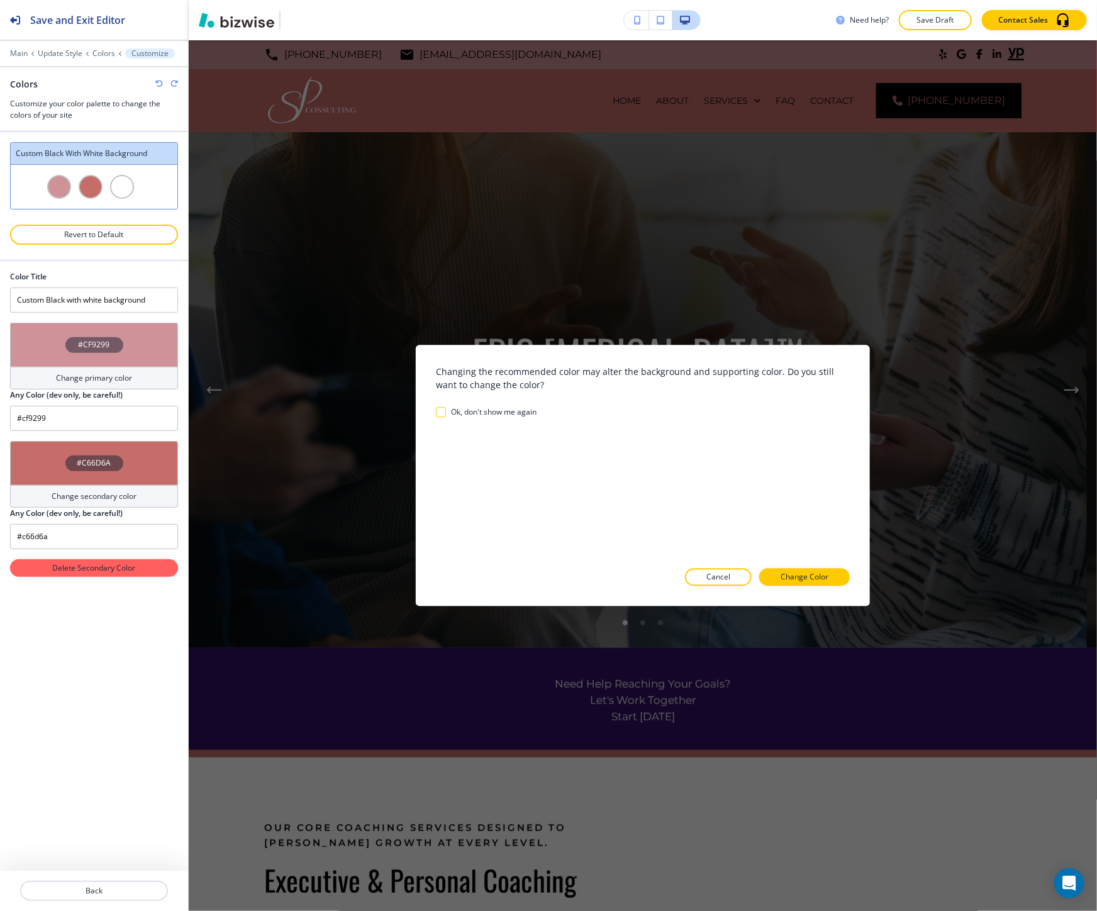
click at [143, 619] on div "Color Title Custom Black with white background #CF9299 Change primary color Any…" at bounding box center [94, 565] width 188 height 609
click at [804, 589] on div at bounding box center [643, 596] width 414 height 20
click at [815, 583] on button "Change Color" at bounding box center [804, 577] width 91 height 18
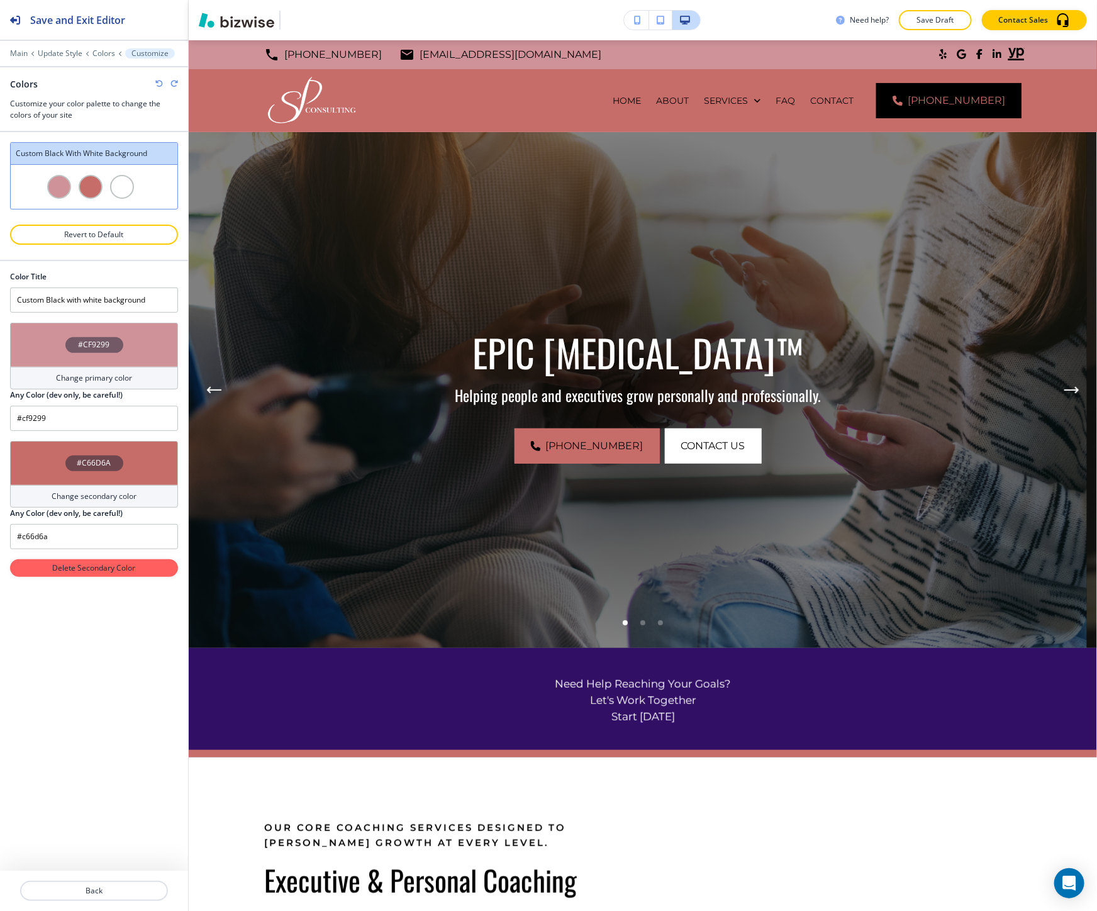
click at [93, 463] on h4 "#C66D6A" at bounding box center [94, 462] width 34 height 11
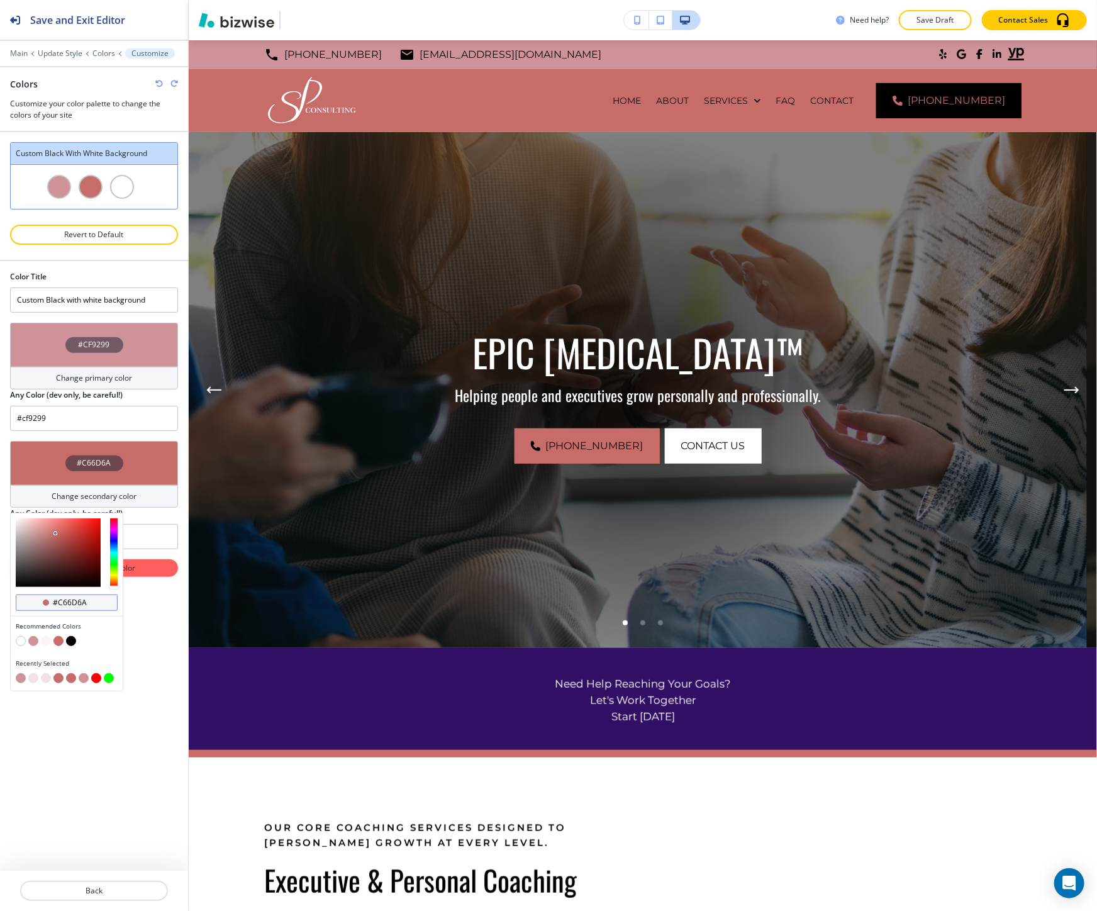
click at [74, 601] on input "#c66d6a" at bounding box center [74, 602] width 44 height 10
click at [75, 601] on input "#c66d6a" at bounding box center [74, 602] width 44 height 10
paste input "f9299"
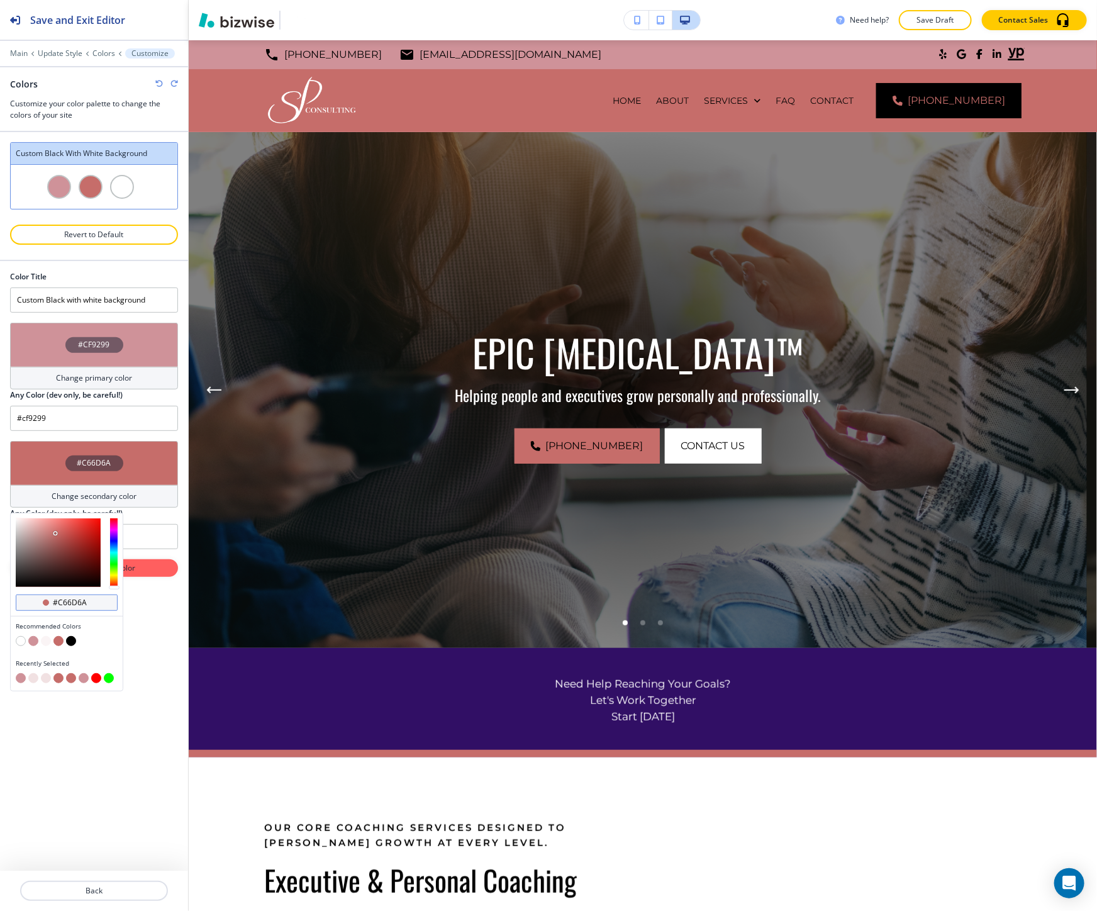
type input "#cf9299"
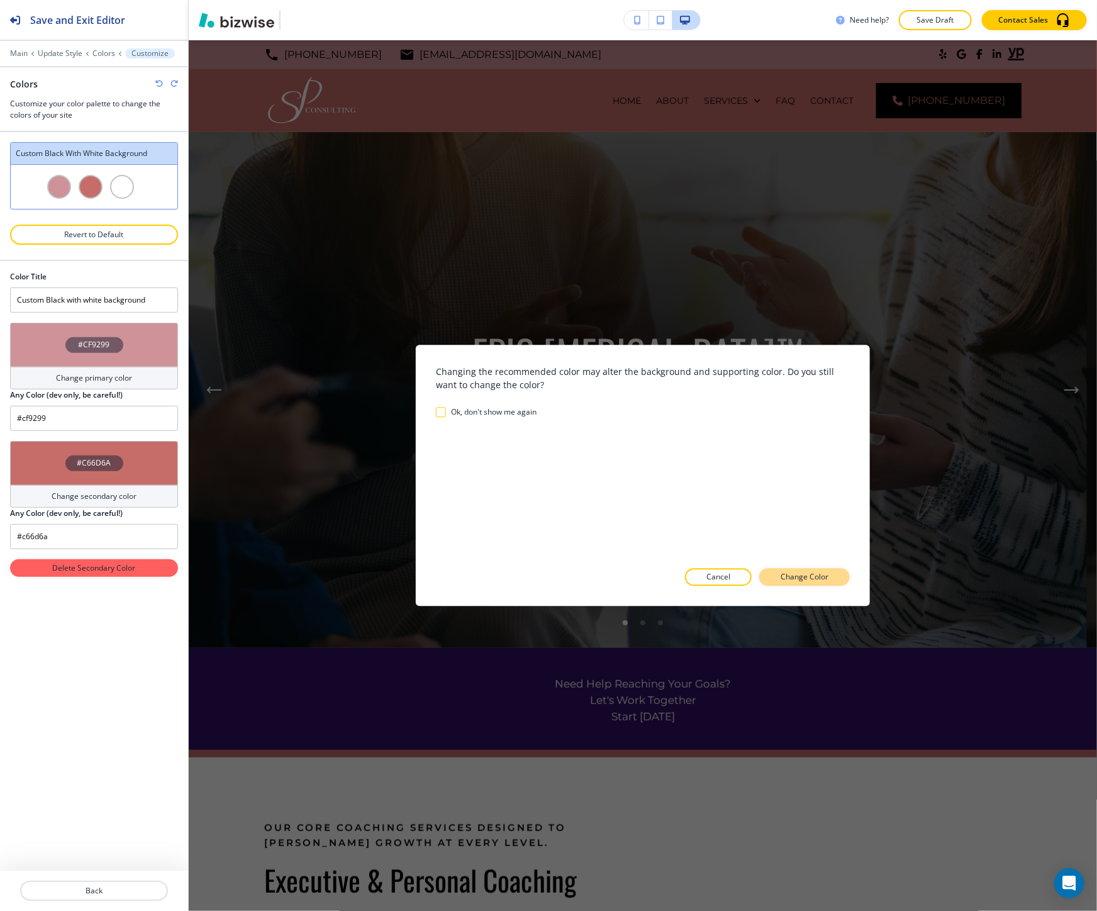
click at [790, 582] on p "Change Color" at bounding box center [804, 577] width 48 height 11
type input "#cf9299"
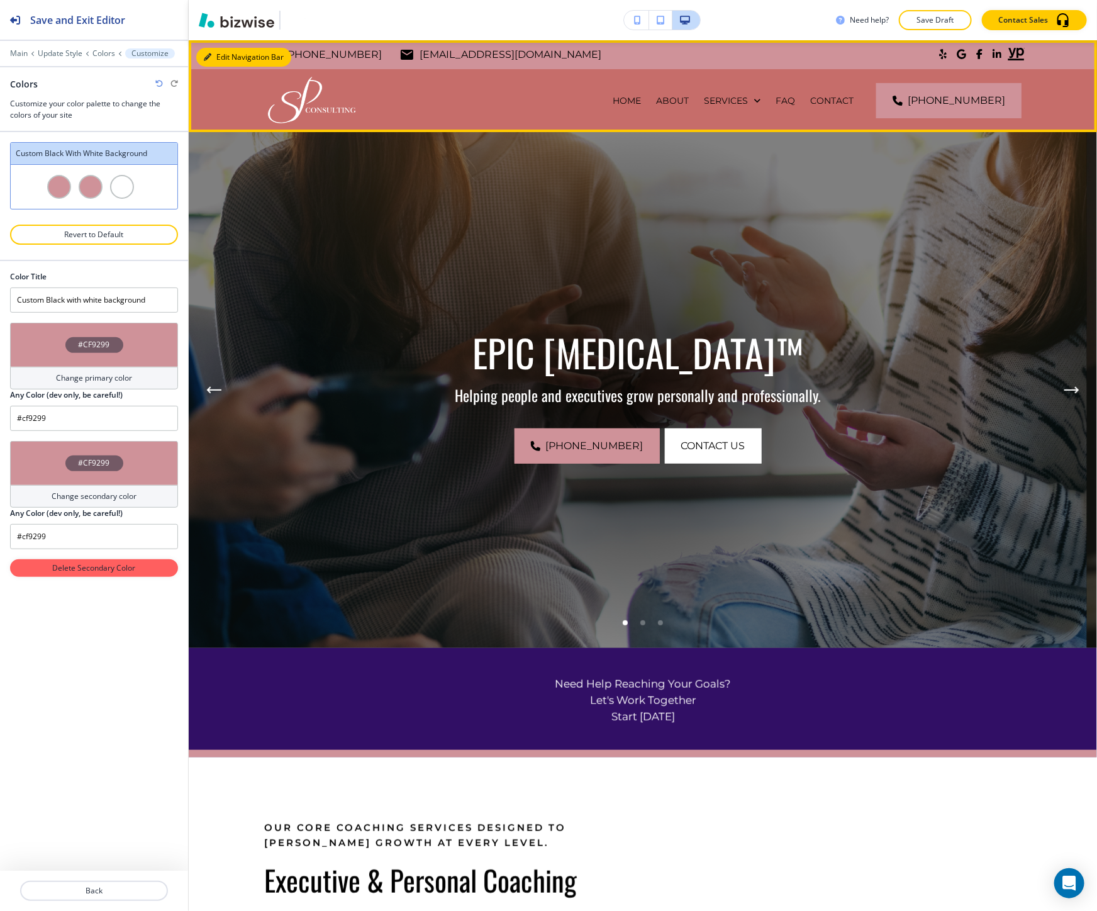
click at [213, 55] on button "Edit Navigation Bar" at bounding box center [243, 57] width 95 height 19
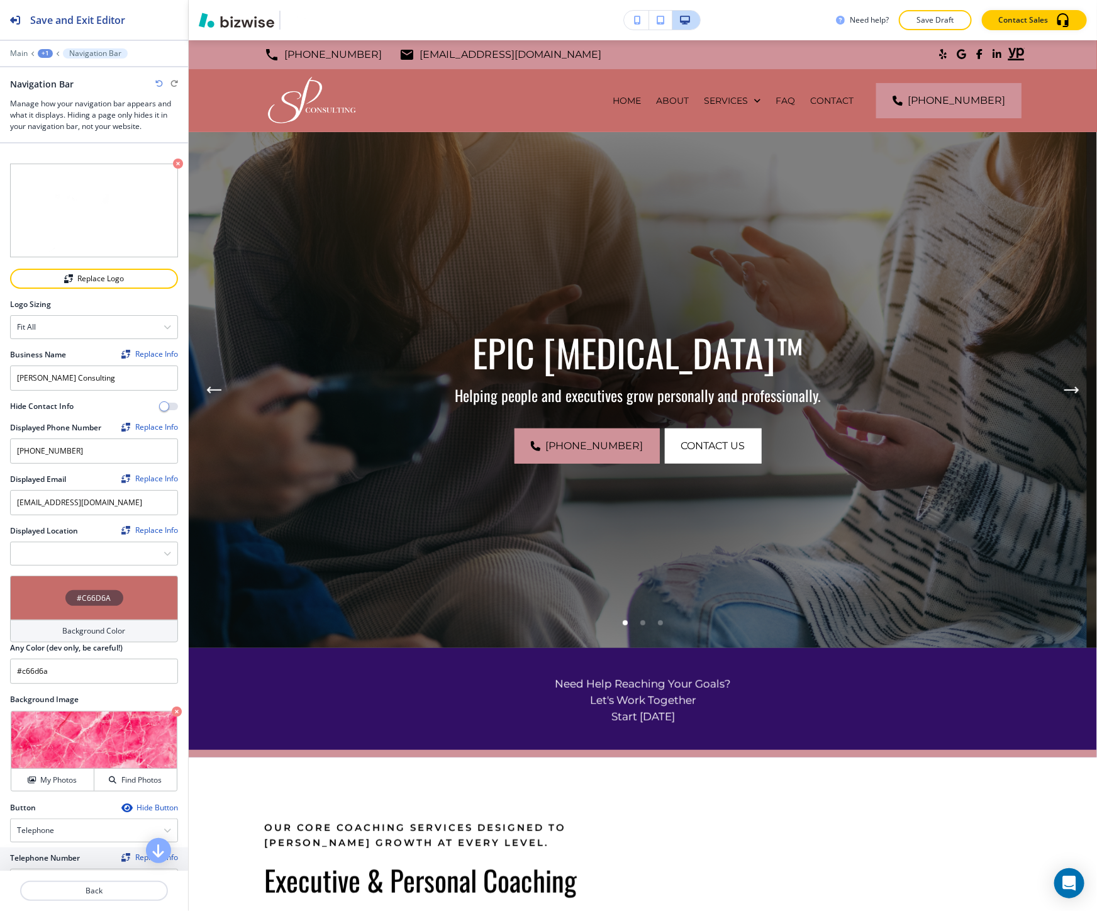
click at [132, 590] on div "#C66D6A" at bounding box center [94, 597] width 168 height 44
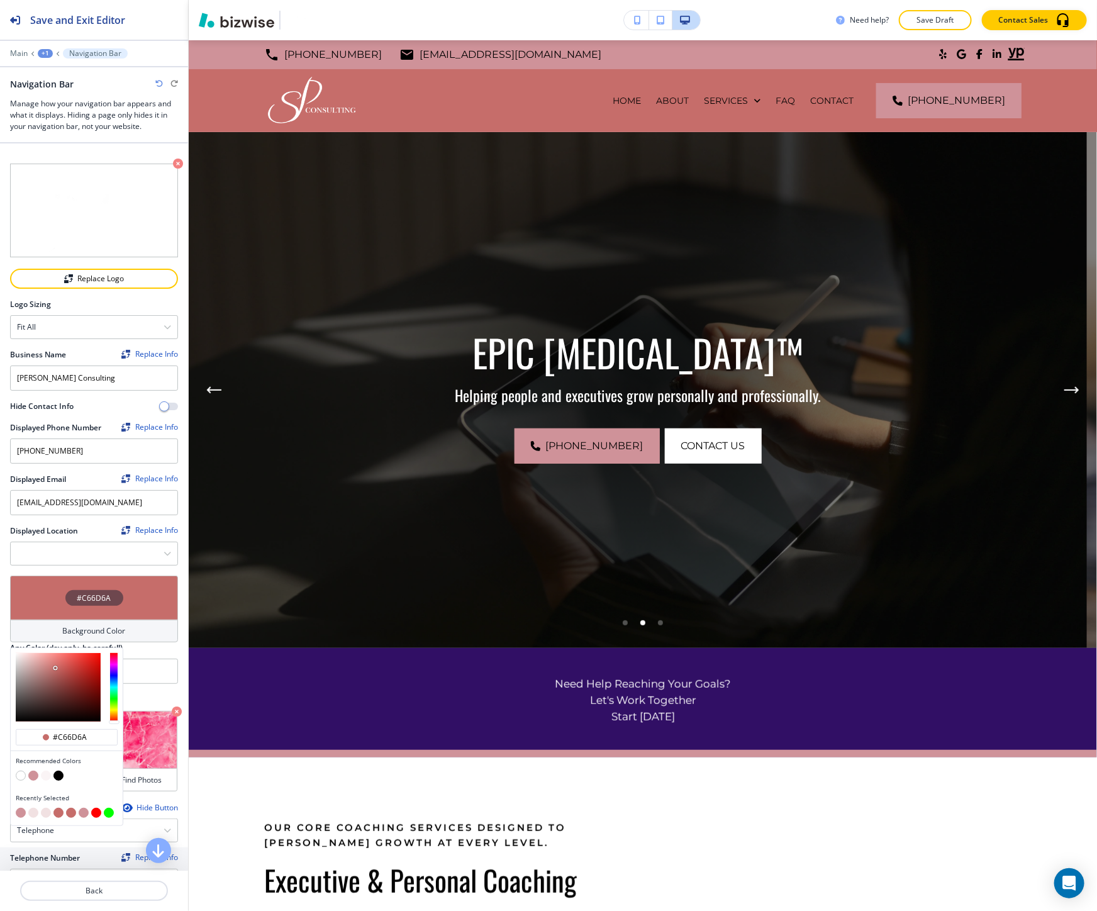
click at [34, 772] on button "button" at bounding box center [33, 775] width 10 height 10
type input "#cf9299"
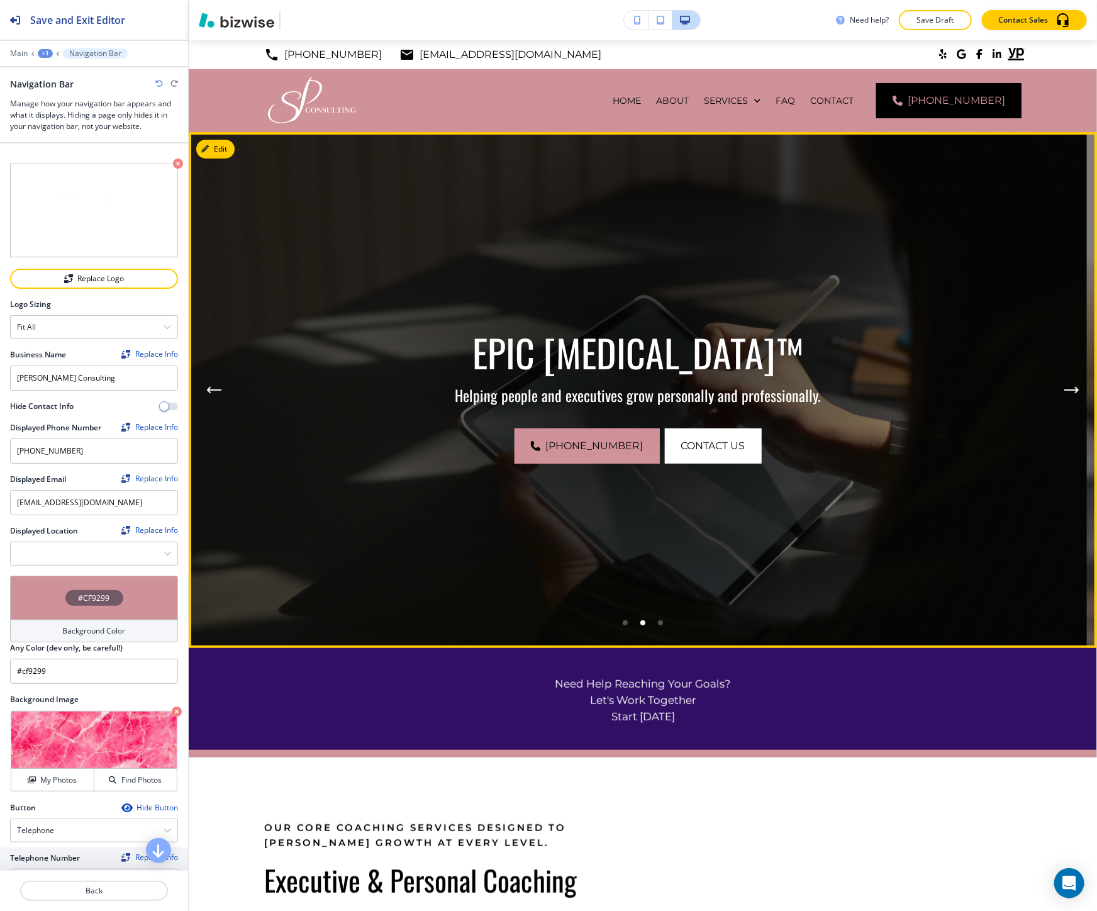
click at [403, 413] on div "EPIC MUSE™ Helping people and executives grow personally and professionally. (6…" at bounding box center [638, 390] width 604 height 147
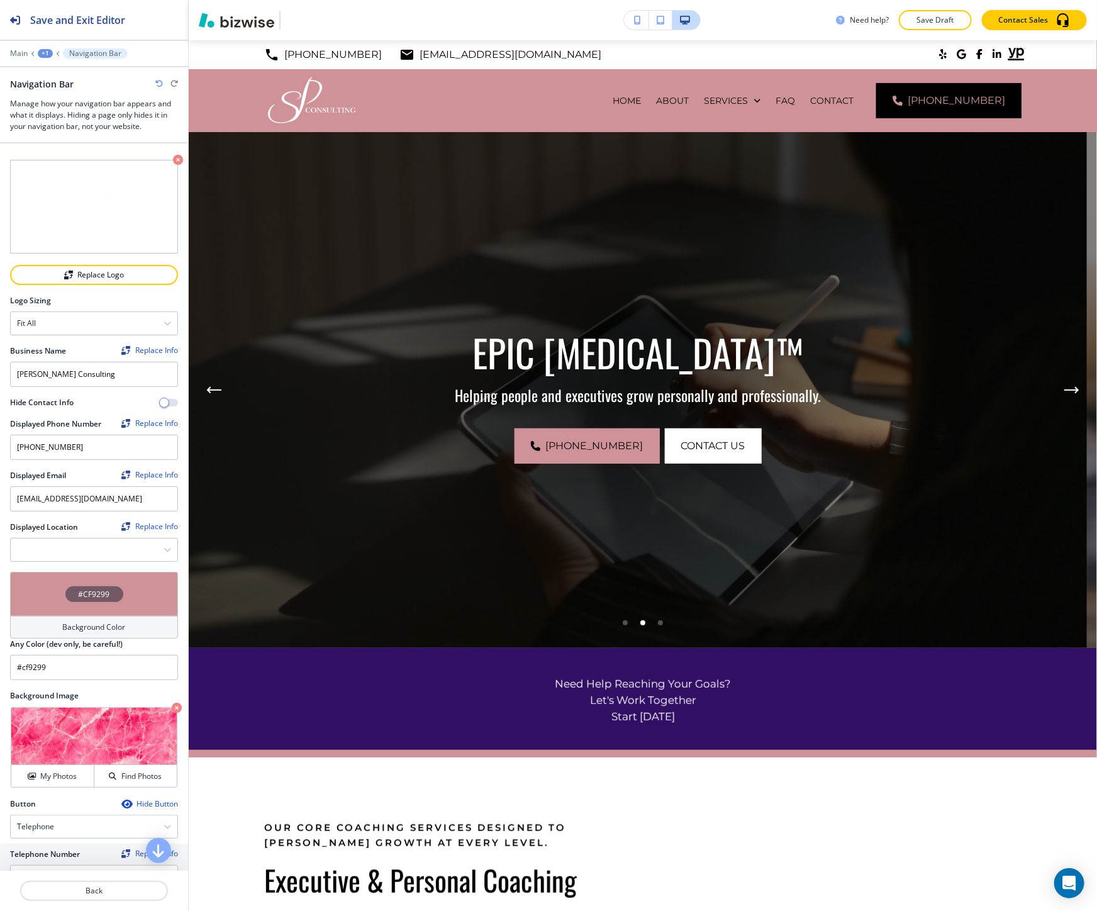
scroll to position [0, 0]
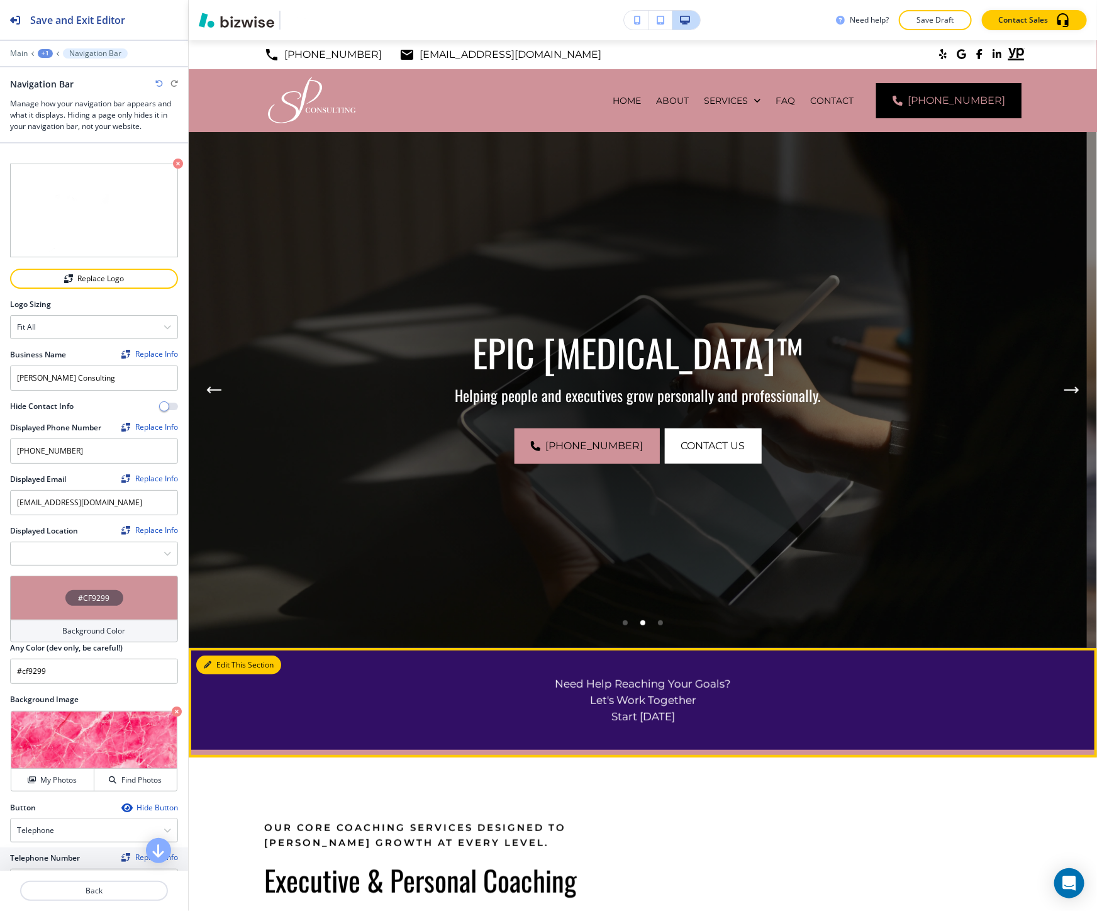
click at [228, 663] on button "Edit This Section" at bounding box center [238, 664] width 85 height 19
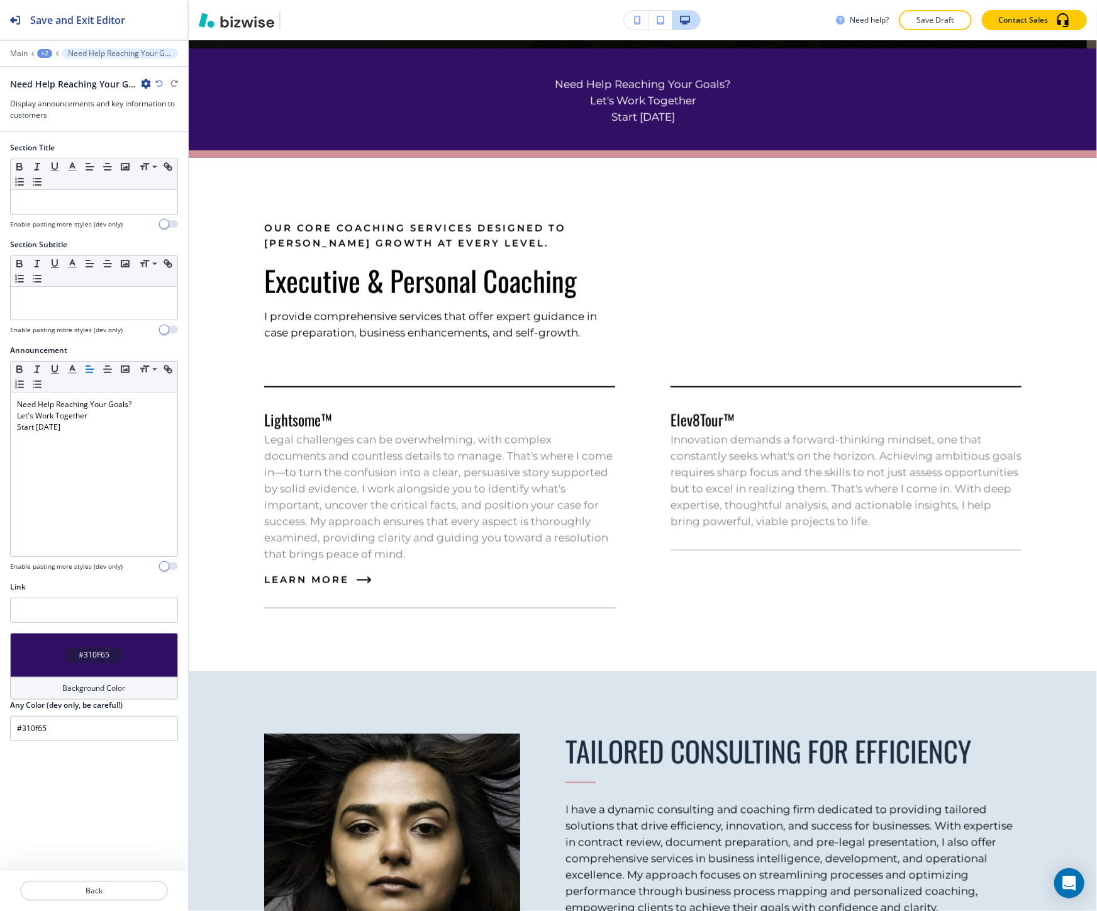
scroll to position [607, 0]
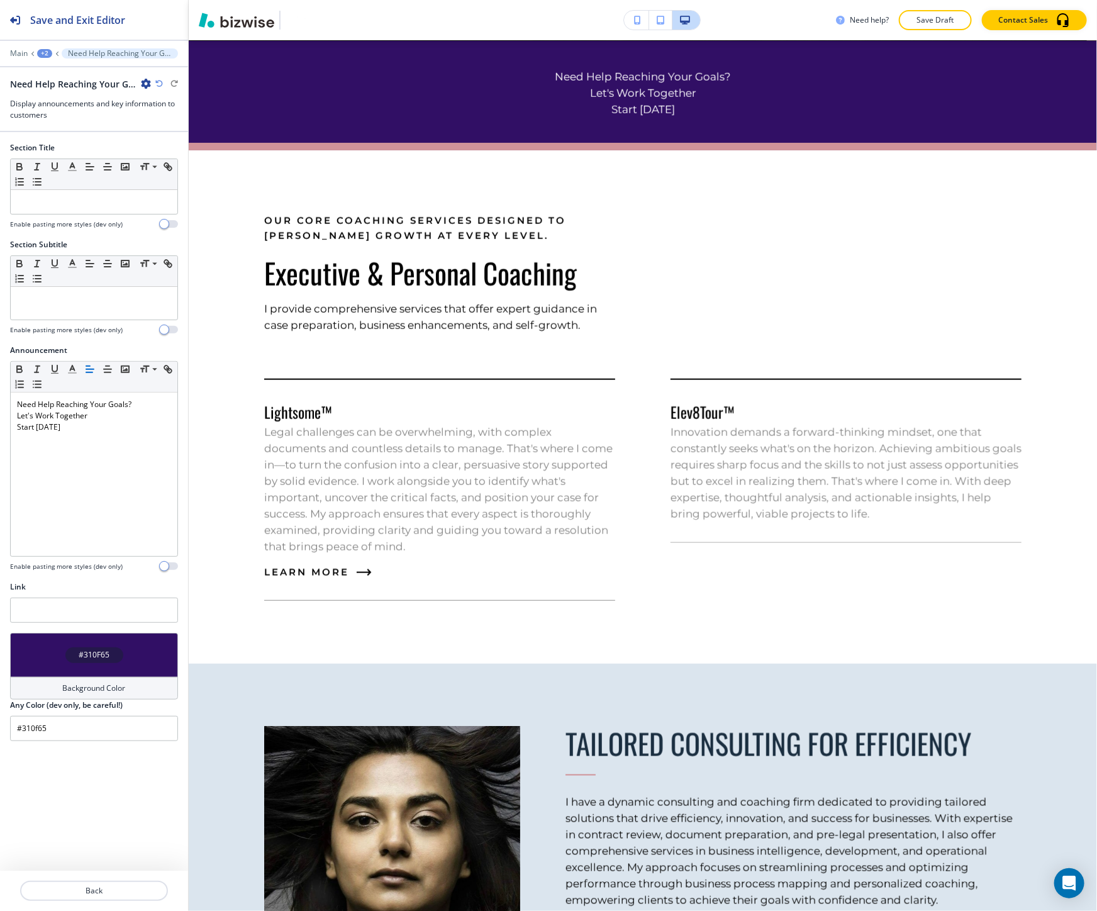
click at [135, 640] on div "#310F65" at bounding box center [94, 655] width 168 height 44
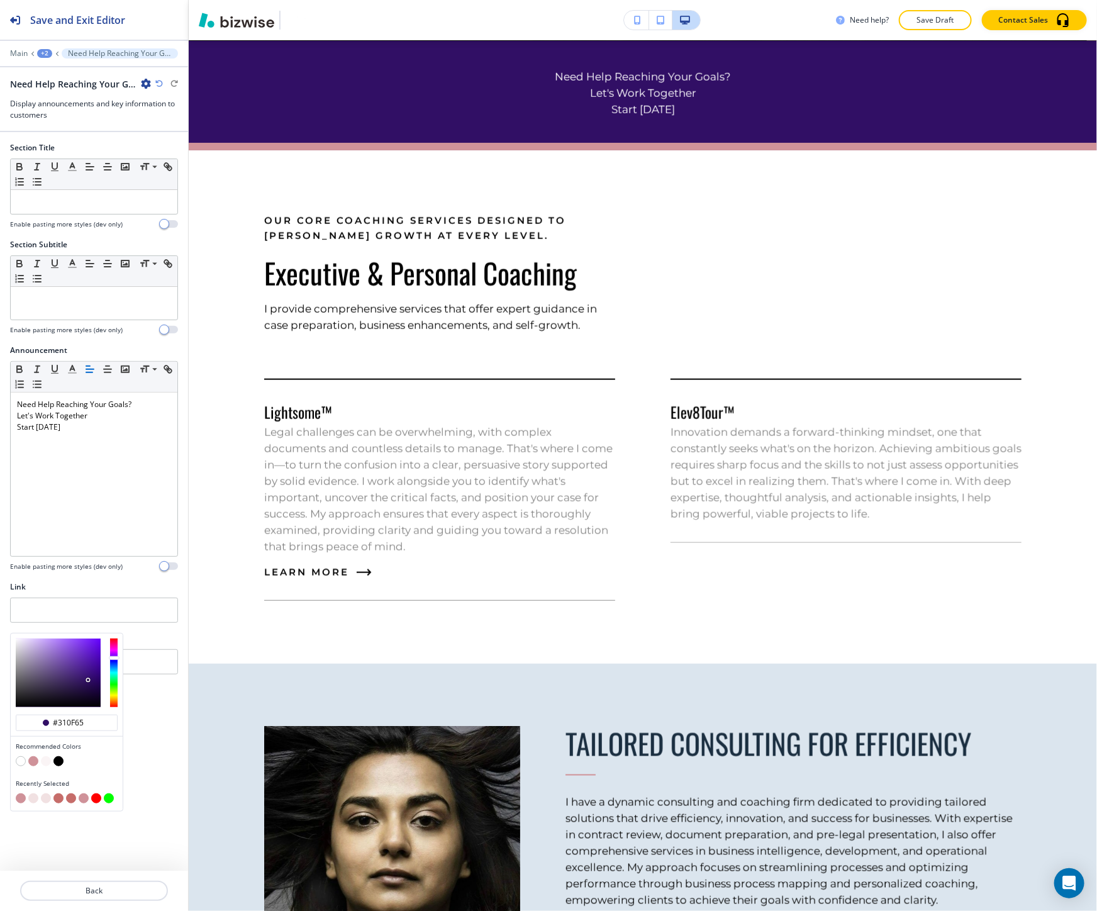
click at [35, 764] on button "button" at bounding box center [33, 761] width 10 height 10
type input "#cf9299"
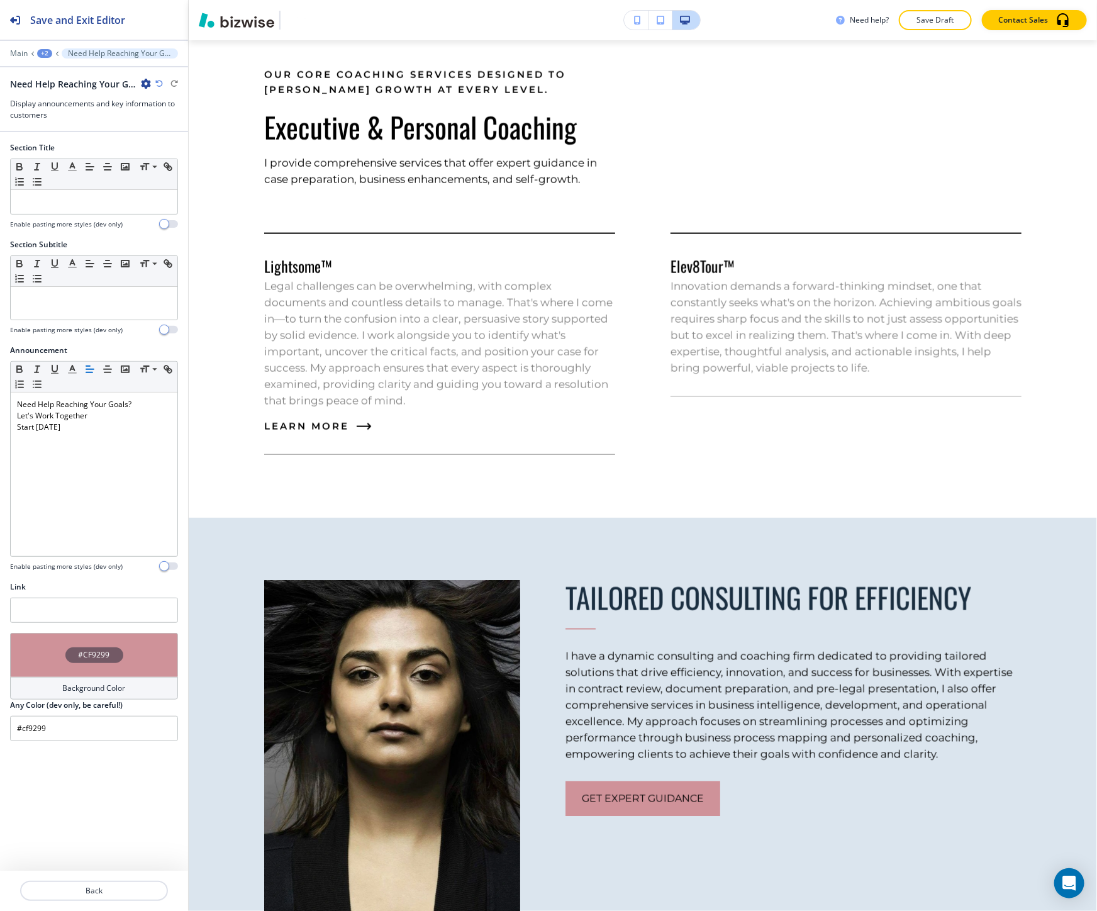
scroll to position [768, 0]
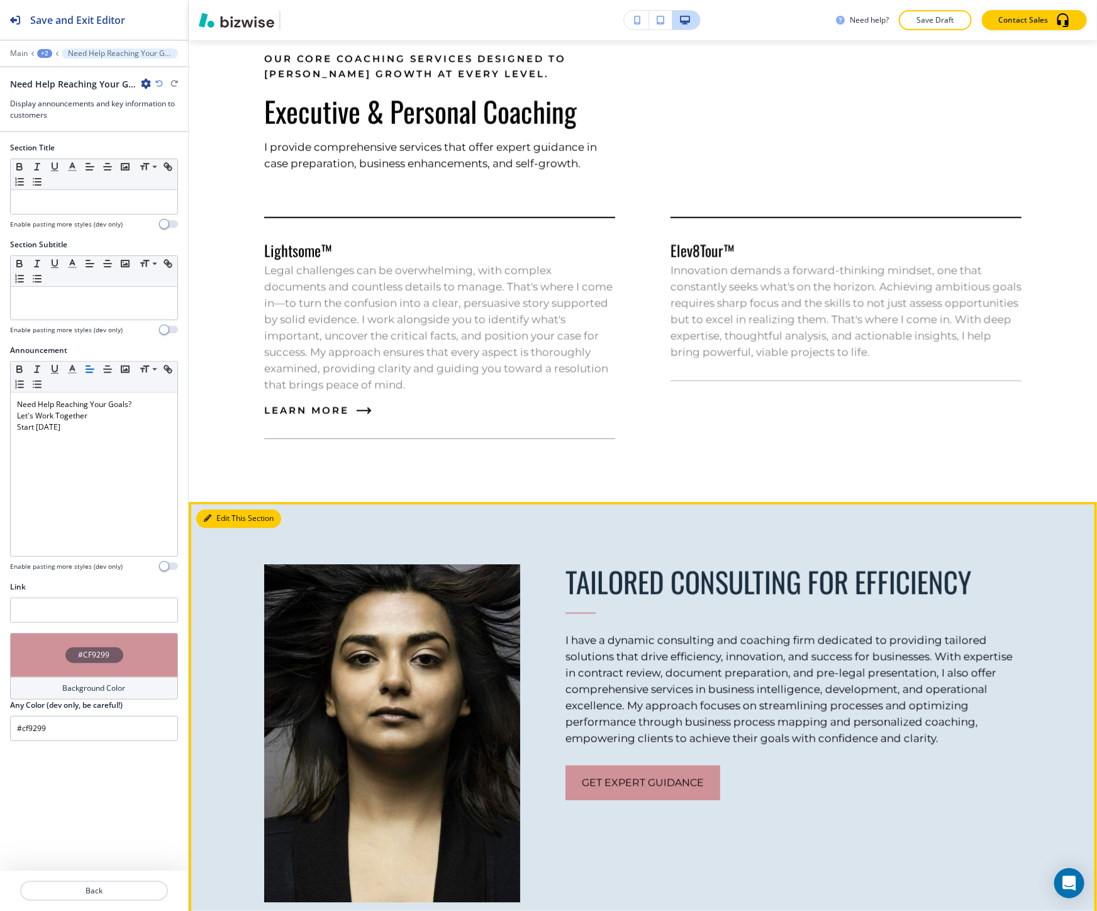
click at [230, 524] on button "Edit This Section" at bounding box center [238, 518] width 85 height 19
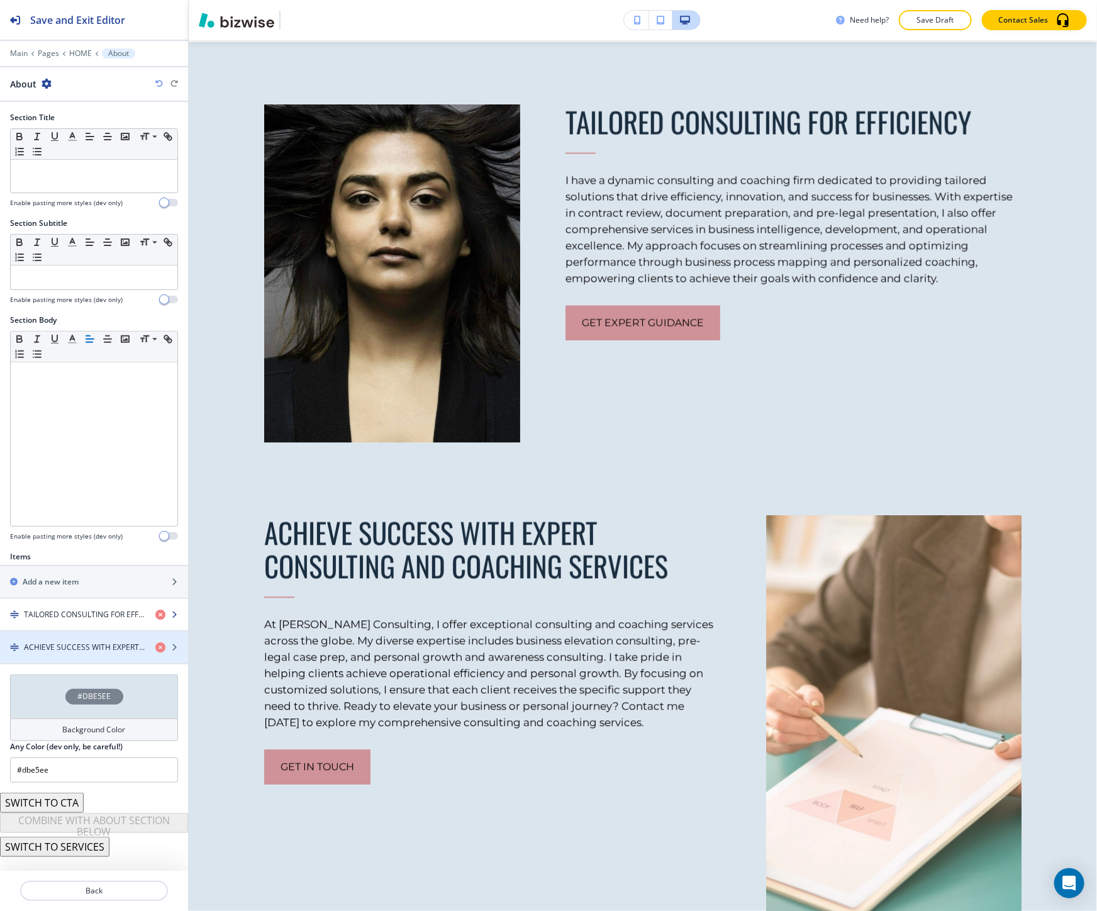
scroll to position [1229, 0]
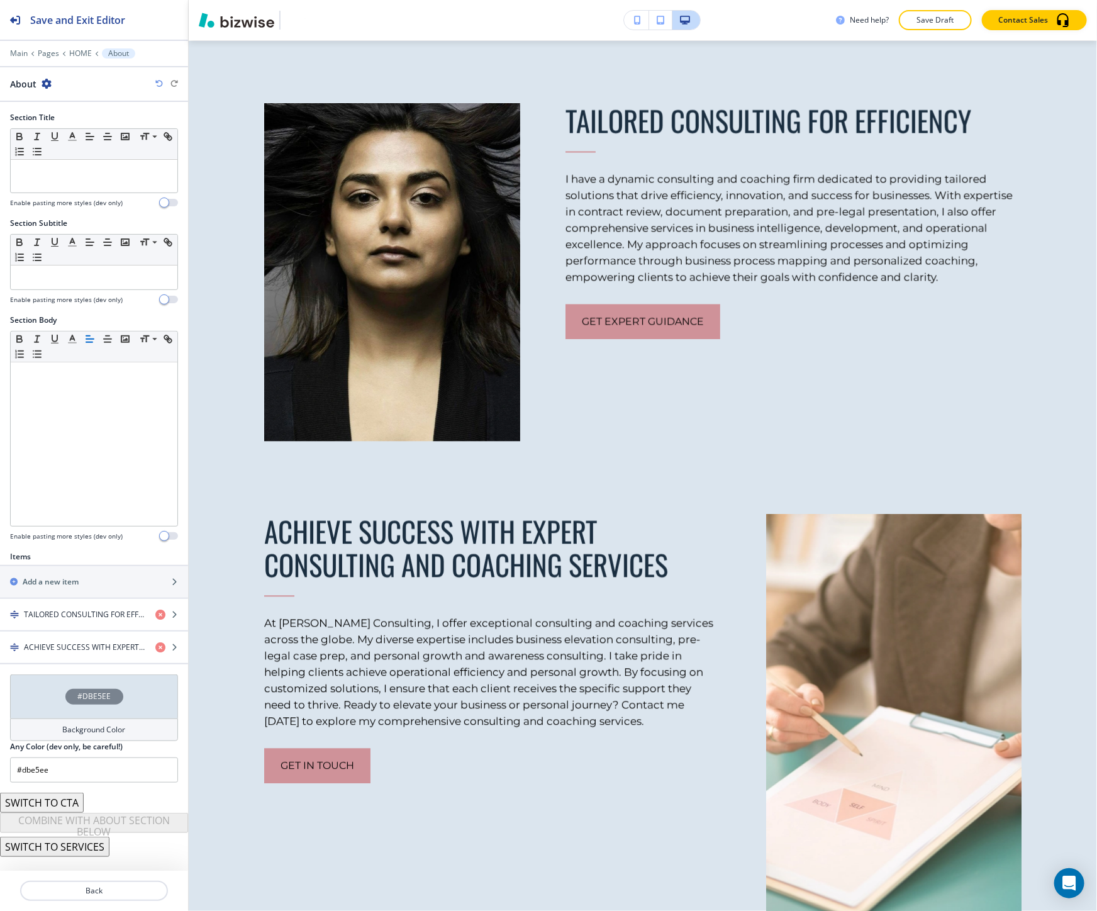
click at [63, 717] on div "#DBE5EE" at bounding box center [94, 696] width 168 height 44
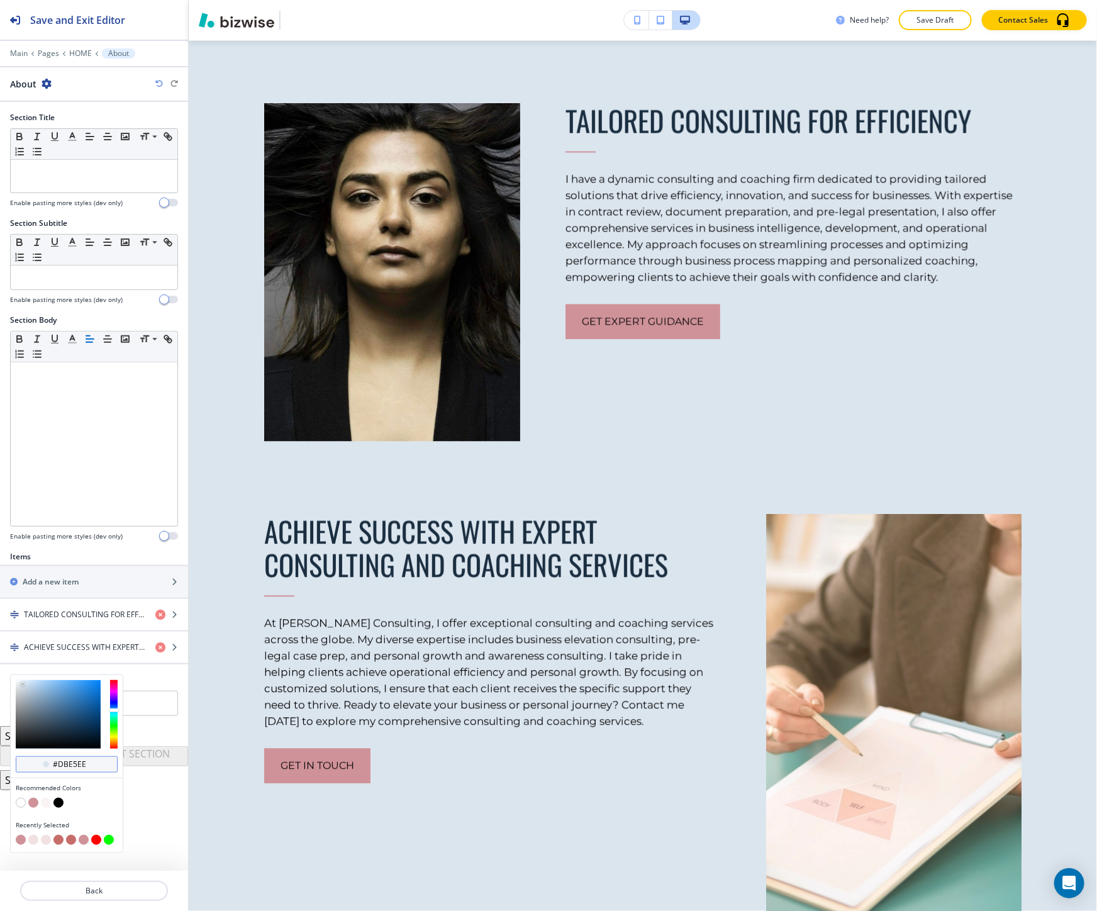
click at [64, 763] on input "#dbe5ee" at bounding box center [74, 764] width 44 height 10
click at [62, 761] on input "#dbe5ee" at bounding box center [74, 764] width 44 height 10
paste input "#F2E5A3"
type input "#d#F2E5A3be5ee"
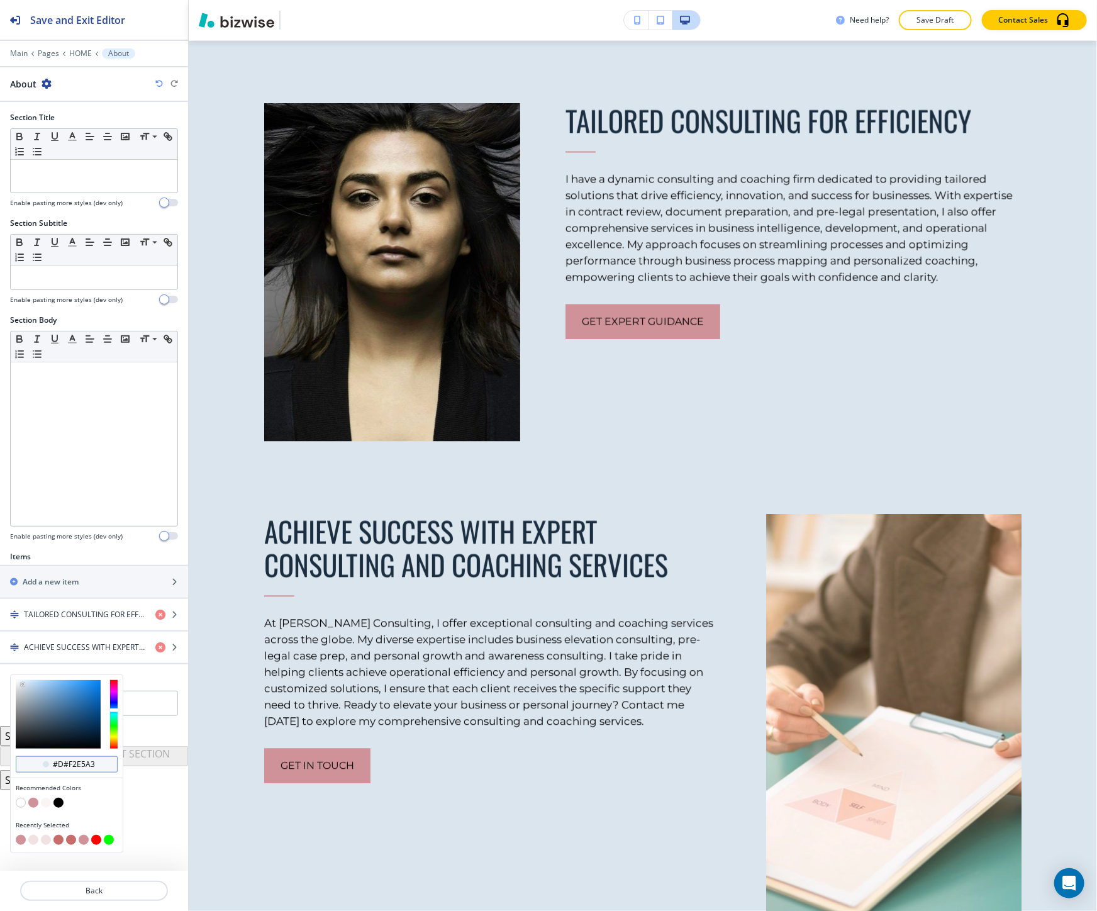
click at [67, 768] on input "#d#F2E5A3be5ee" at bounding box center [74, 764] width 44 height 10
click at [65, 763] on input "#d#F2E5A3be5ee" at bounding box center [74, 764] width 44 height 10
drag, startPoint x: 65, startPoint y: 763, endPoint x: 52, endPoint y: 765, distance: 14.0
click at [52, 765] on input "#d#F2E5A3be5ee" at bounding box center [74, 764] width 44 height 10
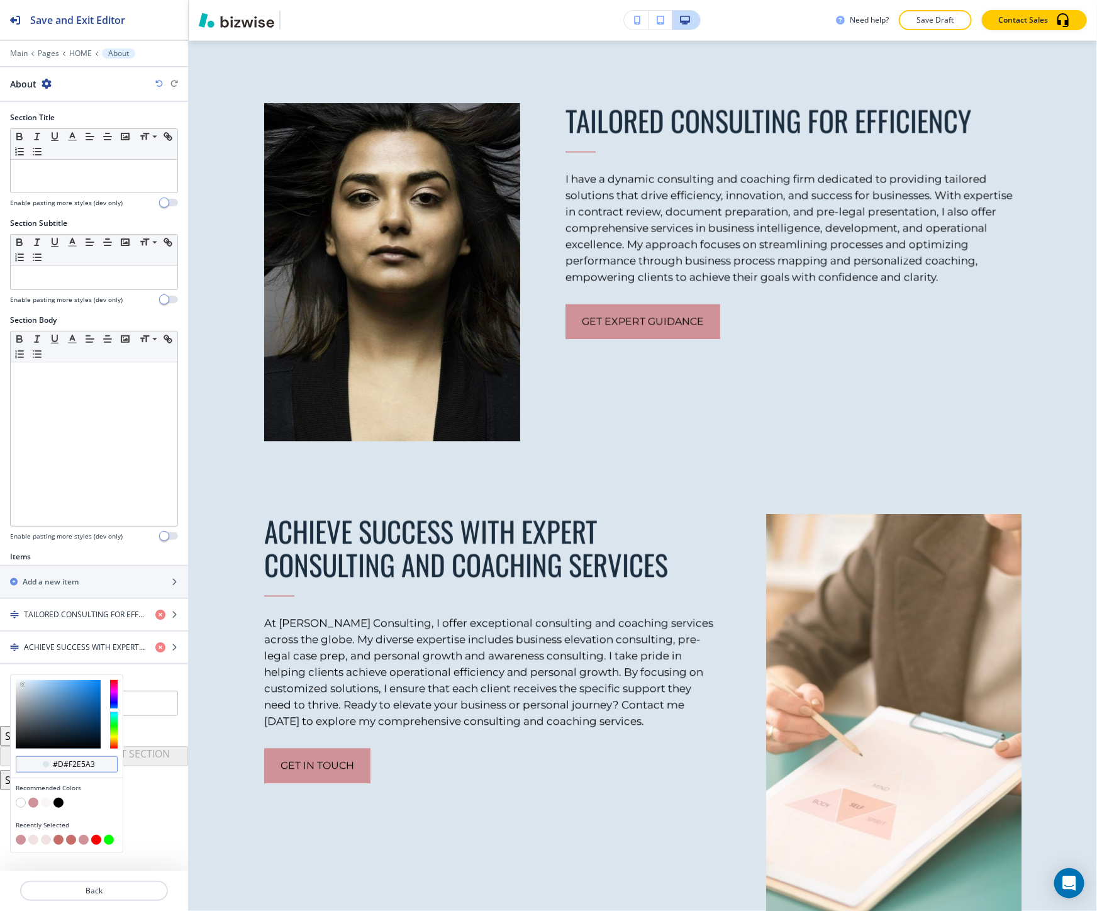
paste input "F2E5A3"
type input "#F2E5A3"
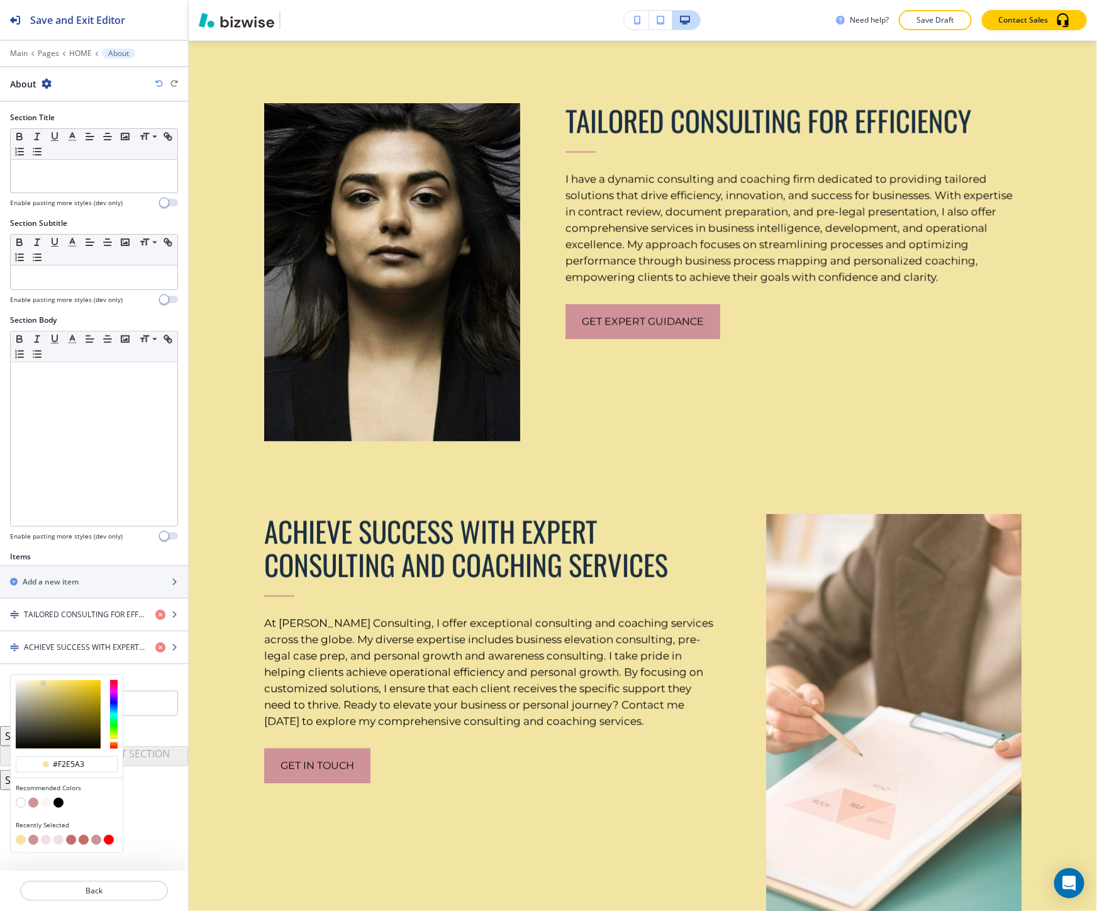
type input "#f2e5a3"
click at [77, 763] on input "#f2e5a3" at bounding box center [74, 764] width 44 height 10
paste input "FBF2B9"
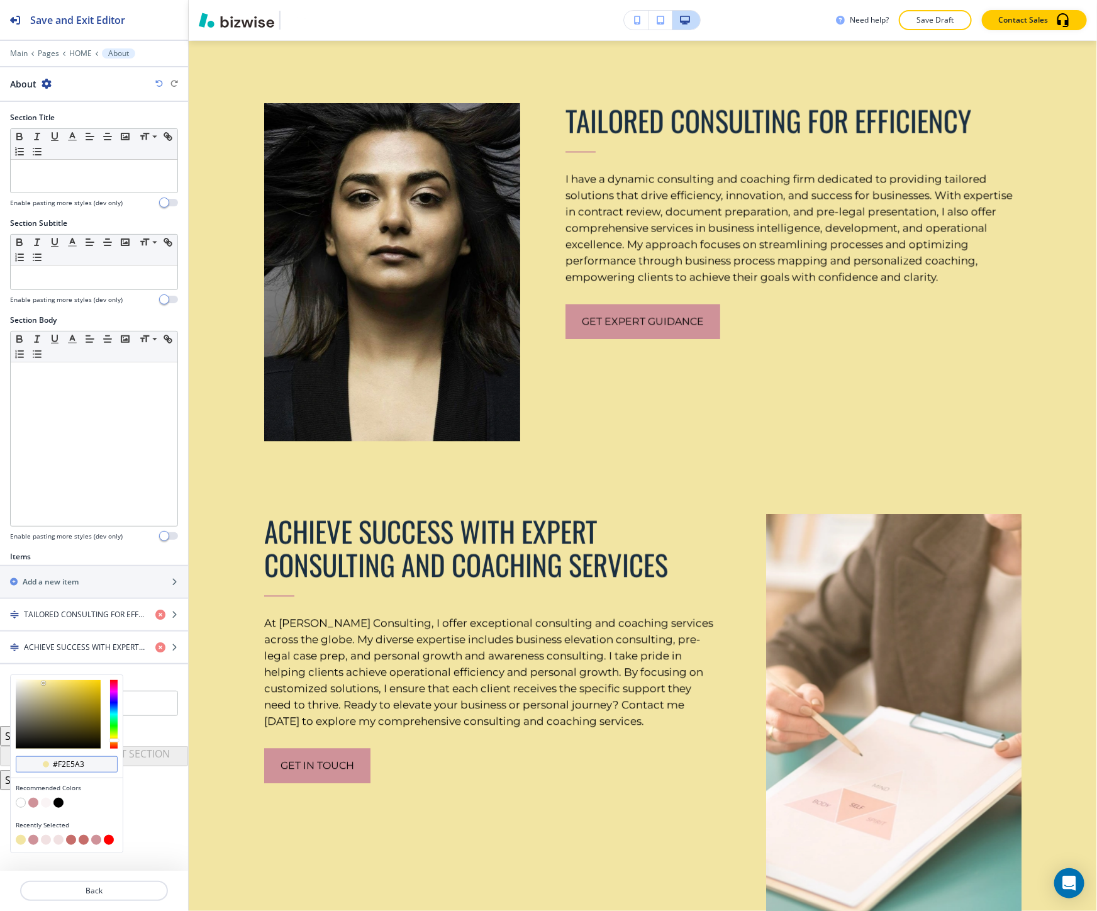
type input "#FBF2B9"
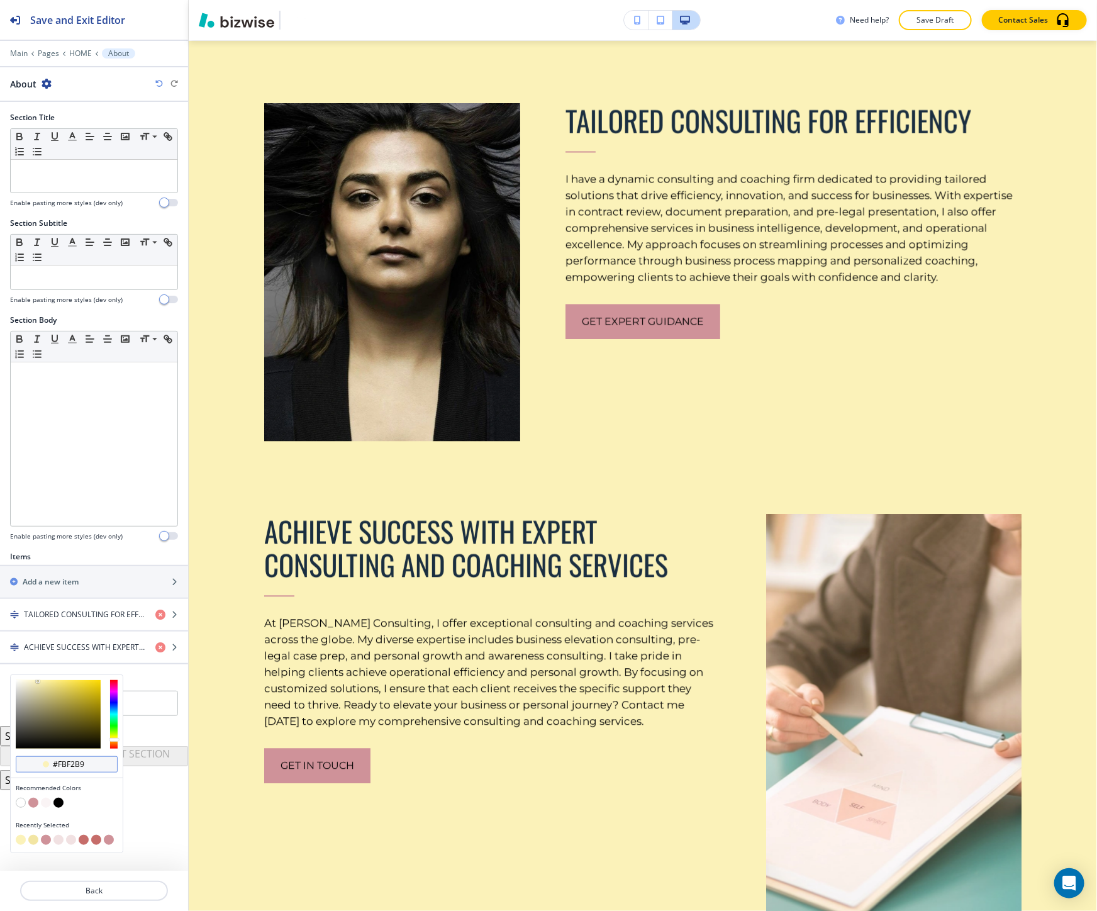
drag, startPoint x: 85, startPoint y: 770, endPoint x: 46, endPoint y: 771, distance: 39.0
click at [46, 771] on div "#FBF2B9" at bounding box center [67, 764] width 102 height 16
type input "#fbf2b9"
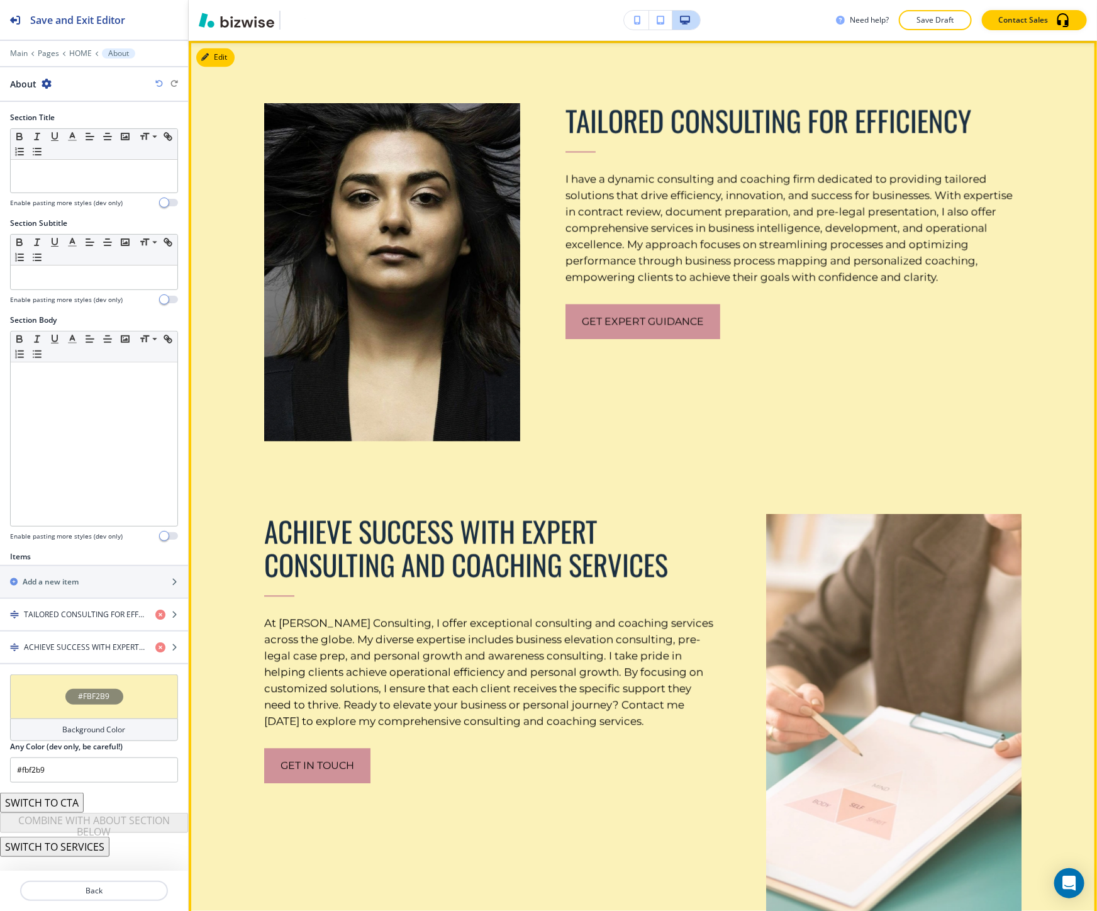
click at [244, 641] on div "ACHIEVE SUCCESS WITH EXPERT CONSULTING AND COACHING SERVICES At Sumita Pradhan …" at bounding box center [470, 696] width 502 height 491
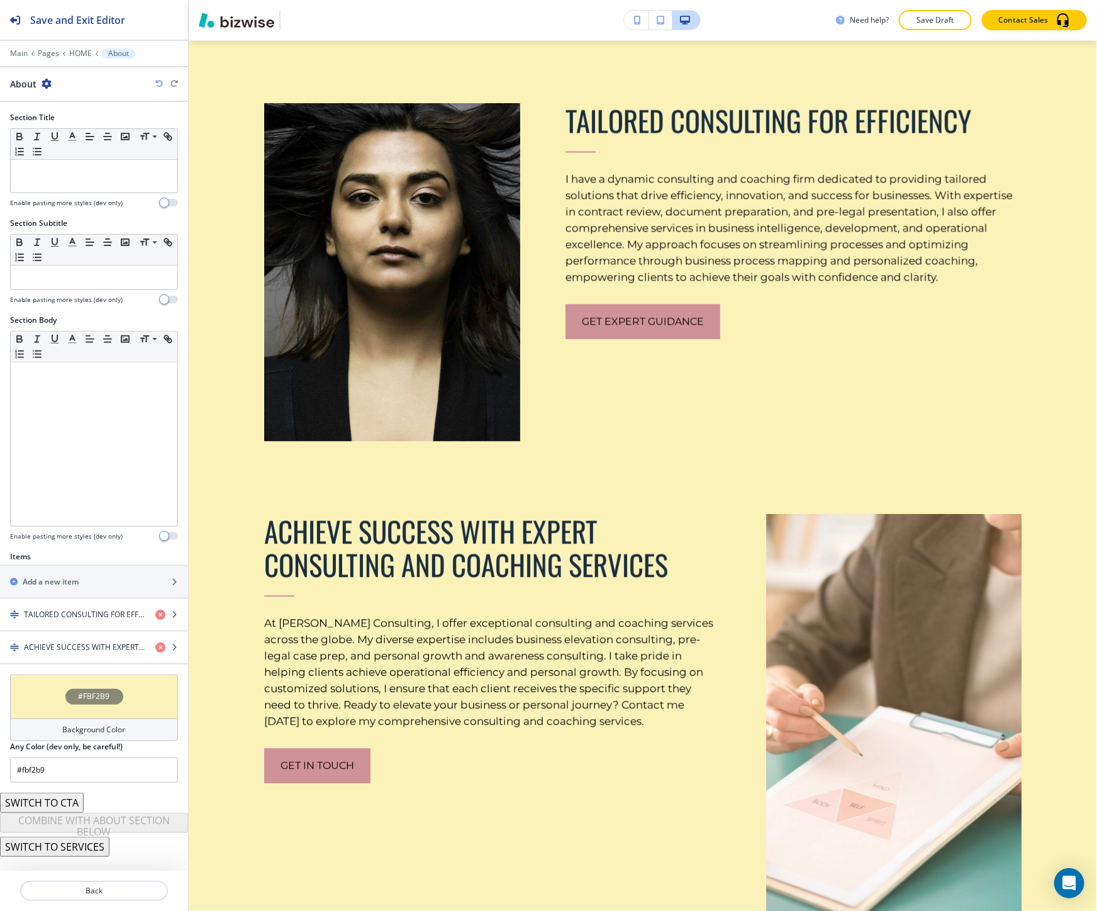
click at [141, 699] on div "#FBF2B9" at bounding box center [94, 696] width 168 height 44
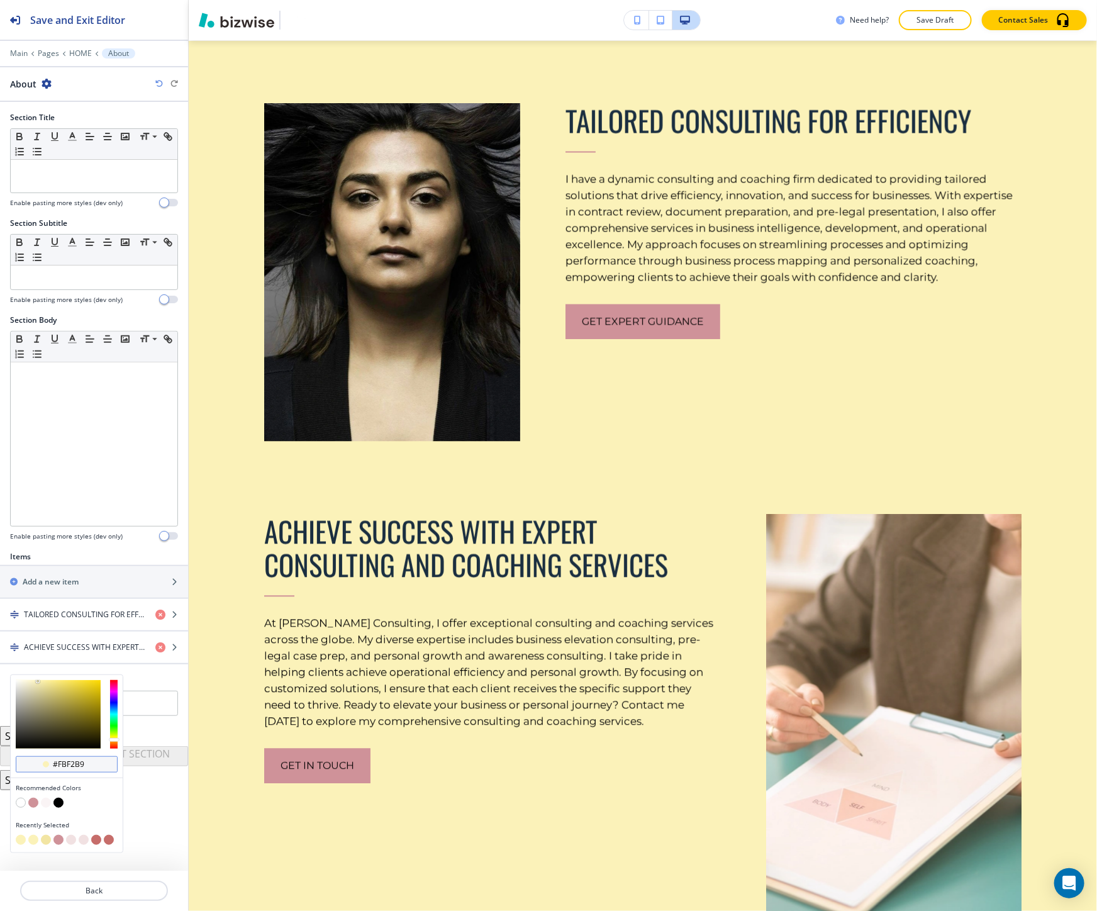
click at [73, 766] on input "#fbf2b9" at bounding box center [74, 764] width 44 height 10
click at [73, 768] on input "#fbf2b9" at bounding box center [74, 764] width 44 height 10
paste input "f7f4e1"
click at [53, 763] on input "f7f4e1" at bounding box center [74, 764] width 44 height 10
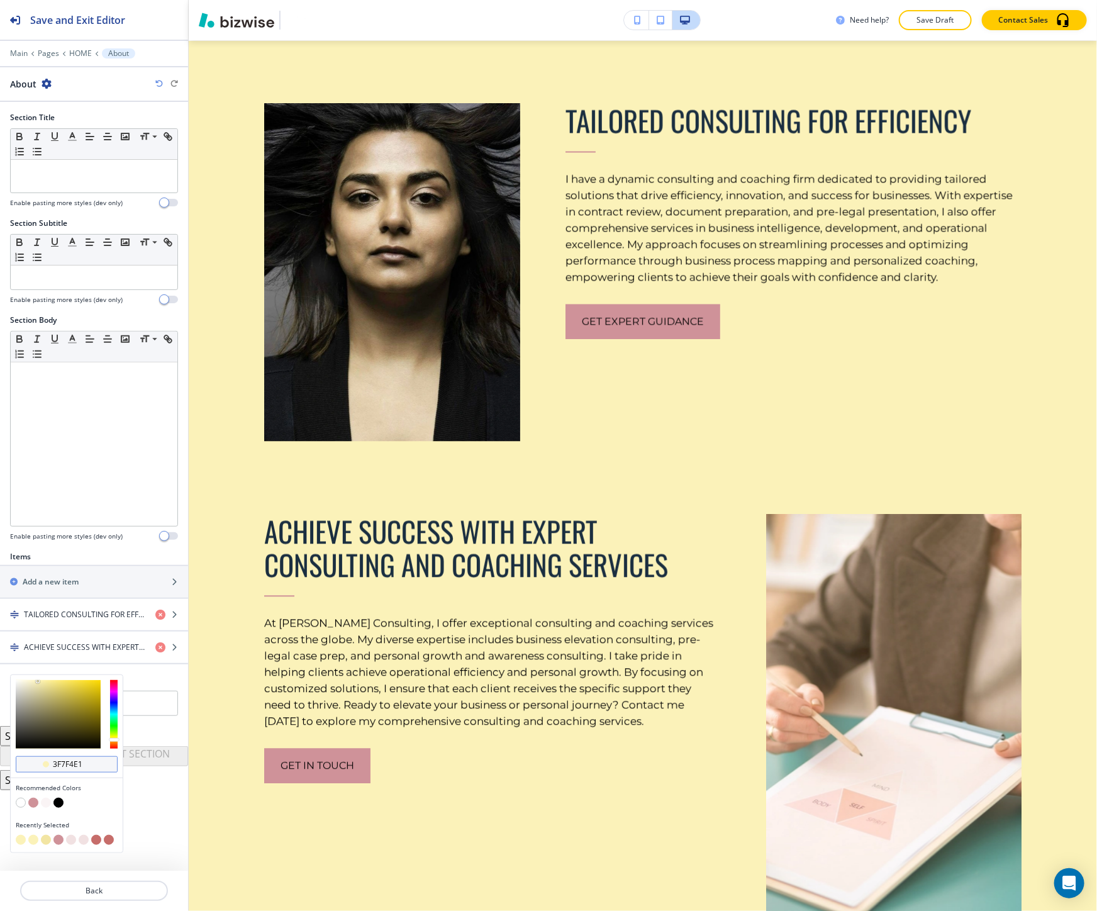
type input "f7f4e1"
type input "#f7f4e1"
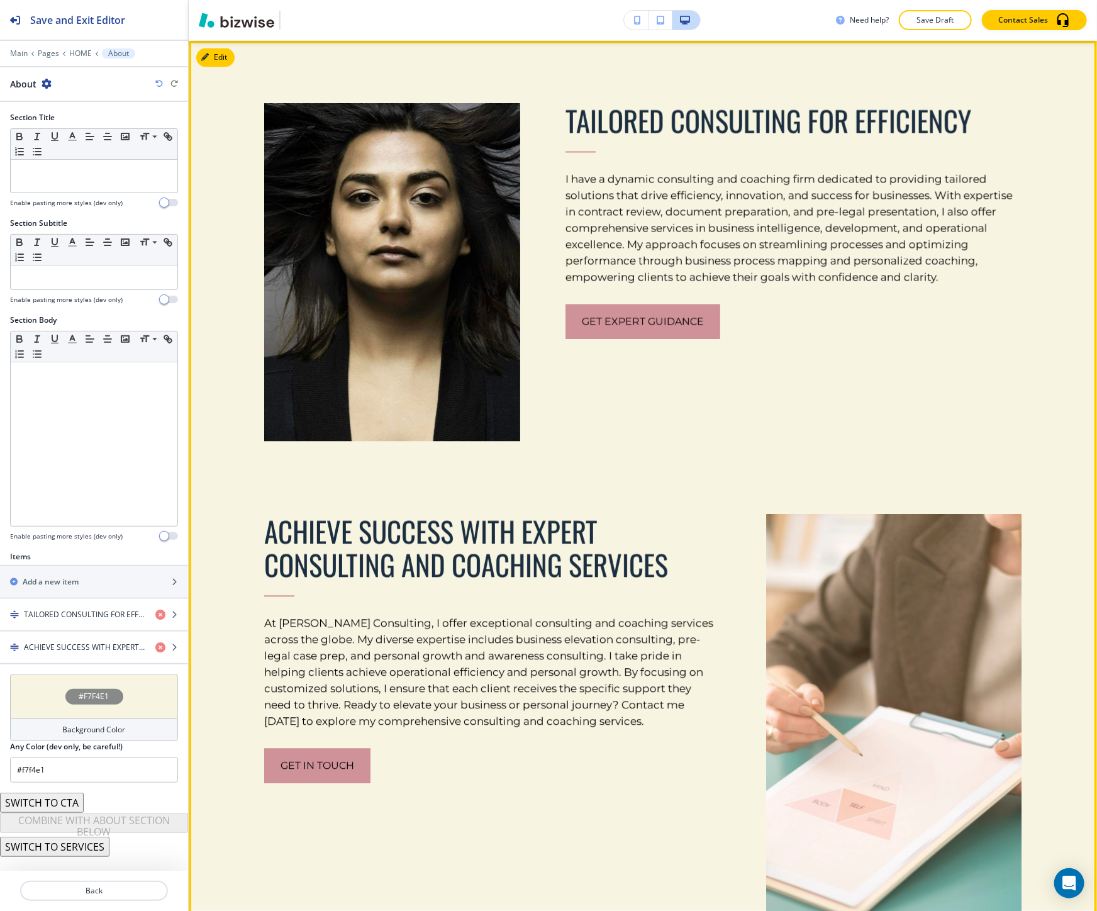
click at [552, 528] on span "ACHIEVE SUCCESS WITH EXPERT CONSULTING AND COACHING SERVICES" at bounding box center [466, 547] width 404 height 75
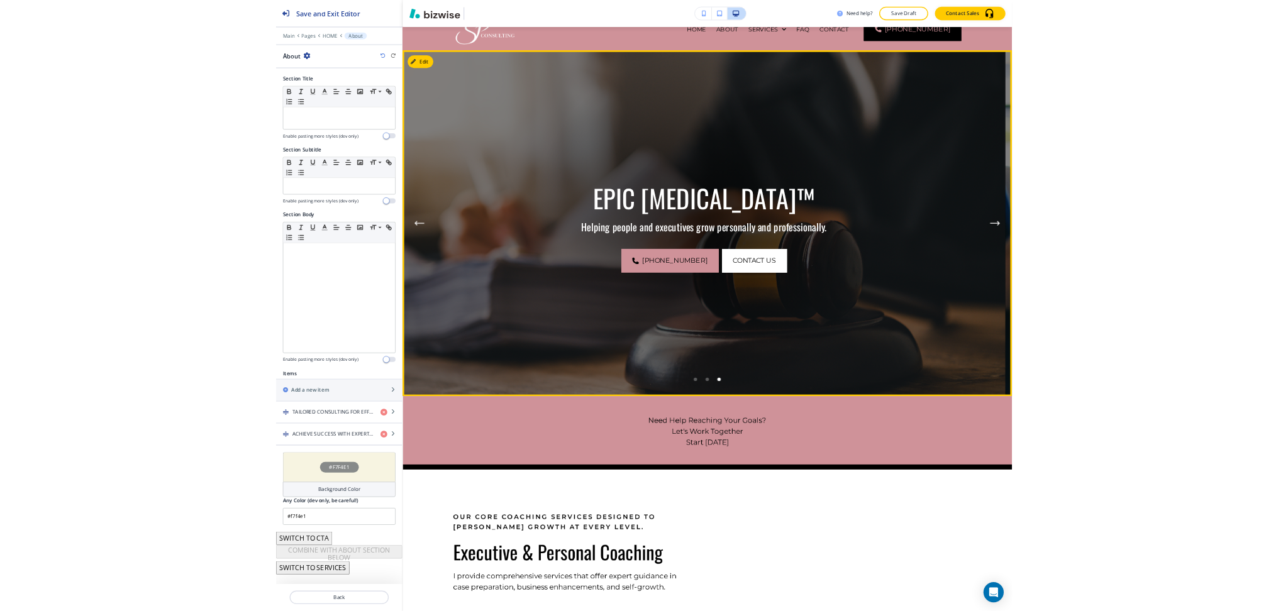
scroll to position [0, 0]
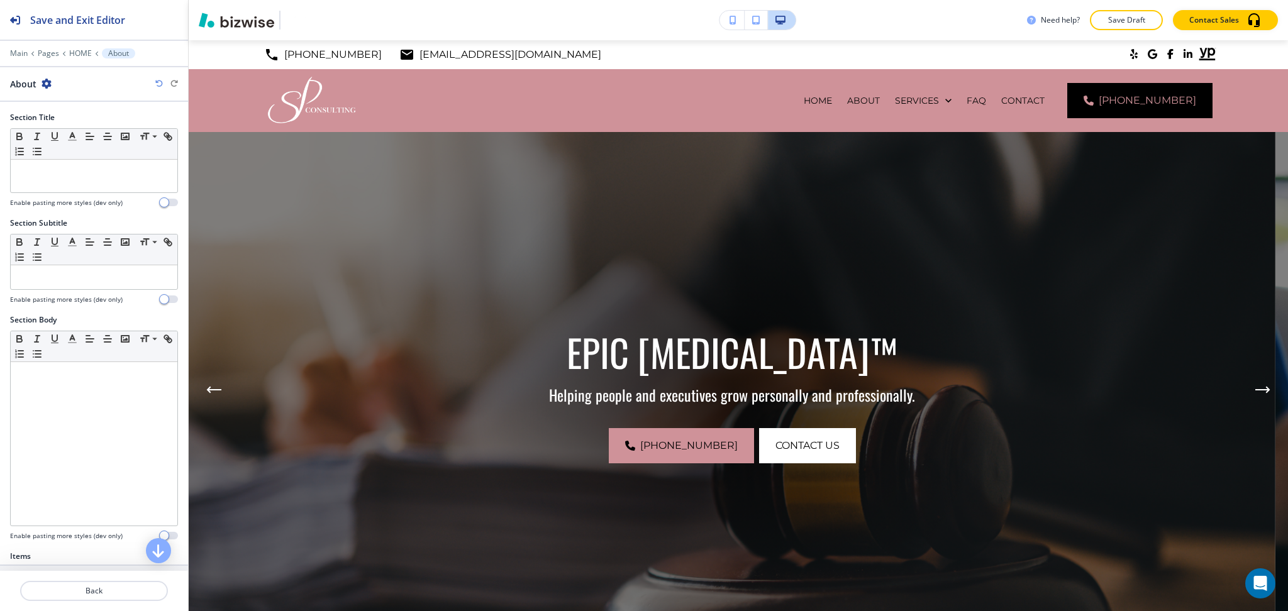
click at [851, 511] on div at bounding box center [732, 390] width 516 height 516
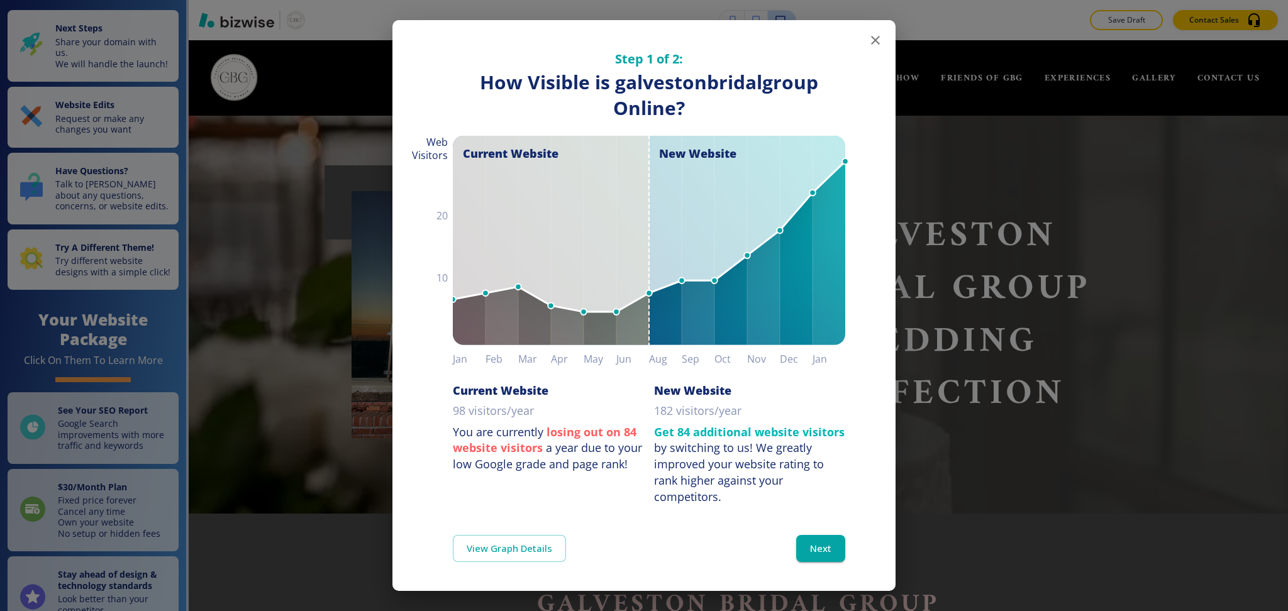
click at [1043, 151] on div "Step 1 of 2: How Visible are You Online? How Visible is galvestonbridalgroup On…" at bounding box center [644, 305] width 1288 height 611
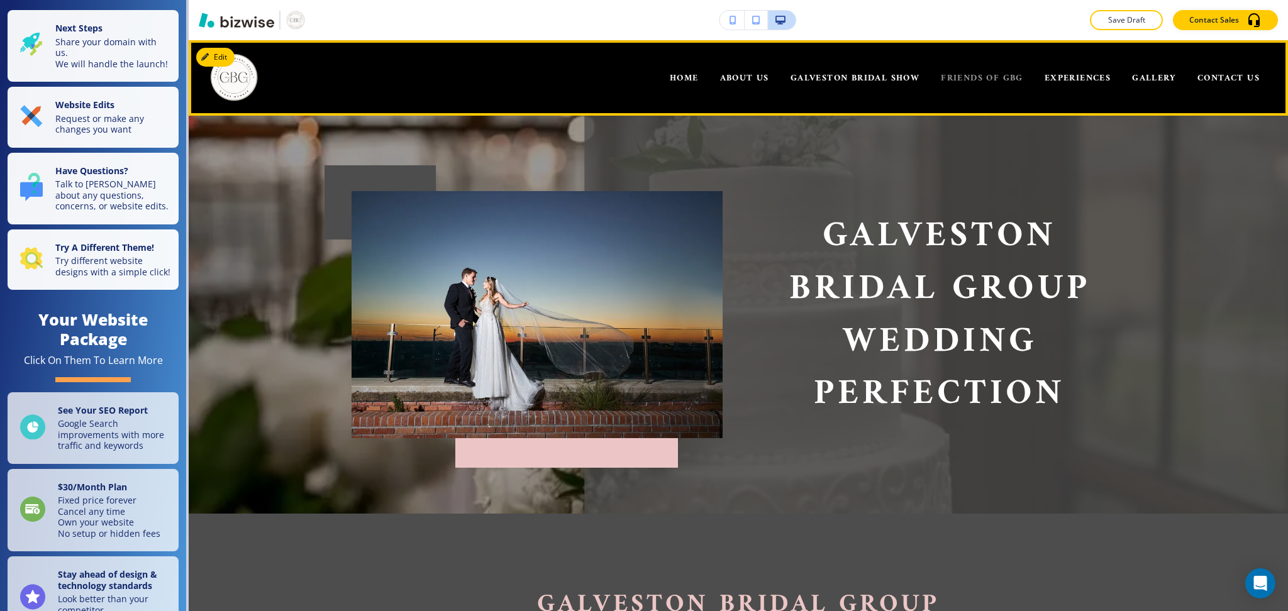
click at [972, 82] on span "FRIENDS OF GBG" at bounding box center [982, 78] width 82 height 16
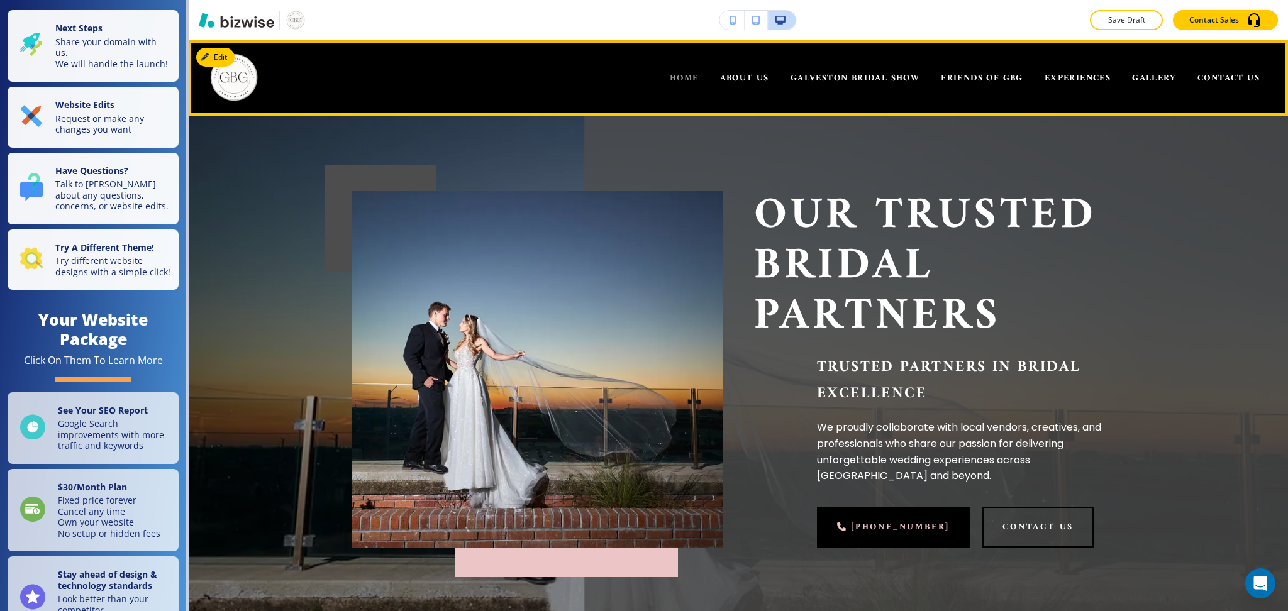
click at [670, 78] on span "HOME" at bounding box center [684, 78] width 29 height 16
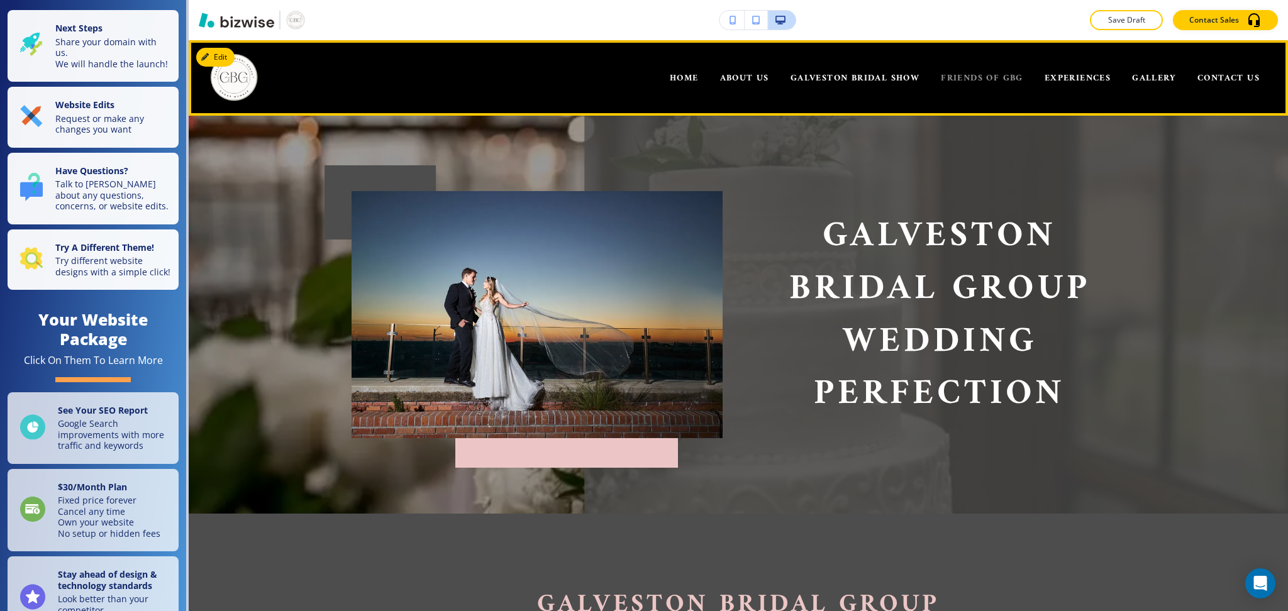
click at [962, 84] on span "FRIENDS OF GBG" at bounding box center [982, 78] width 82 height 16
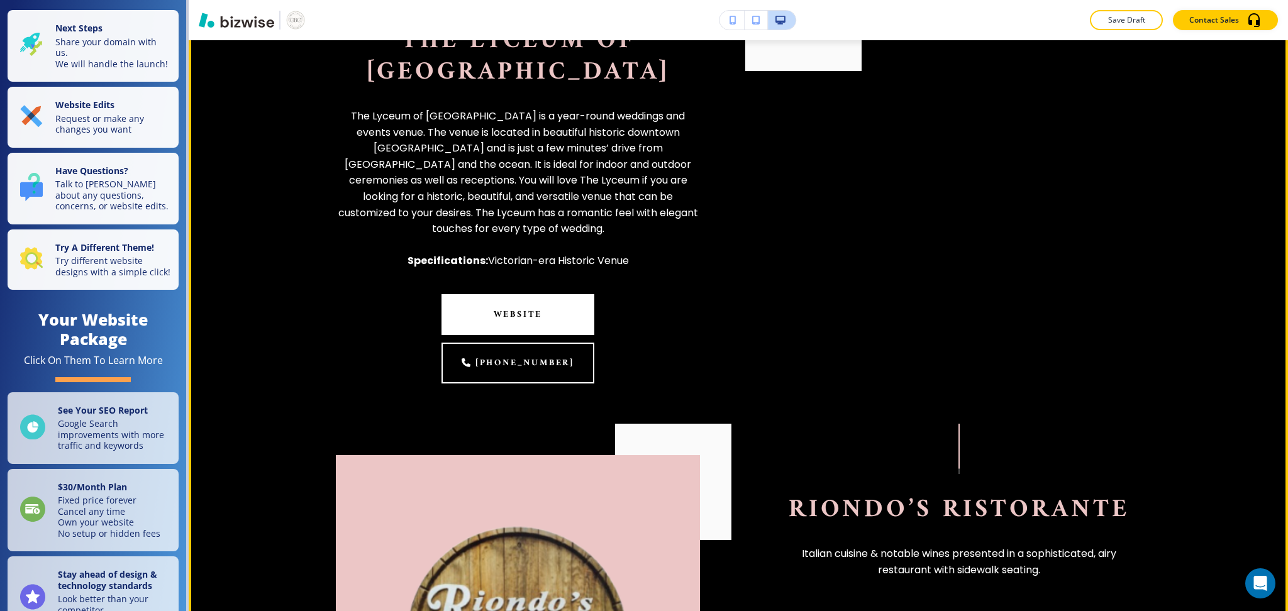
scroll to position [2767, 0]
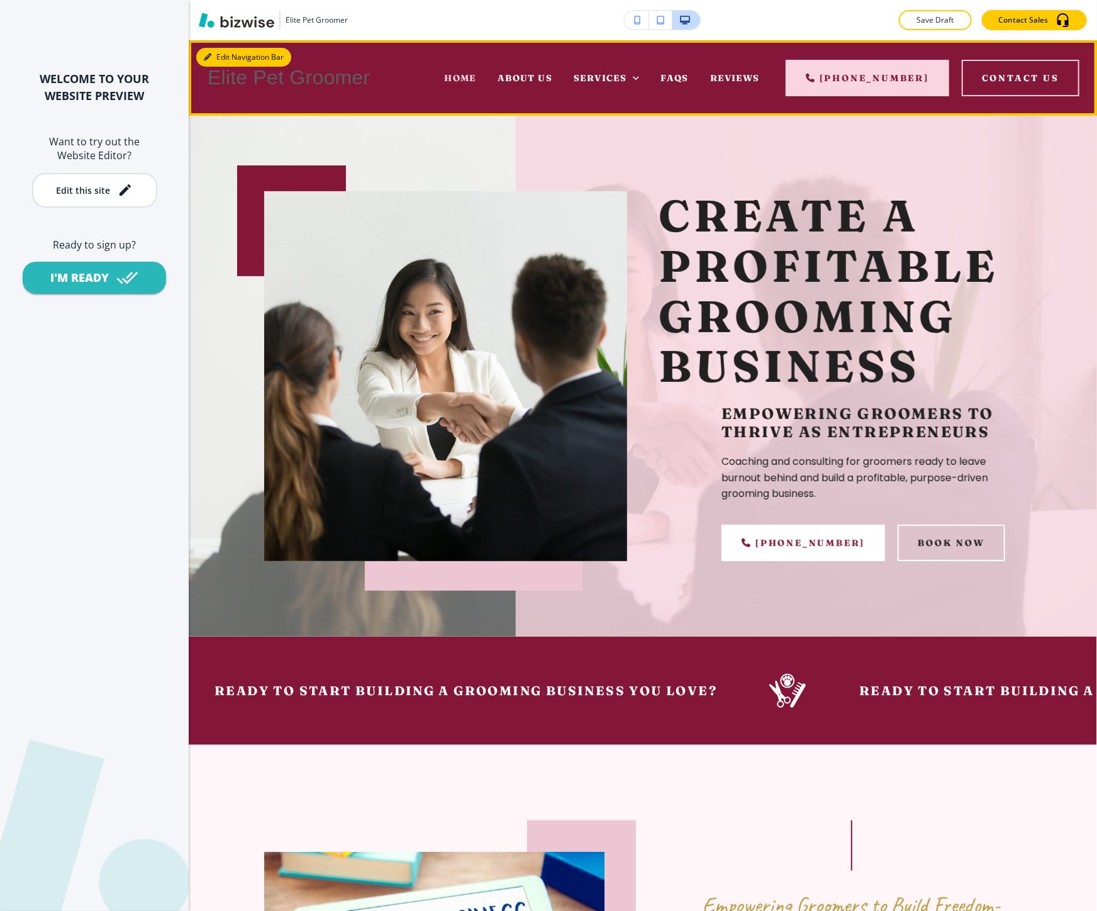
click at [205, 62] on button "Edit Navigation Bar" at bounding box center [243, 57] width 95 height 19
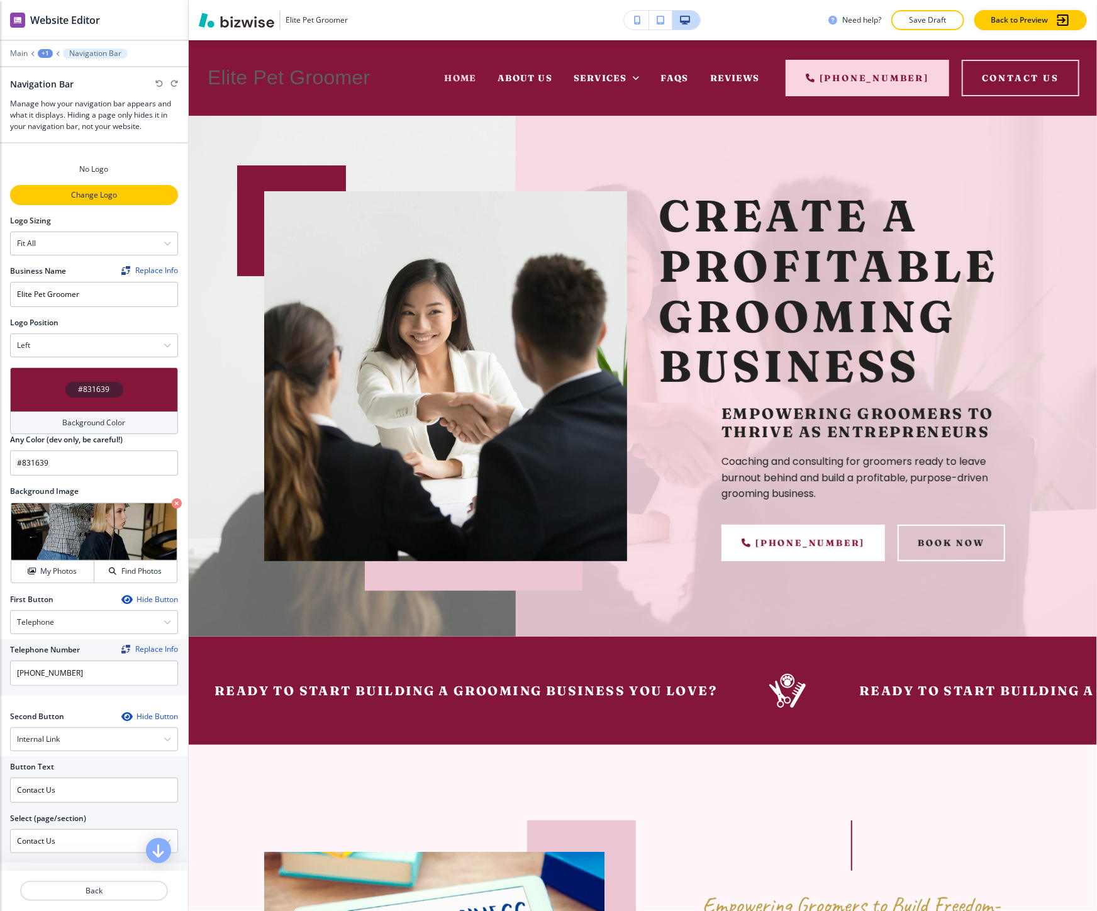
click at [69, 196] on p "Change Logo" at bounding box center [93, 194] width 165 height 11
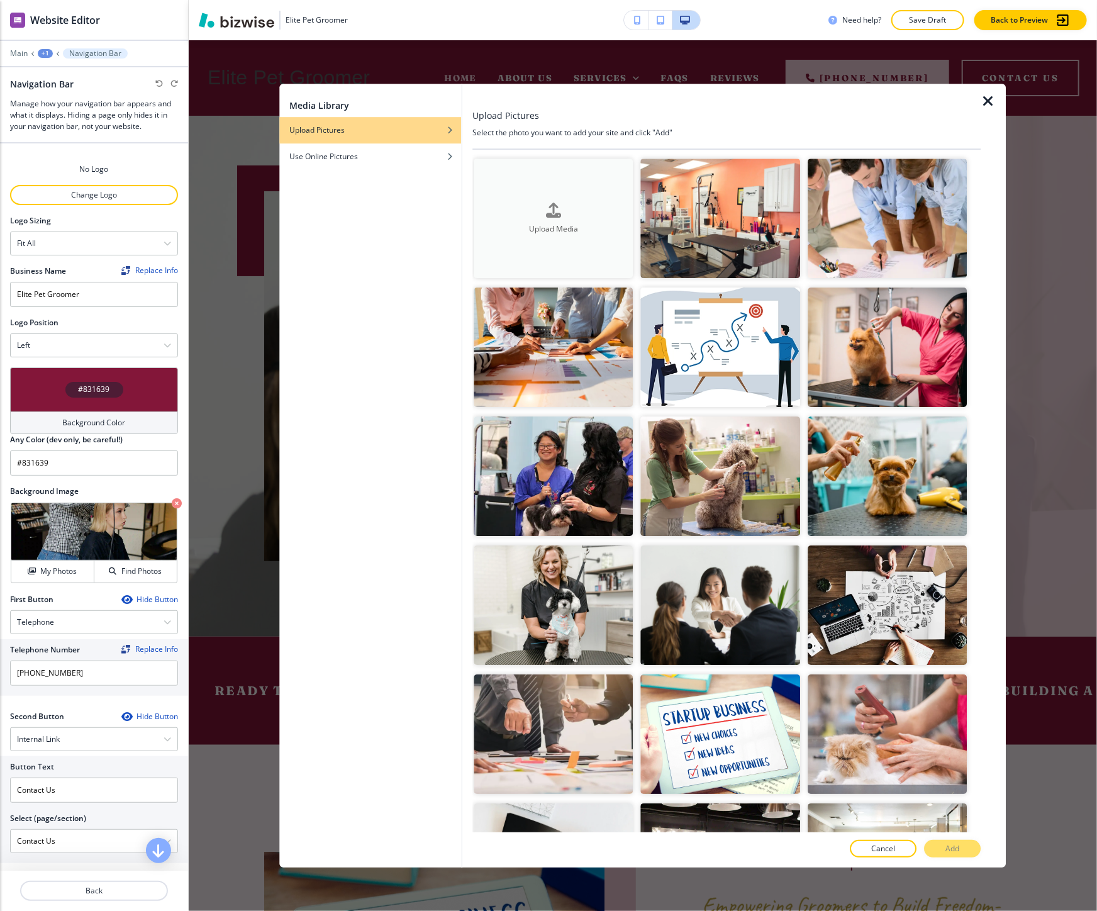
click at [548, 240] on button "Upload Media" at bounding box center [553, 217] width 159 height 119
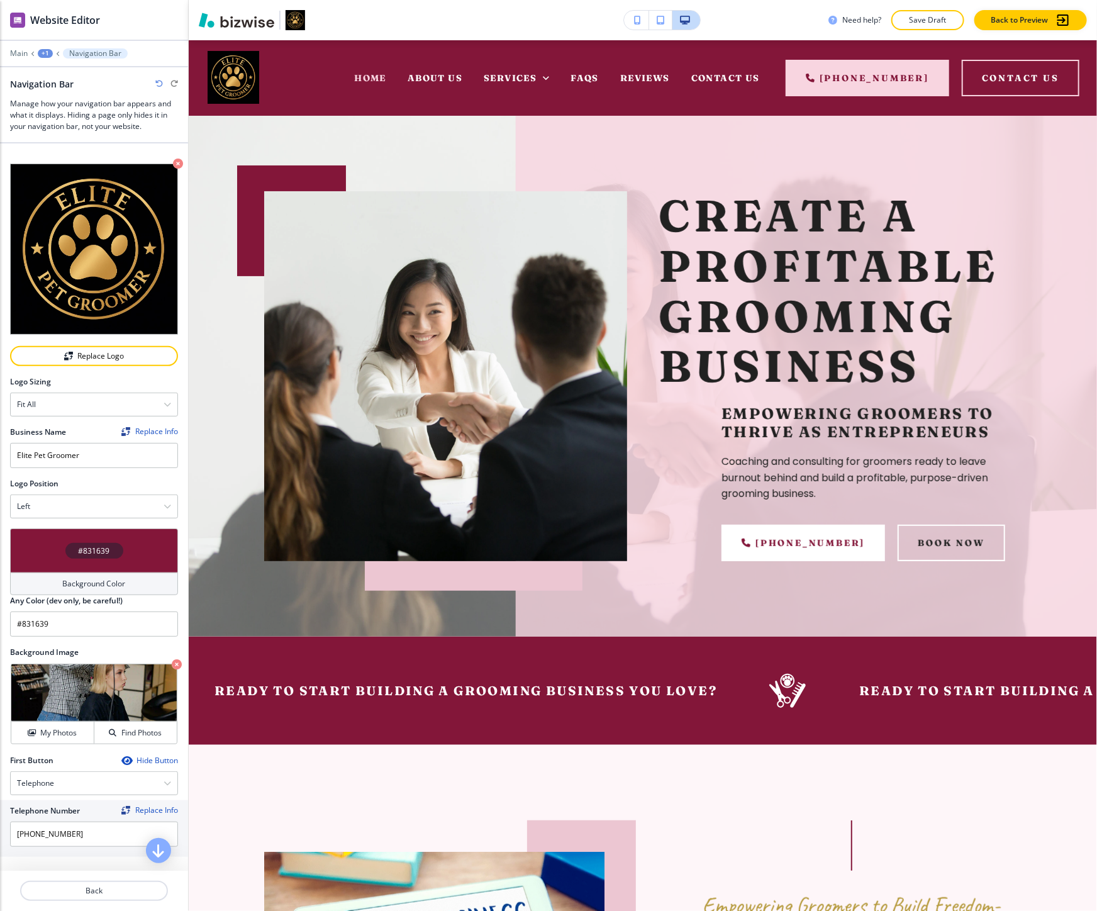
click at [128, 572] on div "Background Color" at bounding box center [94, 583] width 168 height 23
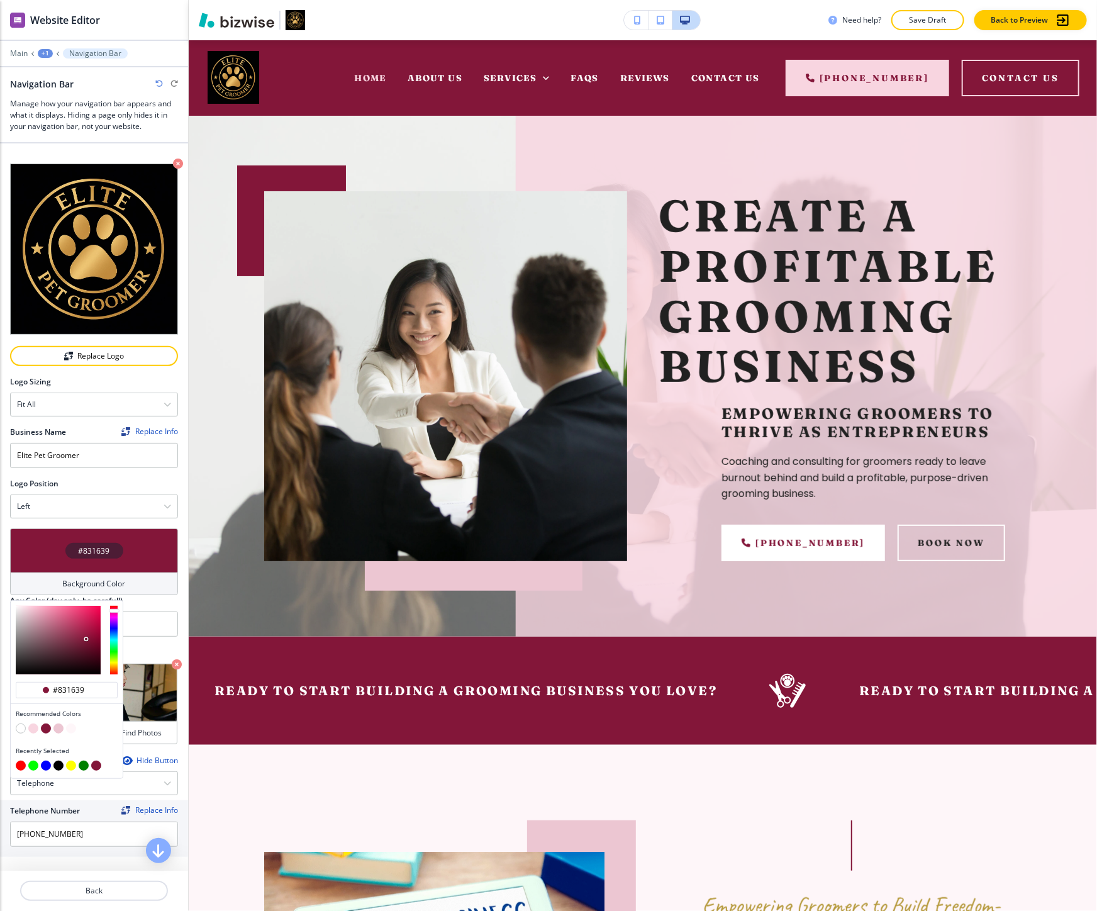
click at [57, 760] on button "button" at bounding box center [58, 765] width 10 height 10
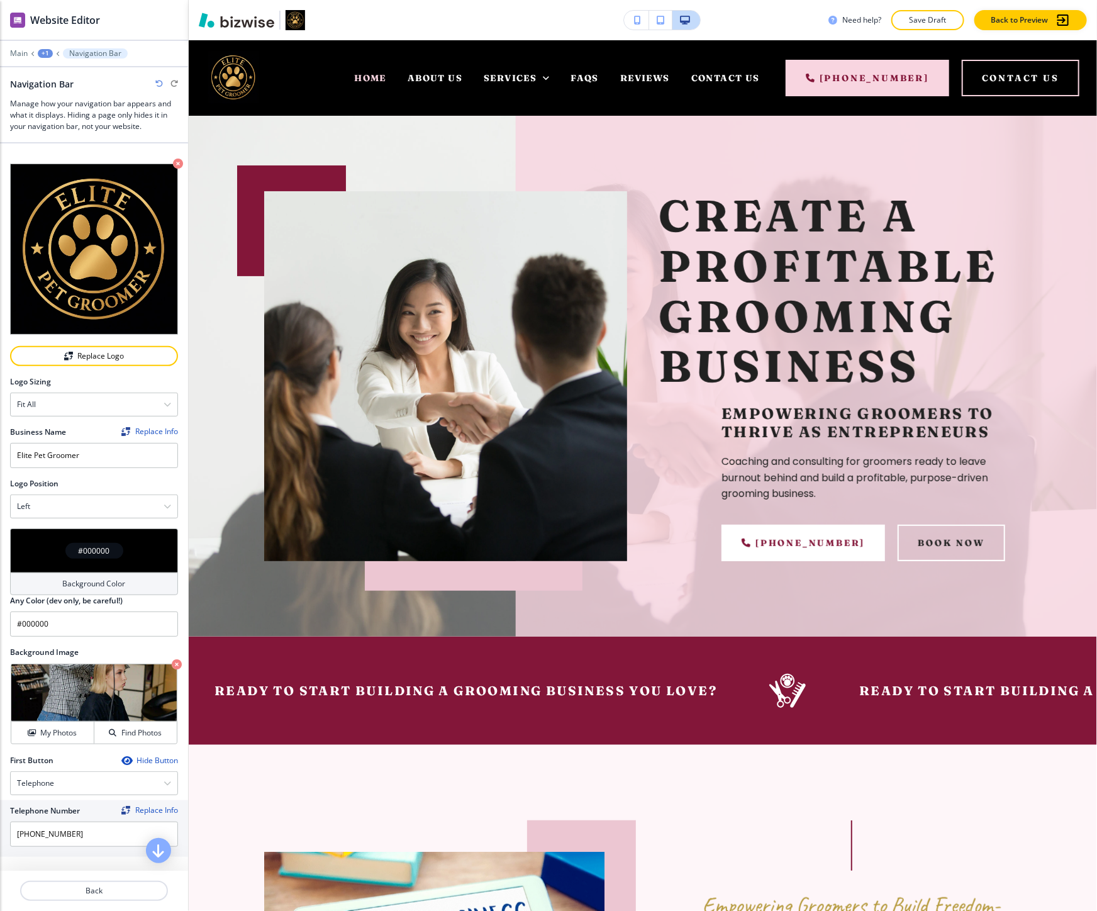
click at [155, 83] on icon "button" at bounding box center [159, 84] width 8 height 8
type input "#831639"
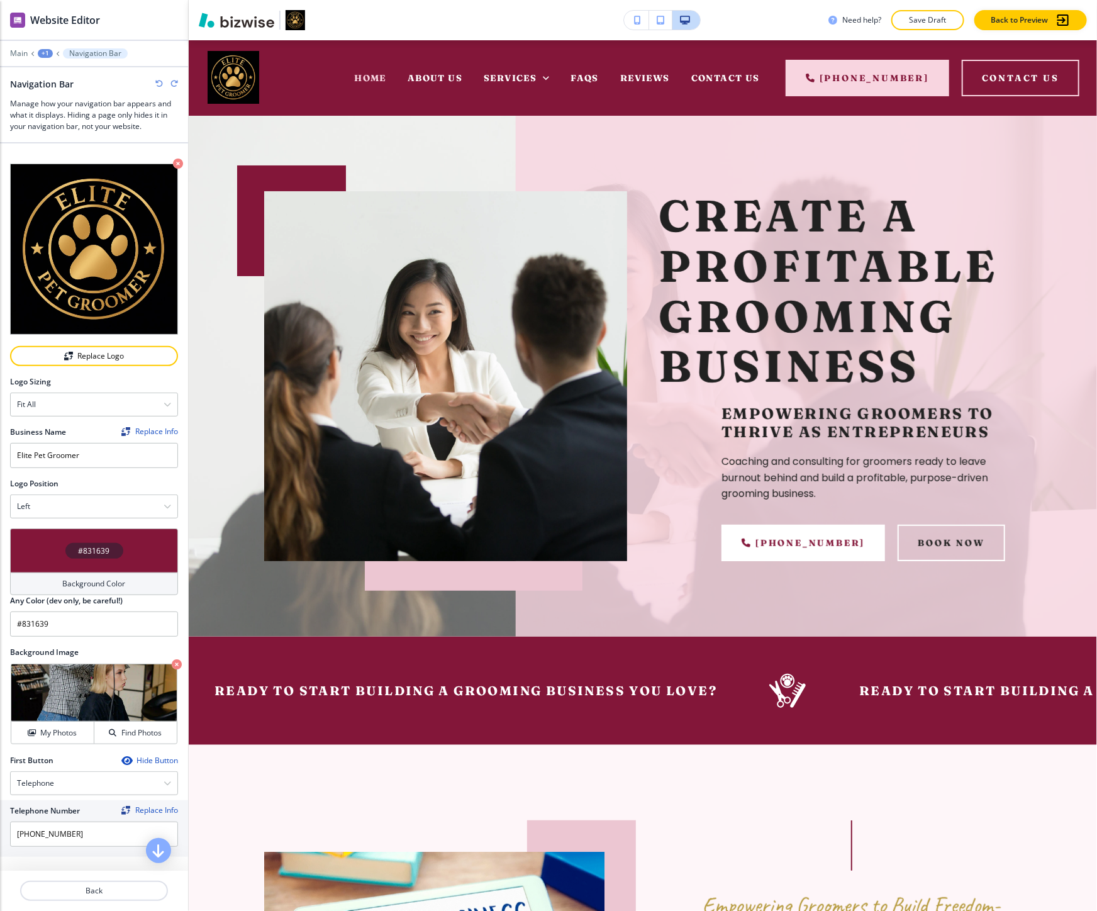
click at [155, 83] on icon "button" at bounding box center [159, 84] width 8 height 8
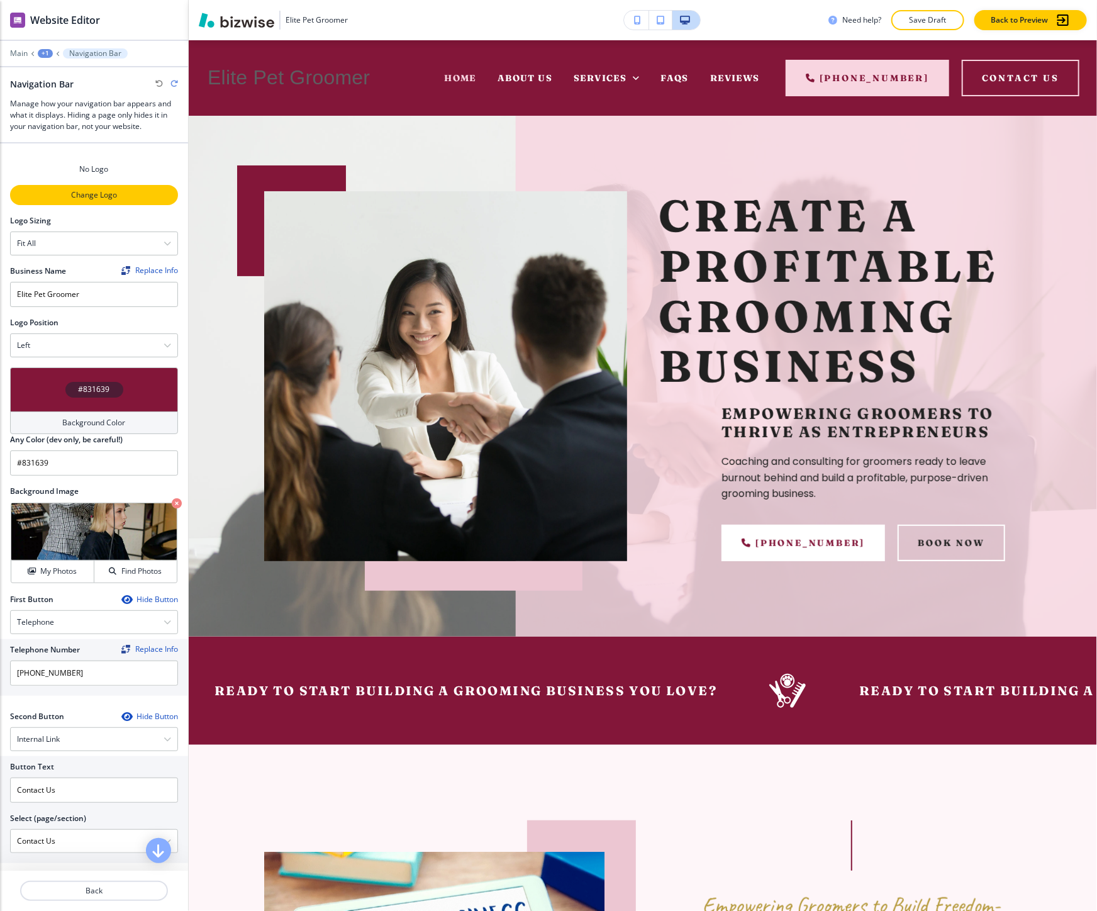
click at [113, 190] on p "Change Logo" at bounding box center [93, 194] width 165 height 11
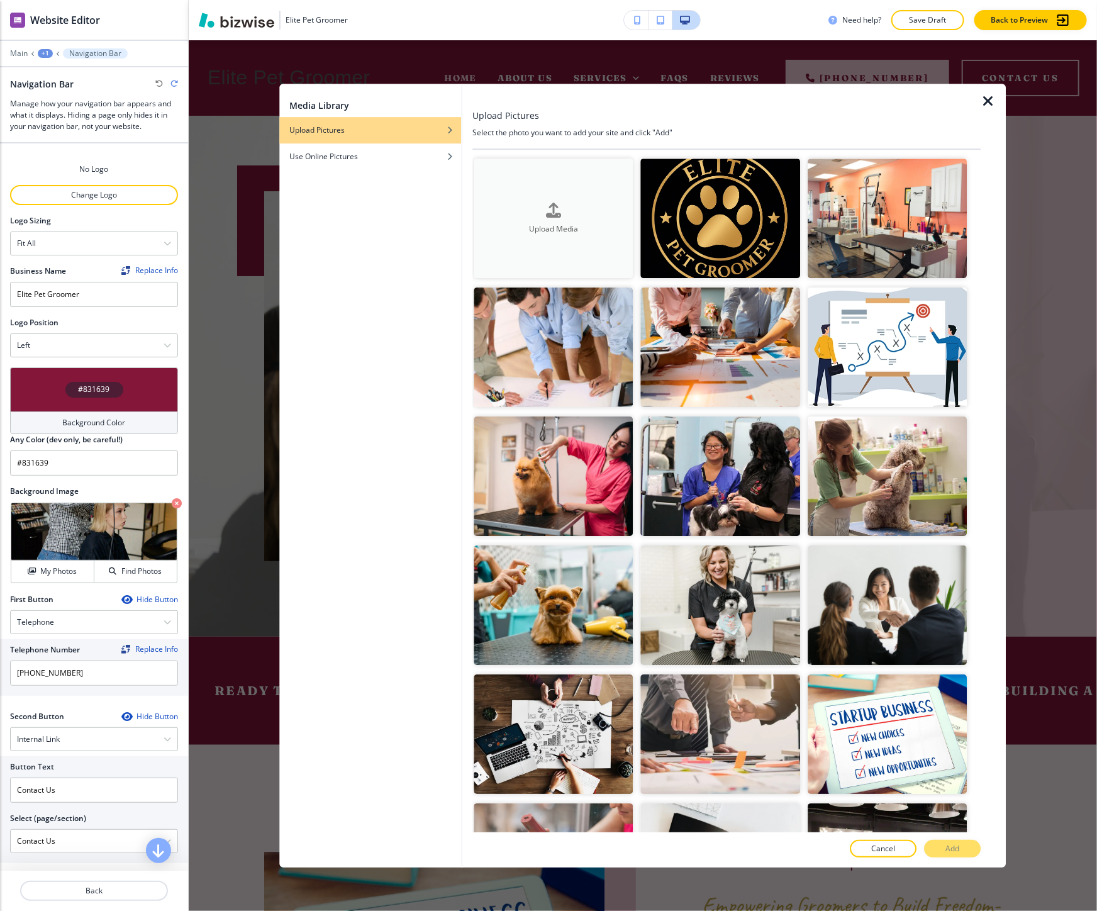
click at [501, 234] on button "Upload Media" at bounding box center [553, 217] width 159 height 119
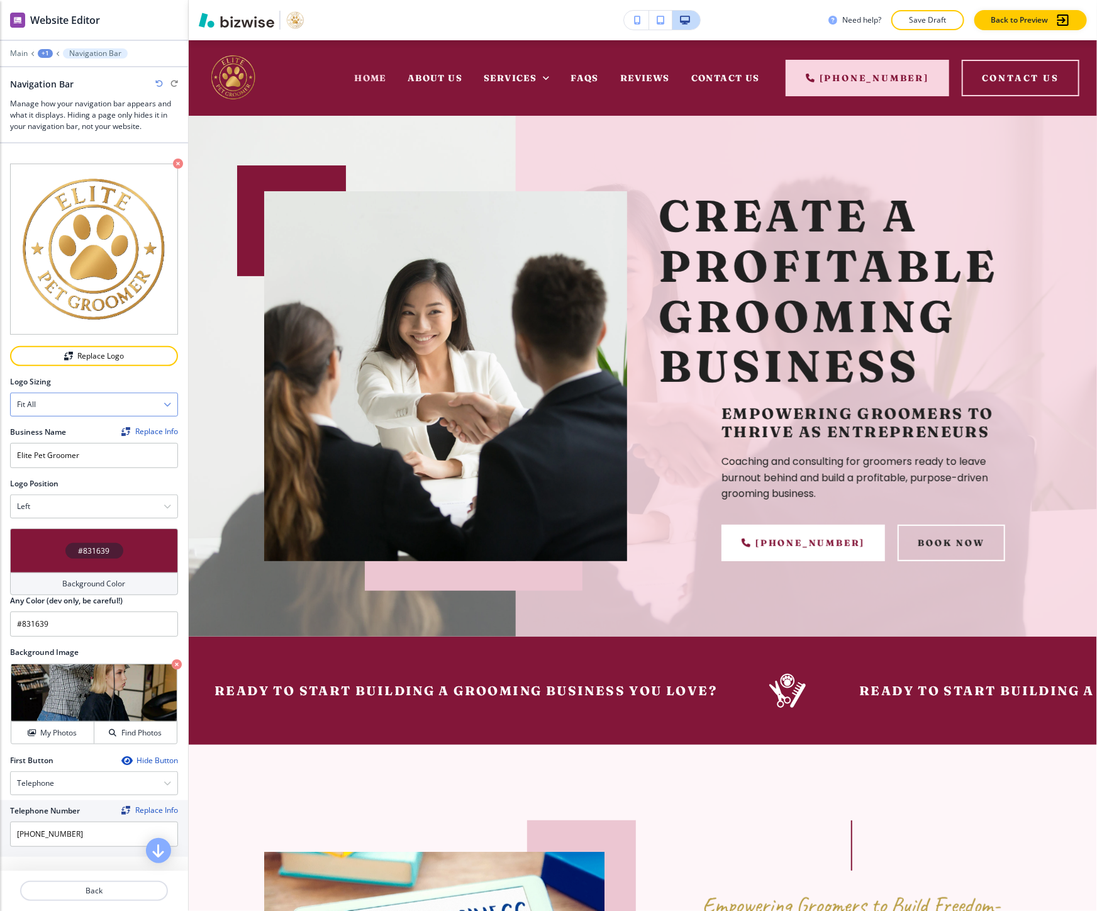
click at [93, 398] on div "Fit all" at bounding box center [94, 404] width 167 height 23
click at [107, 376] on div "Logo Sizing" at bounding box center [94, 381] width 168 height 11
click at [107, 497] on div "Left" at bounding box center [94, 506] width 167 height 23
click at [96, 565] on h4 "Big logo" at bounding box center [94, 570] width 154 height 11
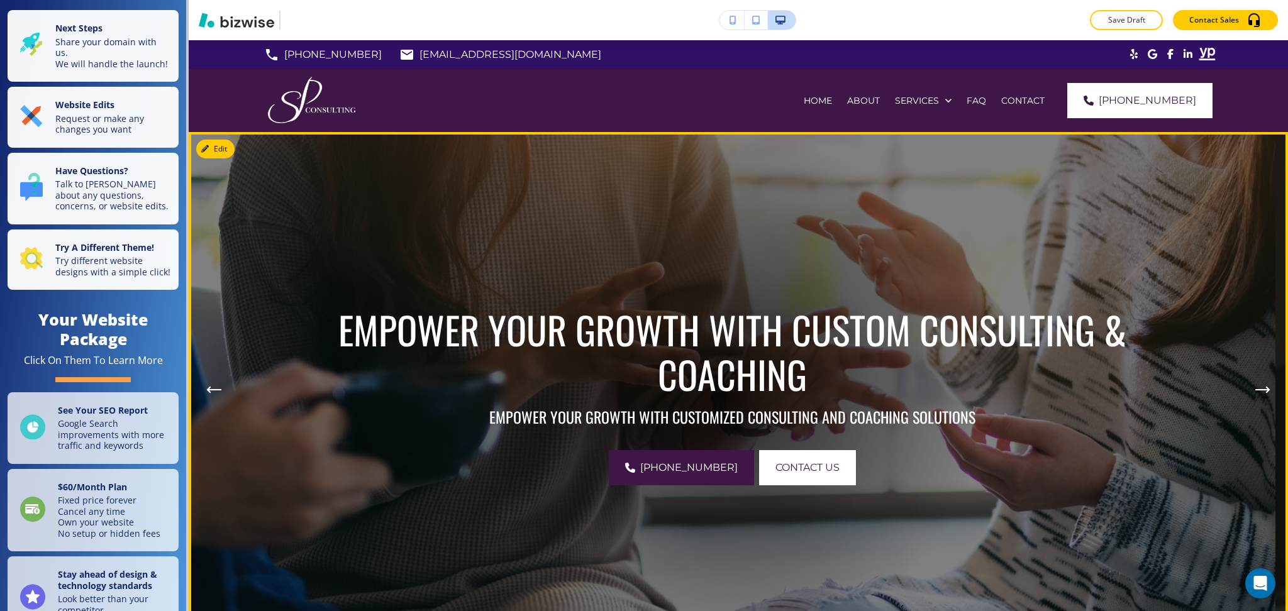
click at [384, 307] on p "EMPOWER YOUR GROWTH WITH CUSTOM CONSULTING & COACHING" at bounding box center [732, 351] width 792 height 89
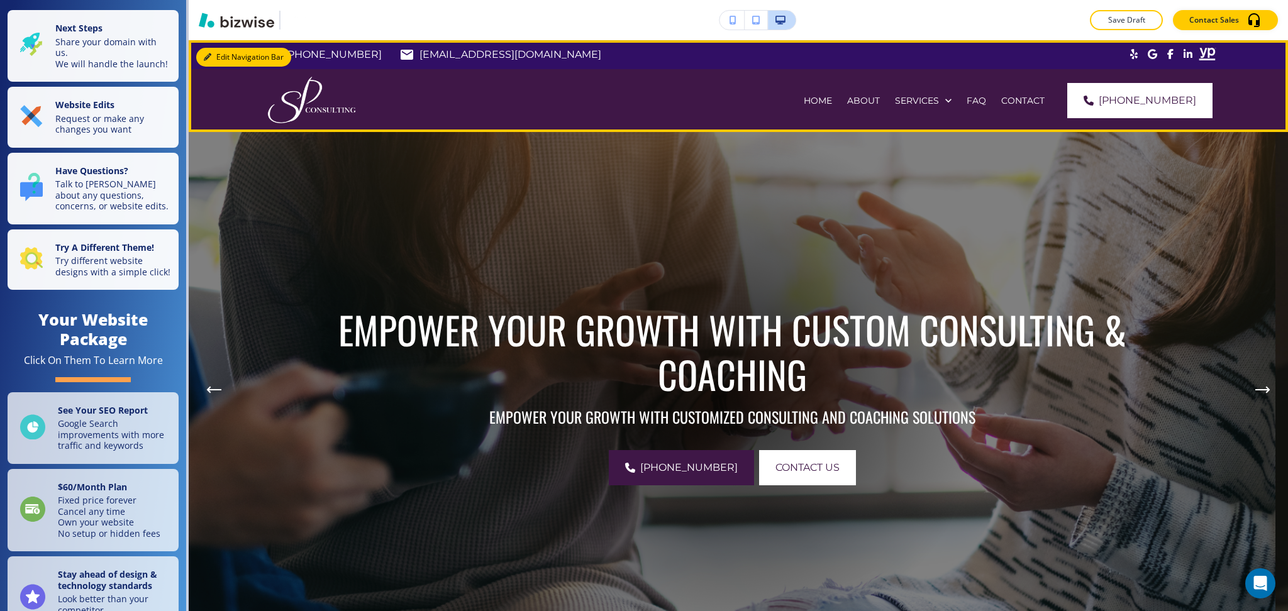
click at [199, 55] on button "Edit Navigation Bar" at bounding box center [243, 57] width 95 height 19
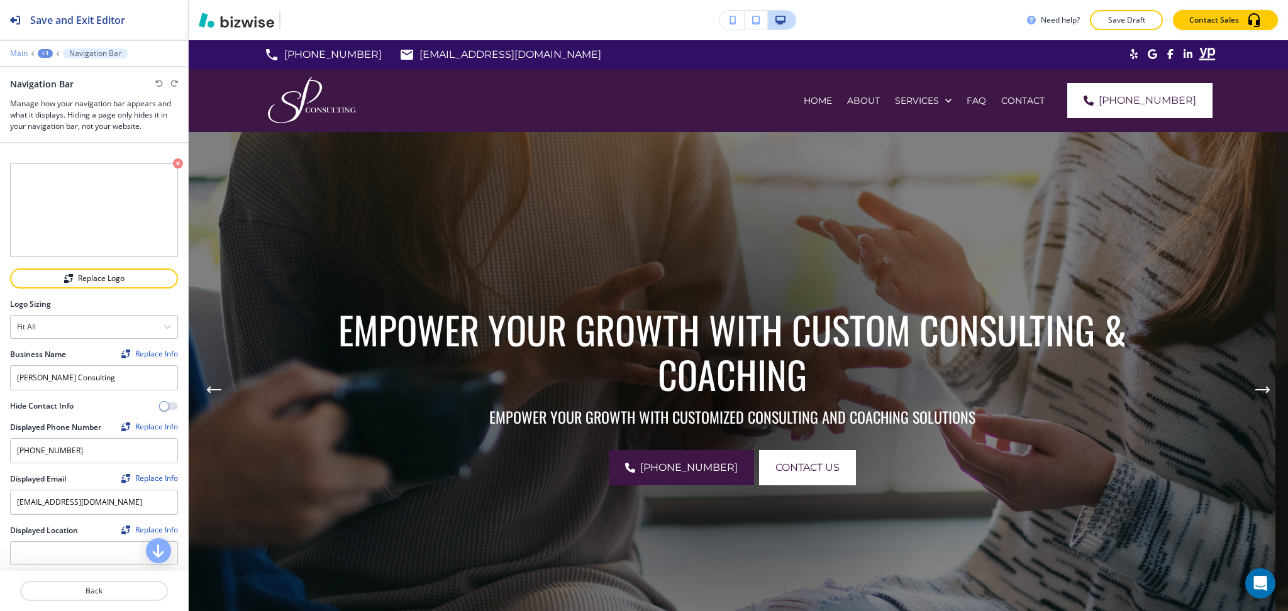
click at [21, 53] on p "Main" at bounding box center [19, 53] width 18 height 9
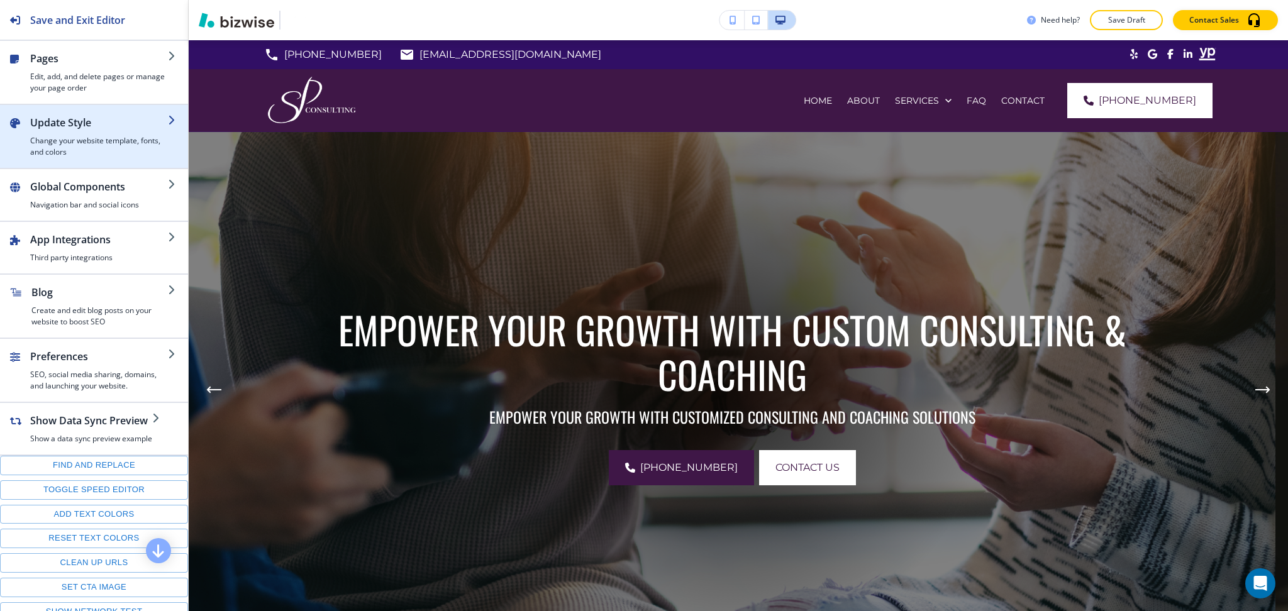
click at [85, 119] on h2 "Update Style" at bounding box center [99, 122] width 138 height 15
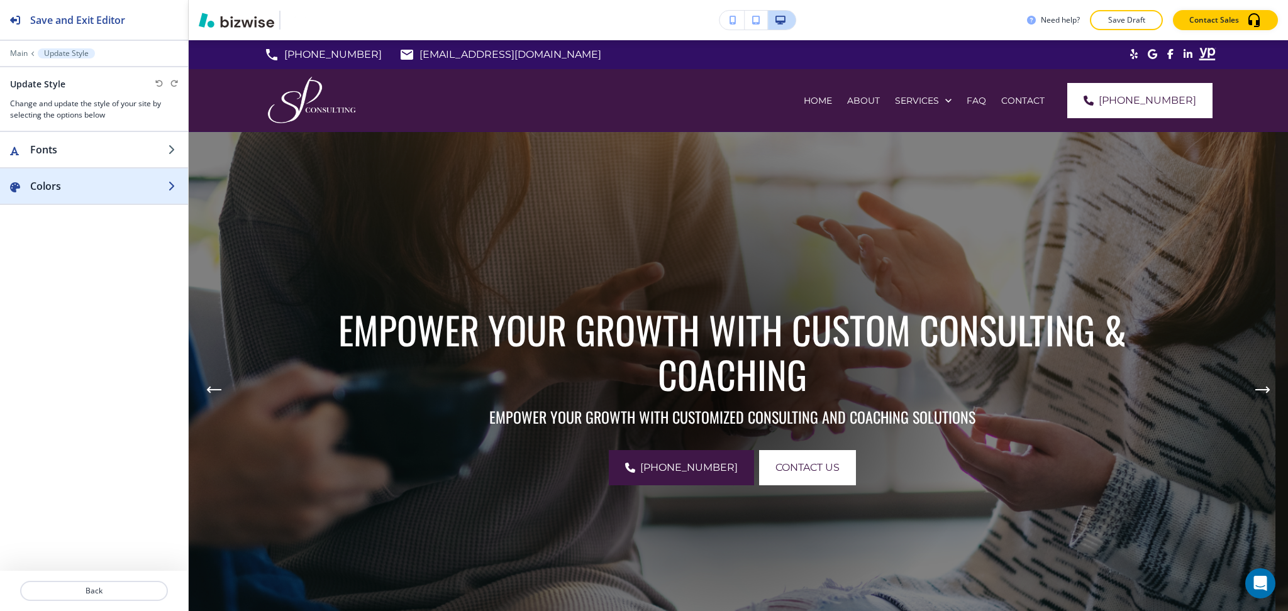
click at [72, 184] on h2 "Colors" at bounding box center [99, 186] width 138 height 15
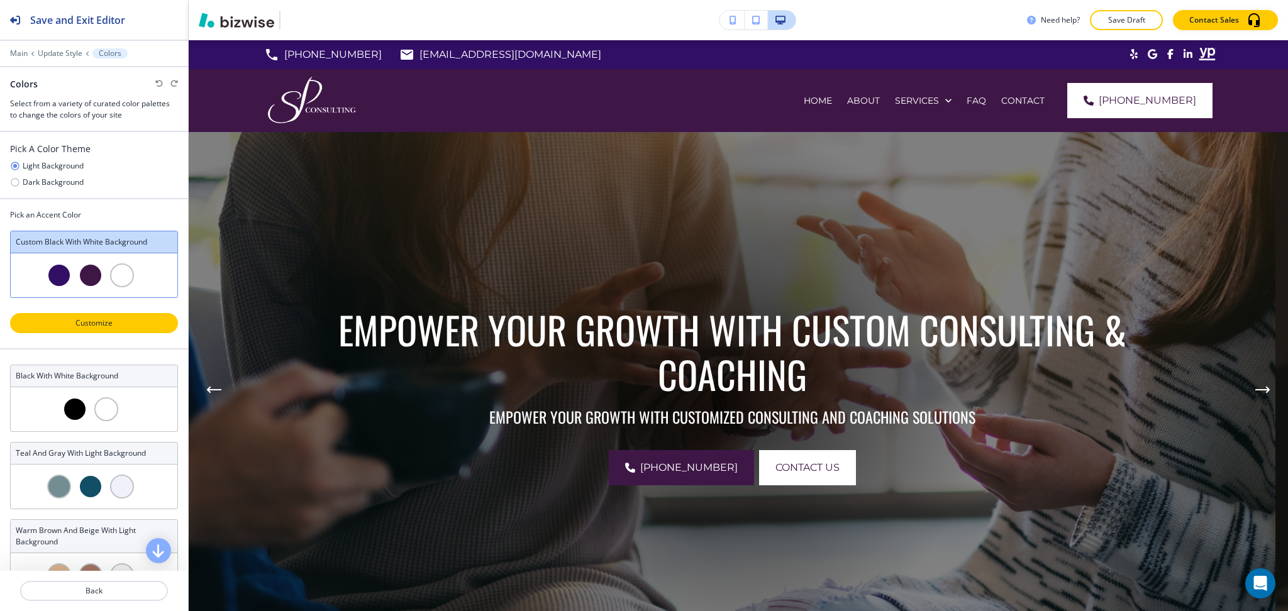
click at [91, 323] on p "Customize" at bounding box center [93, 323] width 135 height 11
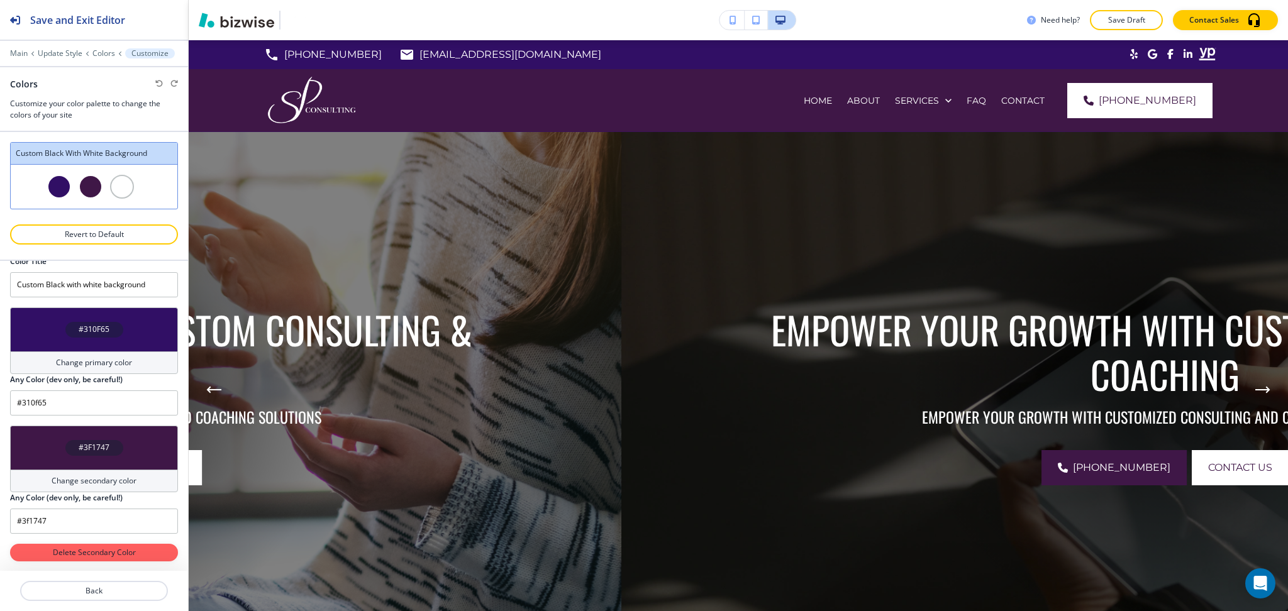
scroll to position [16, 0]
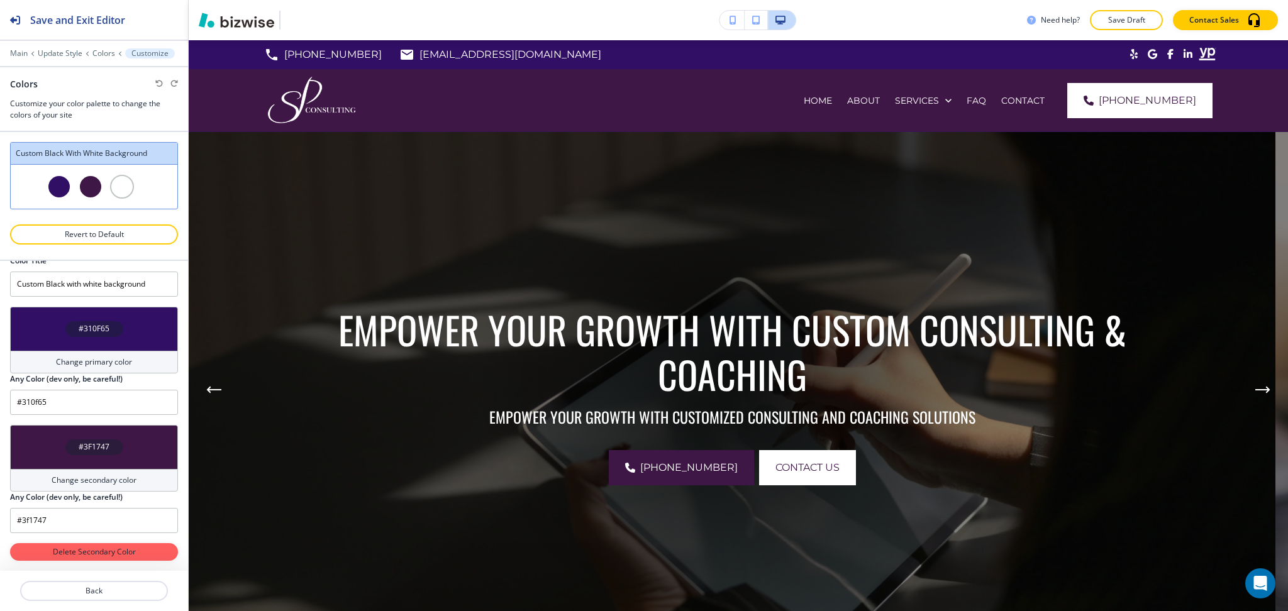
click at [101, 345] on div "#310F65" at bounding box center [94, 329] width 168 height 44
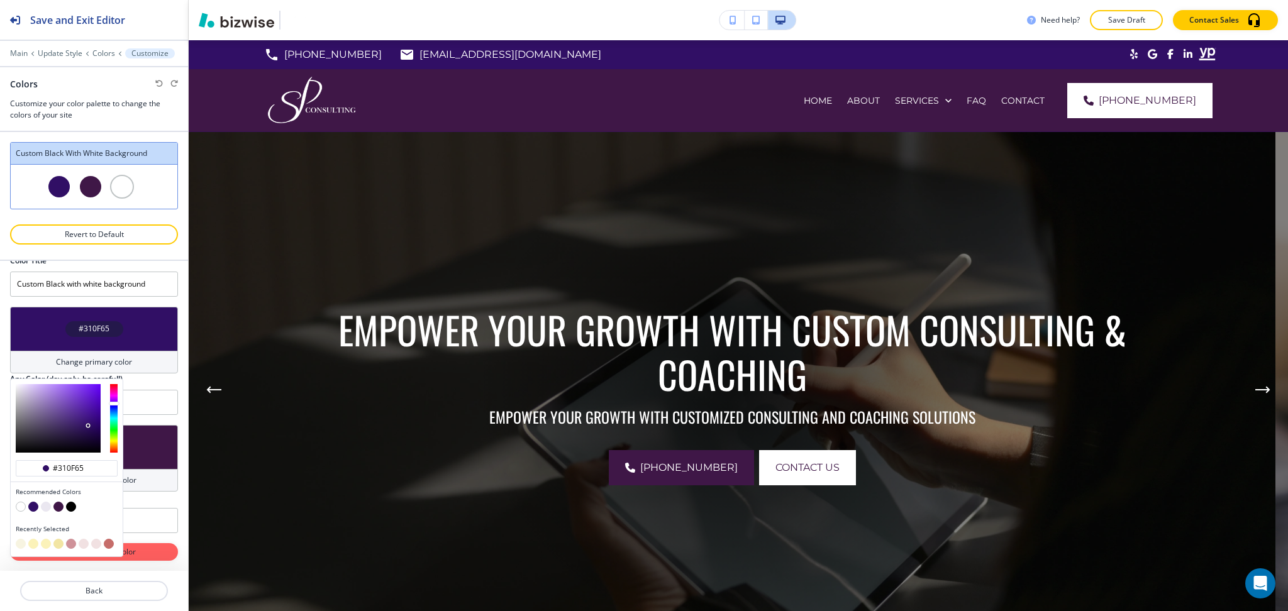
click at [74, 545] on button "button" at bounding box center [71, 544] width 10 height 10
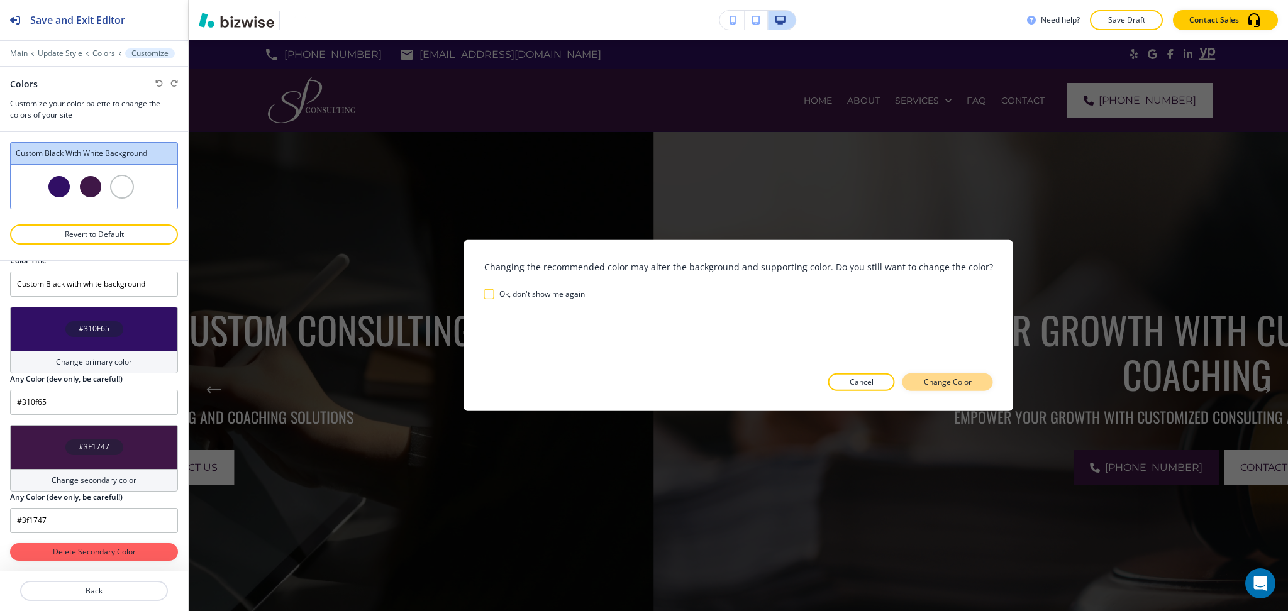
click at [924, 385] on p "Change Color" at bounding box center [948, 382] width 48 height 11
type input "#cf9299"
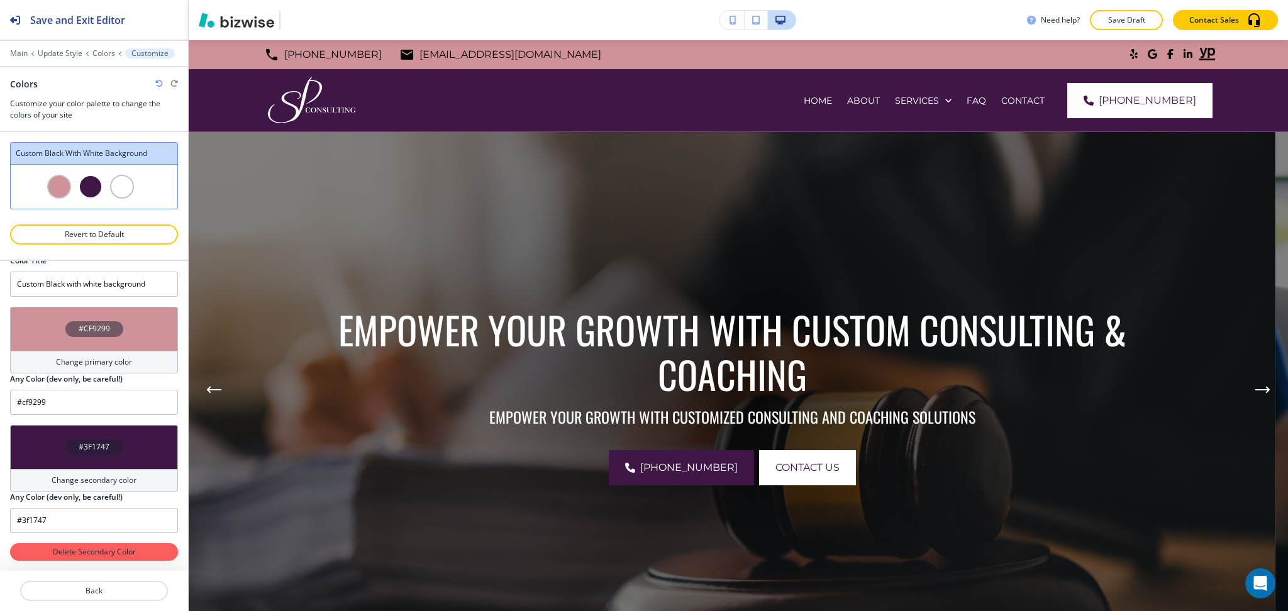
click at [53, 465] on div "#3F1747" at bounding box center [94, 447] width 168 height 44
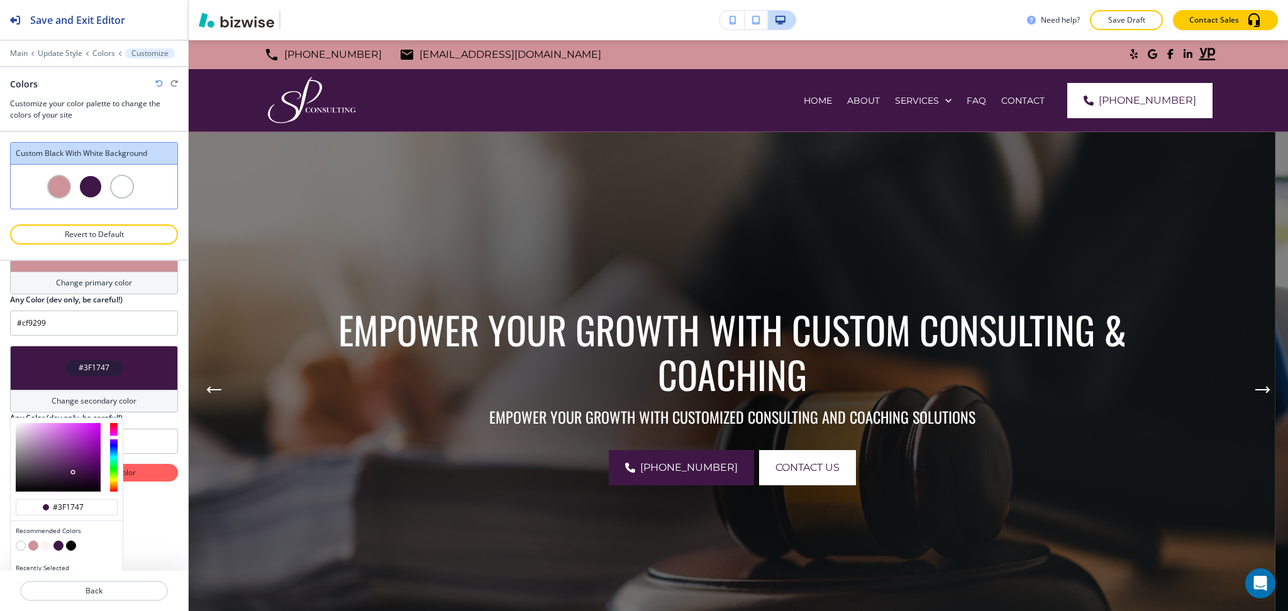
scroll to position [119, 0]
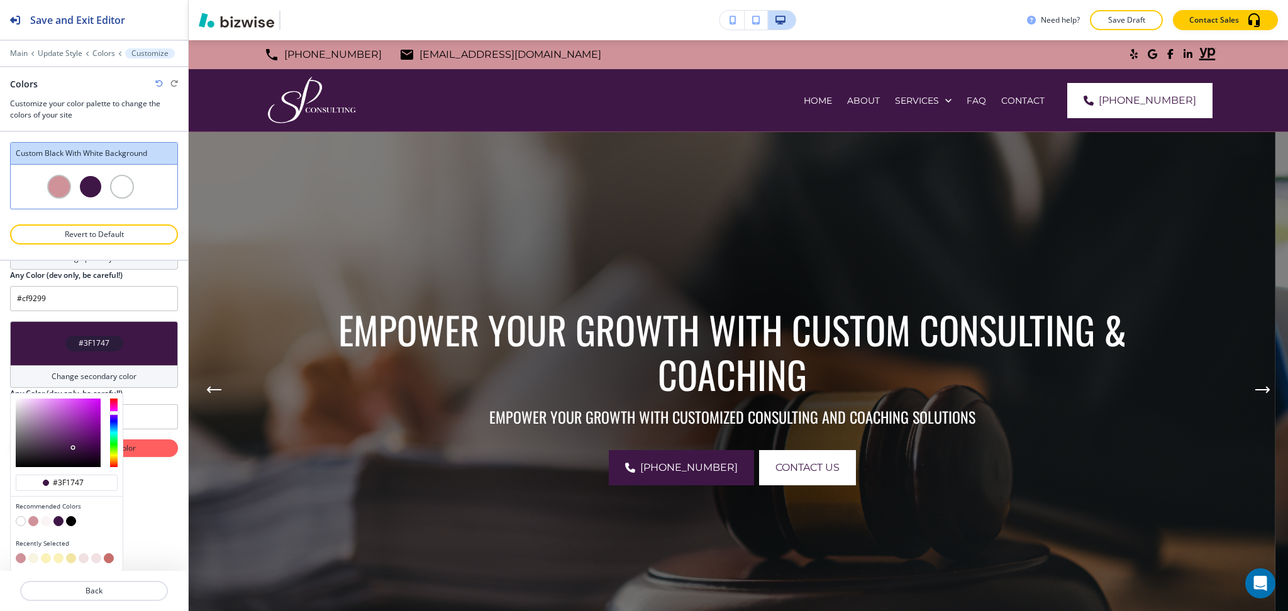
click at [84, 561] on button "button" at bounding box center [84, 558] width 10 height 10
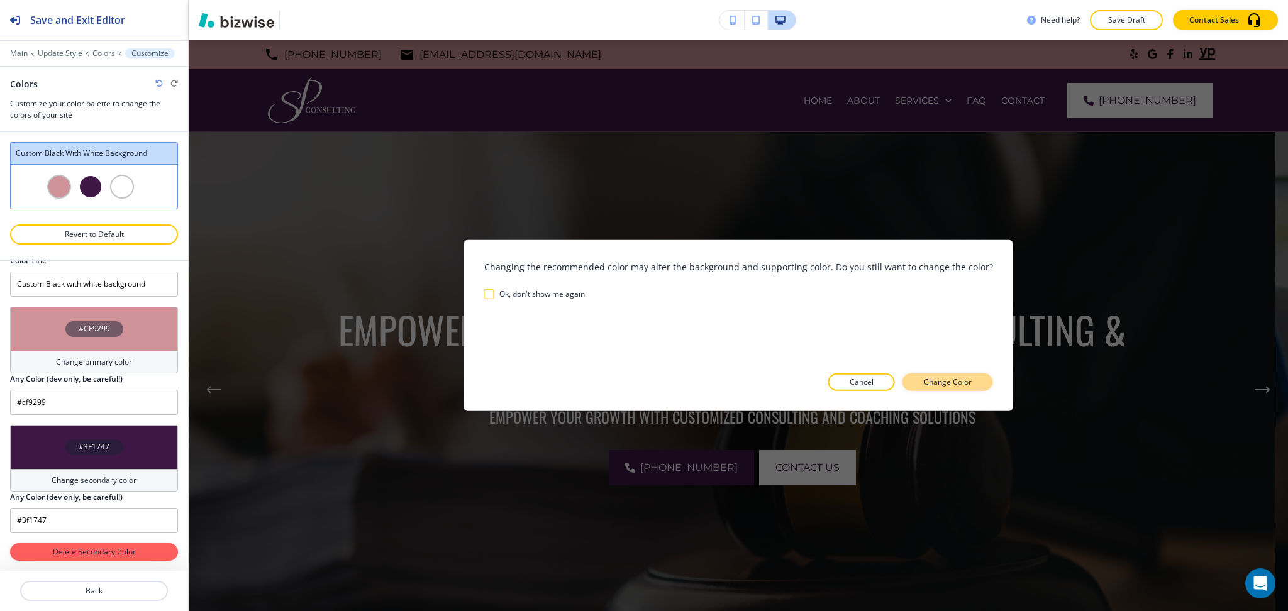
click at [910, 384] on button "Change Color" at bounding box center [947, 383] width 91 height 18
type input "#f1e1e2"
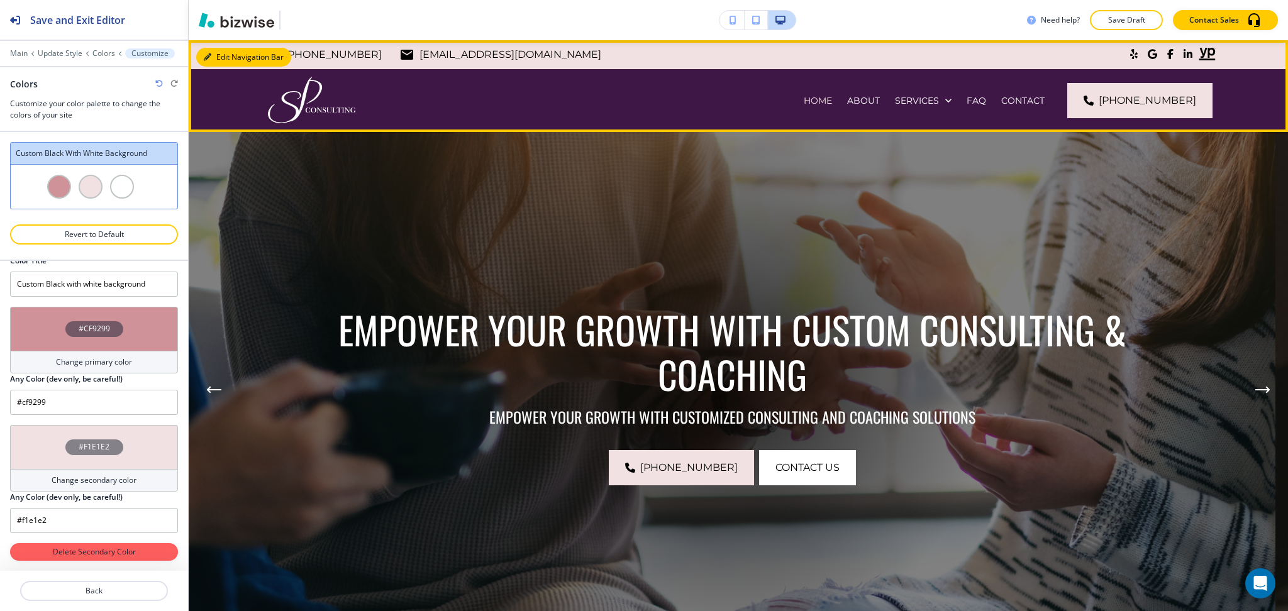
click at [219, 55] on button "Edit Navigation Bar" at bounding box center [243, 57] width 95 height 19
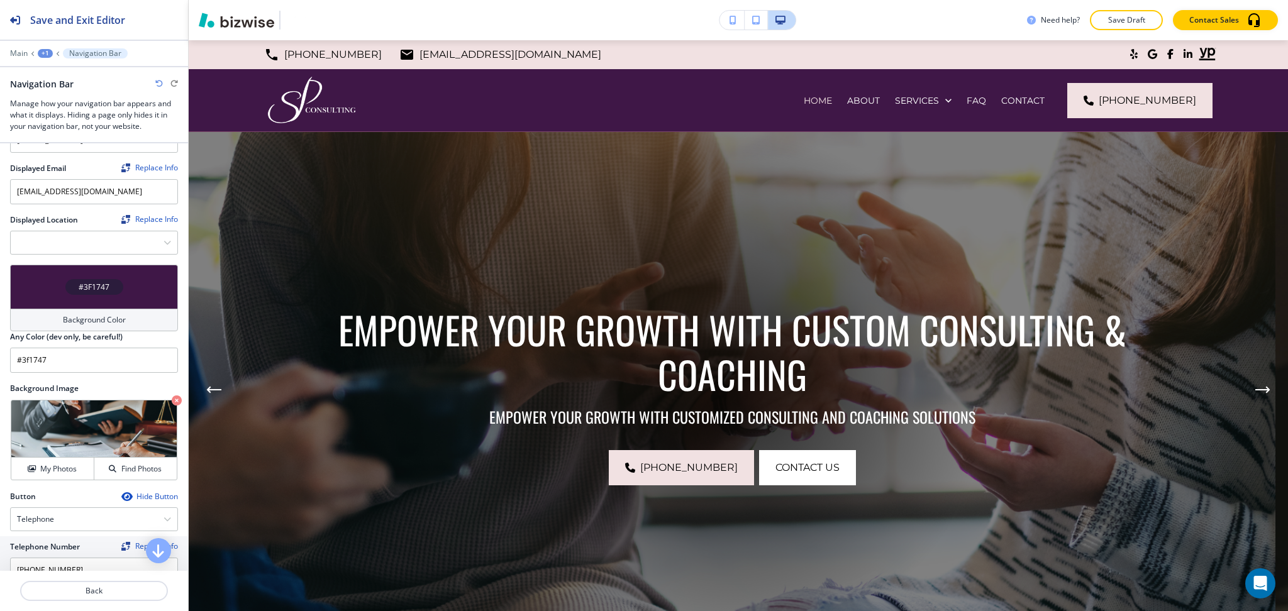
scroll to position [419, 0]
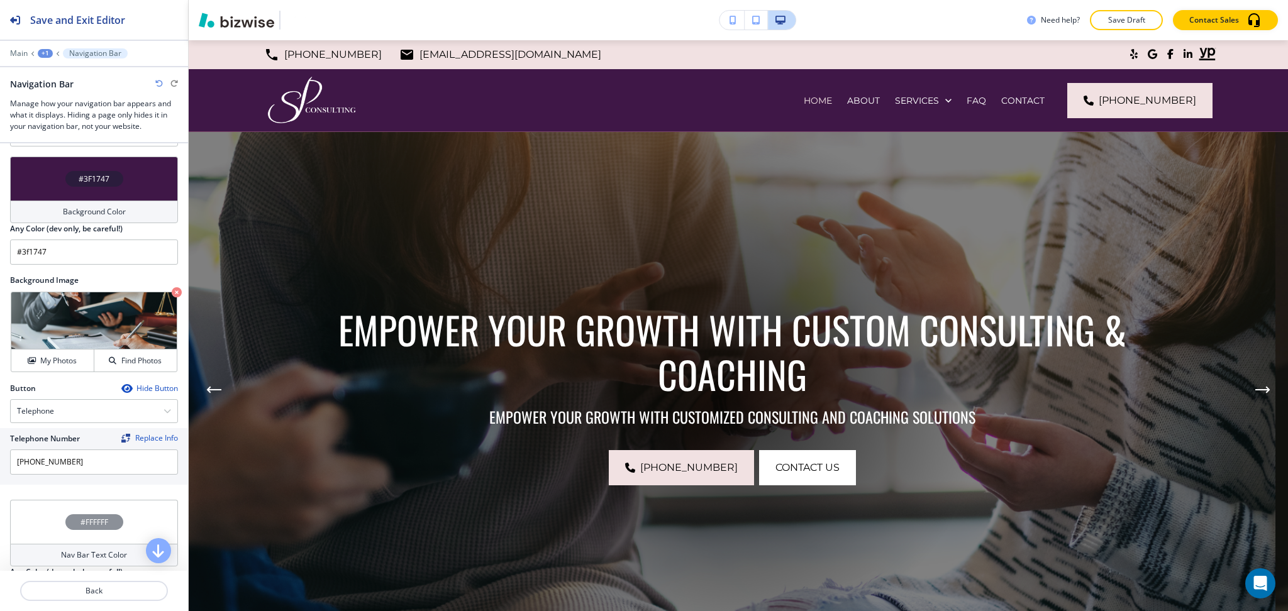
click at [65, 179] on div "#3F1747" at bounding box center [94, 179] width 58 height 16
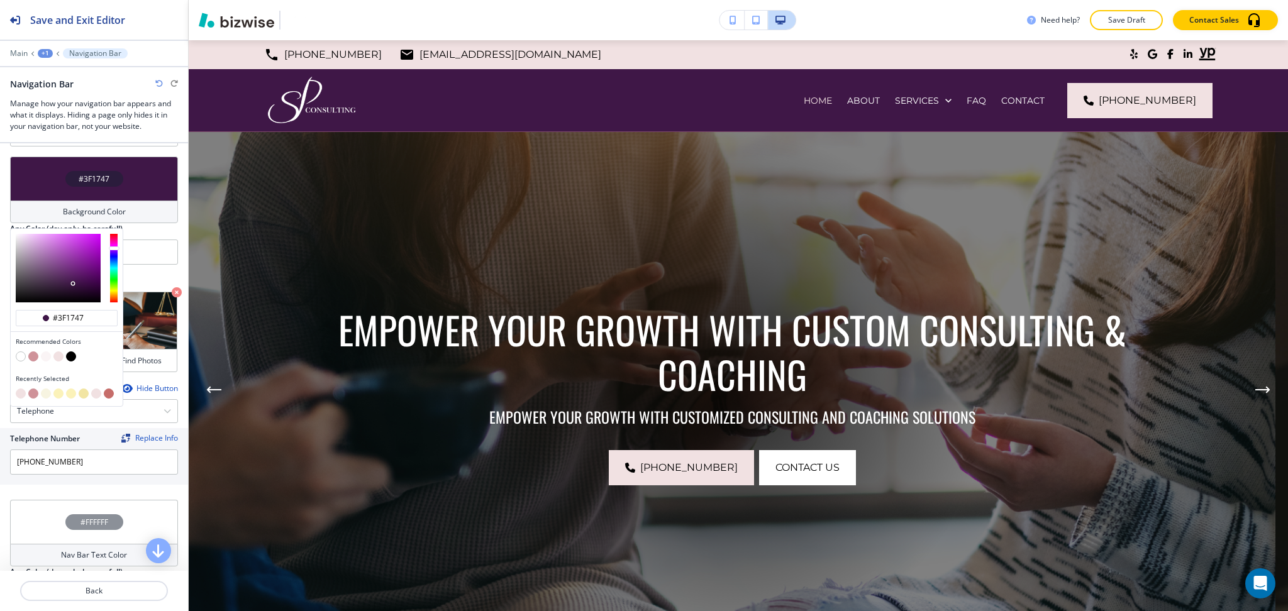
click at [33, 352] on button "button" at bounding box center [33, 357] width 10 height 10
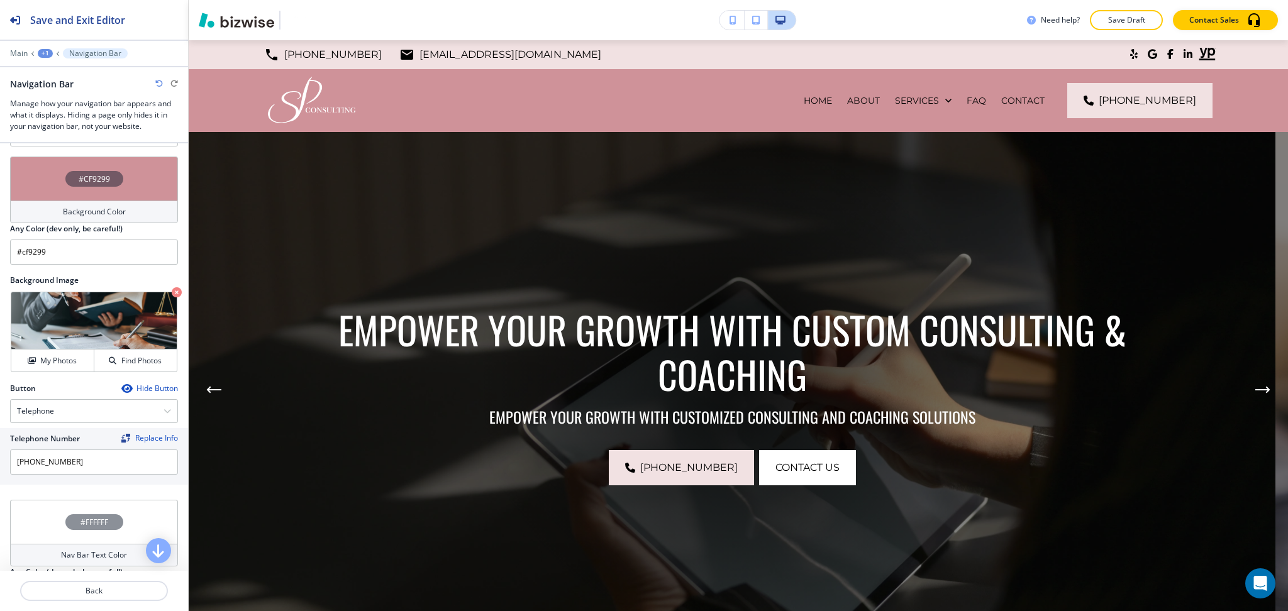
click at [111, 191] on div "#CF9299" at bounding box center [94, 179] width 168 height 44
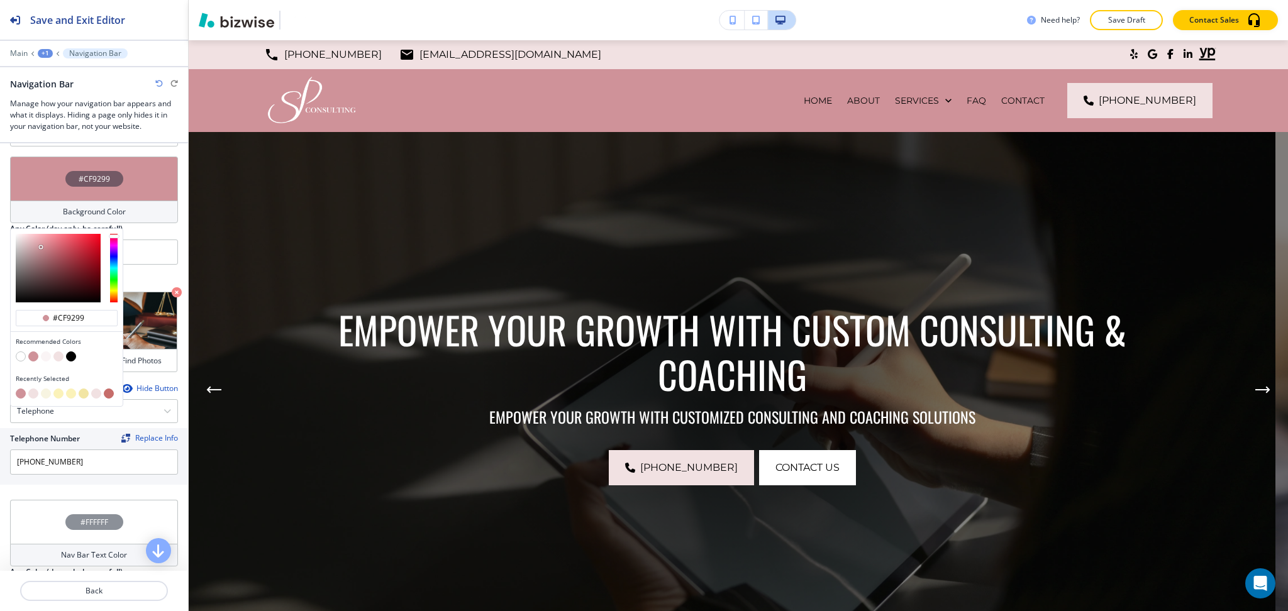
click at [58, 353] on button "button" at bounding box center [58, 357] width 10 height 10
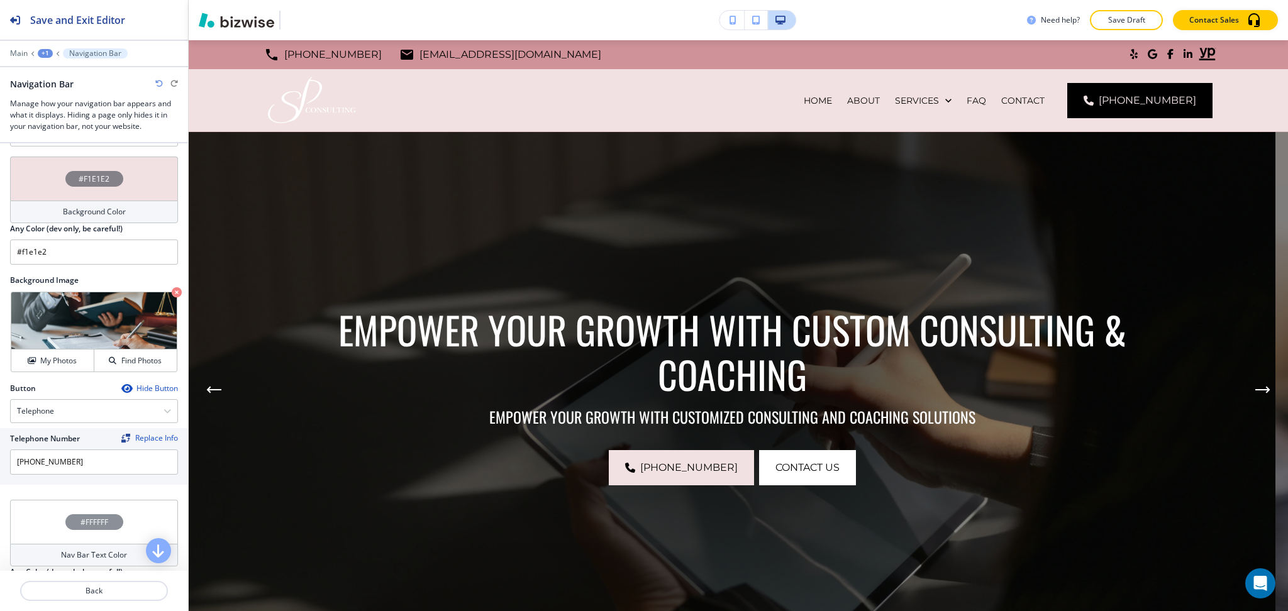
click at [106, 181] on div "#F1E1E2" at bounding box center [94, 179] width 168 height 44
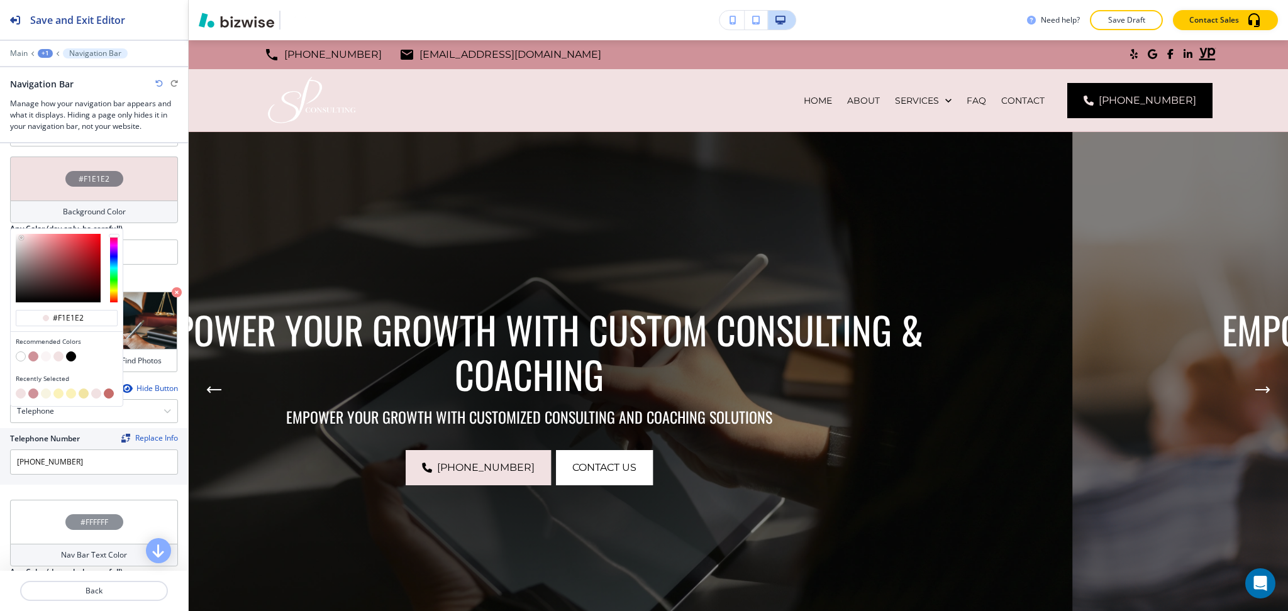
click at [108, 389] on button "button" at bounding box center [109, 394] width 10 height 10
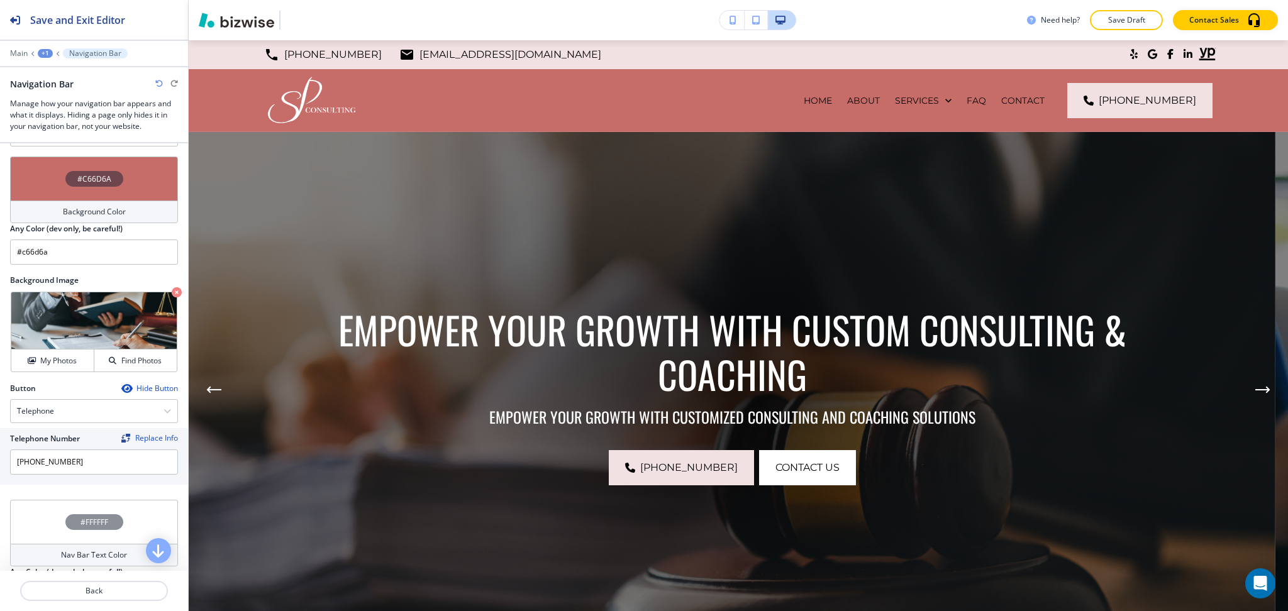
click at [92, 180] on div "#C66D6A" at bounding box center [94, 179] width 168 height 44
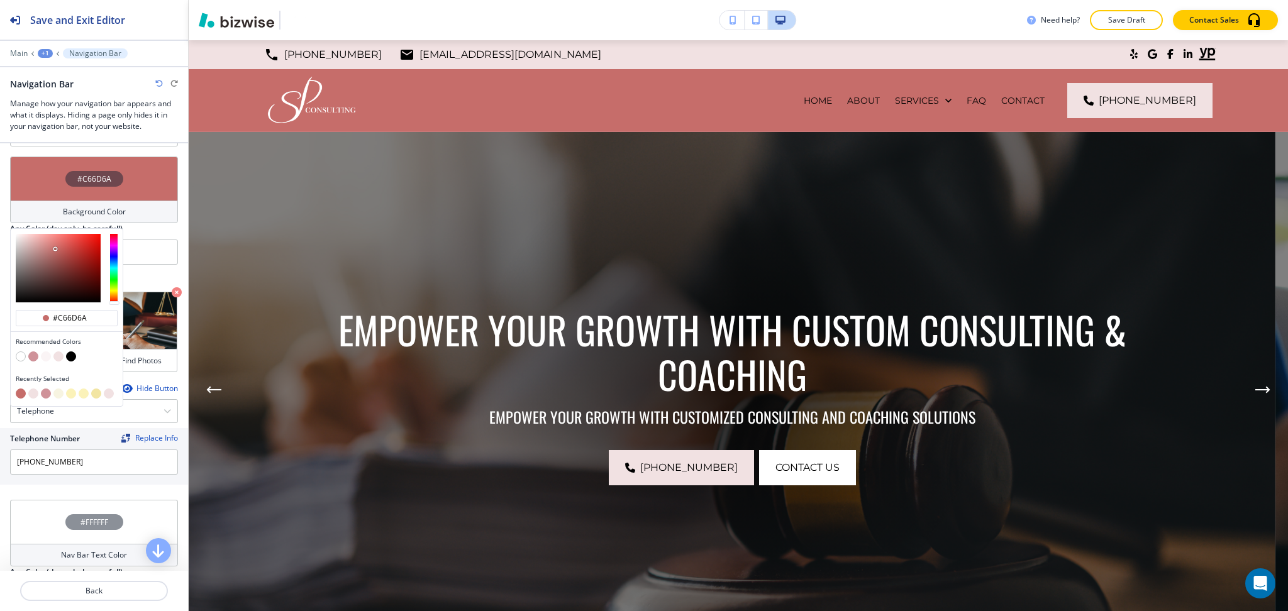
click at [109, 389] on button "button" at bounding box center [109, 394] width 10 height 10
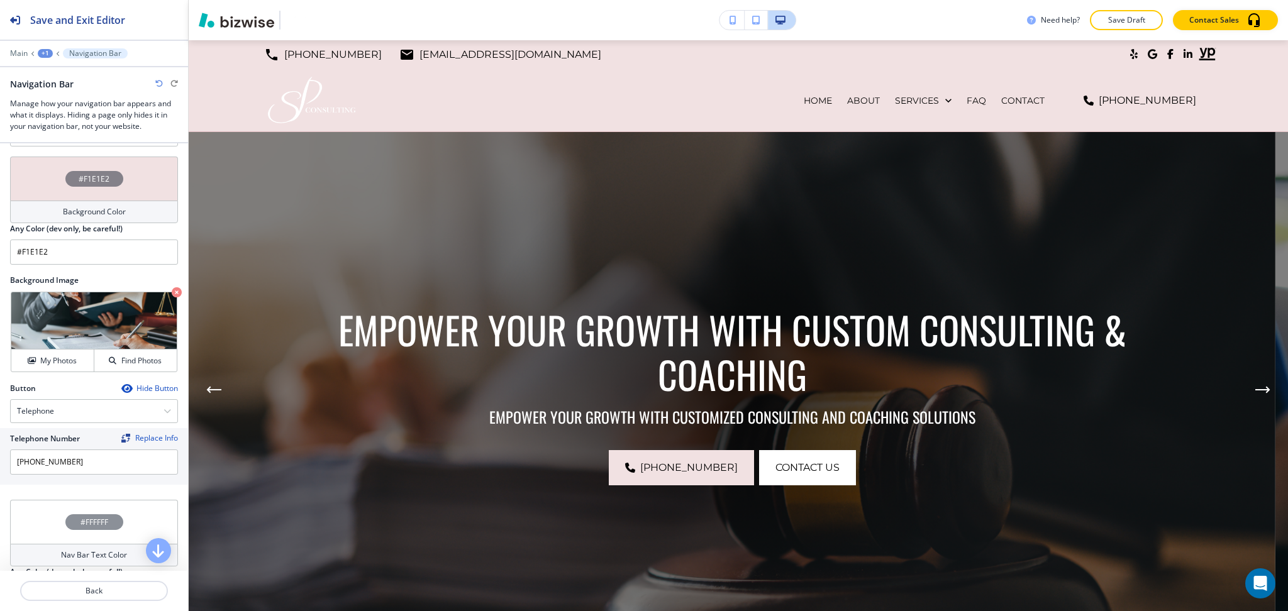
click at [77, 206] on h4 "Background Color" at bounding box center [94, 211] width 63 height 11
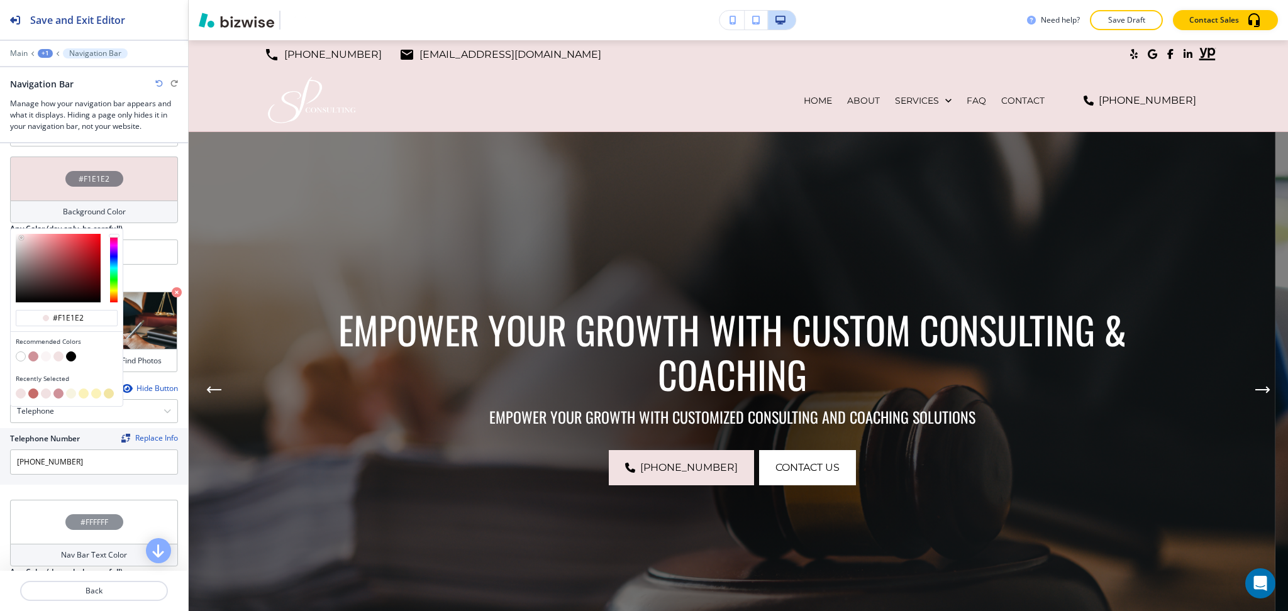
click at [33, 352] on button "button" at bounding box center [33, 357] width 10 height 10
type input "#cf9299"
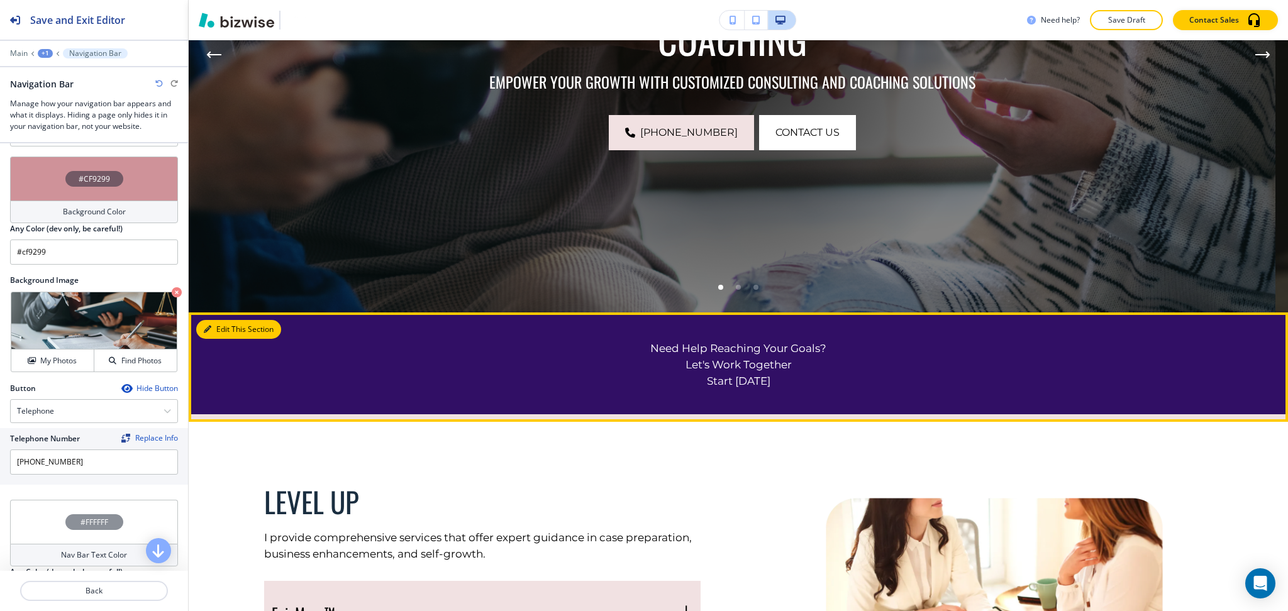
click at [219, 322] on button "Edit This Section" at bounding box center [238, 329] width 85 height 19
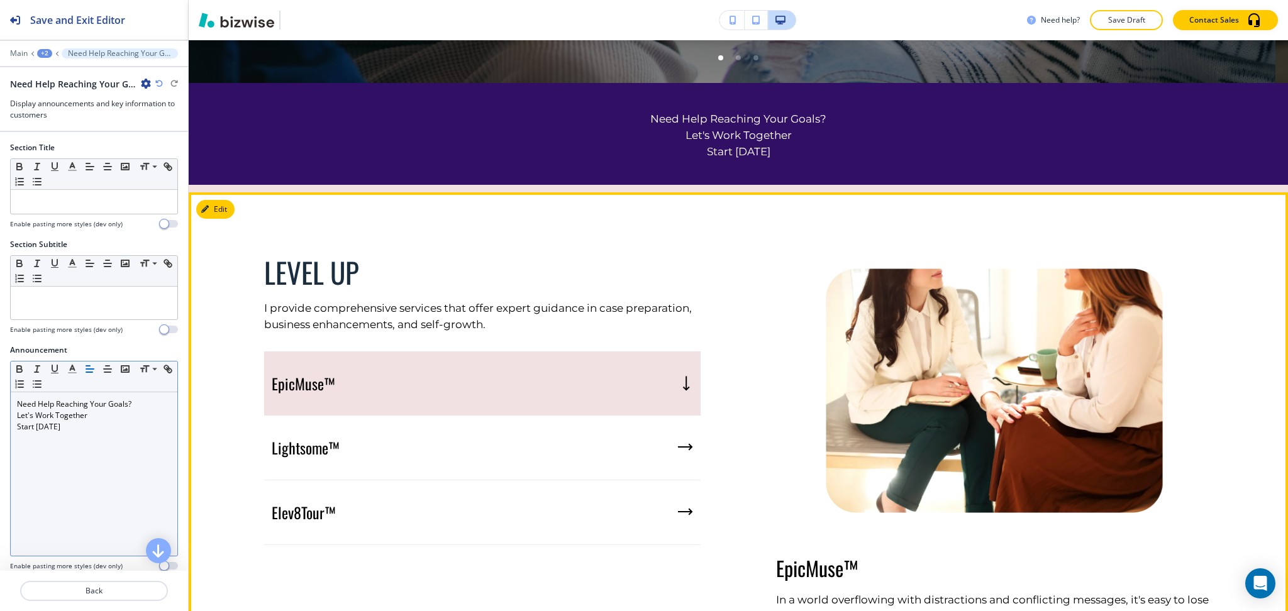
scroll to position [607, 0]
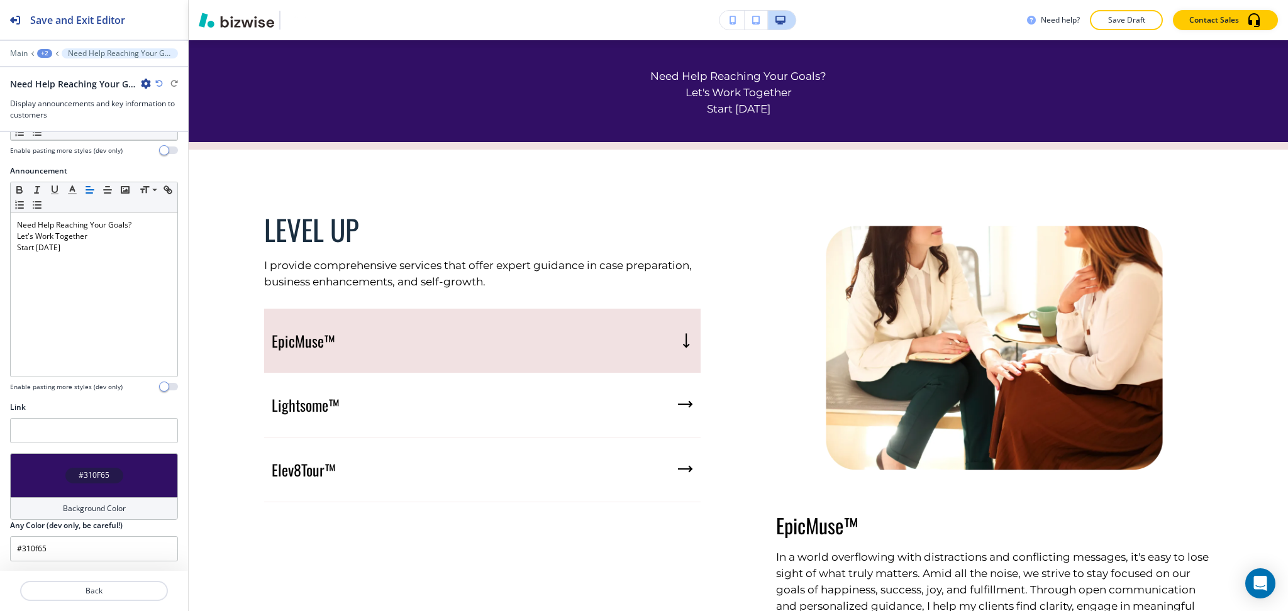
click at [87, 463] on div "#310F65" at bounding box center [94, 475] width 168 height 44
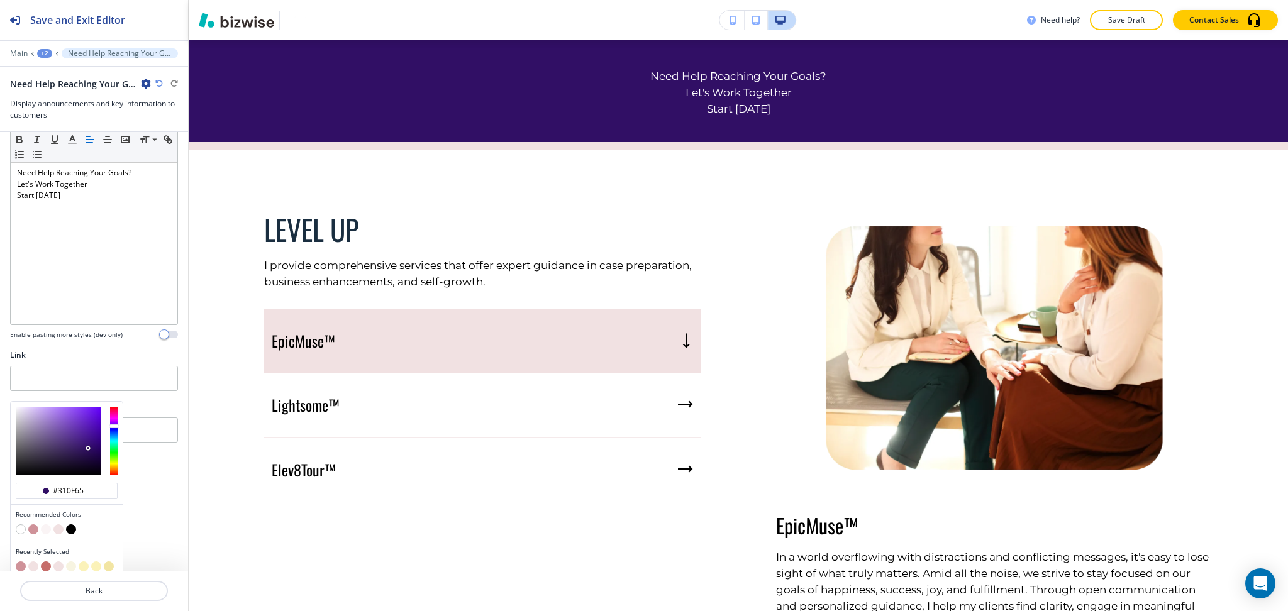
scroll to position [240, 0]
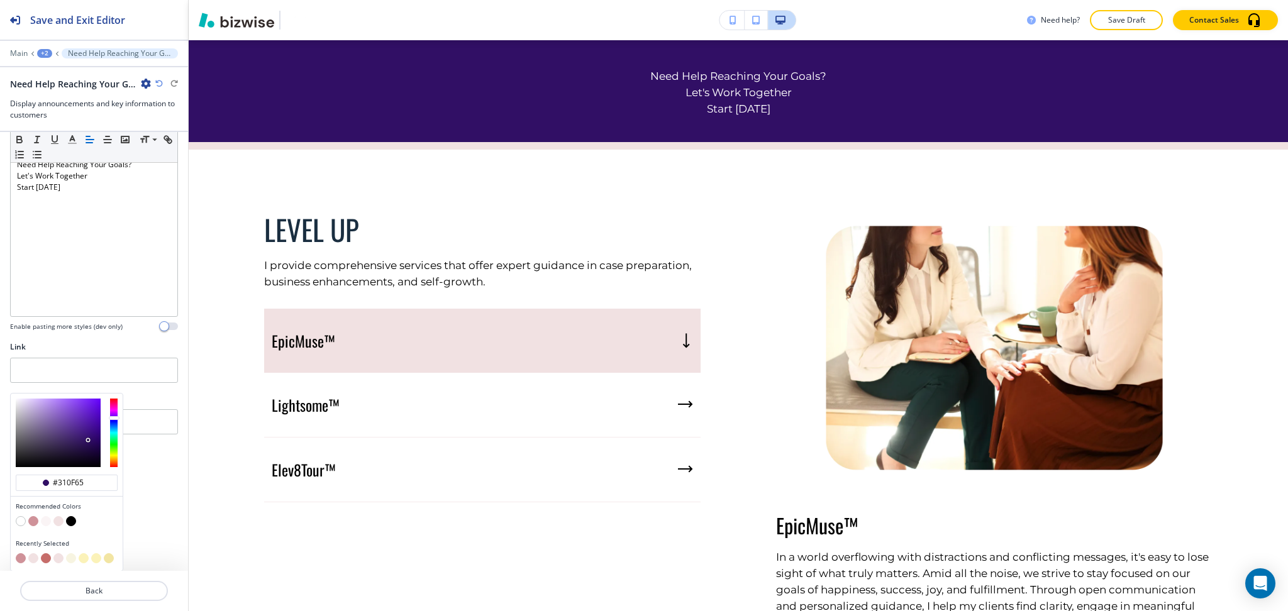
click at [32, 519] on button "button" at bounding box center [33, 521] width 10 height 10
type input "#cf9299"
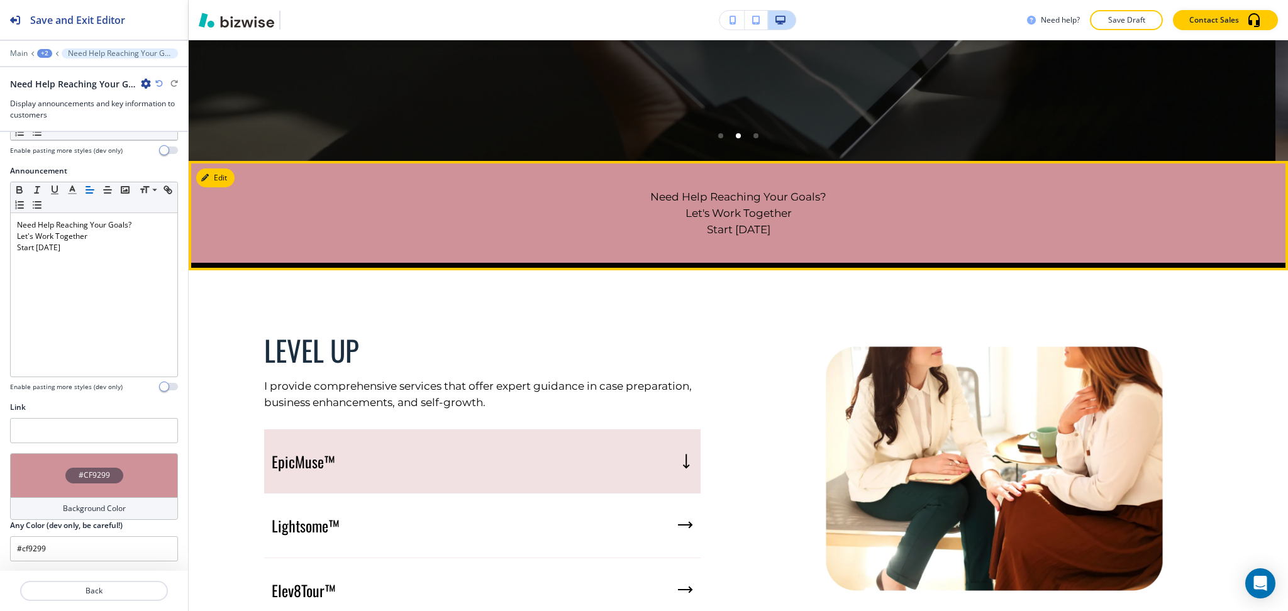
scroll to position [503, 0]
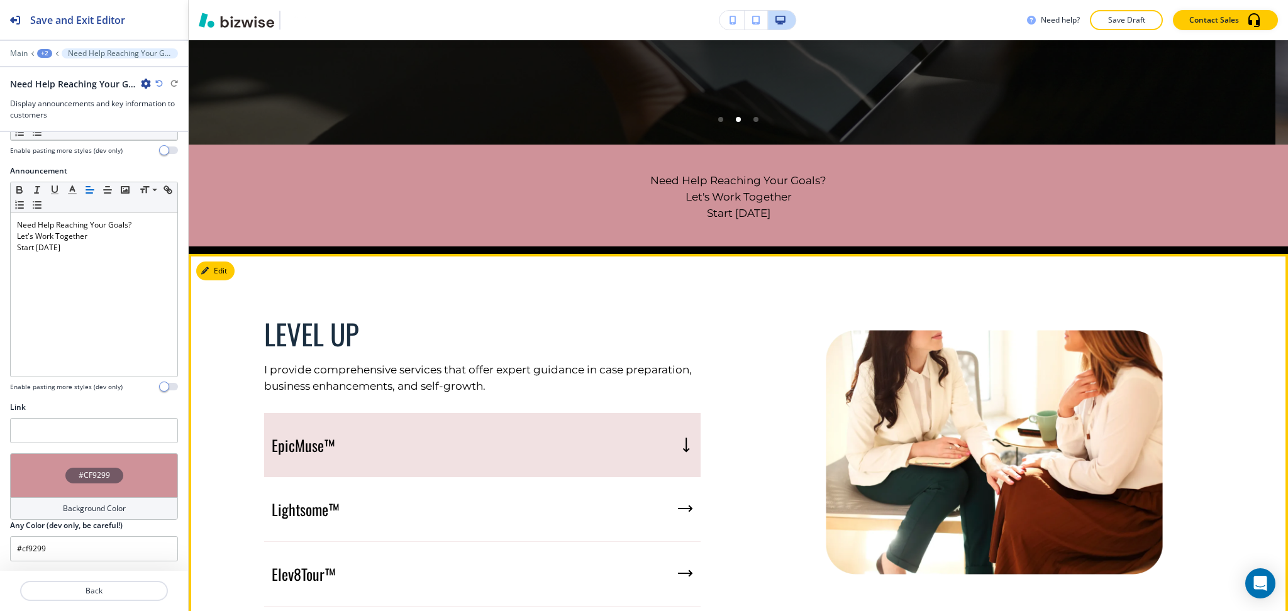
click at [300, 440] on p "EpicMuse™" at bounding box center [304, 445] width 64 height 19
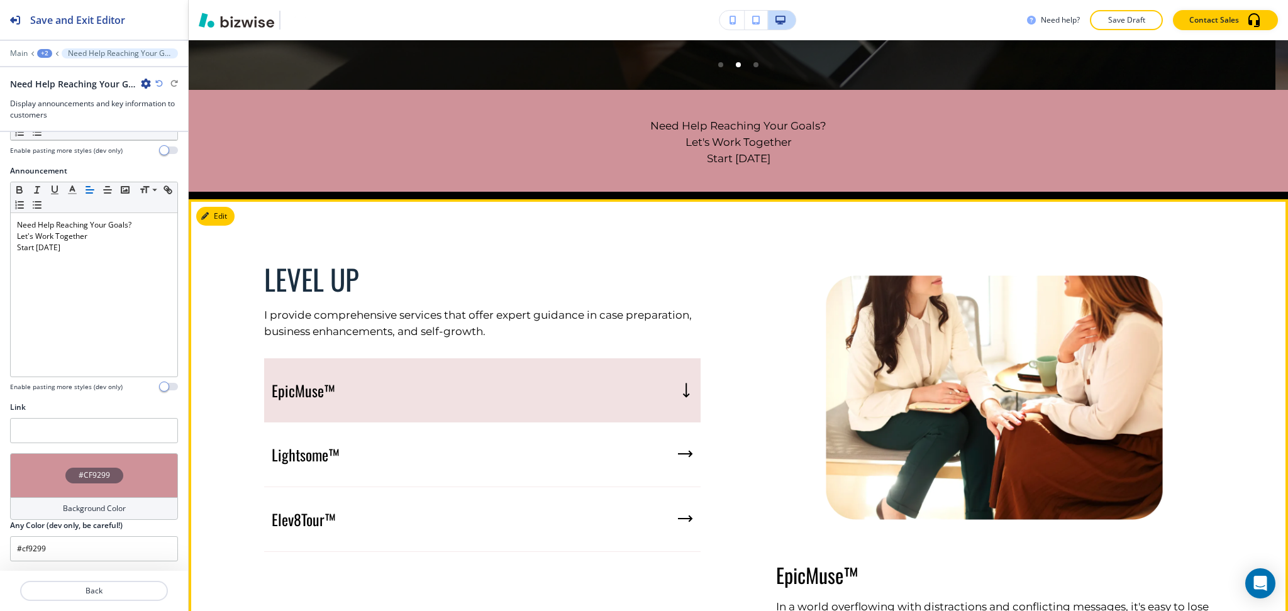
scroll to position [670, 0]
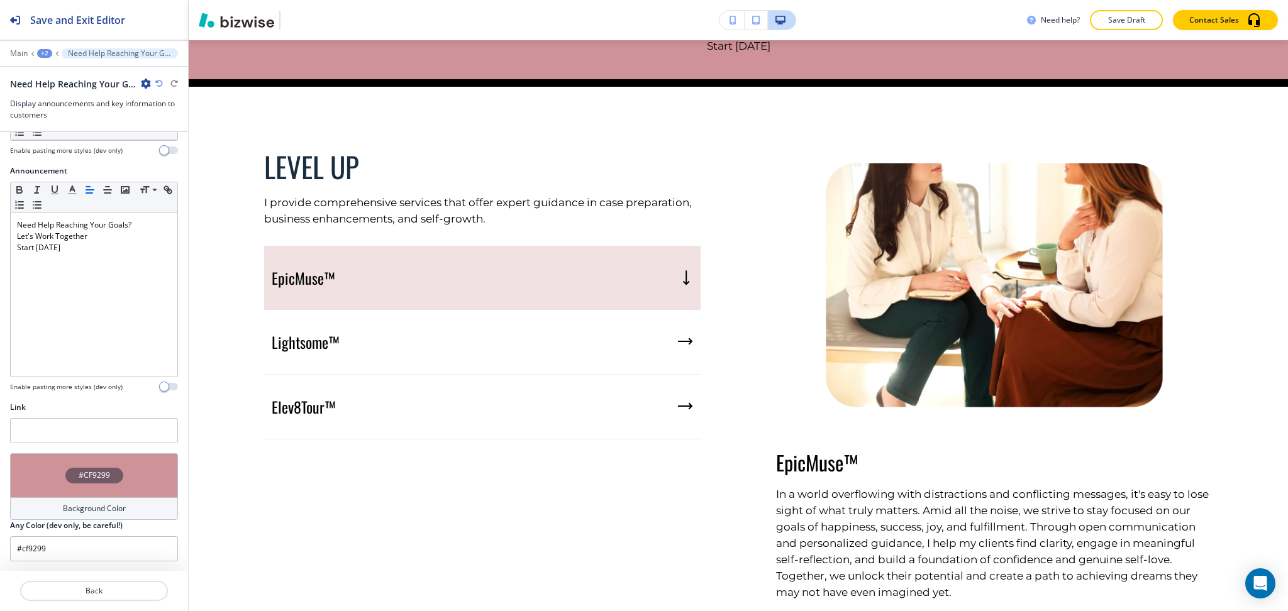
click at [795, 453] on p "EpicMuse™" at bounding box center [994, 463] width 436 height 24
drag, startPoint x: 795, startPoint y: 453, endPoint x: 851, endPoint y: 454, distance: 55.3
click at [853, 458] on p "EpicMuse™" at bounding box center [994, 463] width 436 height 24
copy p "EpicMuse™"
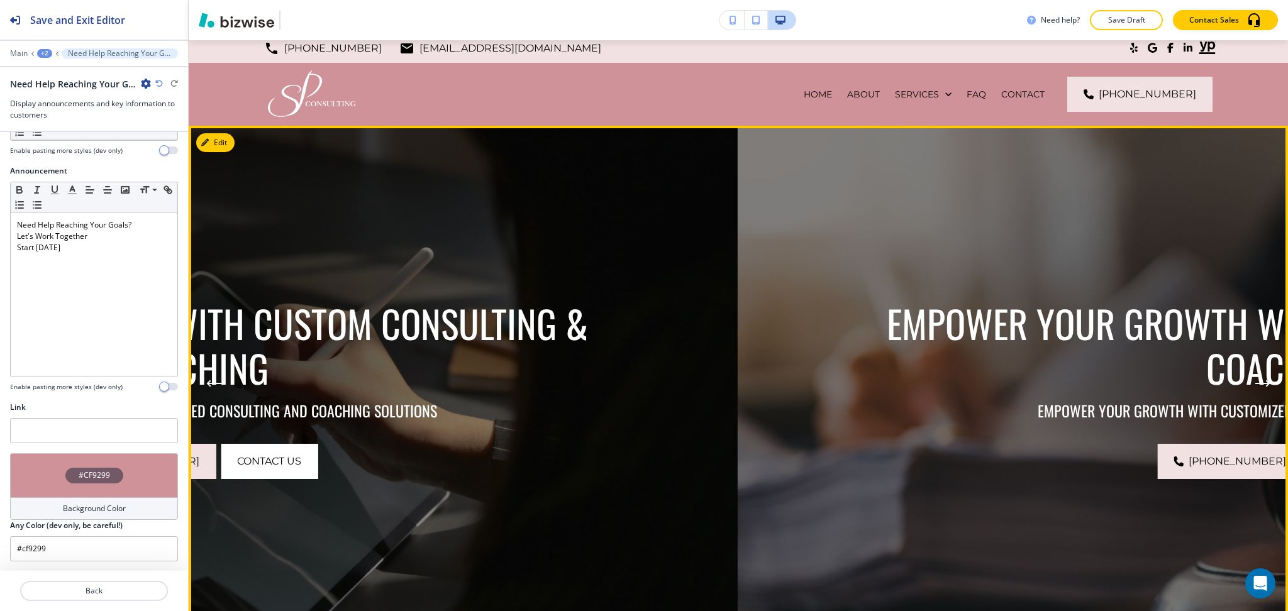
scroll to position [0, 0]
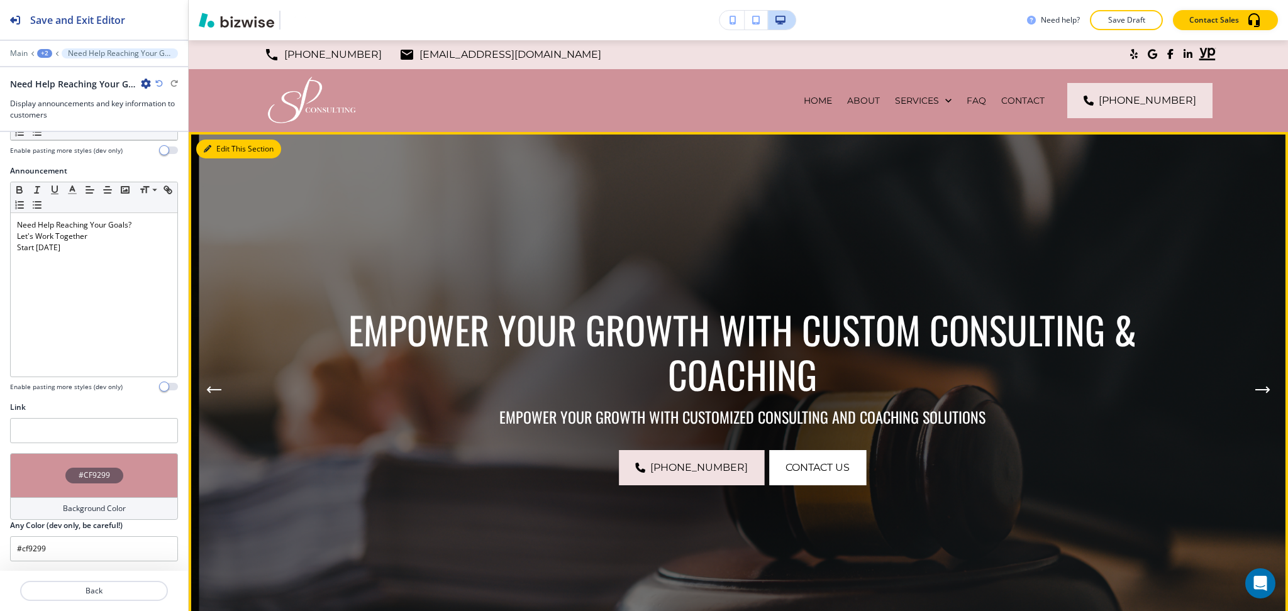
click at [223, 153] on button "Edit This Section" at bounding box center [238, 149] width 85 height 19
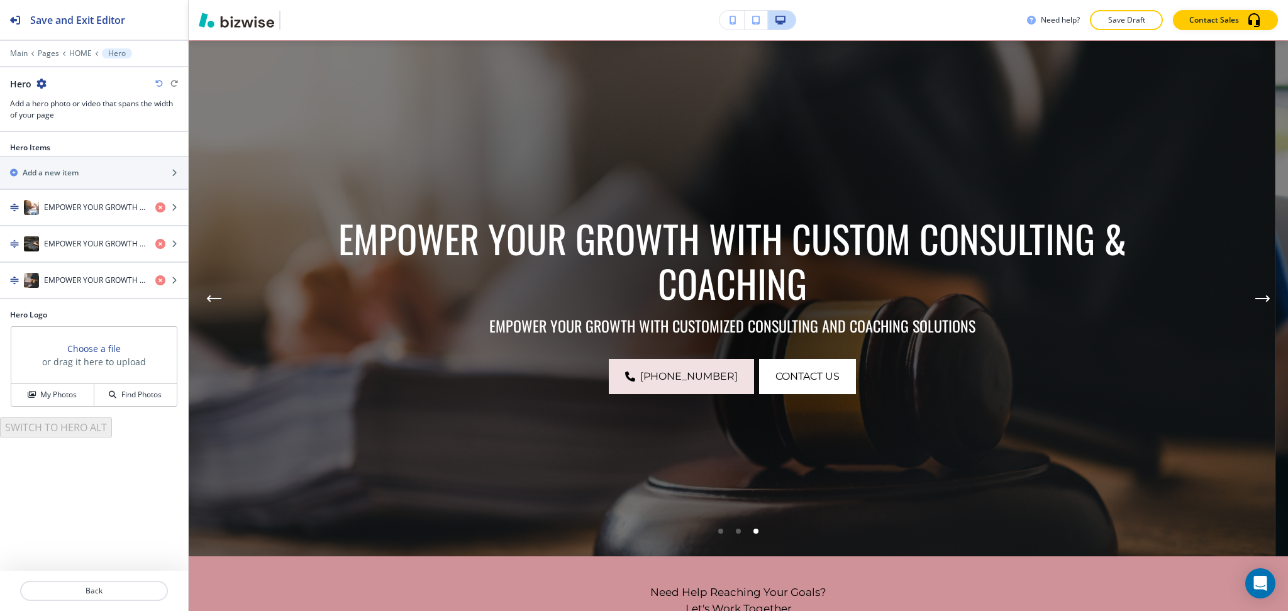
scroll to position [92, 0]
click at [61, 211] on h4 "EMPOWER YOUR GROWTH WITH CUSTOM CONSULTING & COACHING" at bounding box center [94, 207] width 101 height 11
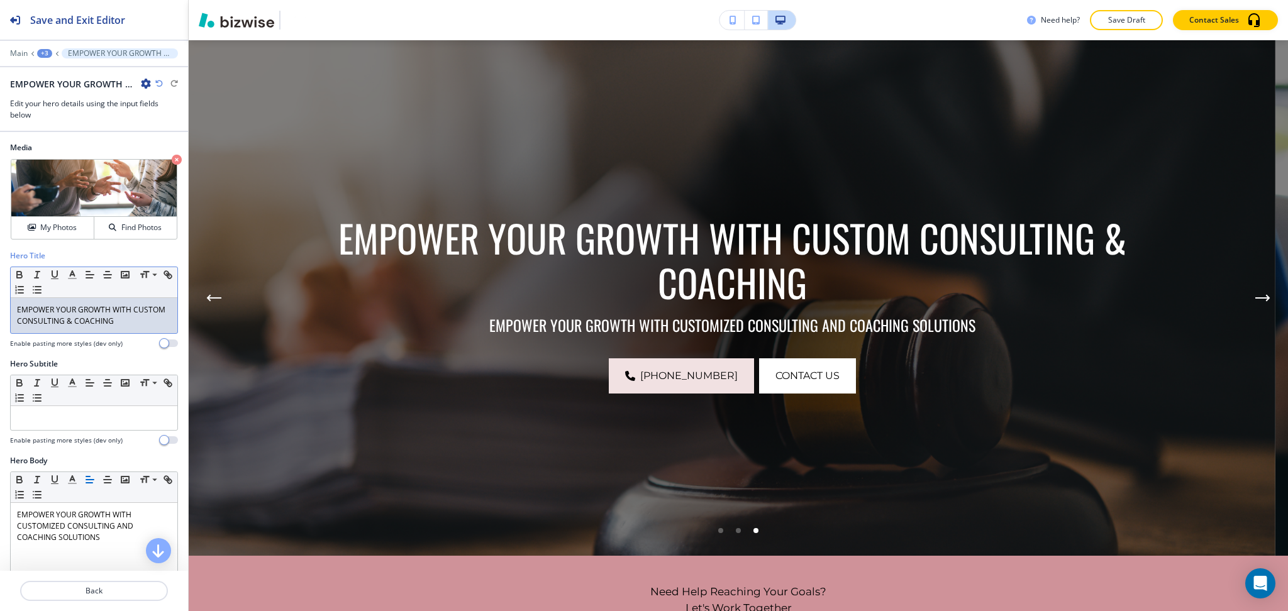
click at [84, 326] on p "EMPOWER YOUR GROWTH WITH CUSTOM CONSULTING & COACHING" at bounding box center [94, 315] width 154 height 23
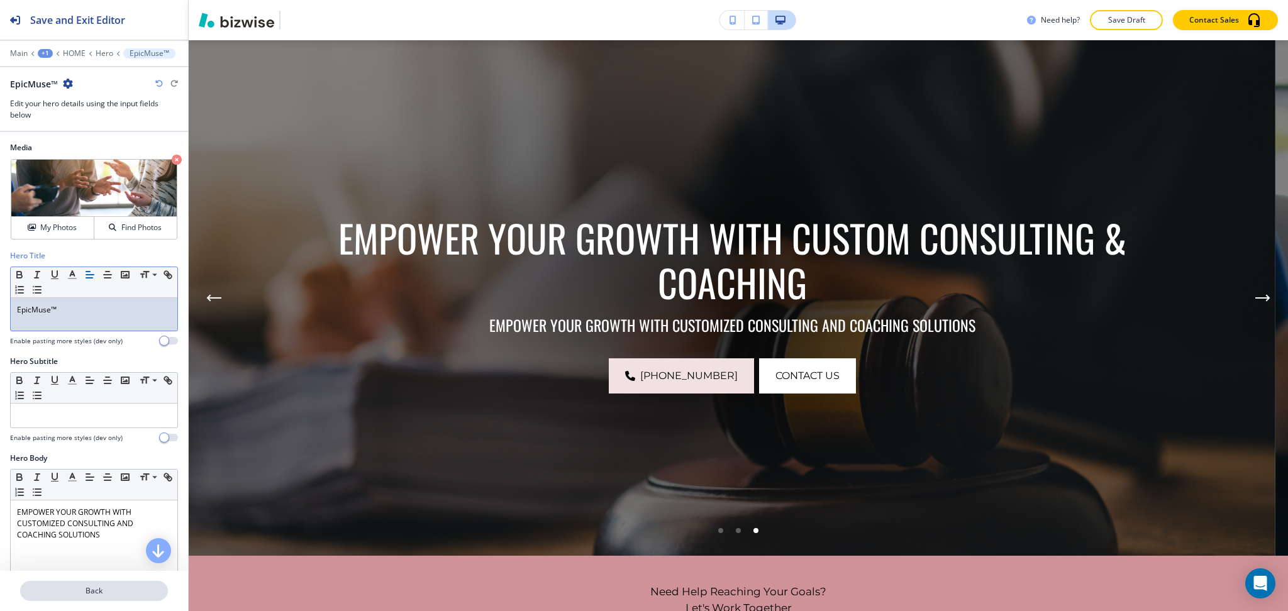
click at [42, 592] on p "Back" at bounding box center [93, 590] width 145 height 11
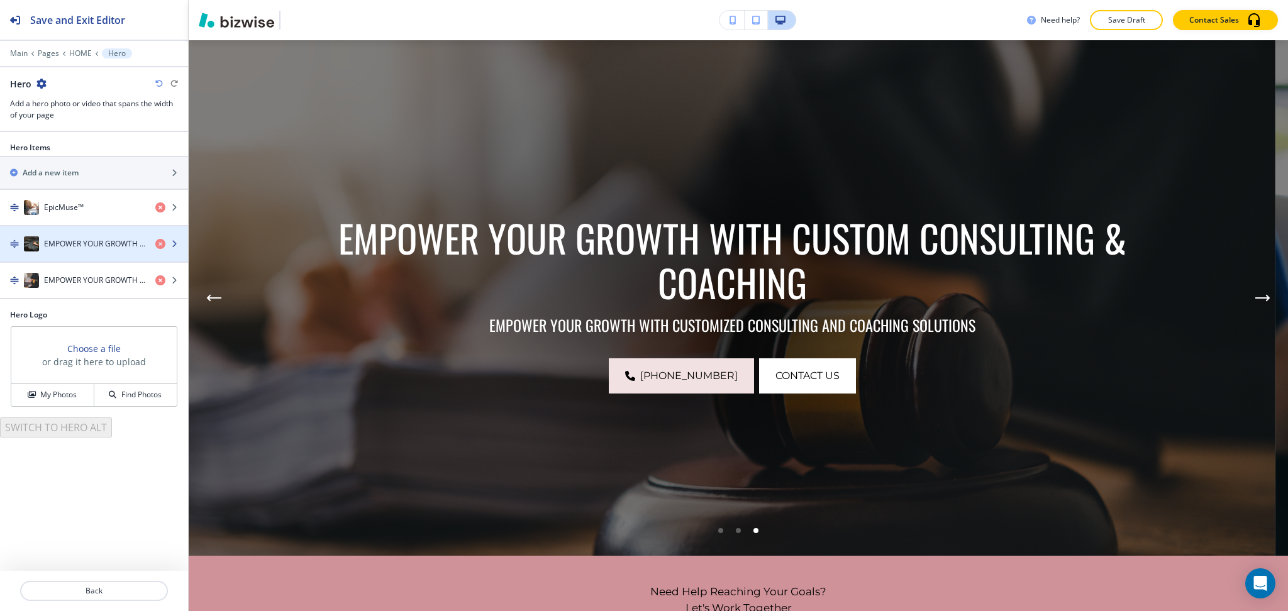
click at [76, 247] on h4 "EMPOWER YOUR GROWTH WITH CUSTOM CONSULTING & COACHING" at bounding box center [94, 243] width 101 height 11
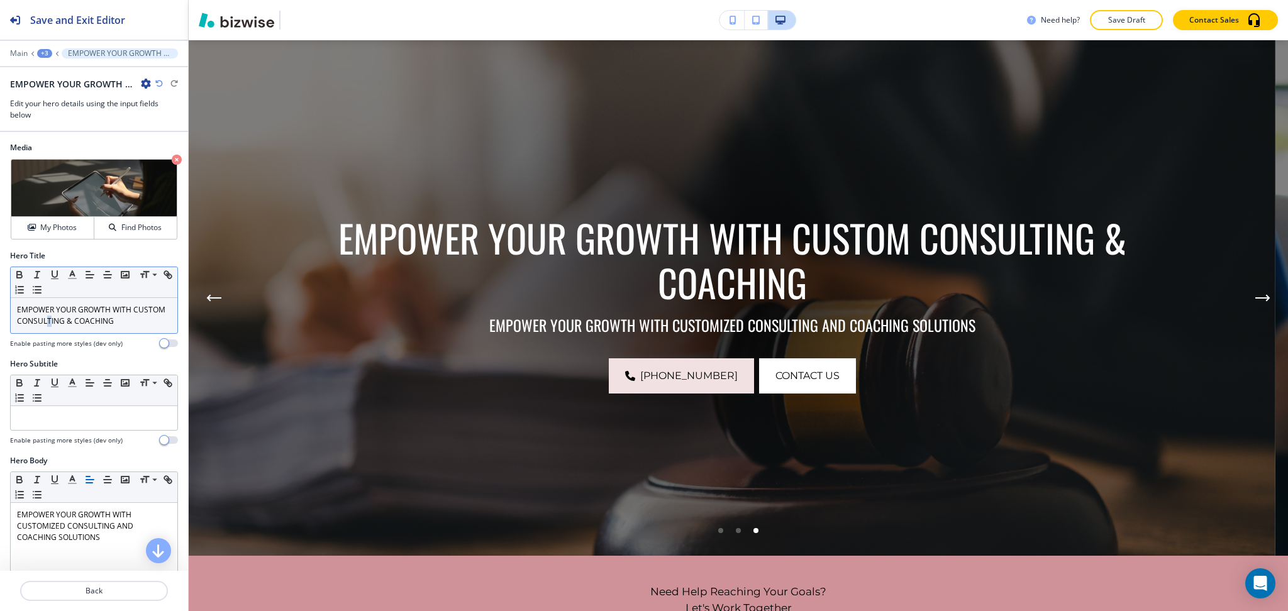
click at [82, 319] on p "EMPOWER YOUR GROWTH WITH CUSTOM CONSULTING & COACHING" at bounding box center [94, 315] width 154 height 23
click at [59, 593] on p "Back" at bounding box center [93, 590] width 145 height 11
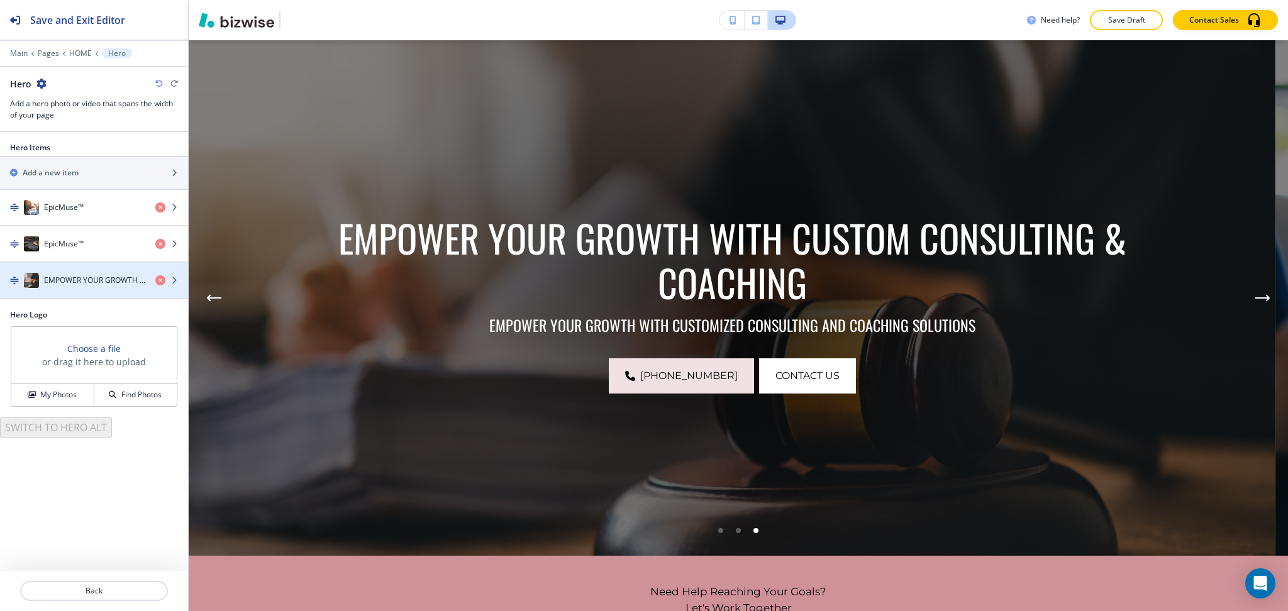
click at [68, 262] on div "button" at bounding box center [94, 262] width 188 height 1
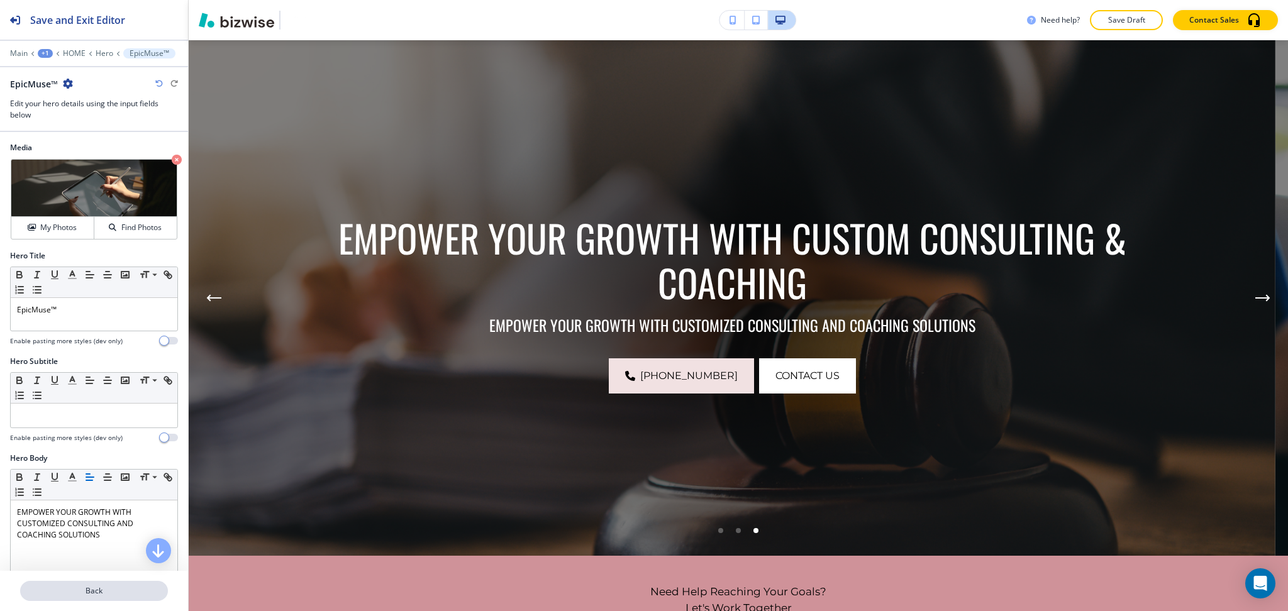
click at [71, 597] on button "Back" at bounding box center [94, 591] width 148 height 20
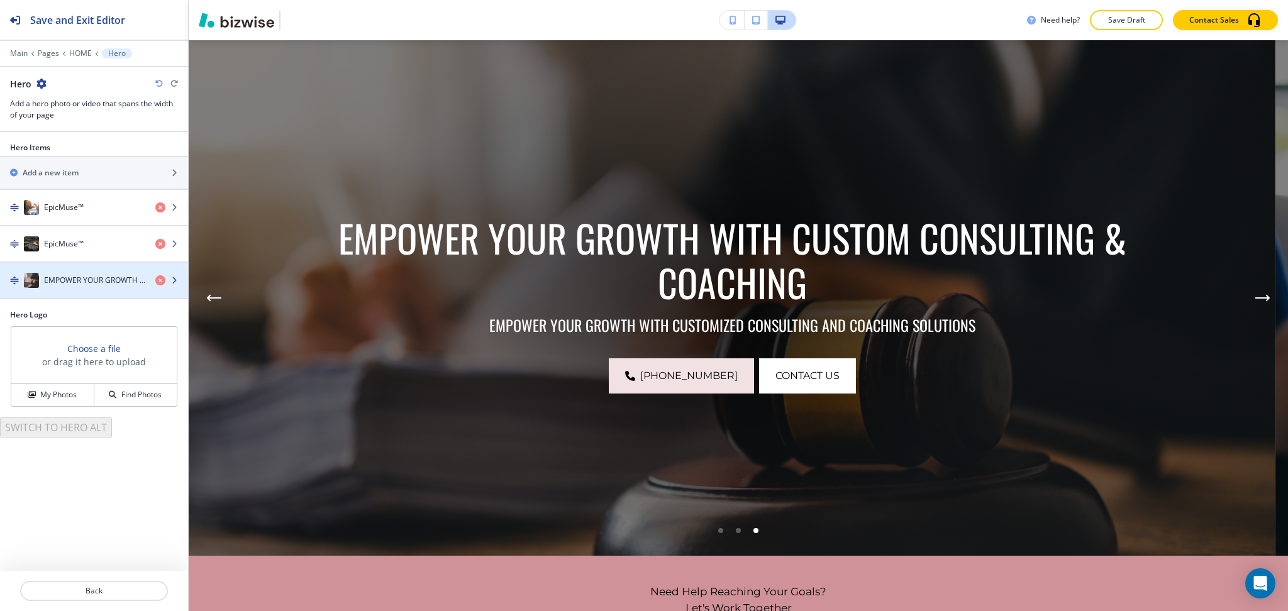
click at [82, 285] on h4 "EMPOWER YOUR GROWTH WITH CUSTOM CONSULTING & COACHING" at bounding box center [94, 280] width 101 height 11
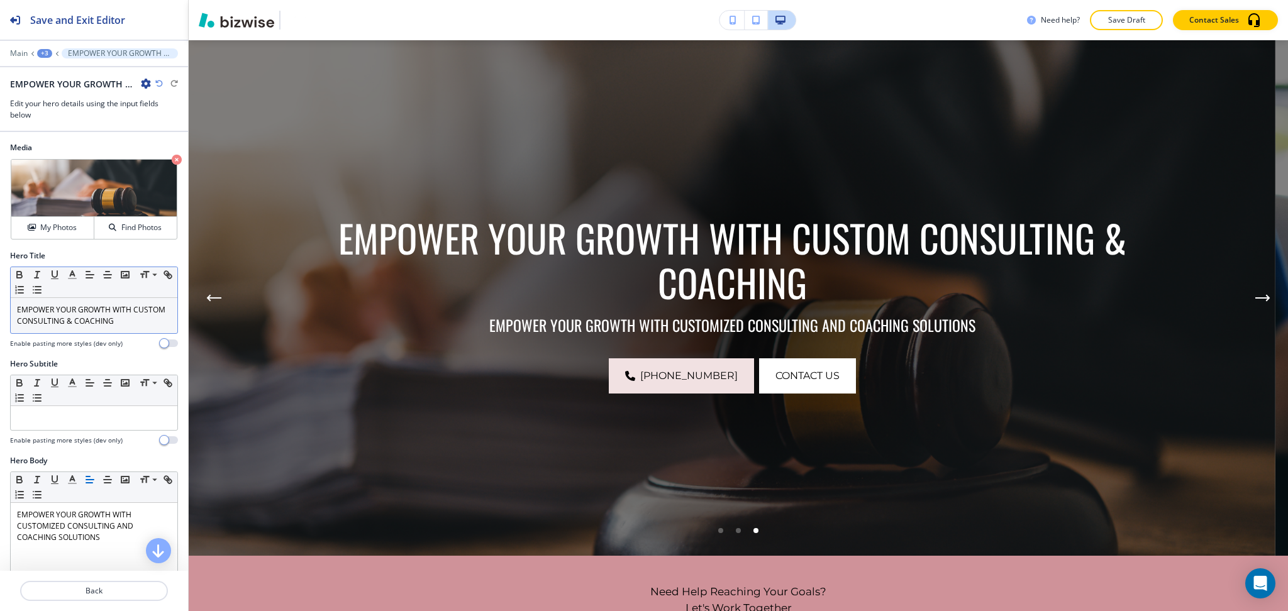
click at [77, 318] on p "EMPOWER YOUR GROWTH WITH CUSTOM CONSULTING & COACHING" at bounding box center [94, 315] width 154 height 23
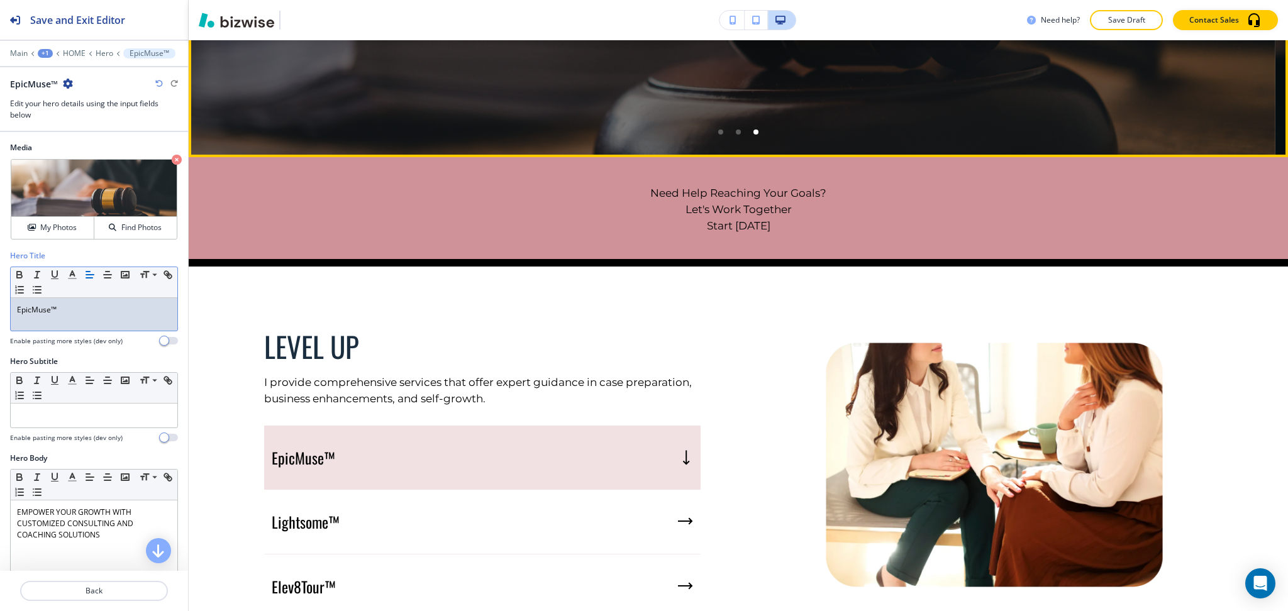
scroll to position [587, 0]
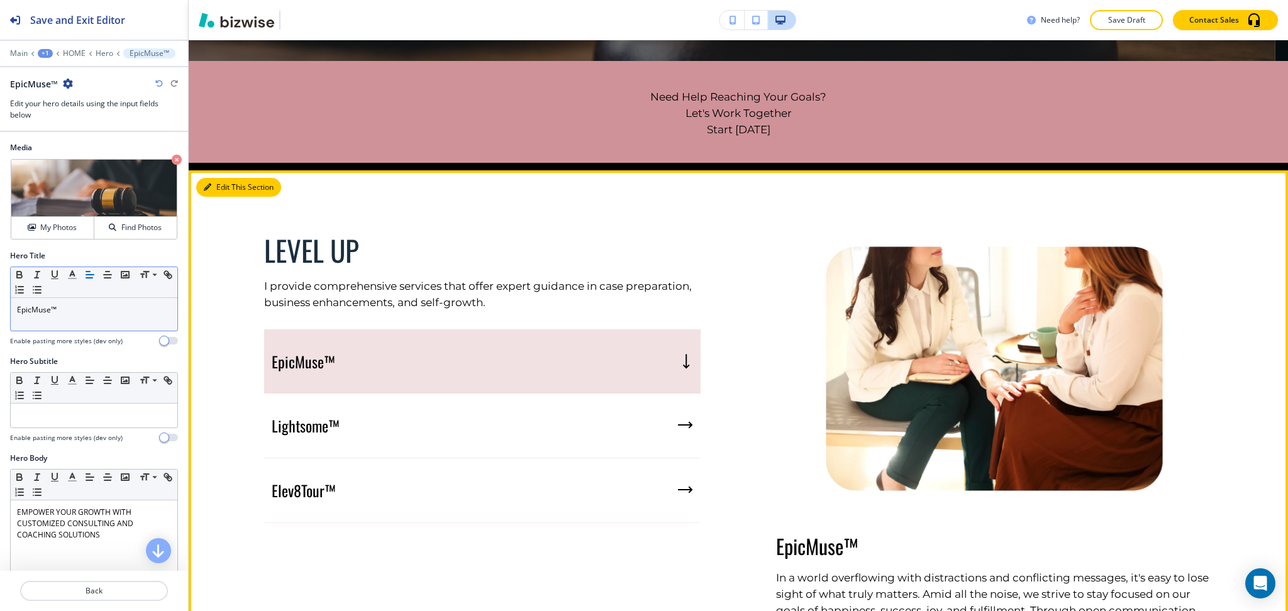
click at [213, 191] on button "Edit This Section" at bounding box center [238, 187] width 85 height 19
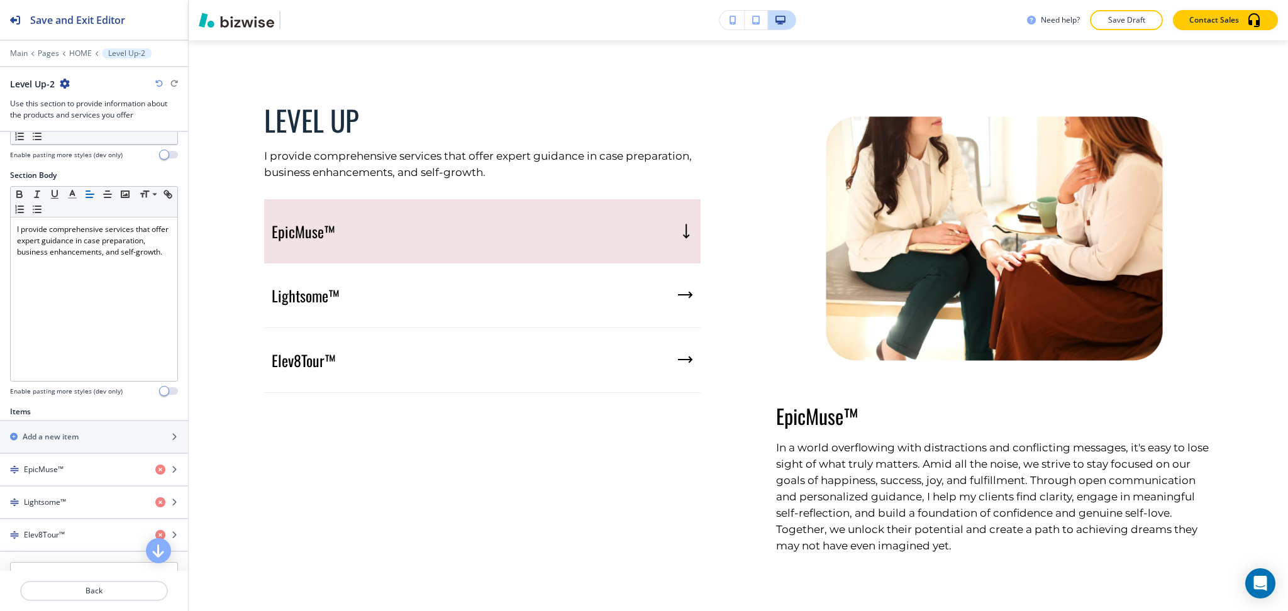
scroll to position [252, 0]
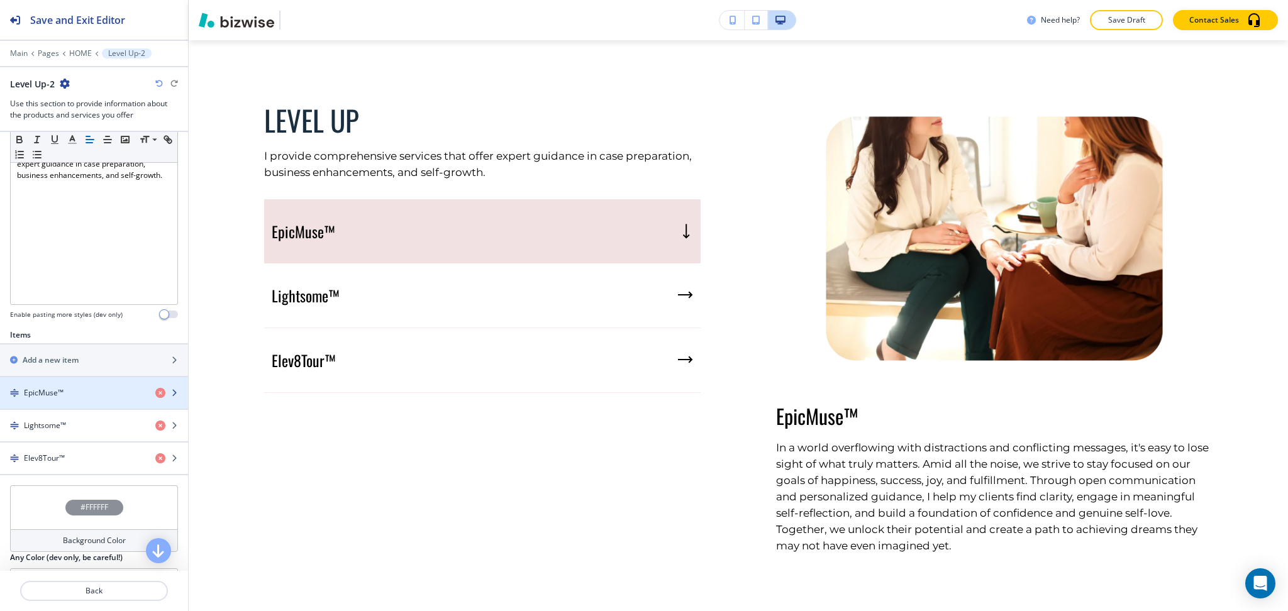
click at [143, 399] on div "button" at bounding box center [94, 404] width 188 height 10
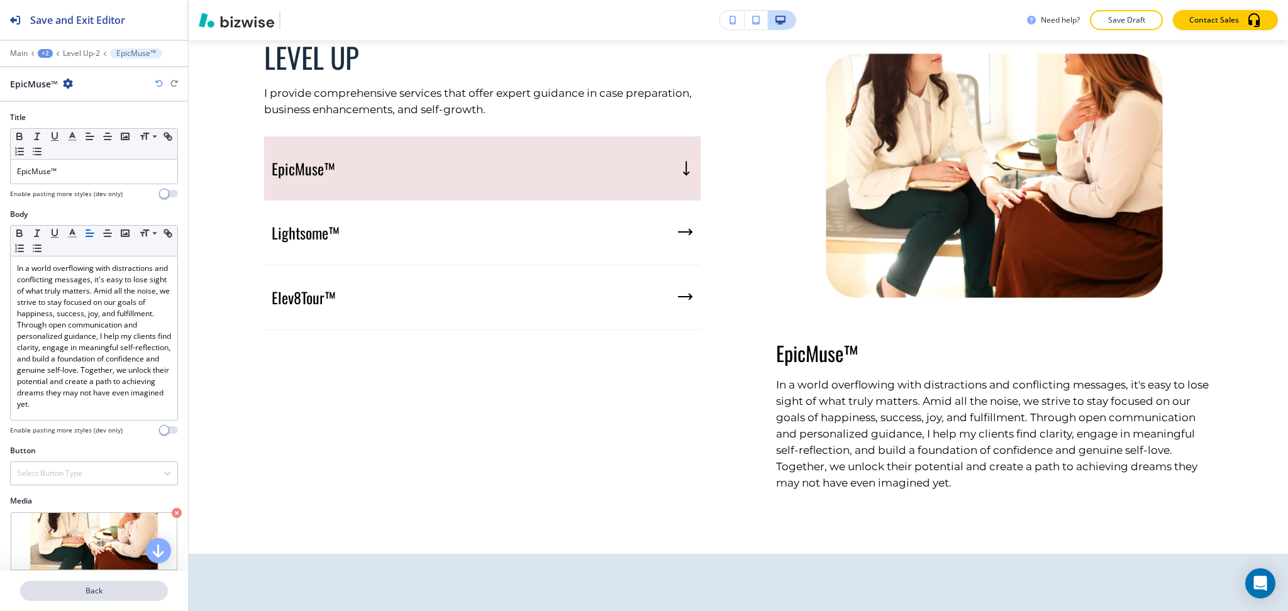
click at [131, 587] on p "Back" at bounding box center [93, 590] width 145 height 11
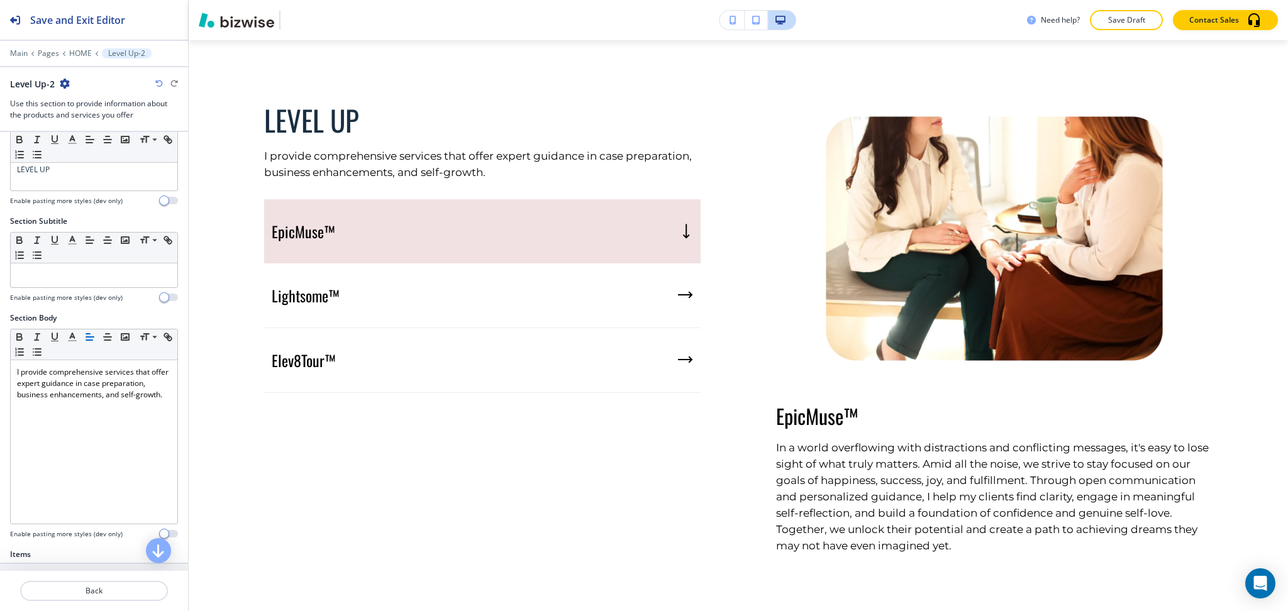
scroll to position [252, 0]
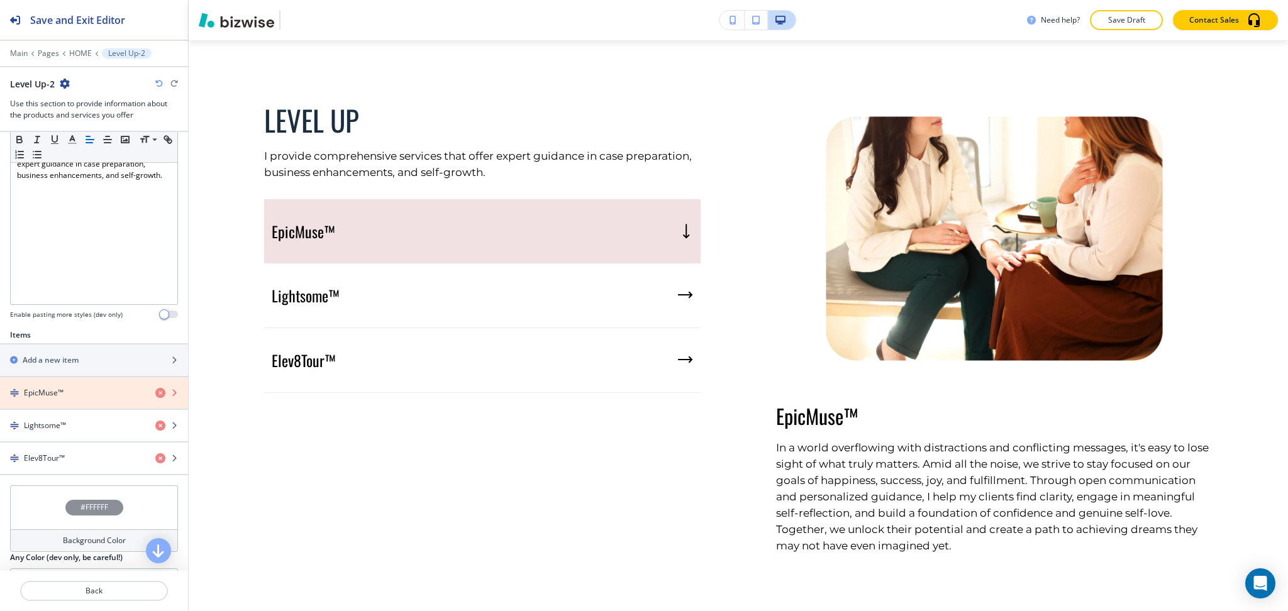
click at [155, 392] on icon "button" at bounding box center [160, 393] width 10 height 10
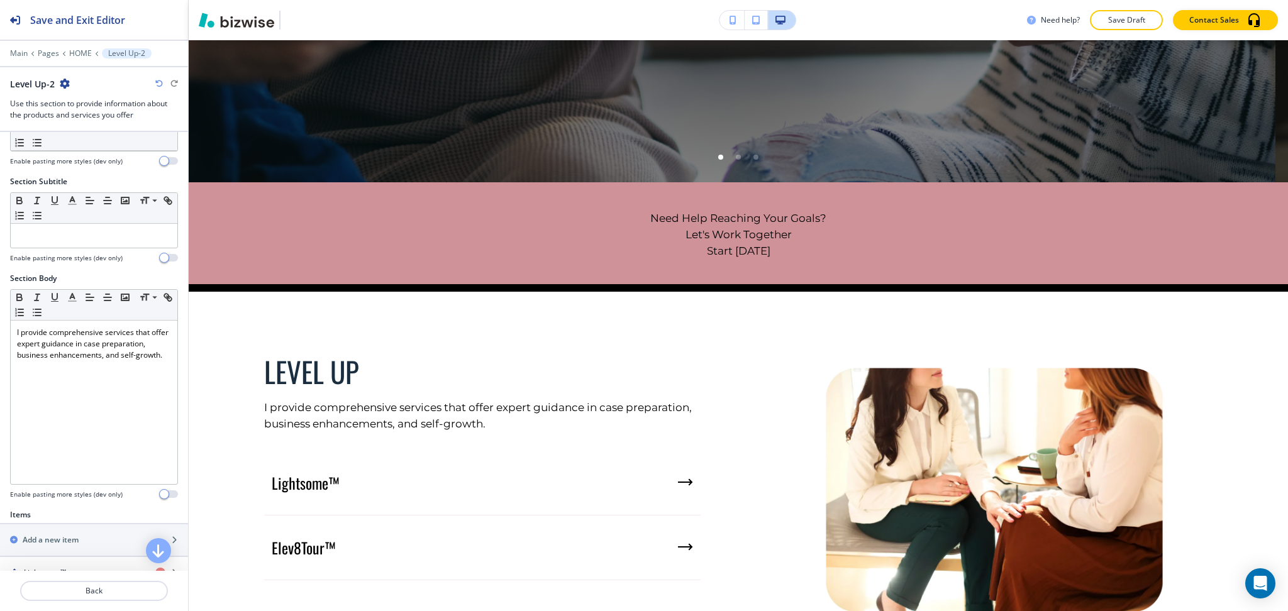
scroll to position [0, 0]
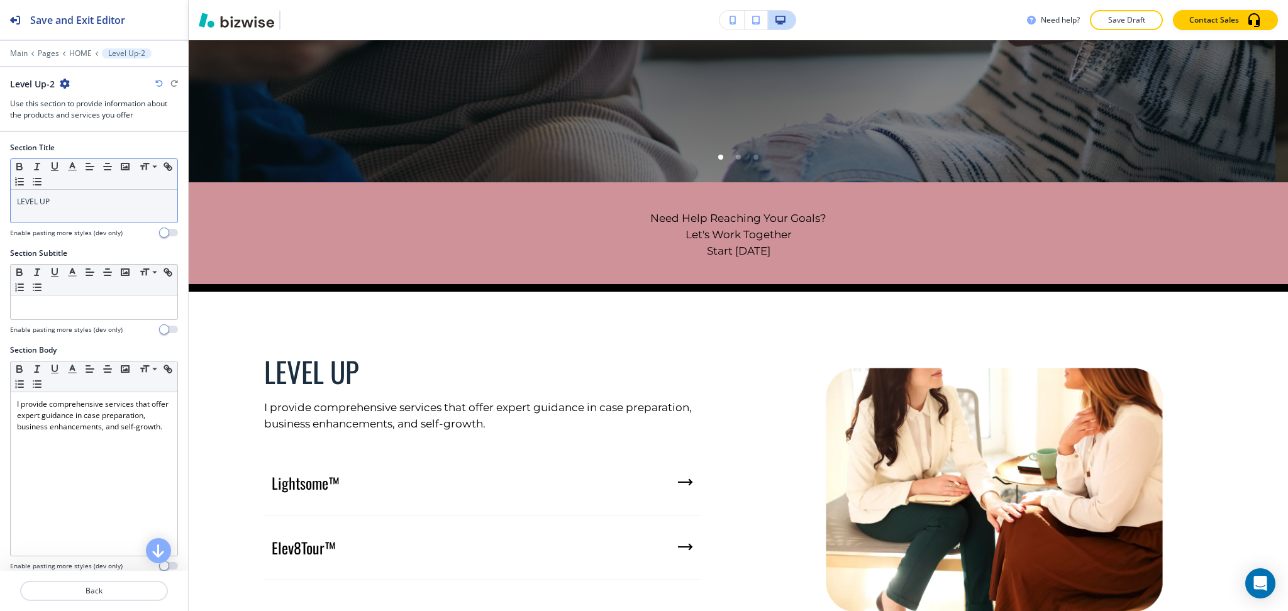
click at [61, 196] on p "LEVEL UP" at bounding box center [94, 201] width 154 height 11
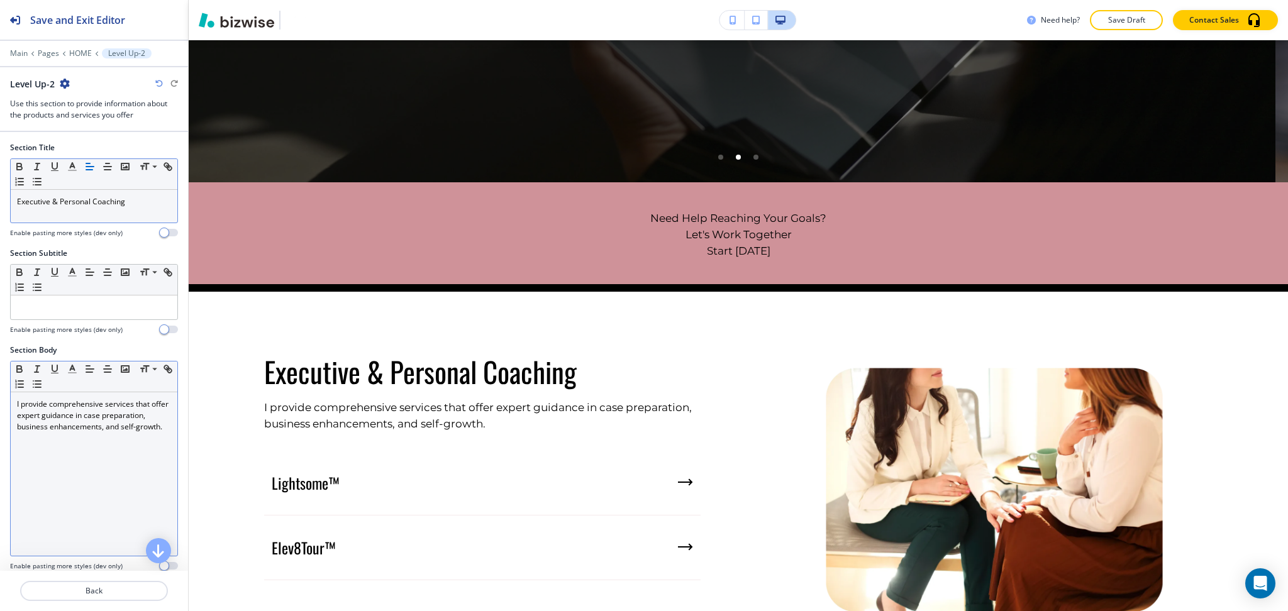
click at [111, 412] on p "I provide comprehensive services that offer expert guidance in case preparation…" at bounding box center [94, 416] width 154 height 34
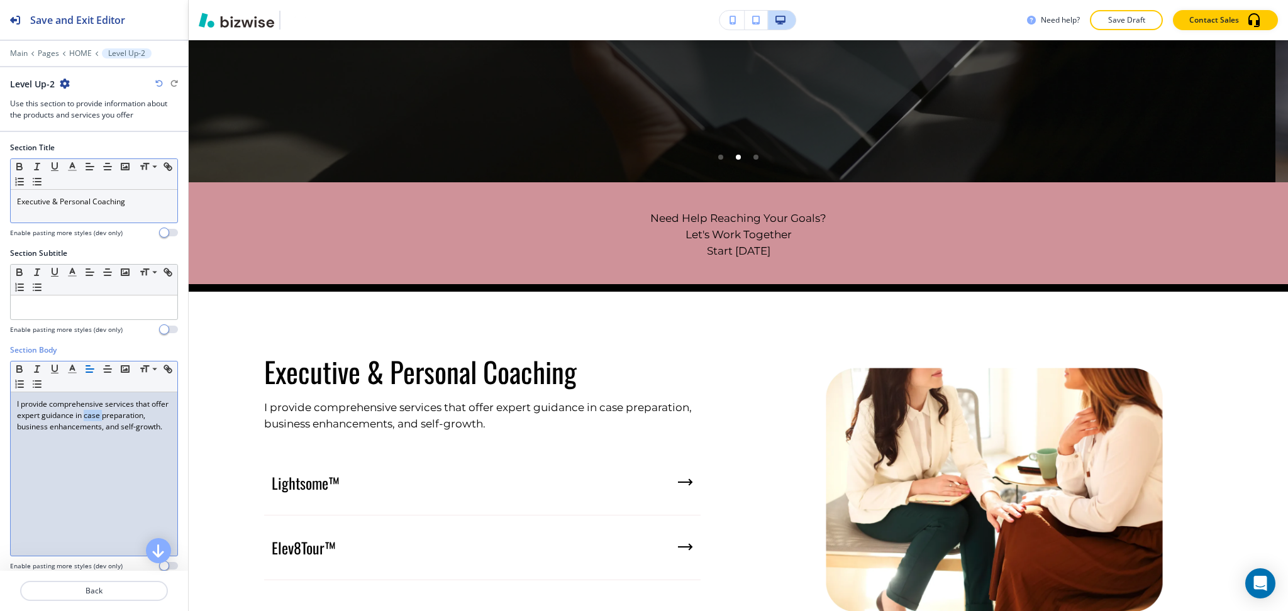
click at [111, 412] on p "I provide comprehensive services that offer expert guidance in case preparation…" at bounding box center [94, 416] width 154 height 34
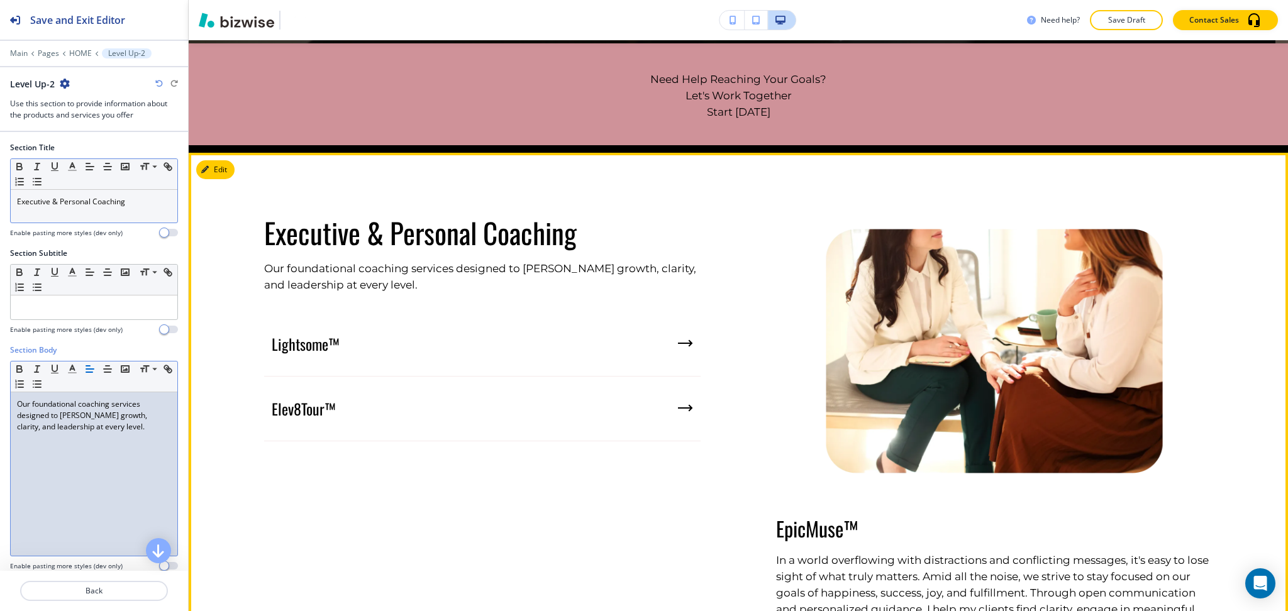
scroll to position [587, 0]
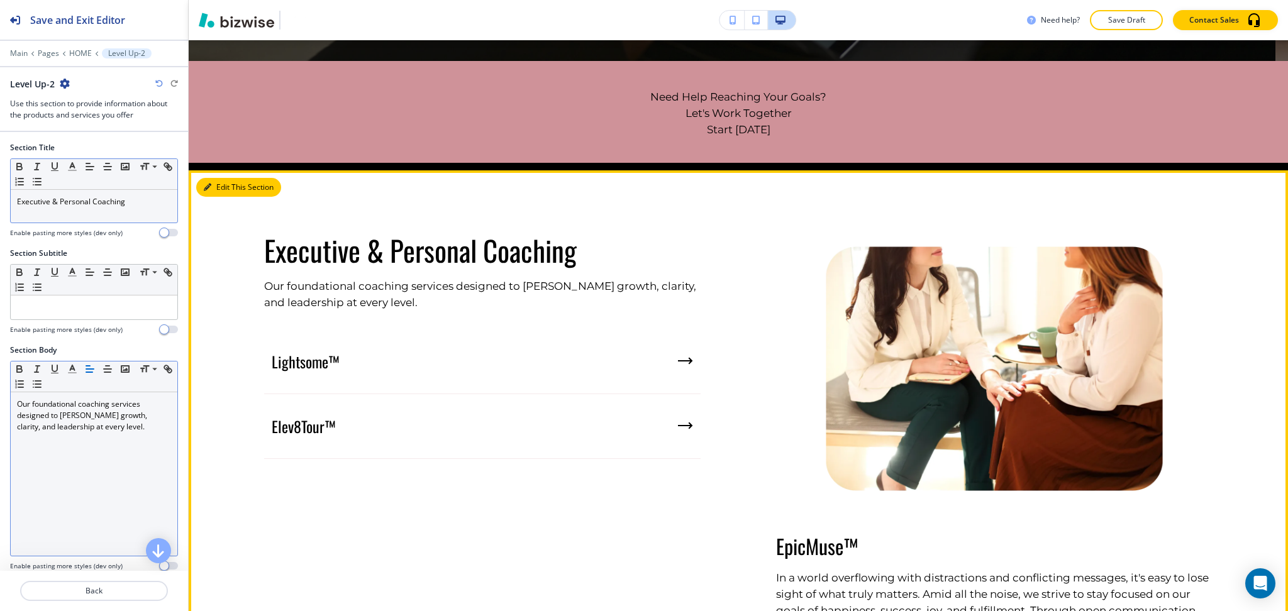
click at [218, 192] on button "Edit This Section" at bounding box center [238, 187] width 85 height 19
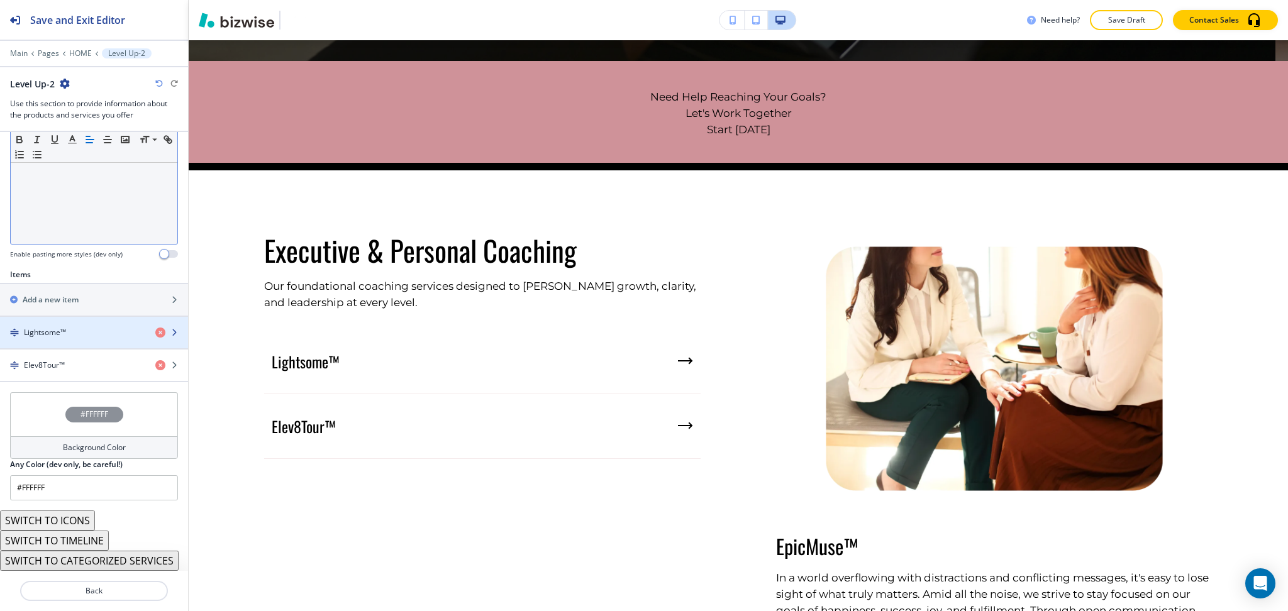
scroll to position [317, 0]
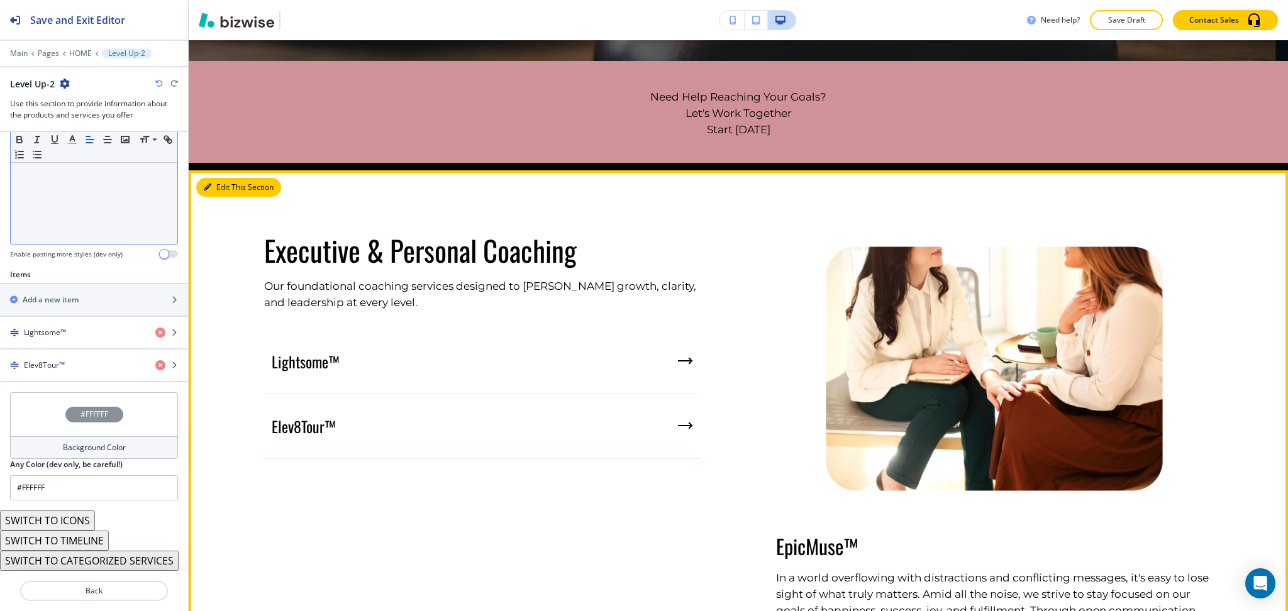
click at [219, 187] on button "Edit This Section" at bounding box center [238, 187] width 85 height 19
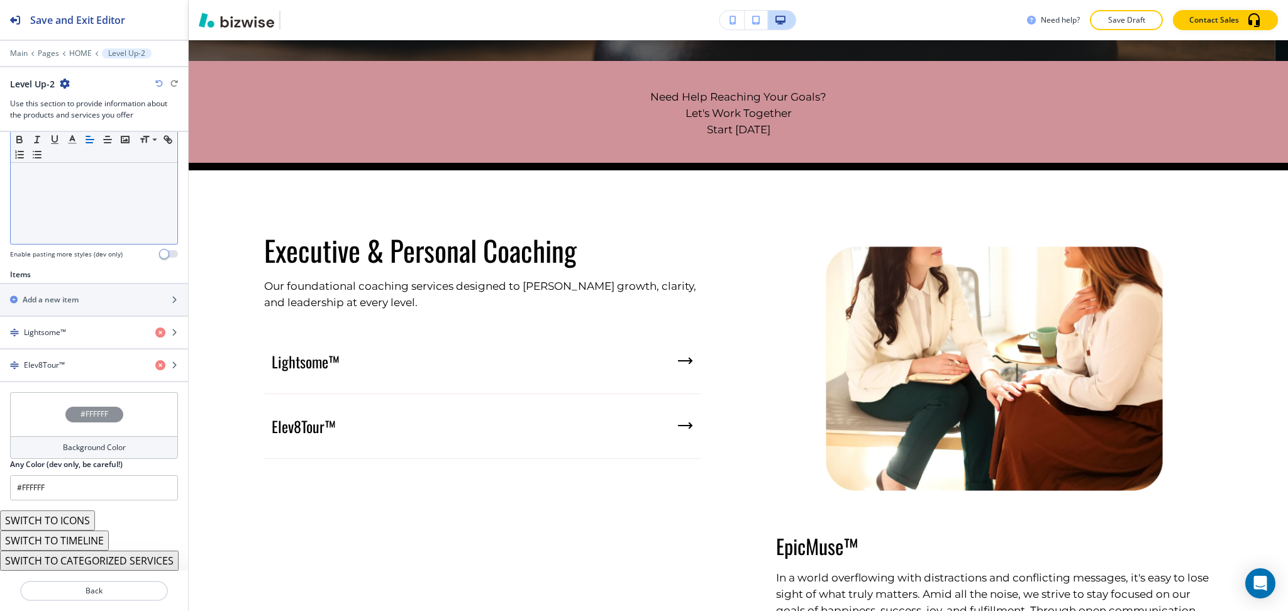
click at [85, 555] on button "SWITCH TO CATEGORIZED SERVICES" at bounding box center [89, 561] width 179 height 20
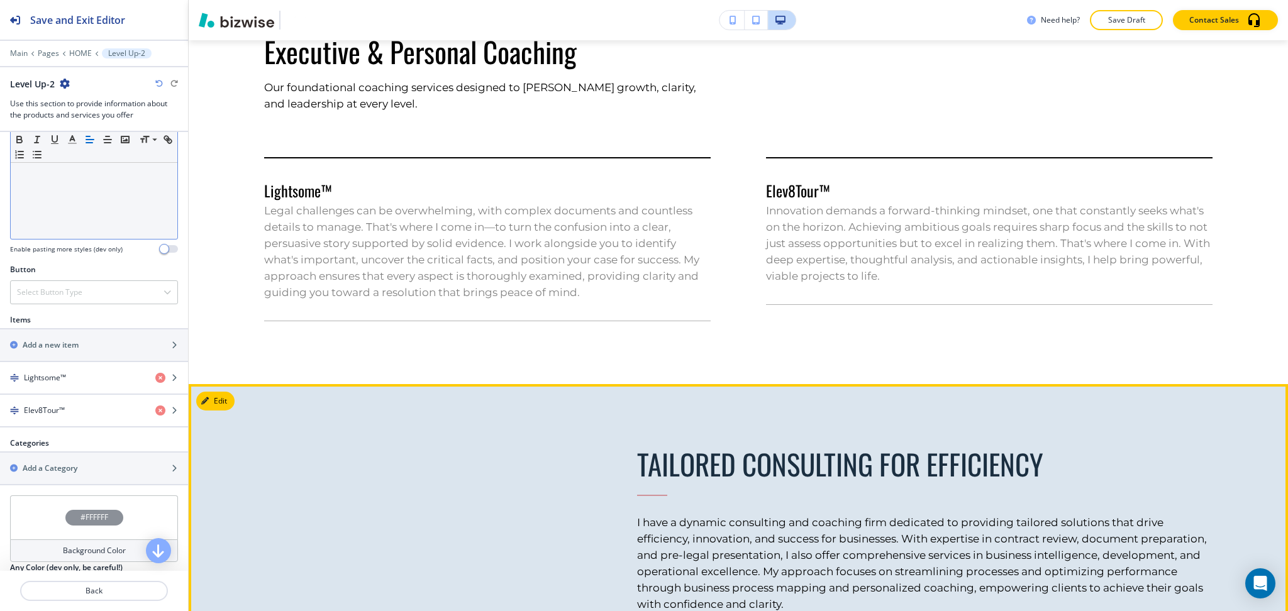
scroll to position [838, 0]
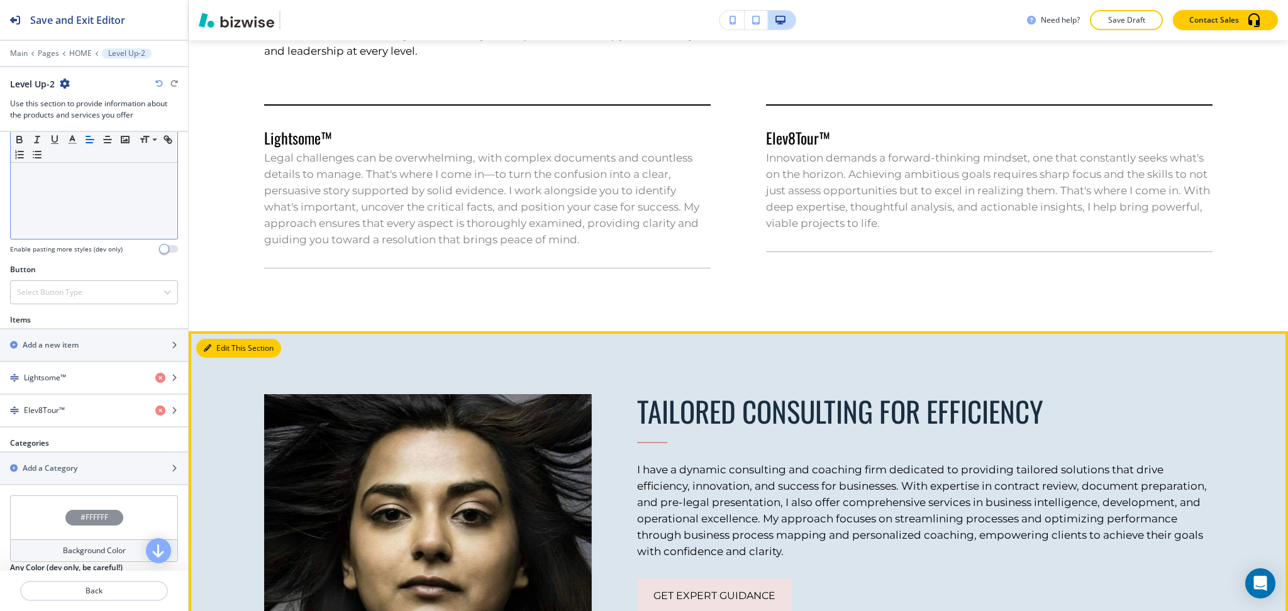
click at [222, 350] on button "Edit This Section" at bounding box center [238, 348] width 85 height 19
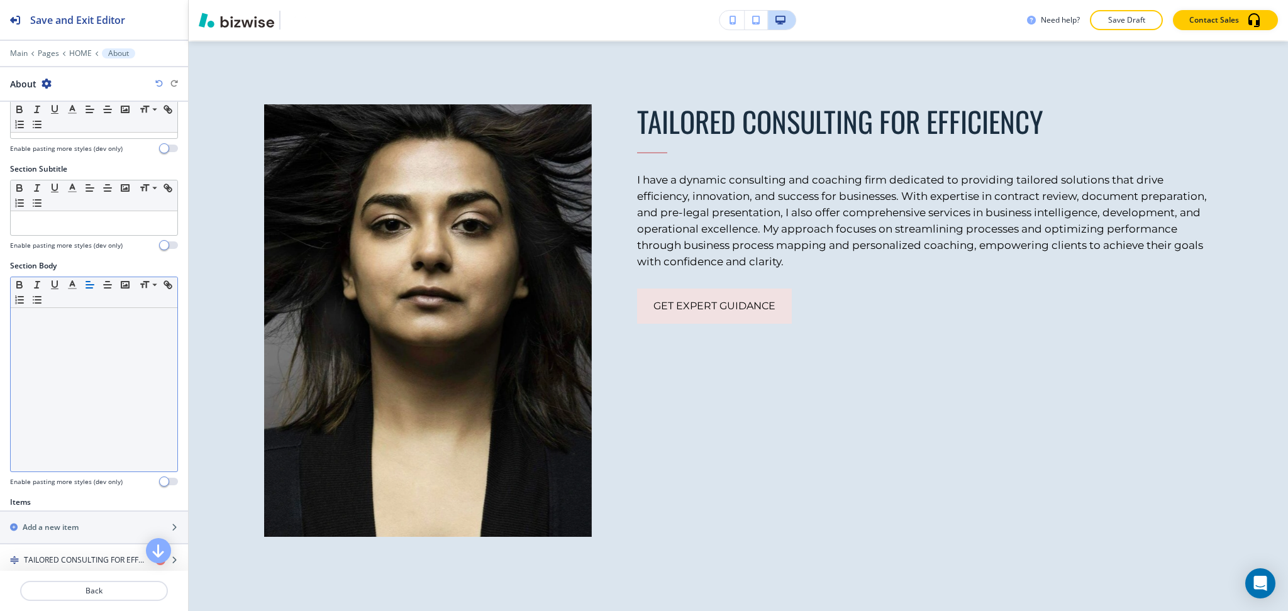
scroll to position [1129, 0]
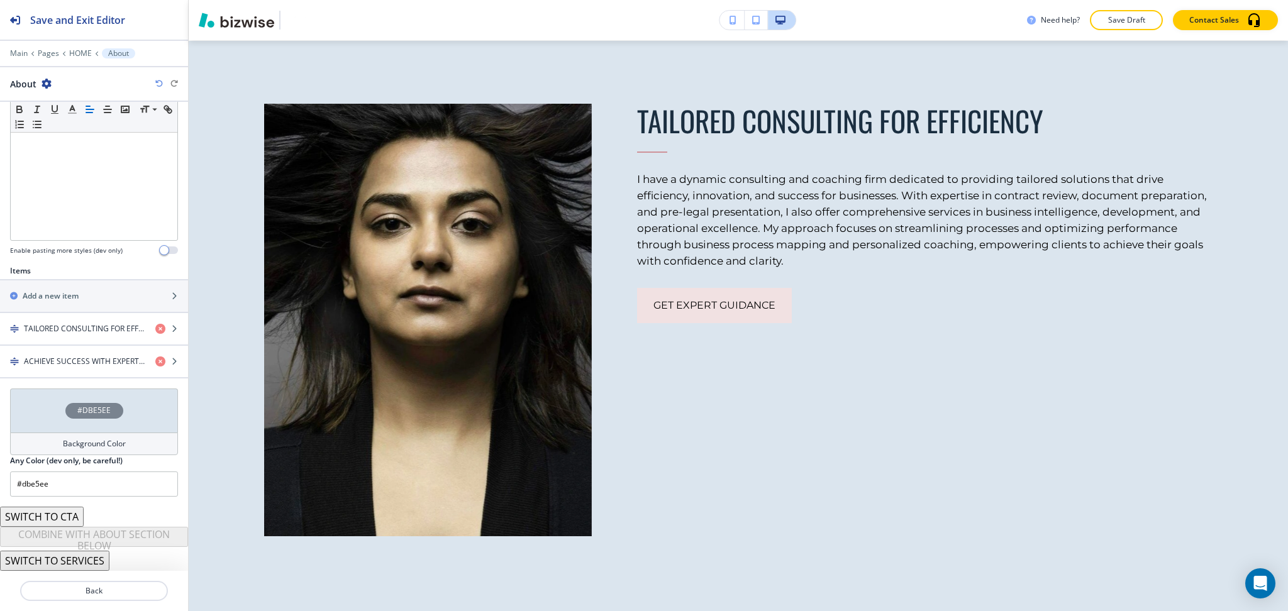
click at [99, 419] on div "#DBE5EE" at bounding box center [94, 411] width 168 height 44
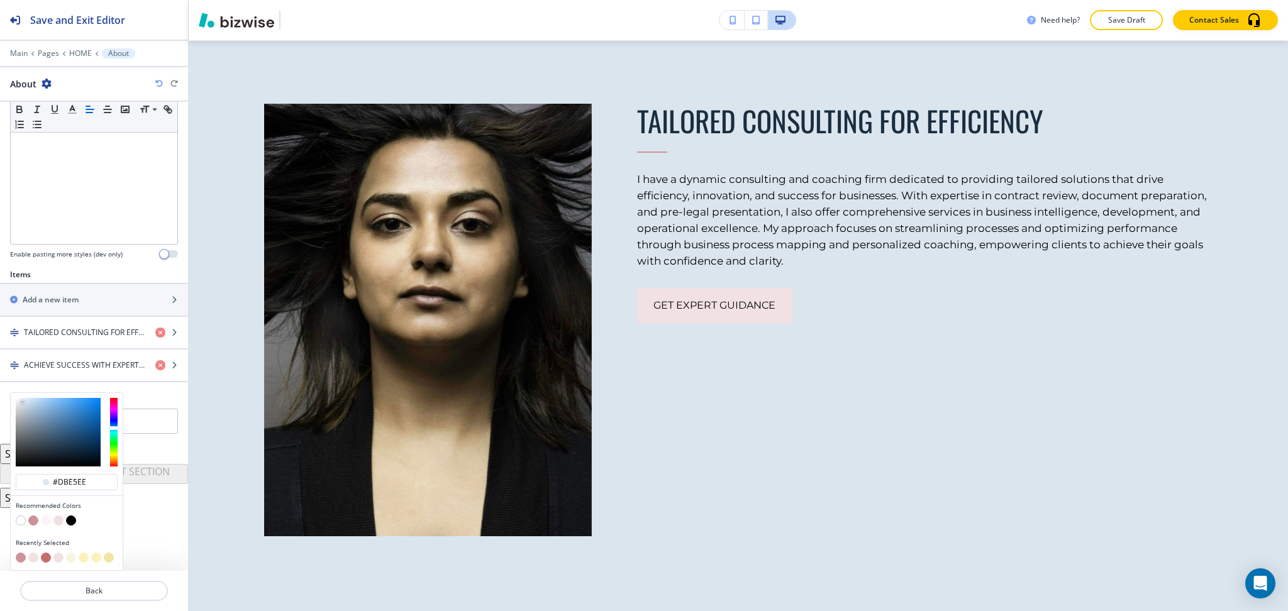
click at [84, 557] on button "button" at bounding box center [84, 558] width 10 height 10
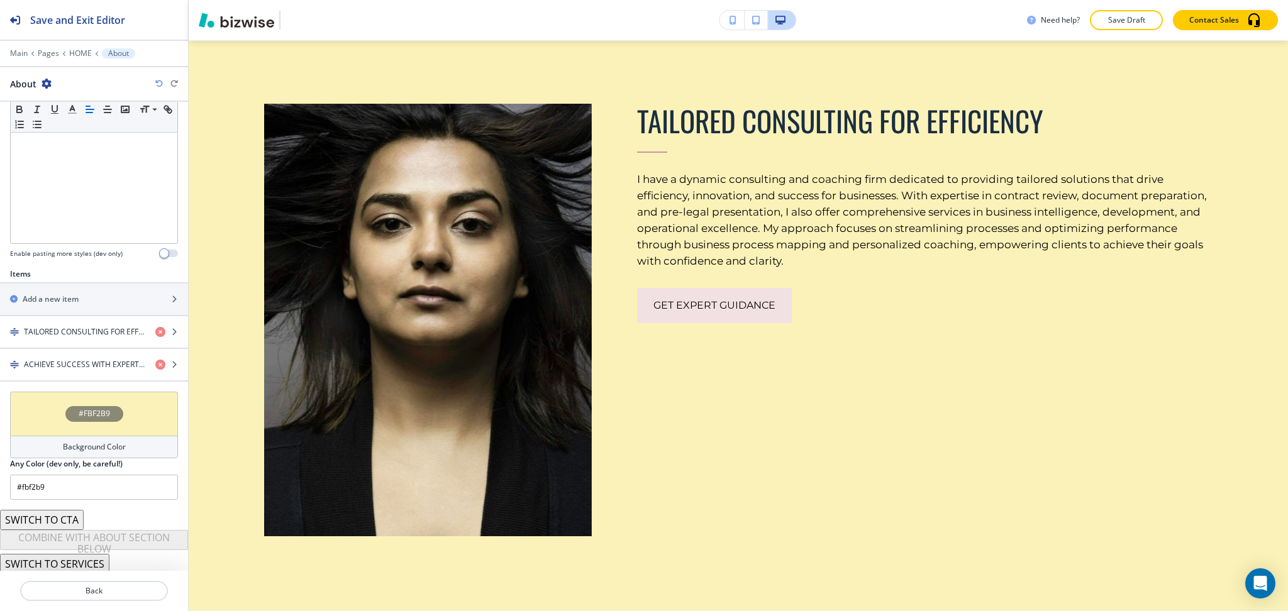
click at [112, 444] on h4 "Background Color" at bounding box center [94, 446] width 63 height 11
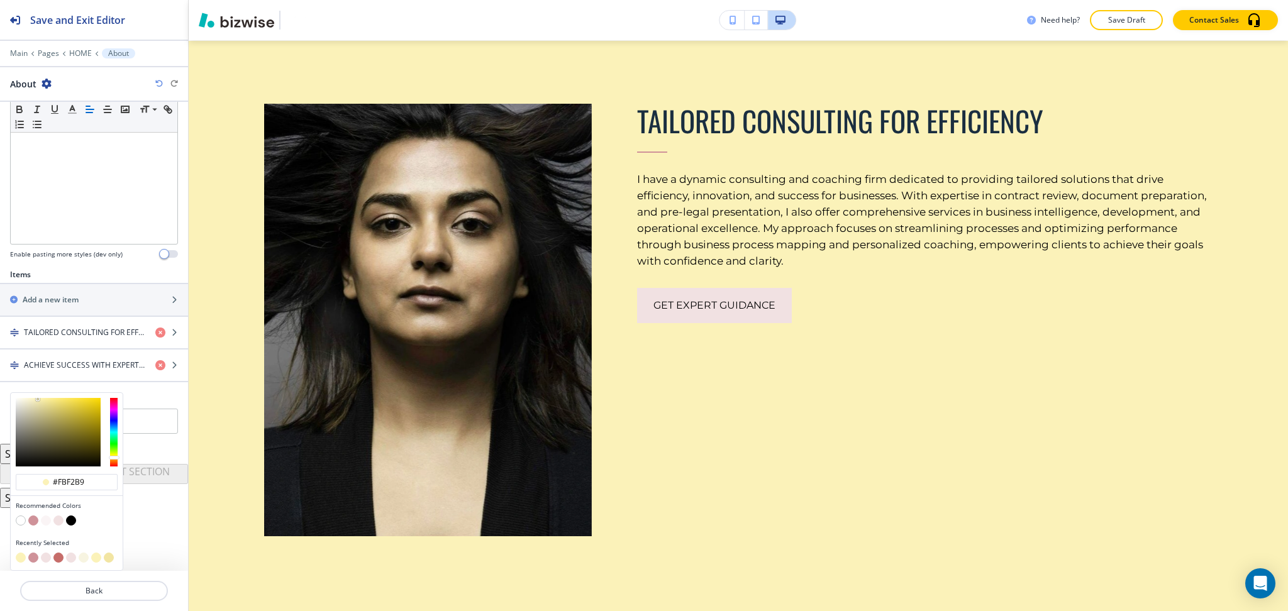
click at [79, 558] on button "button" at bounding box center [84, 558] width 10 height 10
type input "#f7f4e1"
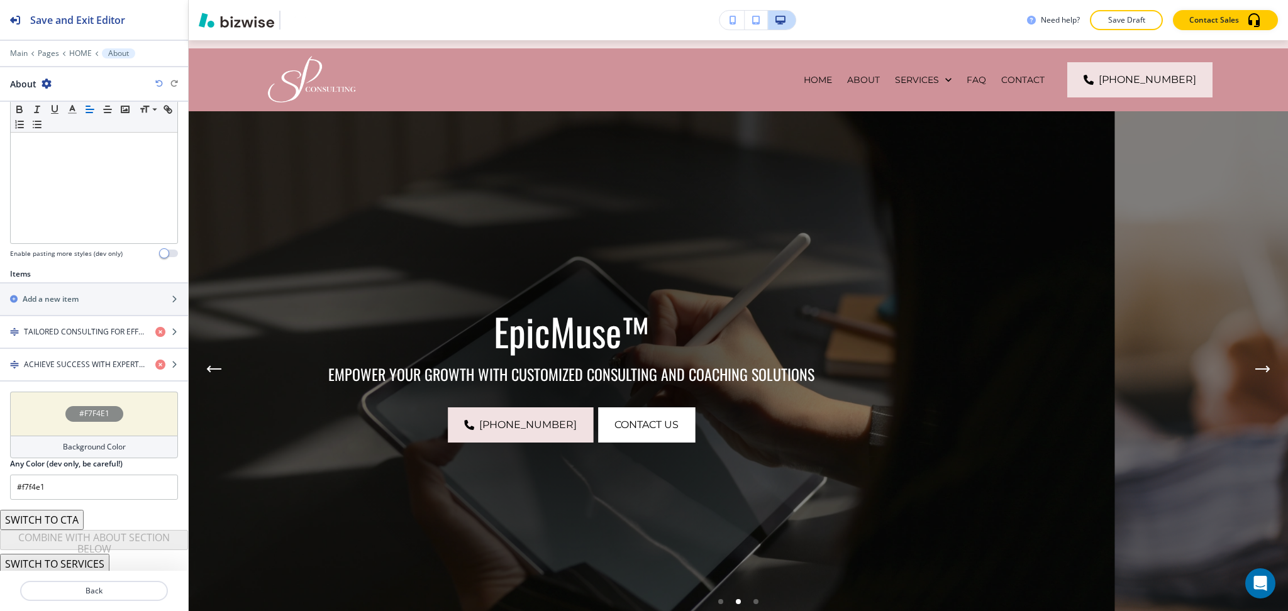
scroll to position [0, 0]
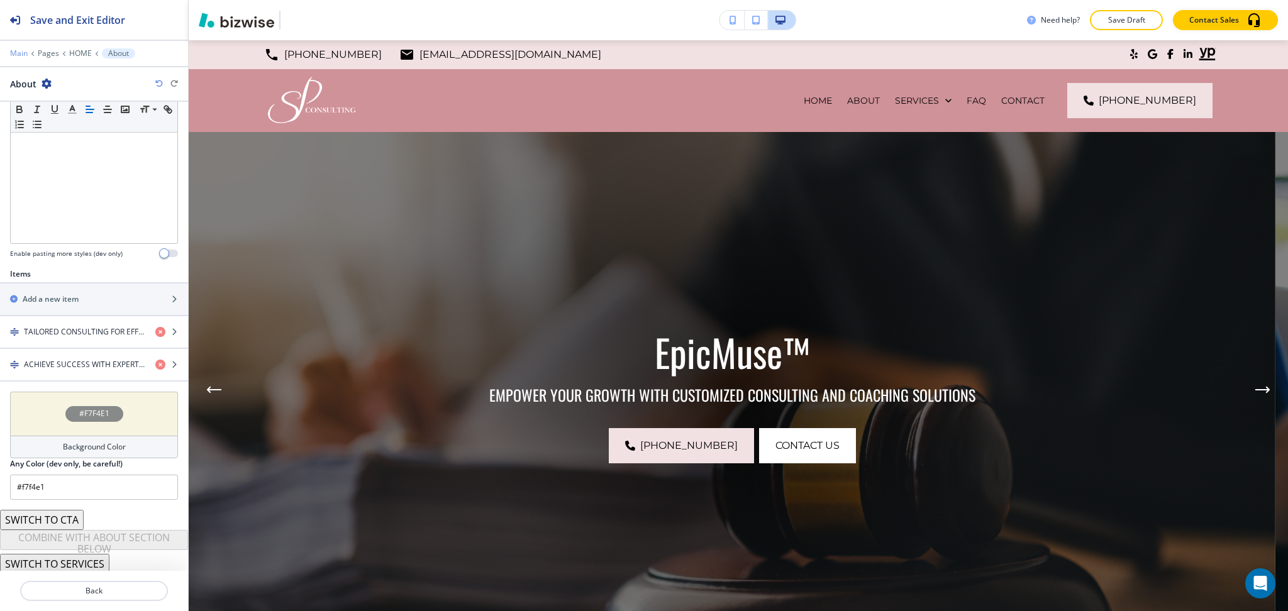
click at [14, 53] on p "Main" at bounding box center [19, 53] width 18 height 9
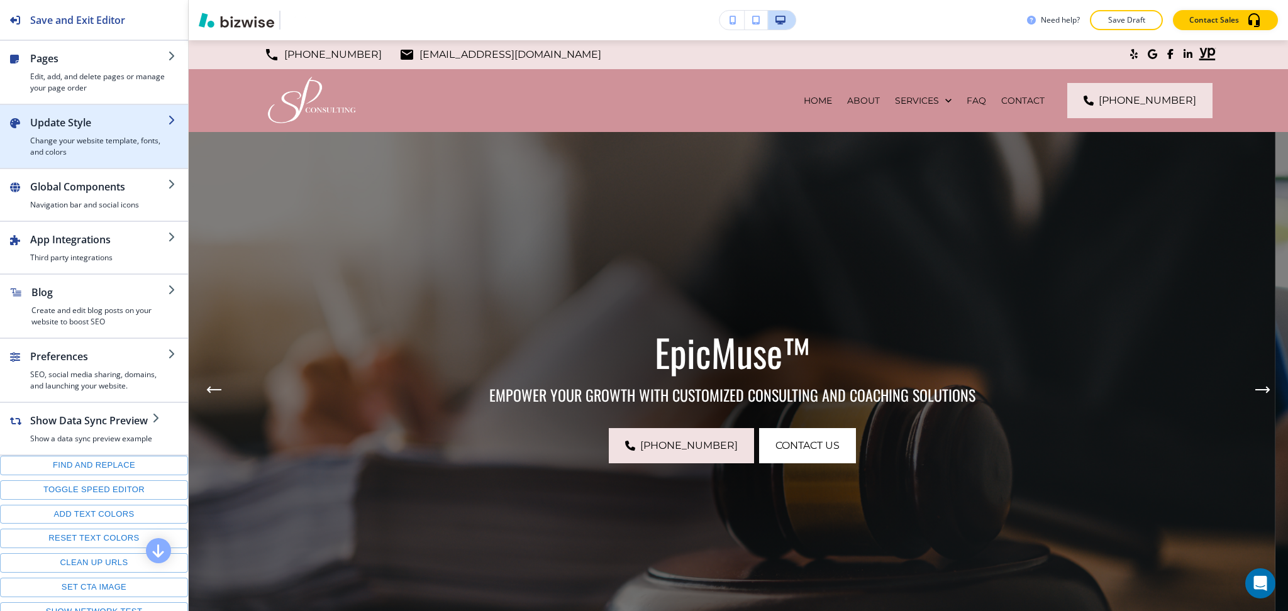
click at [89, 150] on h4 "Change your website template, fonts, and colors" at bounding box center [99, 146] width 138 height 23
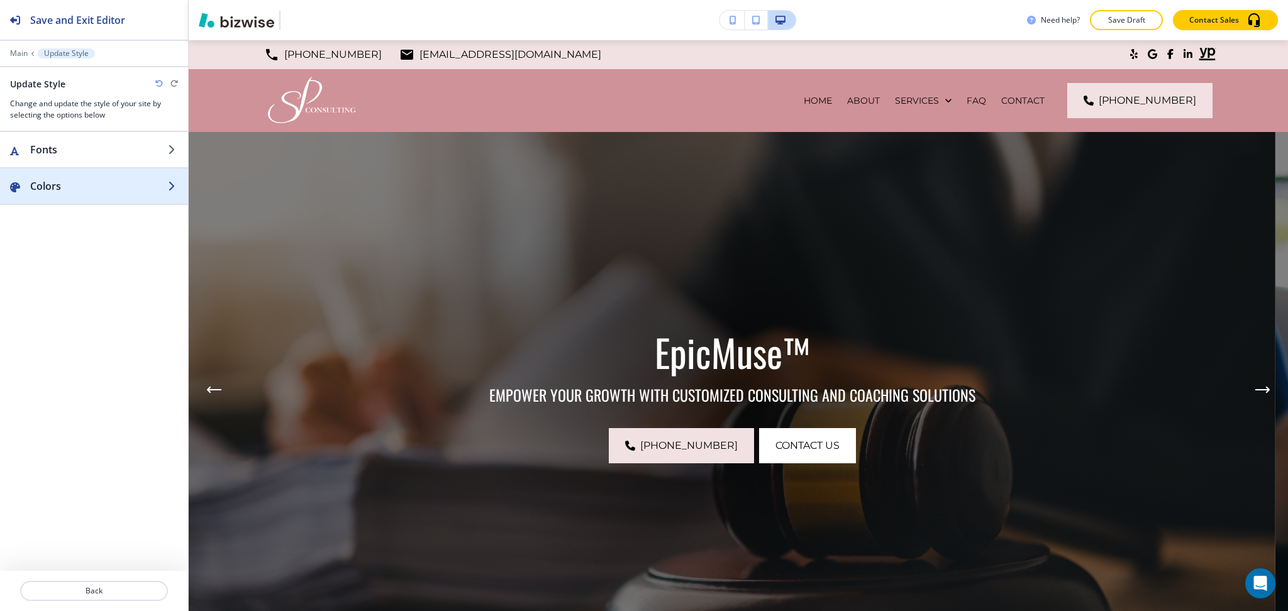
click at [77, 191] on h2 "Colors" at bounding box center [99, 186] width 138 height 15
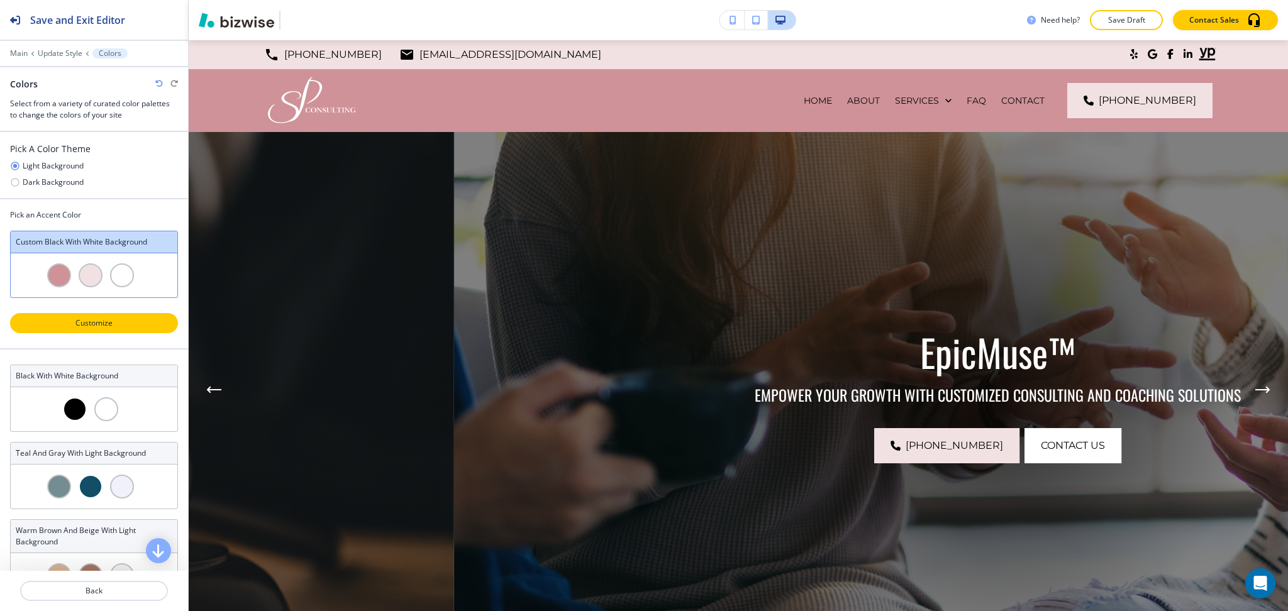
click at [82, 314] on button "Customize" at bounding box center [94, 323] width 168 height 20
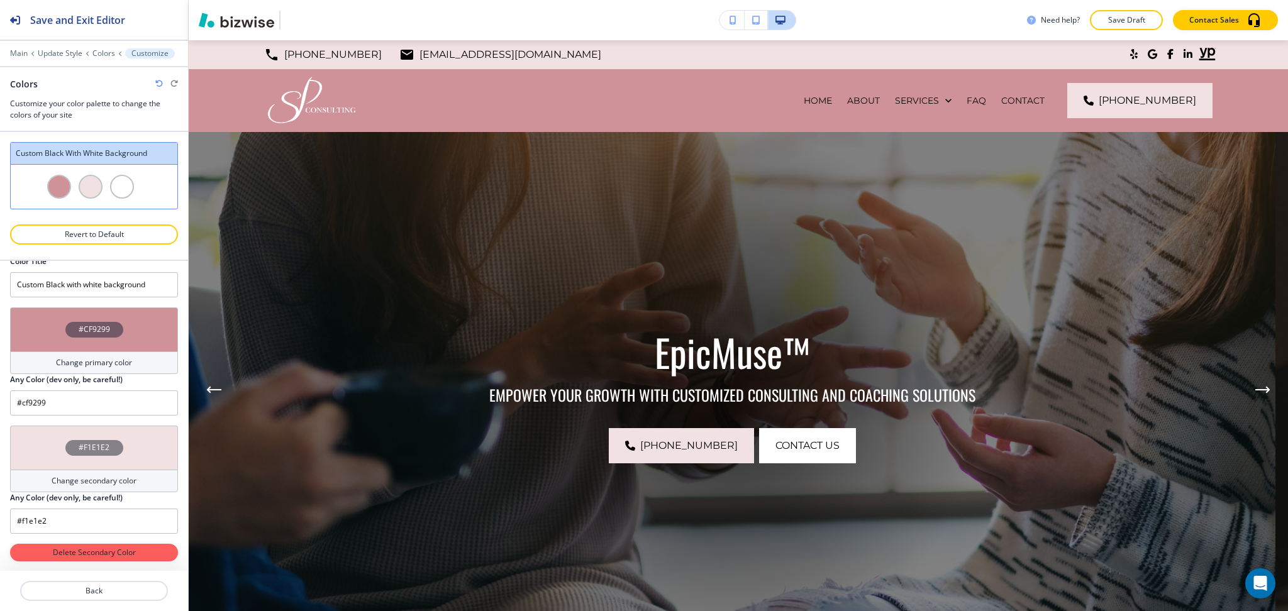
scroll to position [16, 0]
click at [84, 401] on input "#cf9299" at bounding box center [94, 402] width 168 height 25
click at [63, 513] on input "#f1e1e2" at bounding box center [94, 520] width 168 height 25
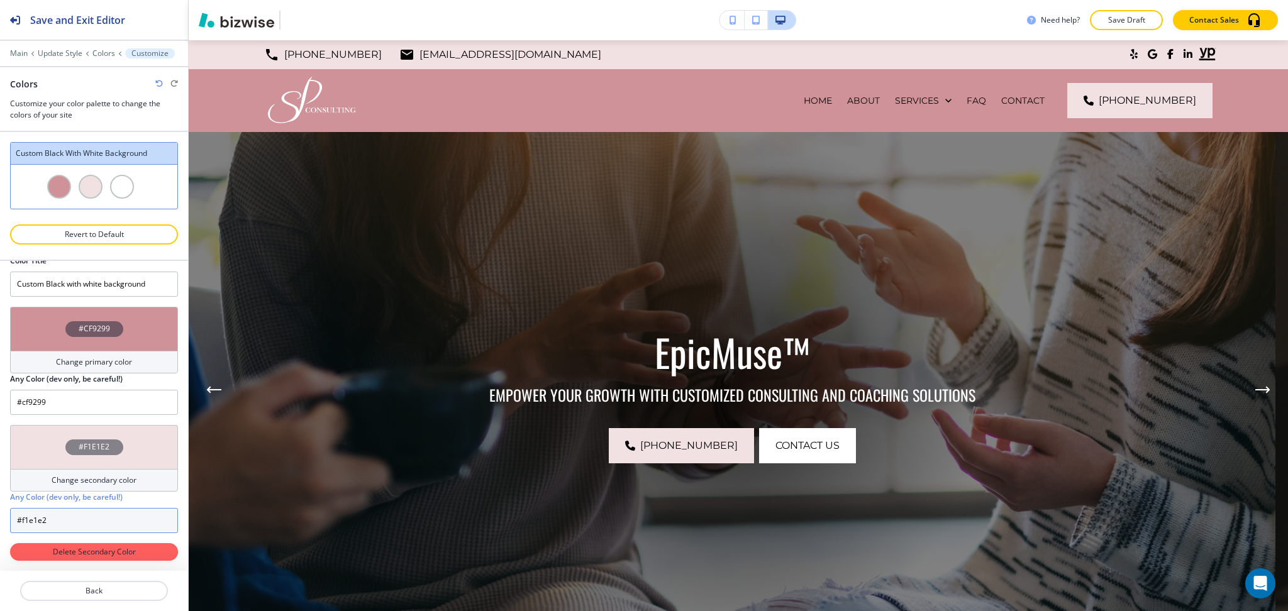
click at [63, 513] on input "#f1e1e2" at bounding box center [94, 520] width 168 height 25
click at [63, 348] on div "#CF9299" at bounding box center [94, 329] width 168 height 44
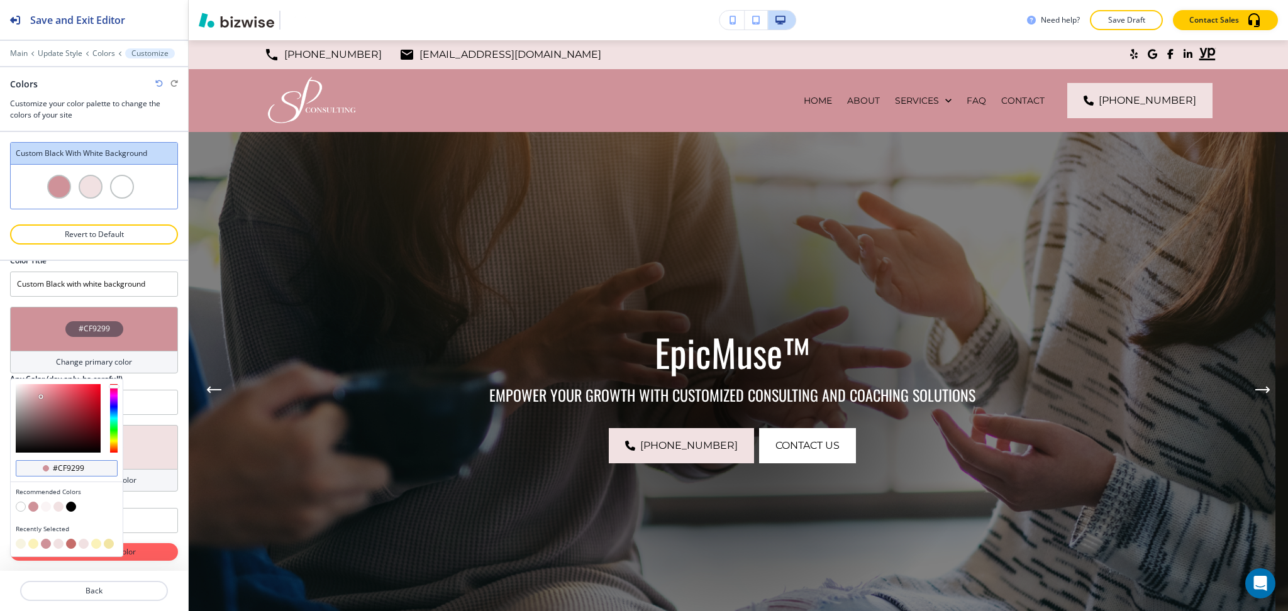
click at [79, 462] on div "#cf9299" at bounding box center [67, 468] width 102 height 16
click at [70, 466] on input "#cf9299" at bounding box center [74, 468] width 44 height 10
paste input "f1e1e2"
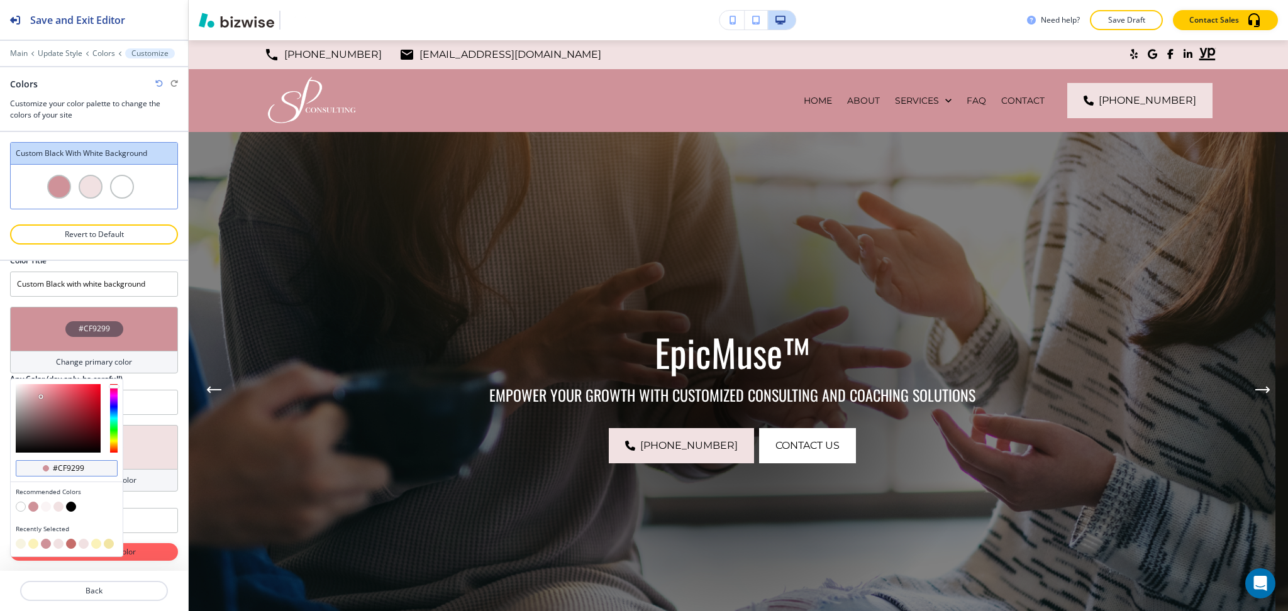
type input "#f1e1e2"
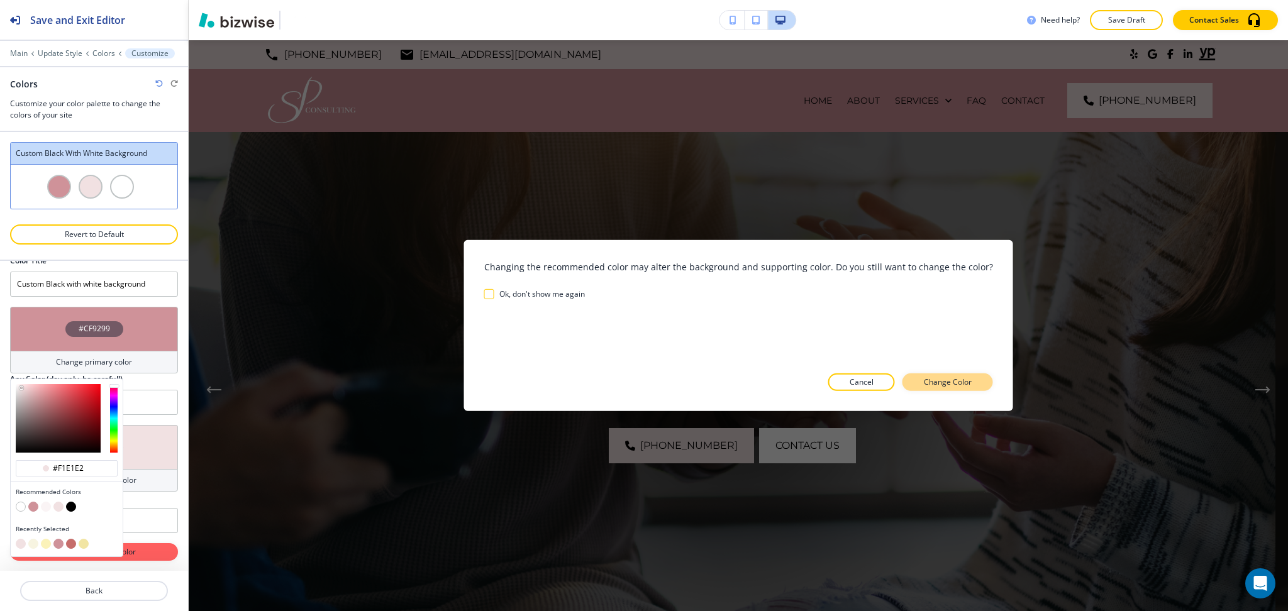
click at [950, 380] on p "Change Color" at bounding box center [948, 382] width 48 height 11
type input "#f1e1e2"
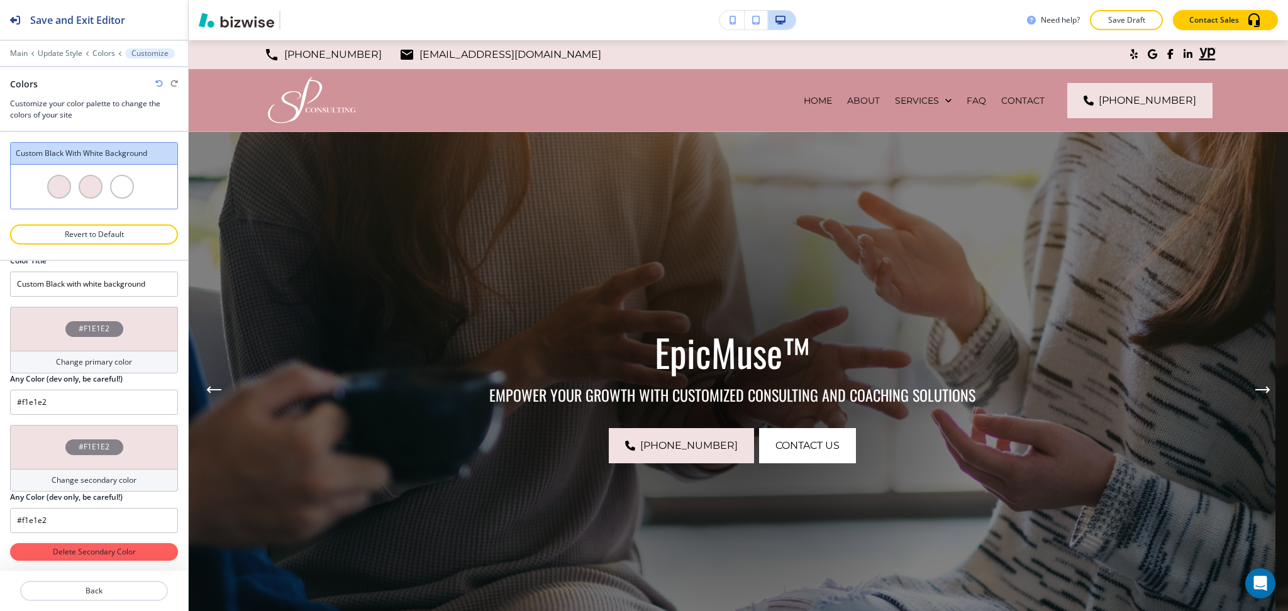
click at [31, 475] on div "Change secondary color" at bounding box center [94, 480] width 168 height 23
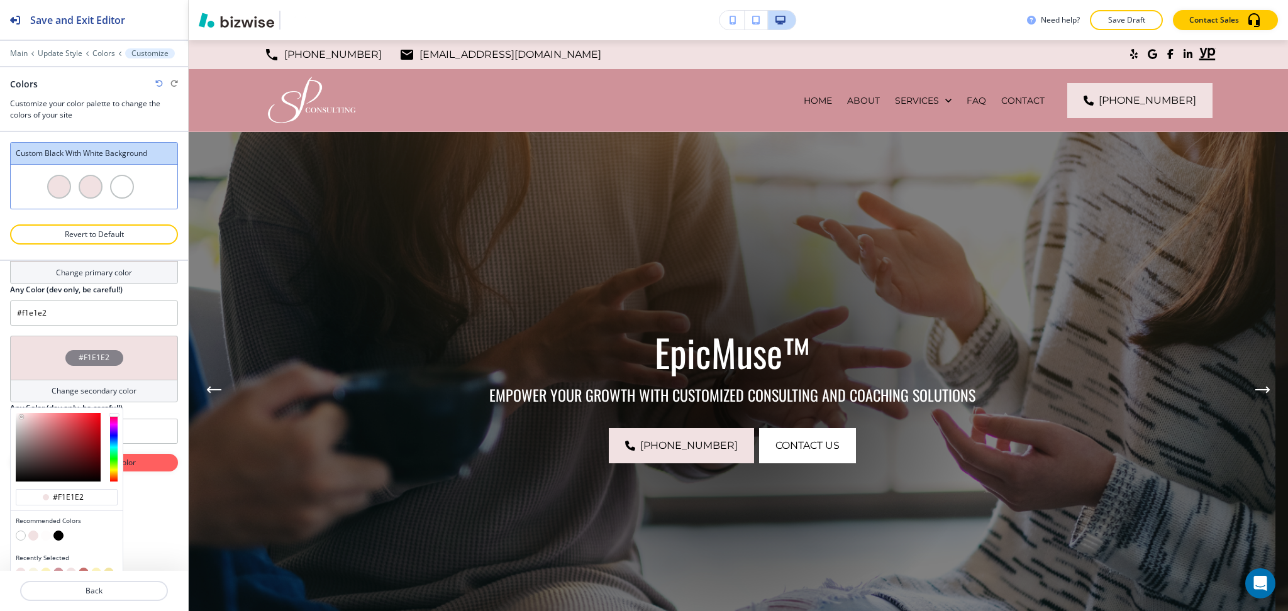
scroll to position [119, 0]
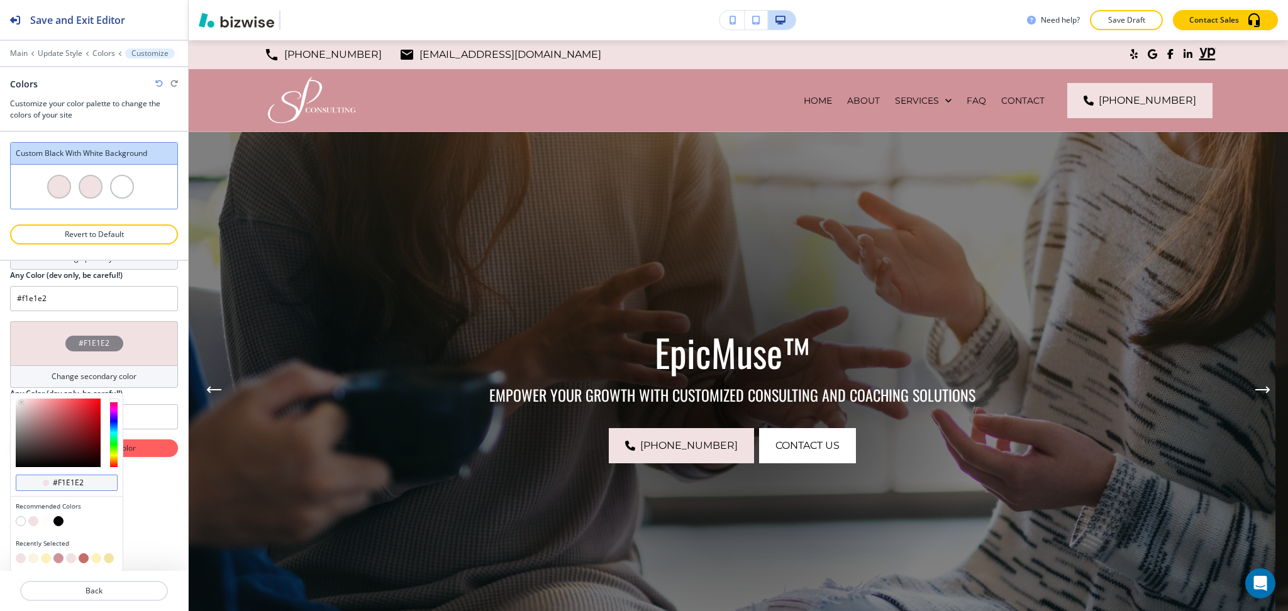
click at [65, 481] on input "#f1e1e2" at bounding box center [74, 483] width 44 height 10
paste input "cf9299"
type input "#cf9299"
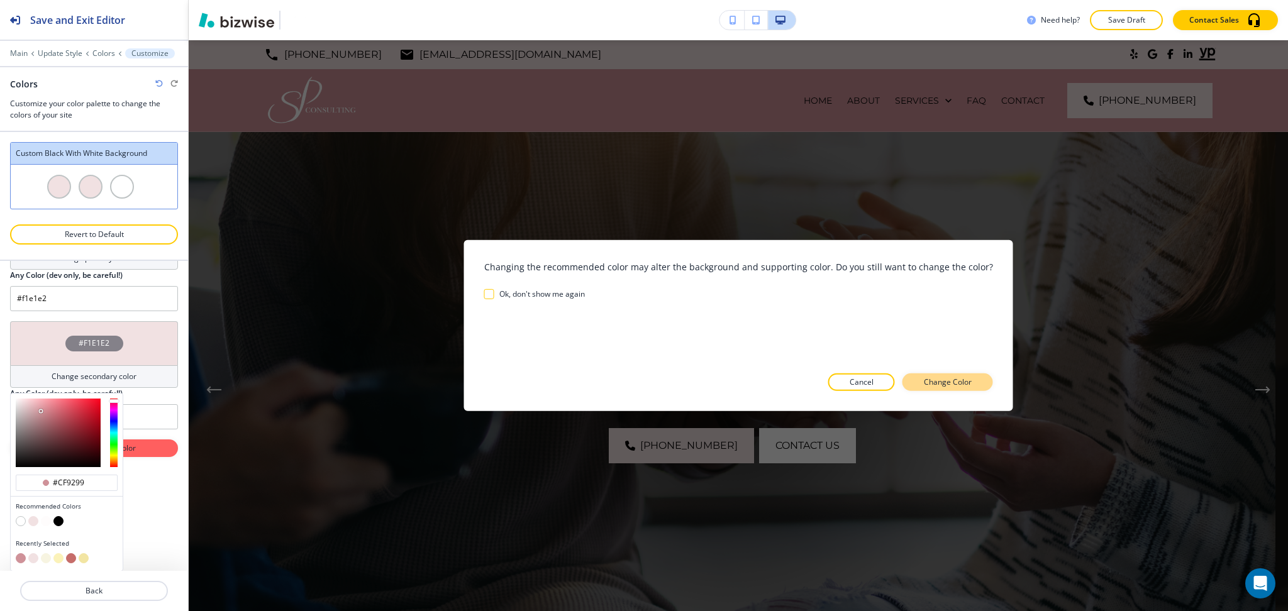
scroll to position [16, 0]
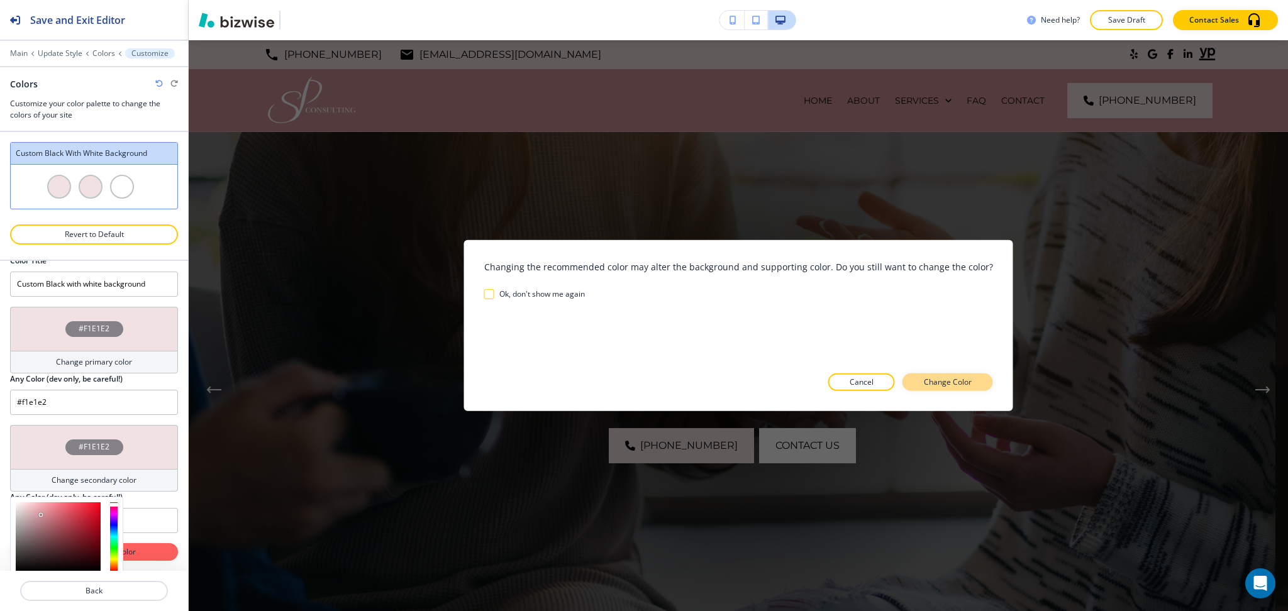
click at [961, 384] on p "Change Color" at bounding box center [948, 382] width 48 height 11
type input "#cf9299"
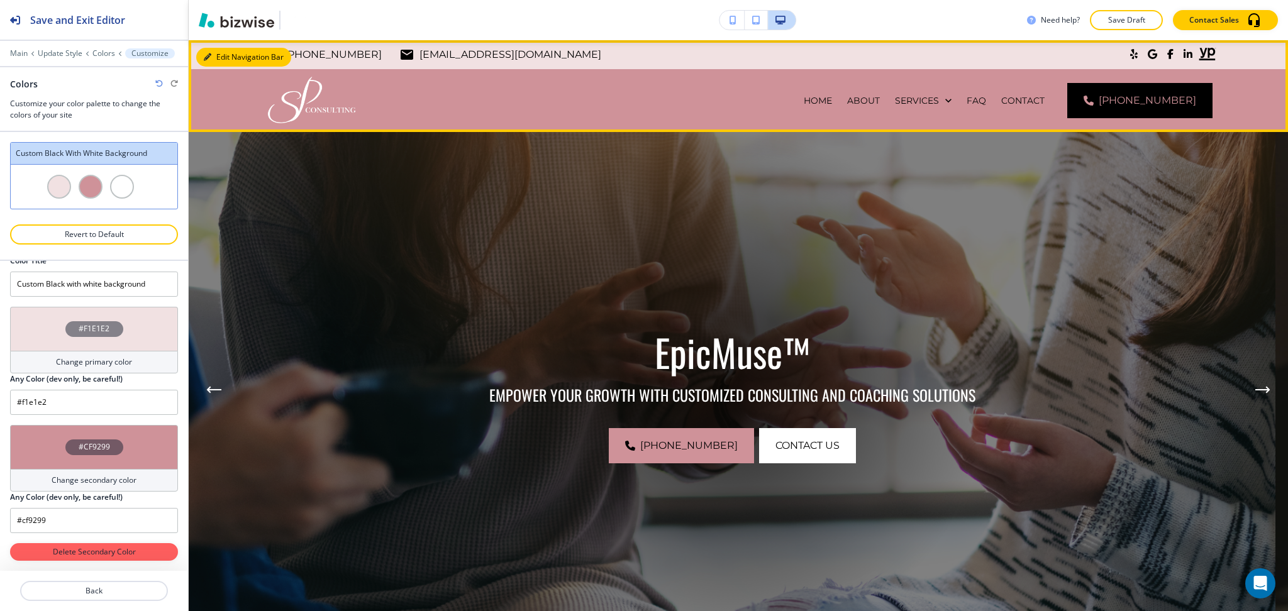
click at [225, 55] on button "Edit Navigation Bar" at bounding box center [243, 57] width 95 height 19
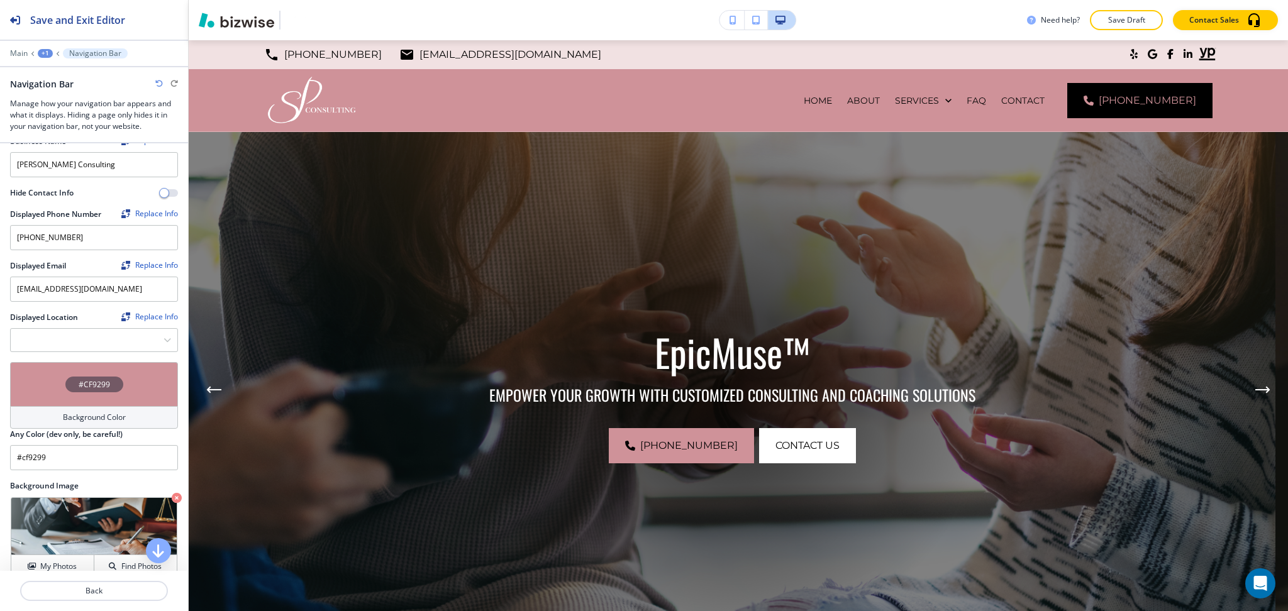
scroll to position [335, 0]
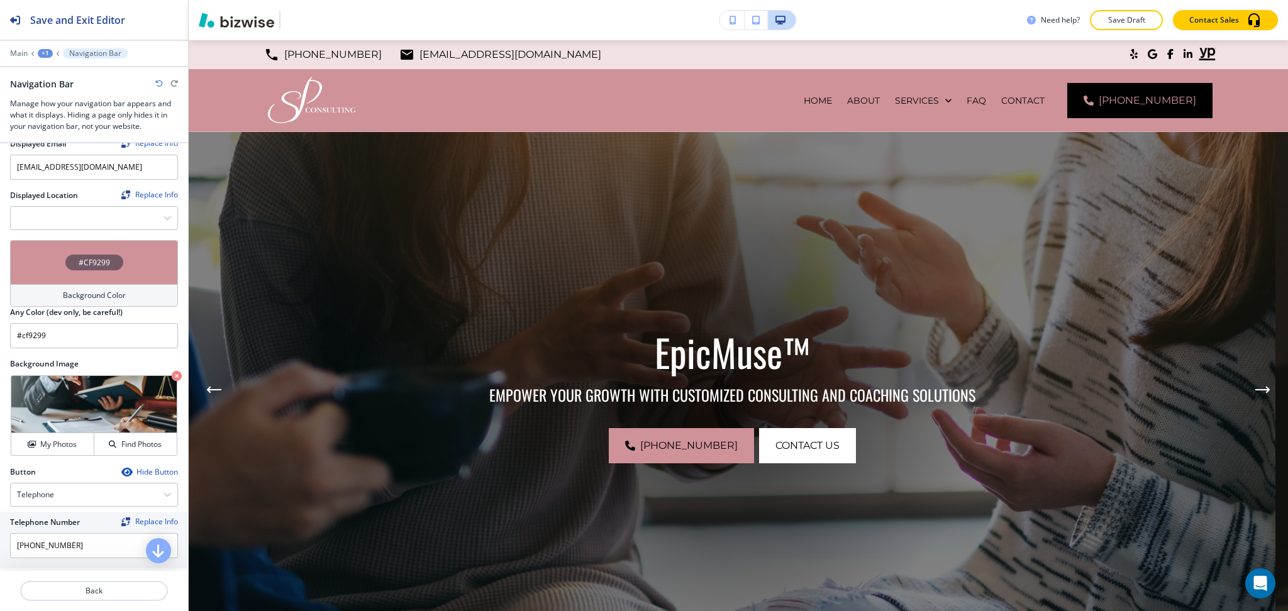
click at [92, 259] on h4 "#CF9299" at bounding box center [94, 262] width 31 height 11
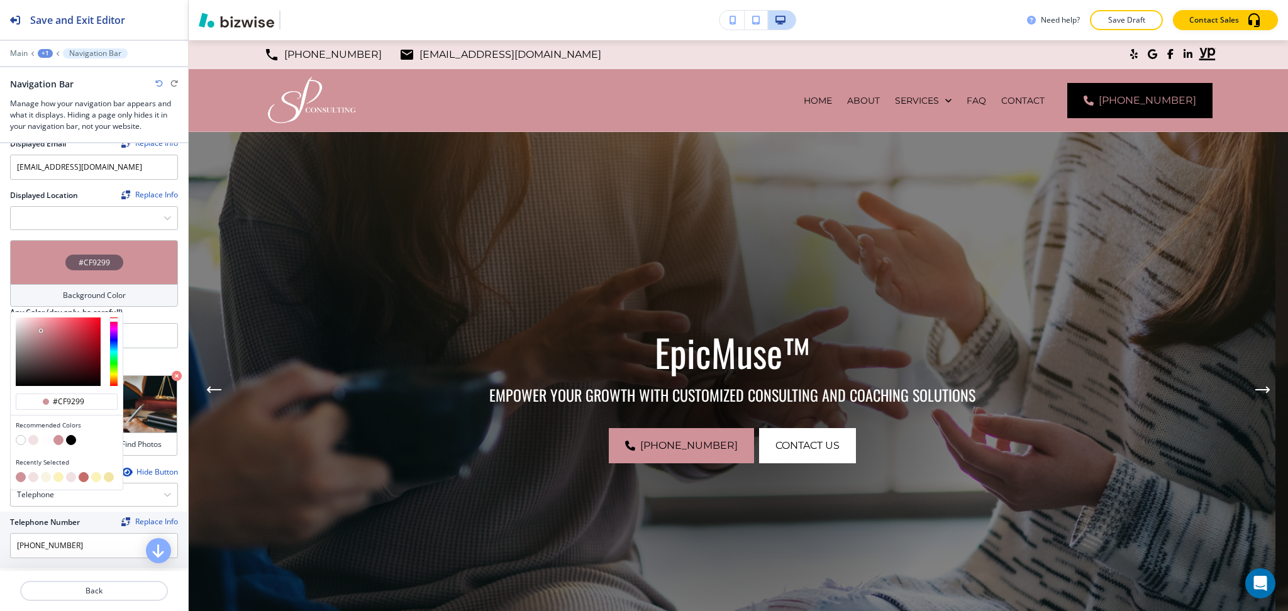
click at [83, 472] on button "button" at bounding box center [84, 477] width 10 height 10
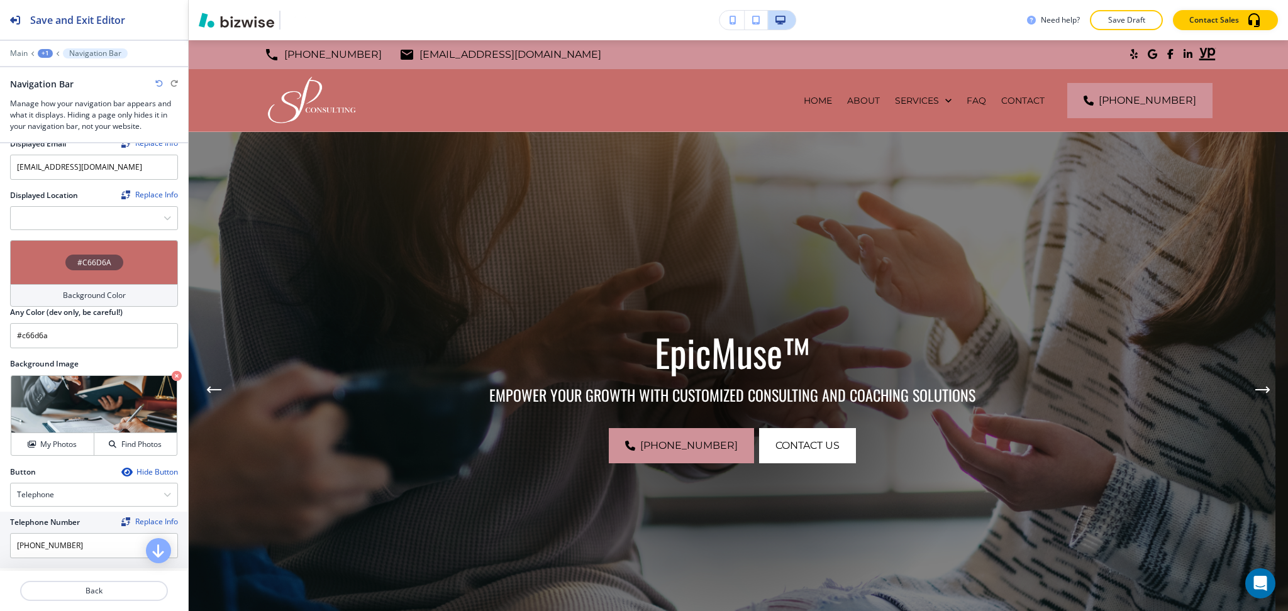
click at [77, 260] on h4 "#C66D6A" at bounding box center [94, 262] width 34 height 11
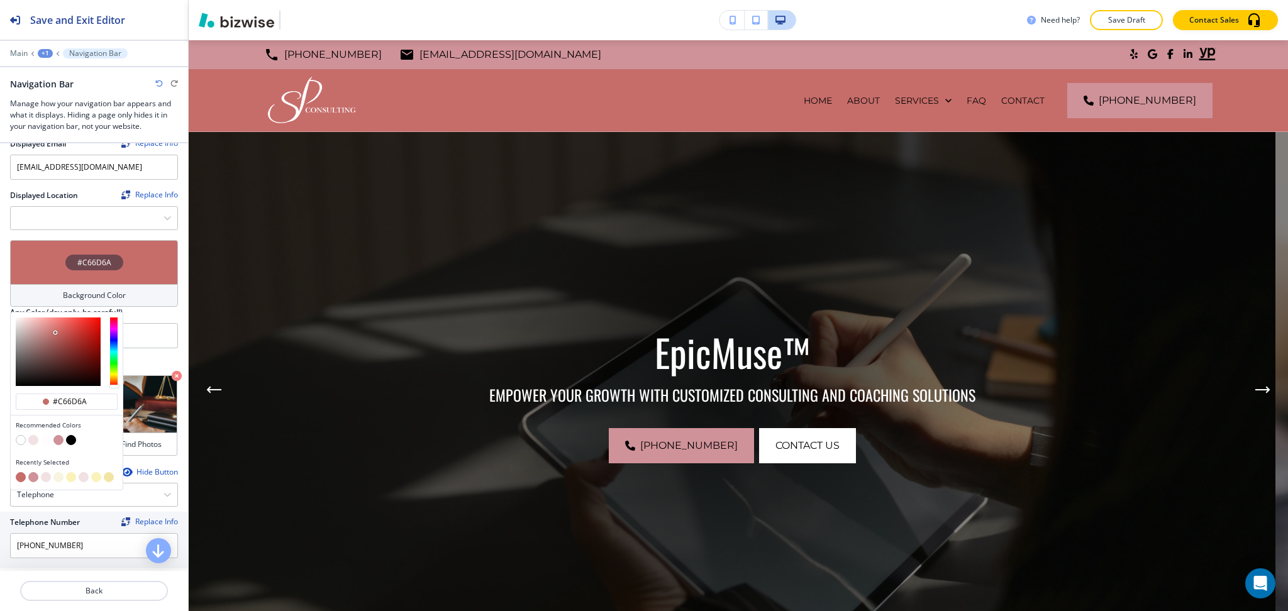
click at [35, 472] on button "button" at bounding box center [33, 477] width 10 height 10
type input "#cf9299"
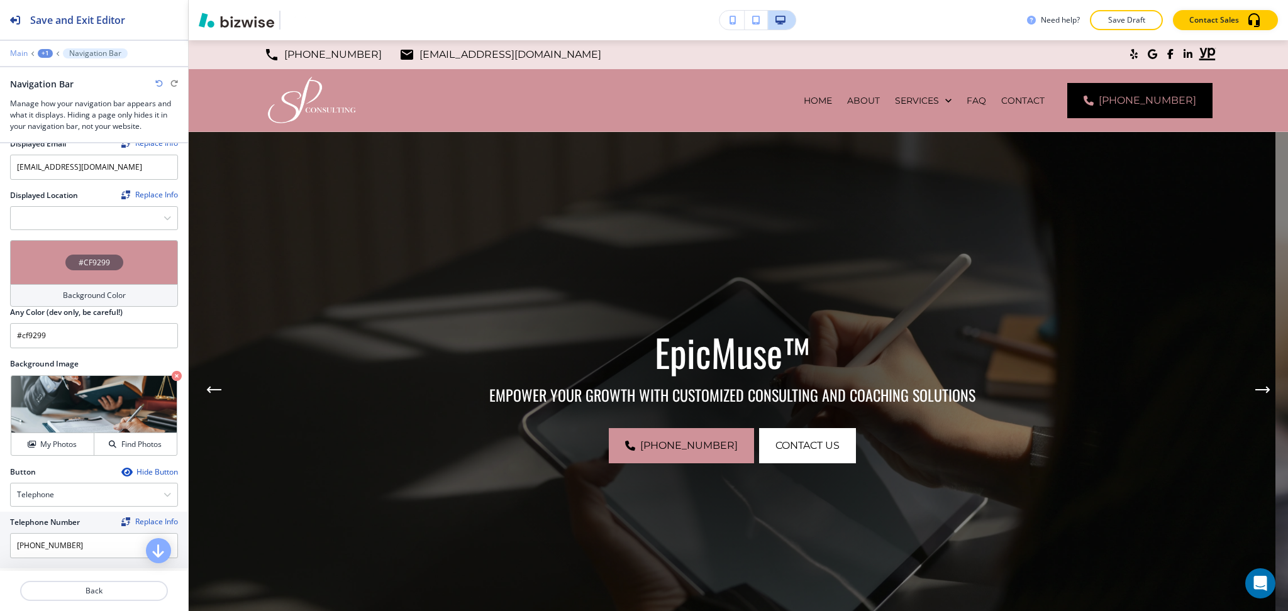
click at [23, 53] on p "Main" at bounding box center [19, 53] width 18 height 9
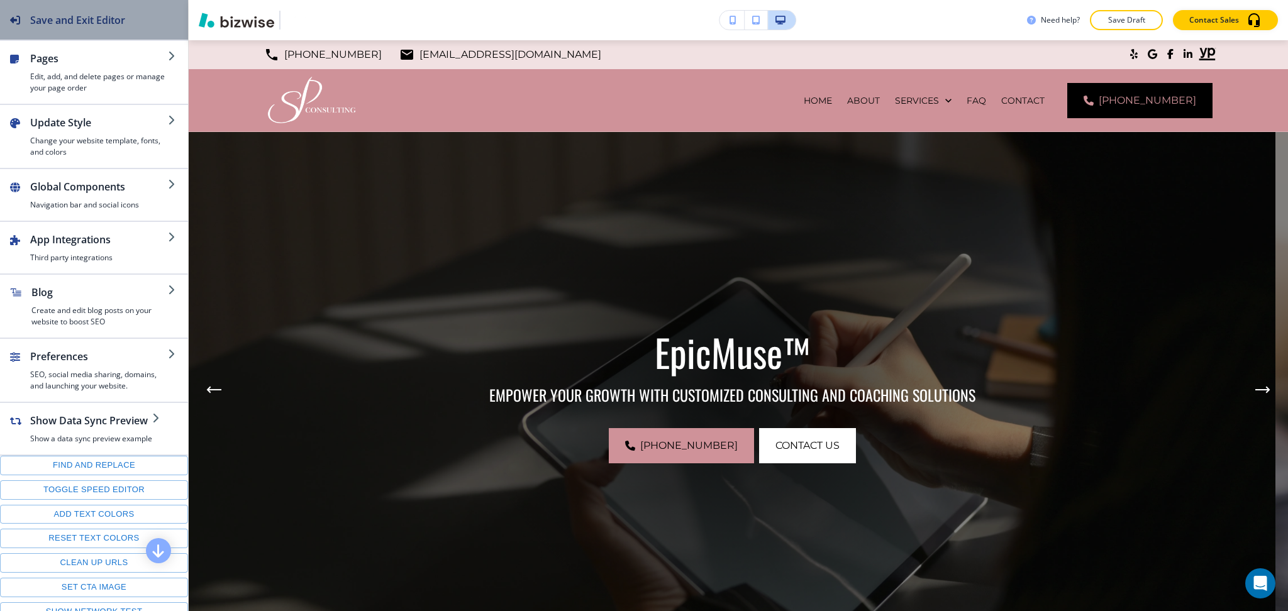
click at [42, 32] on div "Save and Exit Editor" at bounding box center [62, 20] width 125 height 40
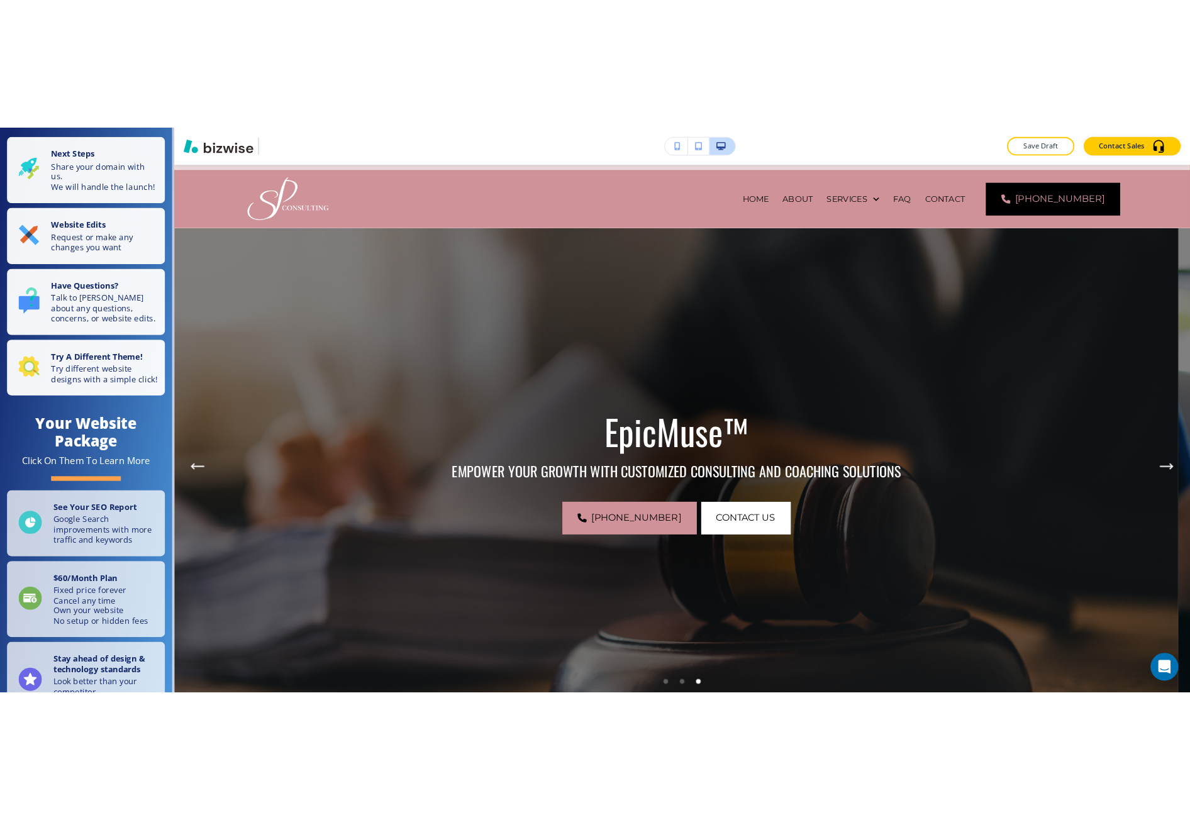
scroll to position [0, 0]
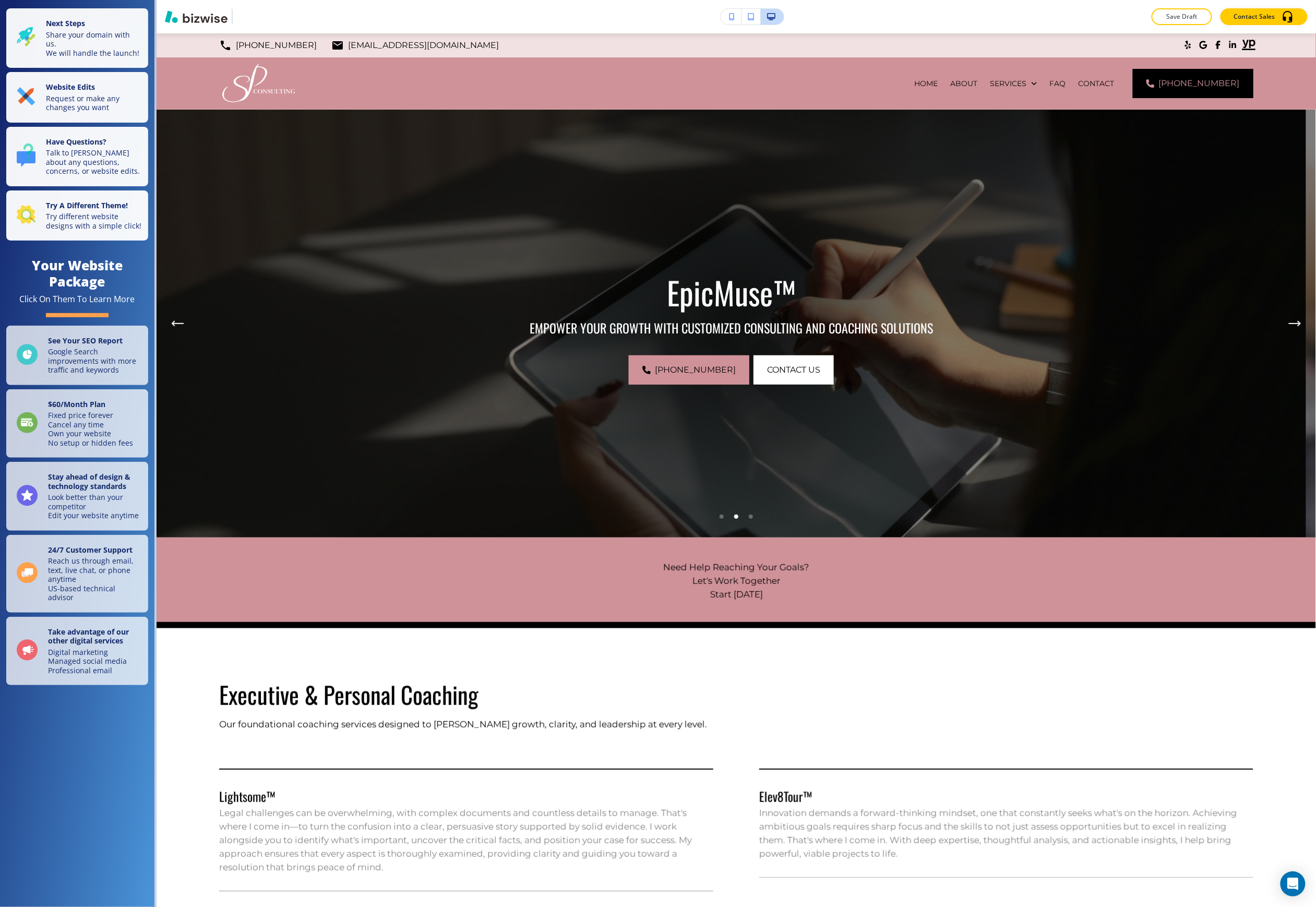
click at [95, 507] on div "Next Steps Share your domain with us. We will handle the launch! Website Edits …" at bounding box center [77, 453] width 154 height 907
